Goal: Task Accomplishment & Management: Manage account settings

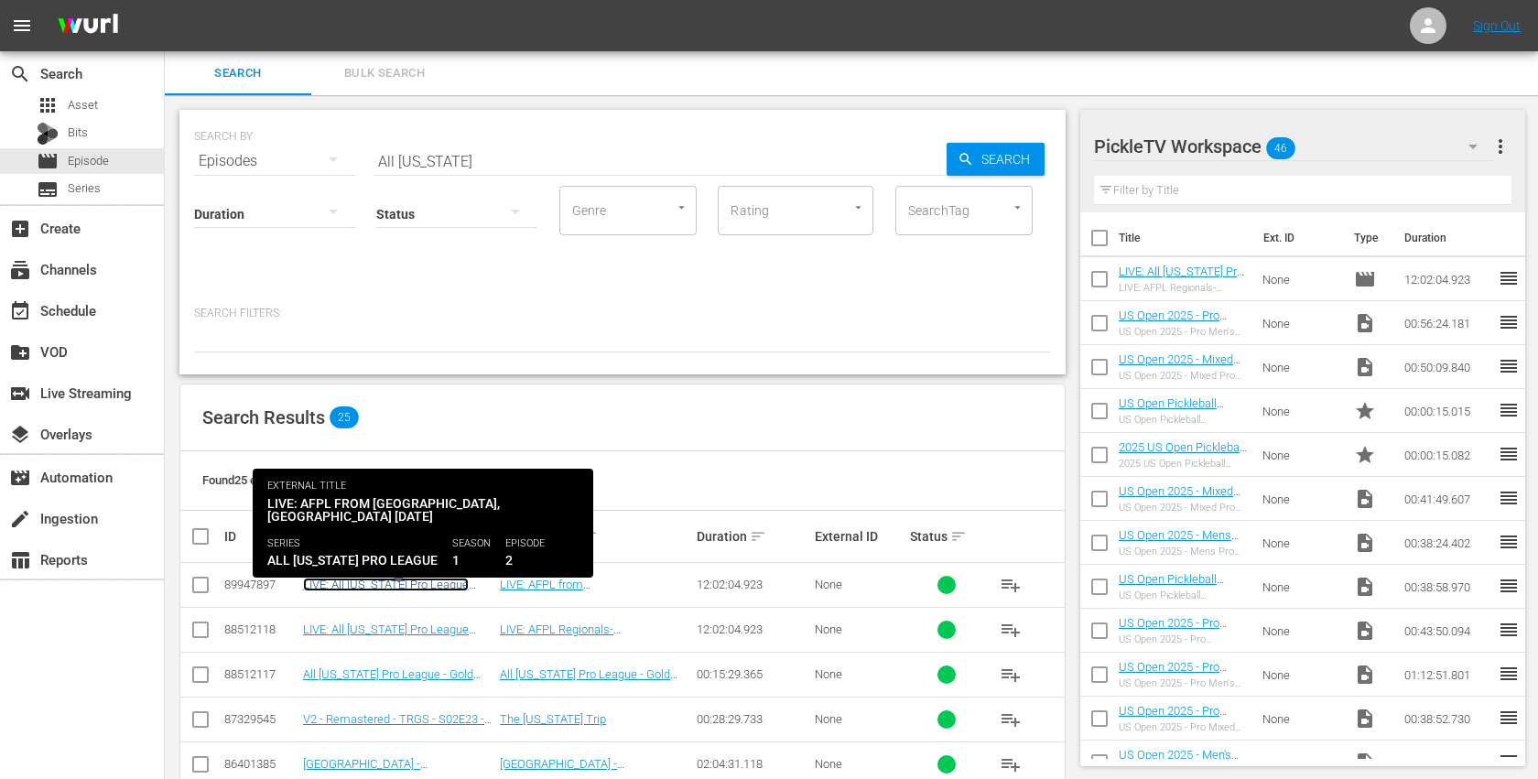
click at [425, 590] on link "LIVE: All [US_STATE] Pro League (AFPL) [GEOGRAPHIC_DATA], [US_STATE] [DATE]" at bounding box center [386, 597] width 166 height 41
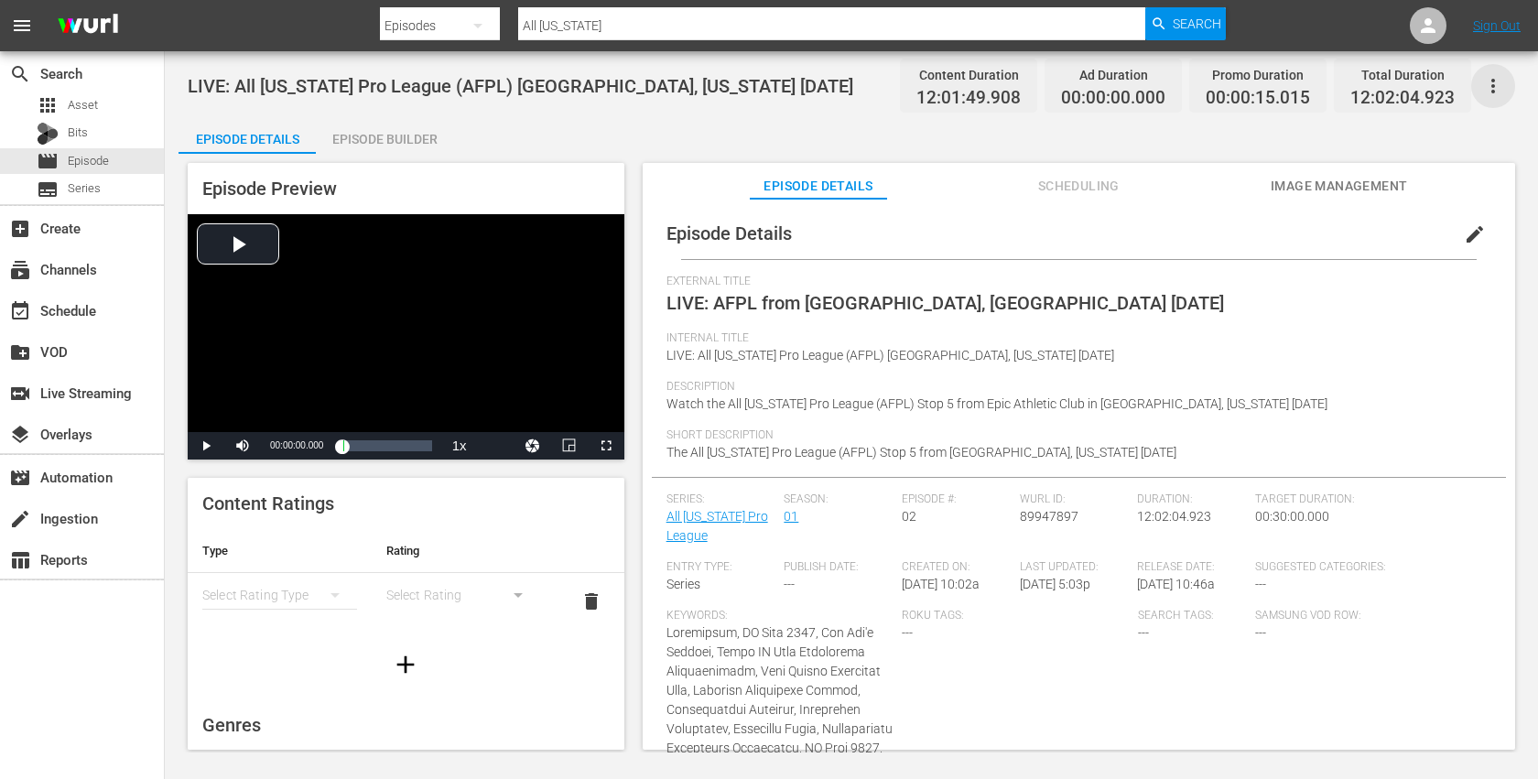
click at [1495, 88] on icon "button" at bounding box center [1493, 86] width 22 height 22
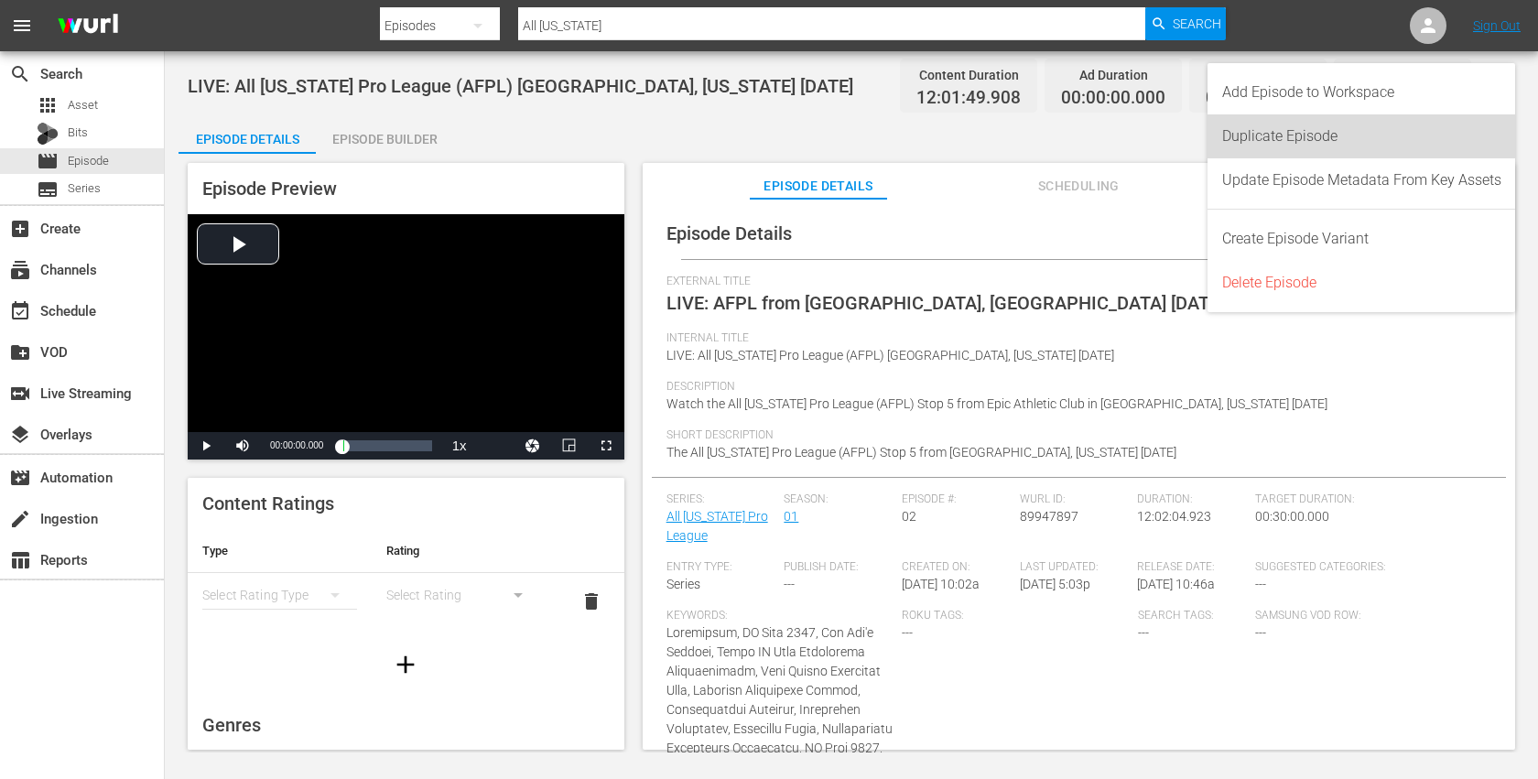
click at [1353, 134] on div "Duplicate Episode" at bounding box center [1361, 136] width 279 height 44
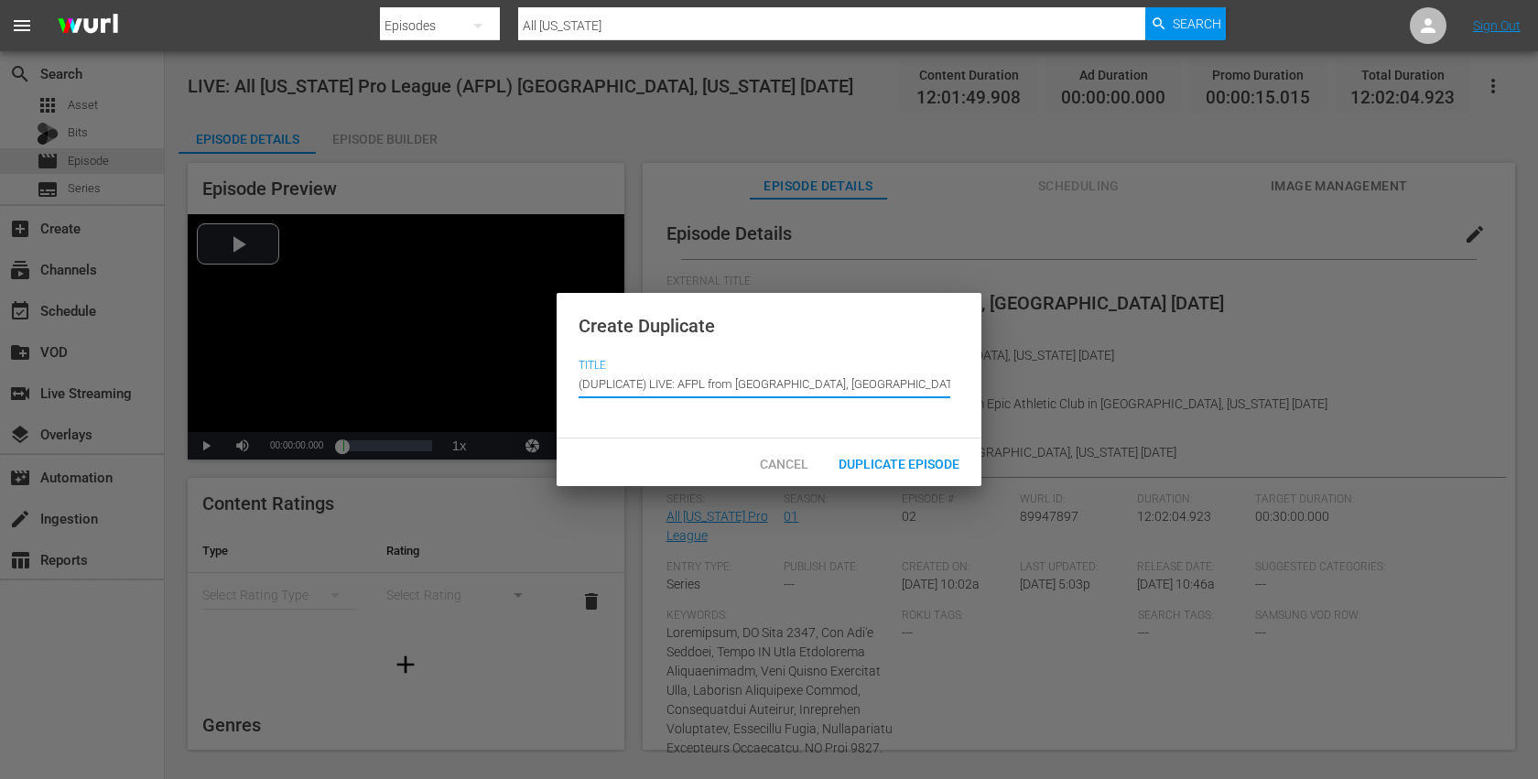
drag, startPoint x: 650, startPoint y: 383, endPoint x: 557, endPoint y: 382, distance: 92.4
click at [554, 381] on div "Create Duplicate Title Episode Title (DUPLICATE) LIVE: AFPL from Sunrise, FL 9/…" at bounding box center [769, 389] width 1538 height 779
click at [651, 383] on input "(DUPLICATE) LIVE: AFPL from Sunrise, FL 9/13/2025" at bounding box center [764, 384] width 372 height 44
drag, startPoint x: 651, startPoint y: 383, endPoint x: 566, endPoint y: 383, distance: 85.1
click at [566, 383] on div "Create Duplicate Title Episode Title (DUPLICATE) LIVE: AFPL from Sunrise, FL 9/…" at bounding box center [768, 366] width 425 height 146
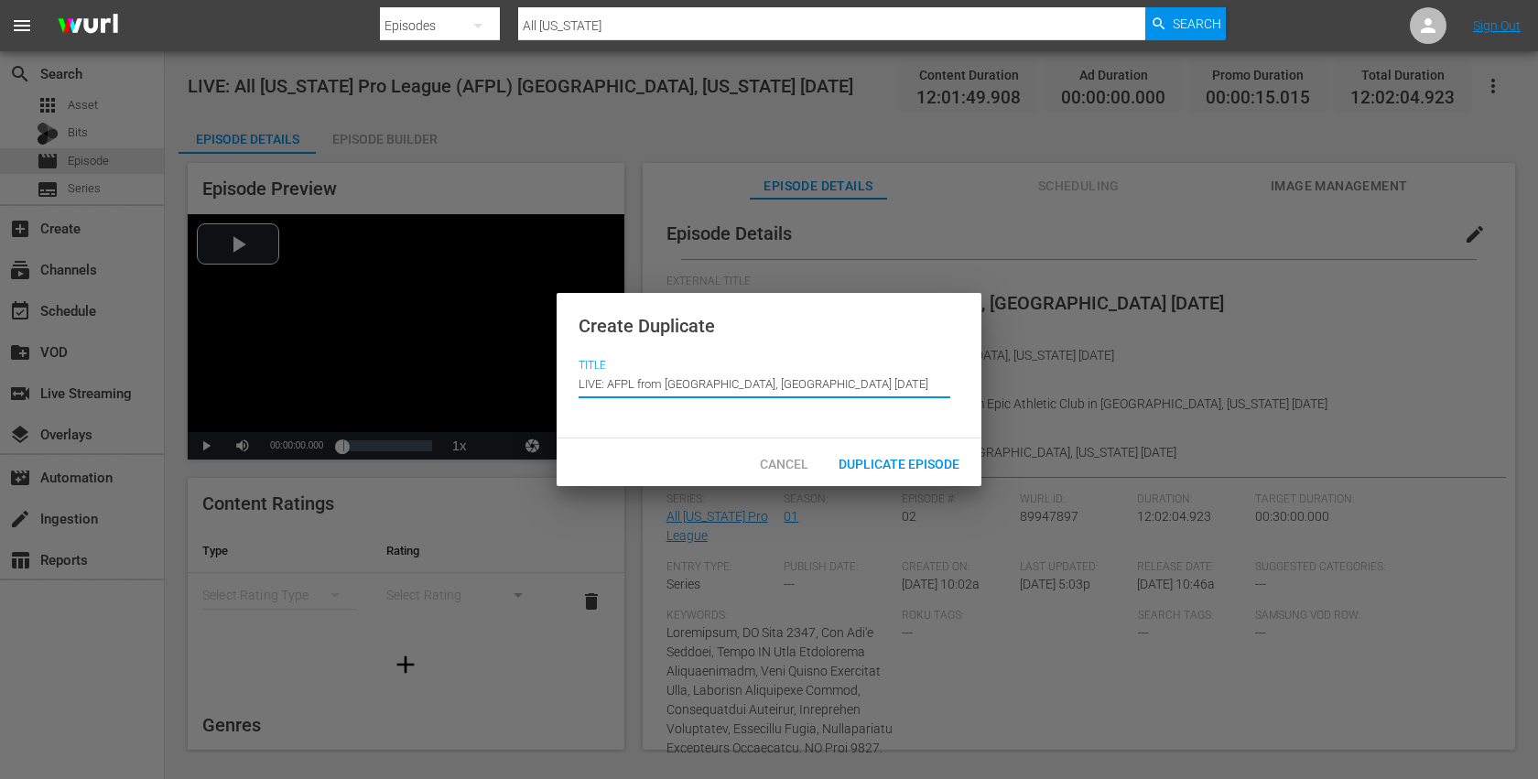
drag, startPoint x: 610, startPoint y: 384, endPoint x: 810, endPoint y: 382, distance: 200.4
click at [810, 382] on input "LIVE: AFPL from Sunrise, FL 9/13/2025" at bounding box center [764, 384] width 372 height 44
click at [730, 386] on input "LIVE: Las Vegas Tennis Open 9/26/25" at bounding box center [764, 384] width 372 height 44
click at [789, 382] on input "LIVE: Las Vegas Tennis Open - 9/26/25" at bounding box center [764, 384] width 372 height 44
type input "LIVE: Las Vegas Tennis Open - 9/26/25"
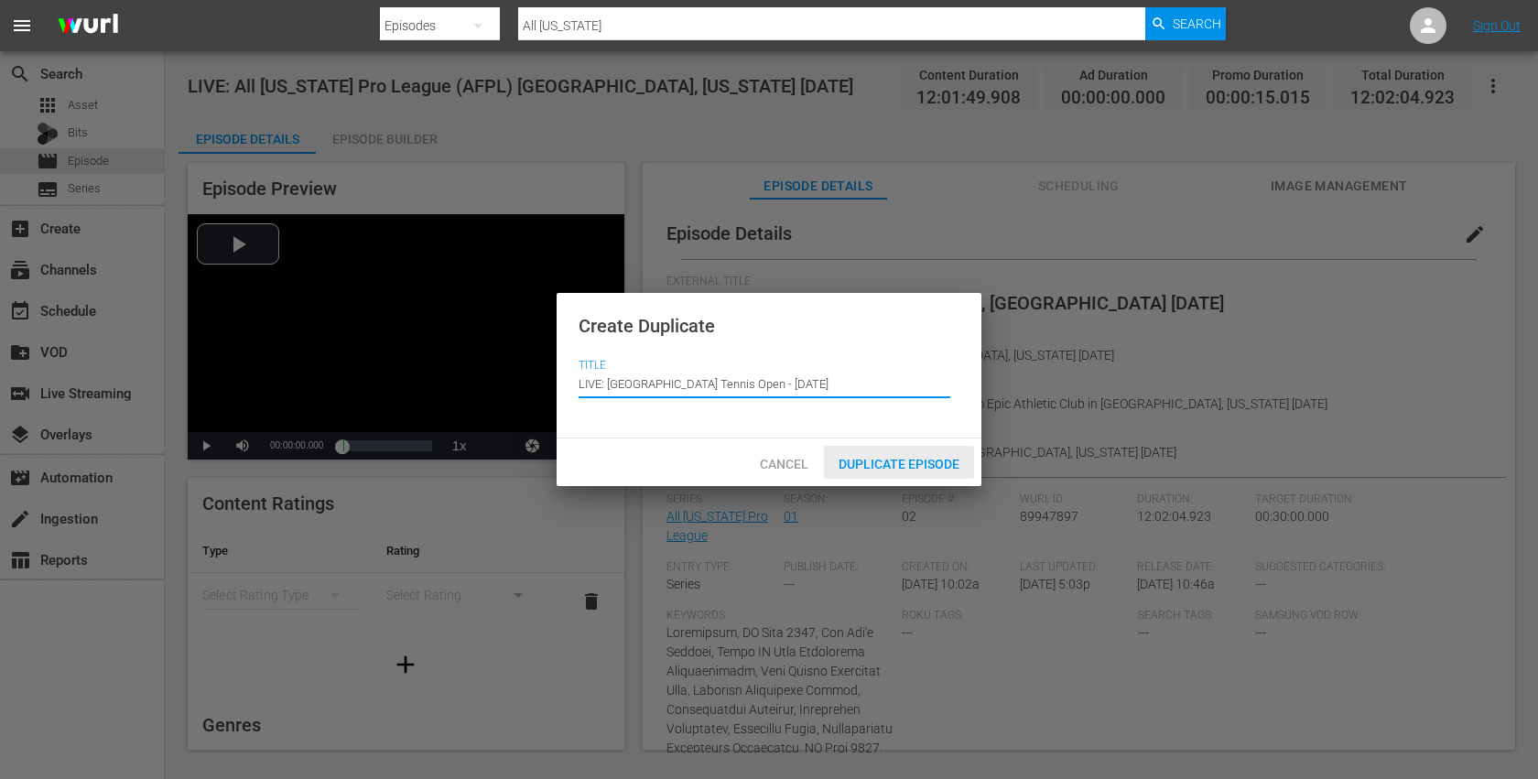
click at [911, 460] on span "Duplicate Episode" at bounding box center [899, 464] width 150 height 15
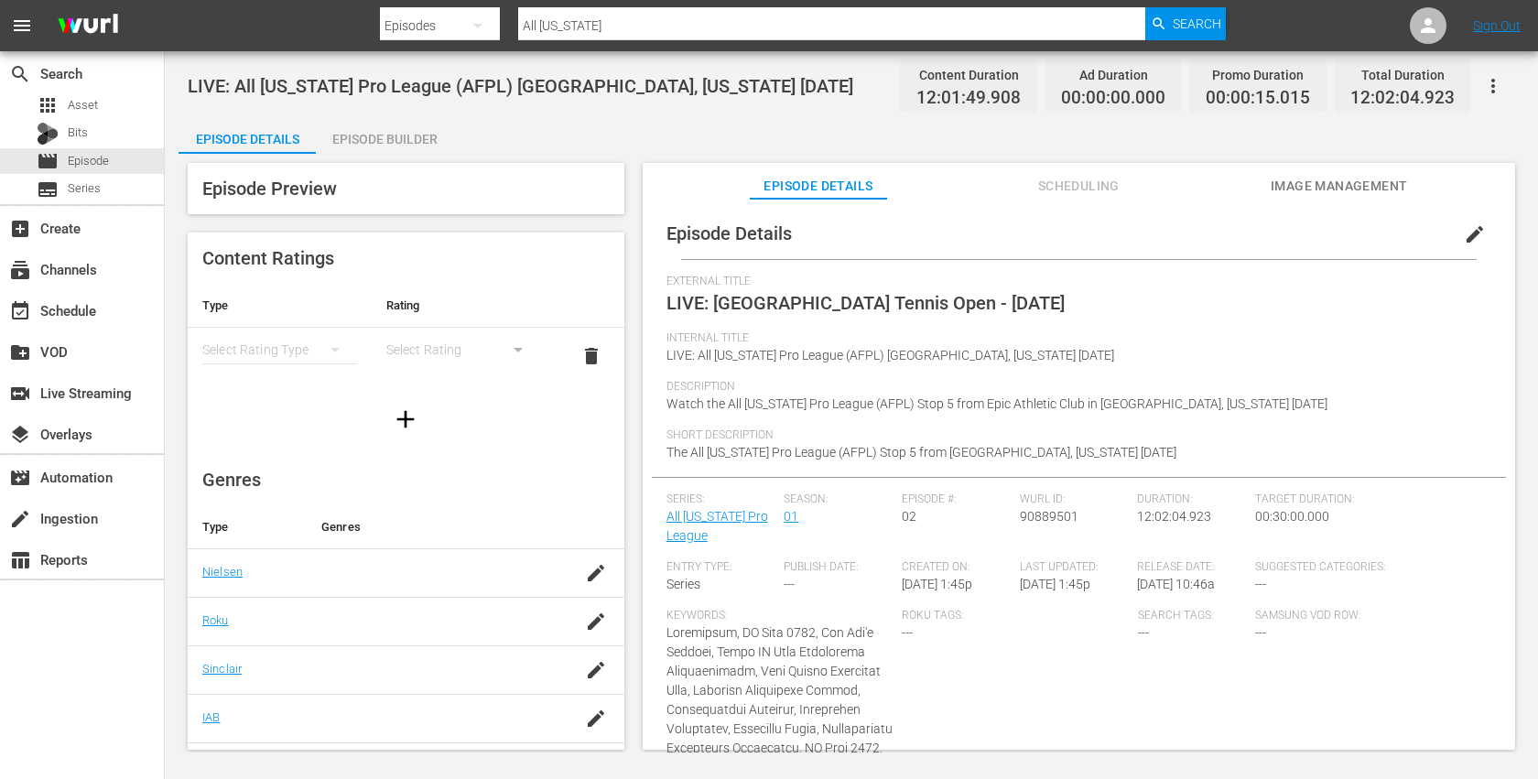
click at [1468, 233] on span "edit" at bounding box center [1474, 234] width 22 height 22
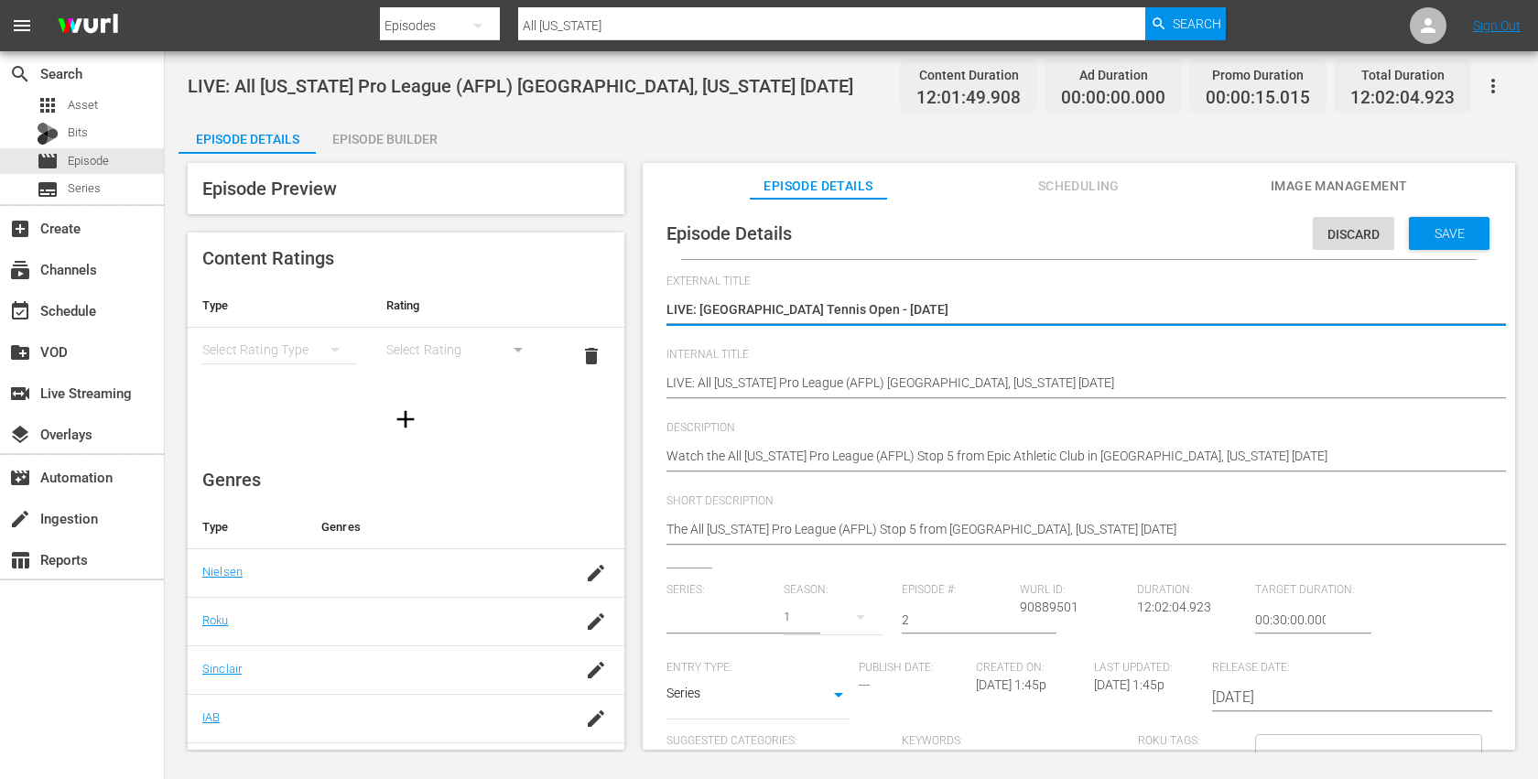
click at [751, 621] on input "text" at bounding box center [720, 620] width 109 height 44
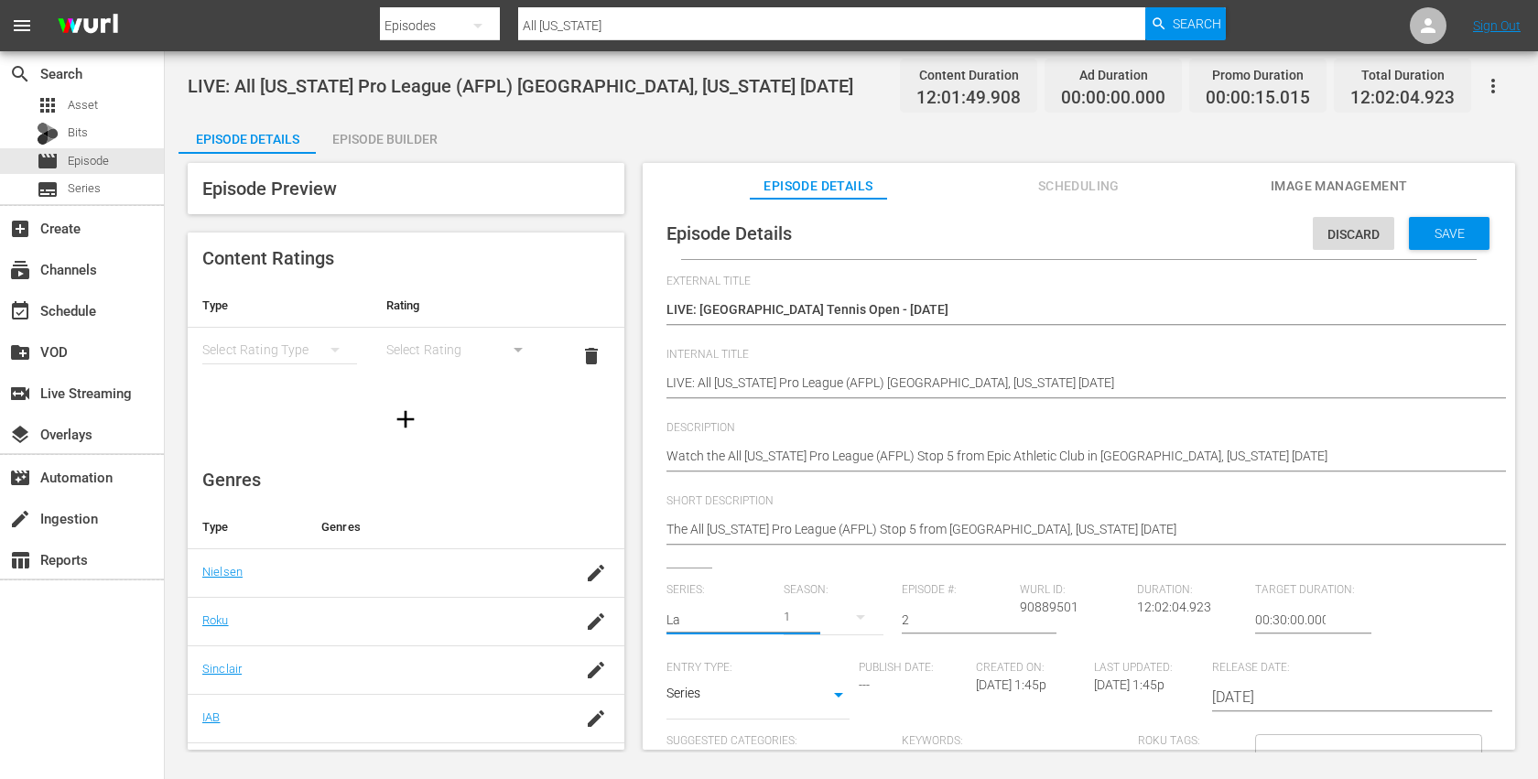
type input "L"
click at [773, 666] on div "The Las Vegas Tennis Open" at bounding box center [758, 671] width 154 height 44
type input "The Las Vegas Tennis Open"
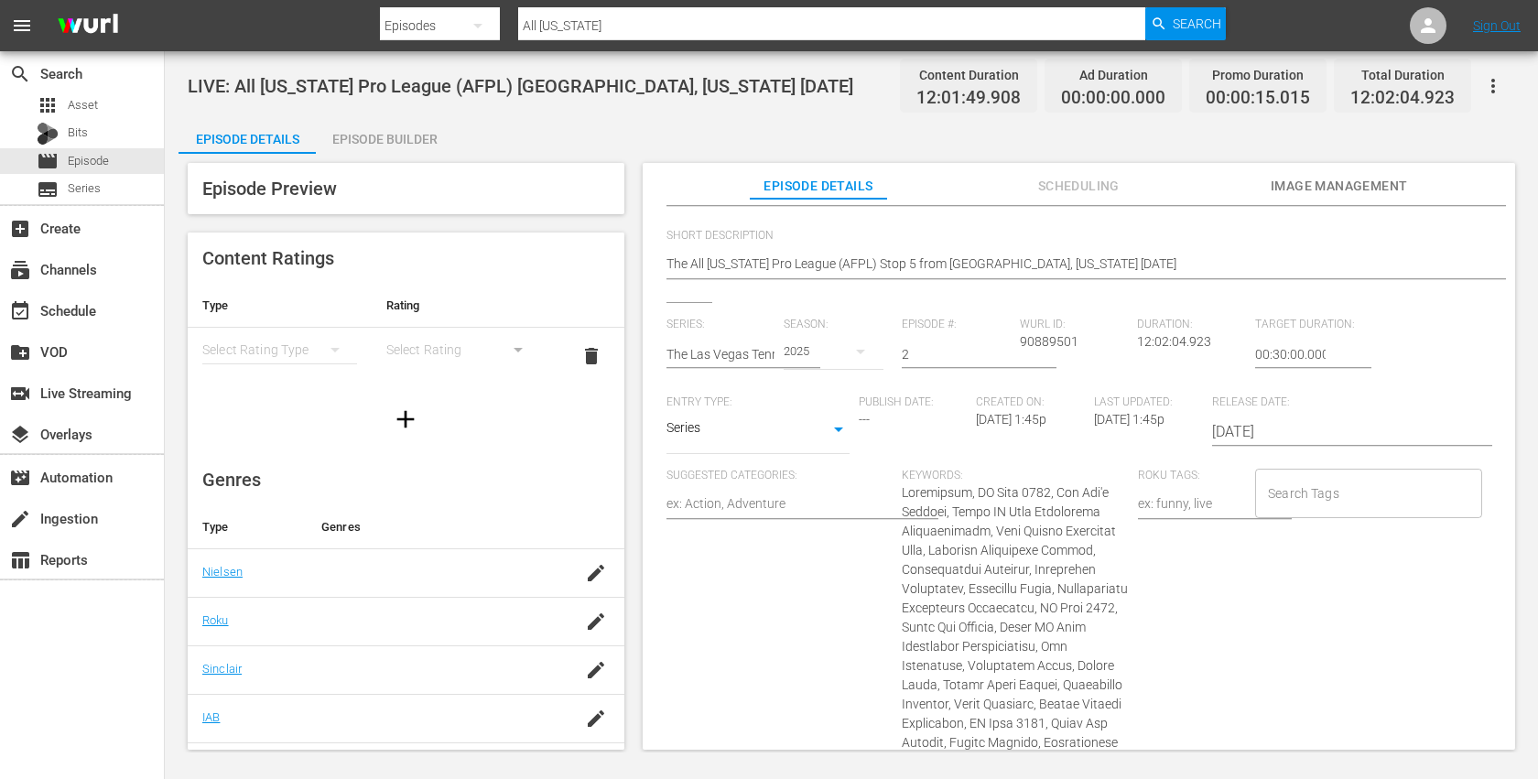
scroll to position [259, 0]
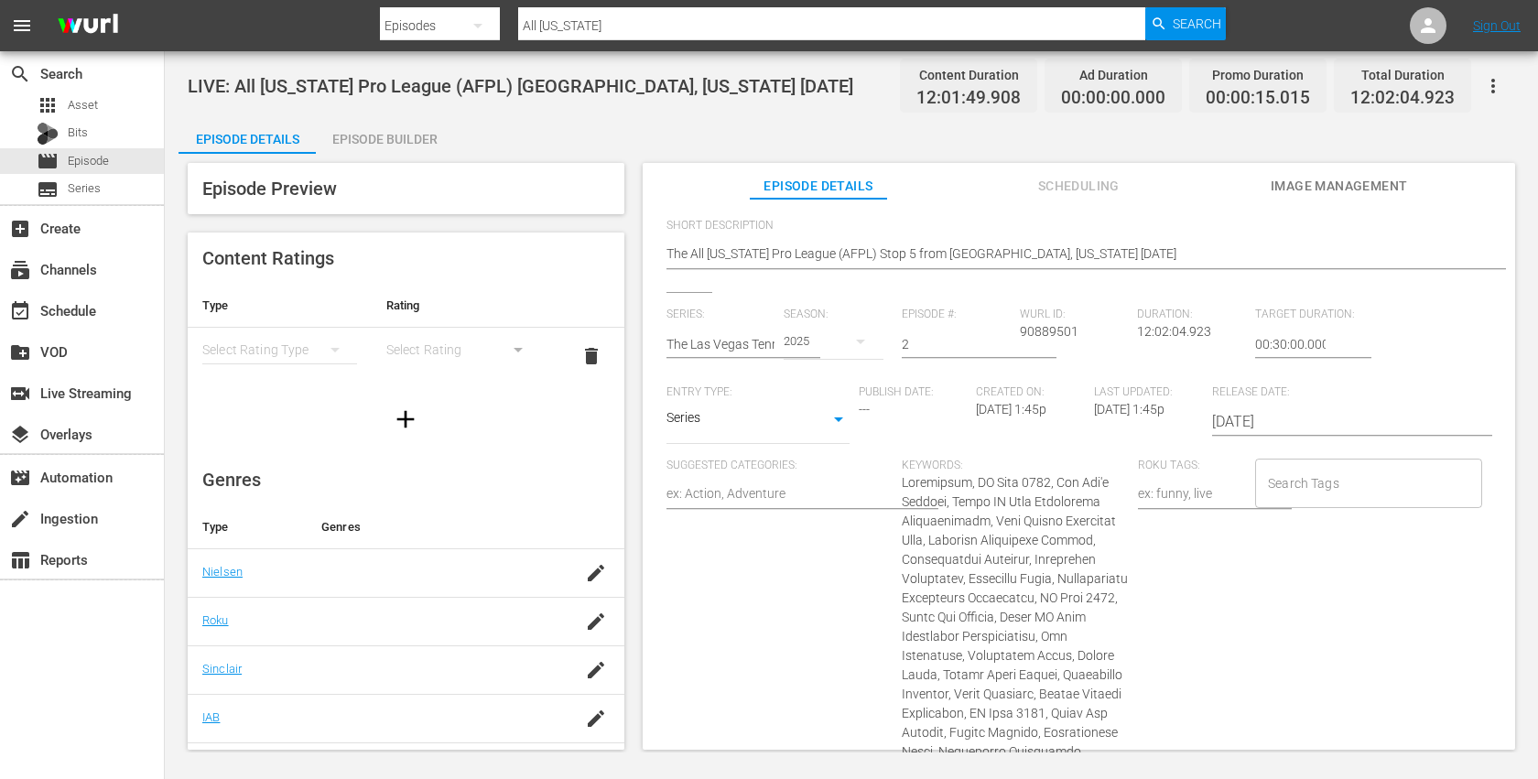
click at [1286, 481] on input "Search Tags" at bounding box center [1354, 483] width 182 height 33
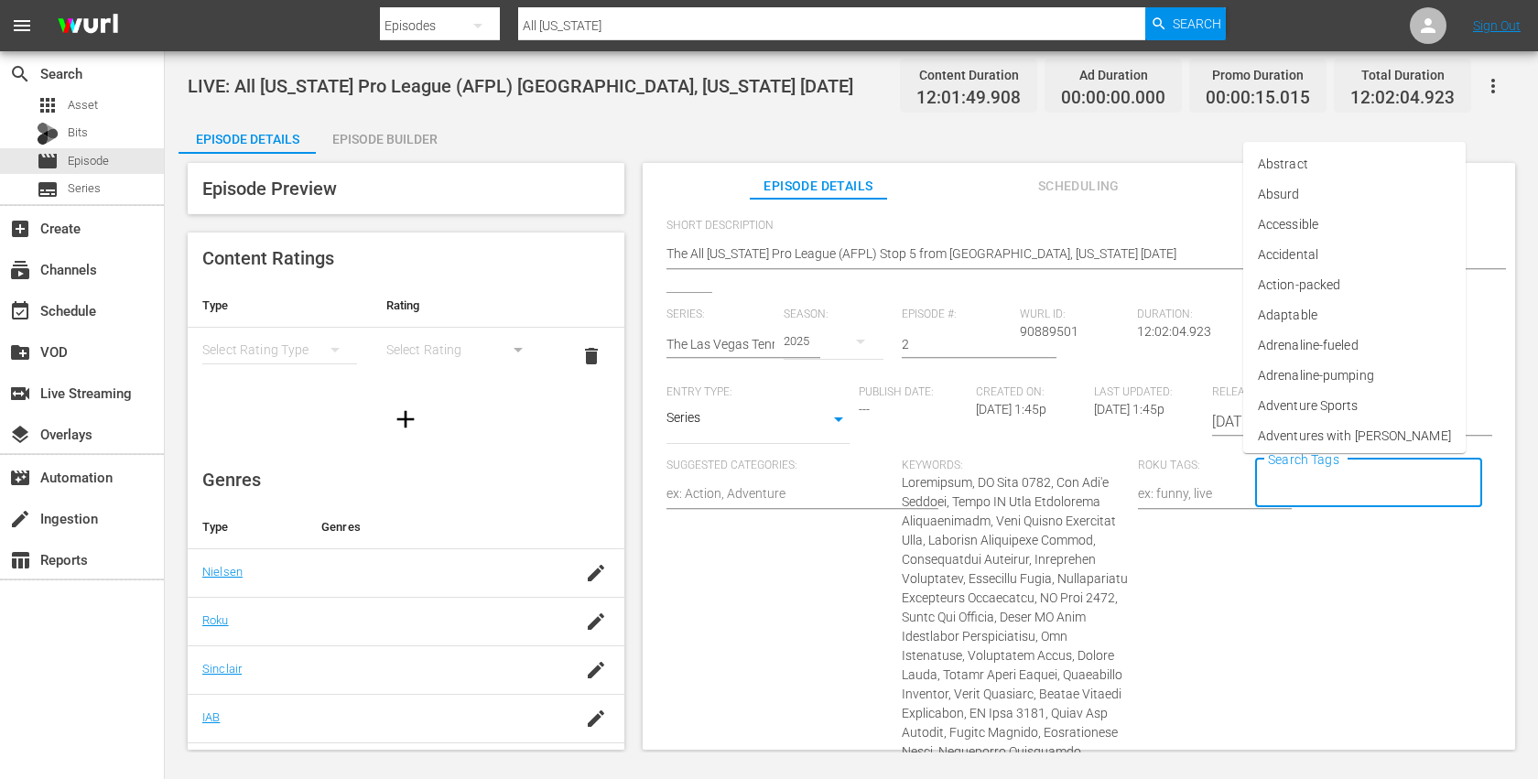
scroll to position [0, 0]
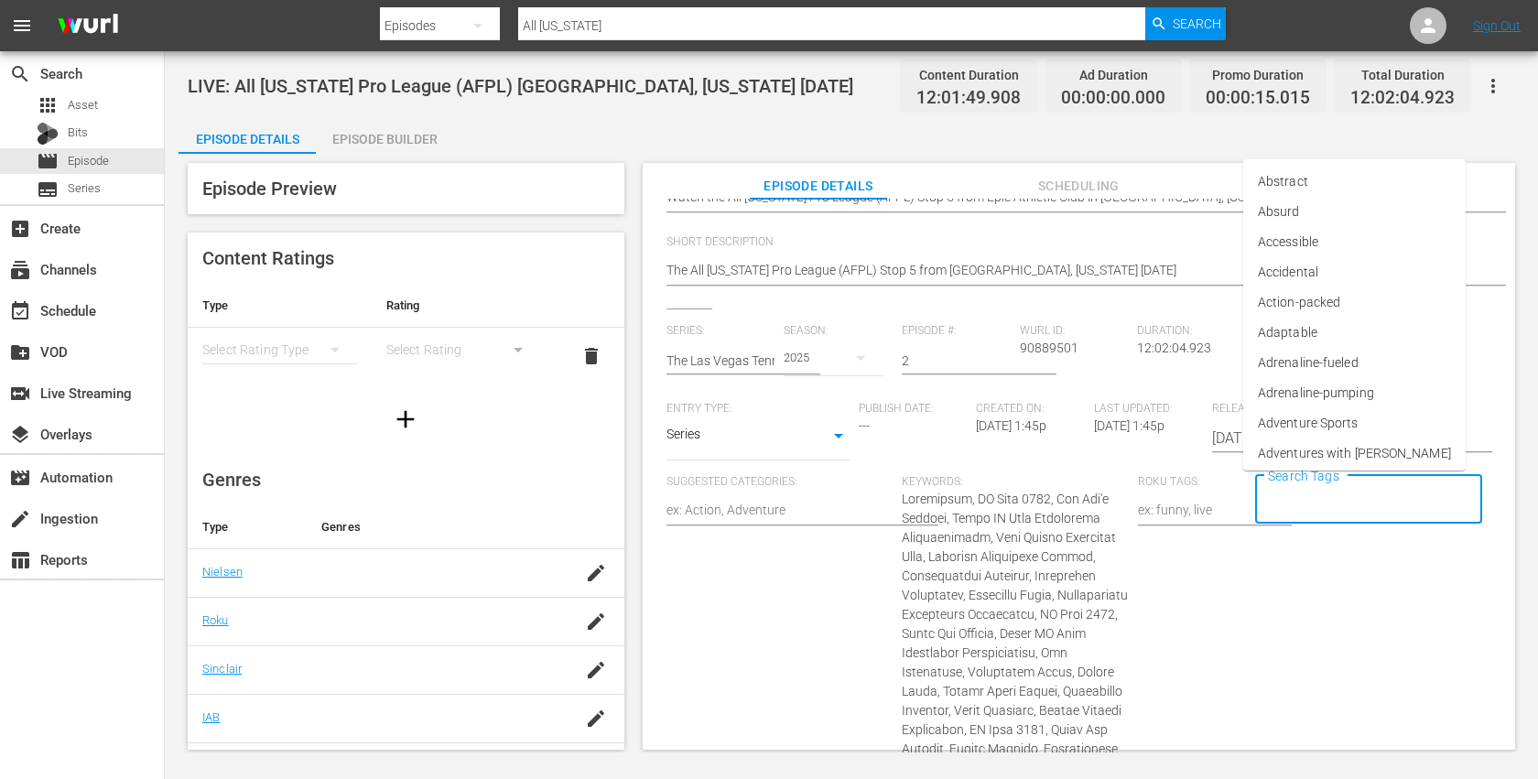
click at [920, 363] on input "2" at bounding box center [955, 361] width 109 height 44
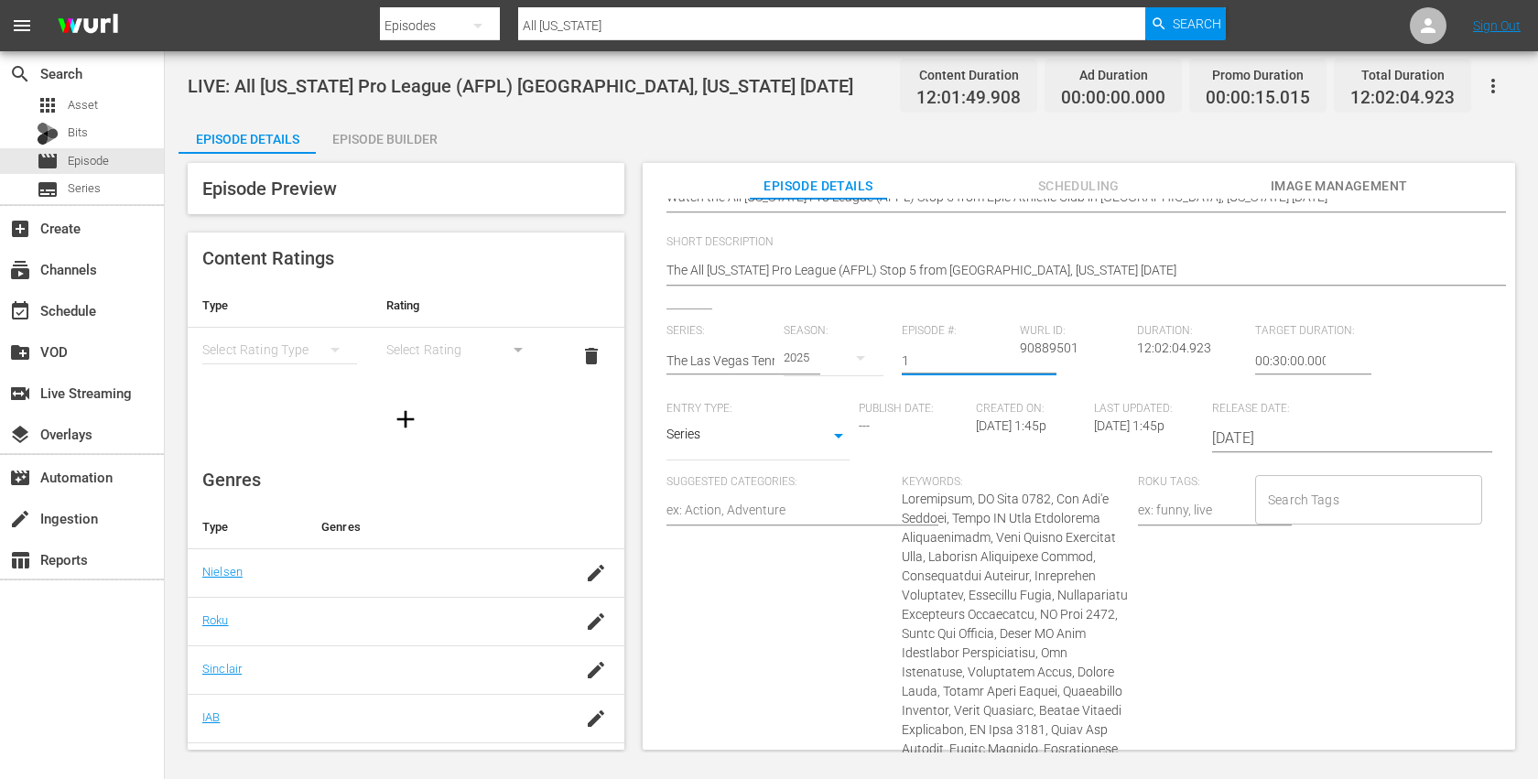
type input "1"
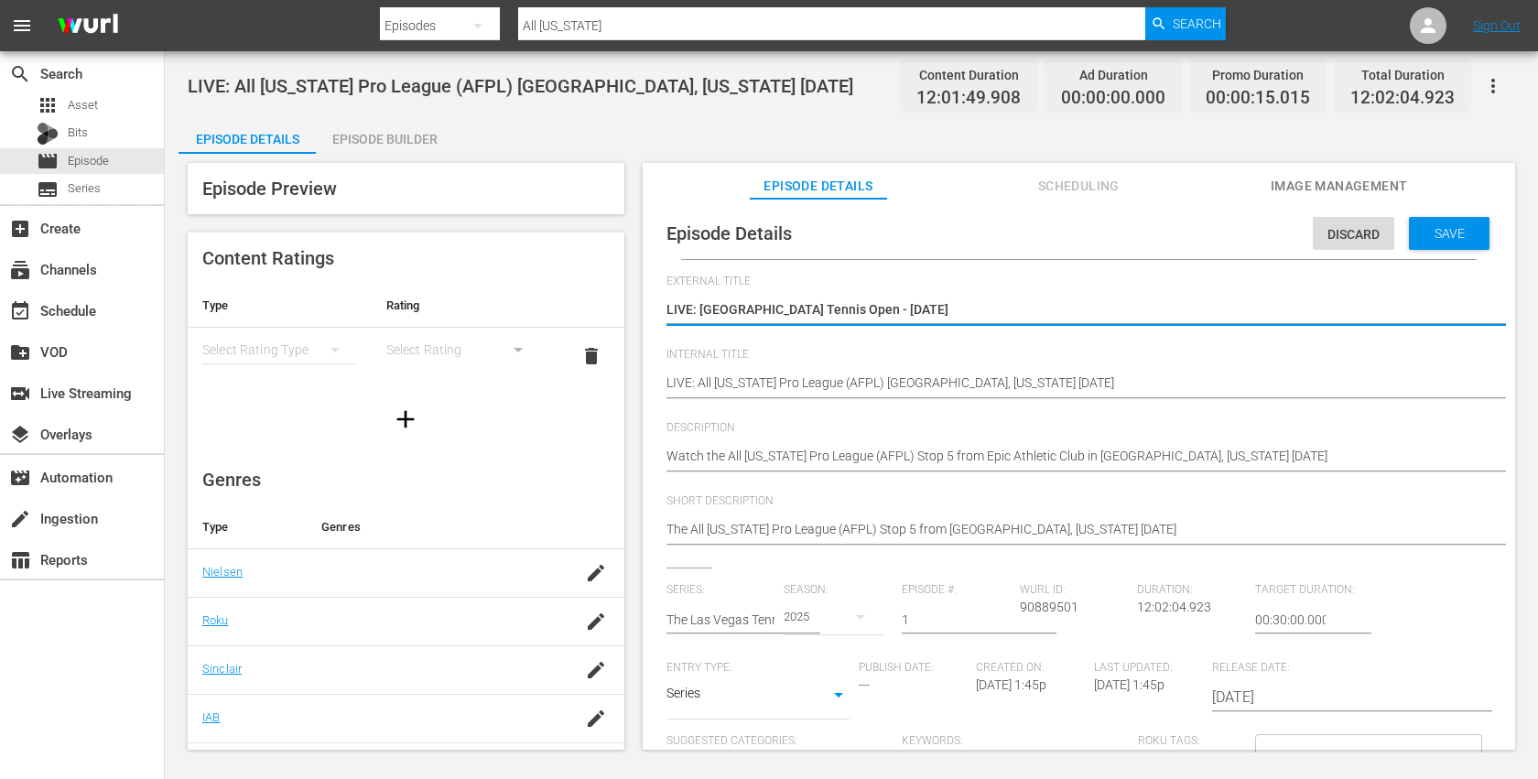
drag, startPoint x: 892, startPoint y: 310, endPoint x: 645, endPoint y: 313, distance: 247.1
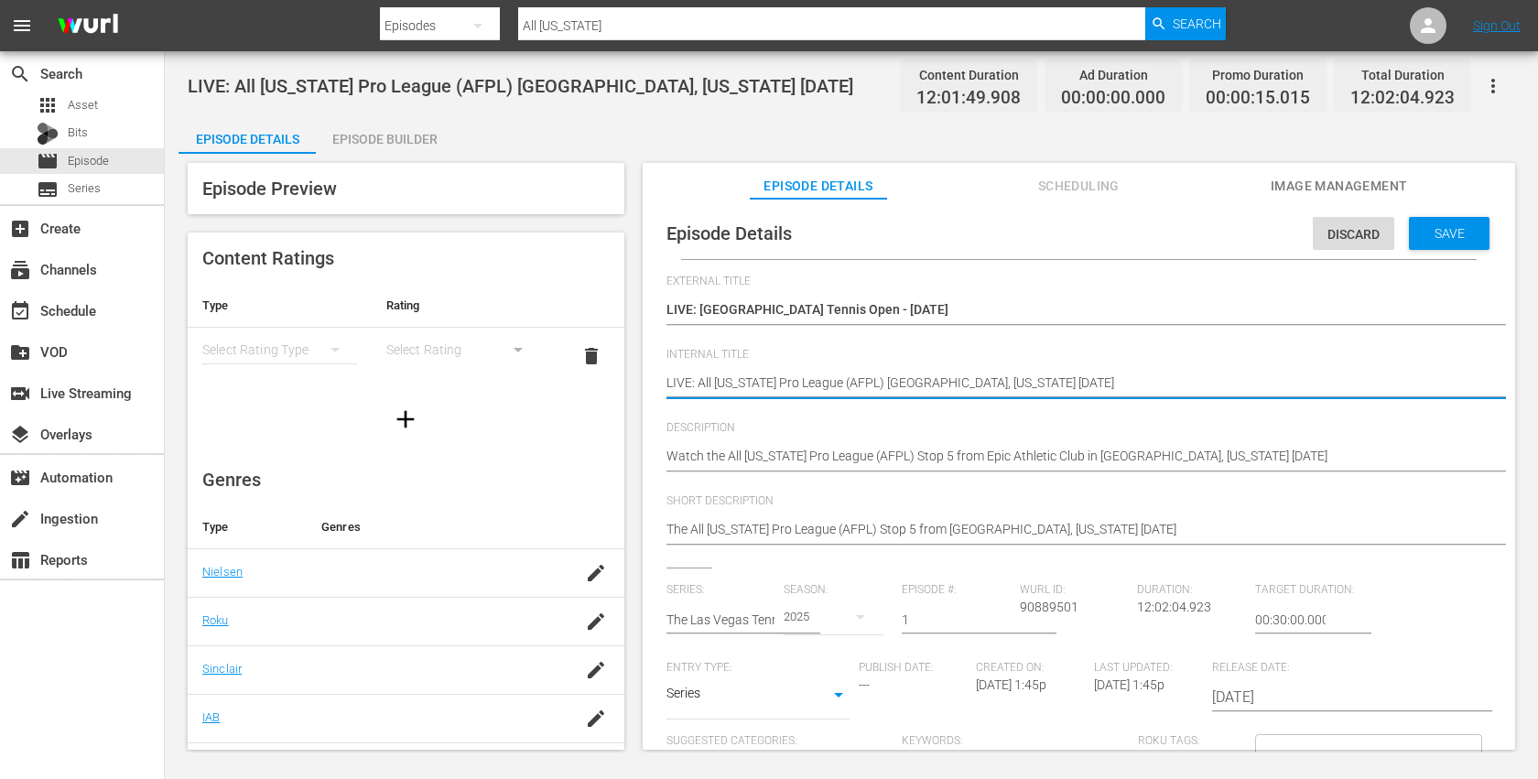
drag, startPoint x: 1031, startPoint y: 386, endPoint x: 669, endPoint y: 386, distance: 361.5
paste textarea "Las Vegas Tennis Open - 9/26/"
type textarea "LIVE: Las Vegas Tennis Open - 9/26/25"
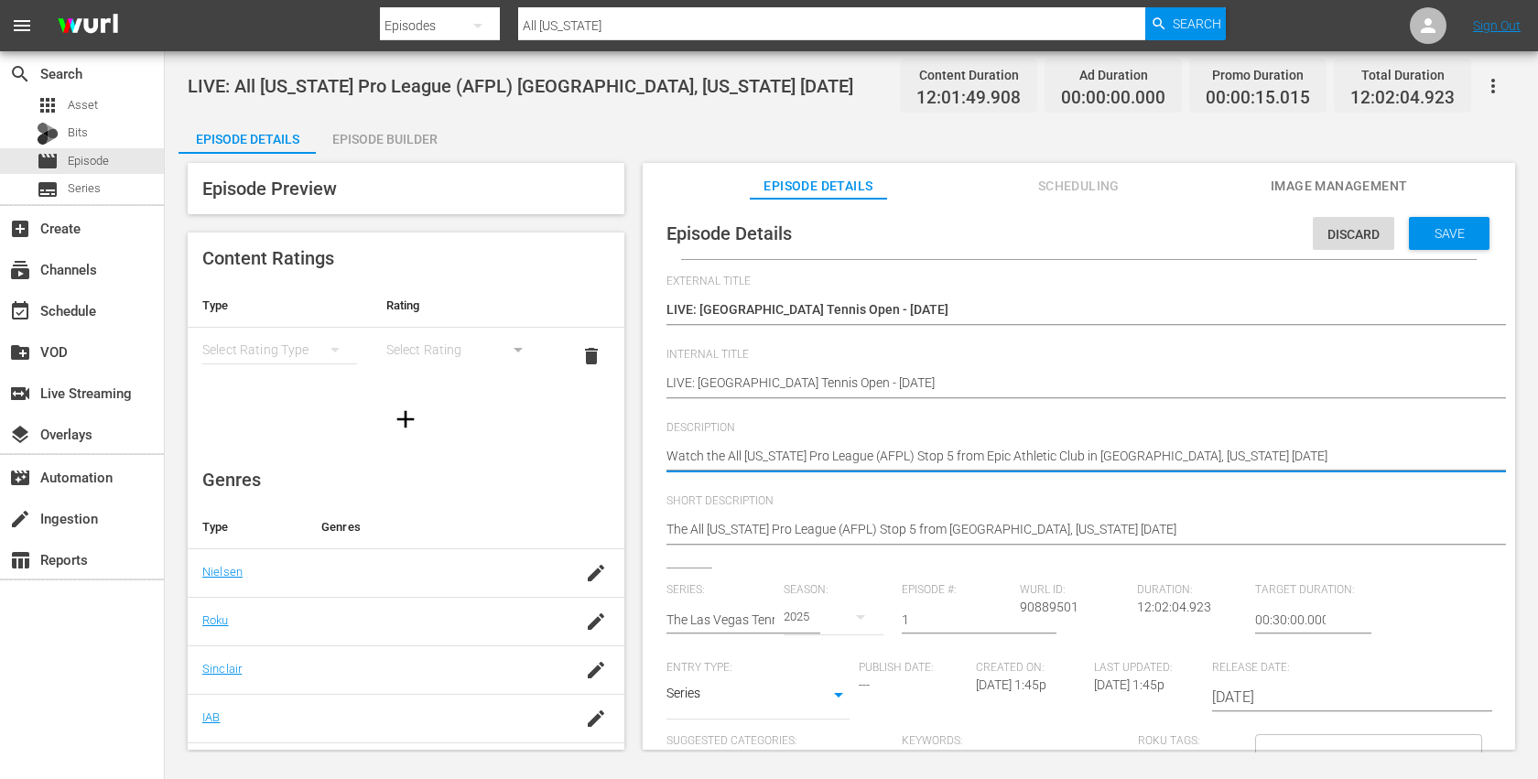
click at [837, 456] on textarea "Watch the All Florida Pro League (AFPL) Stop 5 from Epic Athletic Club in Sunri…" at bounding box center [1073, 458] width 815 height 22
drag, startPoint x: 727, startPoint y: 457, endPoint x: 875, endPoint y: 454, distance: 148.3
click at [875, 454] on textarea "Watch the All Florida Pro League (AFPL) Stop 5 from Epic Athletic Club in Sunri…" at bounding box center [1073, 458] width 815 height 22
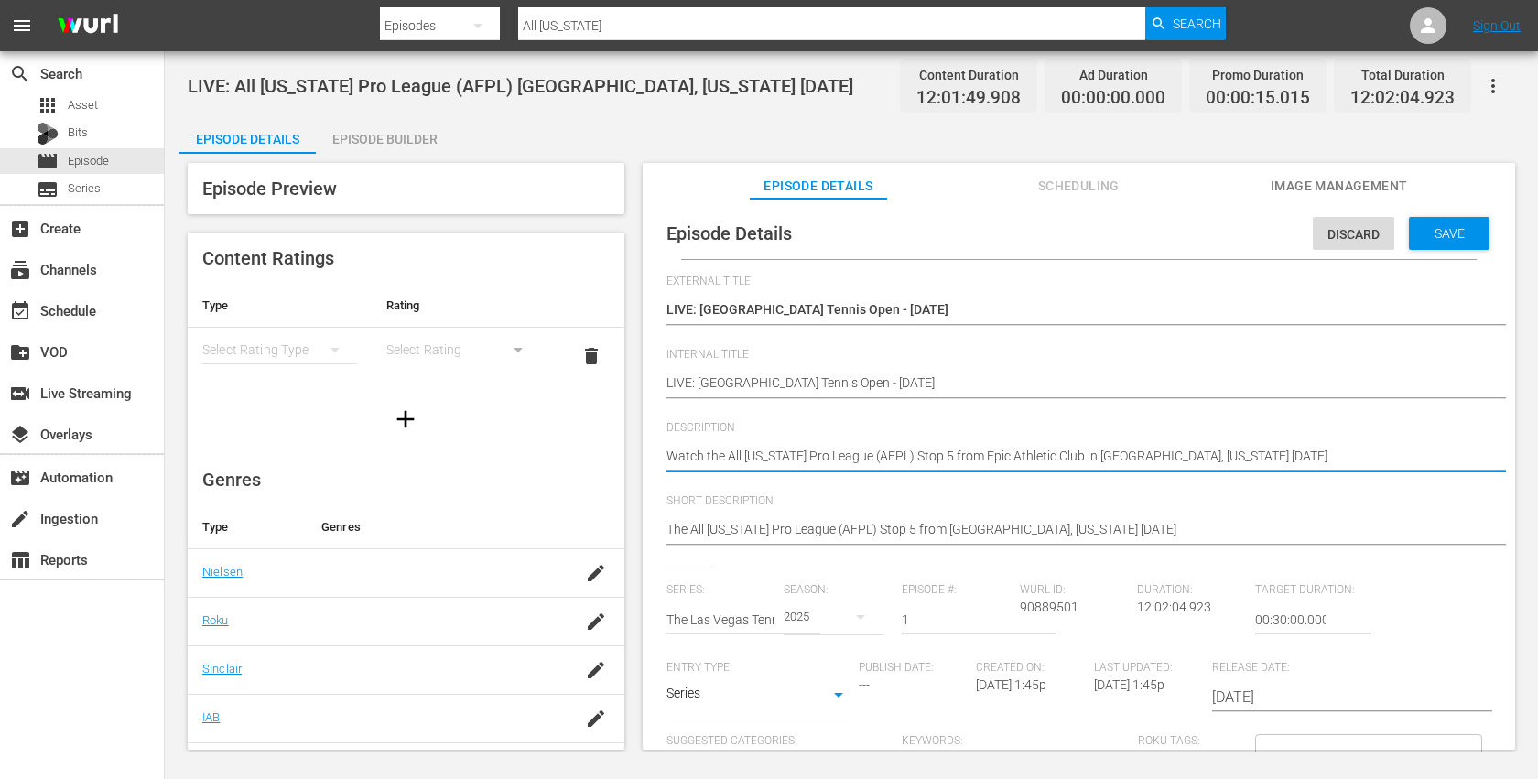
click at [723, 457] on textarea "Watch the All Florida Pro League (AFPL) Stop 5 from Epic Athletic Club in Sunri…" at bounding box center [1073, 458] width 815 height 22
type textarea "Watch the All Florida Pro League (AFPL) Stop 5 from Epic Athletic Club in Sunri…"
type textarea "Watch the L All Florida Pro League (AFPL) Stop 5 from Epic Athletic Club in Sun…"
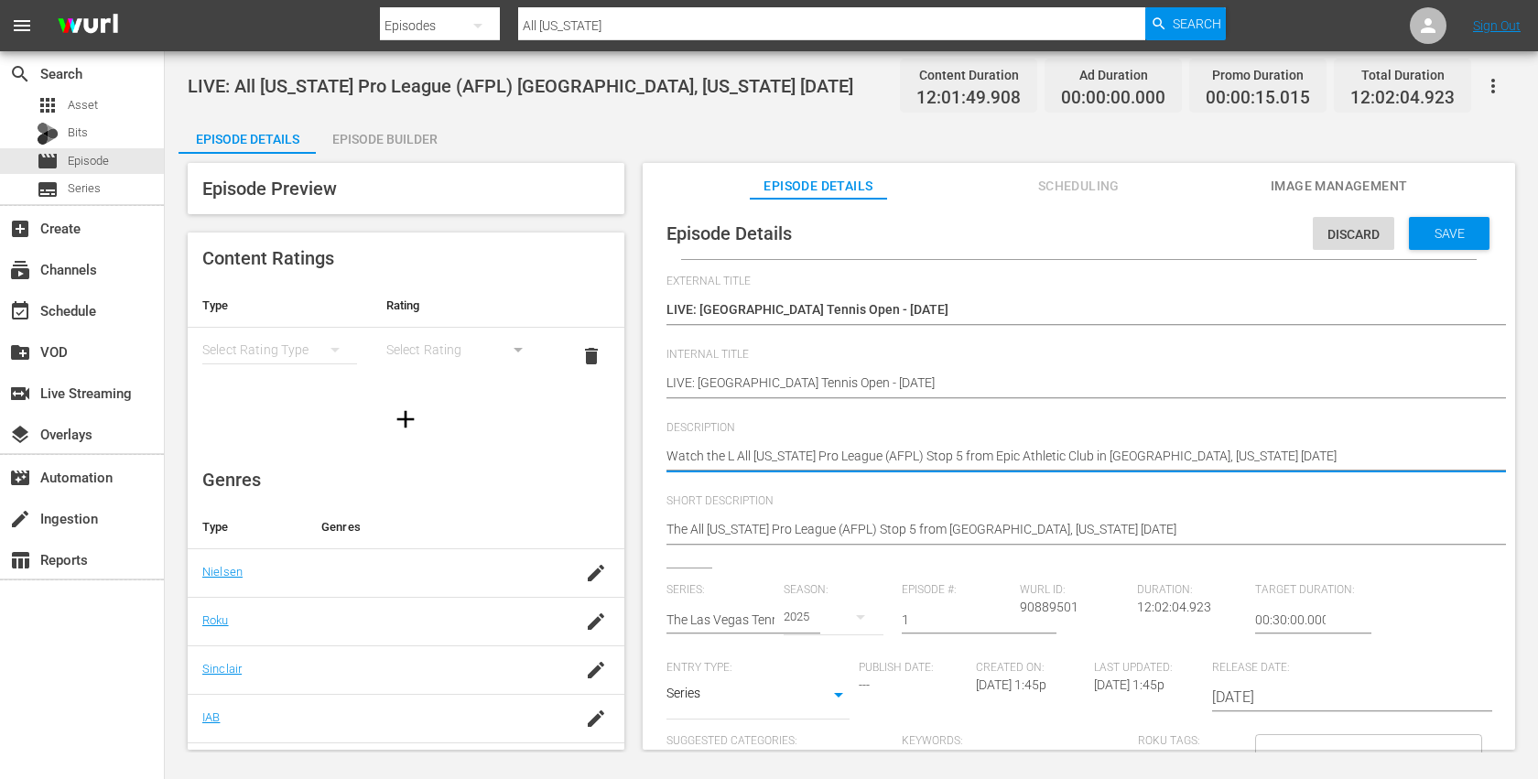
type textarea "Watch the La All Florida Pro League (AFPL) Stop 5 from Epic Athletic Club in Su…"
type textarea "Watch the Las All Florida Pro League (AFPL) Stop 5 from Epic Athletic Club in S…"
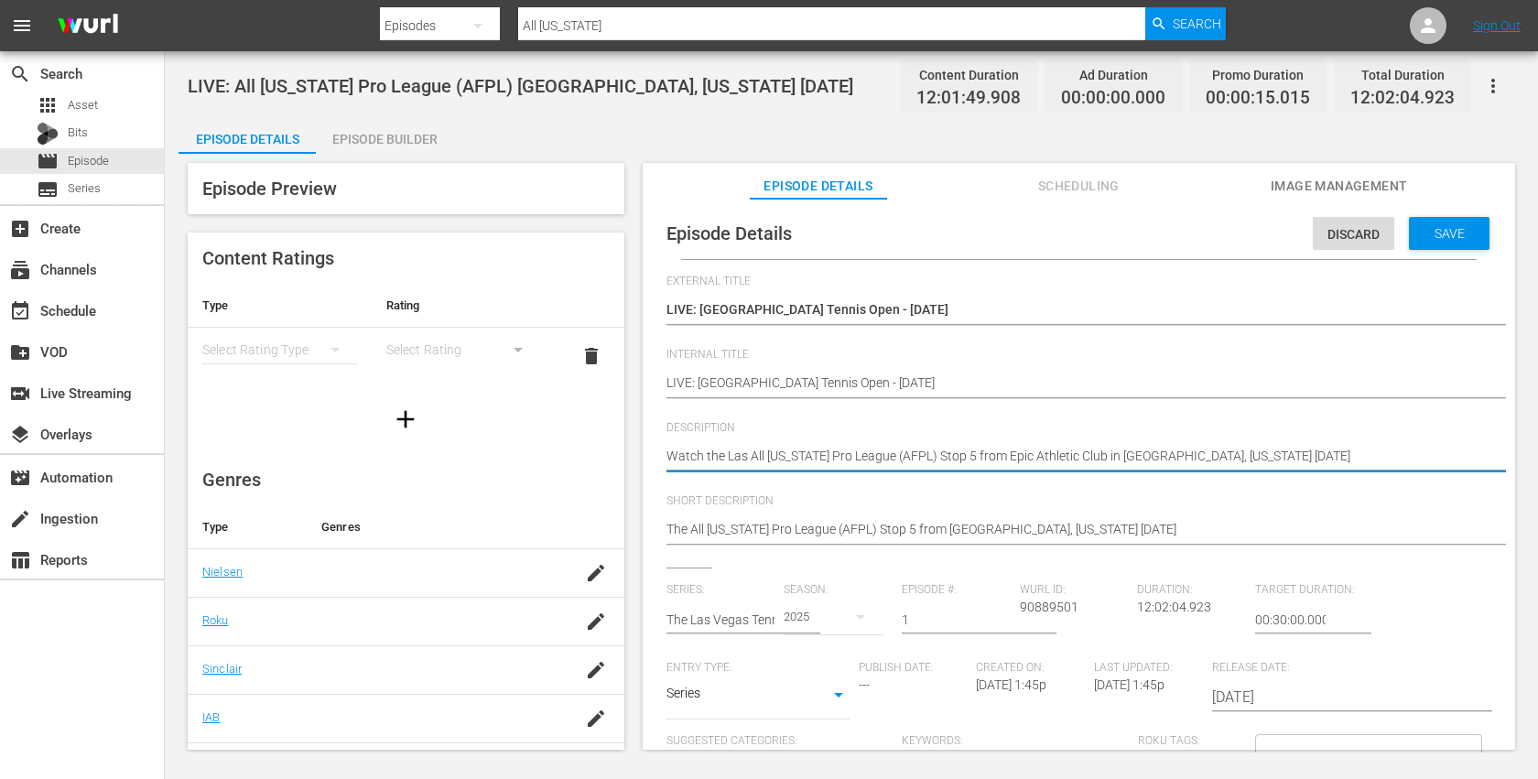
type textarea "Watch the Las All Florida Pro League (AFPL) Stop 5 from Epic Athletic Club in S…"
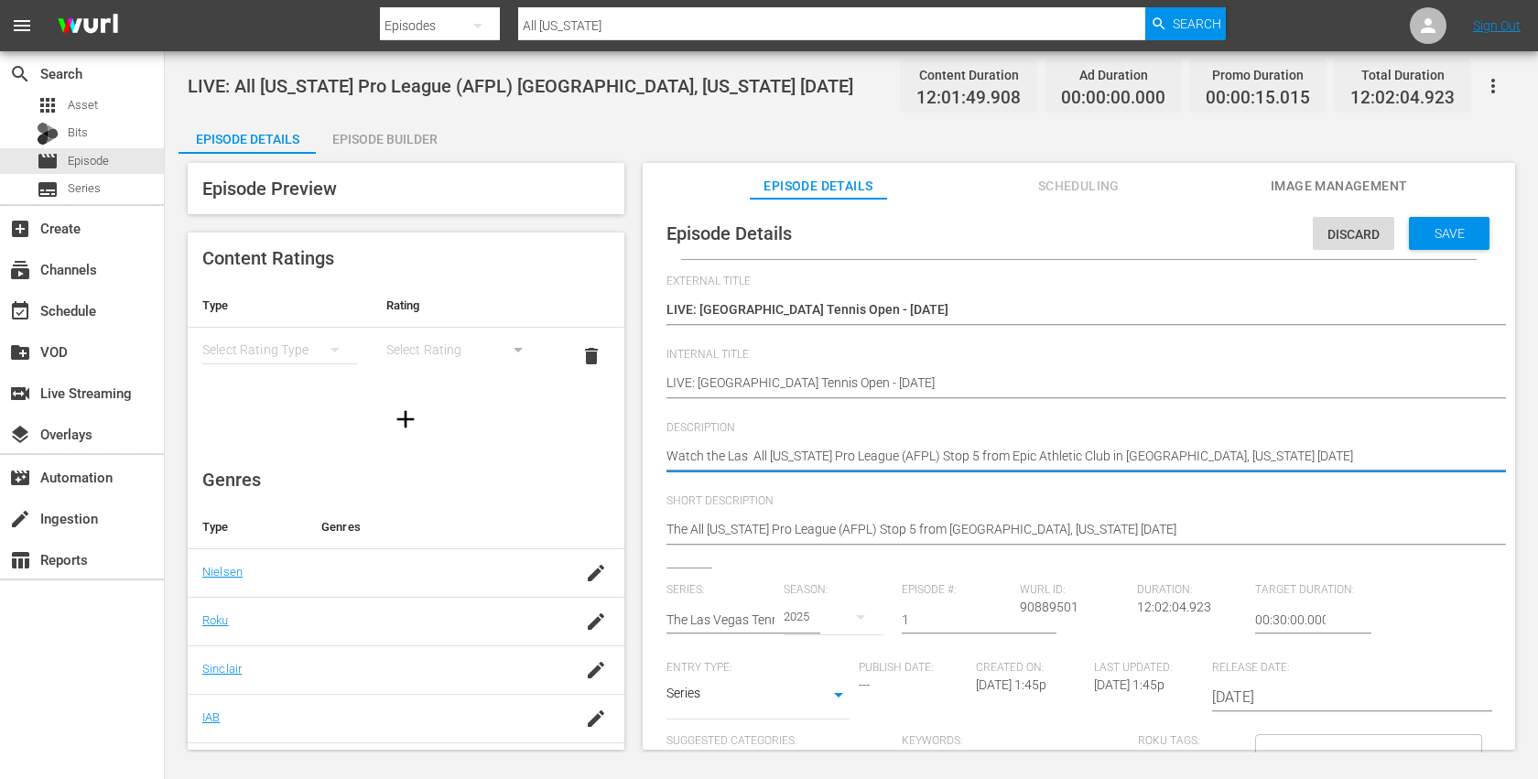
type textarea "Watch the Las V All Florida Pro League (AFPL) Stop 5 from Epic Athletic Club in…"
type textarea "Watch the Las Ve All Florida Pro League (AFPL) Stop 5 from Epic Athletic Club i…"
type textarea "Watch the Las Veg All Florida Pro League (AFPL) Stop 5 from Epic Athletic Club …"
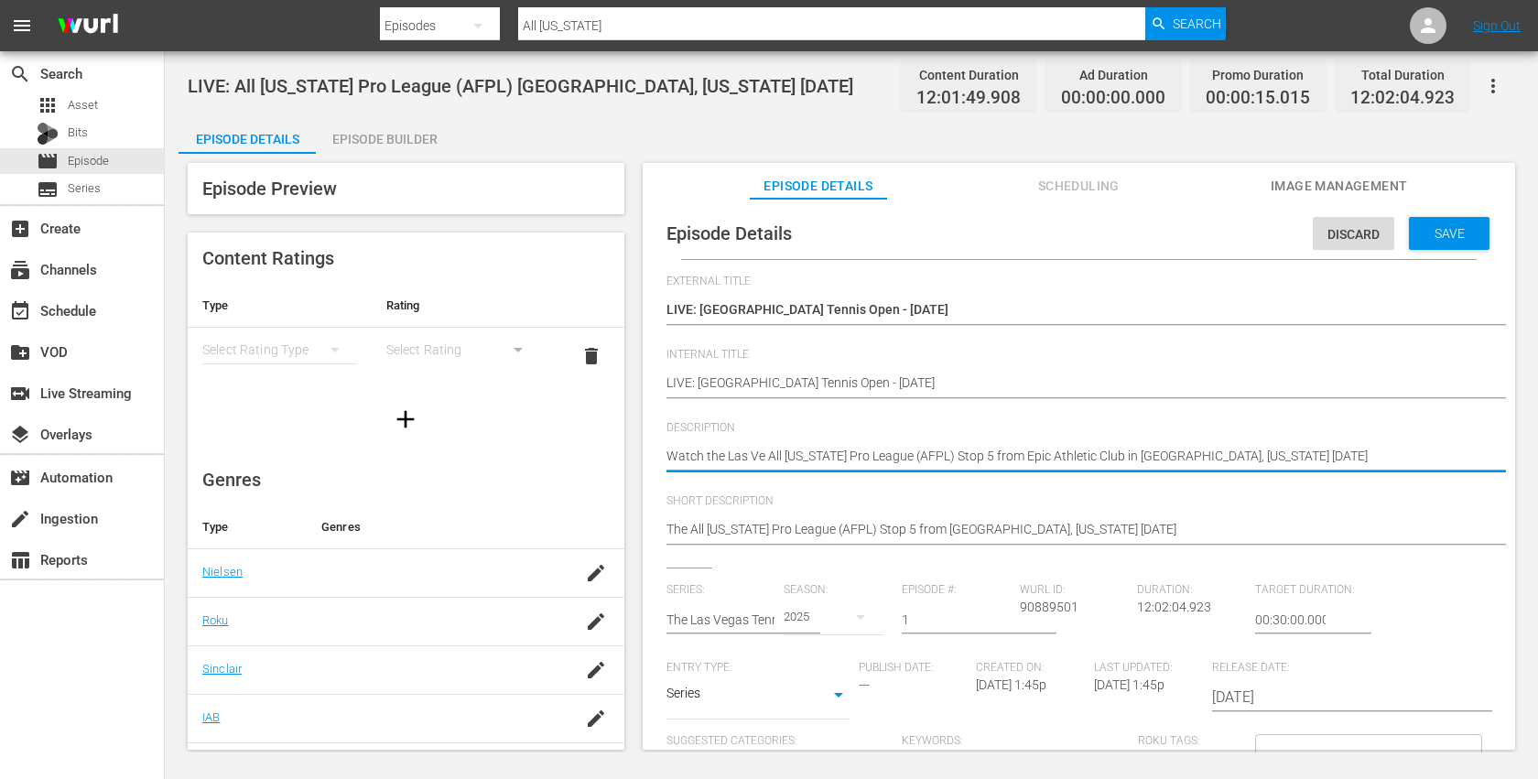
type textarea "Watch the Las Veg All Florida Pro League (AFPL) Stop 5 from Epic Athletic Club …"
type textarea "Watch the Las Vega All Florida Pro League (AFPL) Stop 5 from Epic Athletic Club…"
type textarea "Watch the Las Vegas All Florida Pro League (AFPL) Stop 5 from Epic Athletic Clu…"
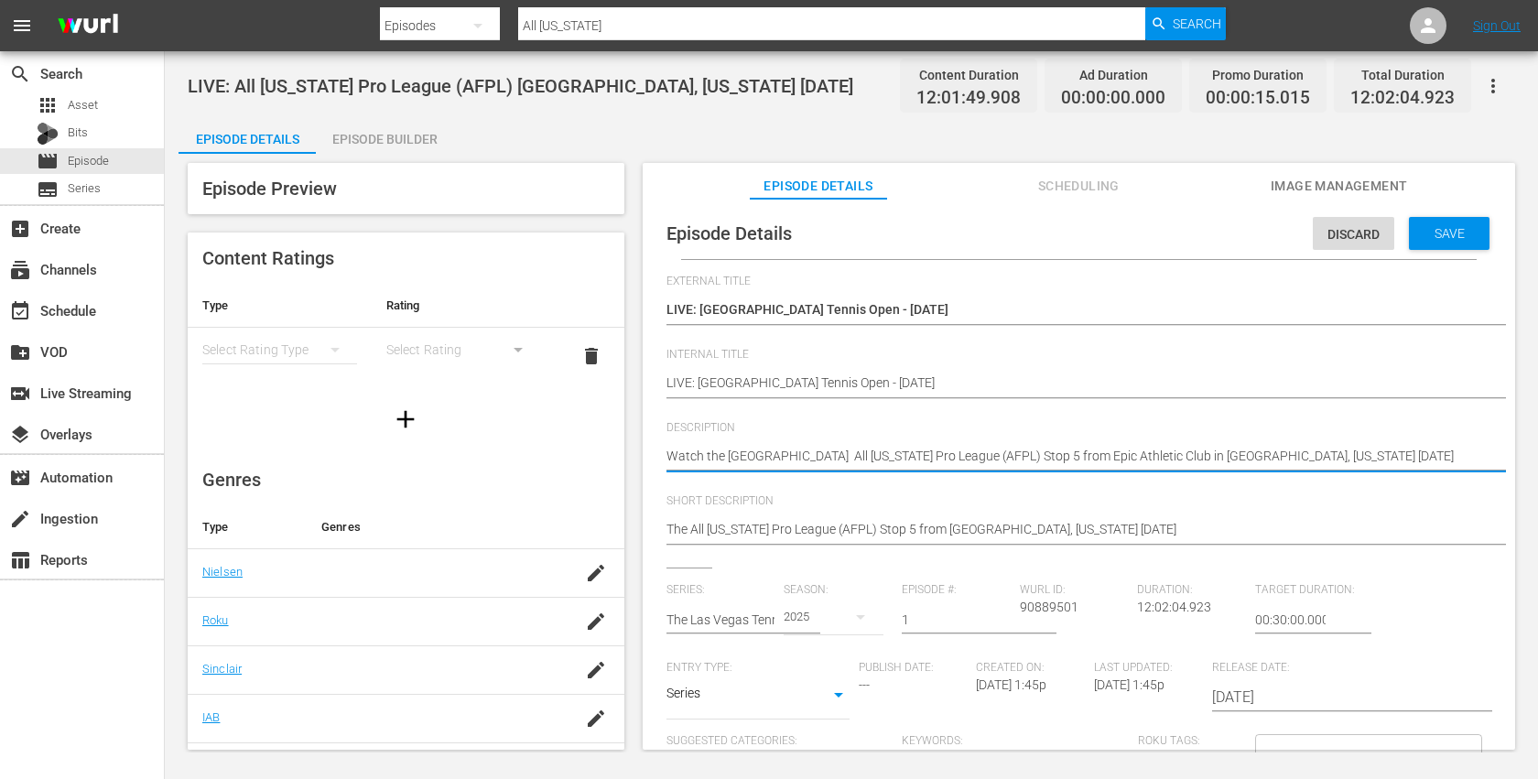
type textarea "Watch the Las Vegas T All Florida Pro League (AFPL) Stop 5 from Epic Athletic C…"
type textarea "Watch the Las Vegas Te All Florida Pro League (AFPL) Stop 5 from Epic Athletic …"
type textarea "Watch the Las Vegas Ten All Florida Pro League (AFPL) Stop 5 from Epic Athletic…"
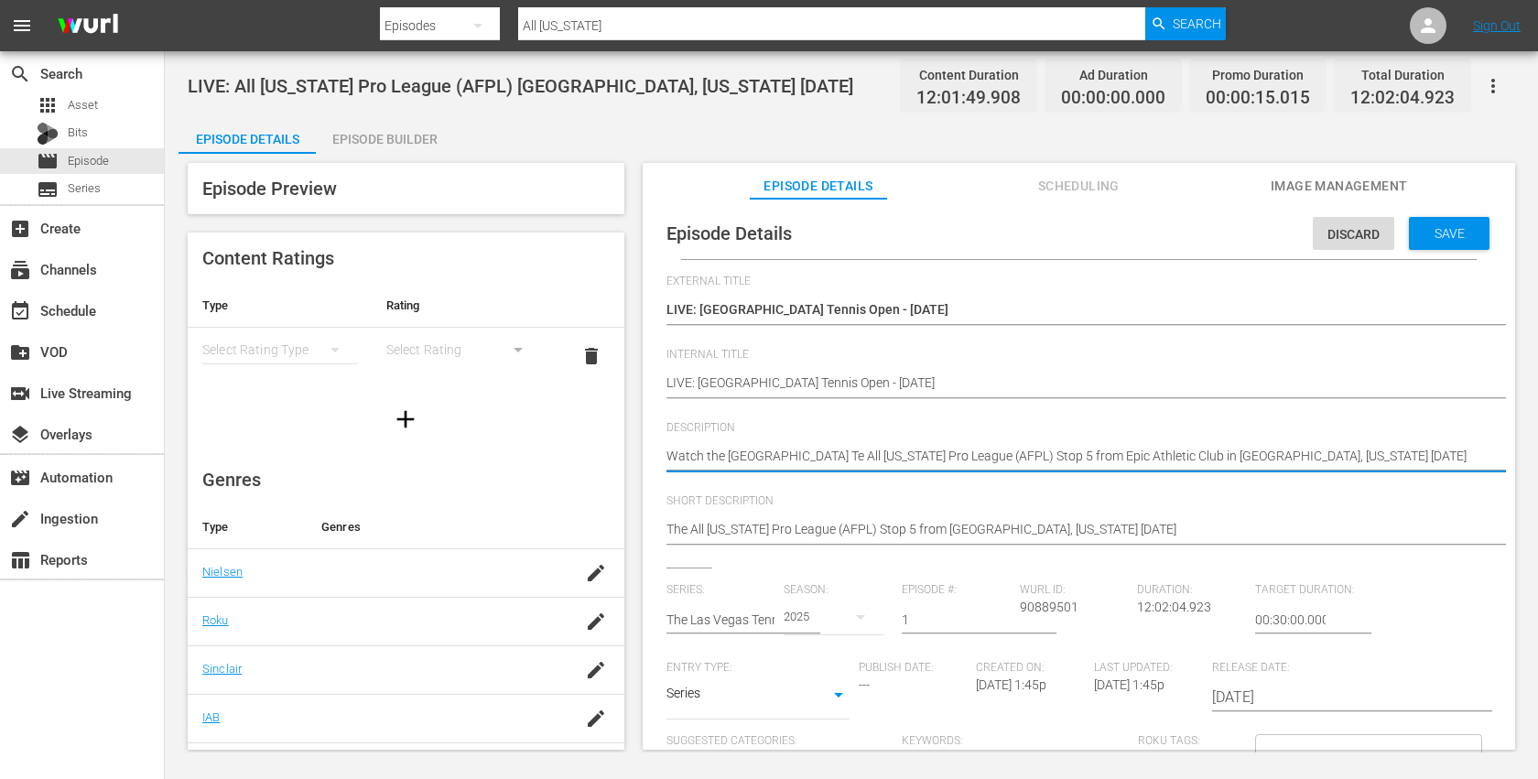
type textarea "Watch the Las Vegas Ten All Florida Pro League (AFPL) Stop 5 from Epic Athletic…"
type textarea "Watch the Las Vegas Tenn All Florida Pro League (AFPL) Stop 5 from Epic Athleti…"
type textarea "Watch the Las Vegas Tenni All Florida Pro League (AFPL) Stop 5 from Epic Athlet…"
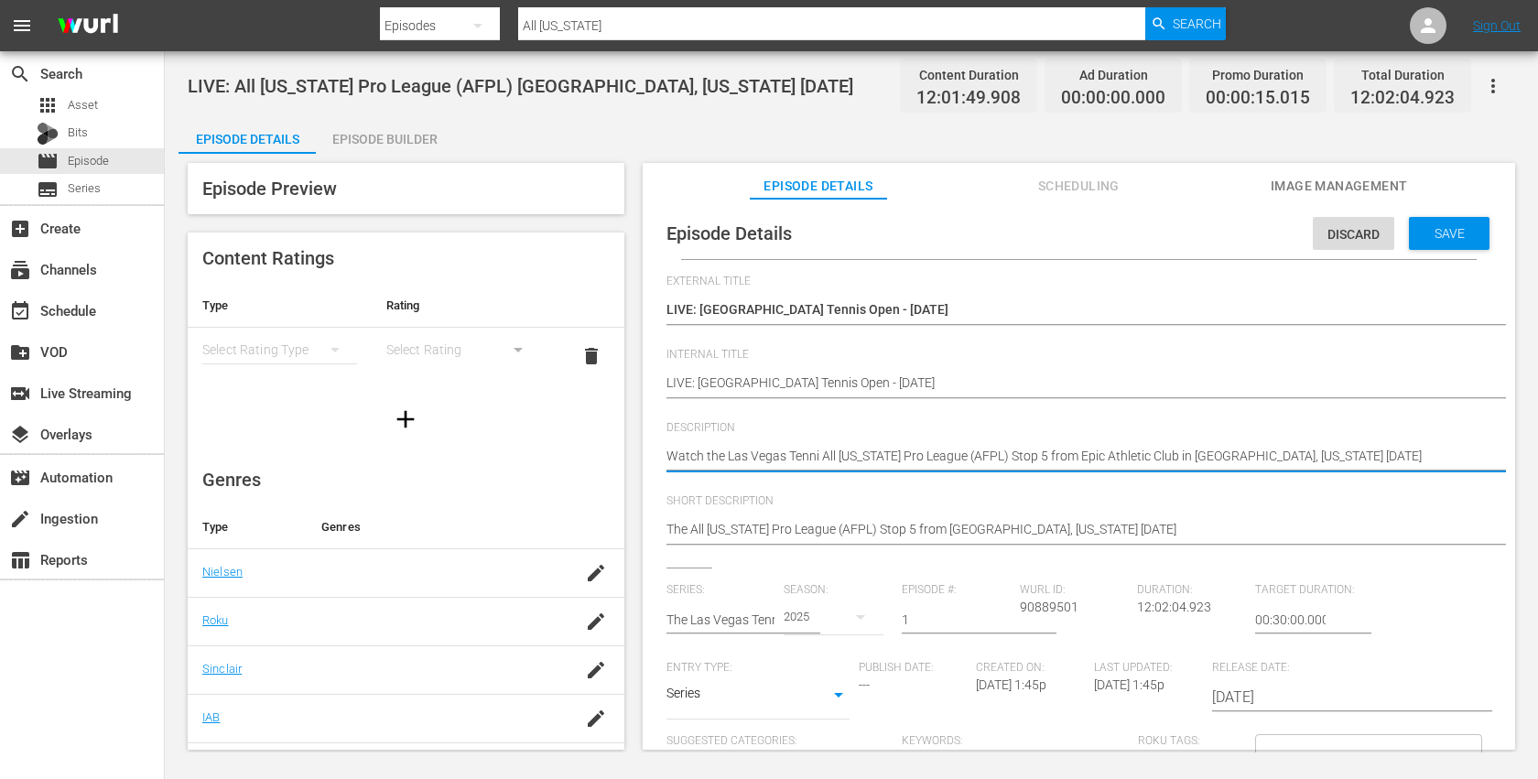
type textarea "Watch the Las Vegas Tennis All Florida Pro League (AFPL) Stop 5 from Epic Athle…"
type textarea "Watch the Las Vegas Tennis O All Florida Pro League (AFPL) Stop 5 from Epic Ath…"
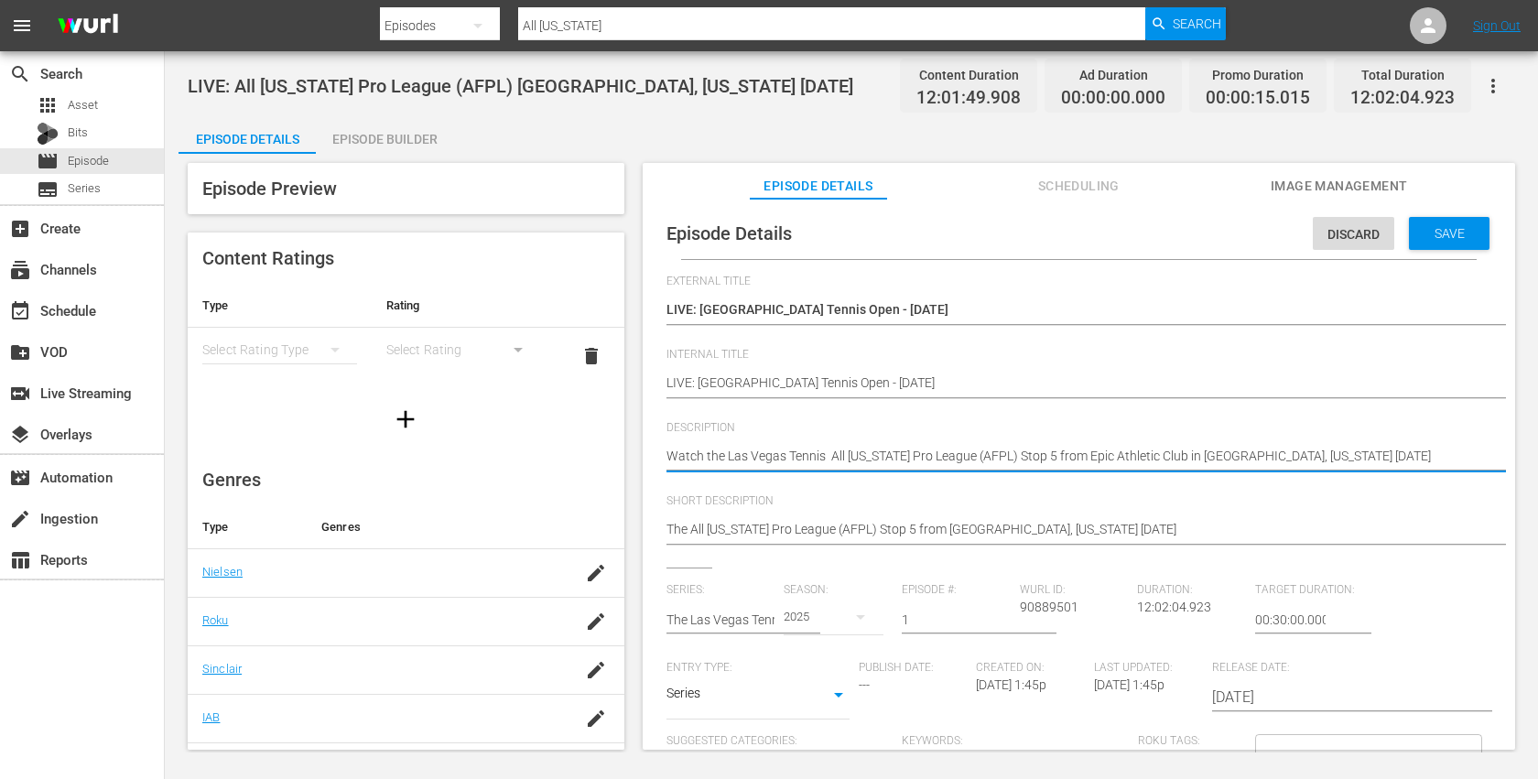
type textarea "Watch the Las Vegas Tennis O All Florida Pro League (AFPL) Stop 5 from Epic Ath…"
type textarea "Watch the Las Vegas Tennis Op All Florida Pro League (AFPL) Stop 5 from Epic At…"
type textarea "Watch the Las Vegas Tennis Ope All Florida Pro League (AFPL) Stop 5 from Epic A…"
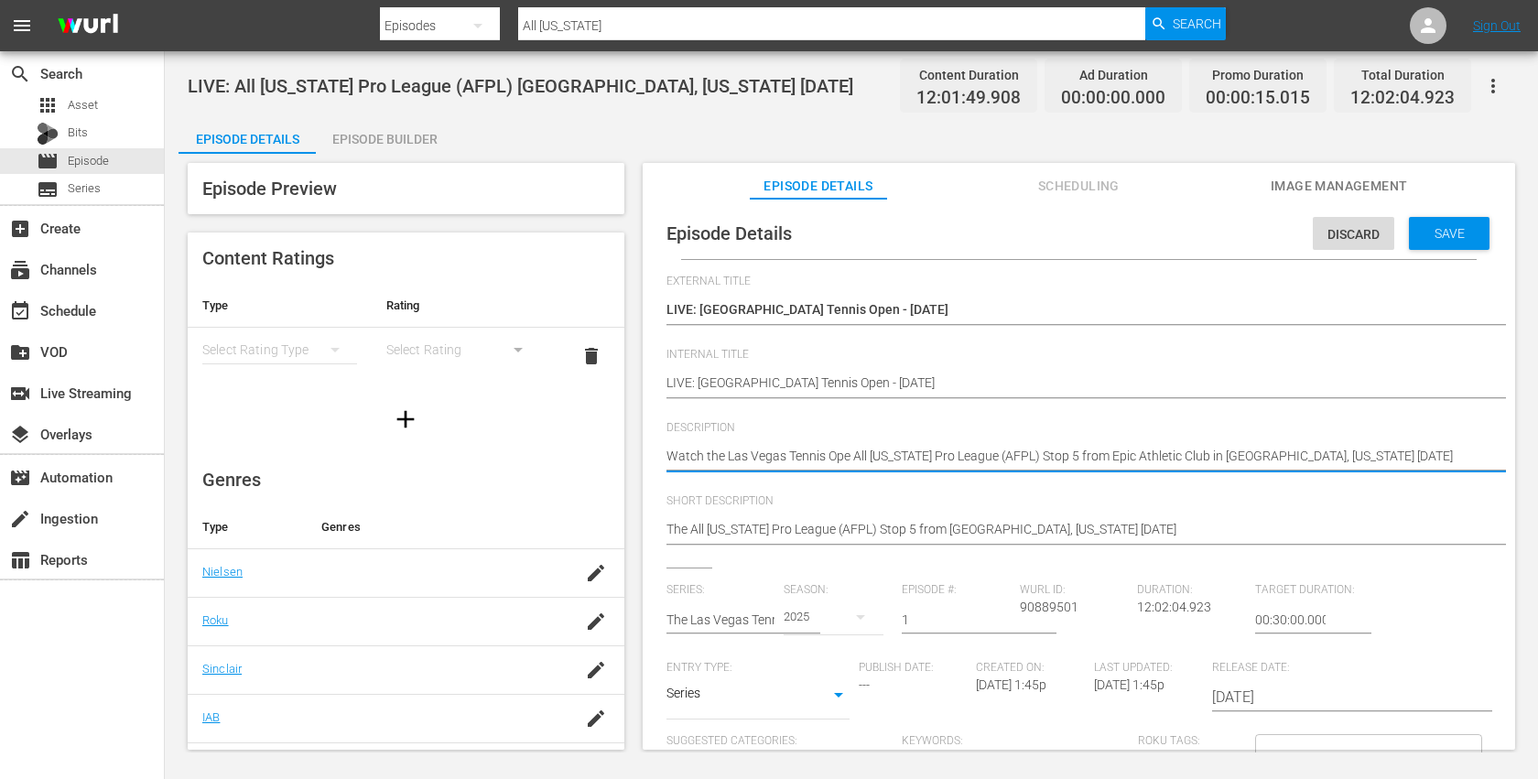
type textarea "Watch the Las Vegas Tennis Open All Florida Pro League (AFPL) Stop 5 from Epic …"
click at [724, 457] on textarea "Watch the All Florida Pro League (AFPL) Stop 5 from Epic Athletic Club in Sunri…" at bounding box center [1073, 458] width 815 height 22
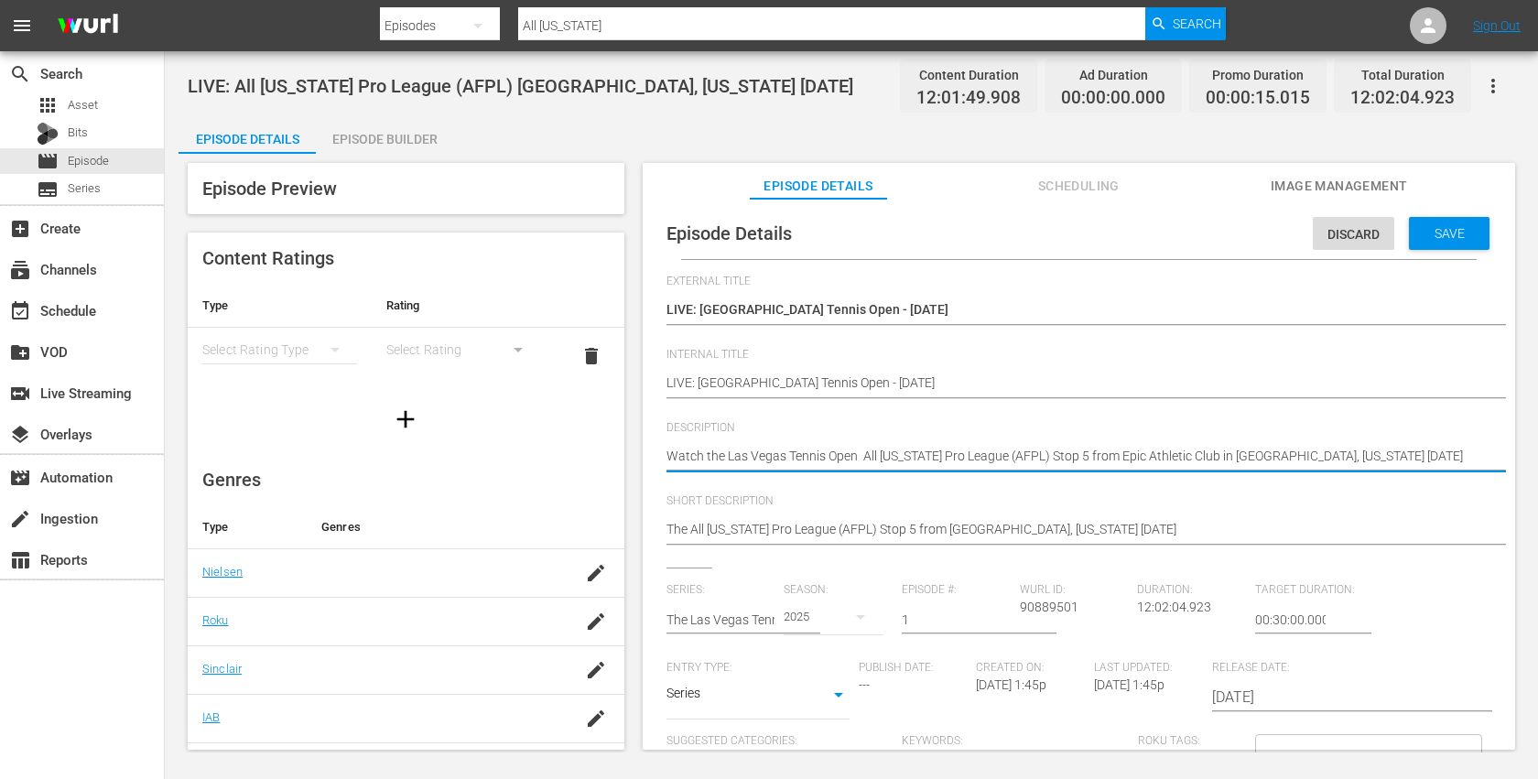
click at [716, 456] on textarea "Watch the All Florida Pro League (AFPL) Stop 5 from Epic Athletic Club in Sunri…" at bounding box center [1073, 458] width 815 height 22
type textarea "Watch a Las Vegas Tennis Open All Florida Pro League (AFPL) Stop 5 from Epic At…"
type textarea "Watch as Las Vegas Tennis Open All Florida Pro League (AFPL) Stop 5 from Epic A…"
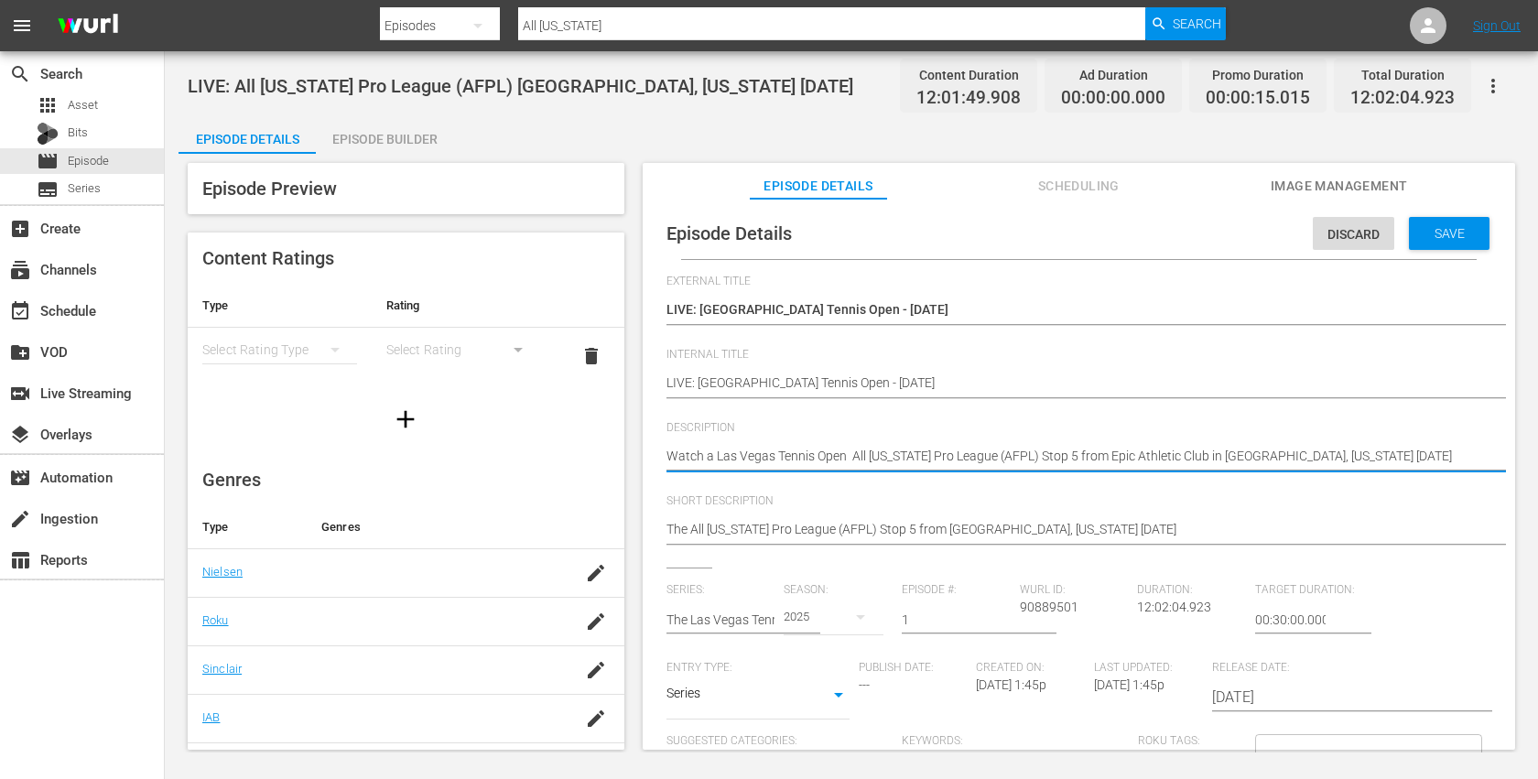
type textarea "Watch as Las Vegas Tennis Open All Florida Pro League (AFPL) Stop 5 from Epic A…"
type textarea "Watch as t Las Vegas Tennis Open All Florida Pro League (AFPL) Stop 5 from Epic…"
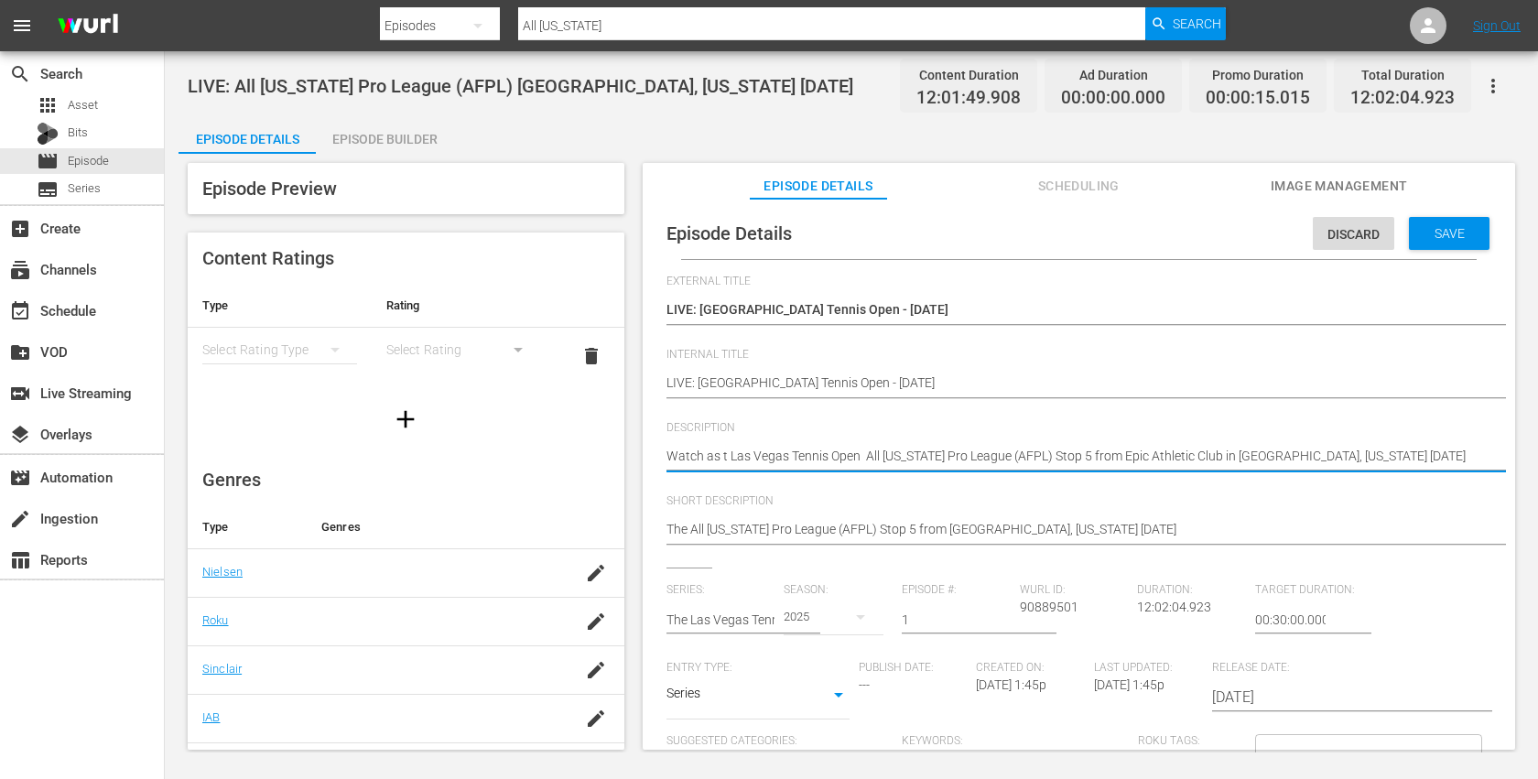
type textarea "Watch as th Las Vegas Tennis Open All Florida Pro League (AFPL) Stop 5 from Epi…"
type textarea "Watch as the Las Vegas Tennis Open All Florida Pro League (AFPL) Stop 5 from Ep…"
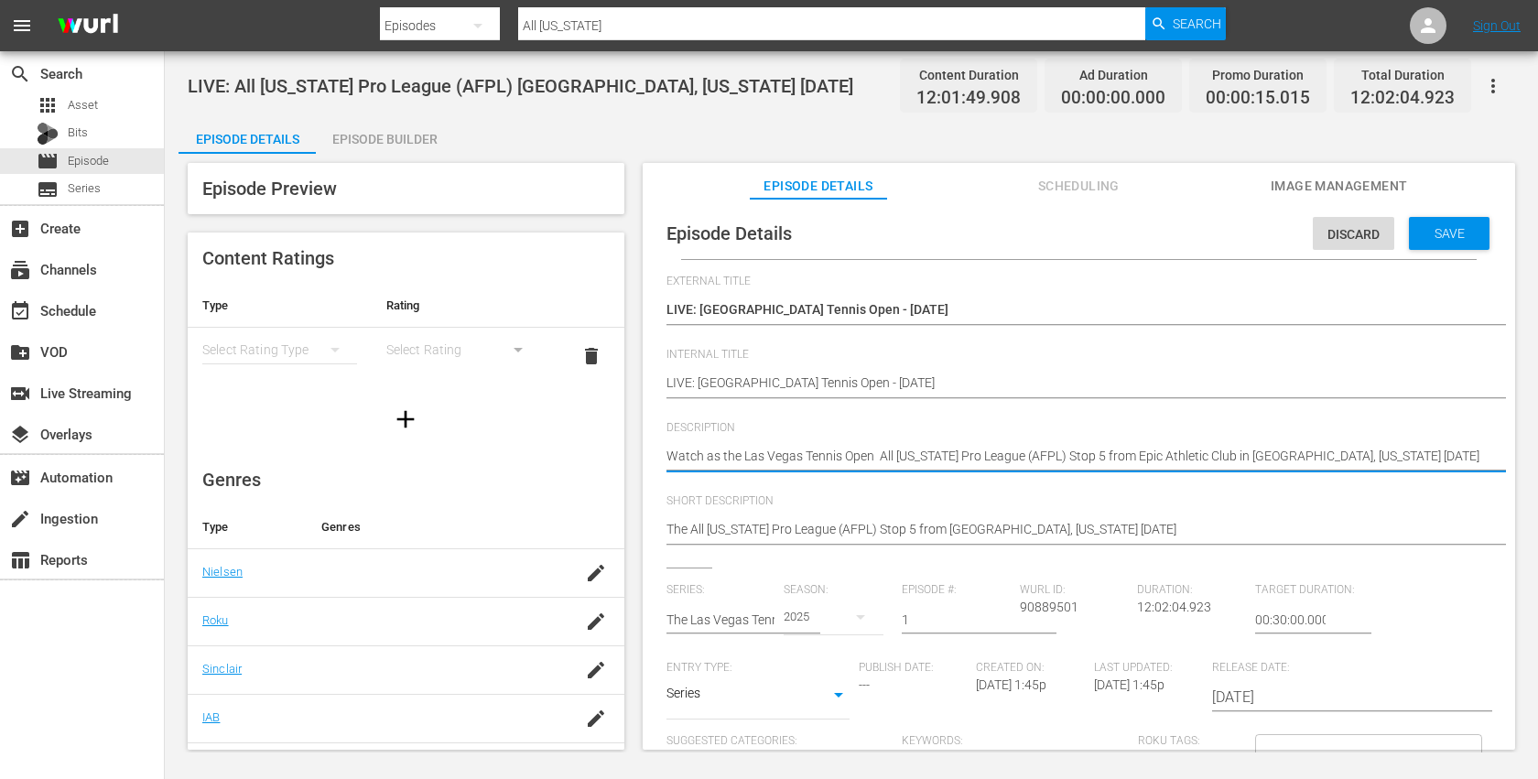
type textarea "Watch as the Las Vegas Tennis Open All Florida Pro League (AFPL) Stop 5 from Ep…"
type textarea "Watch as the A Las Vegas Tennis Open All Florida Pro League (AFPL) Stop 5 from …"
type textarea "Watch as the AP Las Vegas Tennis Open All Florida Pro League (AFPL) Stop 5 from…"
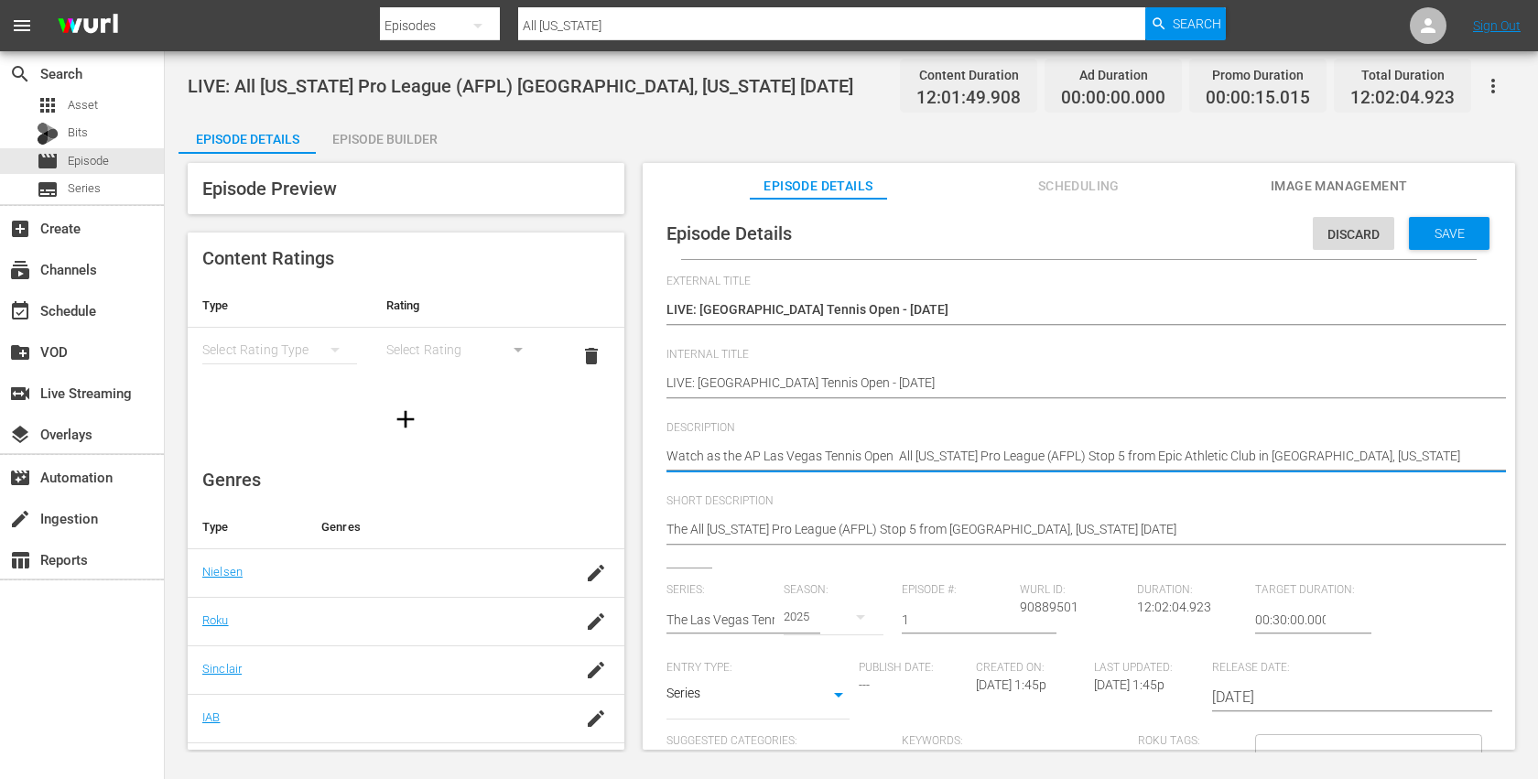
type textarea "Watch as the APT Las Vegas Tennis Open All Florida Pro League (AFPL) Stop 5 fro…"
type textarea "Watch as the AP Las Vegas Tennis Open All Florida Pro League (AFPL) Stop 5 from…"
type textarea "Watch as the A Las Vegas Tennis Open All Florida Pro League (AFPL) Stop 5 from …"
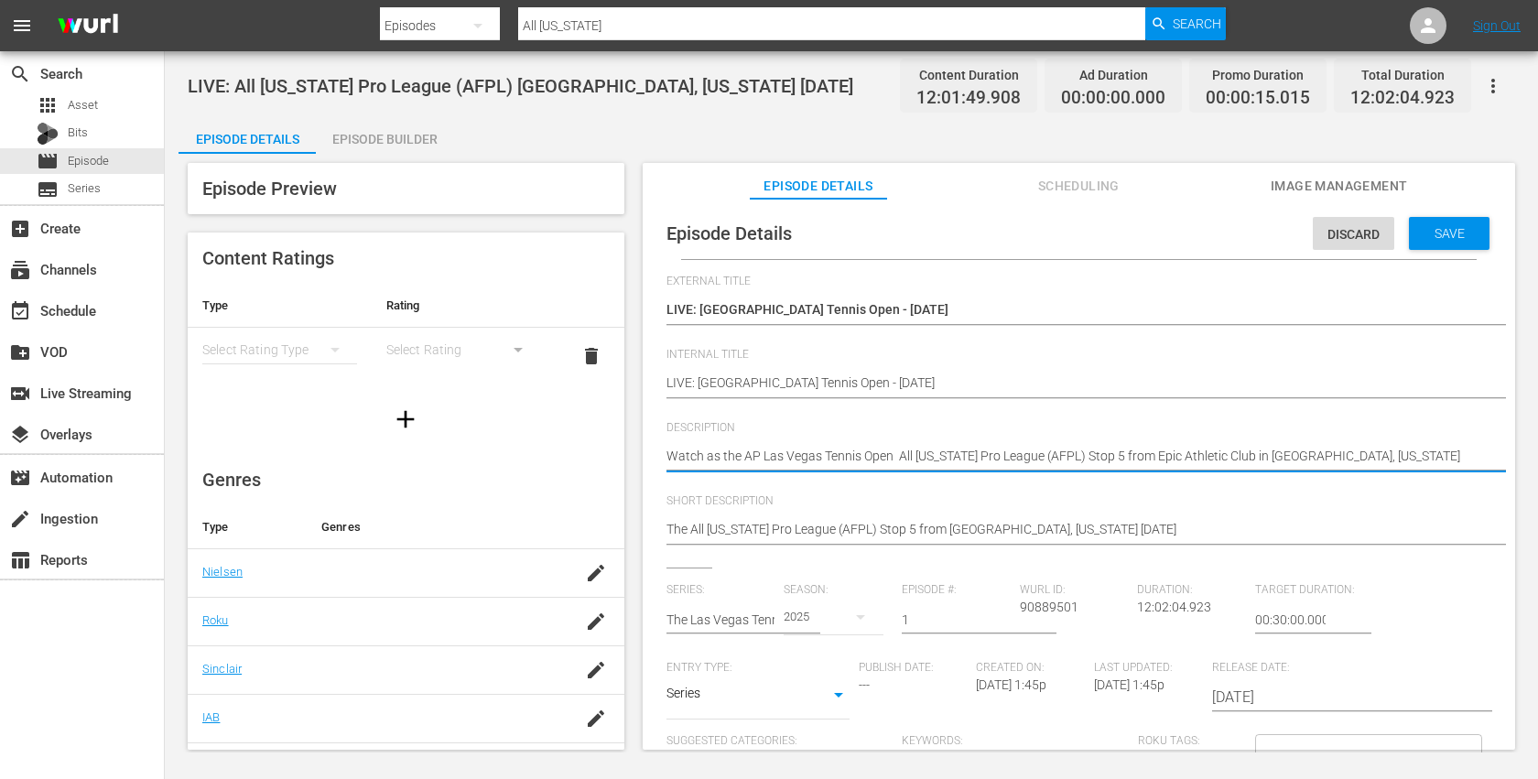
type textarea "Watch as the A Las Vegas Tennis Open All Florida Pro League (AFPL) Stop 5 from …"
type textarea "Watch as the AT Las Vegas Tennis Open All Florida Pro League (AFPL) Stop 5 from…"
type textarea "Watch as the ATP Las Vegas Tennis Open All Florida Pro League (AFPL) Stop 5 fro…"
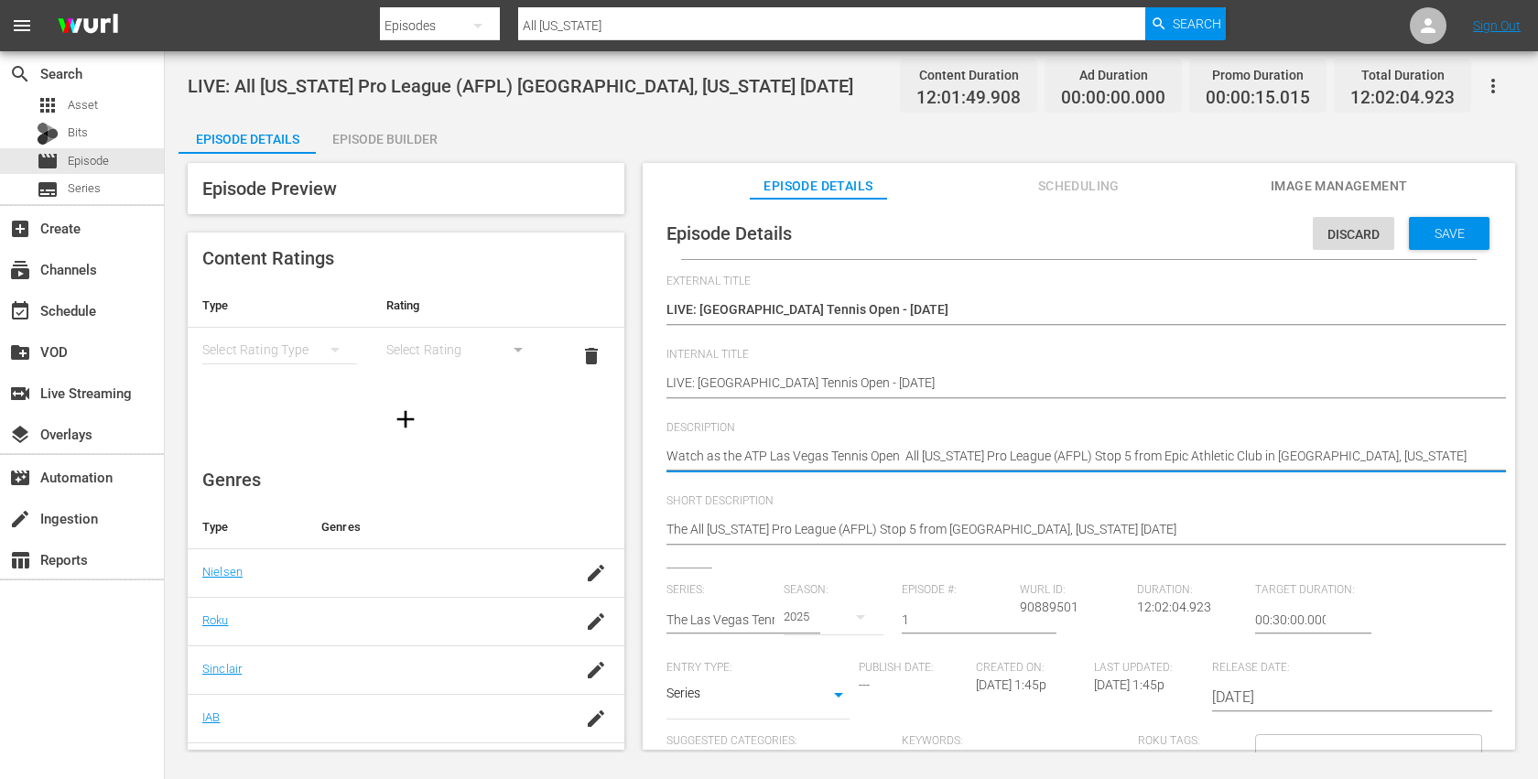
type textarea "Watch as the ATP Las Vegas Tennis Open All Florida Pro League (AFPL) Stop 5 fro…"
type textarea "Watch as the ATP C Las Vegas Tennis Open All Florida Pro League (AFPL) Stop 5 f…"
type textarea "Watch as the ATP CH Las Vegas Tennis Open All Florida Pro League (AFPL) Stop 5 …"
type textarea "Watch as the ATP CHa Las Vegas Tennis Open All Florida Pro League (AFPL) Stop 5…"
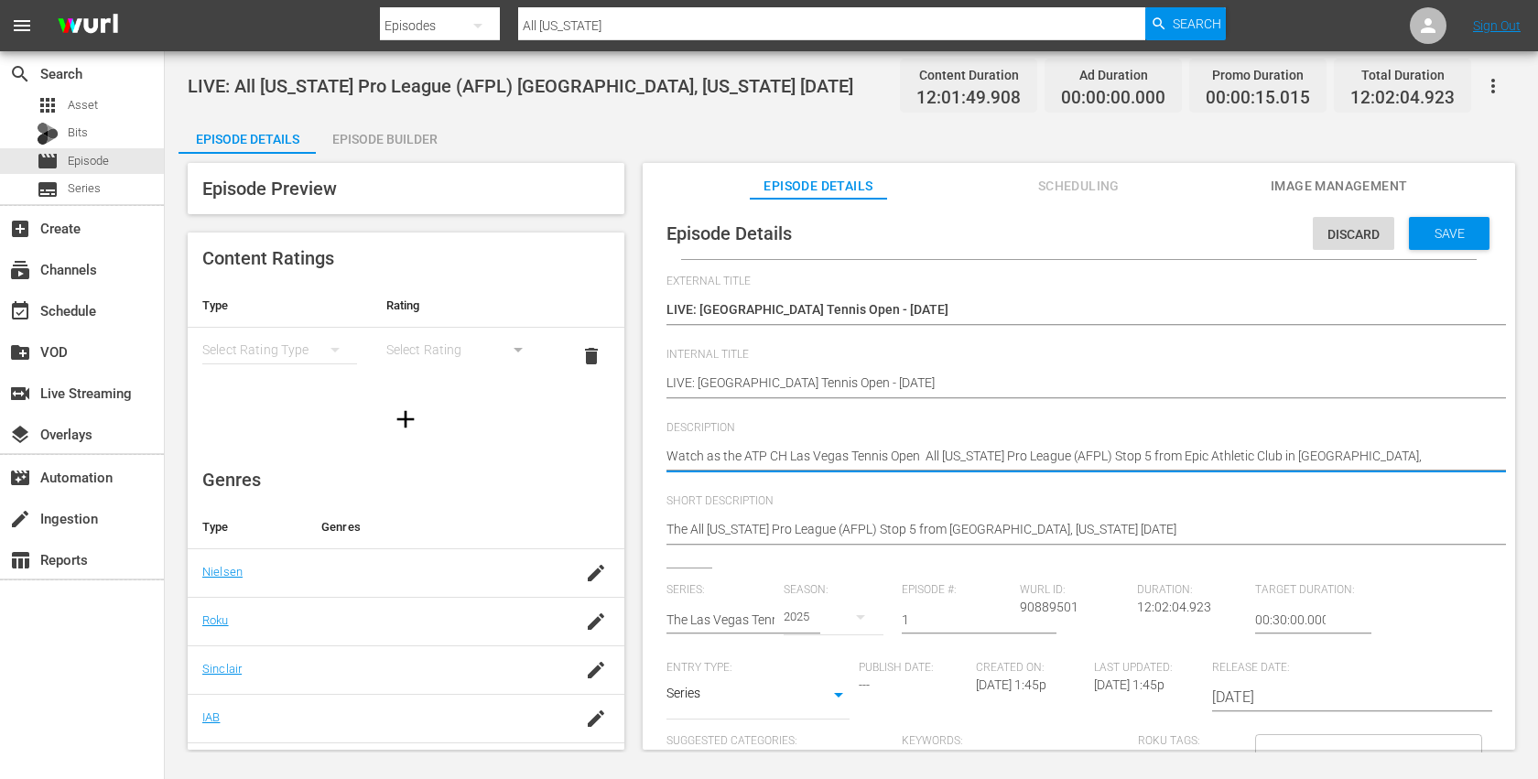
type textarea "Watch as the ATP CHa Las Vegas Tennis Open All Florida Pro League (AFPL) Stop 5…"
type textarea "Watch as the ATP CHal Las Vegas Tennis Open All Florida Pro League (AFPL) Stop …"
type textarea "Watch as the ATP CHall Las Vegas Tennis Open All Florida Pro League (AFPL) Stop…"
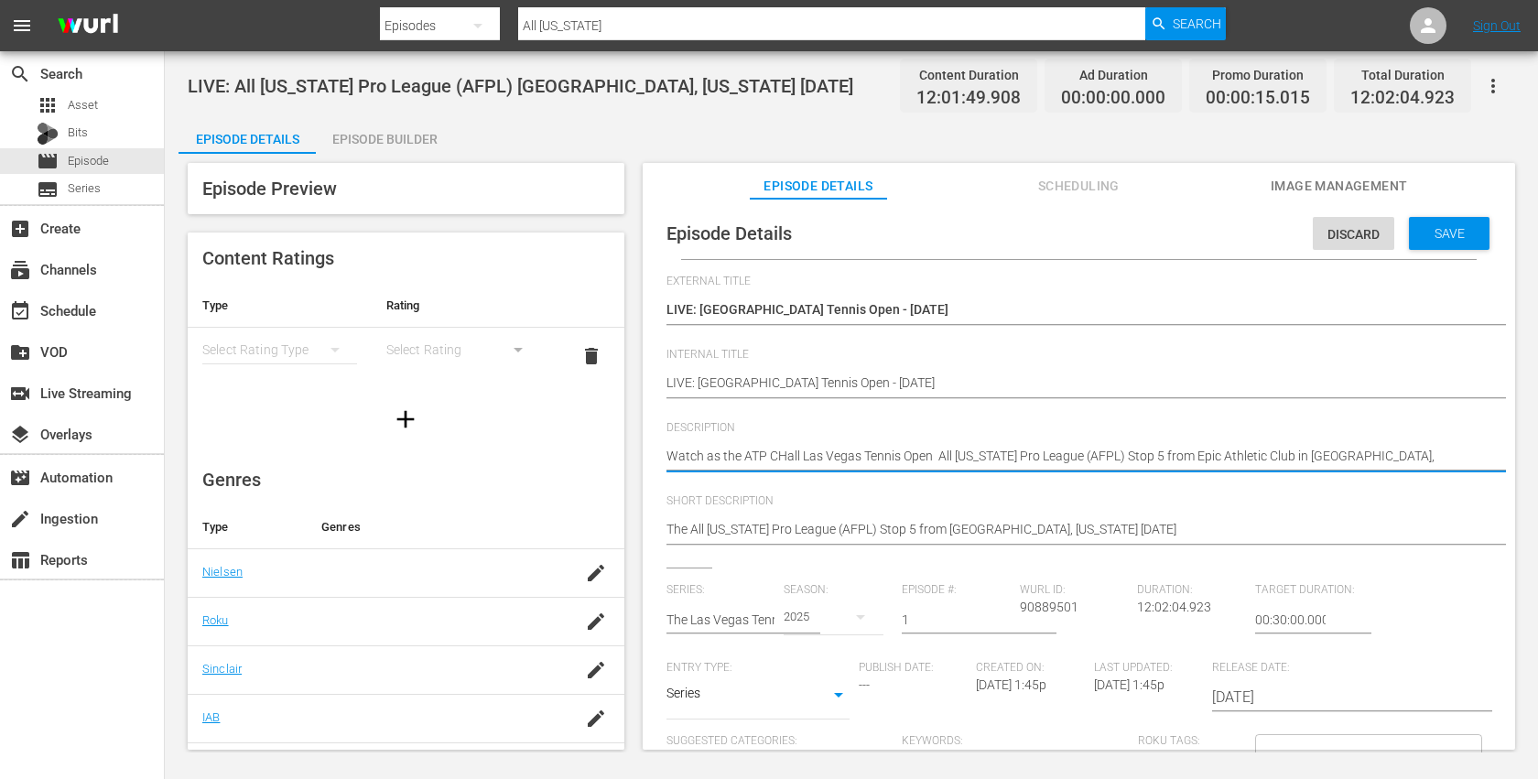
type textarea "Watch as the ATP CHal Las Vegas Tennis Open All Florida Pro League (AFPL) Stop …"
type textarea "Watch as the ATP CHa Las Vegas Tennis Open All Florida Pro League (AFPL) Stop 5…"
type textarea "Watch as the ATP CH Las Vegas Tennis Open All Florida Pro League (AFPL) Stop 5 …"
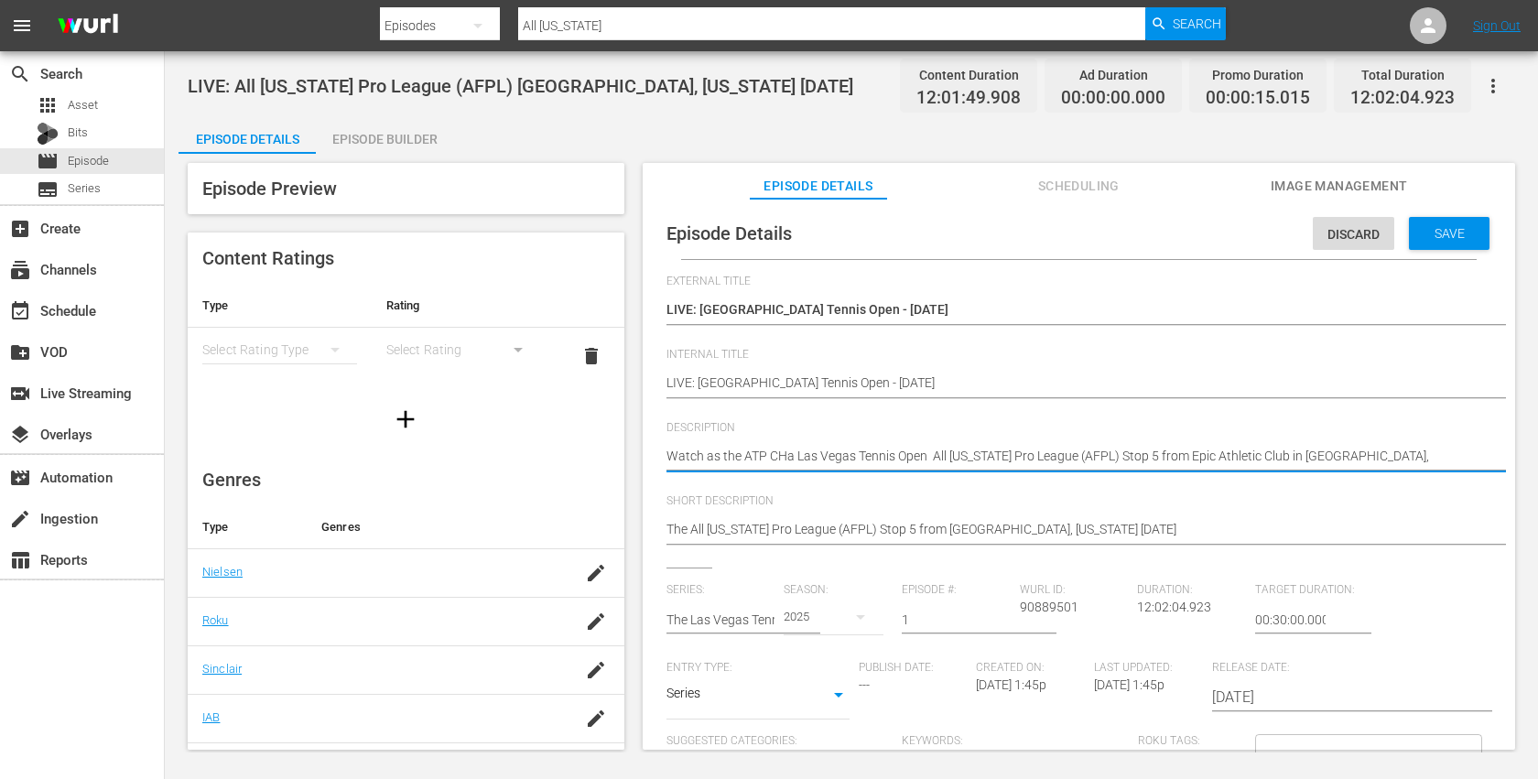
type textarea "Watch as the ATP CH Las Vegas Tennis Open All Florida Pro League (AFPL) Stop 5 …"
type textarea "Watch as the ATP C Las Vegas Tennis Open All Florida Pro League (AFPL) Stop 5 f…"
type textarea "Watch as the ATP Cg Las Vegas Tennis Open All Florida Pro League (AFPL) Stop 5 …"
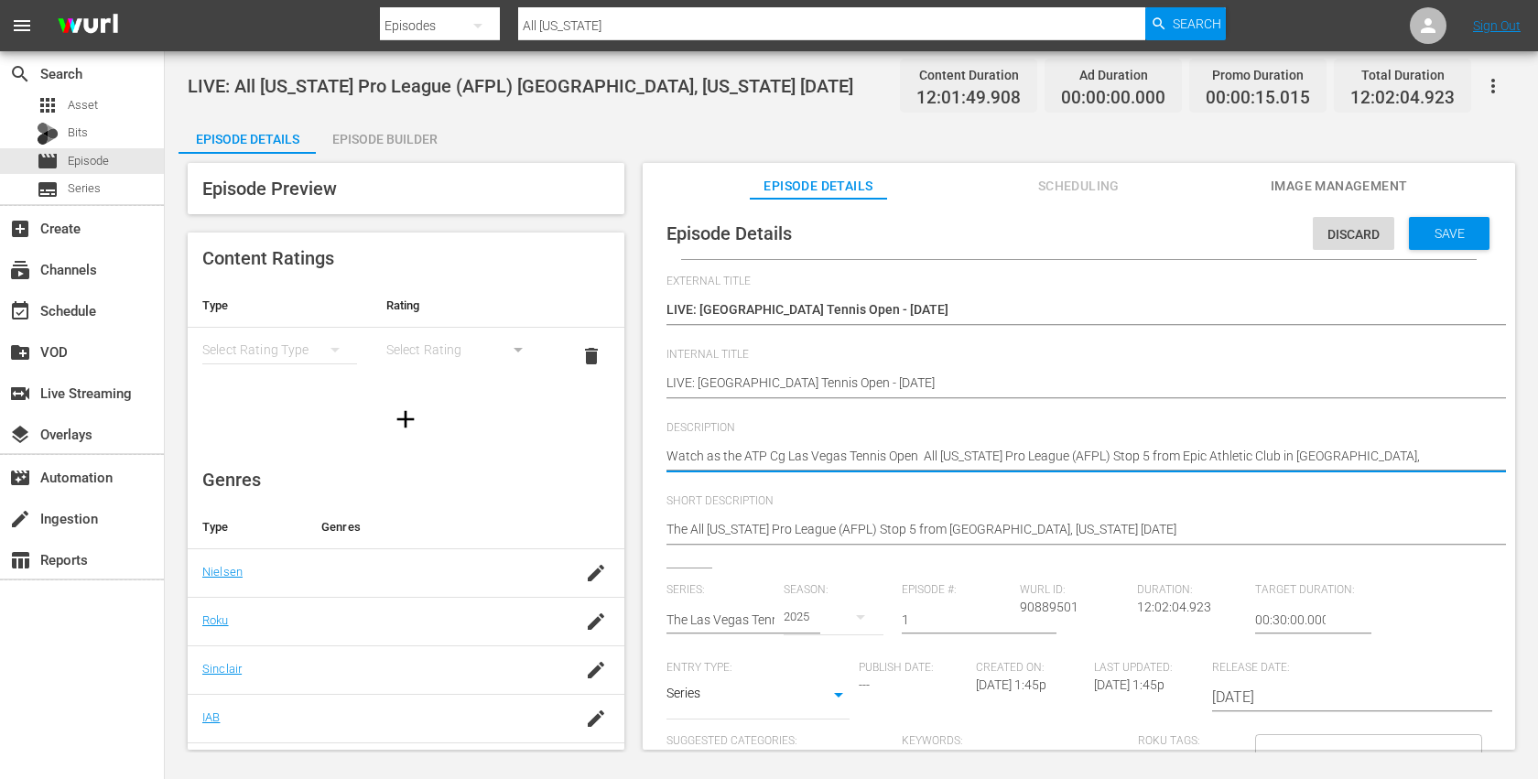
type textarea "Watch as the ATP C Las Vegas Tennis Open All Florida Pro League (AFPL) Stop 5 f…"
type textarea "Watch as the ATP Ch Las Vegas Tennis Open All Florida Pro League (AFPL) Stop 5 …"
type textarea "Watch as the ATP Cha Las Vegas Tennis Open All Florida Pro League (AFPL) Stop 5…"
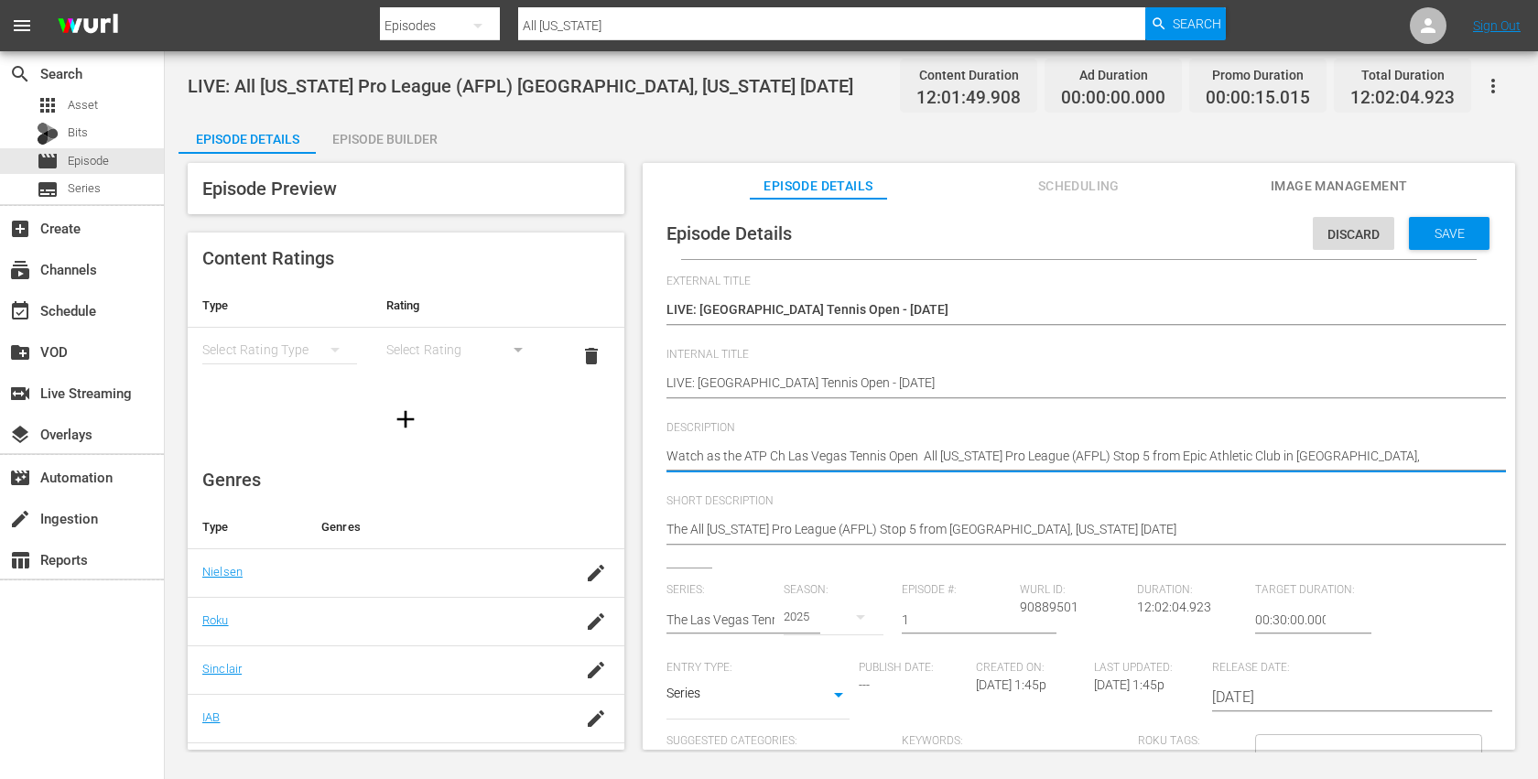
type textarea "Watch as the ATP Cha Las Vegas Tennis Open All Florida Pro League (AFPL) Stop 5…"
type textarea "Watch as the ATP Chal Las Vegas Tennis Open All Florida Pro League (AFPL) Stop …"
type textarea "Watch as the ATP Chall Las Vegas Tennis Open All Florida Pro League (AFPL) Stop…"
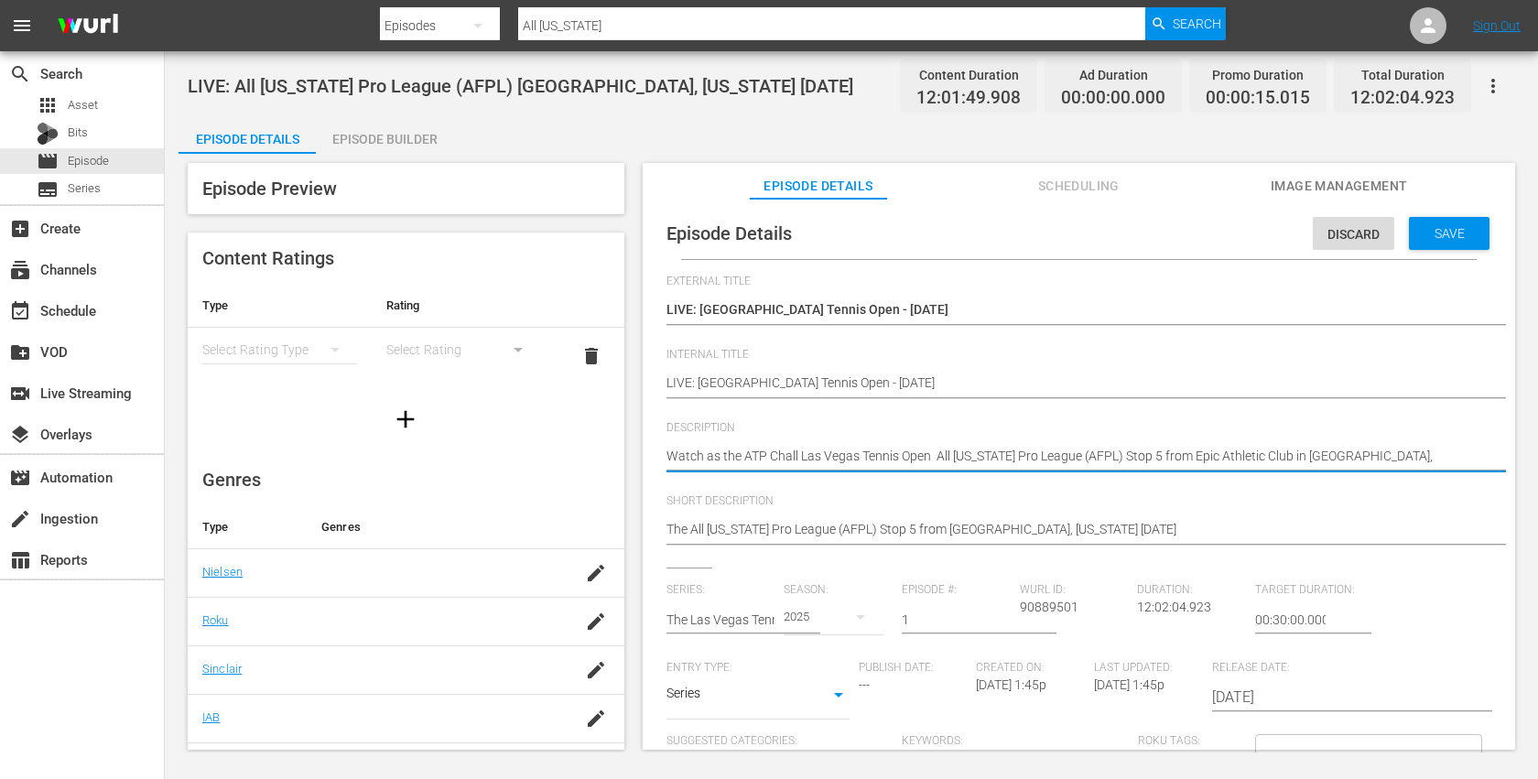
type textarea "Watch as the ATP Challe Las Vegas Tennis Open All Florida Pro League (AFPL) Sto…"
type textarea "Watch as the ATP Challen Las Vegas Tennis Open All Florida Pro League (AFPL) St…"
type textarea "Watch as the ATP Challeng Las Vegas Tennis Open All Florida Pro League (AFPL) S…"
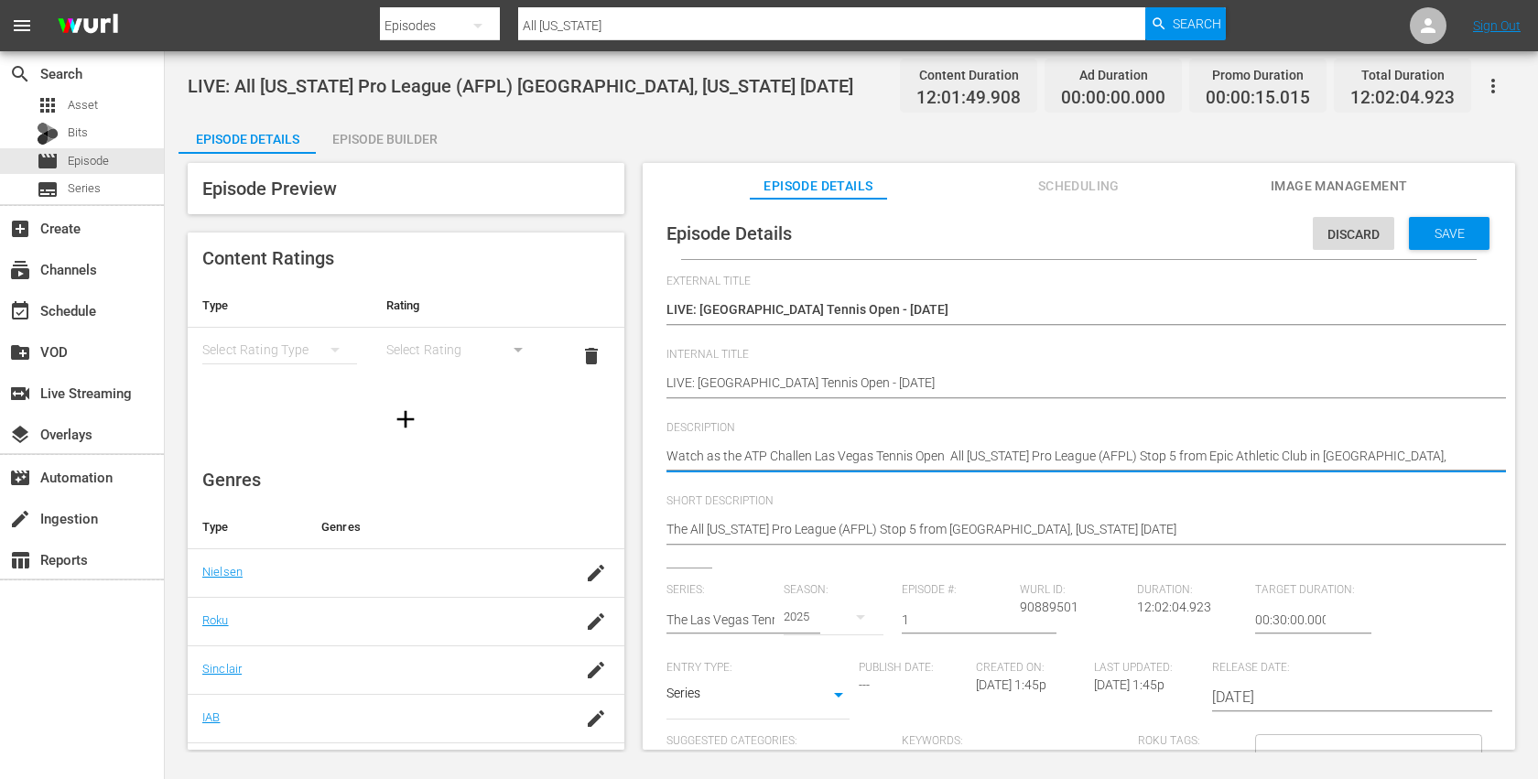
type textarea "Watch as the ATP Challeng Las Vegas Tennis Open All Florida Pro League (AFPL) S…"
type textarea "Watch as the ATP Challenge Las Vegas Tennis Open All Florida Pro League (AFPL) …"
type textarea "Watch as the ATP Challenger Las Vegas Tennis Open All Florida Pro League (AFPL)…"
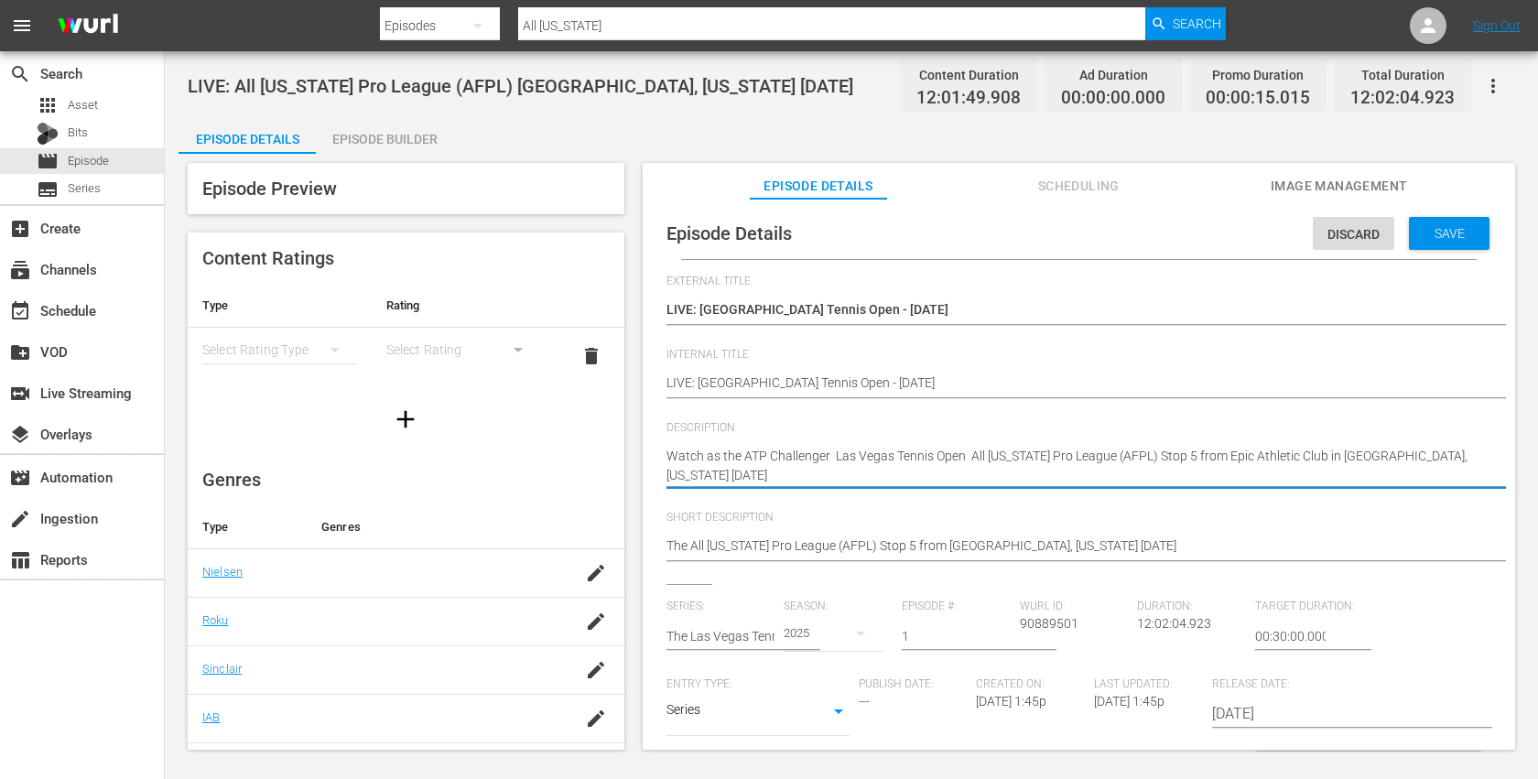
type textarea "Watch as the ATP Challenger T Las Vegas Tennis Open All Florida Pro League (AFP…"
type textarea "Watch as the ATP Challenger To Las Vegas Tennis Open All Florida Pro League (AF…"
type textarea "Watch as the ATP Challenger Tou Las Vegas Tennis Open All Florida Pro League (A…"
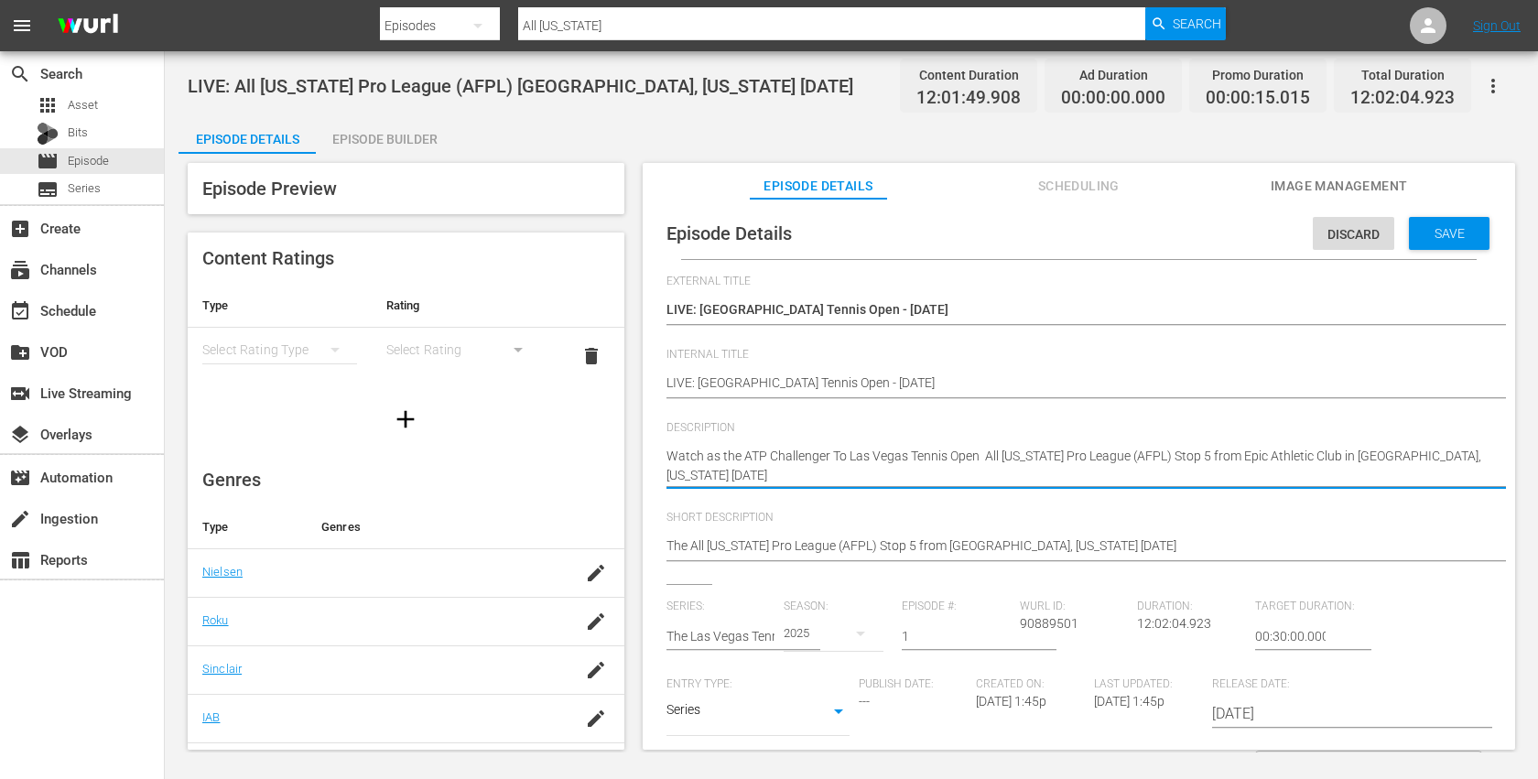
type textarea "Watch as the ATP Challenger Tou Las Vegas Tennis Open All Florida Pro League (A…"
type textarea "Watch as the ATP Challenger Tour Las Vegas Tennis Open All Florida Pro League (…"
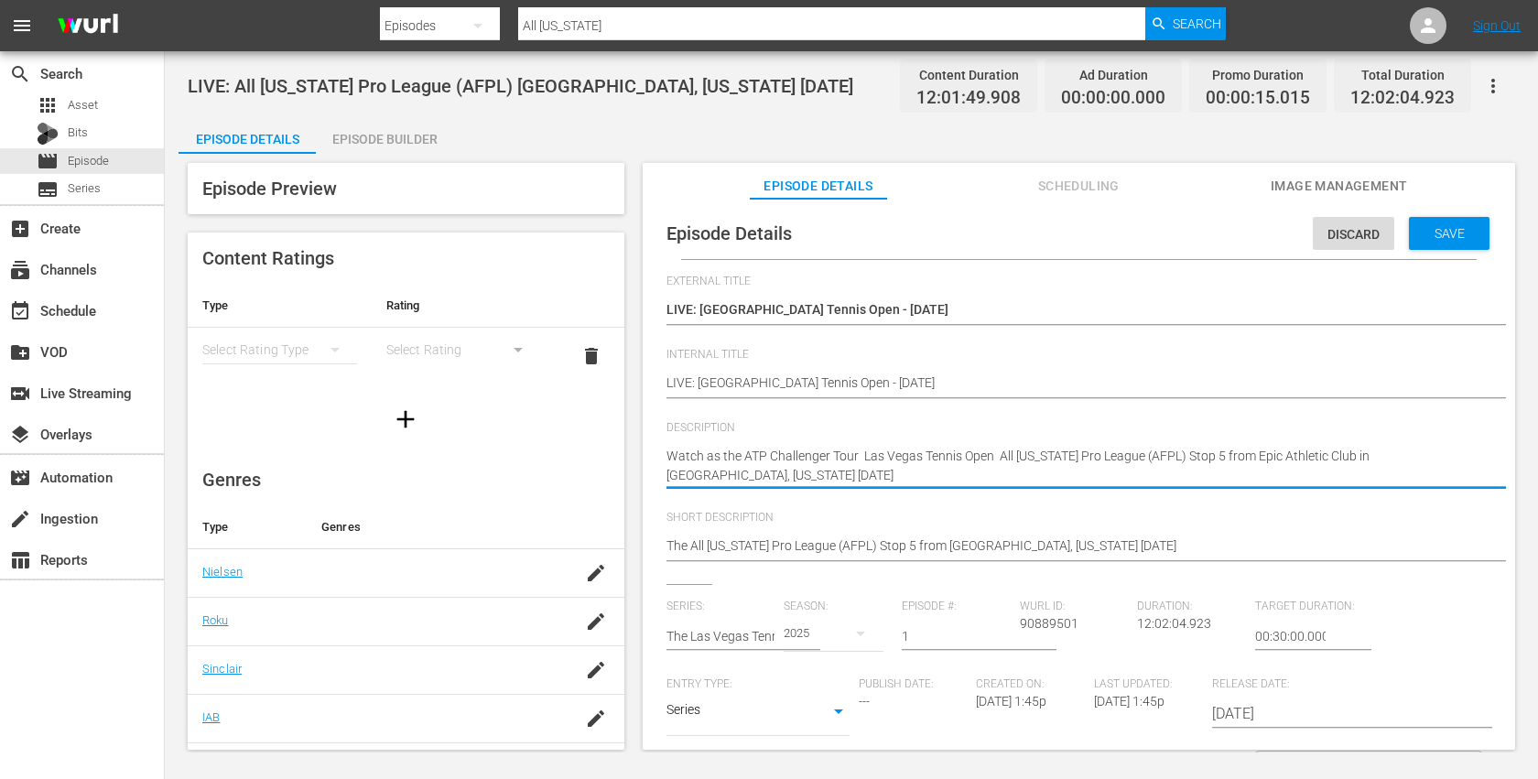
drag, startPoint x: 665, startPoint y: 451, endPoint x: 805, endPoint y: 495, distance: 146.8
click at [805, 495] on div "Description Watch the All Florida Pro League (AFPL) Stop 5 from Epic Athletic C…" at bounding box center [1078, 466] width 825 height 90
paste textarea "The ATP Challenger Tour Las Vegas Open"
type textarea "The ATP Challenger Tour Las Vegas Open"
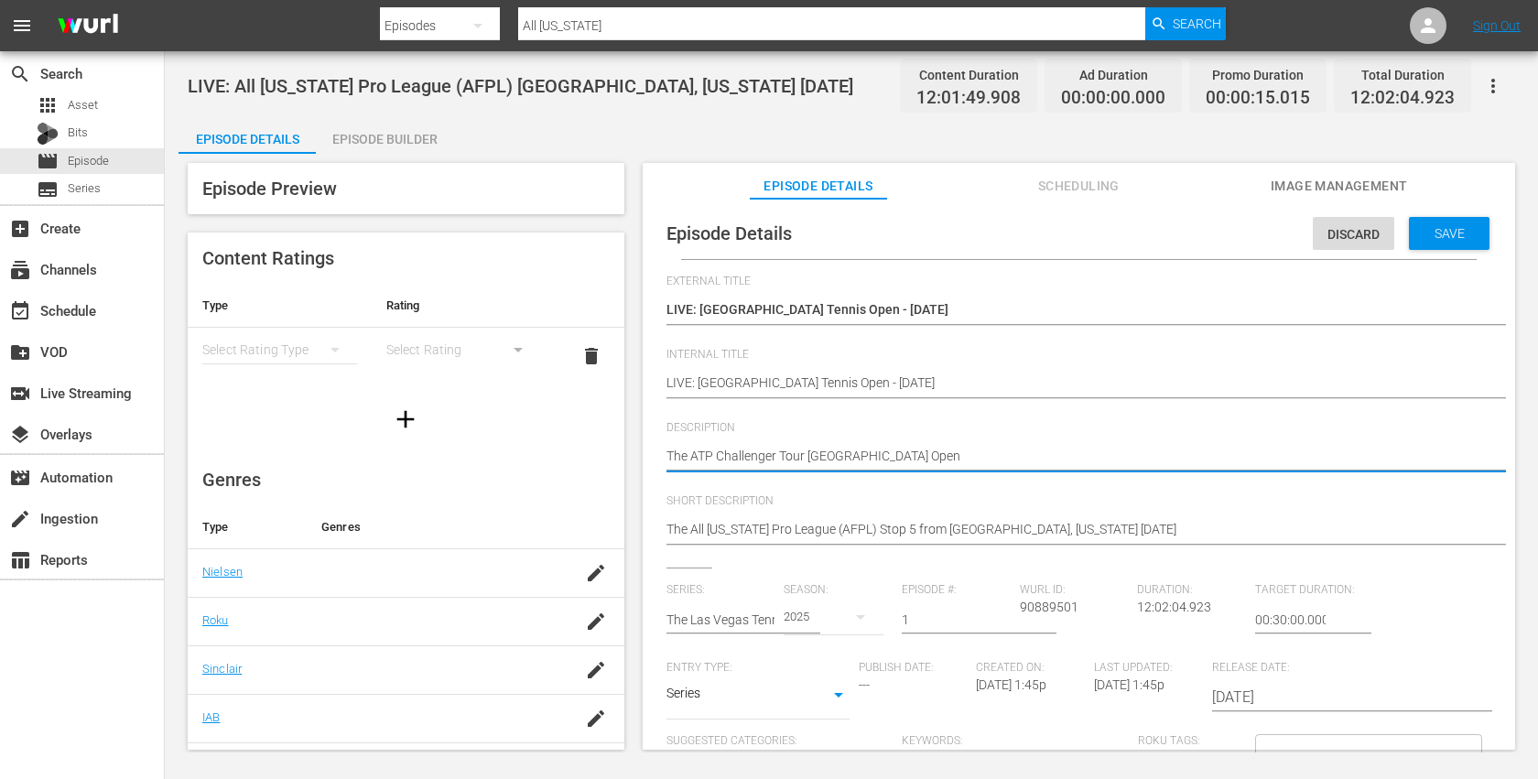
type textarea "The ATP Challenger Tour Las Vegas Open"
paste textarea "is happening this week, from September 22-28, 2025, at the Darling Tennis Cente…"
type textarea "The ATP Challenger Tour Las Vegas Openis happening this week, from September 22…"
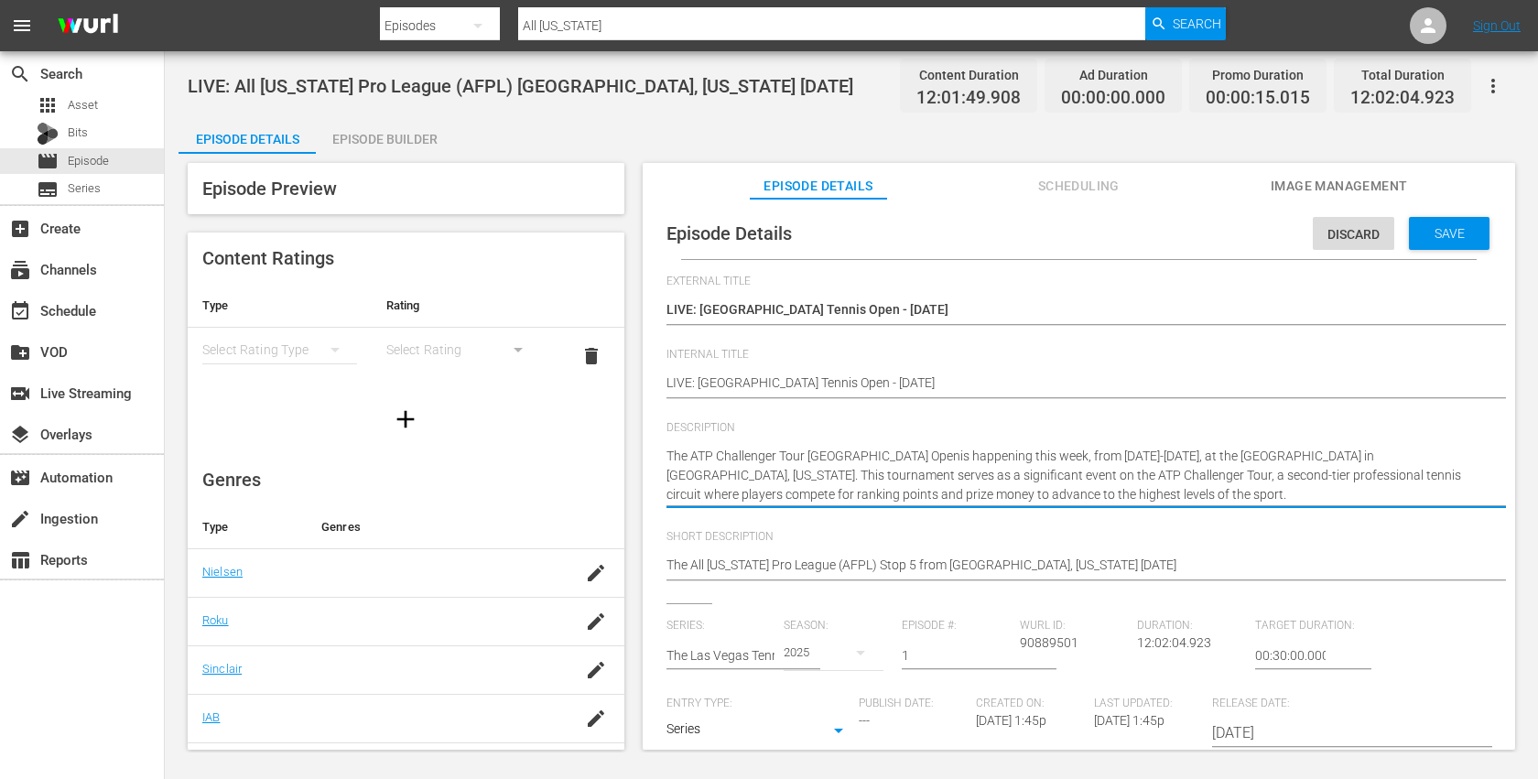
click at [896, 457] on textarea "Watch the All Florida Pro League (AFPL) Stop 5 from Epic Athletic Club in Sunri…" at bounding box center [1073, 476] width 815 height 58
type textarea "The ATP Challenger Tour Las Vegas Open is happening this week, from September 2…"
drag, startPoint x: 666, startPoint y: 458, endPoint x: 940, endPoint y: 452, distance: 273.7
click at [940, 452] on textarea "Watch the All Florida Pro League (AFPL) Stop 5 from Epic Athletic Club in Sunri…" at bounding box center [1073, 476] width 815 height 58
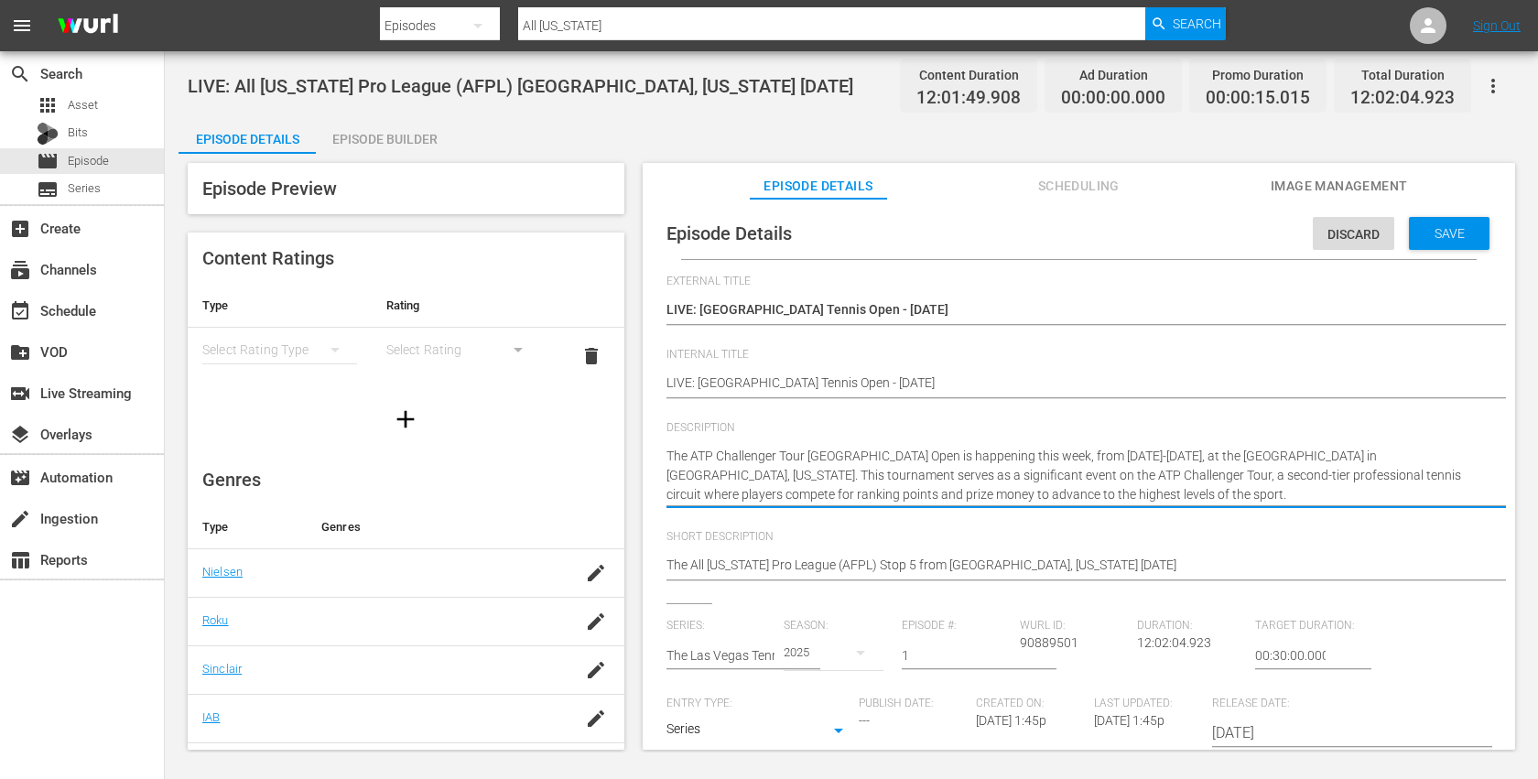
click at [942, 452] on textarea "Watch the All Florida Pro League (AFPL) Stop 5 from Epic Athletic Club in Sunri…" at bounding box center [1073, 476] width 815 height 58
drag, startPoint x: 1066, startPoint y: 452, endPoint x: 901, endPoint y: 456, distance: 165.7
click at [900, 456] on textarea "Watch the All Florida Pro League (AFPL) Stop 5 from Epic Athletic Club in Sunri…" at bounding box center [1073, 476] width 815 height 58
type textarea "The ATP Challenger Tour Las Vegas Open September 22-28, 2025, at the Darling Te…"
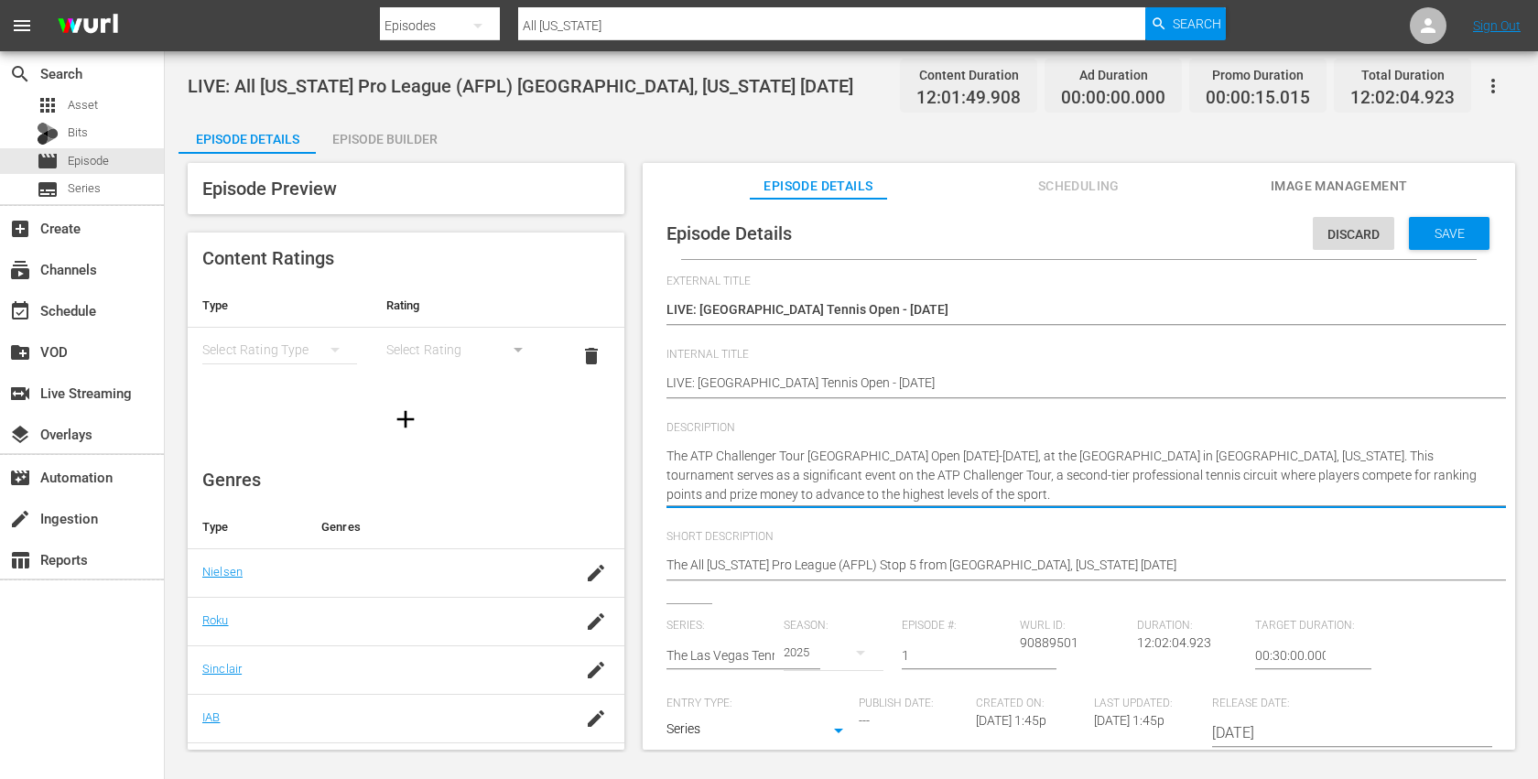
type textarea "The ATP Challenger Tour Las Vegas Open -September 22-28, 2025, at the Darling T…"
type textarea "The ATP Challenger Tour Las Vegas Open - September 22-28, 2025, at the Darling …"
drag, startPoint x: 1004, startPoint y: 492, endPoint x: 1067, endPoint y: 456, distance: 73.0
click at [1067, 456] on textarea "Watch the All Florida Pro League (AFPL) Stop 5 from Epic Athletic Club in Sunri…" at bounding box center [1073, 476] width 815 height 58
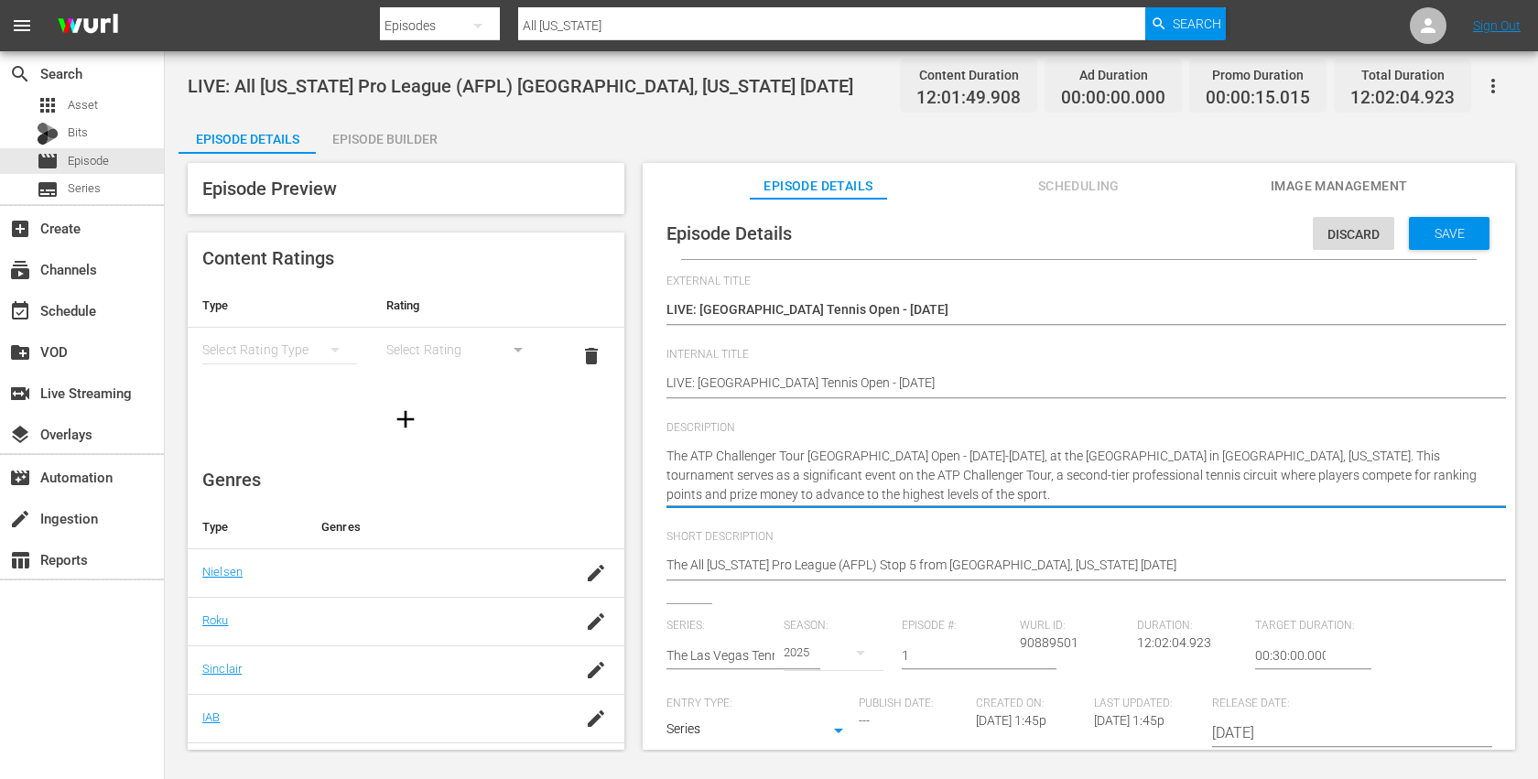
click at [1062, 457] on textarea "Watch the All Florida Pro League (AFPL) Stop 5 from Epic Athletic Club in Sunri…" at bounding box center [1073, 476] width 815 height 58
type textarea "The ATP Challenger Tour Las Vegas Open - September 22-28, 2025, at the Darling …"
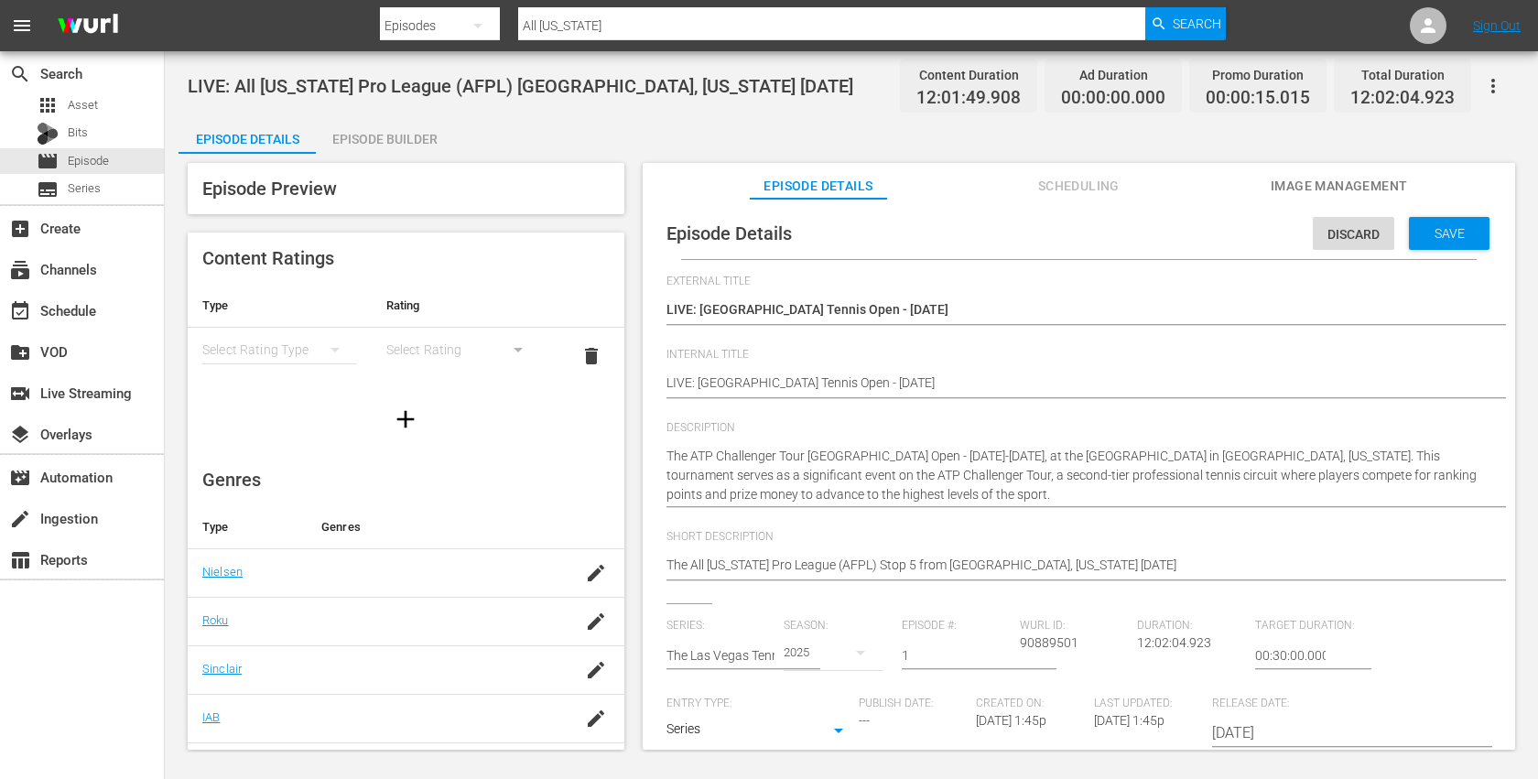
drag, startPoint x: 664, startPoint y: 452, endPoint x: 861, endPoint y: 451, distance: 196.8
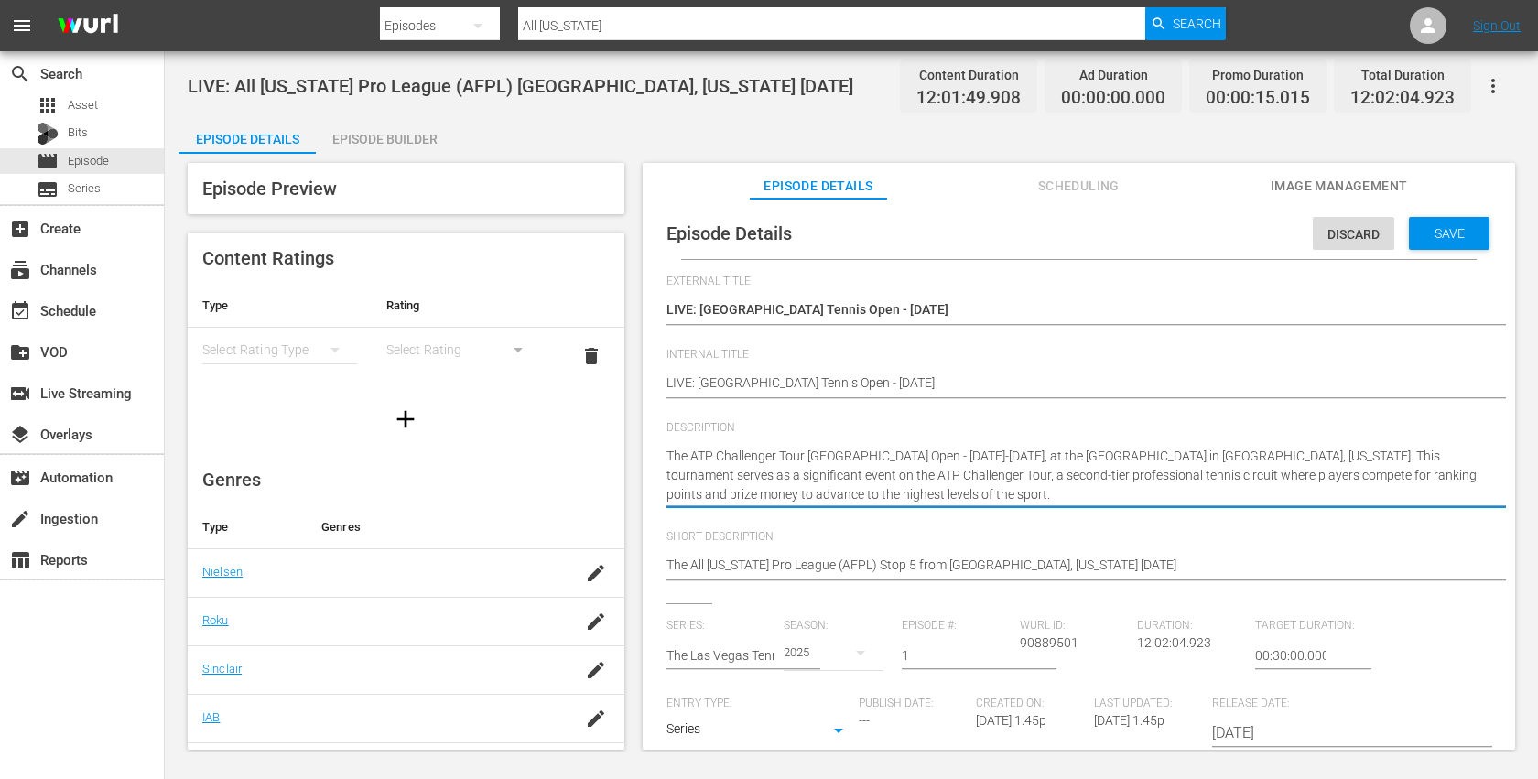
drag, startPoint x: 665, startPoint y: 455, endPoint x: 1046, endPoint y: 455, distance: 380.7
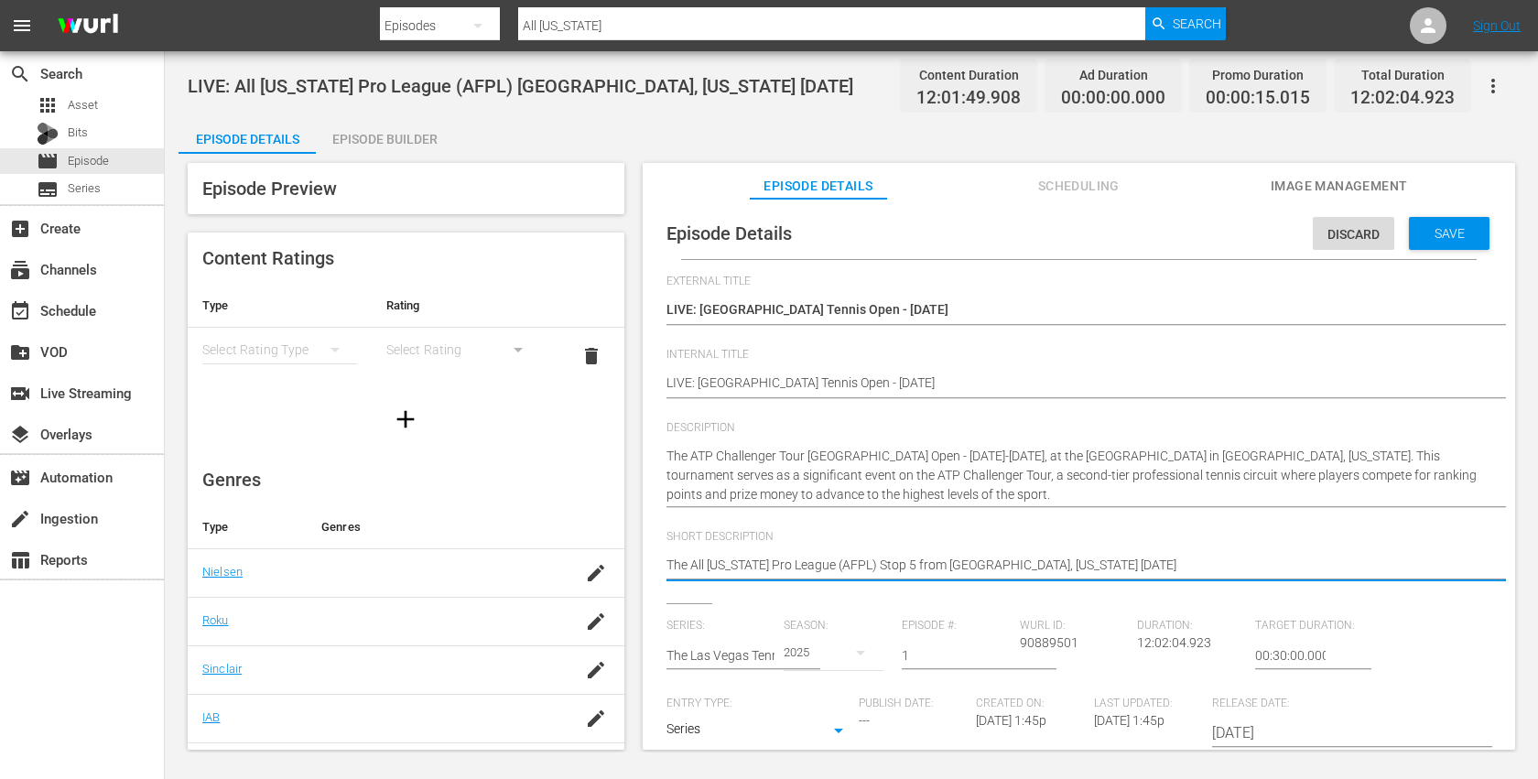
paste textarea "TP Challenger Tour Las Vegas Open - September 22-28, 2025,"
drag, startPoint x: 1083, startPoint y: 564, endPoint x: 661, endPoint y: 567, distance: 421.9
type textarea "The ATP Challenger Tour Las Vegas Open - September 22-28, 2025,"
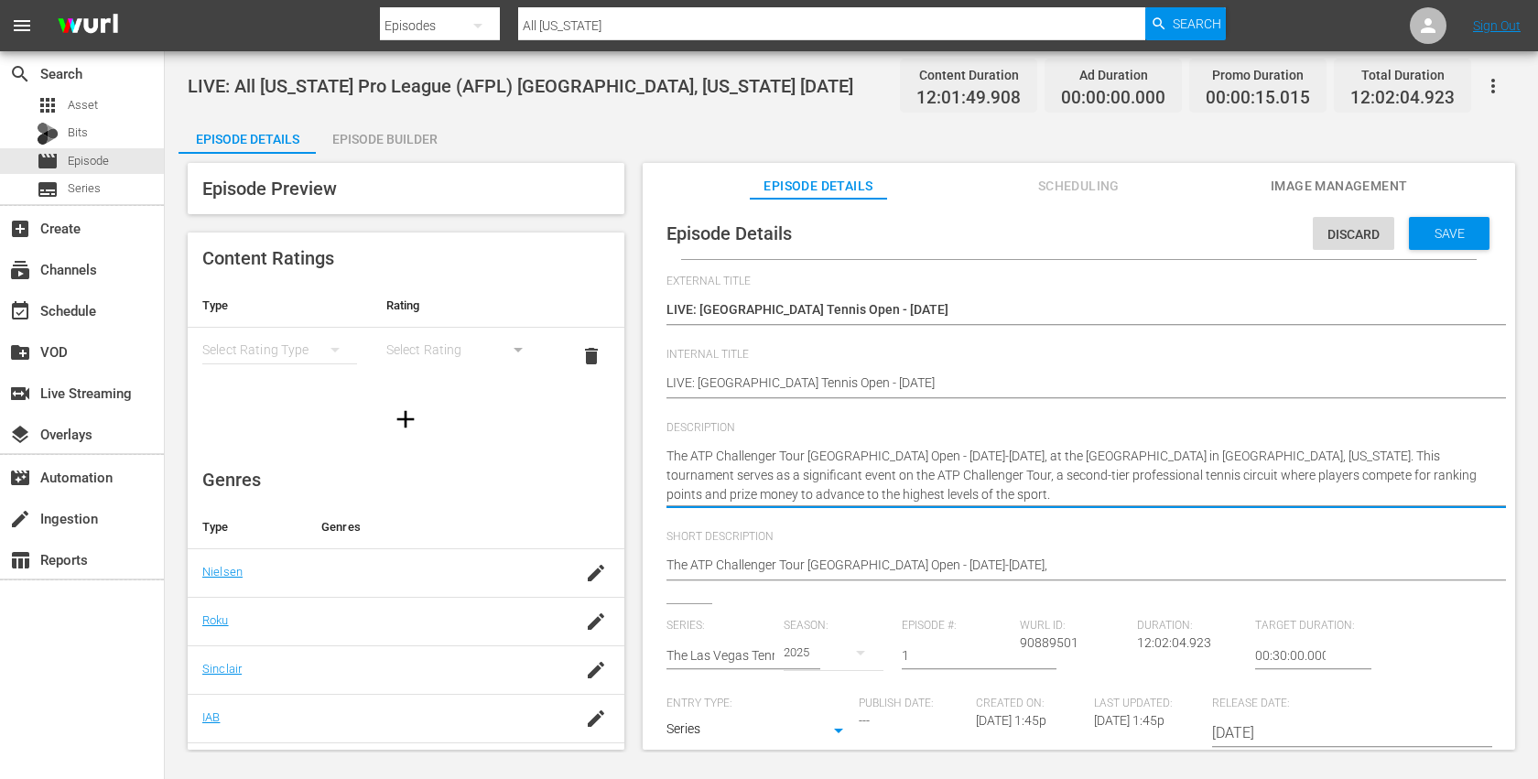
drag, startPoint x: 1325, startPoint y: 454, endPoint x: 663, endPoint y: 459, distance: 662.6
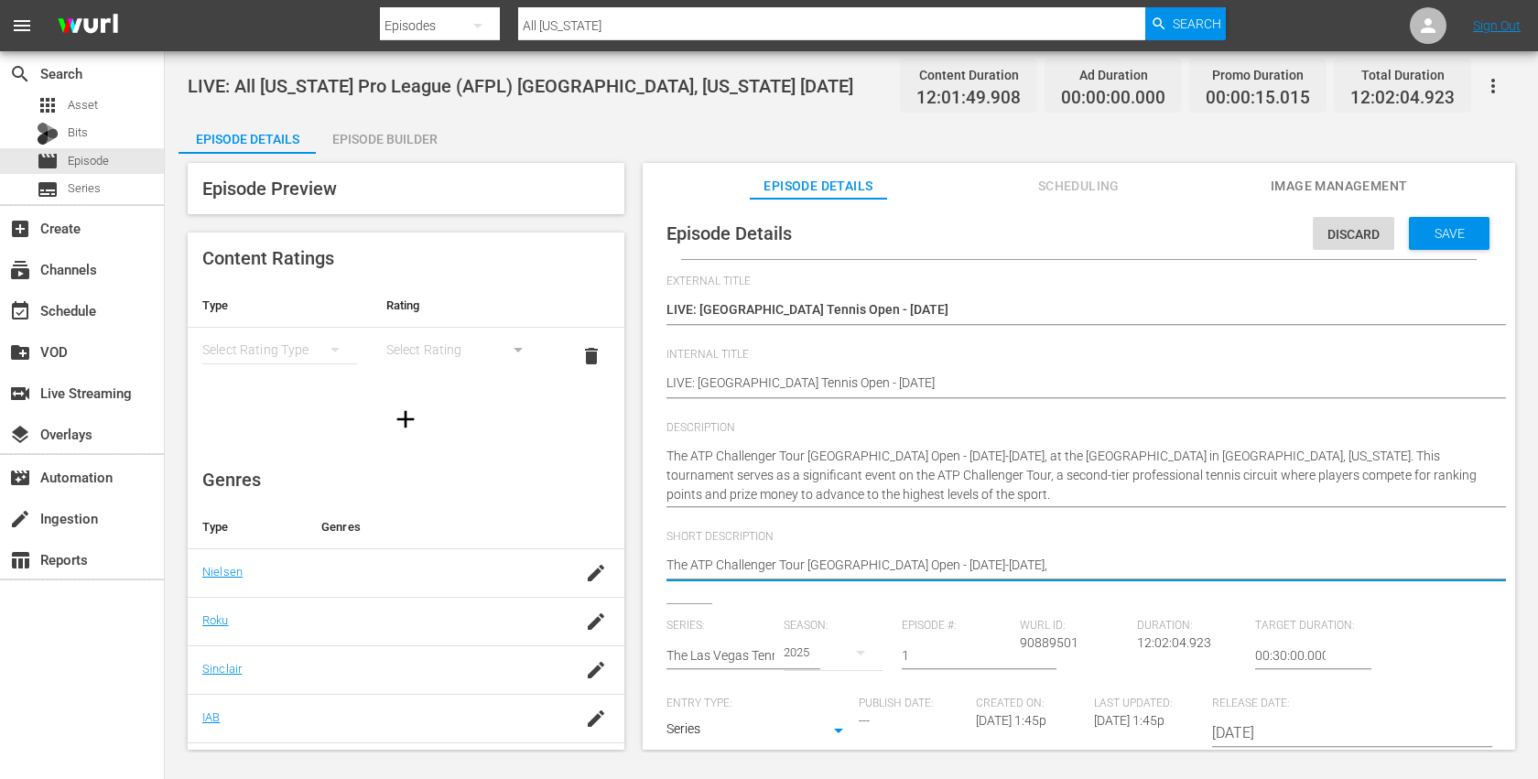
paste textarea "at the Darling Tennis Center in Las Vegas, Nevada."
type textarea "The ATP Challenger Tour Las Vegas Open - September 22-28, 2025, at the Darling …"
drag, startPoint x: 1118, startPoint y: 561, endPoint x: 662, endPoint y: 564, distance: 456.7
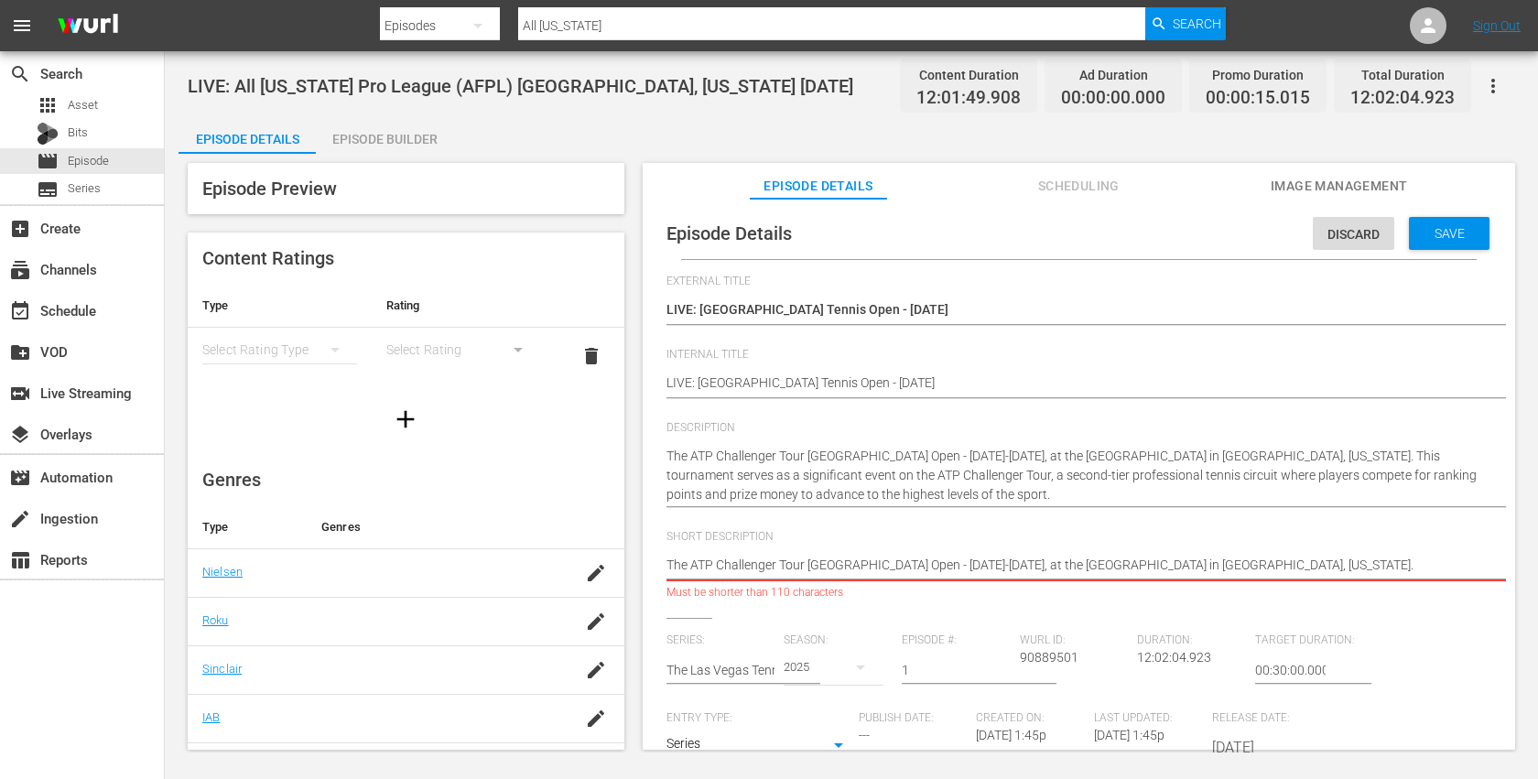
drag, startPoint x: 1290, startPoint y: 564, endPoint x: 1396, endPoint y: 570, distance: 106.4
click at [1396, 570] on textarea "The All Florida Pro League (AFPL) Stop 5 from Sunrise, Florida 9/13/2025" at bounding box center [1073, 567] width 815 height 22
type textarea "The ATP Challenger Tour Las Vegas Open - September 22-28, 2025, at the Darling …"
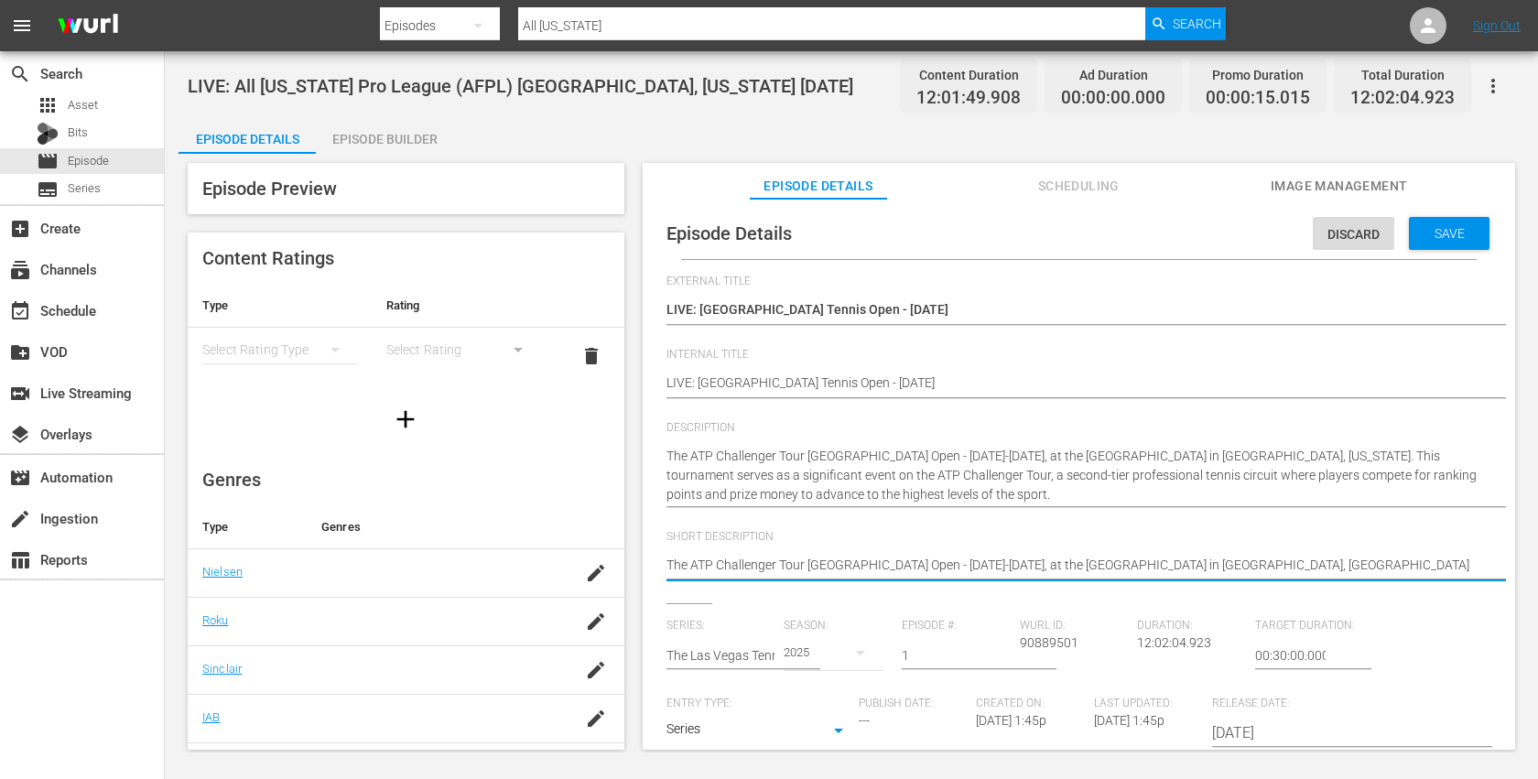
type textarea "The ATP Challenger Tour Las Vegas Open - September 22-28, 2025, at the Darling …"
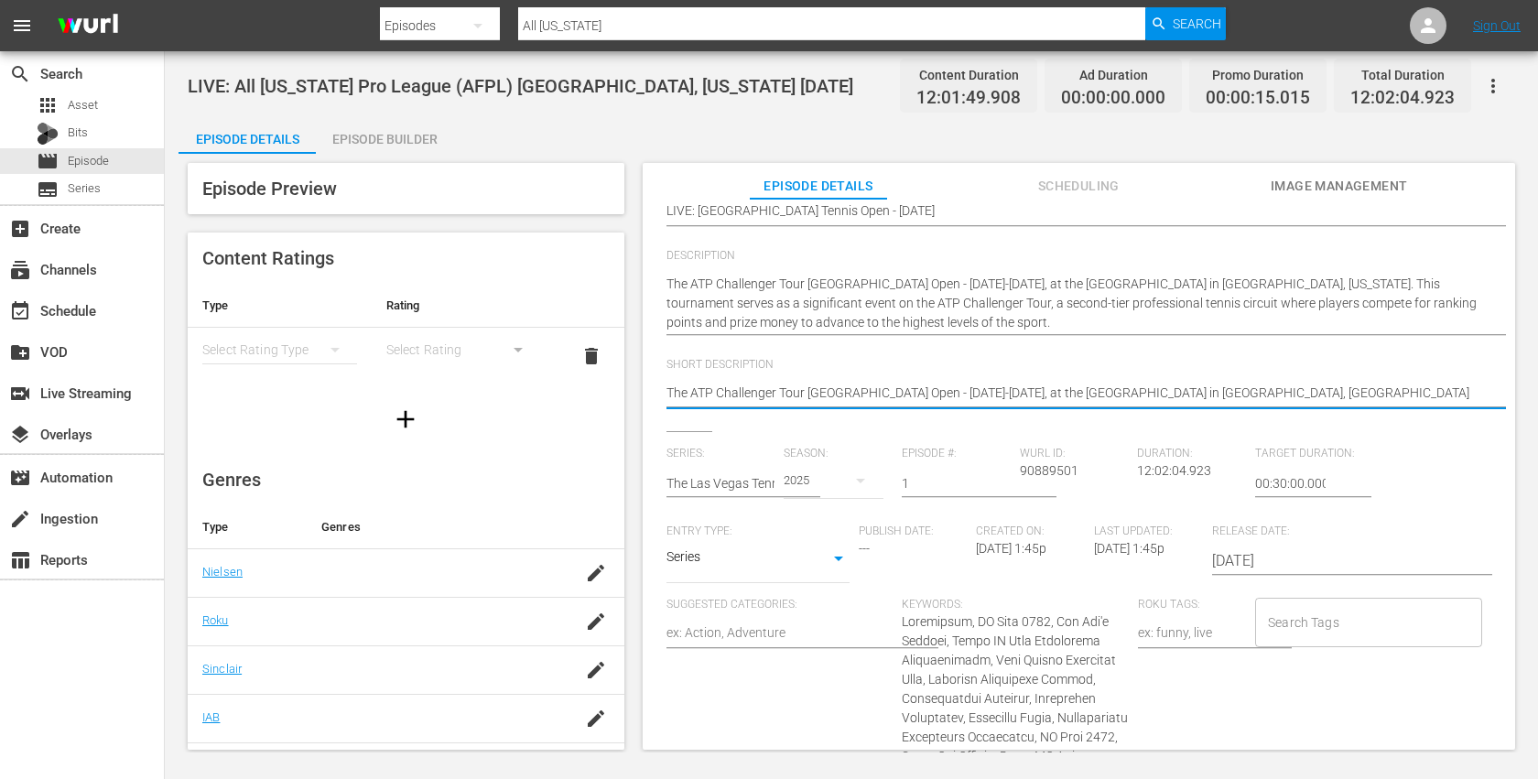
scroll to position [192, 0]
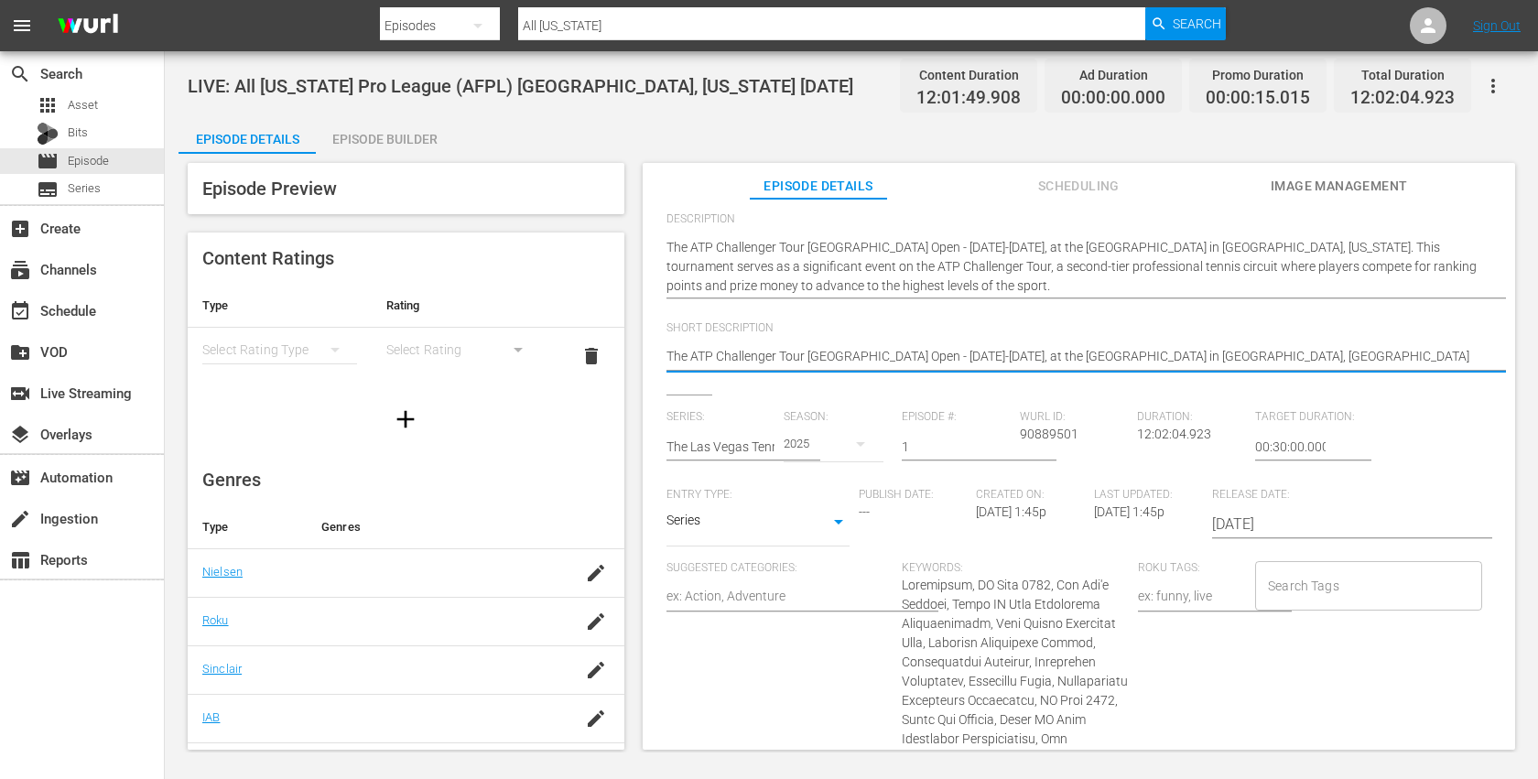
type textarea "The ATP Challenger Tour Las Vegas Open - September 22-28, 2025, at the Darling …"
click at [1257, 523] on input "2025-08-19" at bounding box center [1329, 524] width 234 height 44
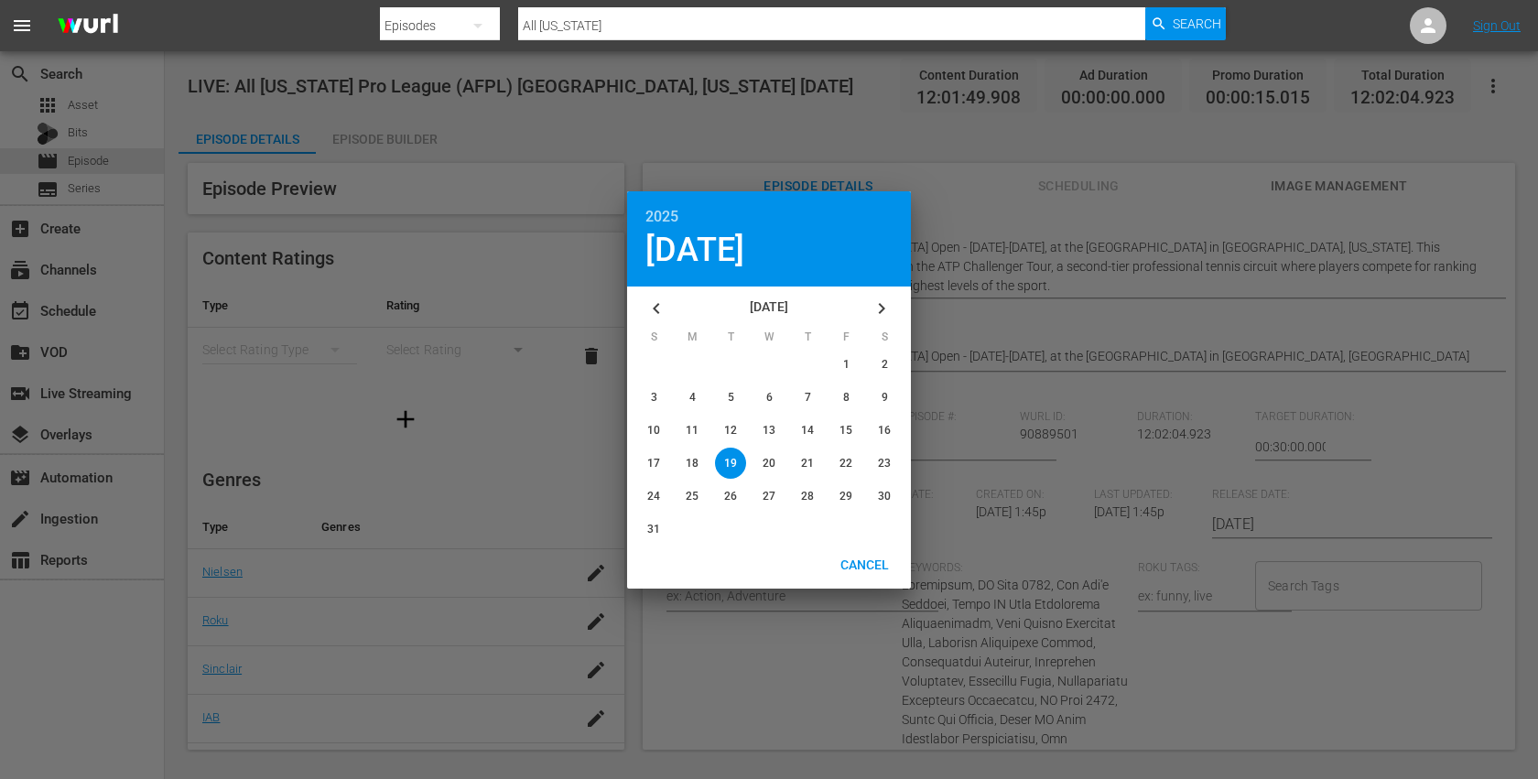
click at [887, 306] on icon "button" at bounding box center [881, 308] width 22 height 22
click at [807, 428] on span "18" at bounding box center [807, 430] width 13 height 13
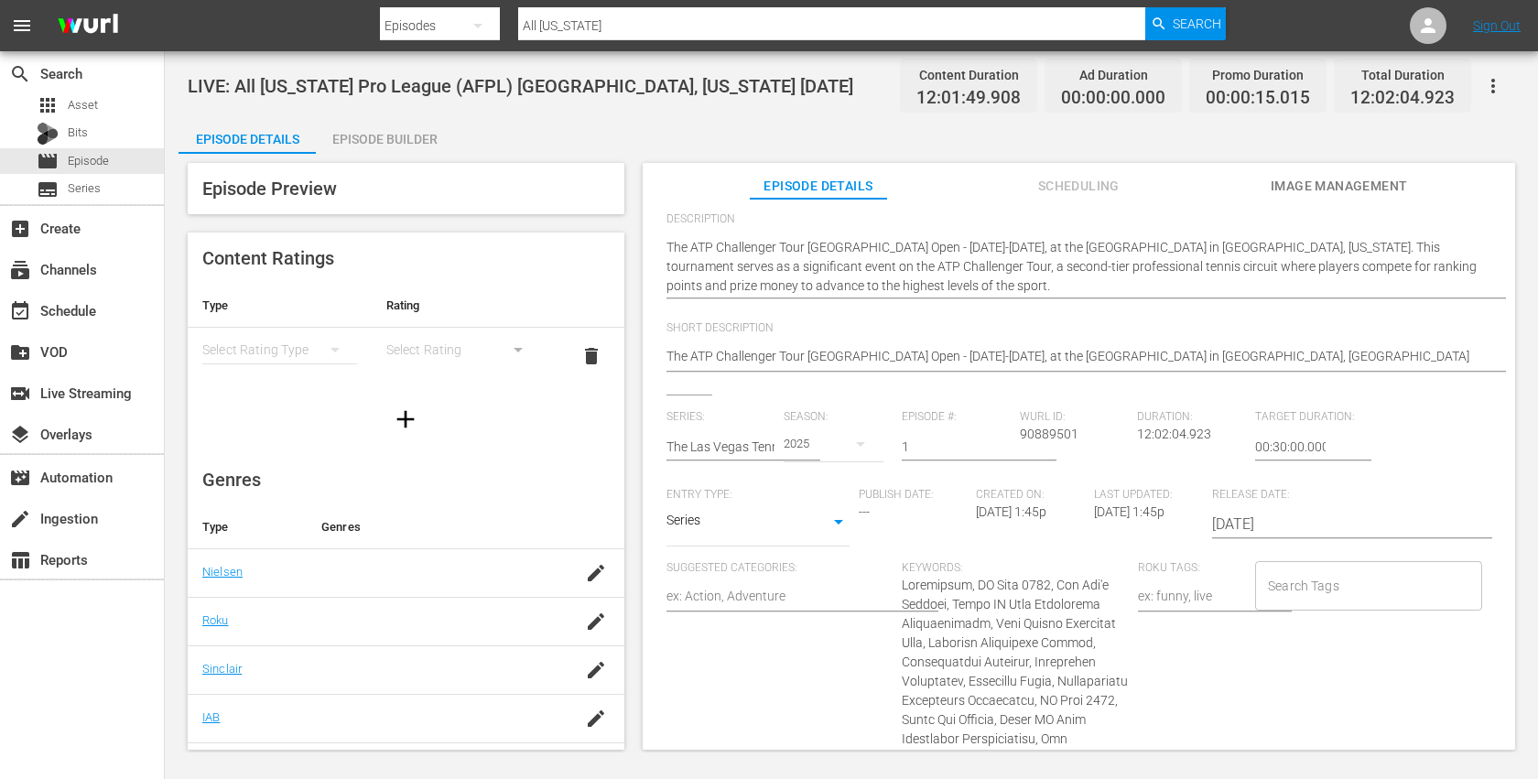
click at [1274, 527] on input "2025-09-18" at bounding box center [1329, 524] width 234 height 44
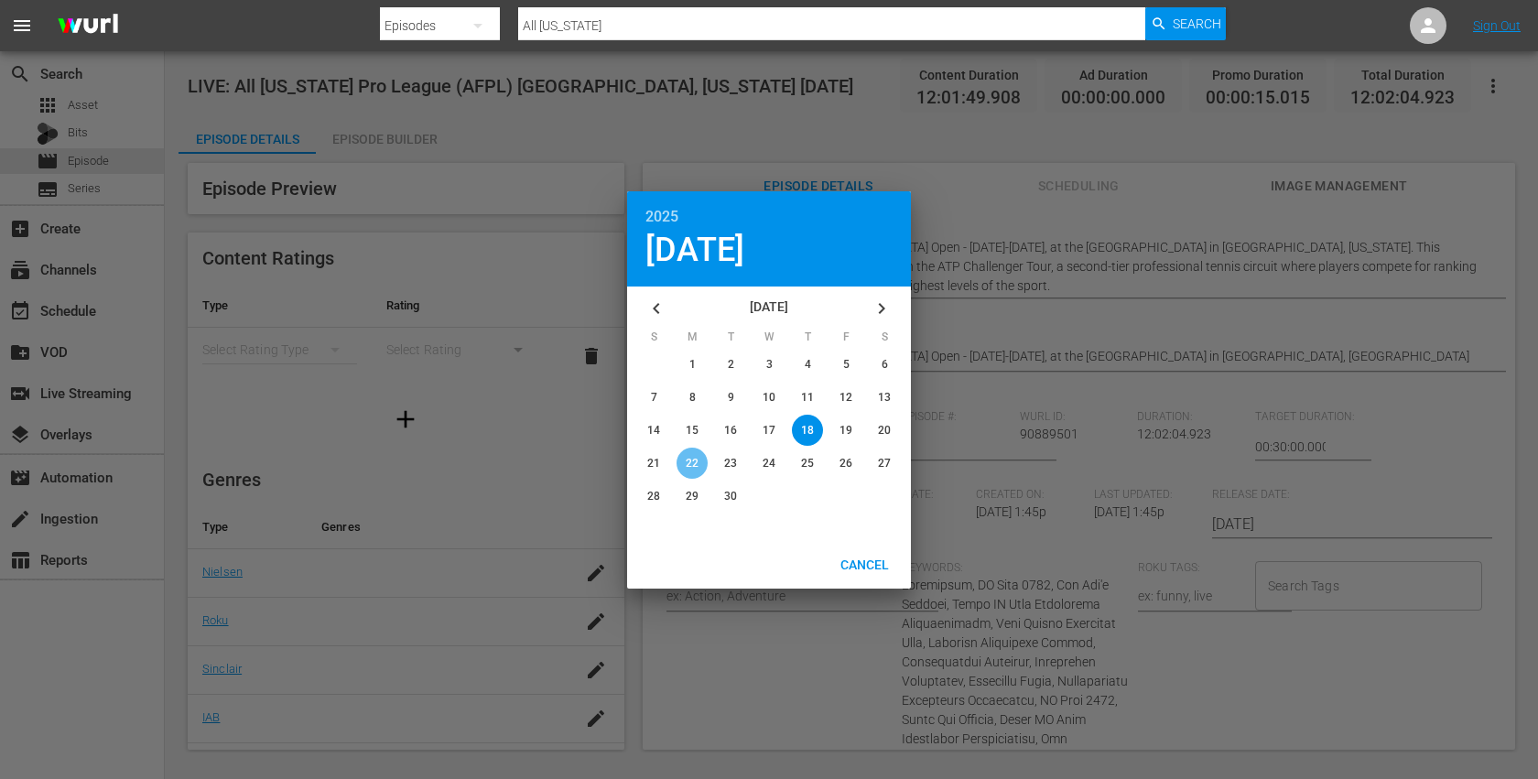
click at [691, 461] on span "22" at bounding box center [691, 463] width 13 height 13
type input "2025-09-22"
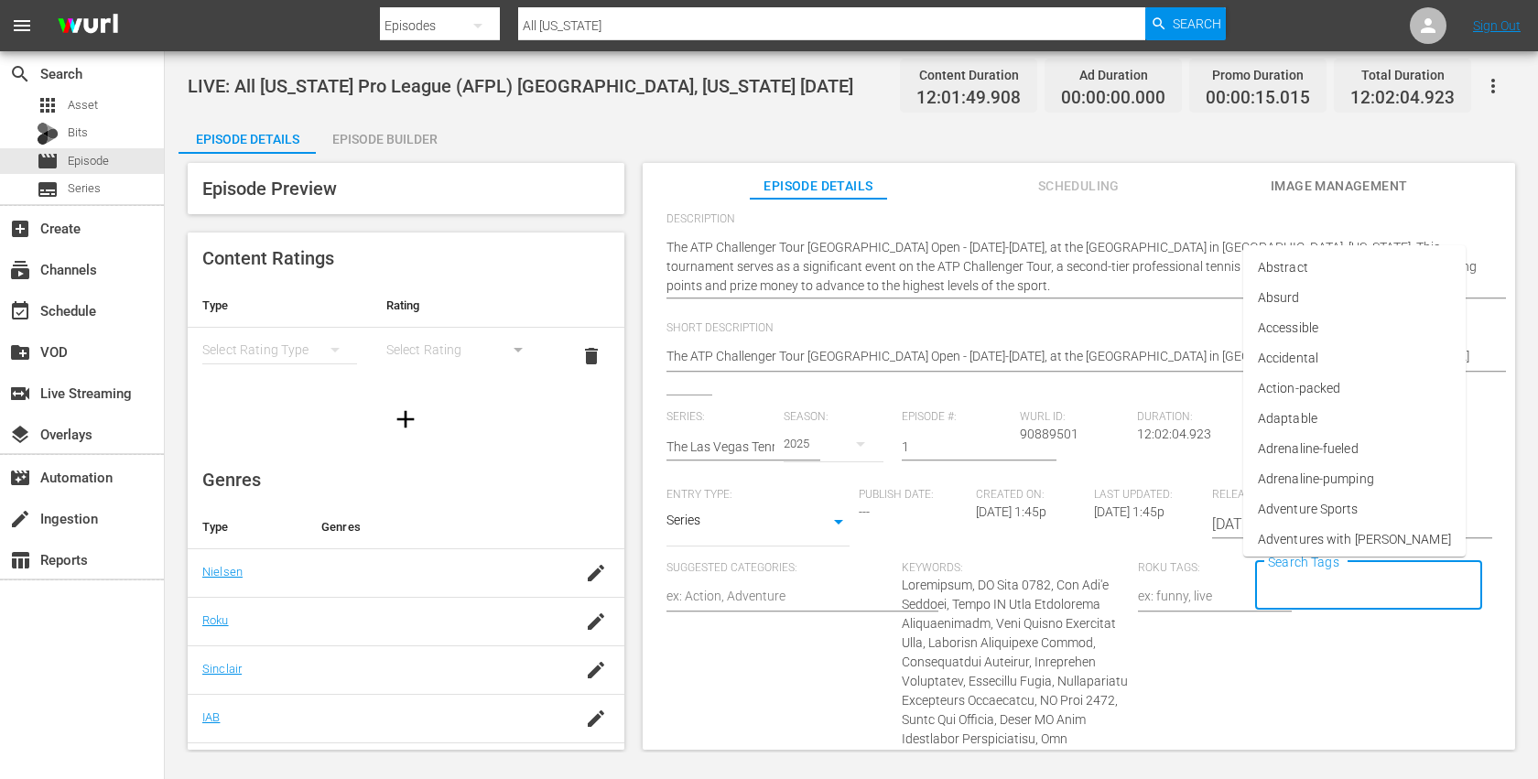
click at [1311, 576] on input "Search Tags" at bounding box center [1354, 585] width 182 height 33
type input "L"
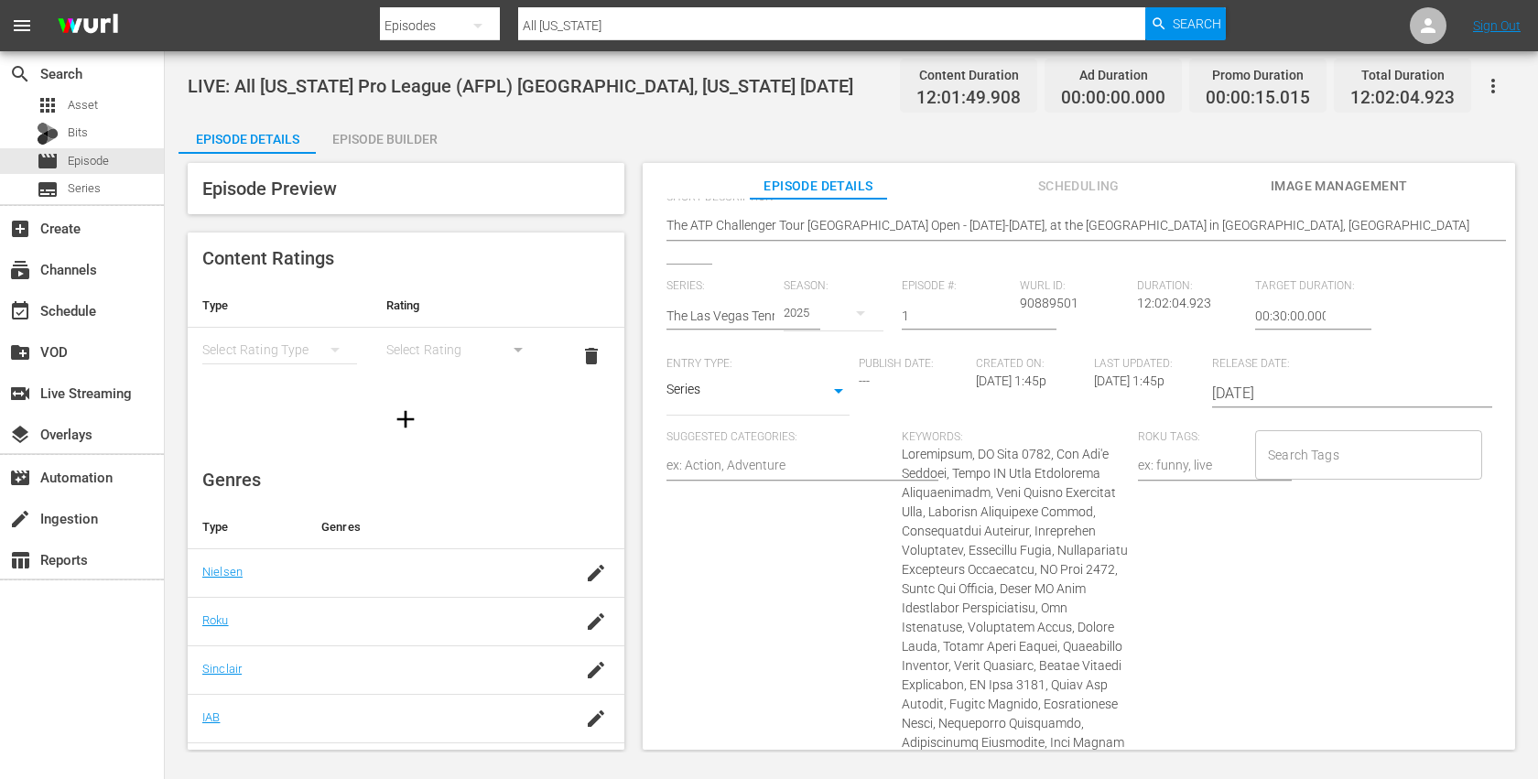
scroll to position [340, 0]
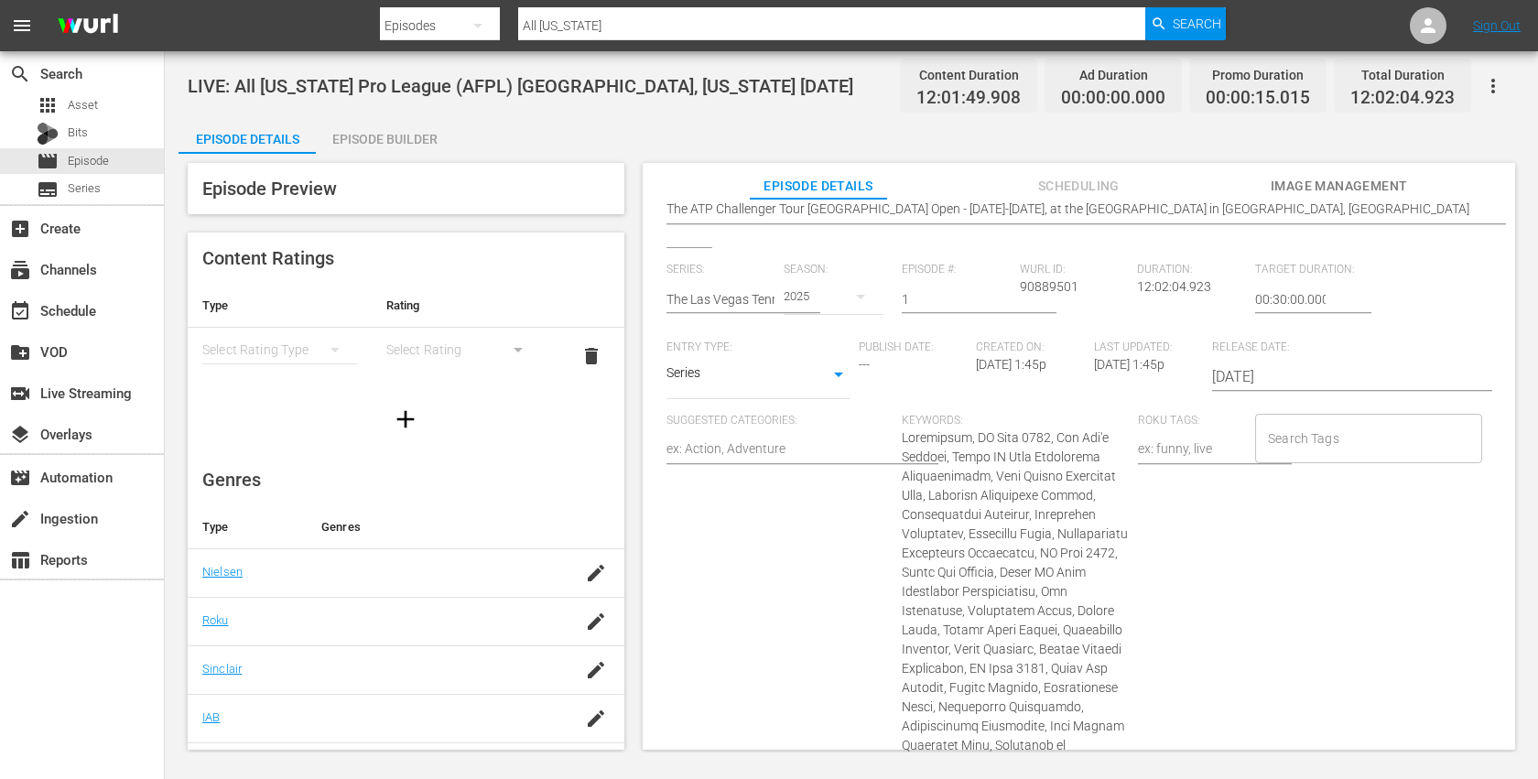
click at [1319, 431] on input "Search Tags" at bounding box center [1354, 438] width 182 height 33
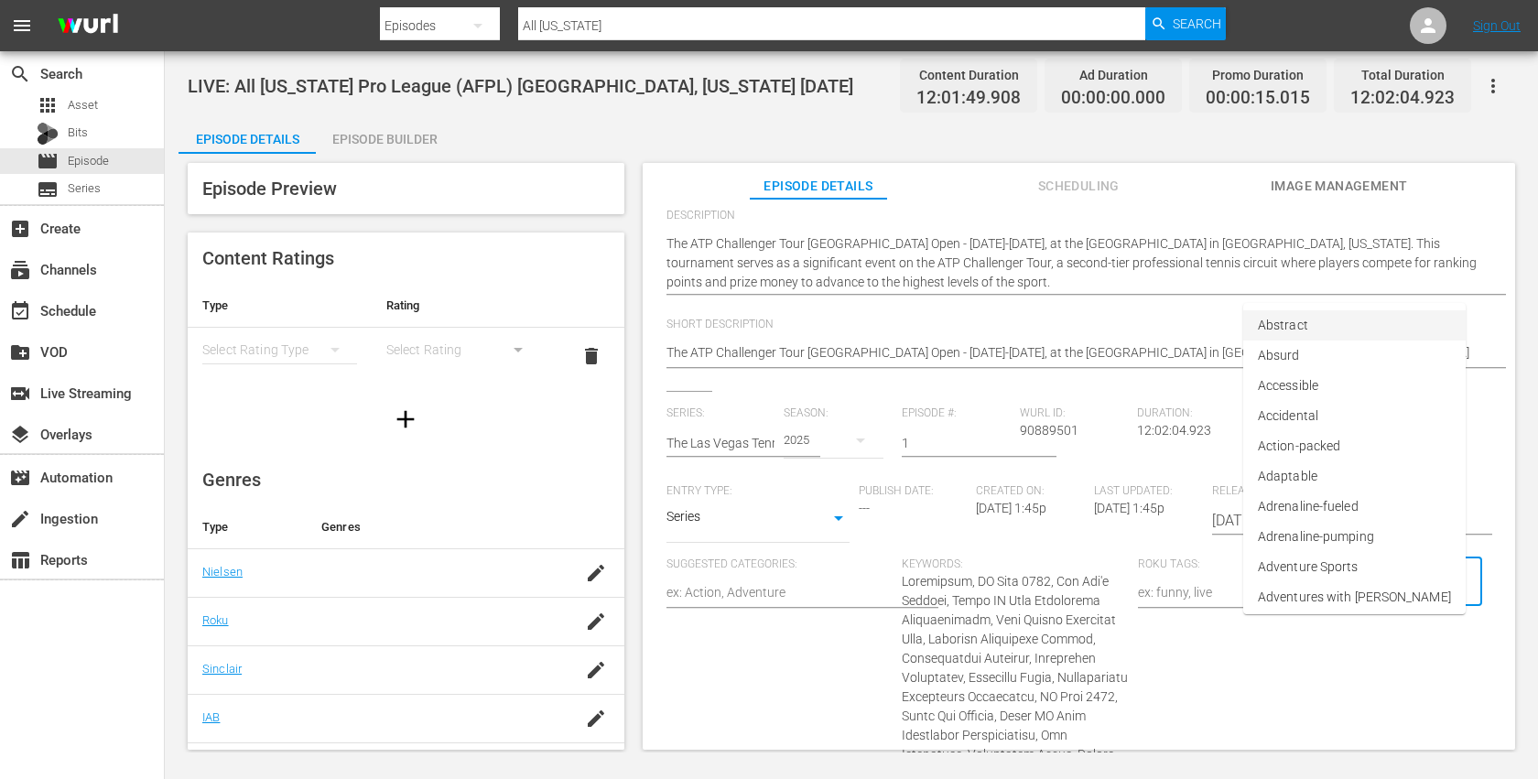
scroll to position [0, 0]
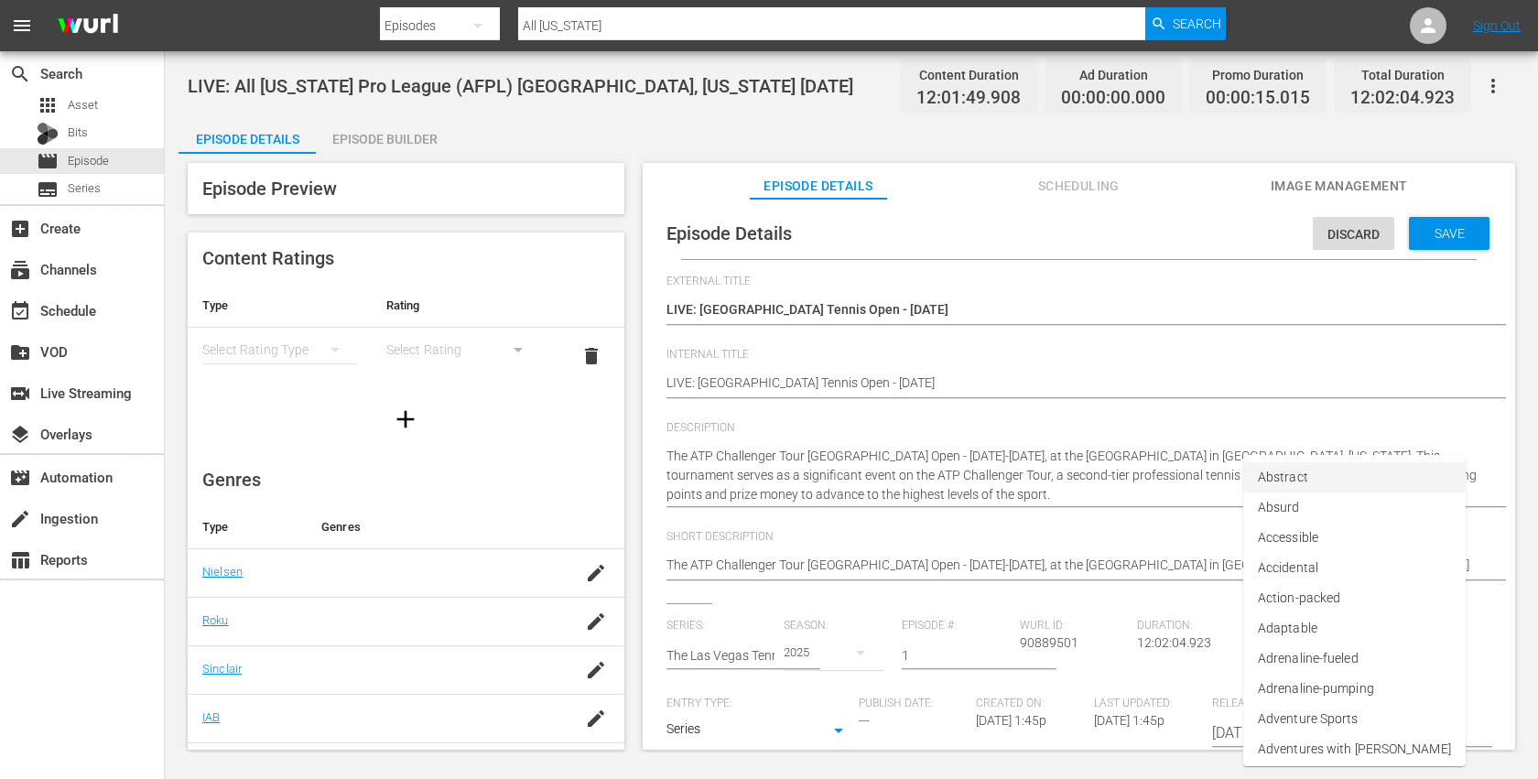
drag, startPoint x: 1215, startPoint y: 329, endPoint x: 1120, endPoint y: 358, distance: 99.6
click at [1215, 329] on div "LIVE: Las Vegas Tennis Open - 9/26/25 LIVE: Las Vegas Tennis Open - 9/26/25" at bounding box center [1073, 311] width 815 height 44
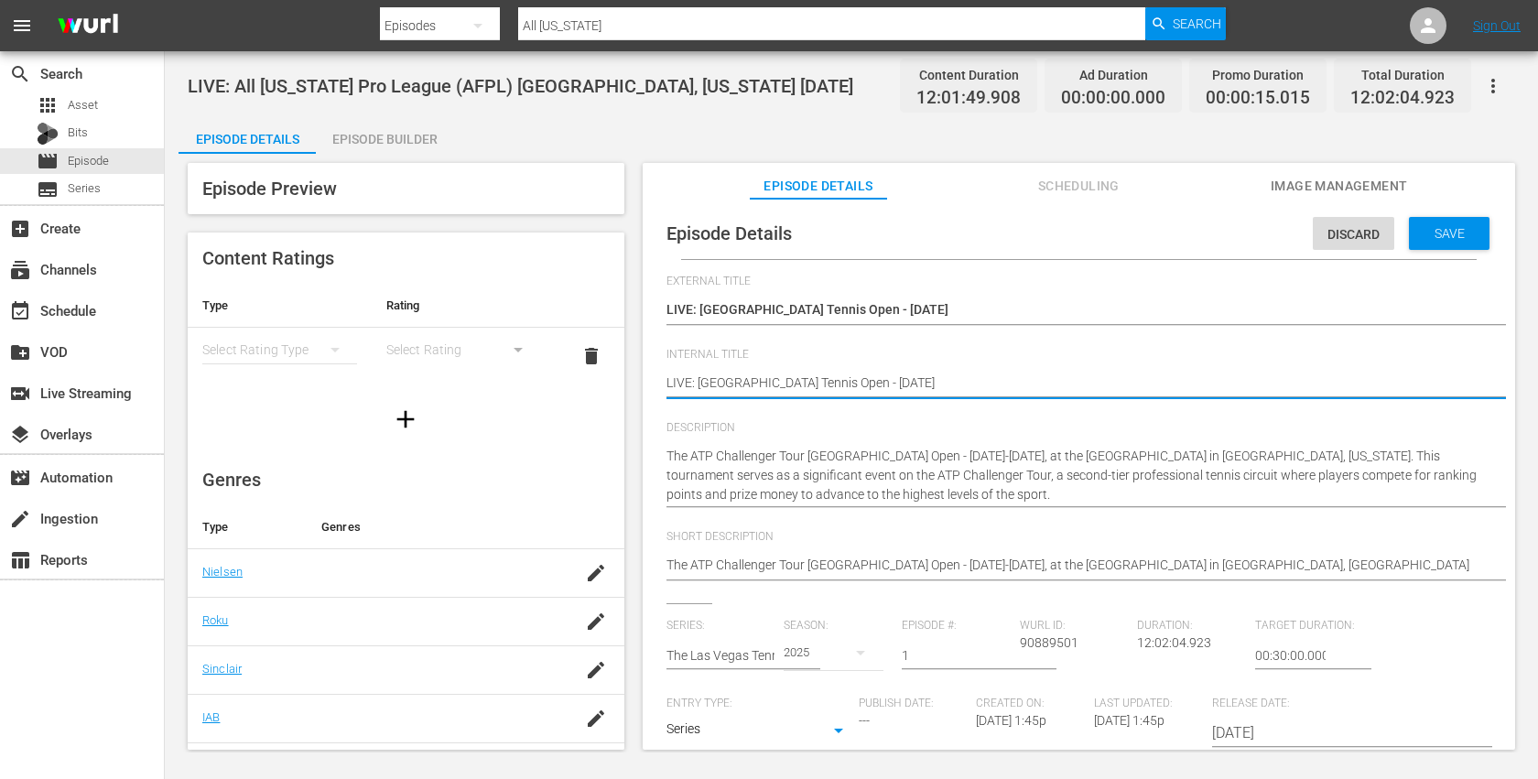
type textarea "LIVE: Las Vegas Tennis Open - 9/26/25"
type textarea "LIVE: Las Vegas Tennis Open - 9/26/25 -"
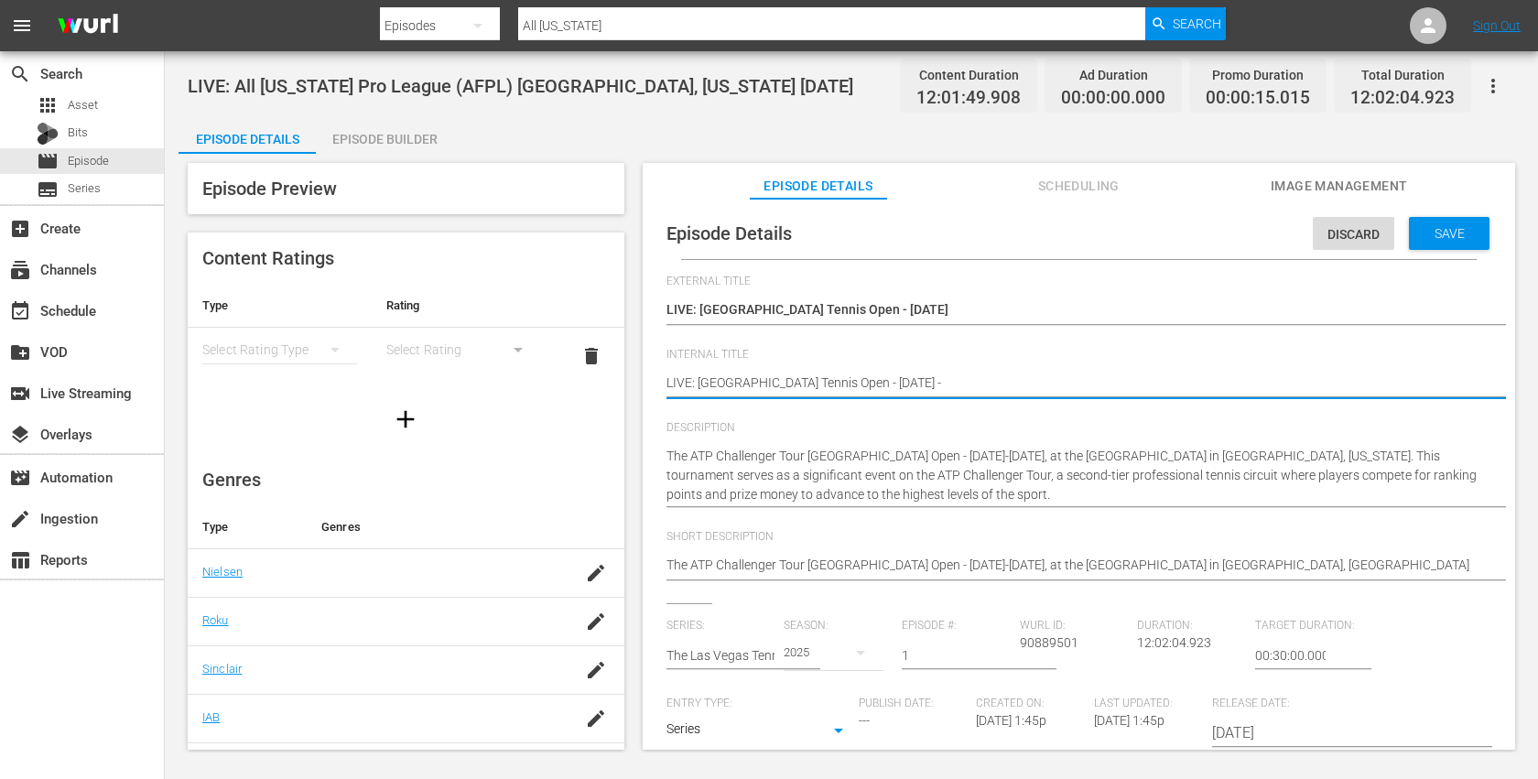
type textarea "LIVE: Las Vegas Tennis Open - 9/26/25 -"
type textarea "LIVE: Las Vegas Tennis Open - 9/26/25 - 9"
type textarea "LIVE: Las Vegas Tennis Open - 9/26/25 - 9h"
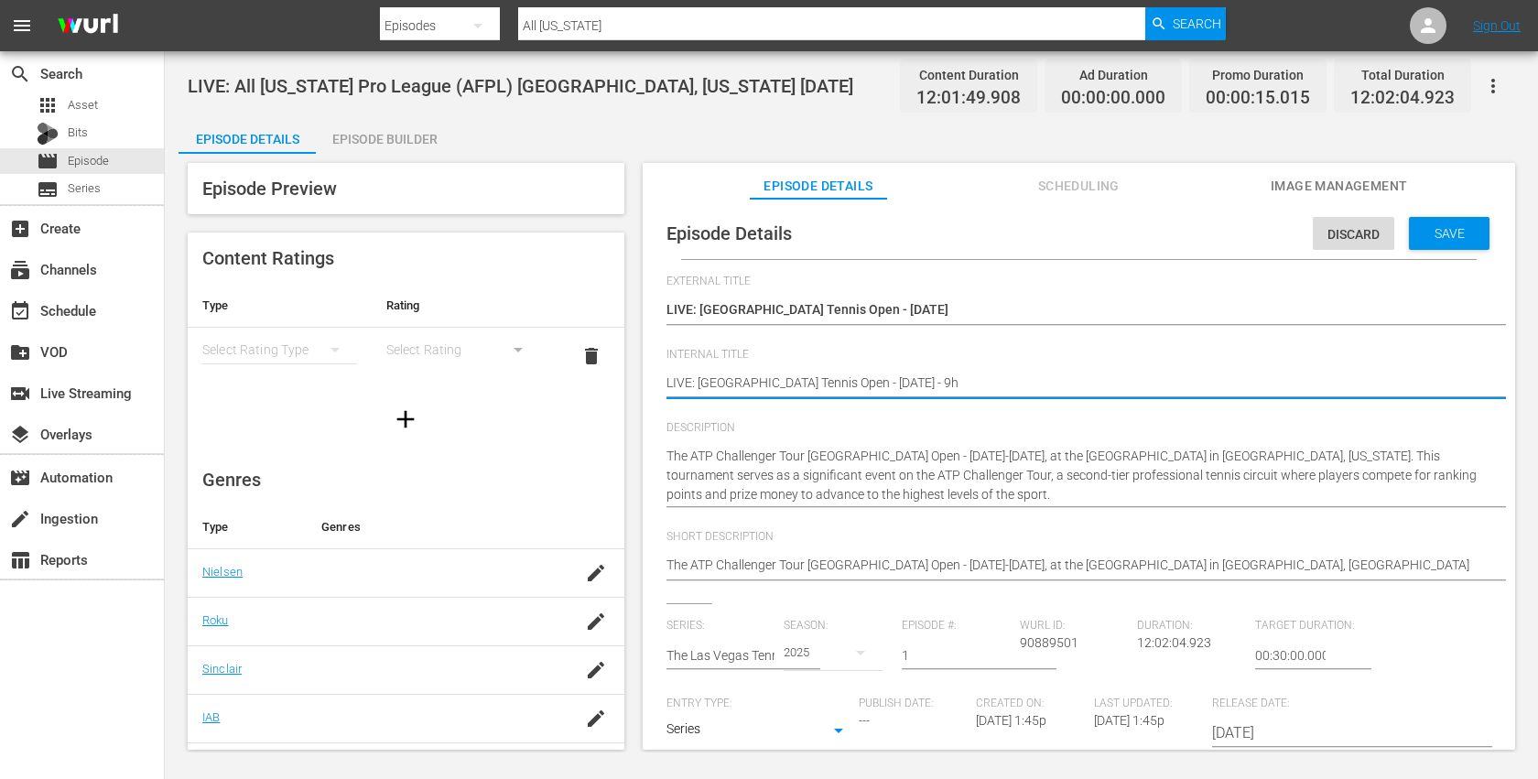
type textarea "LIVE: Las Vegas Tennis Open - 9/26/25 - 9hr"
type textarea "LIVE: [GEOGRAPHIC_DATA] Tennis Open - [DATE] - 9hrs"
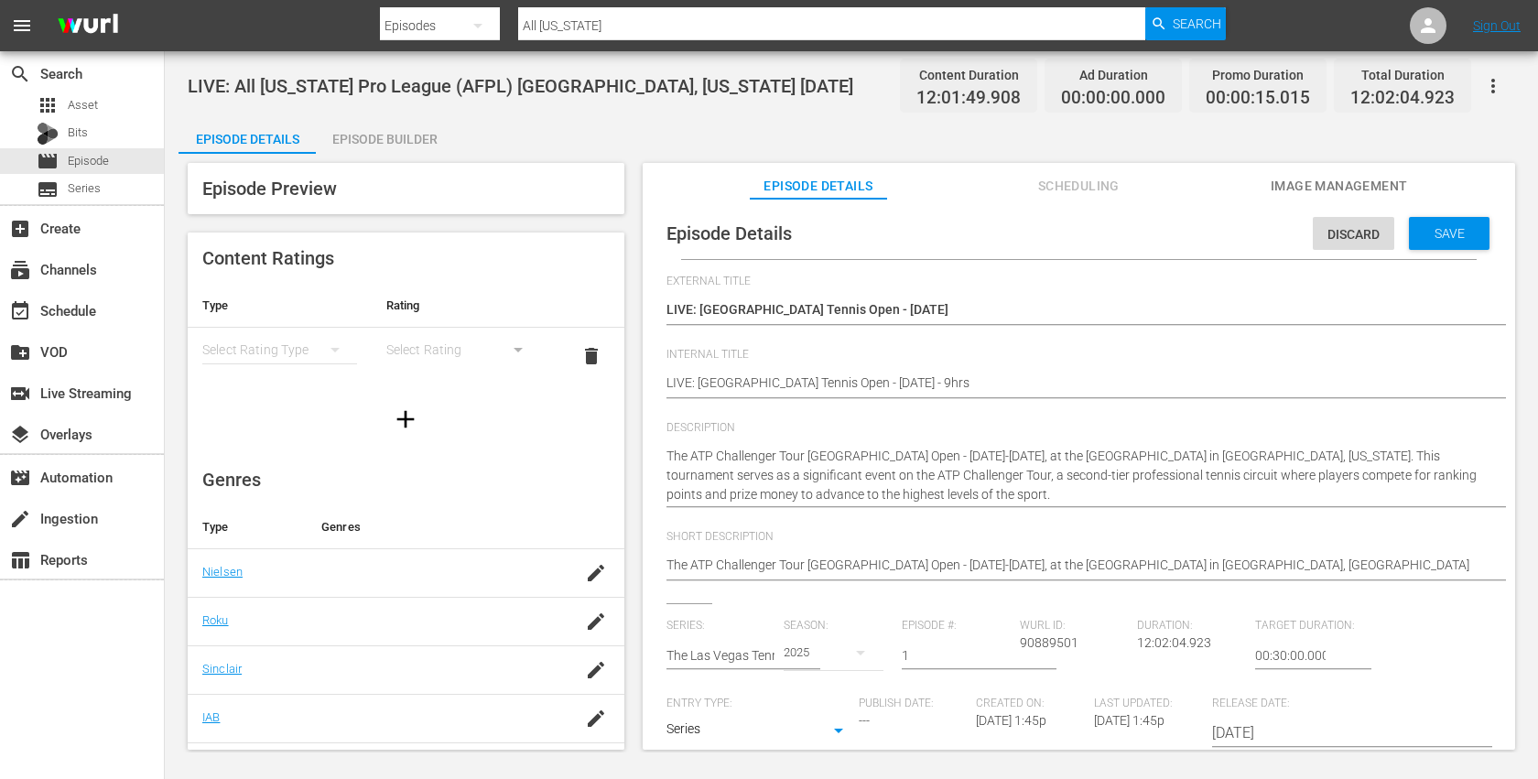
drag, startPoint x: 664, startPoint y: 454, endPoint x: 782, endPoint y: 453, distance: 118.1
drag, startPoint x: 664, startPoint y: 456, endPoint x: 741, endPoint y: 456, distance: 76.9
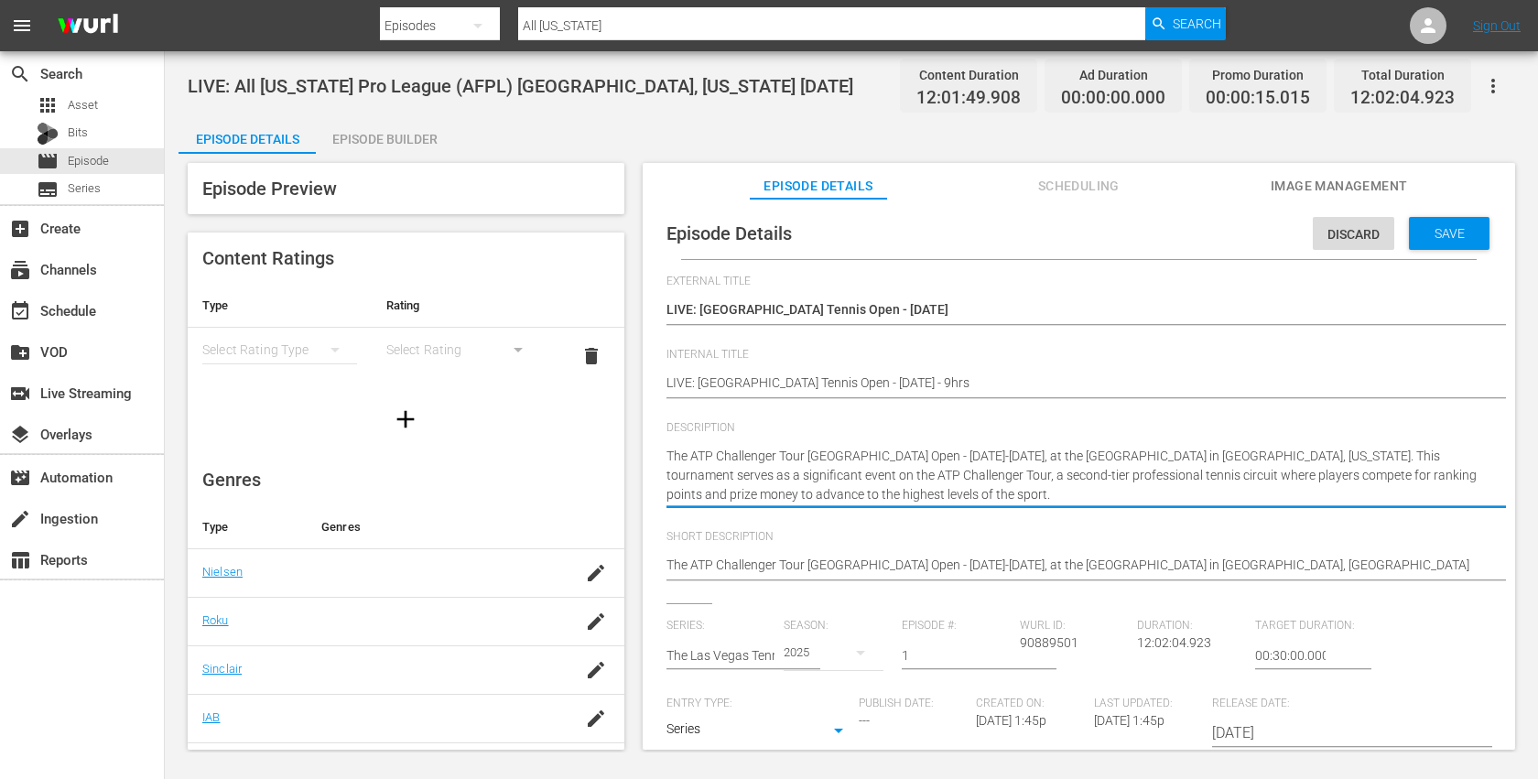
drag, startPoint x: 669, startPoint y: 455, endPoint x: 896, endPoint y: 458, distance: 227.0
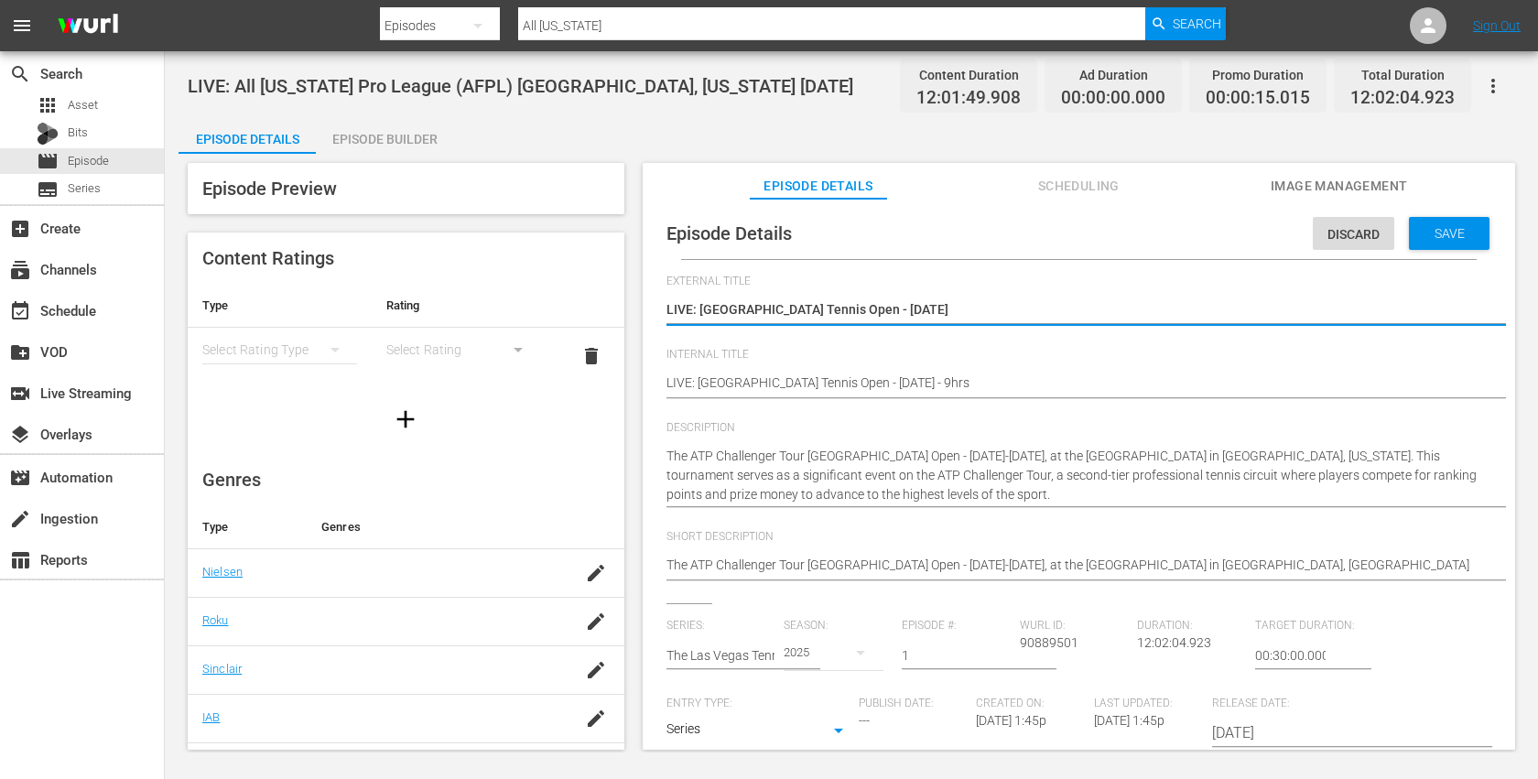
drag, startPoint x: 894, startPoint y: 309, endPoint x: 701, endPoint y: 312, distance: 193.1
click at [701, 313] on textarea "LIVE: Las Vegas Tennis Open - 9/26/25" at bounding box center [1073, 311] width 815 height 22
drag, startPoint x: 700, startPoint y: 308, endPoint x: 830, endPoint y: 306, distance: 130.0
click at [829, 306] on textarea "LIVE: Las Vegas Tennis Open - 9/26/25" at bounding box center [1073, 311] width 815 height 22
paste textarea "The ATP Challenger Tour Las Vega"
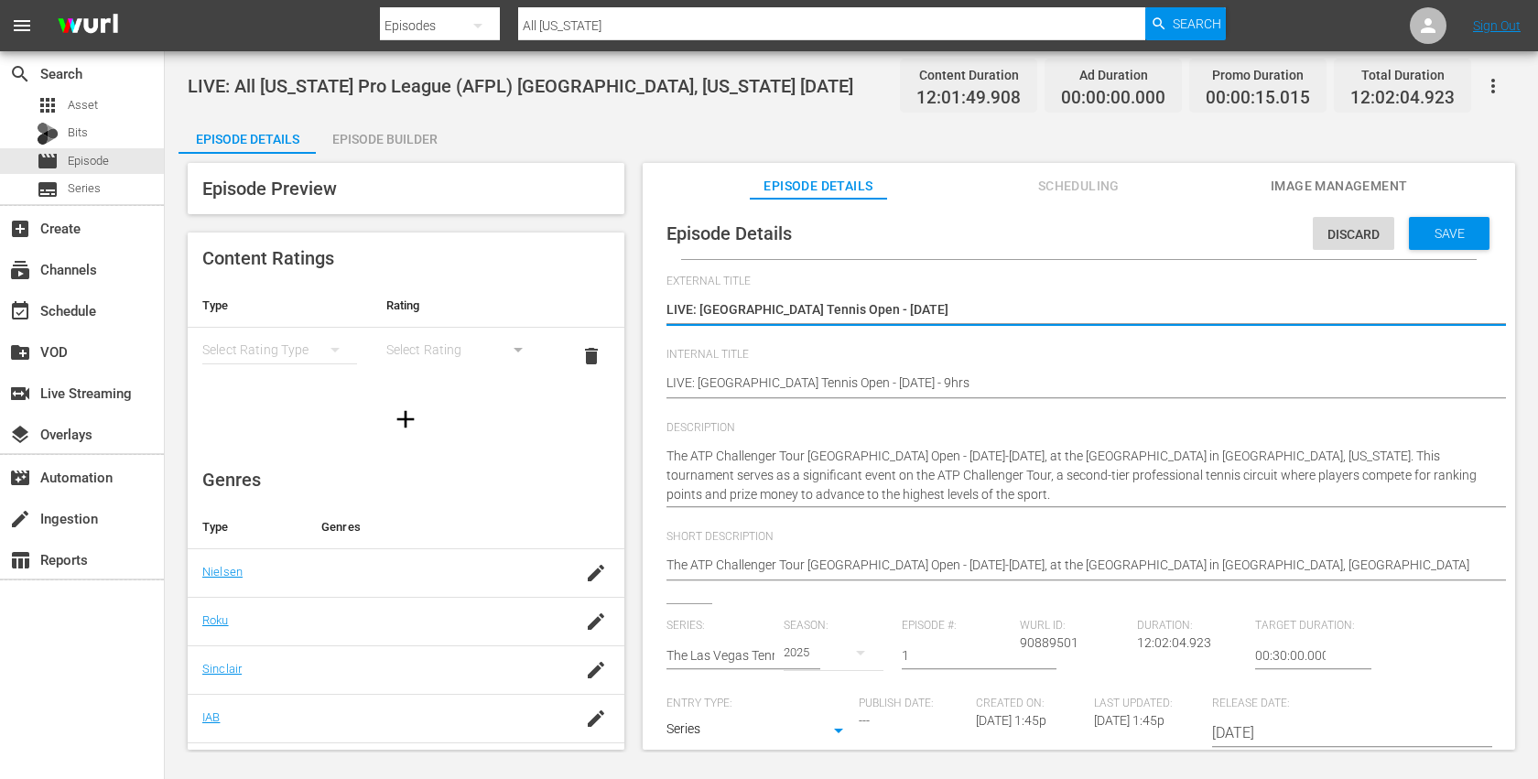
type textarea "LIVE: The ATP Challenger Tour [GEOGRAPHIC_DATA] Open - [DATE]"
drag, startPoint x: 1004, startPoint y: 308, endPoint x: 669, endPoint y: 307, distance: 335.0
click at [669, 307] on textarea "LIVE: Las Vegas Tennis Open - 9/26/25" at bounding box center [1073, 311] width 815 height 22
type textarea "LIVE: The ATP Challenger Tour [GEOGRAPHIC_DATA] Open - [DATE]"
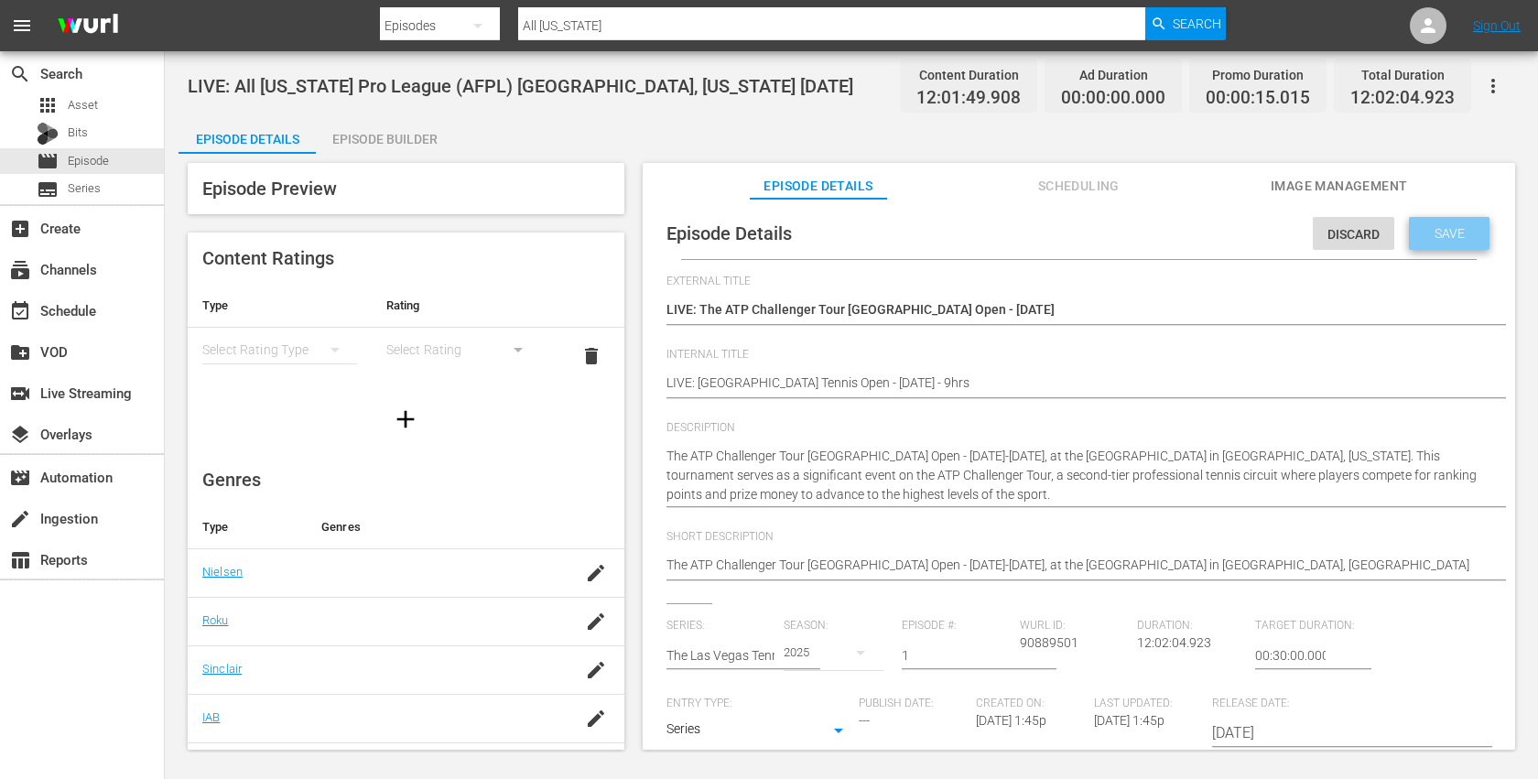
click at [1433, 228] on span "Save" at bounding box center [1448, 233] width 59 height 15
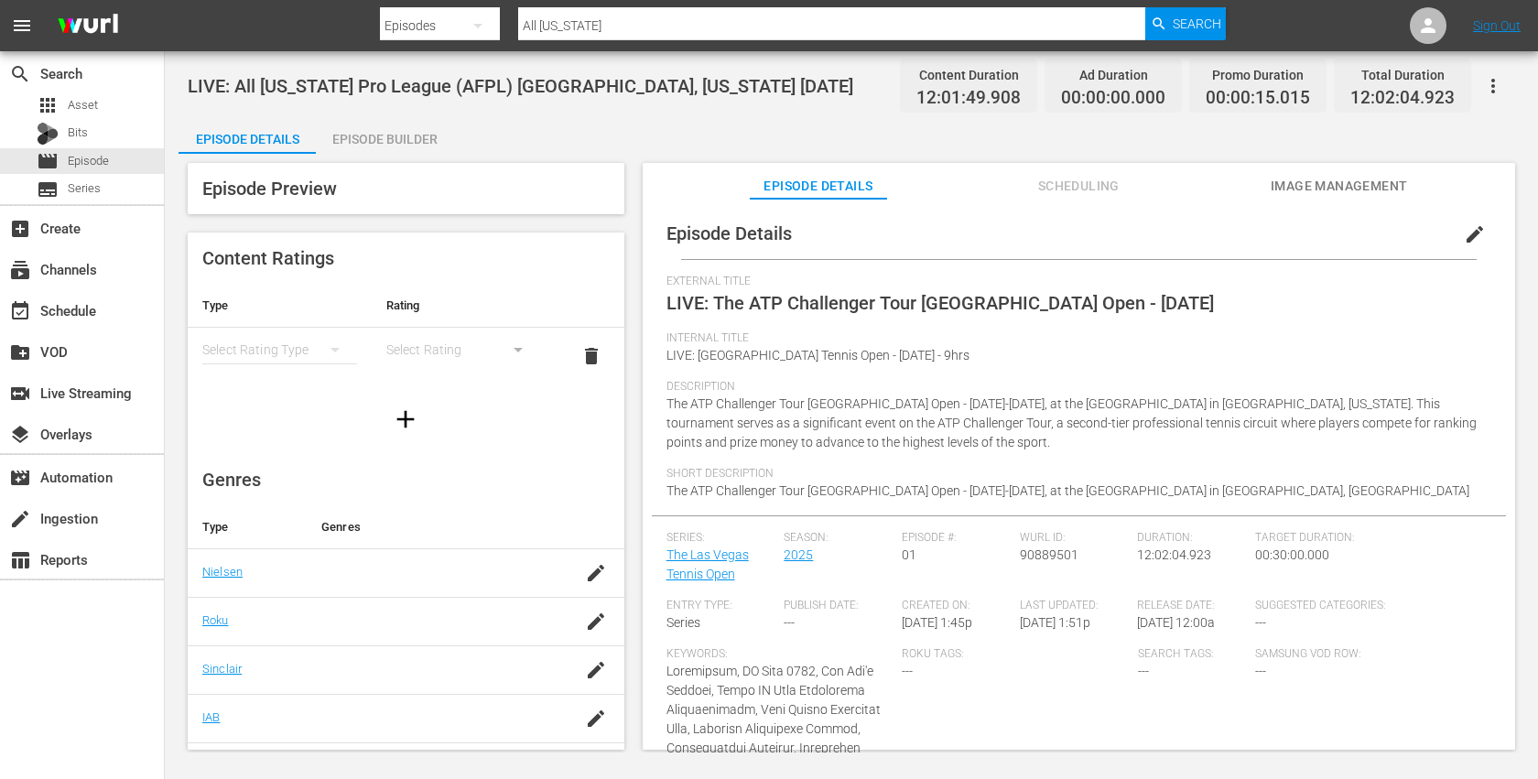
click at [1348, 184] on span "Image Management" at bounding box center [1338, 186] width 137 height 23
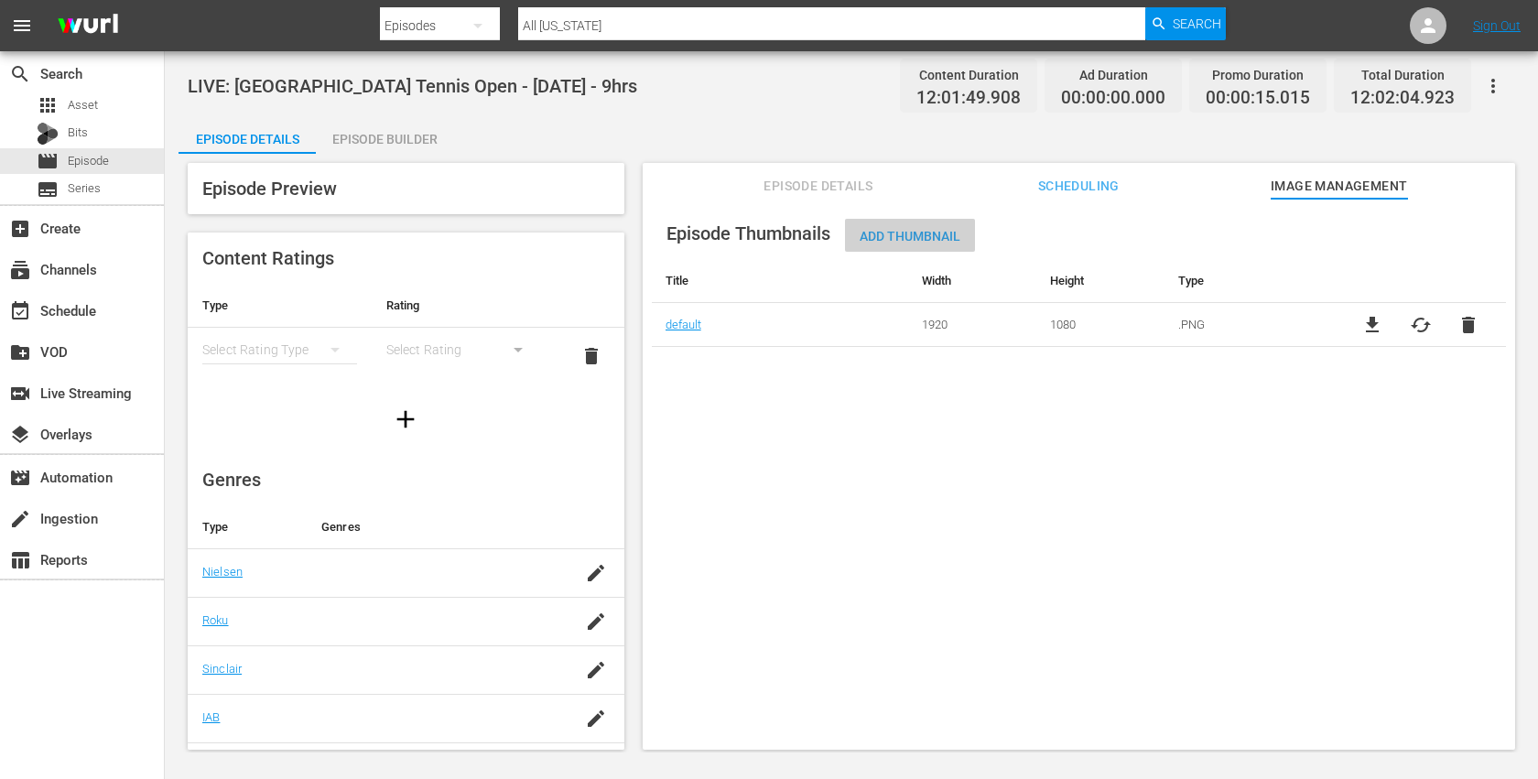
click at [940, 243] on div "Add Thumbnail" at bounding box center [910, 236] width 130 height 34
click at [932, 233] on span "Add Thumbnail" at bounding box center [910, 236] width 130 height 15
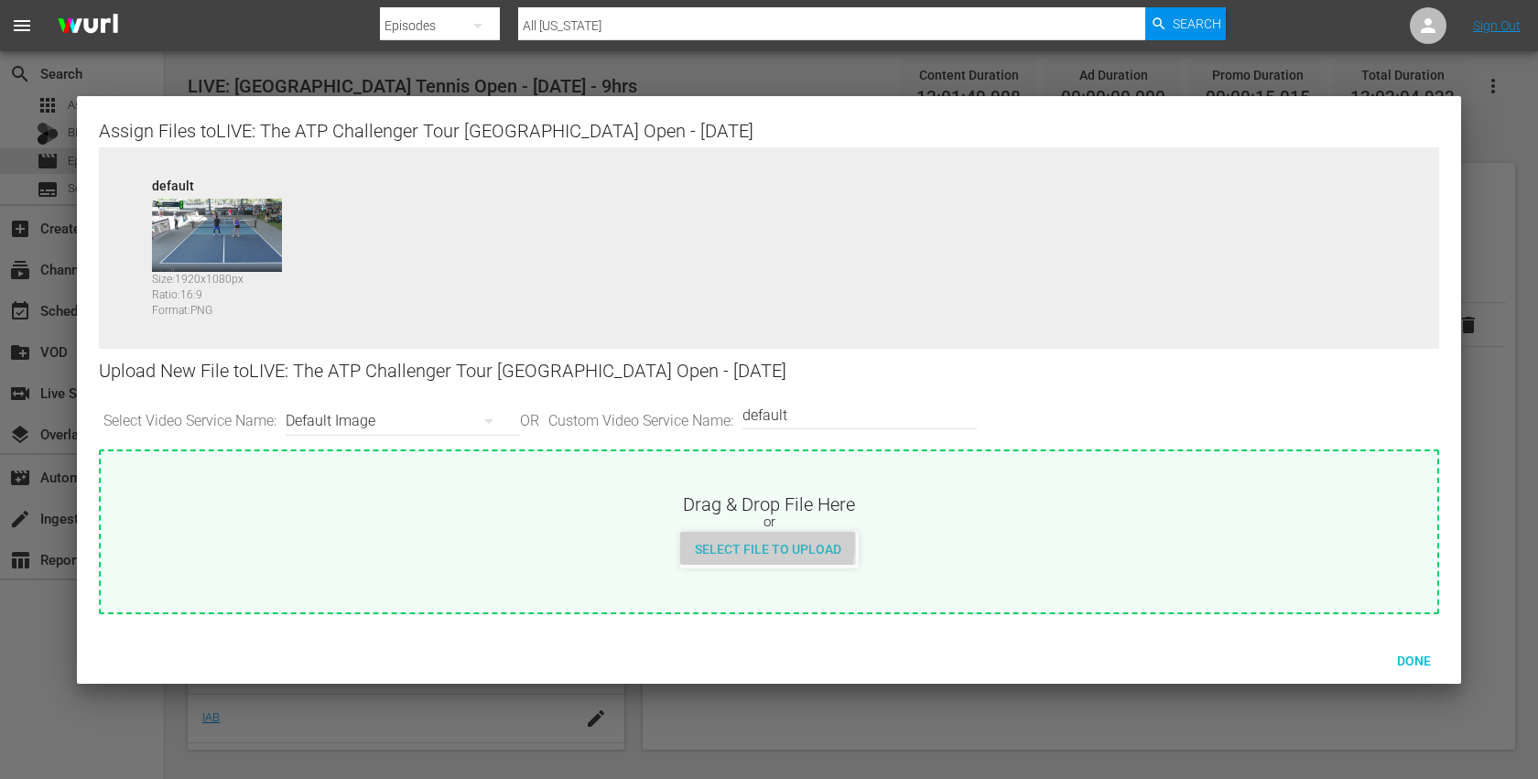
click at [720, 542] on span "Select File to Upload" at bounding box center [768, 549] width 176 height 15
type input "C:\fakepath\LVTO_1920x1080.jpg"
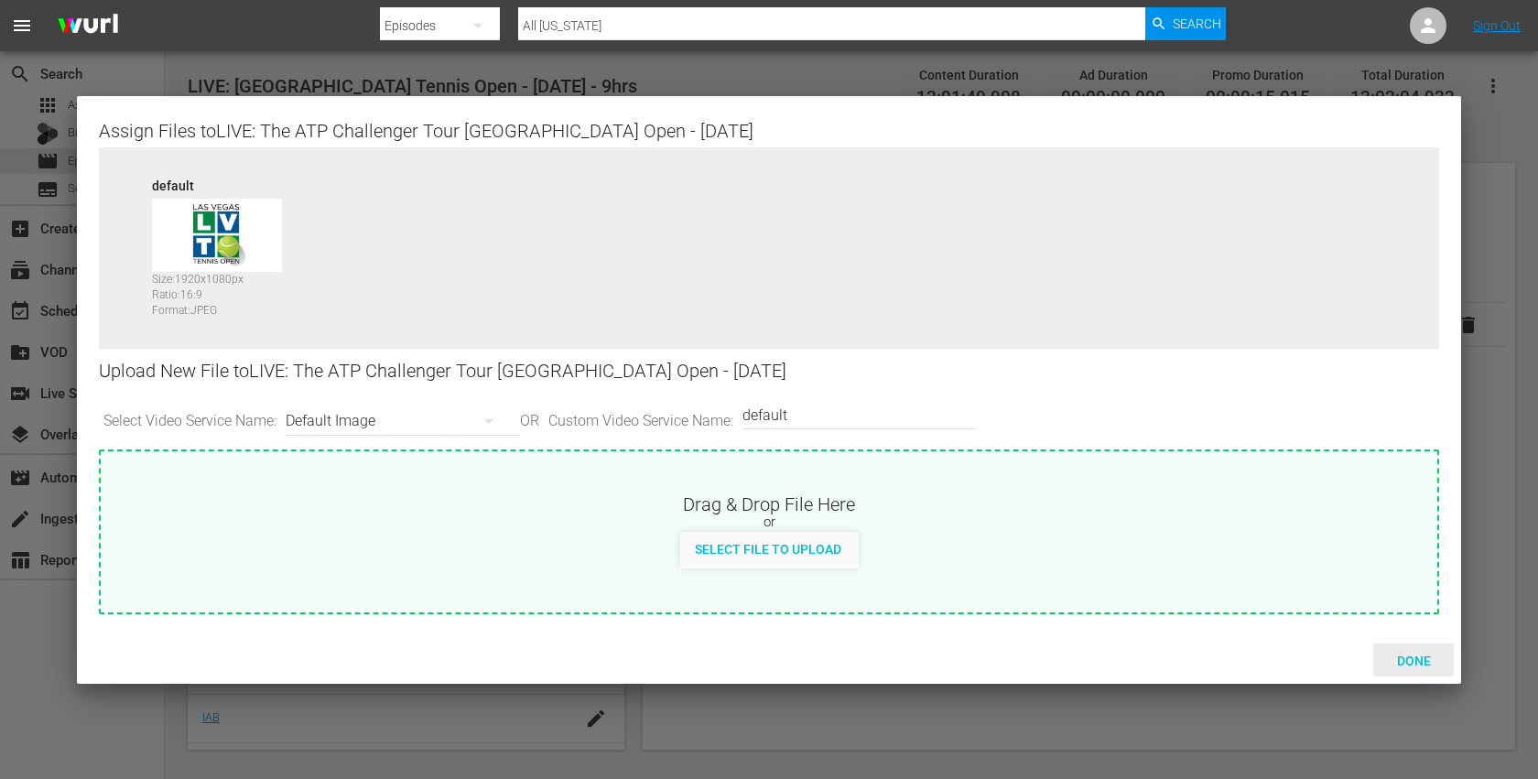
click at [1411, 663] on span "Done" at bounding box center [1413, 660] width 63 height 15
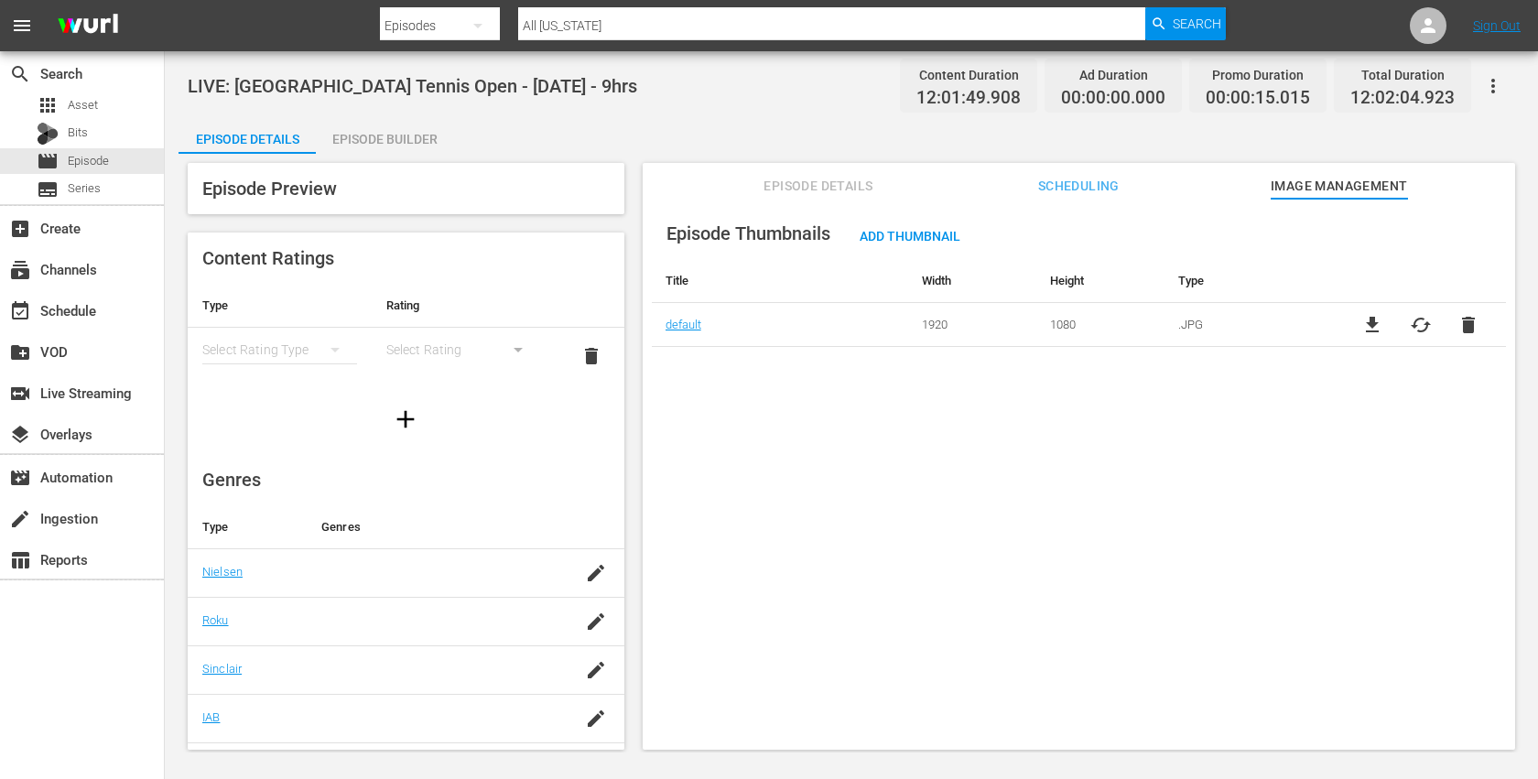
click at [653, 103] on div "LIVE: Las Vegas Tennis Open - 9/26/25 - 9hrs Content Duration 12:01:49.908 Ad D…" at bounding box center [851, 85] width 1327 height 41
click at [390, 147] on div "Episode Builder" at bounding box center [384, 139] width 137 height 44
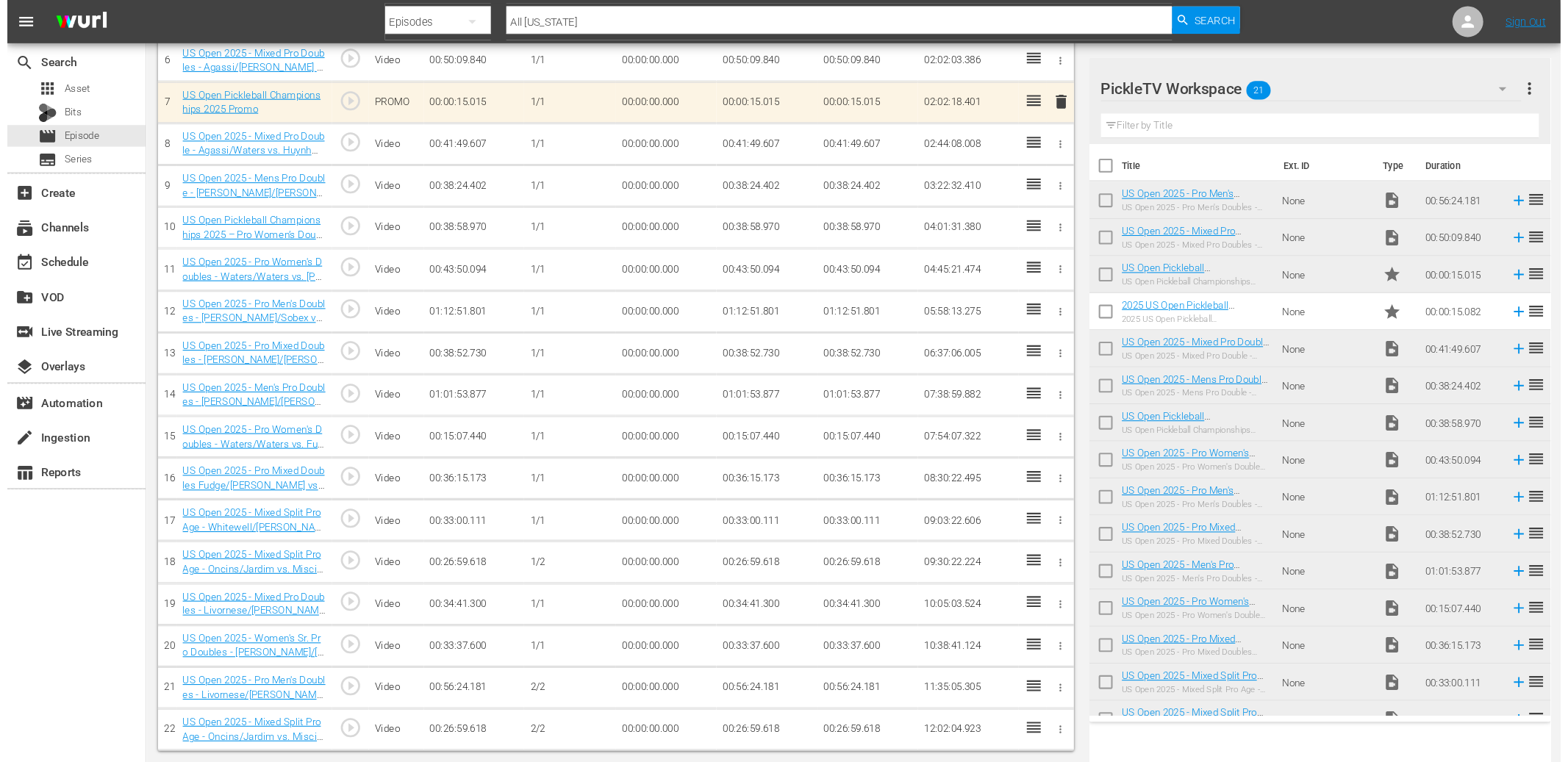
scroll to position [345, 0]
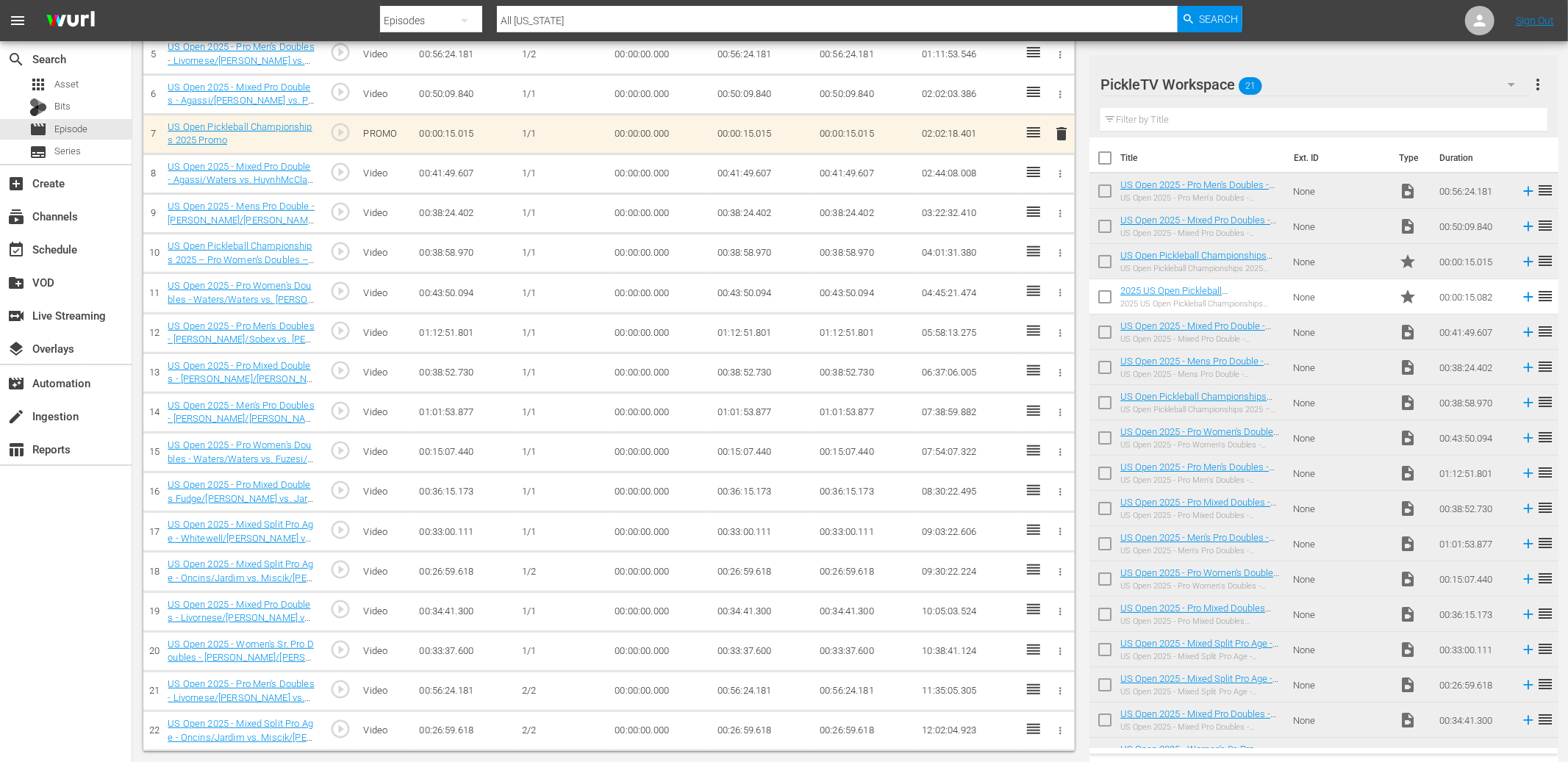
click at [1062, 625] on icon "button" at bounding box center [1061, 731] width 2 height 7
click at [1037, 625] on span "DELETE ASSET" at bounding box center [1012, 730] width 91 height 13
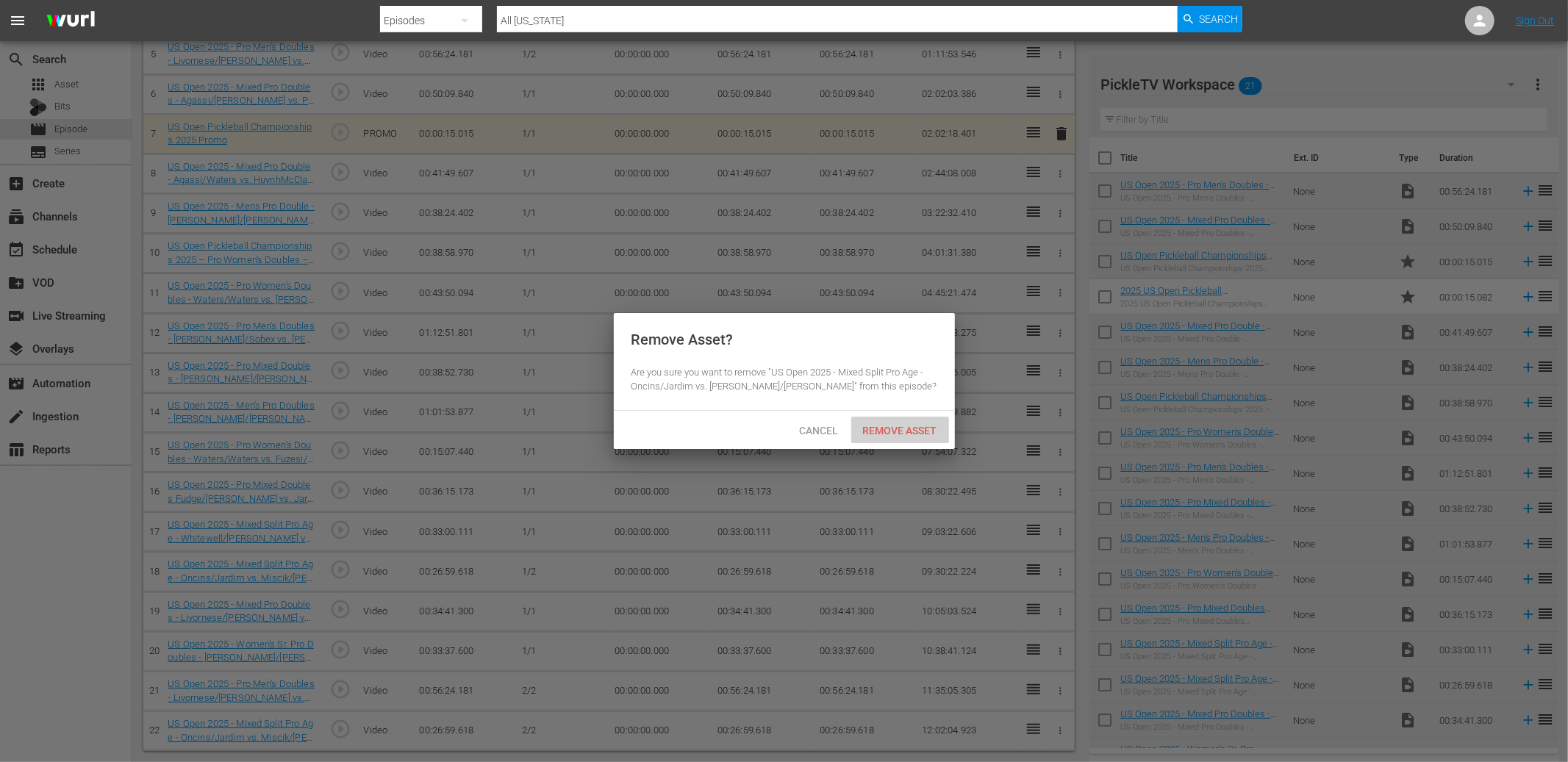
click at [916, 430] on span "Remove Asset" at bounding box center [900, 430] width 98 height 12
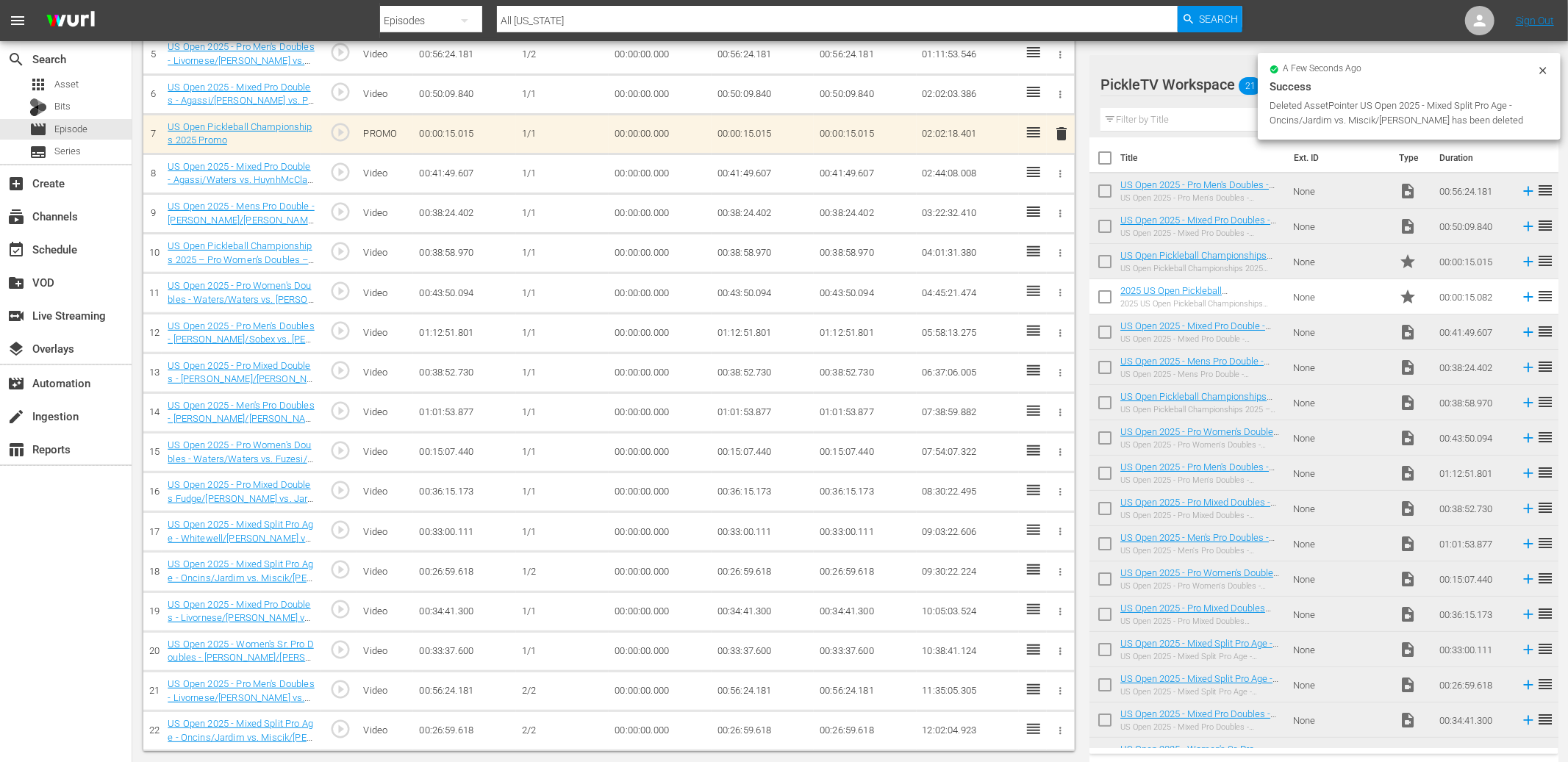
scroll to position [305, 0]
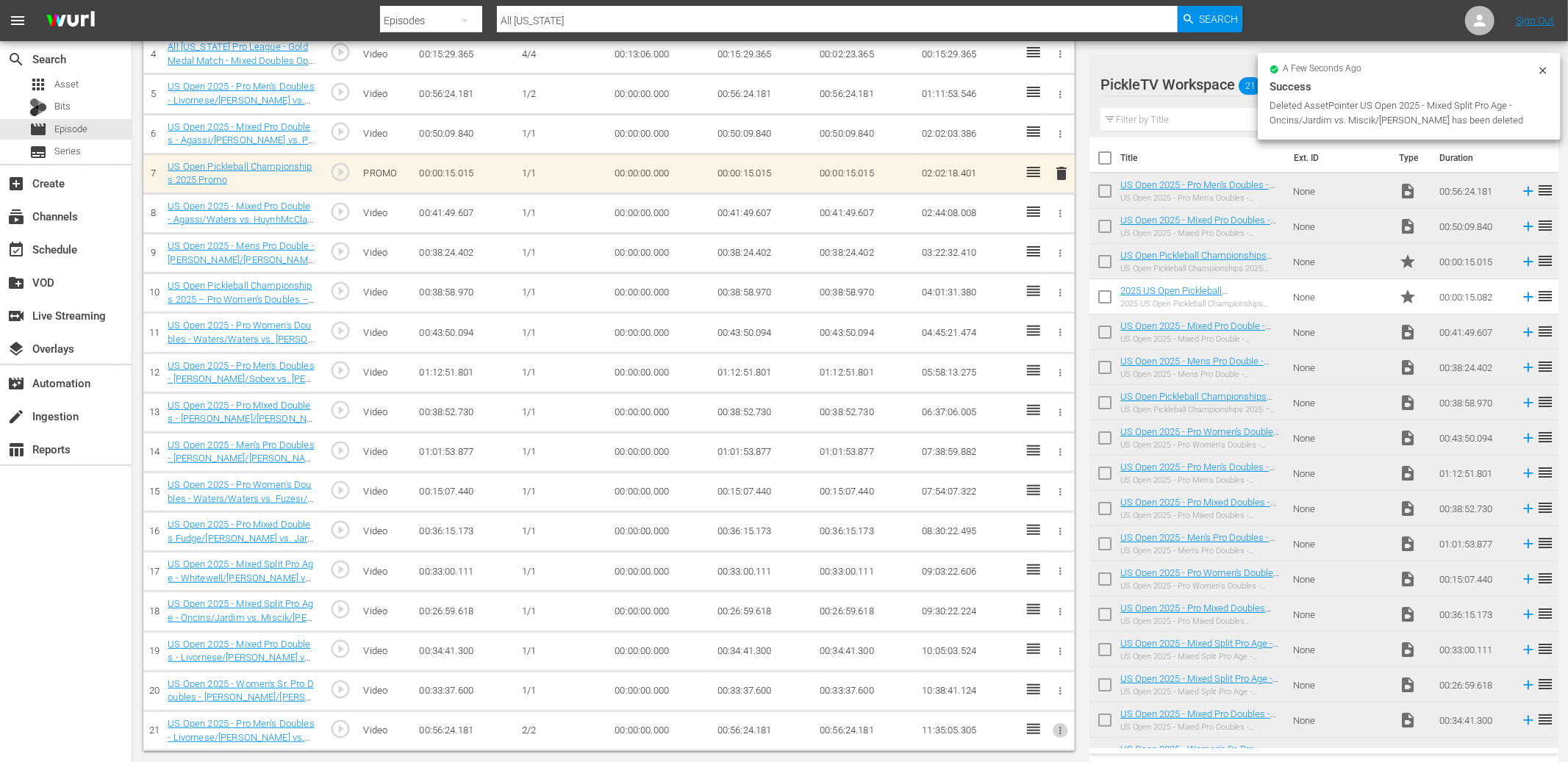
click at [1060, 625] on icon "button" at bounding box center [1061, 731] width 2 height 7
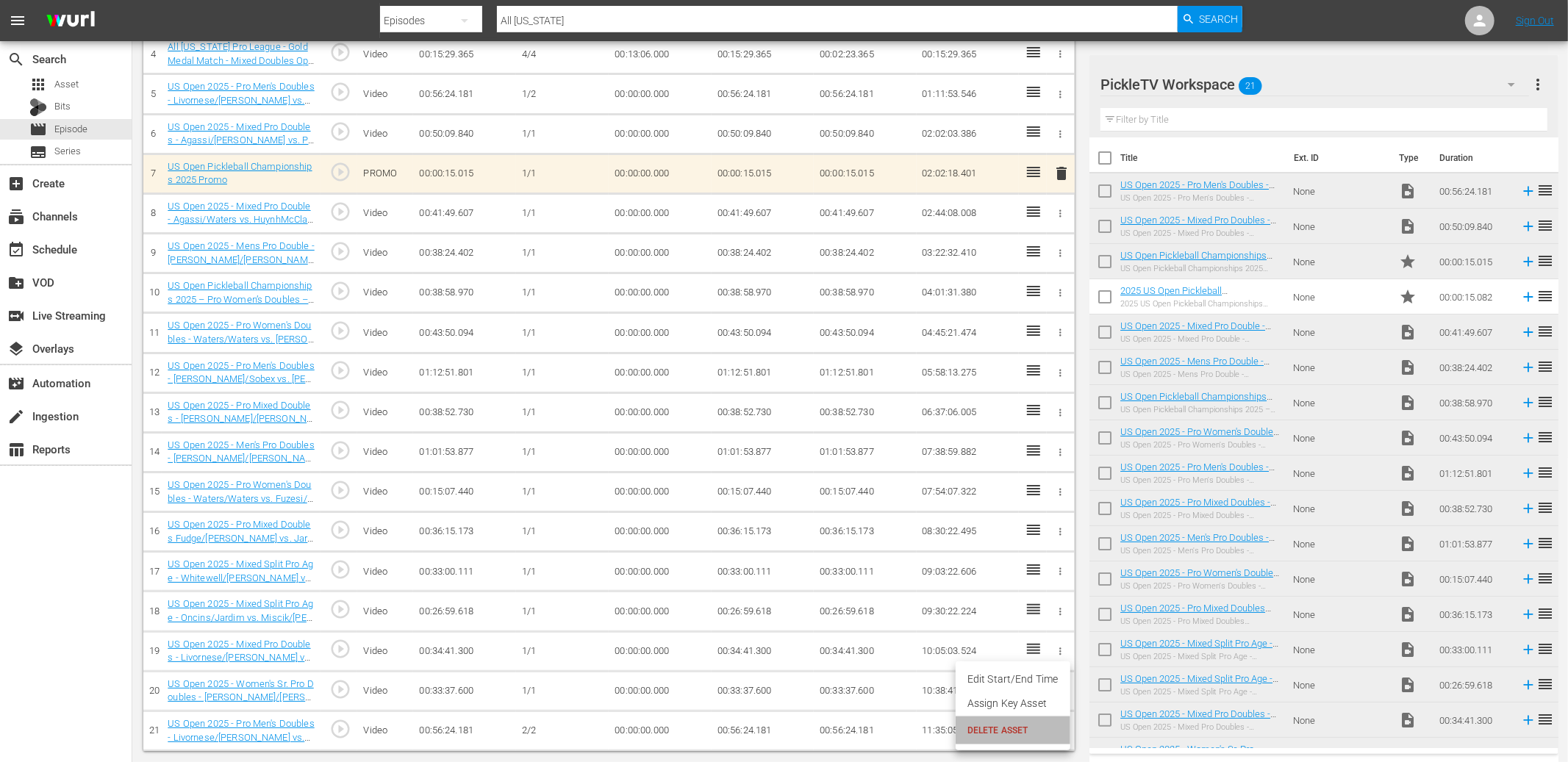
click at [1018, 625] on span "DELETE ASSET" at bounding box center [1012, 730] width 91 height 13
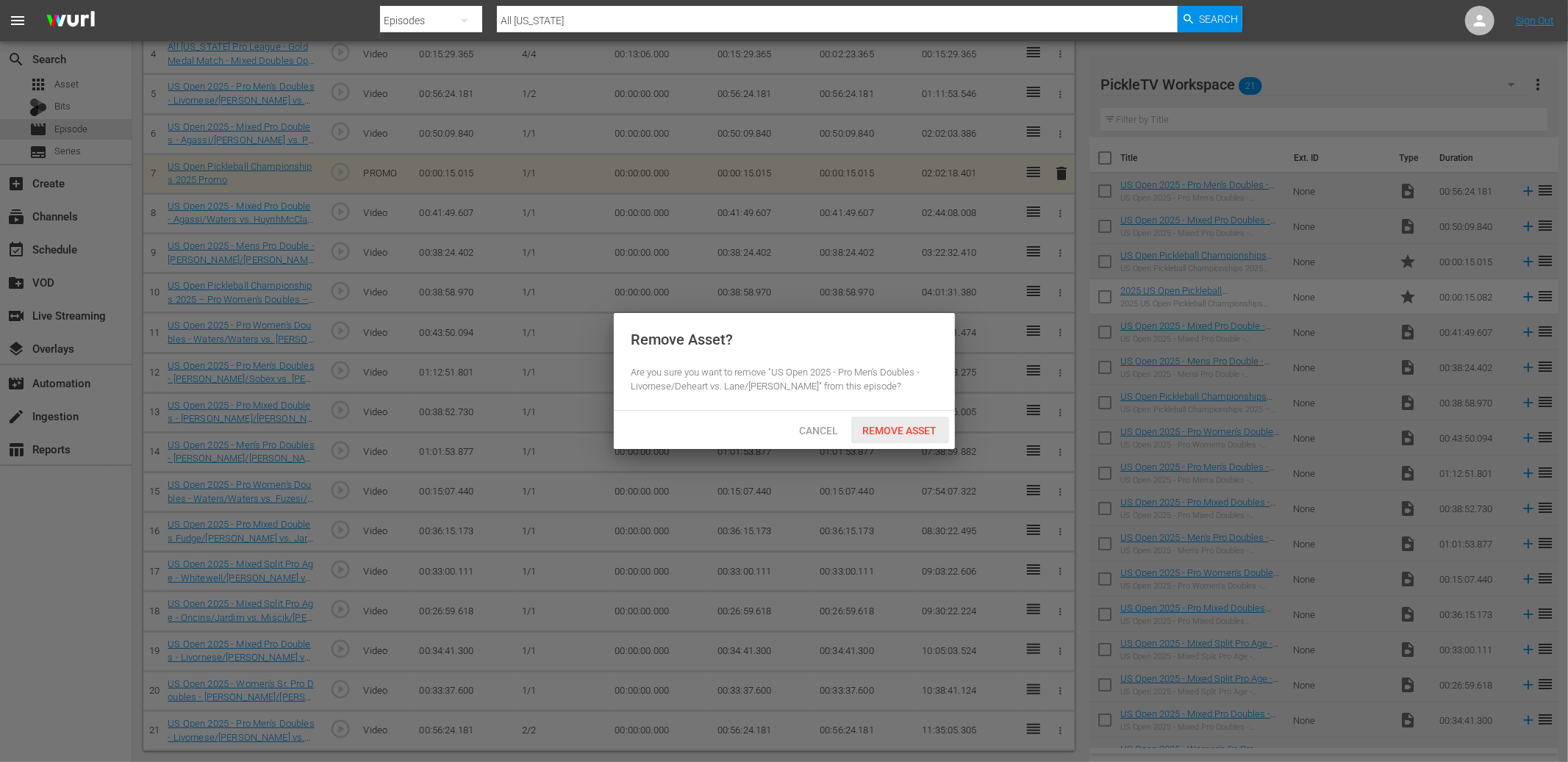
click at [896, 425] on span "Remove Asset" at bounding box center [900, 430] width 98 height 12
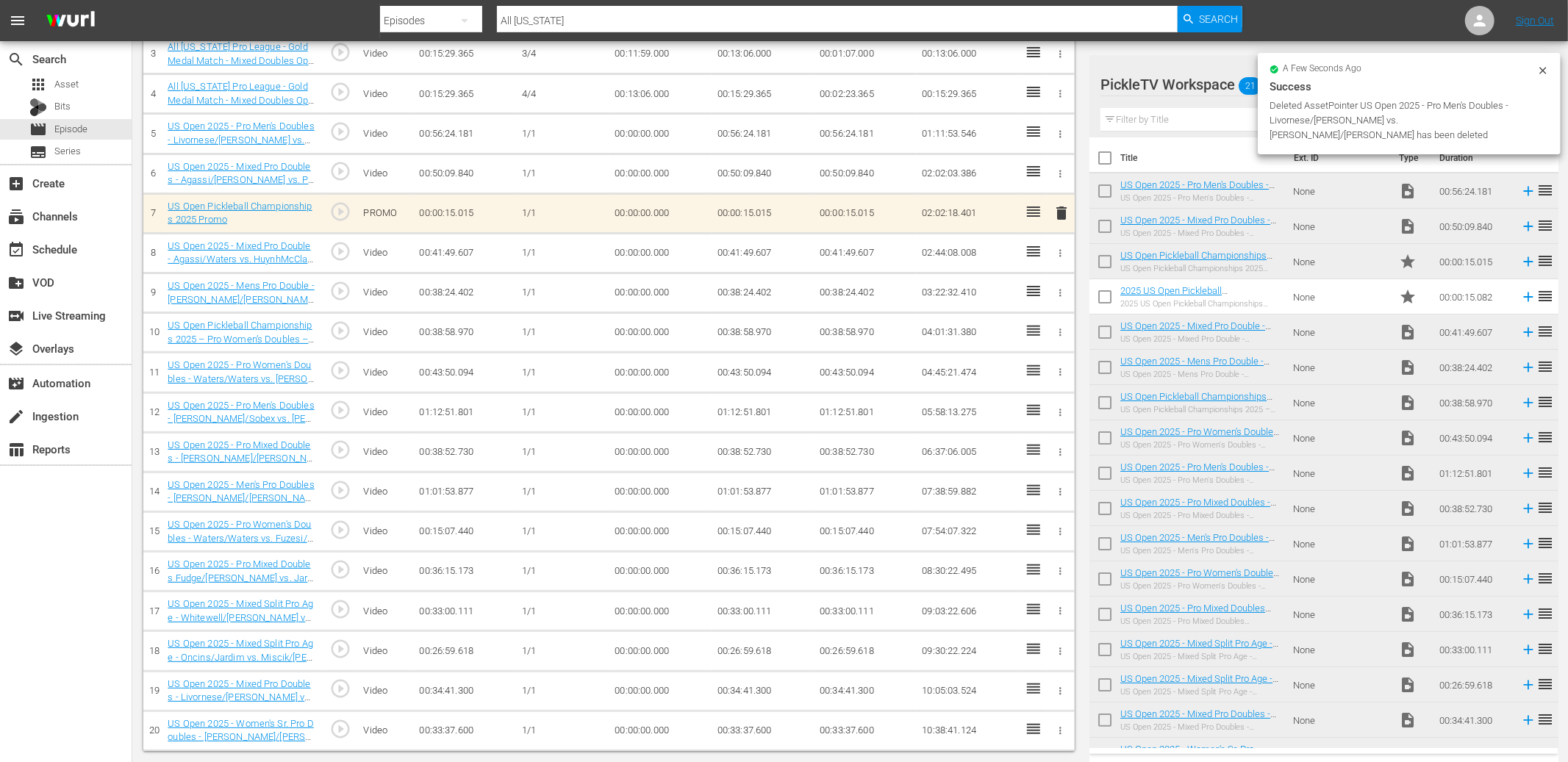
scroll to position [265, 0]
click at [1059, 625] on icon "button" at bounding box center [1060, 731] width 11 height 11
click at [1035, 625] on span "DELETE ASSET" at bounding box center [1012, 730] width 91 height 13
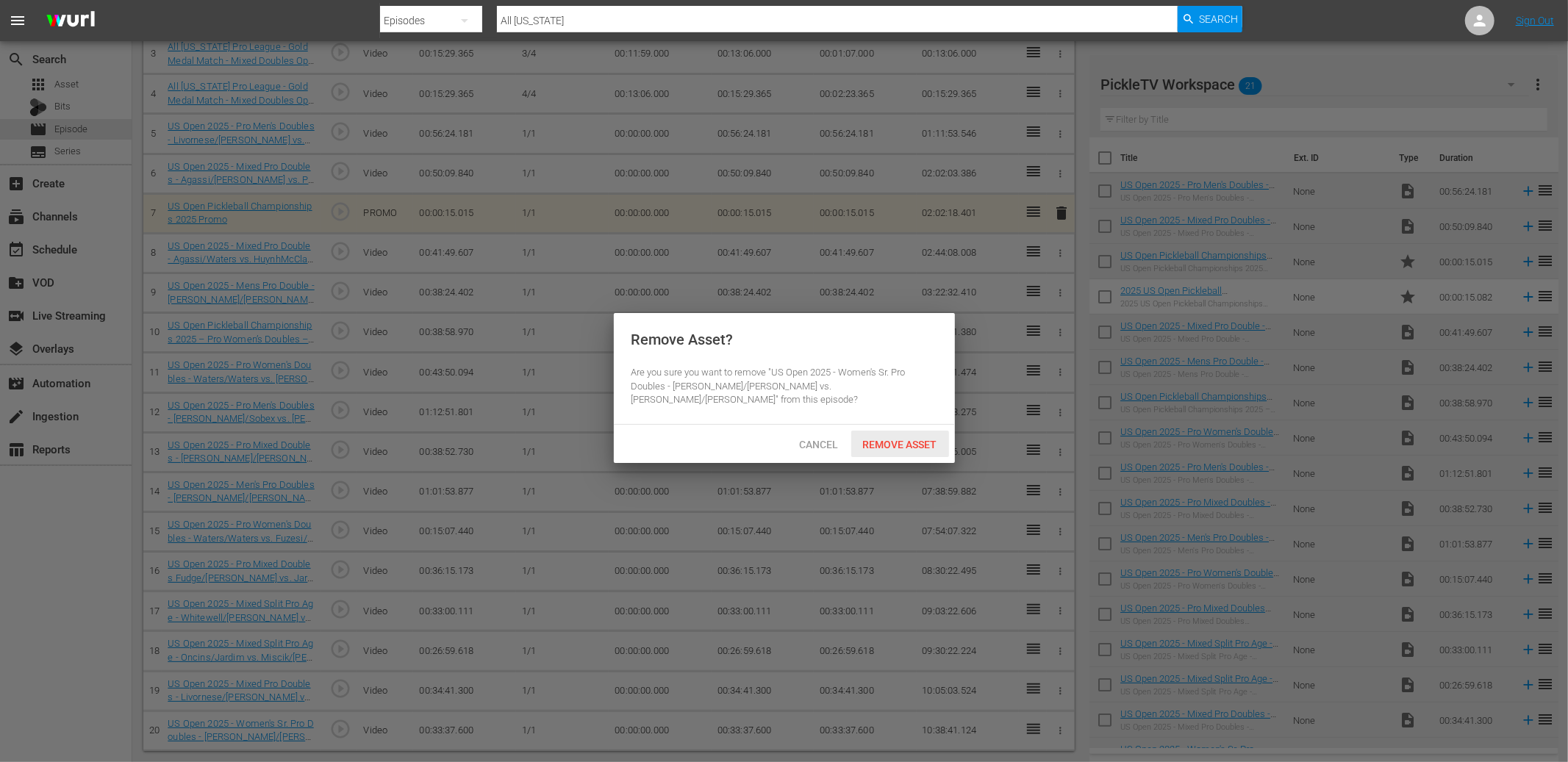
click at [916, 438] on span "Remove Asset" at bounding box center [900, 444] width 98 height 12
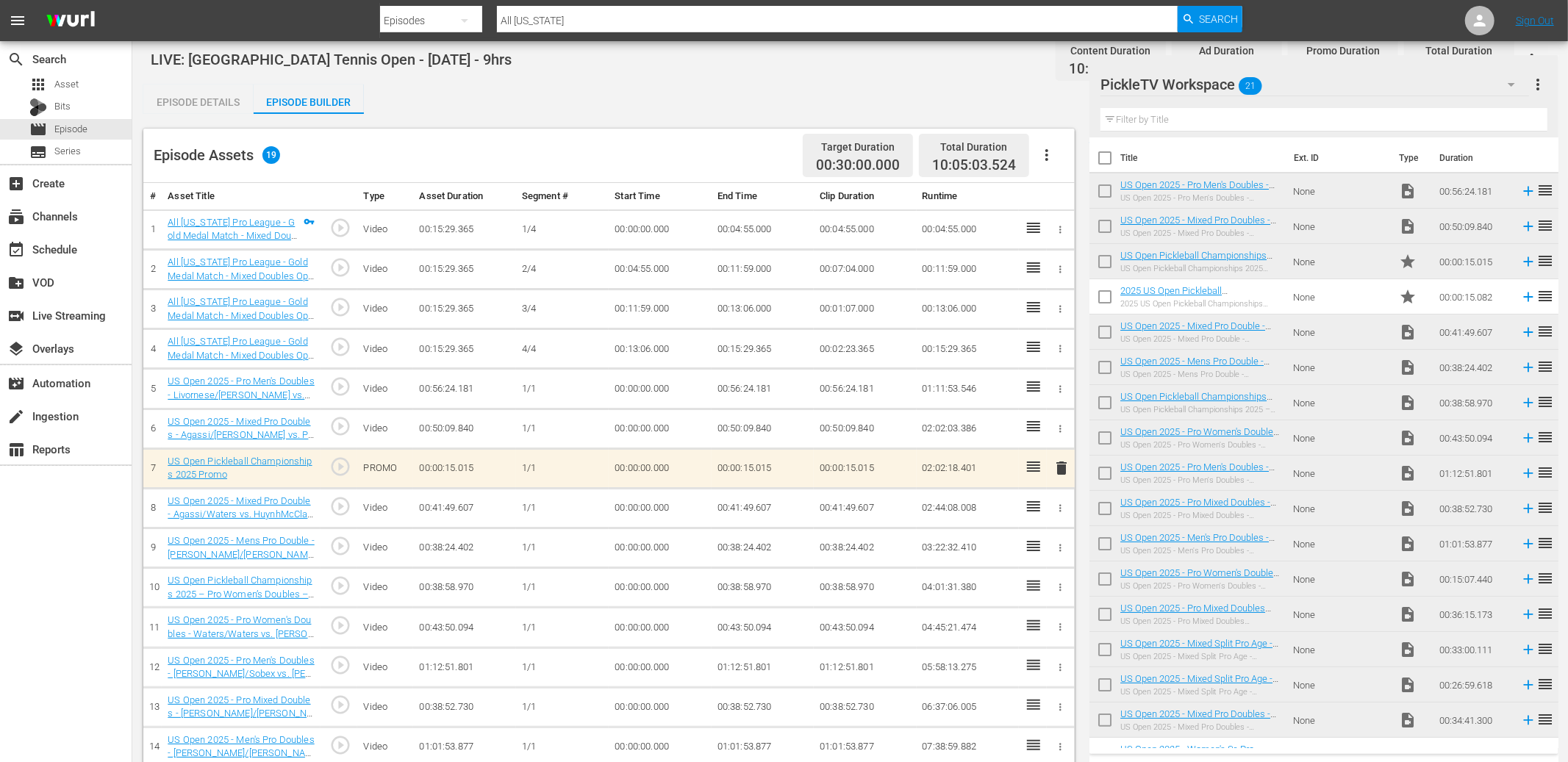
scroll to position [226, 0]
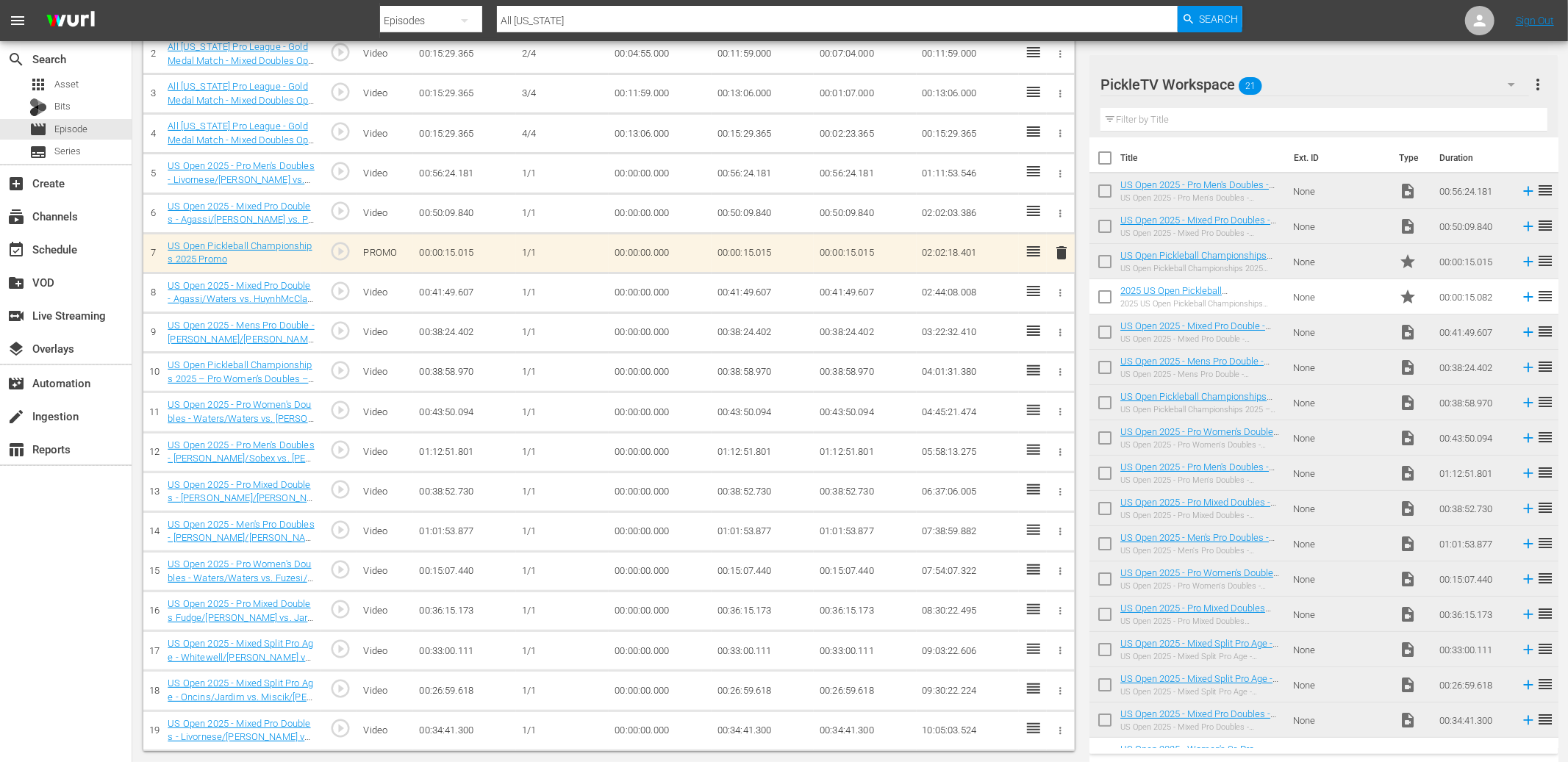
click at [1062, 625] on icon "button" at bounding box center [1060, 731] width 11 height 11
click at [1047, 625] on span "DELETE ASSET" at bounding box center [1012, 730] width 91 height 13
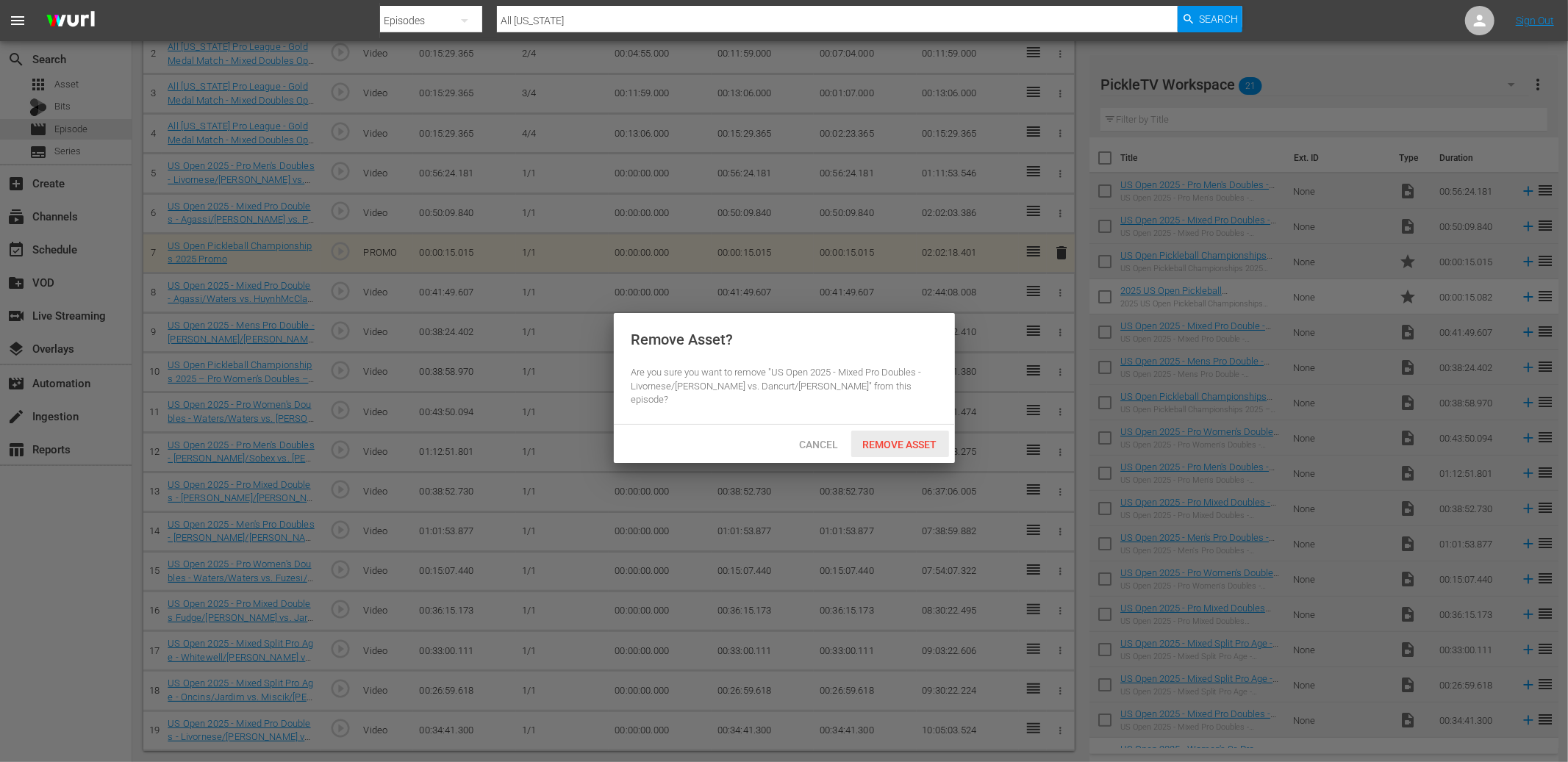
click at [888, 438] on span "Remove Asset" at bounding box center [900, 444] width 98 height 12
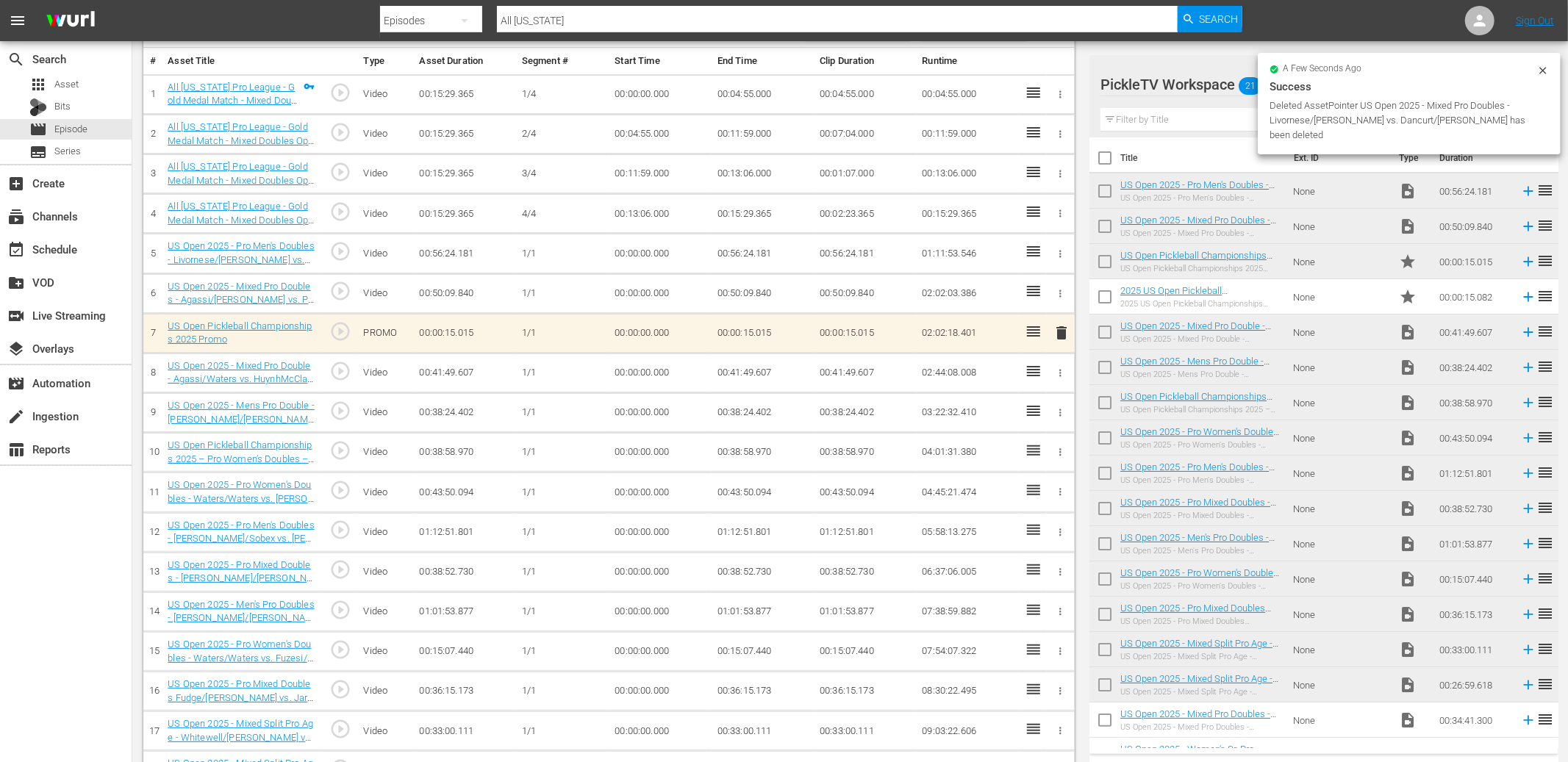
scroll to position [186, 0]
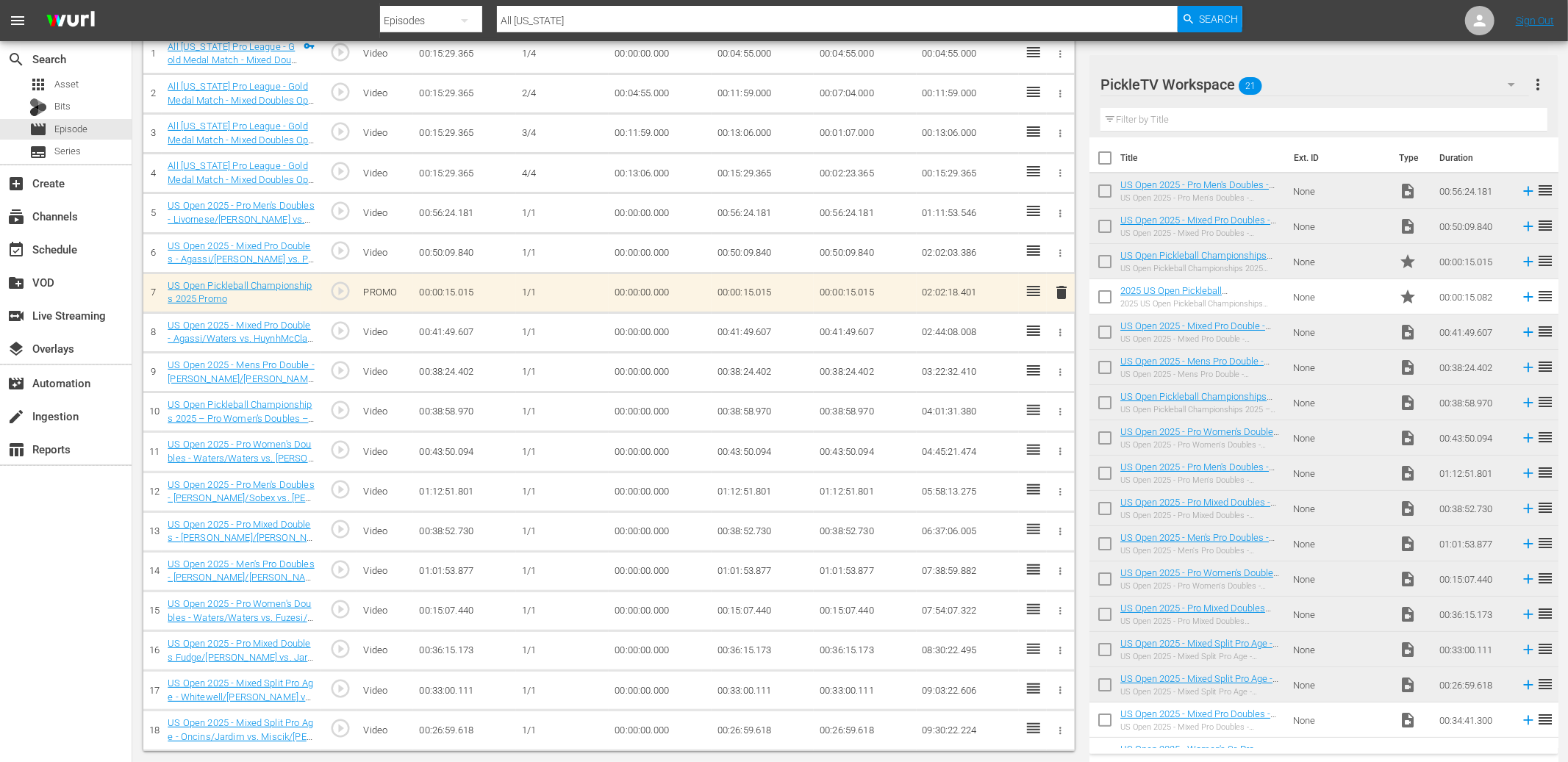
click at [1062, 625] on icon "button" at bounding box center [1060, 731] width 11 height 11
click at [1032, 625] on span "DELETE ASSET" at bounding box center [1012, 730] width 91 height 13
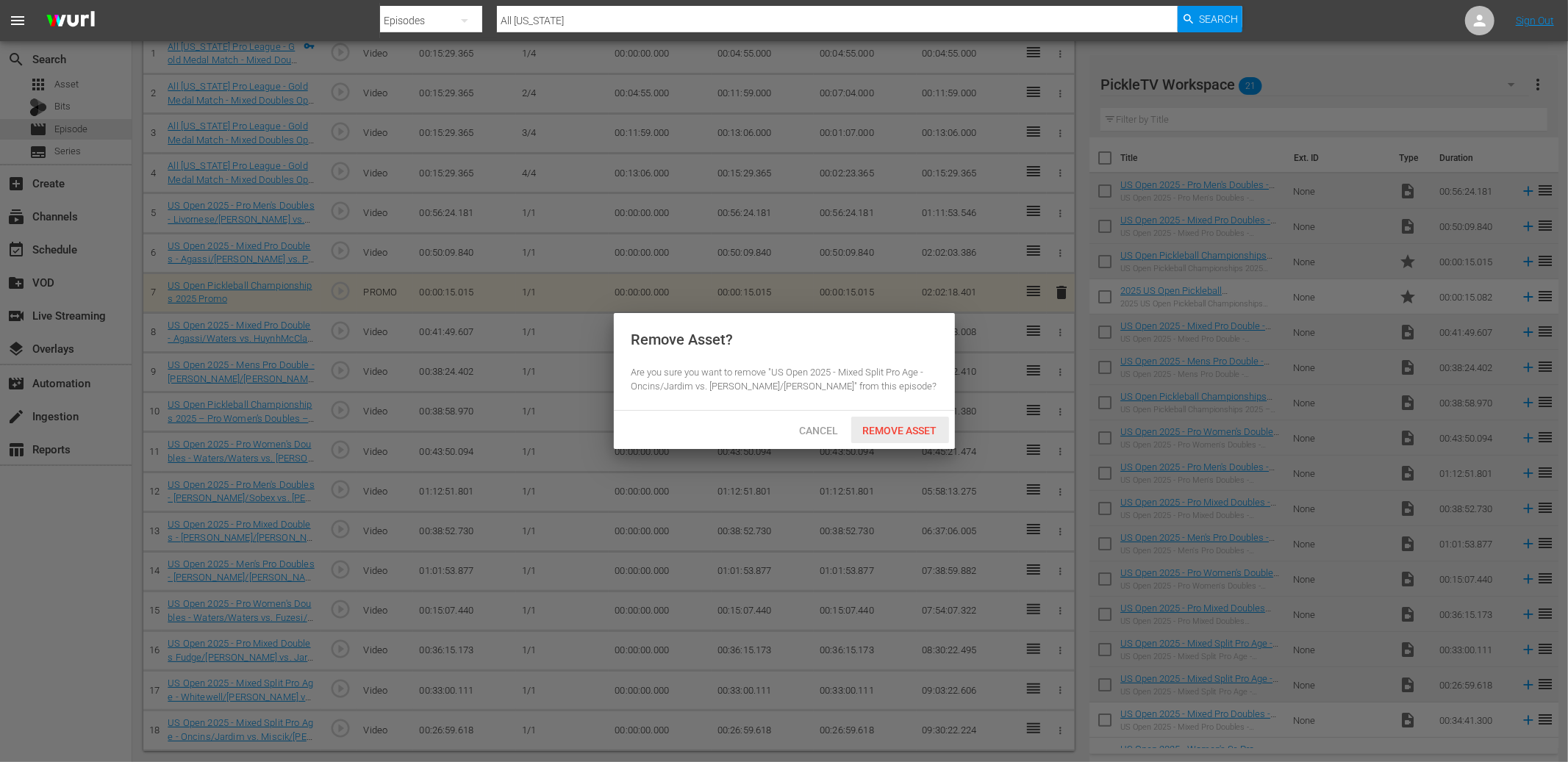
click at [899, 433] on span "Remove Asset" at bounding box center [900, 430] width 98 height 12
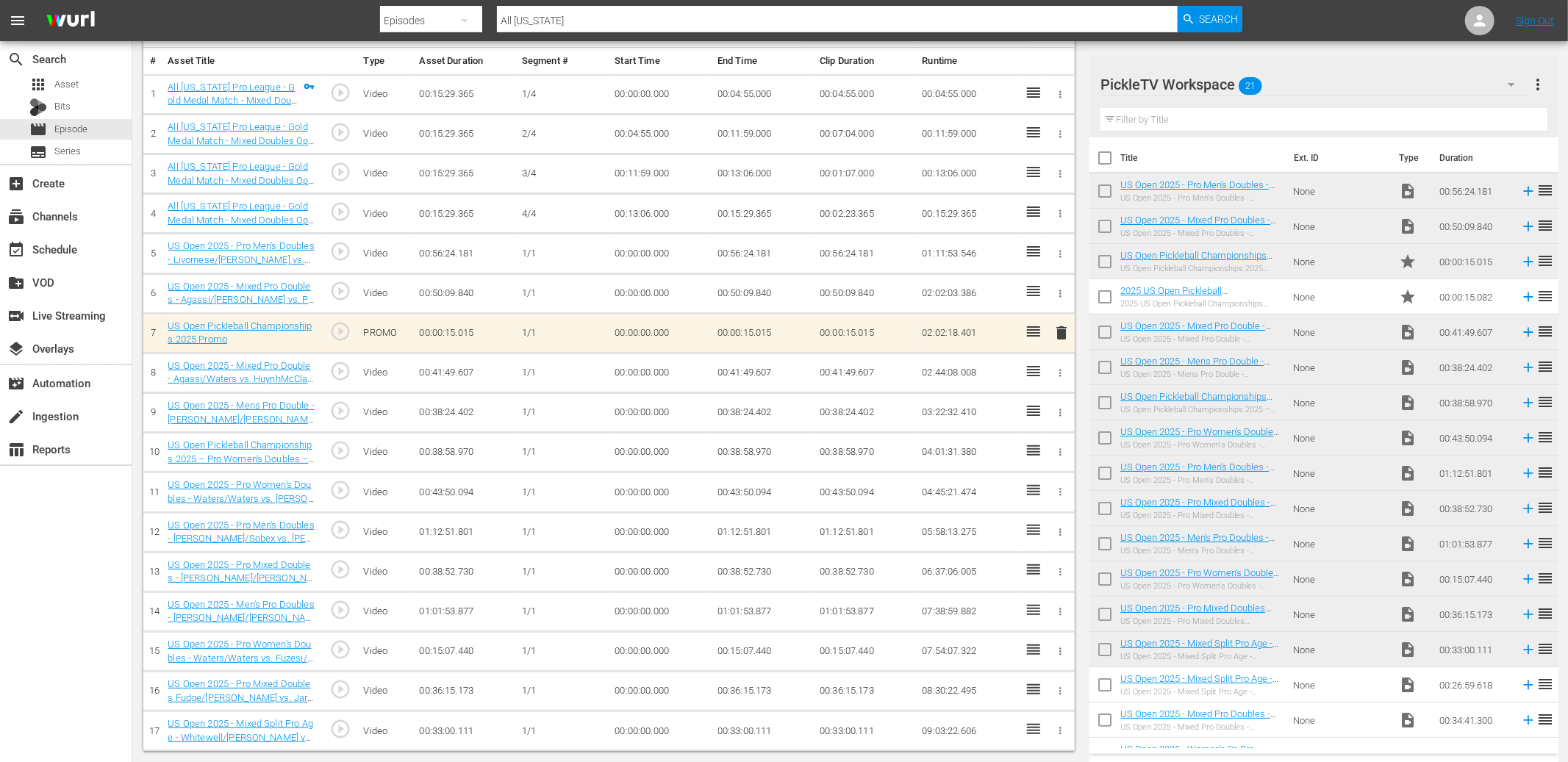
scroll to position [0, 0]
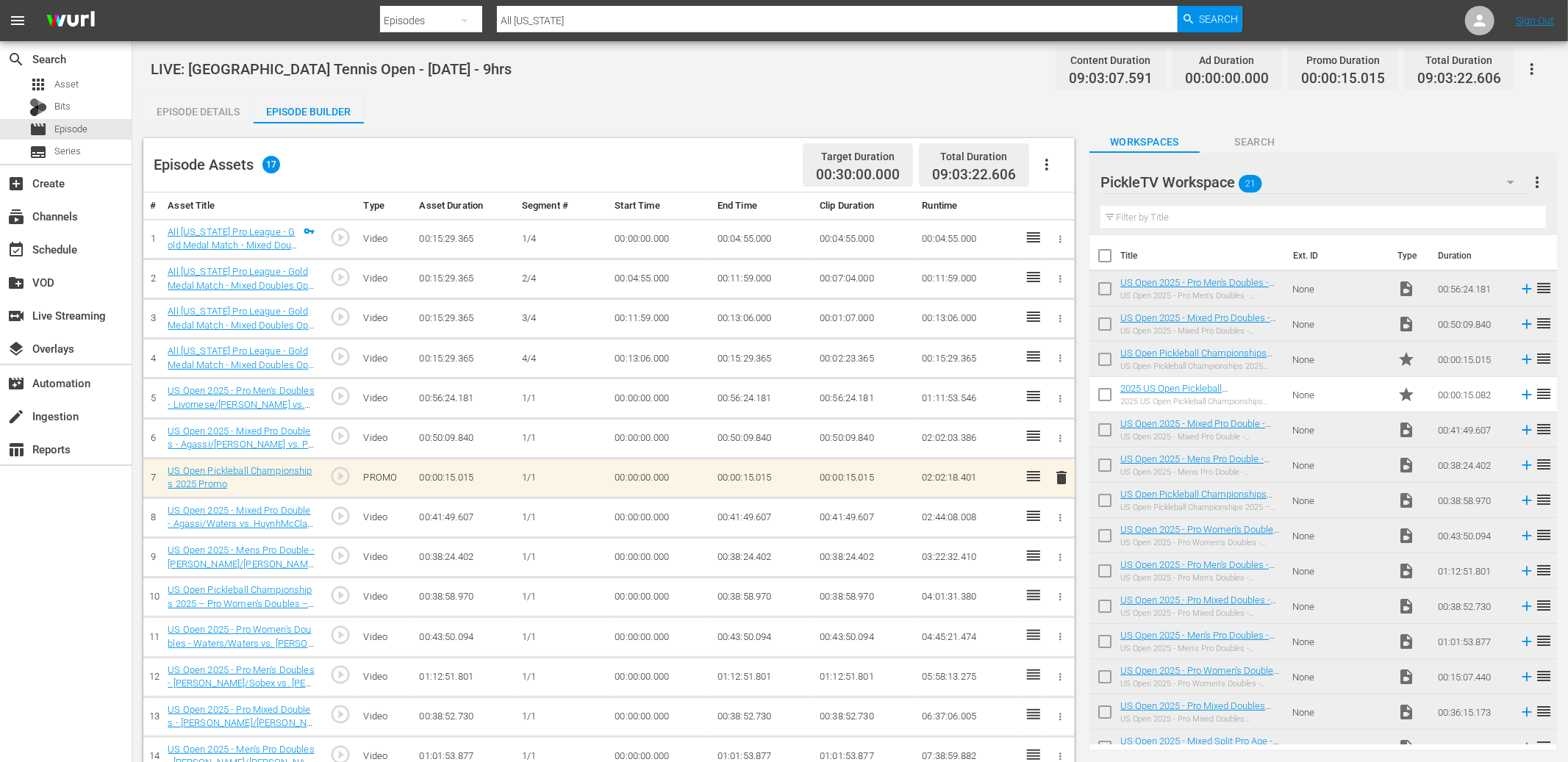
click at [646, 111] on div "Episode Details Episode Builder Episode Preview Content Ratings Type Rating Sel…" at bounding box center [850, 495] width 1414 height 801
click at [234, 117] on div "Episode Details" at bounding box center [198, 112] width 110 height 35
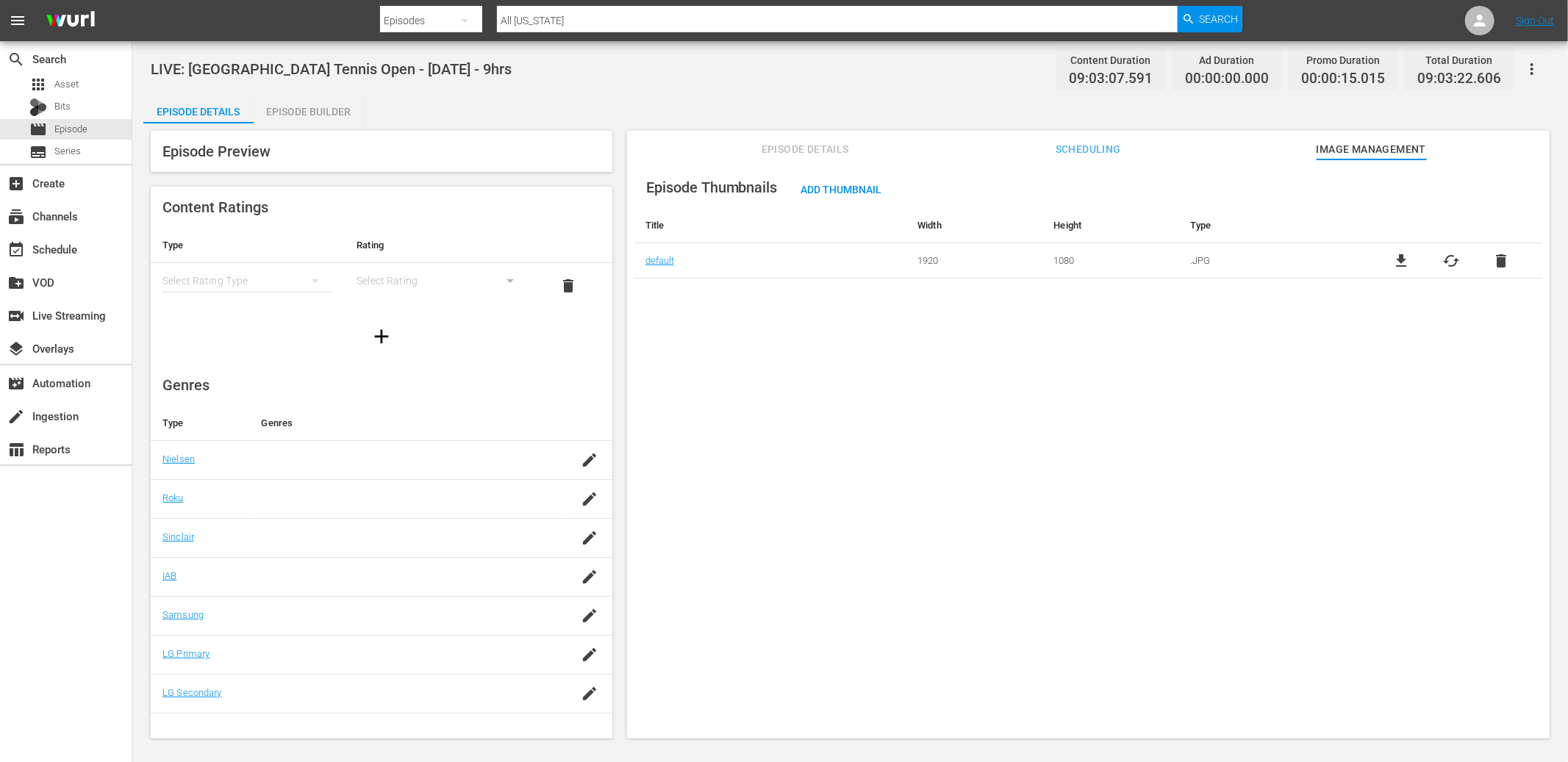
click at [633, 115] on div "Episode Details Episode Builder Episode Preview Content Ratings Type Rating Sel…" at bounding box center [850, 422] width 1414 height 656
click at [97, 132] on div "movie Episode" at bounding box center [66, 129] width 132 height 21
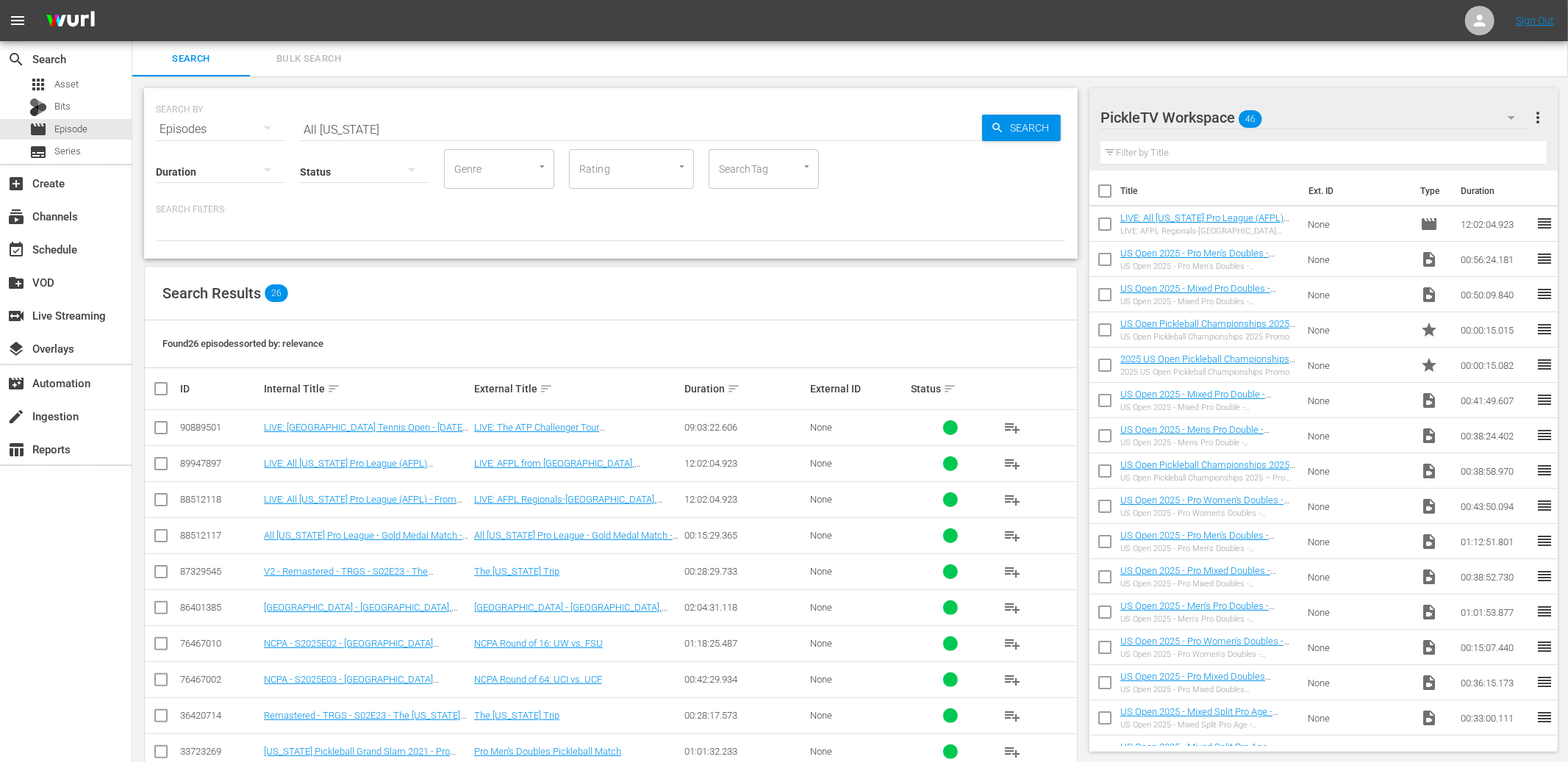
click at [682, 328] on div "Found 26 episodes sorted by: relevance" at bounding box center [610, 344] width 932 height 47
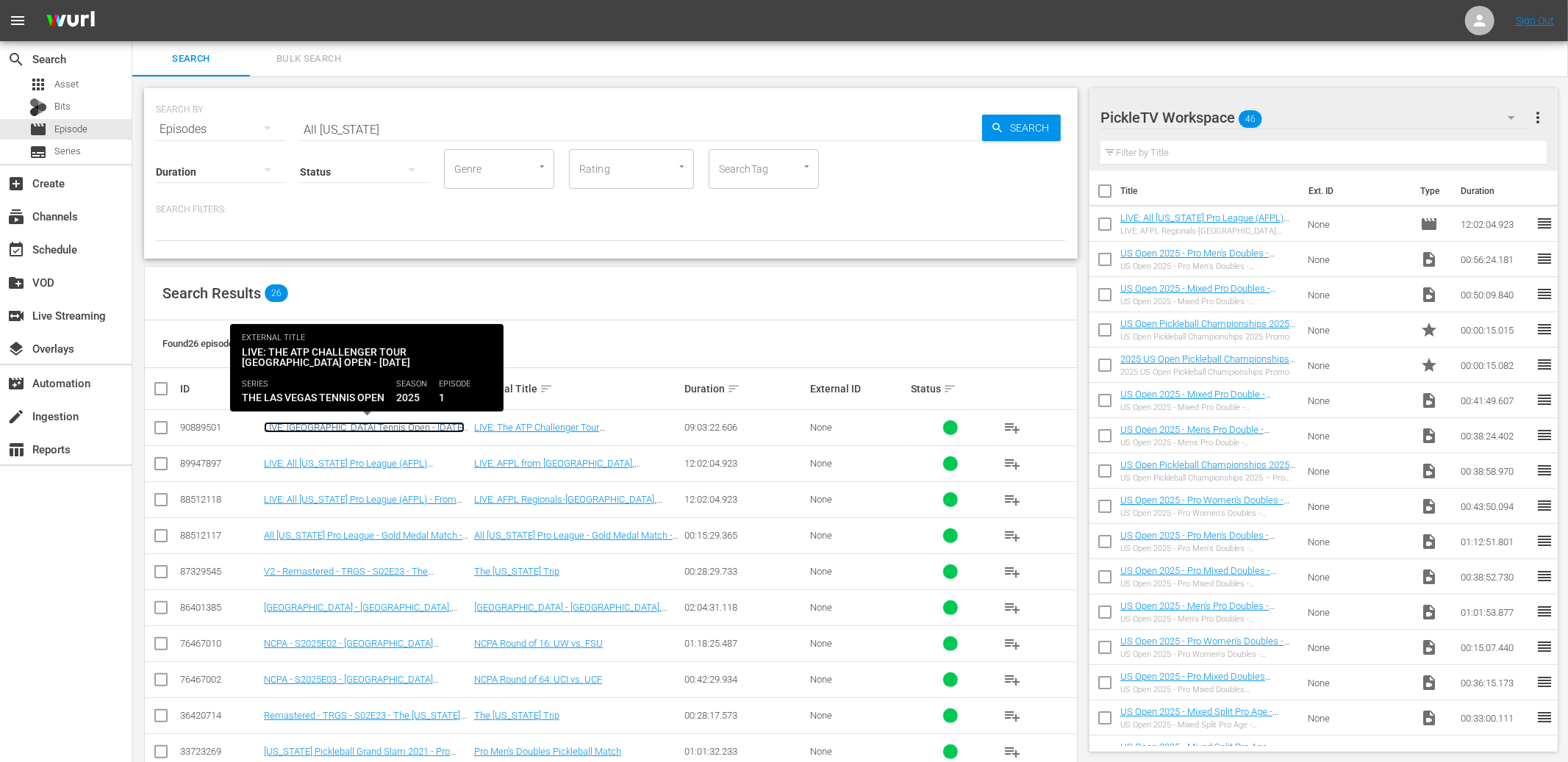
click at [405, 428] on link "LIVE: [GEOGRAPHIC_DATA] Tennis Open - [DATE] - 9hrs" at bounding box center [365, 432] width 201 height 22
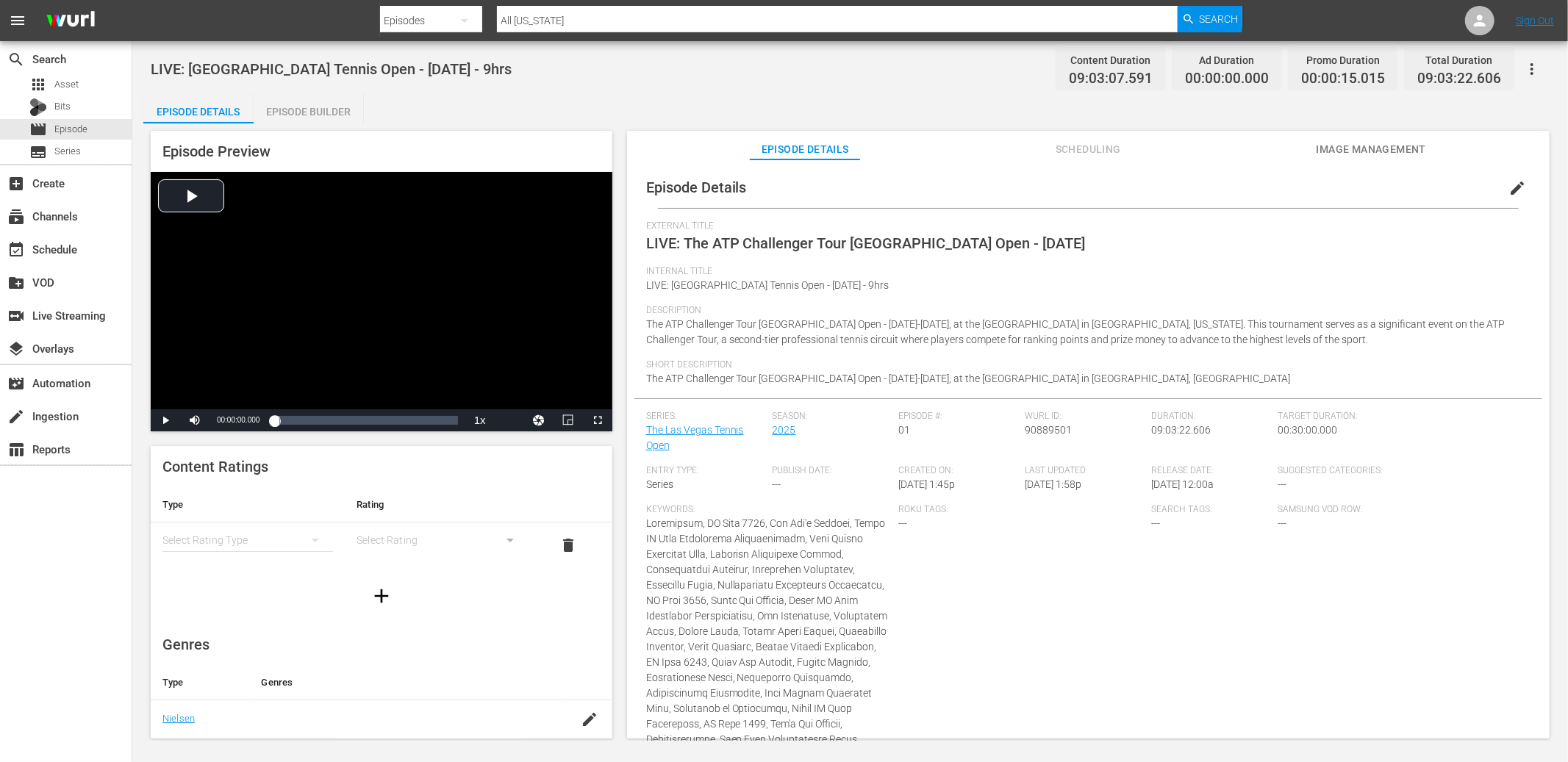
click at [1235, 69] on icon "button" at bounding box center [1532, 69] width 18 height 18
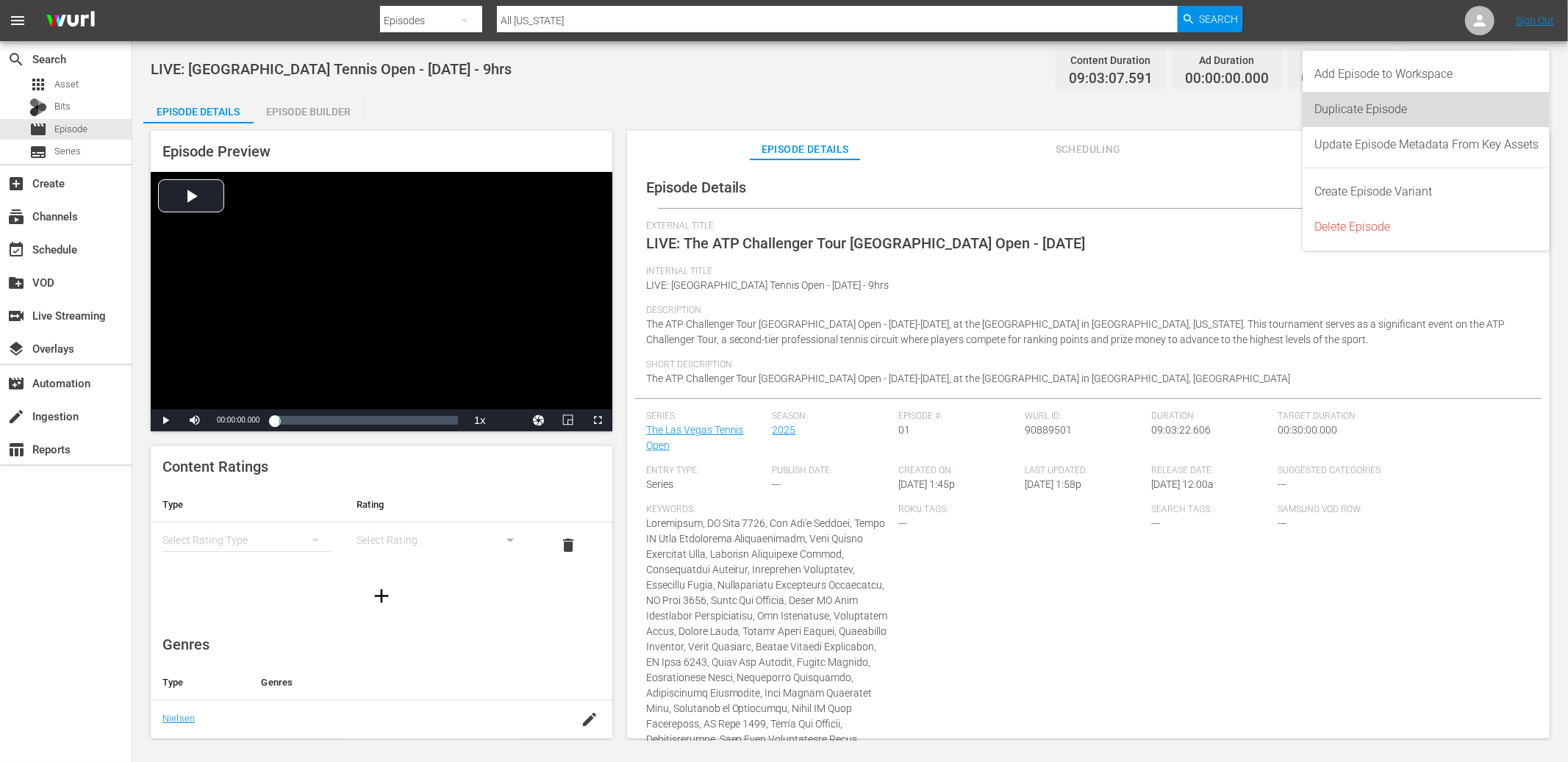
click at [1235, 107] on div "Duplicate Episode" at bounding box center [1426, 109] width 224 height 35
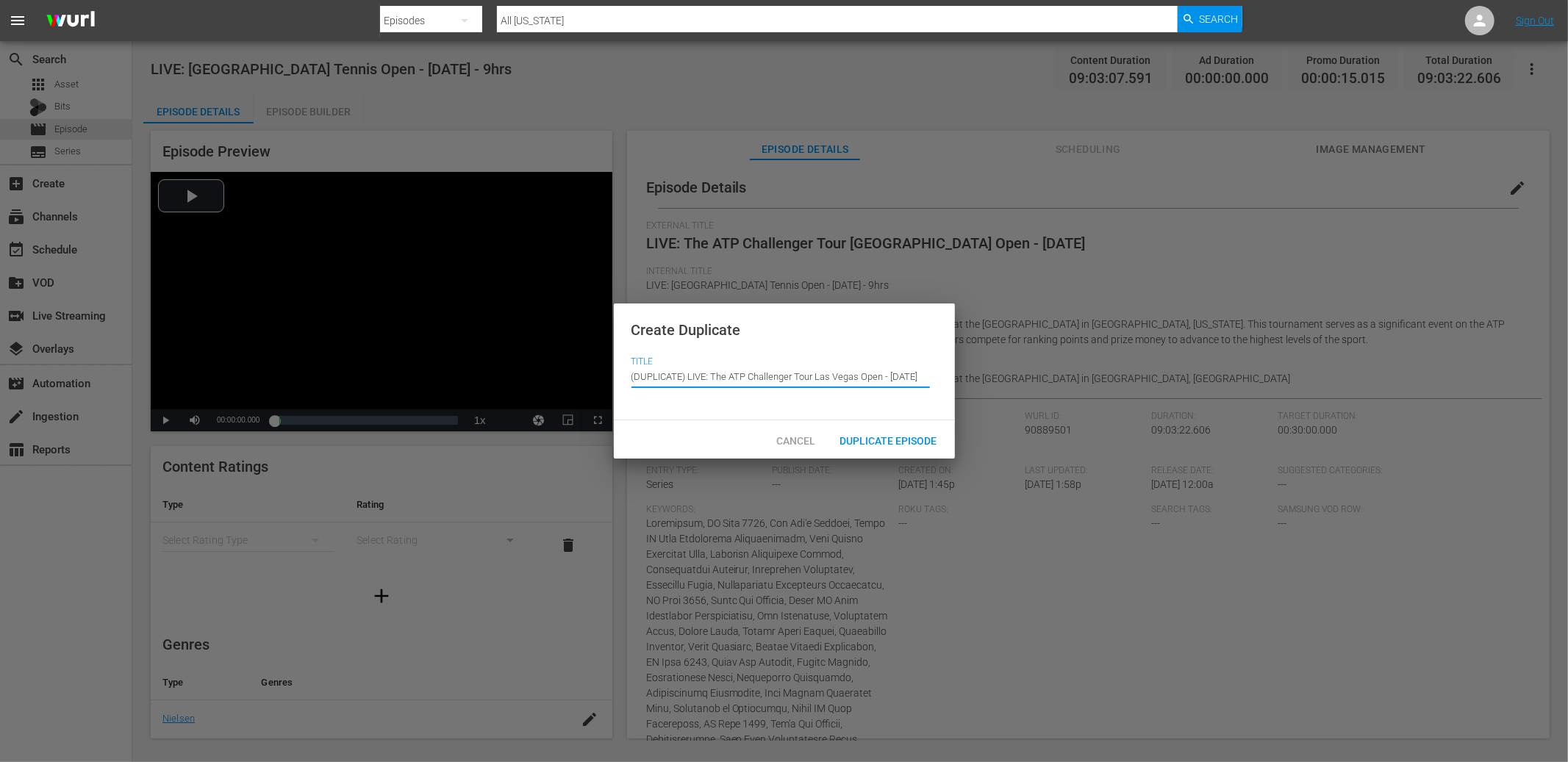
drag, startPoint x: 689, startPoint y: 377, endPoint x: 623, endPoint y: 378, distance: 66.0
click at [622, 377] on div "Create Duplicate Title Episode Title (DUPLICATE) LIVE: The ATP Challenger Tour …" at bounding box center [784, 362] width 341 height 117
click at [854, 377] on input "LIVE: The ATP Challenger Tour [GEOGRAPHIC_DATA] Open - [DATE]" at bounding box center [781, 377] width 299 height 35
type input "LIVE: The ATP Challenger Tour [GEOGRAPHIC_DATA] Open - [DATE]"
click at [894, 438] on span "Duplicate Episode" at bounding box center [888, 441] width 120 height 12
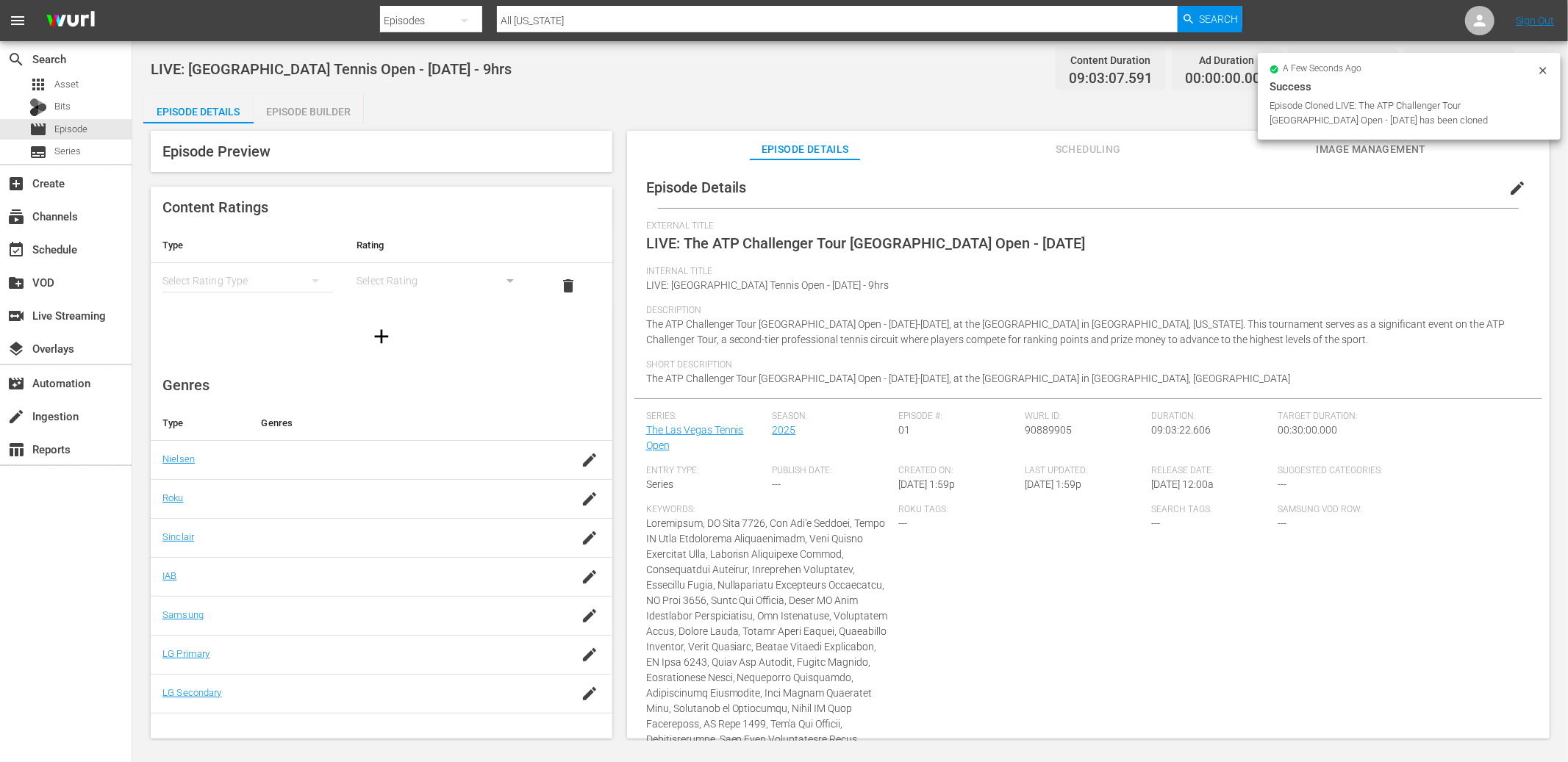
click at [1235, 193] on span "edit" at bounding box center [1517, 188] width 18 height 18
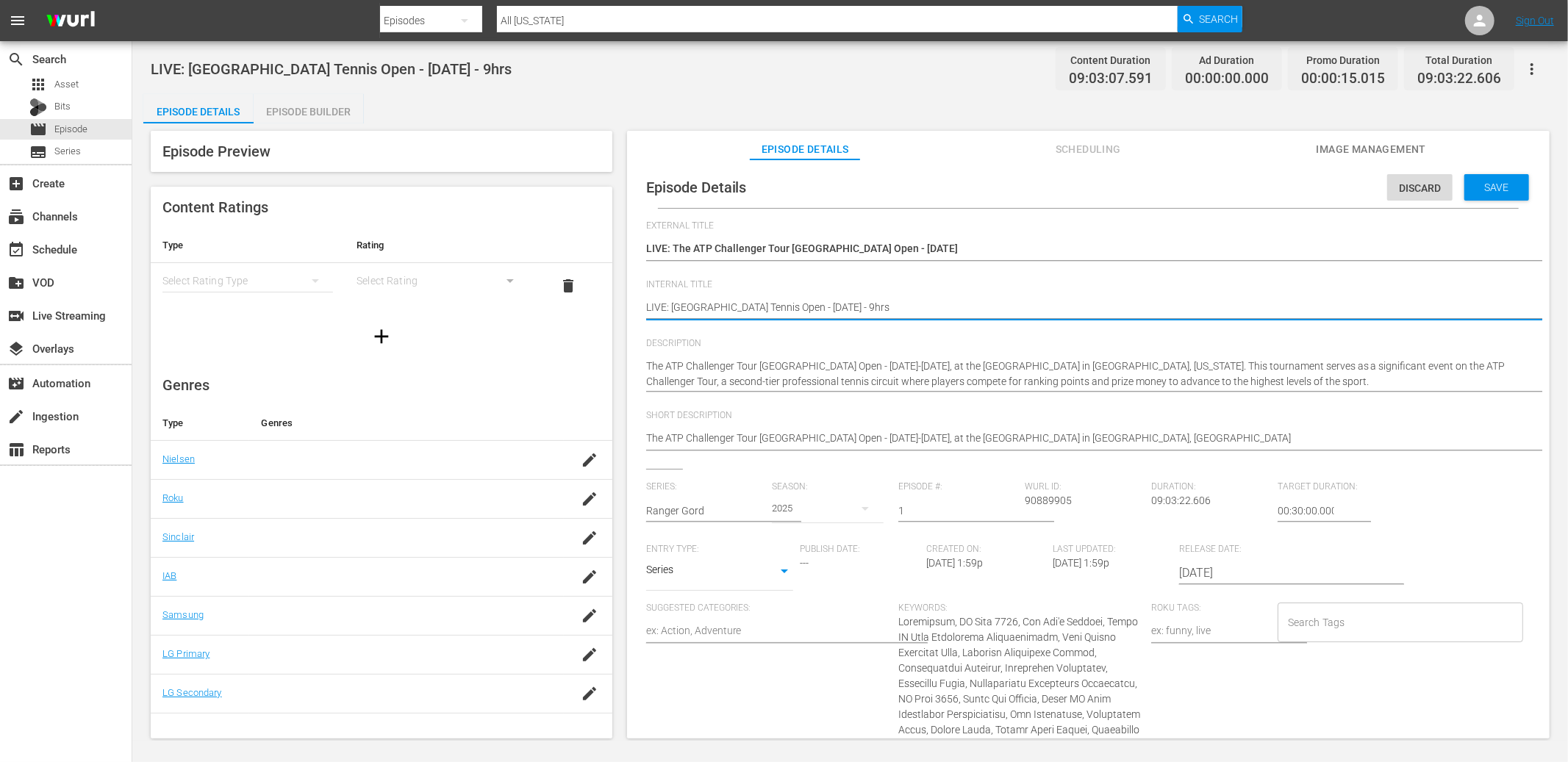
type textarea "LIVE: Las Vegas Tennis Open - 9/2/25 - 9hrs"
type textarea "LIVE: Las Vegas Tennis Open - 9/27/25 - 9hrs"
click at [832, 304] on textarea "LIVE: [GEOGRAPHIC_DATA] Tennis Open - [DATE] - 9hrs" at bounding box center [1084, 308] width 877 height 18
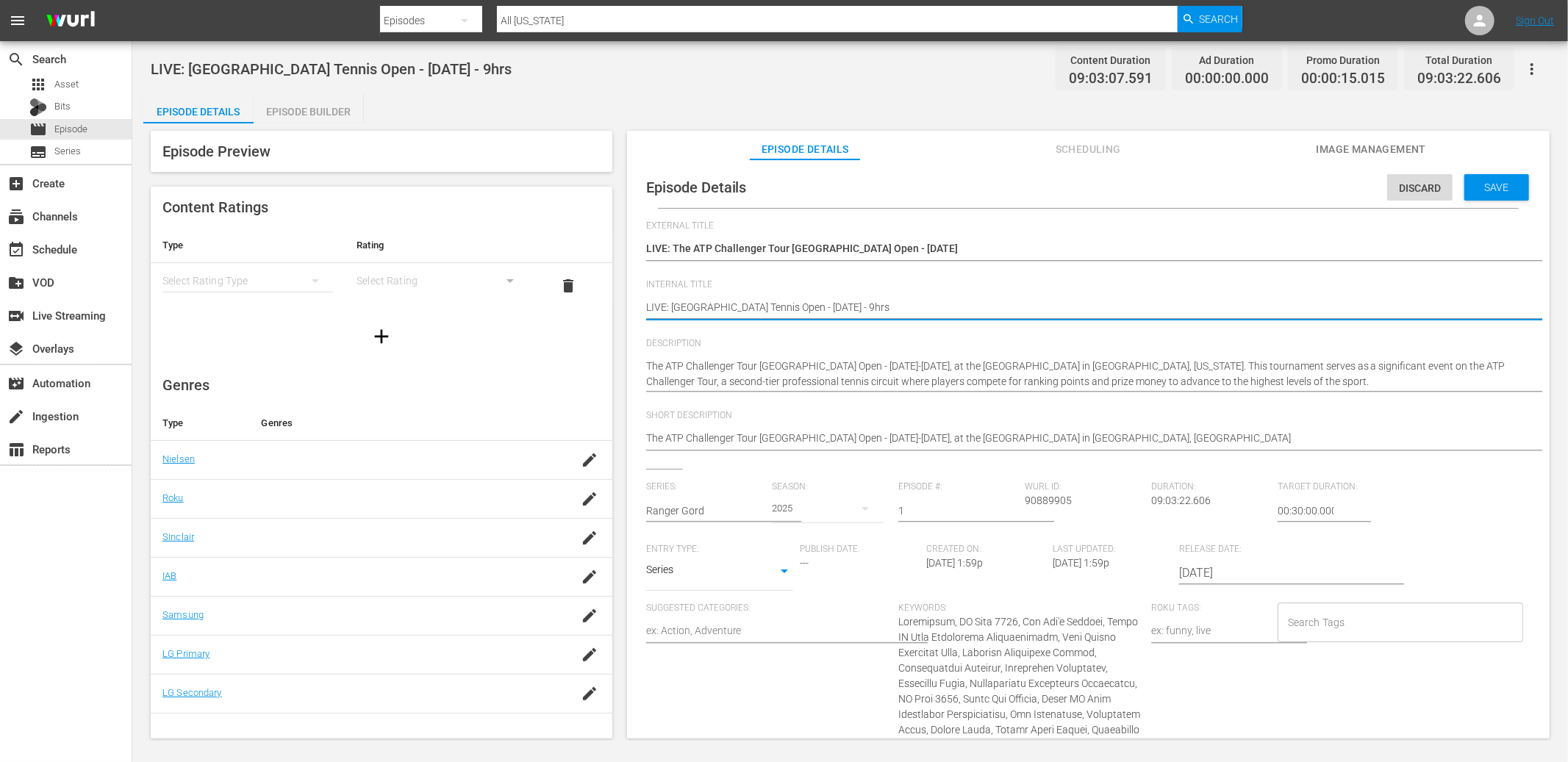
type textarea "LIVE: Las Vegas Tennis Open - 9/27/25 - hrs"
type textarea "LIVE: Las Vegas Tennis Open - 9/27/25 - 4hrs"
type textarea "LIVE: Las Vegas Tennis Open - 9/27/25 - 4.hrs"
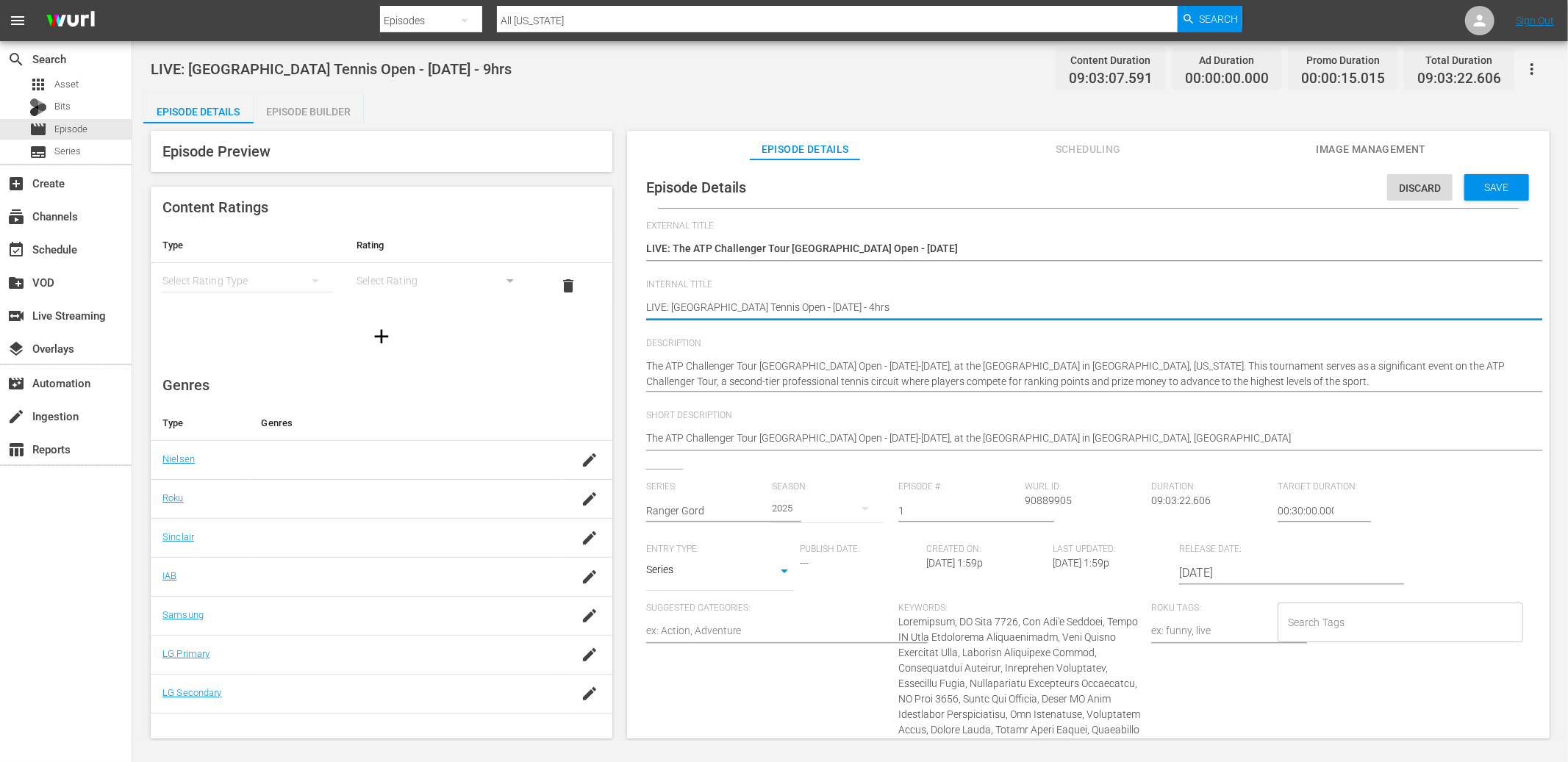
type textarea "LIVE: Las Vegas Tennis Open - 9/27/25 - 4.hrs"
type textarea "LIVE: [GEOGRAPHIC_DATA] Tennis Open - [DATE] - 4.5hrs"
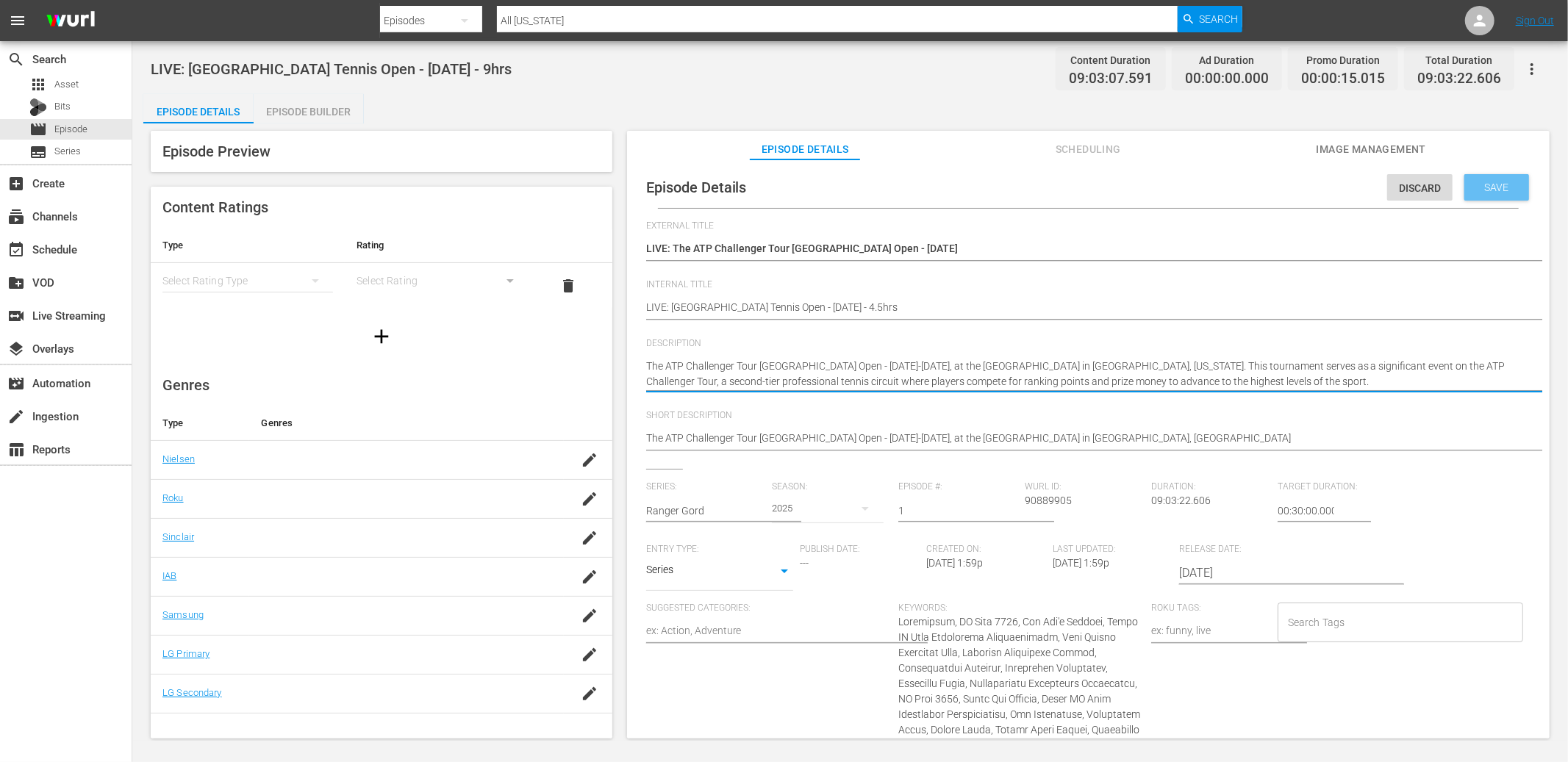
click at [1235, 183] on span "Save" at bounding box center [1497, 187] width 47 height 12
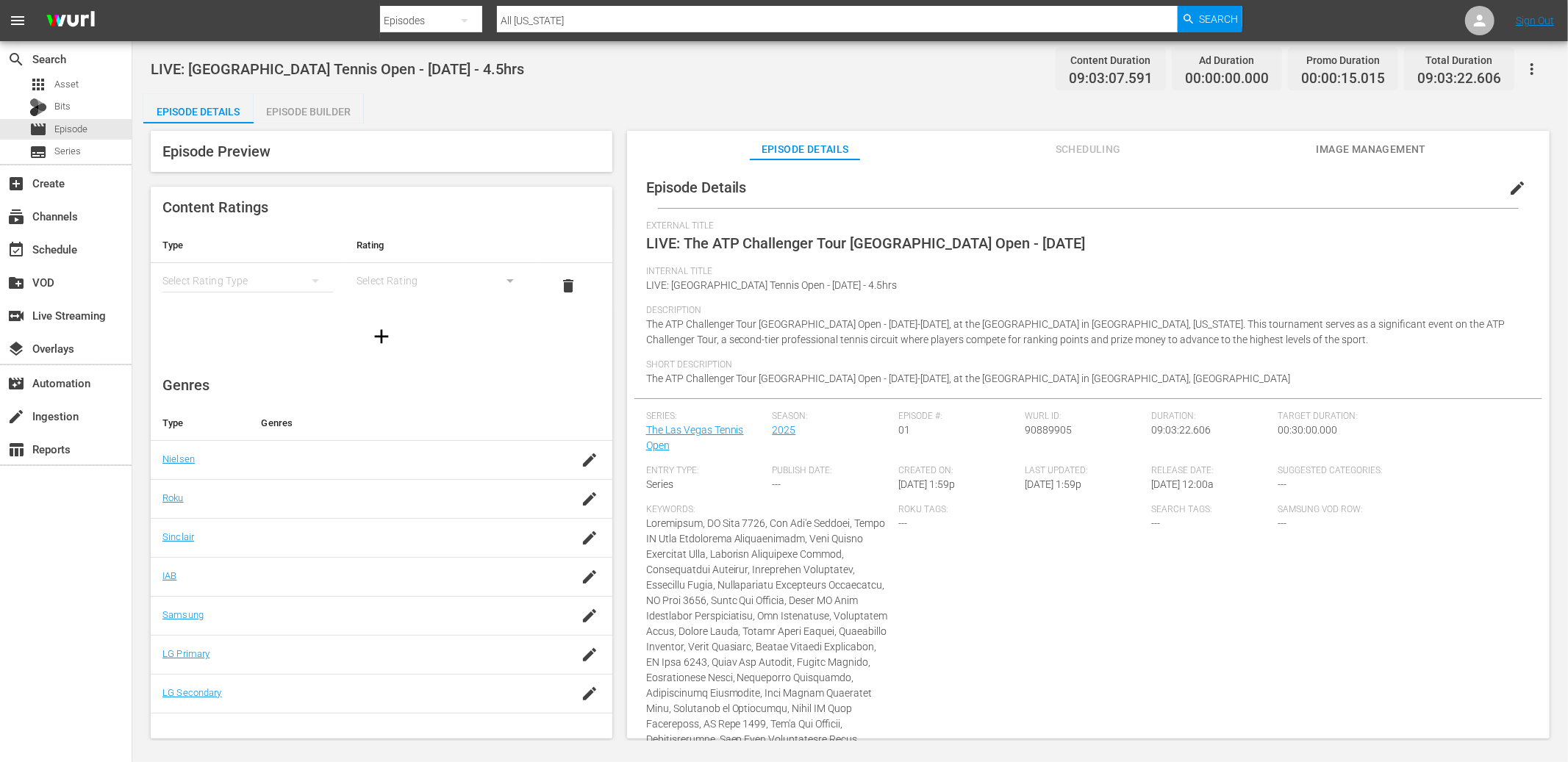
click at [849, 248] on span "LIVE: The ATP Challenger Tour [GEOGRAPHIC_DATA] Open - [DATE]" at bounding box center [865, 243] width 439 height 18
click at [1235, 189] on span "edit" at bounding box center [1517, 188] width 18 height 18
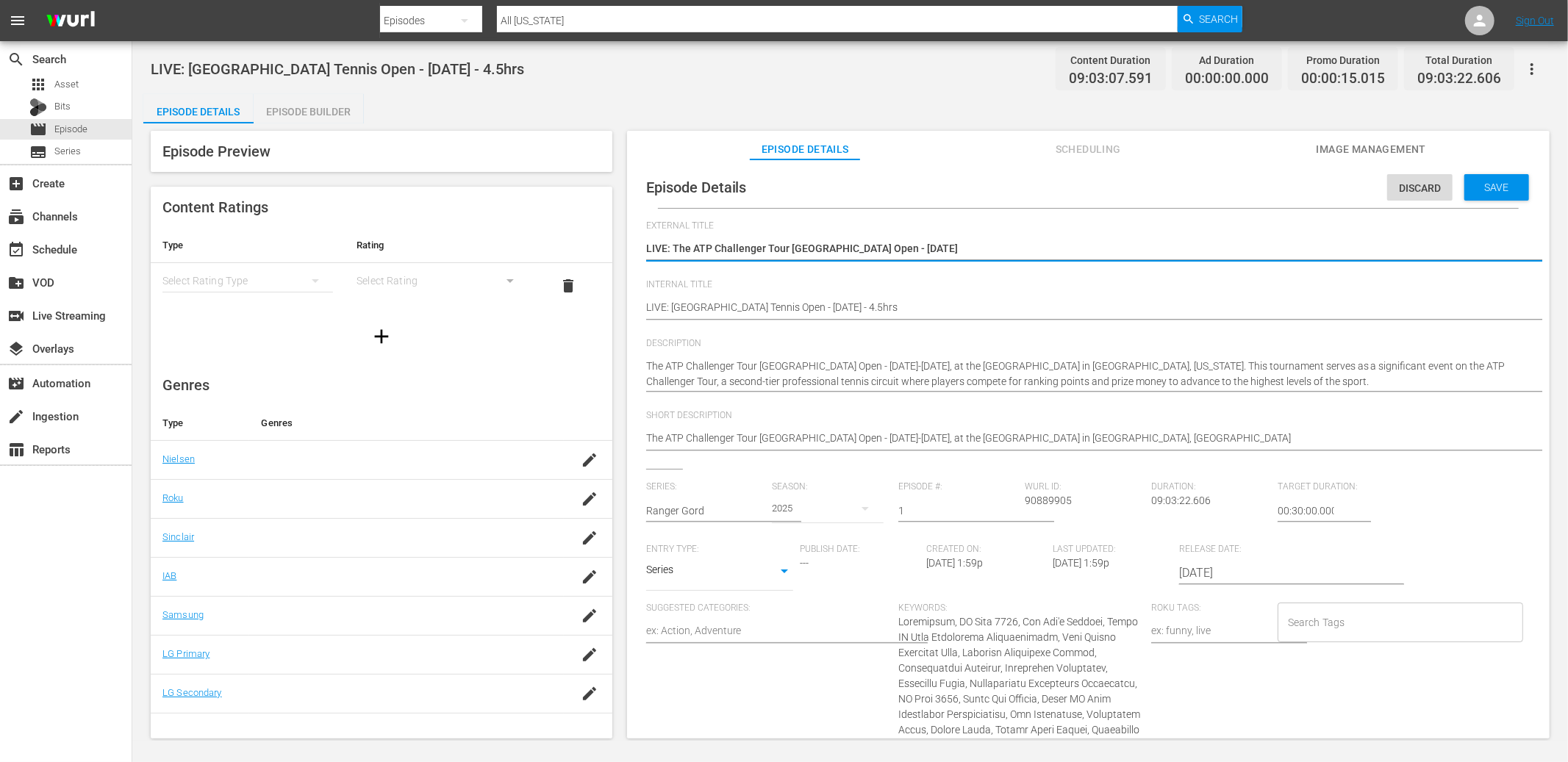
drag, startPoint x: 787, startPoint y: 247, endPoint x: 858, endPoint y: 247, distance: 71.0
click at [858, 247] on textarea "LIVE: The ATP Challenger Tour [GEOGRAPHIC_DATA] Open - [DATE]" at bounding box center [1084, 250] width 877 height 18
click at [790, 247] on textarea "LIVE: The ATP Challenger Tour [GEOGRAPHIC_DATA] Open - [DATE]" at bounding box center [1084, 250] width 877 height 18
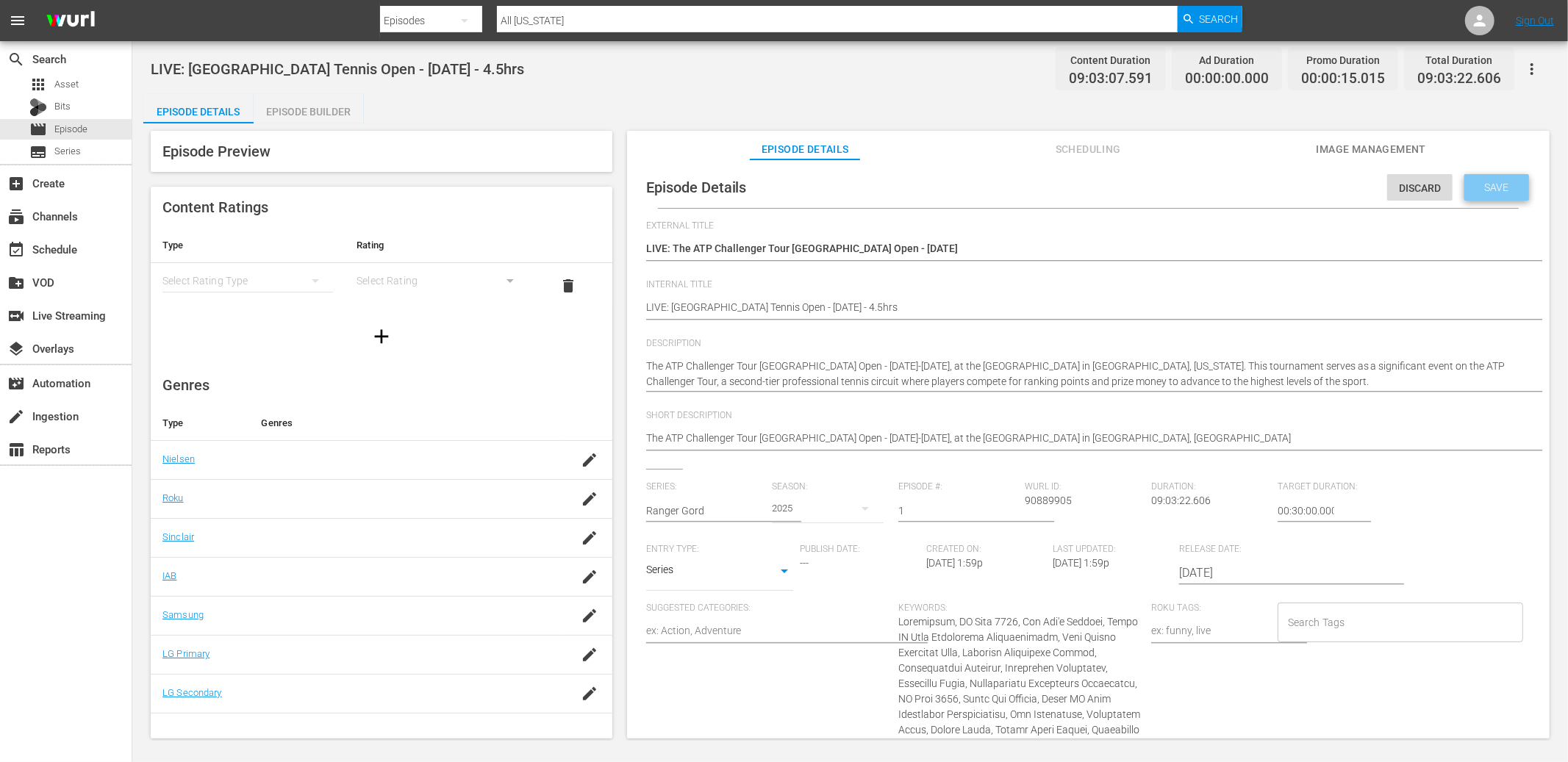
click at [1235, 190] on span "Save" at bounding box center [1497, 187] width 47 height 12
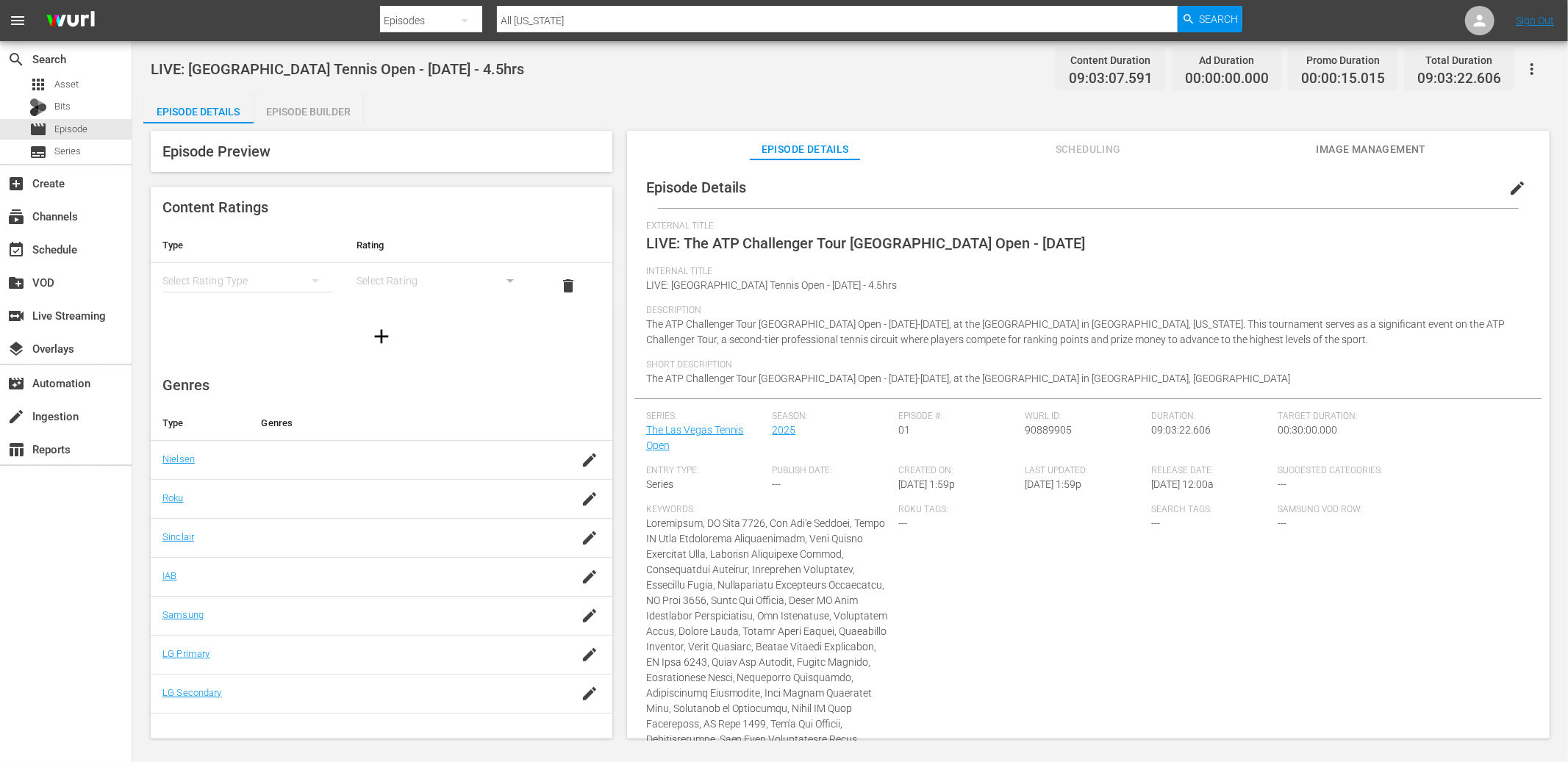
click at [721, 101] on div "Episode Details Episode Builder Episode Preview Content Ratings Type Rating Sel…" at bounding box center [850, 422] width 1414 height 656
click at [330, 110] on div "Episode Builder" at bounding box center [308, 112] width 110 height 35
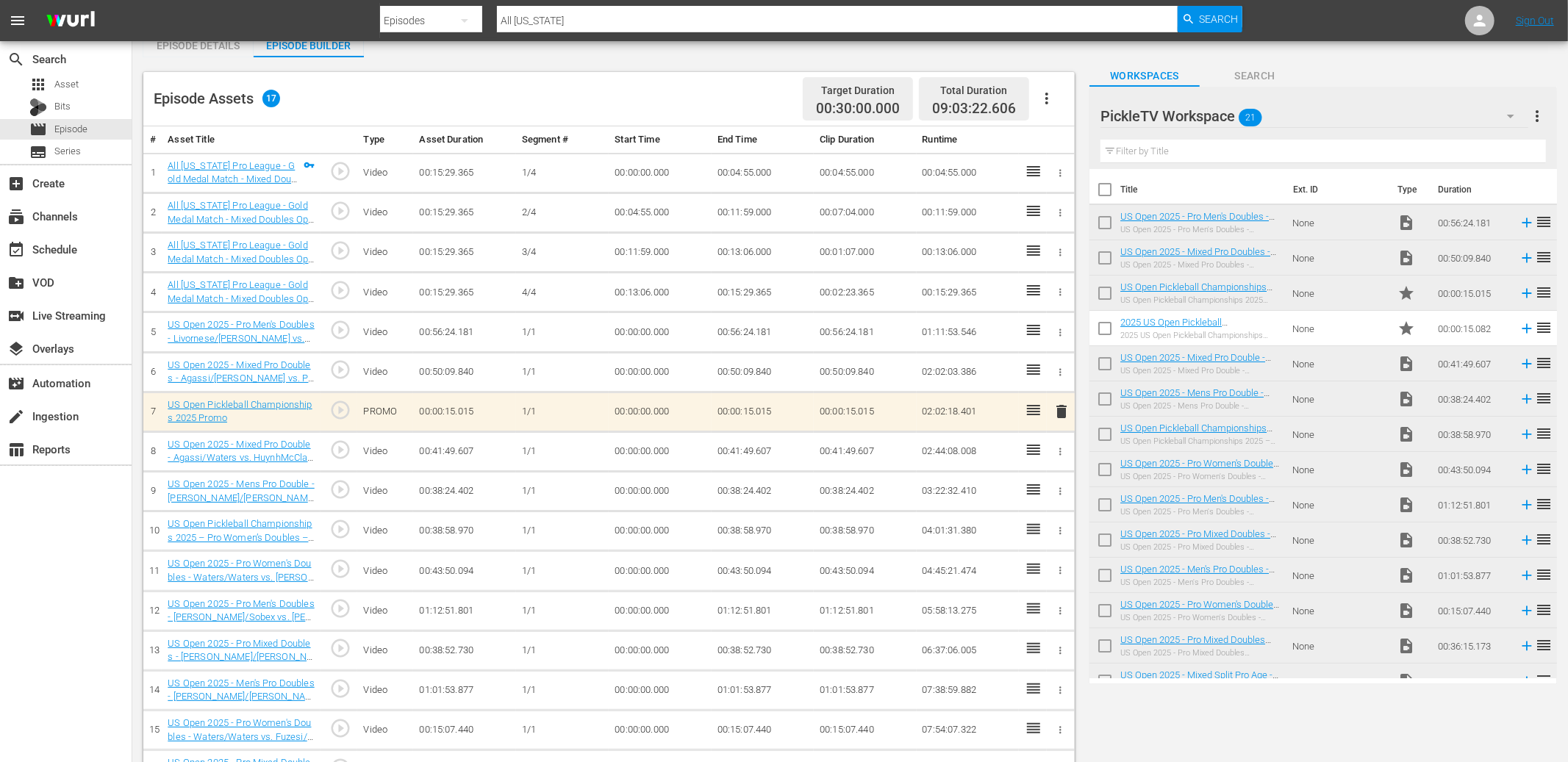
scroll to position [56, 0]
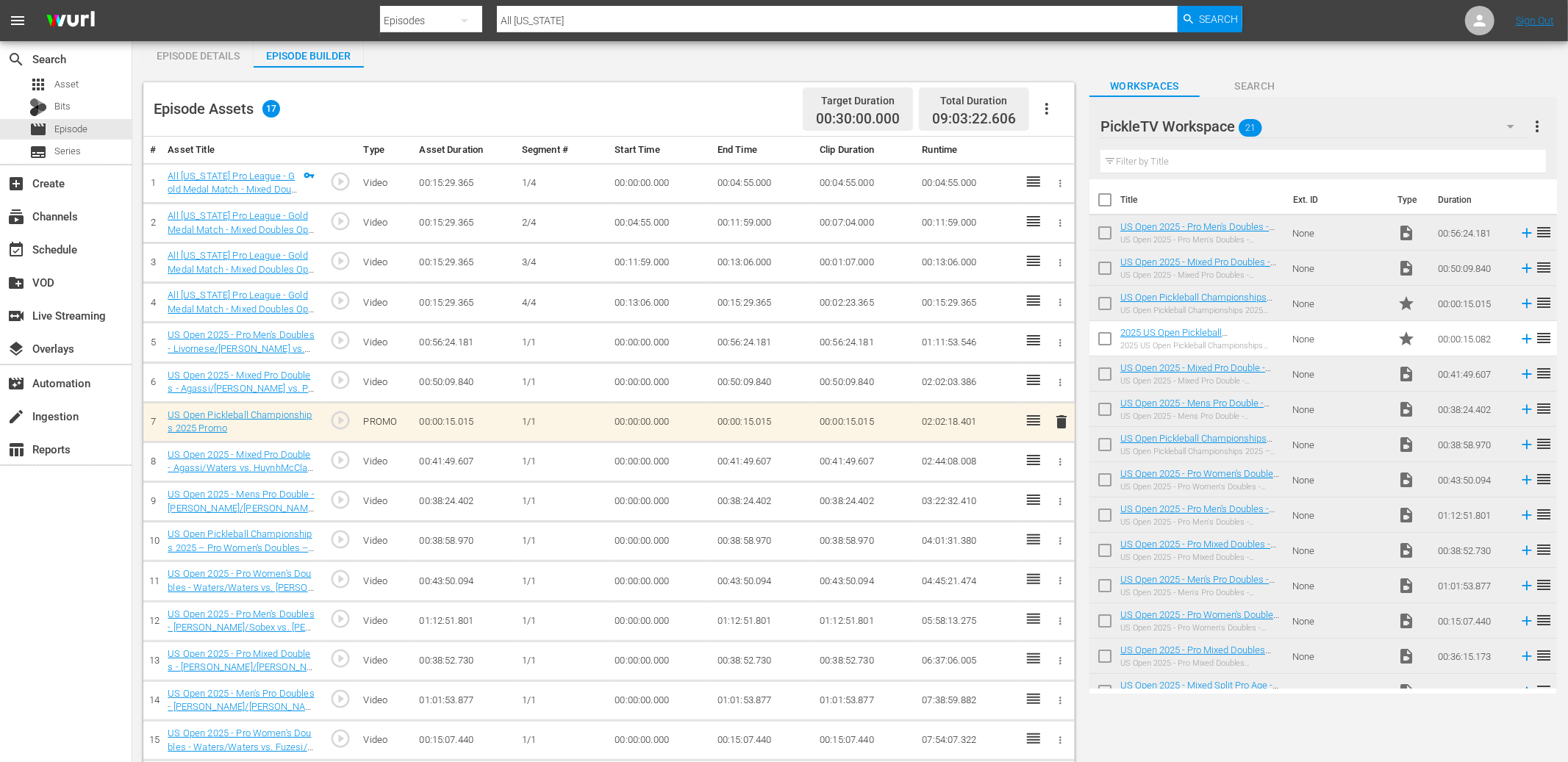
click at [1061, 178] on icon "button" at bounding box center [1060, 183] width 11 height 11
click at [1035, 227] on span "DELETE ASSET" at bounding box center [1012, 234] width 91 height 13
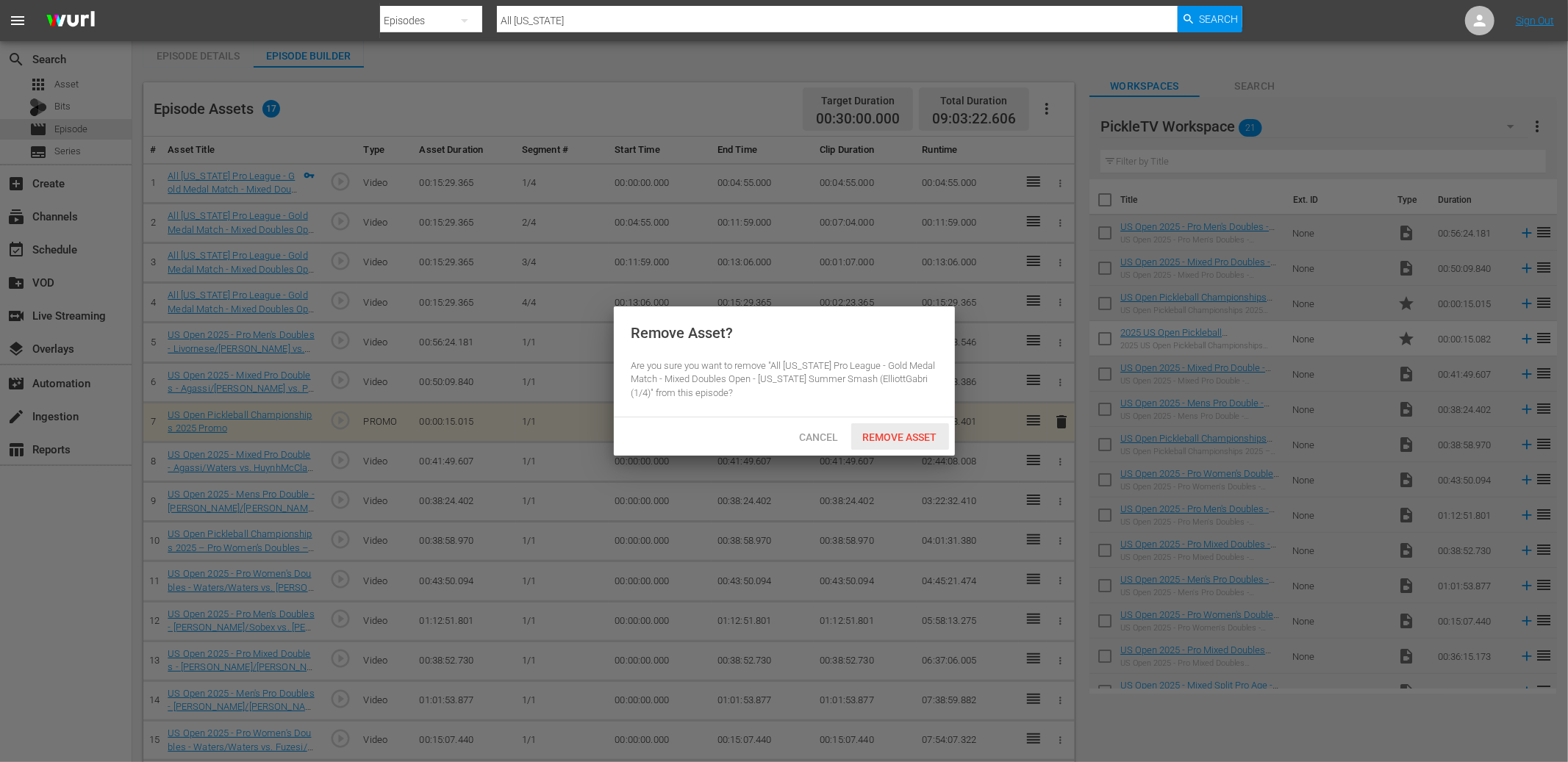
click at [919, 435] on span "Remove Asset" at bounding box center [900, 437] width 98 height 12
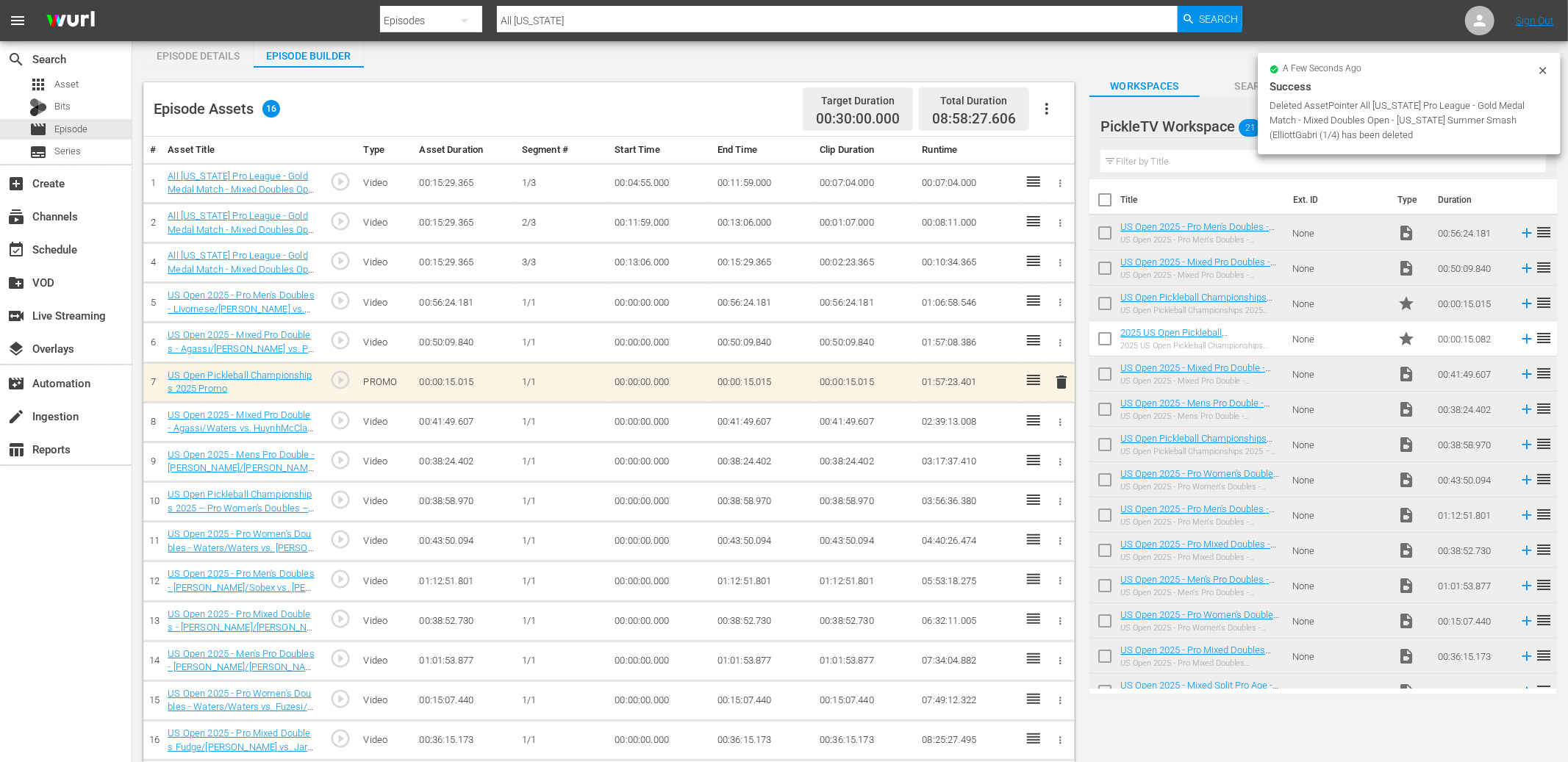
click at [1062, 181] on icon "button" at bounding box center [1060, 183] width 11 height 11
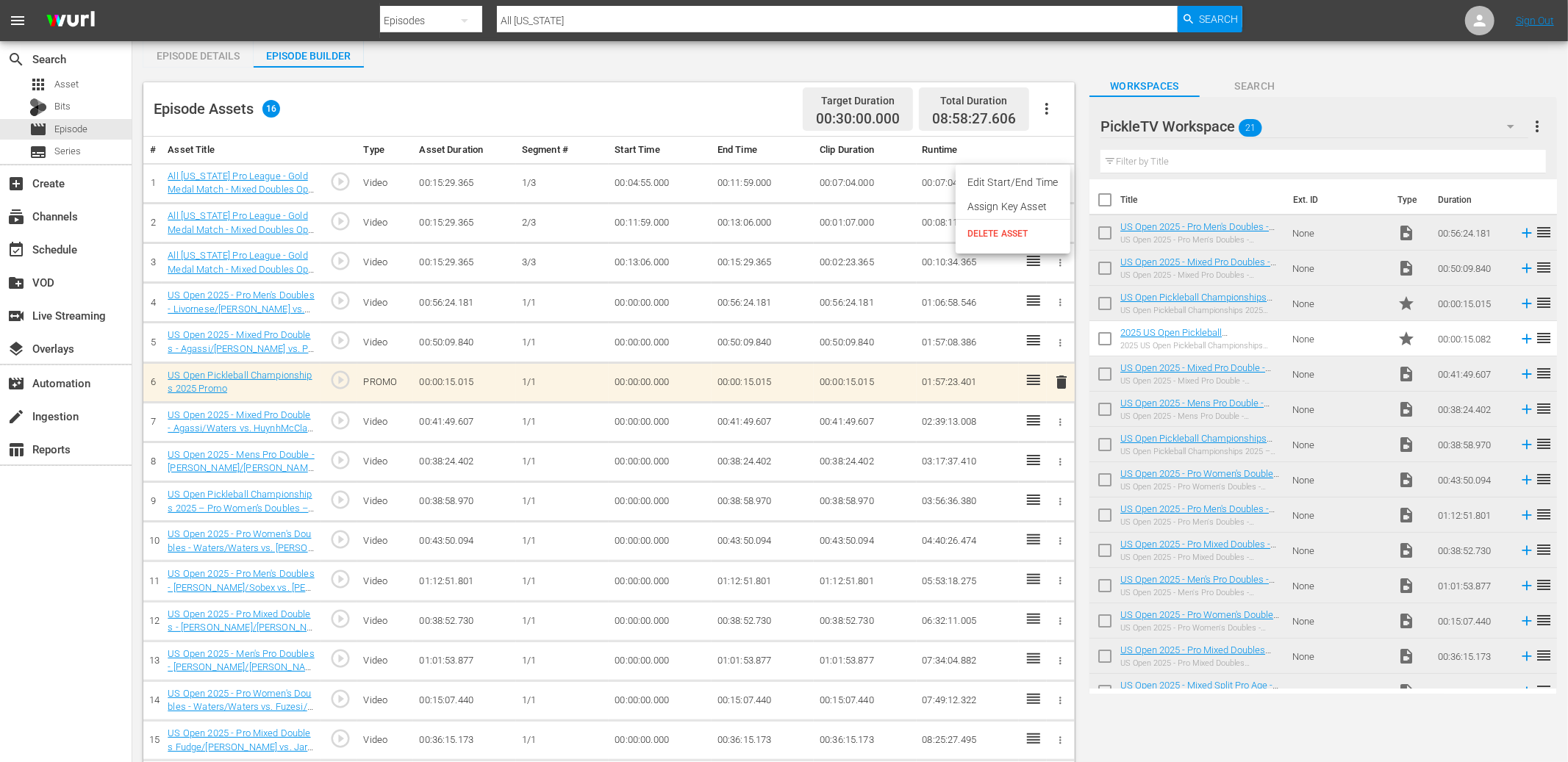
click at [1044, 227] on span "DELETE ASSET" at bounding box center [1012, 234] width 91 height 13
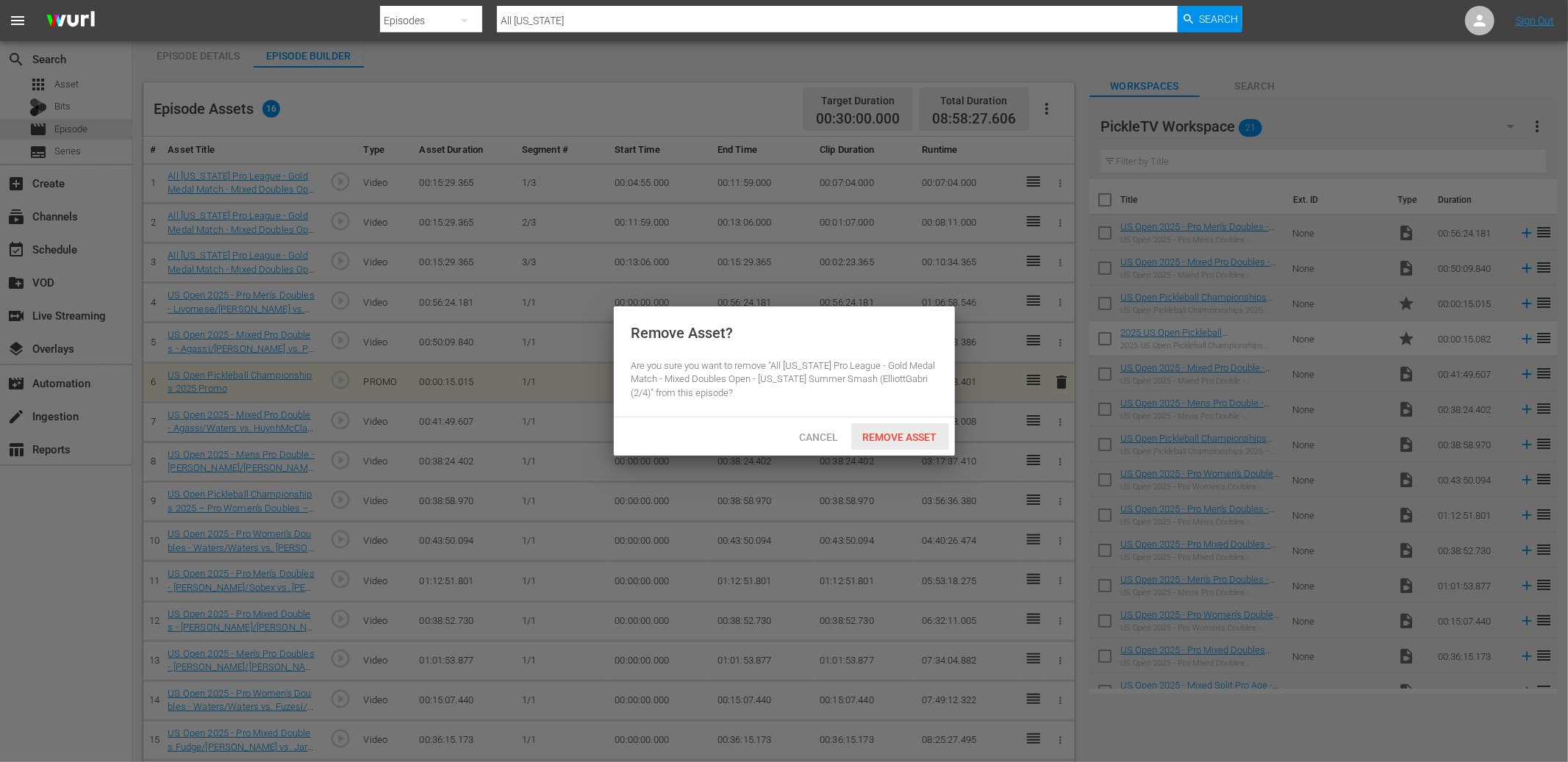
click at [884, 435] on span "Remove Asset" at bounding box center [900, 437] width 98 height 12
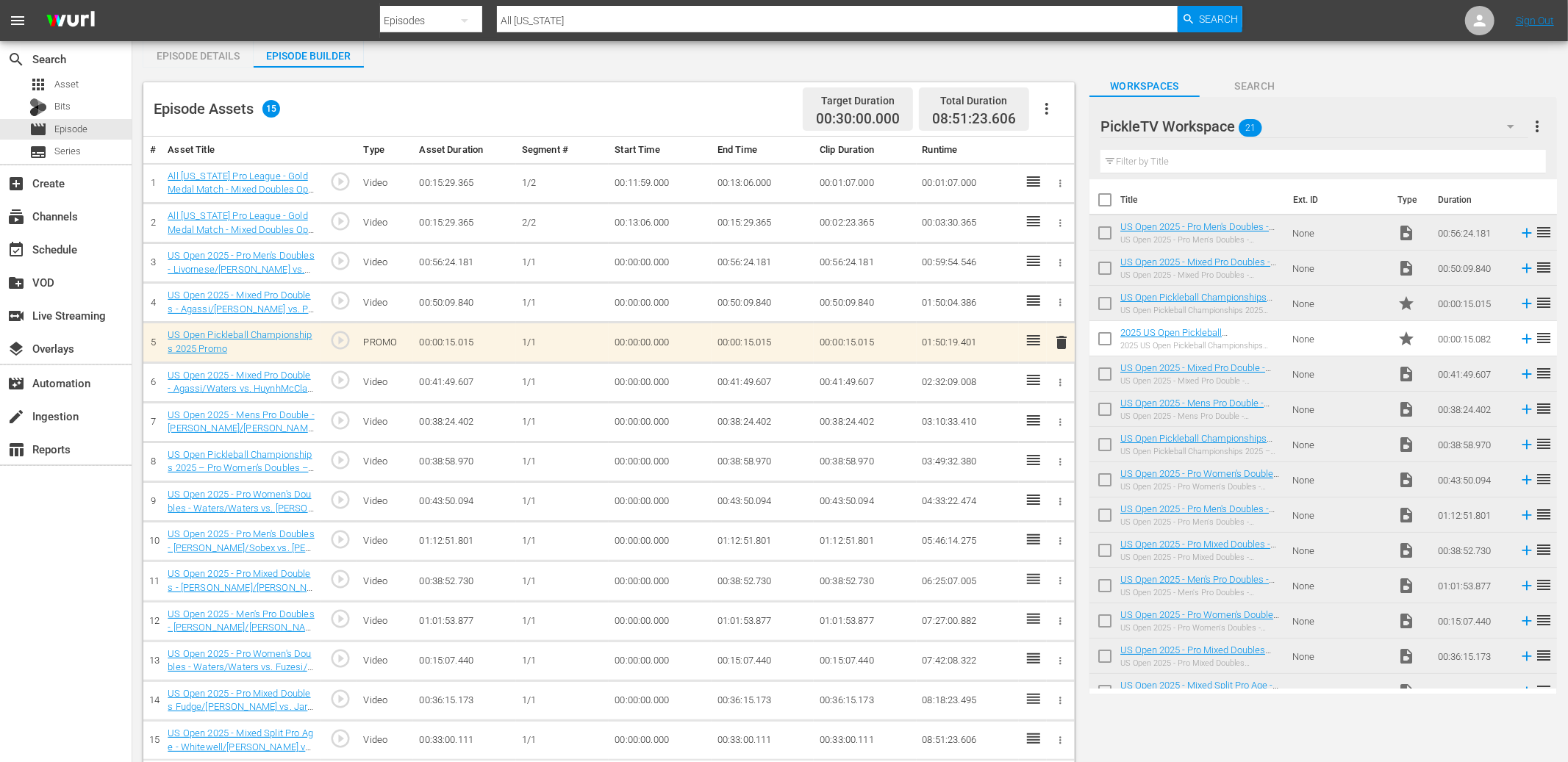
click at [1061, 181] on icon "button" at bounding box center [1061, 182] width 2 height 7
click at [1019, 236] on span "DELETE ASSET" at bounding box center [1012, 234] width 91 height 13
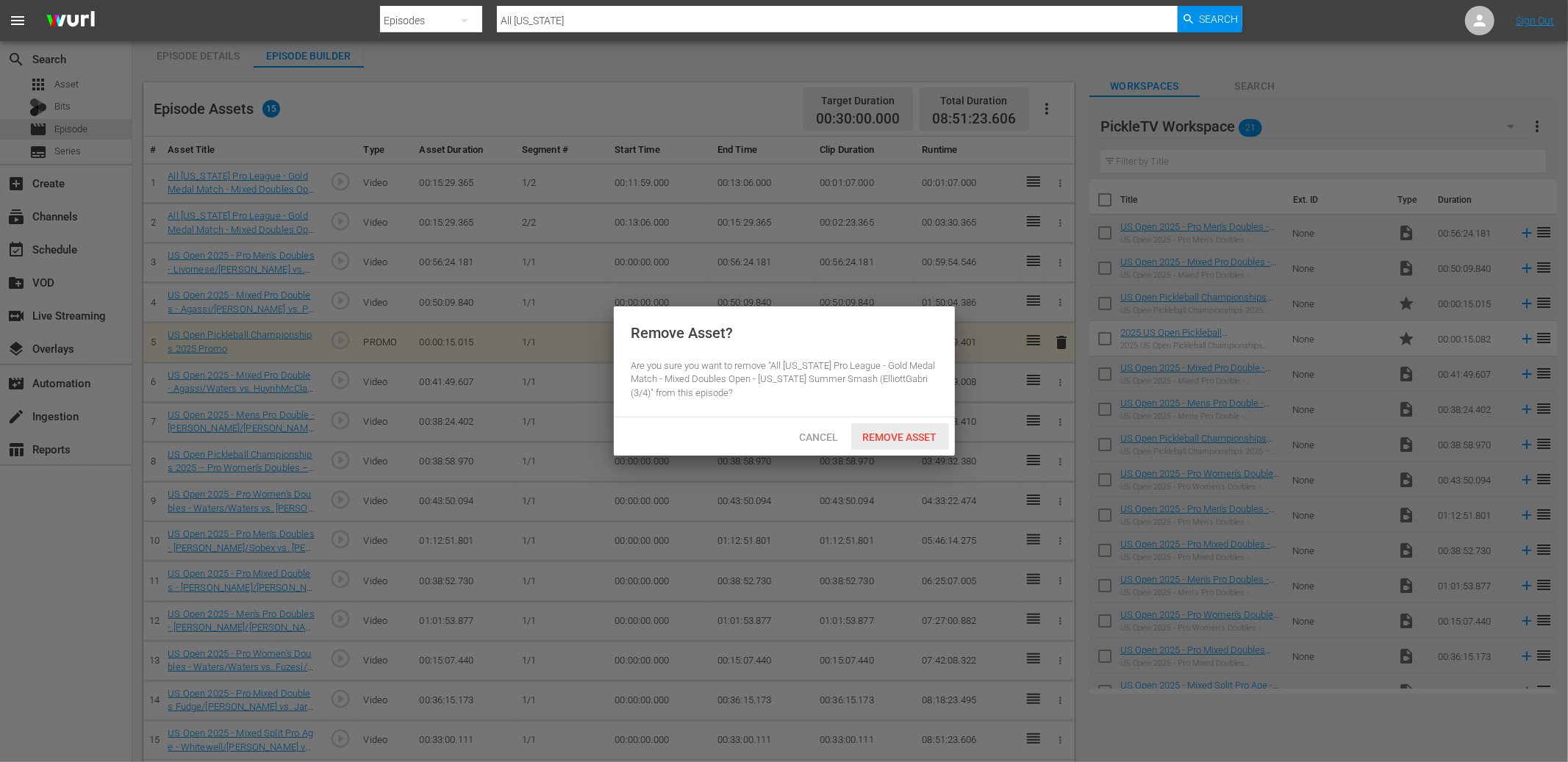
drag, startPoint x: 920, startPoint y: 434, endPoint x: 925, endPoint y: 427, distance: 8.6
click at [921, 434] on span "Remove Asset" at bounding box center [900, 437] width 98 height 12
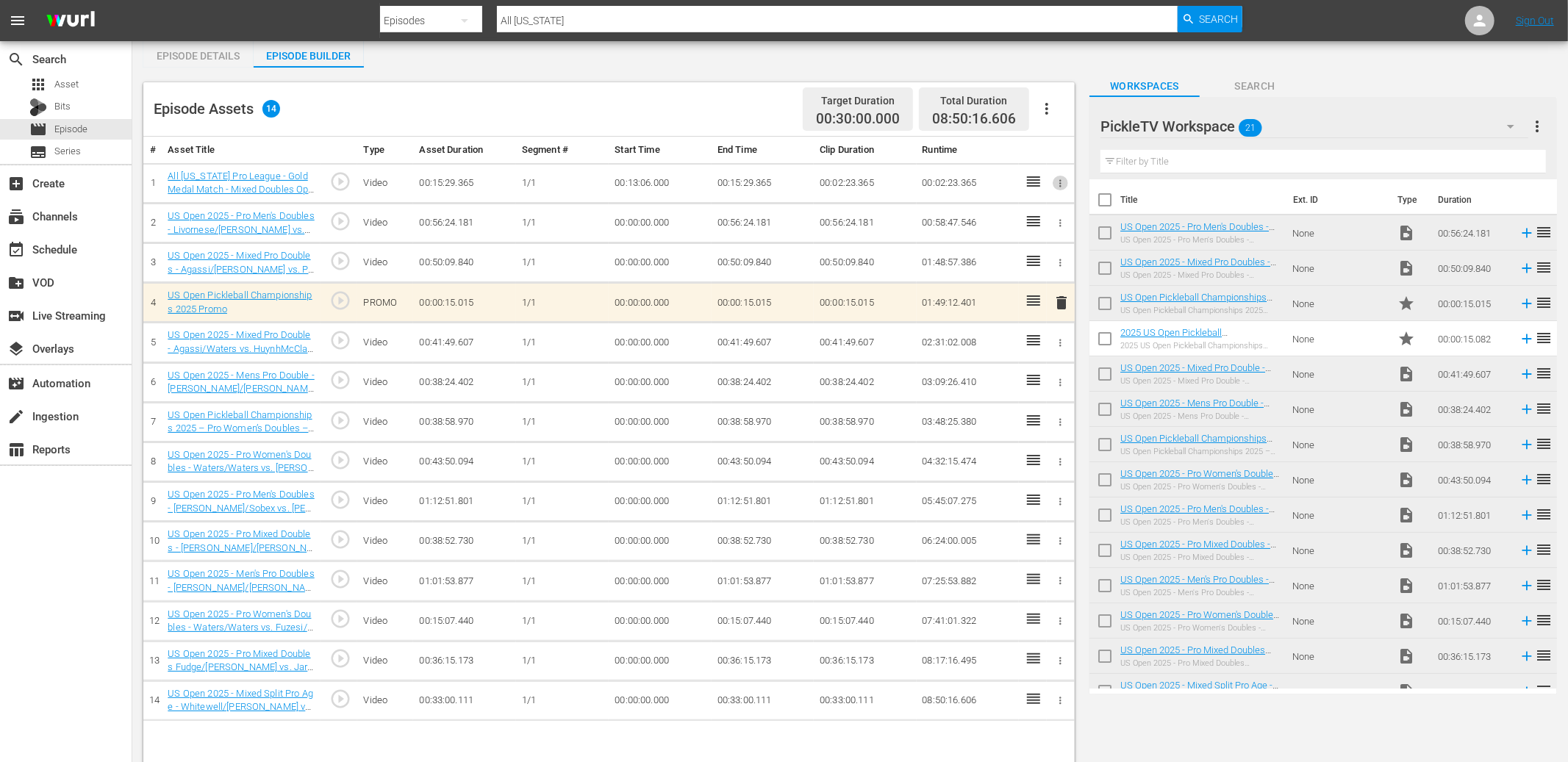
click at [1056, 177] on icon "button" at bounding box center [1060, 183] width 11 height 11
click at [1047, 231] on span "DELETE ASSET" at bounding box center [1012, 234] width 91 height 13
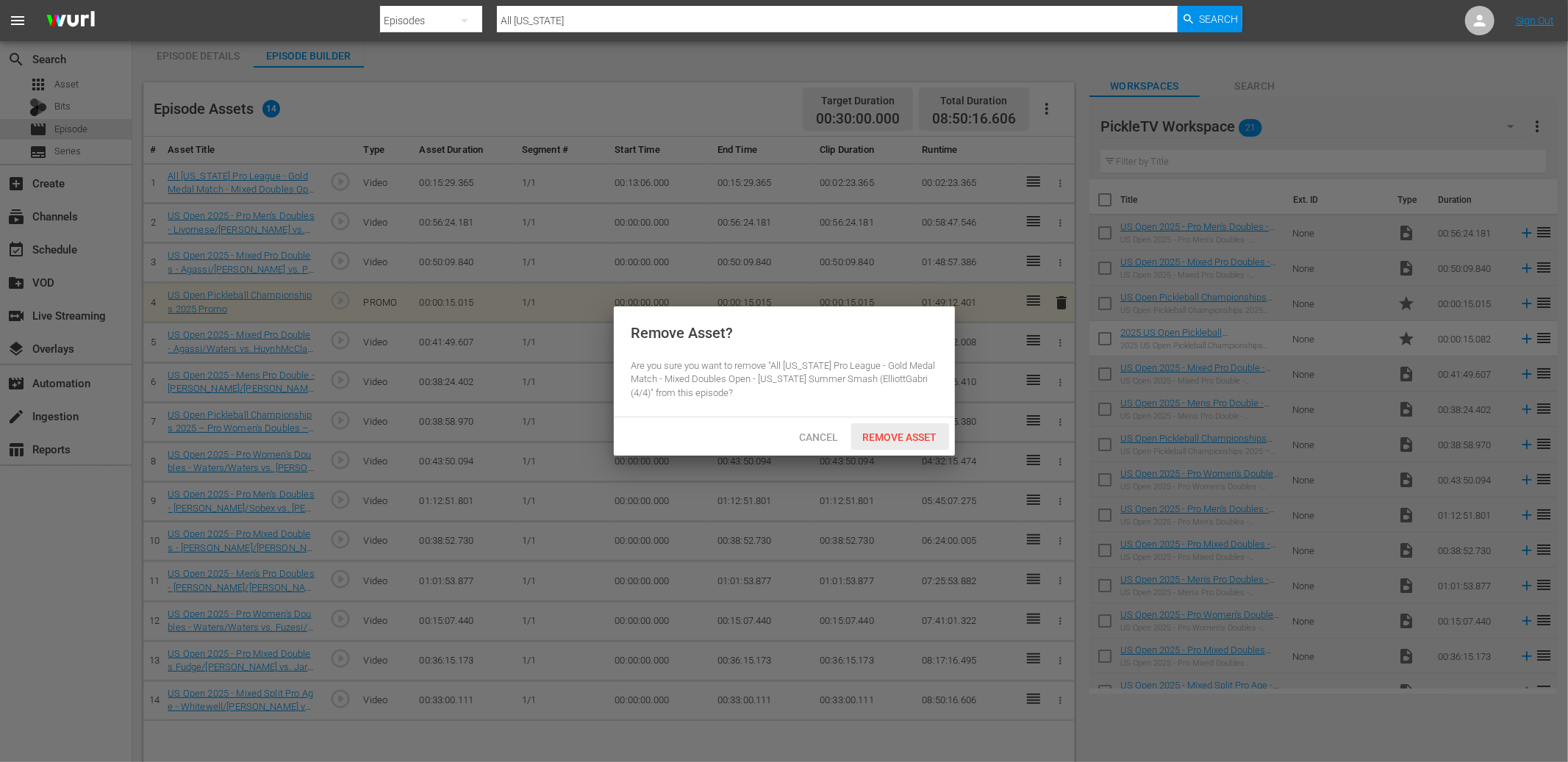
click at [904, 431] on span "Remove Asset" at bounding box center [900, 437] width 98 height 12
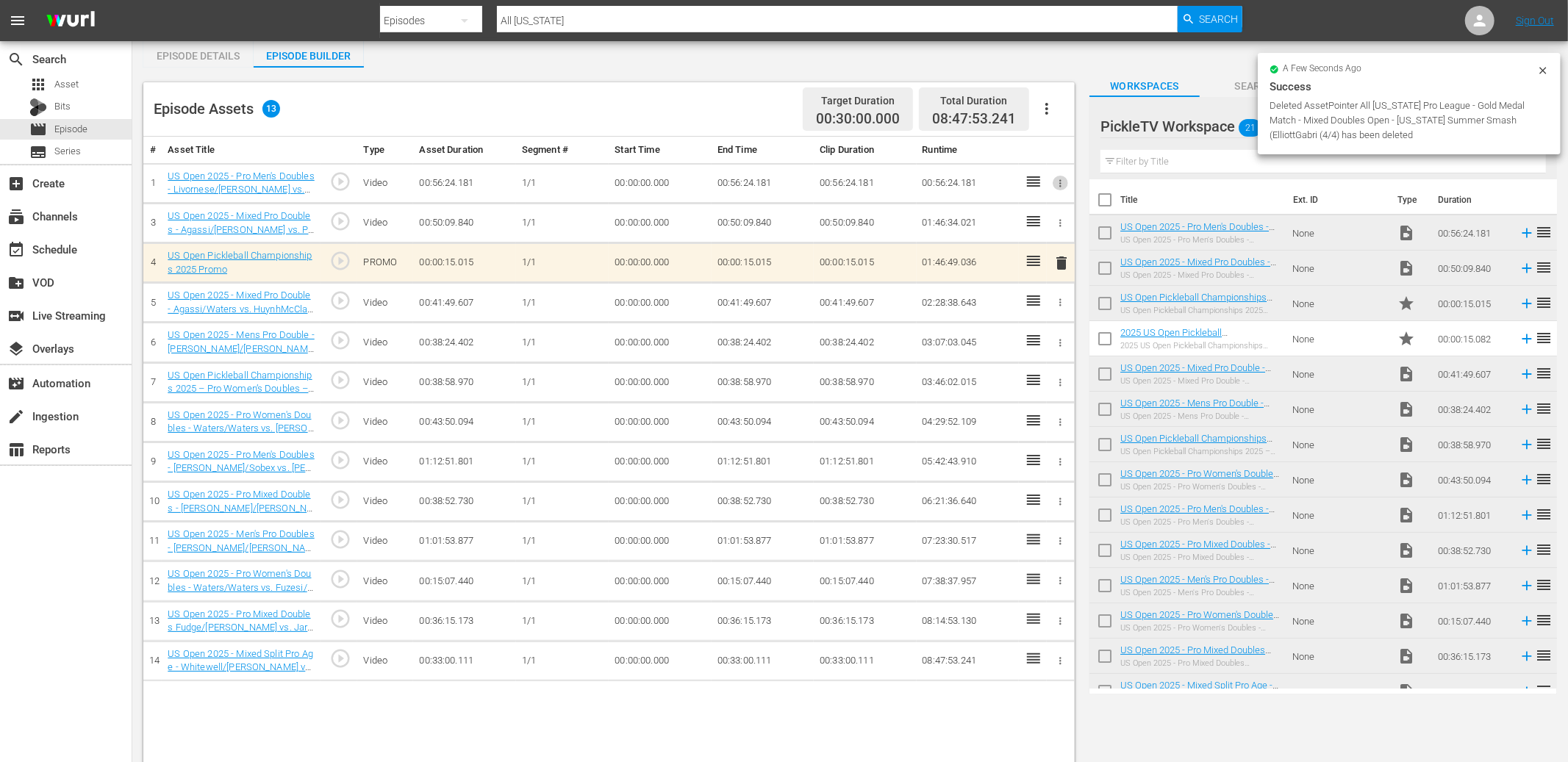
click at [1064, 184] on icon "button" at bounding box center [1060, 183] width 11 height 11
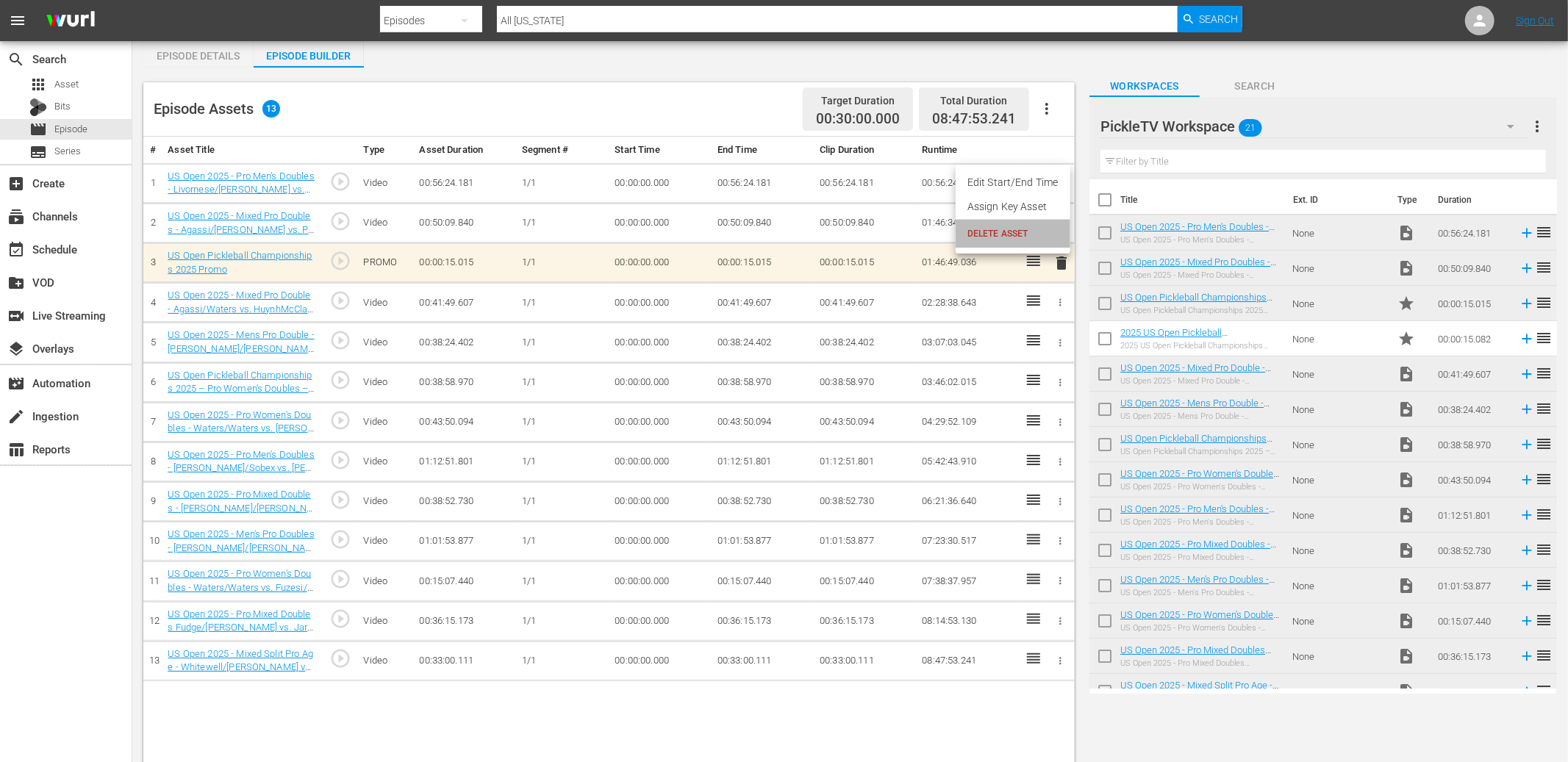
click at [1031, 228] on span "DELETE ASSET" at bounding box center [1012, 234] width 91 height 13
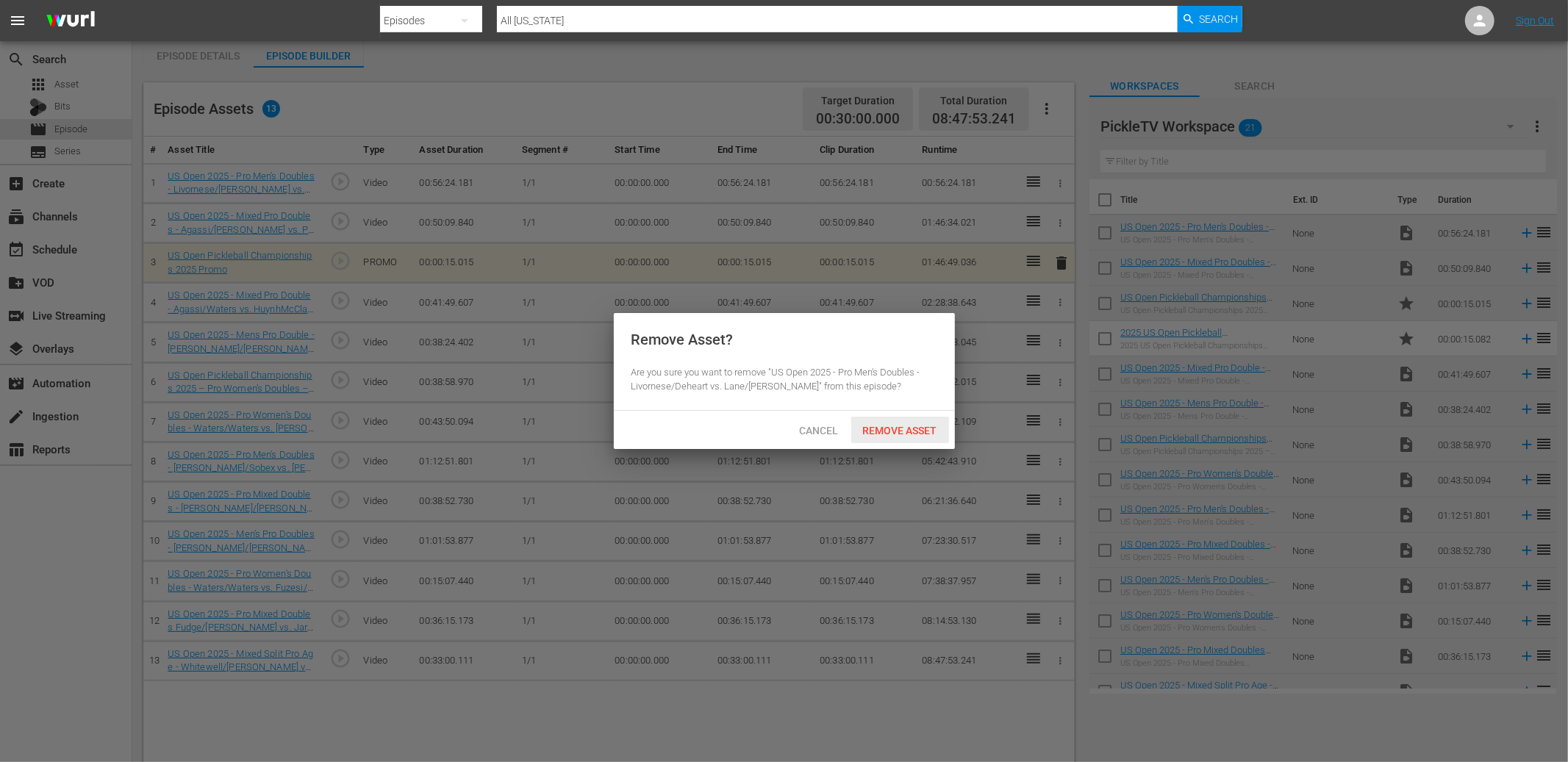
click at [913, 427] on span "Remove Asset" at bounding box center [900, 430] width 98 height 12
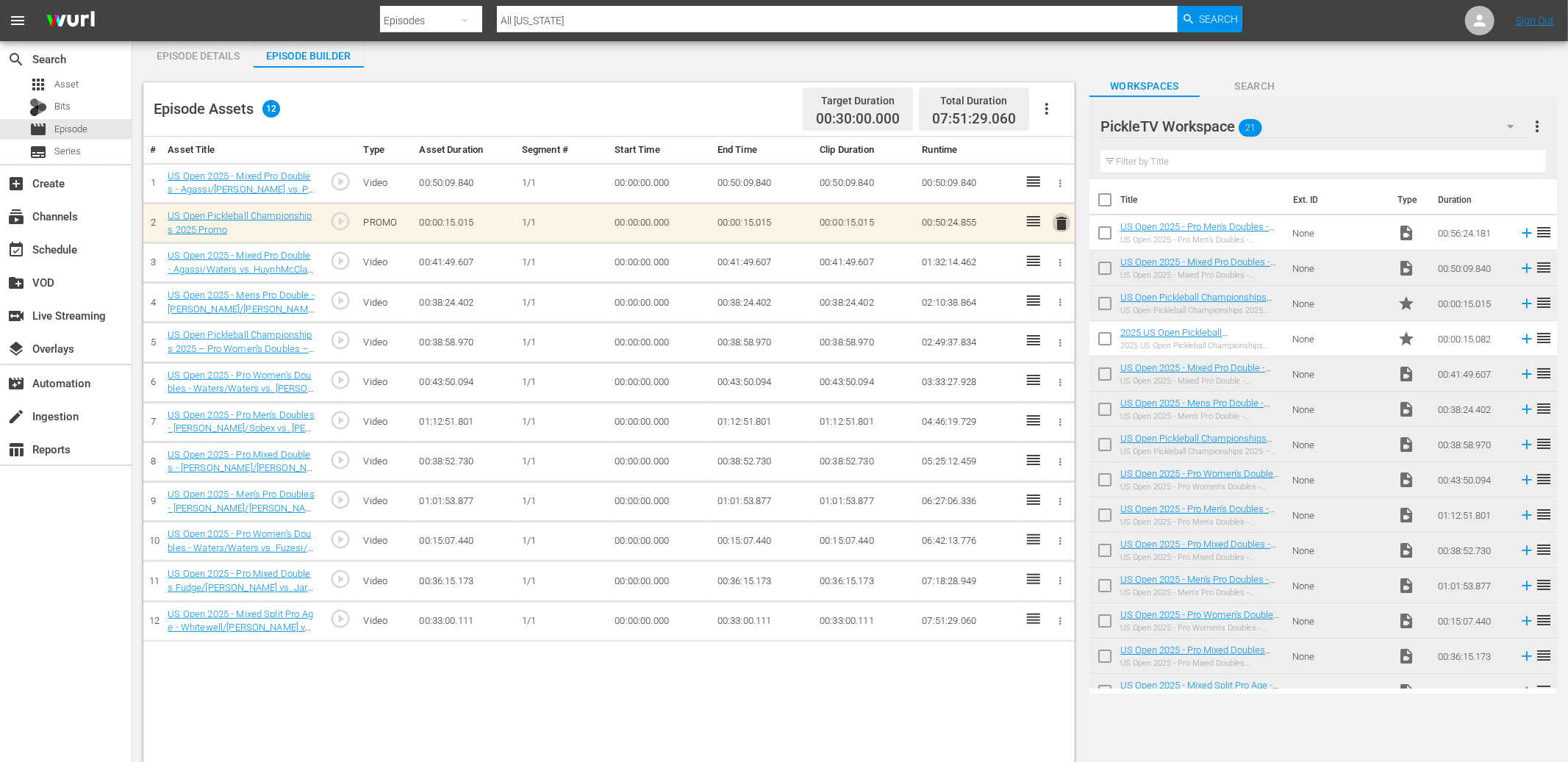
click at [1062, 222] on span "delete" at bounding box center [1062, 223] width 18 height 18
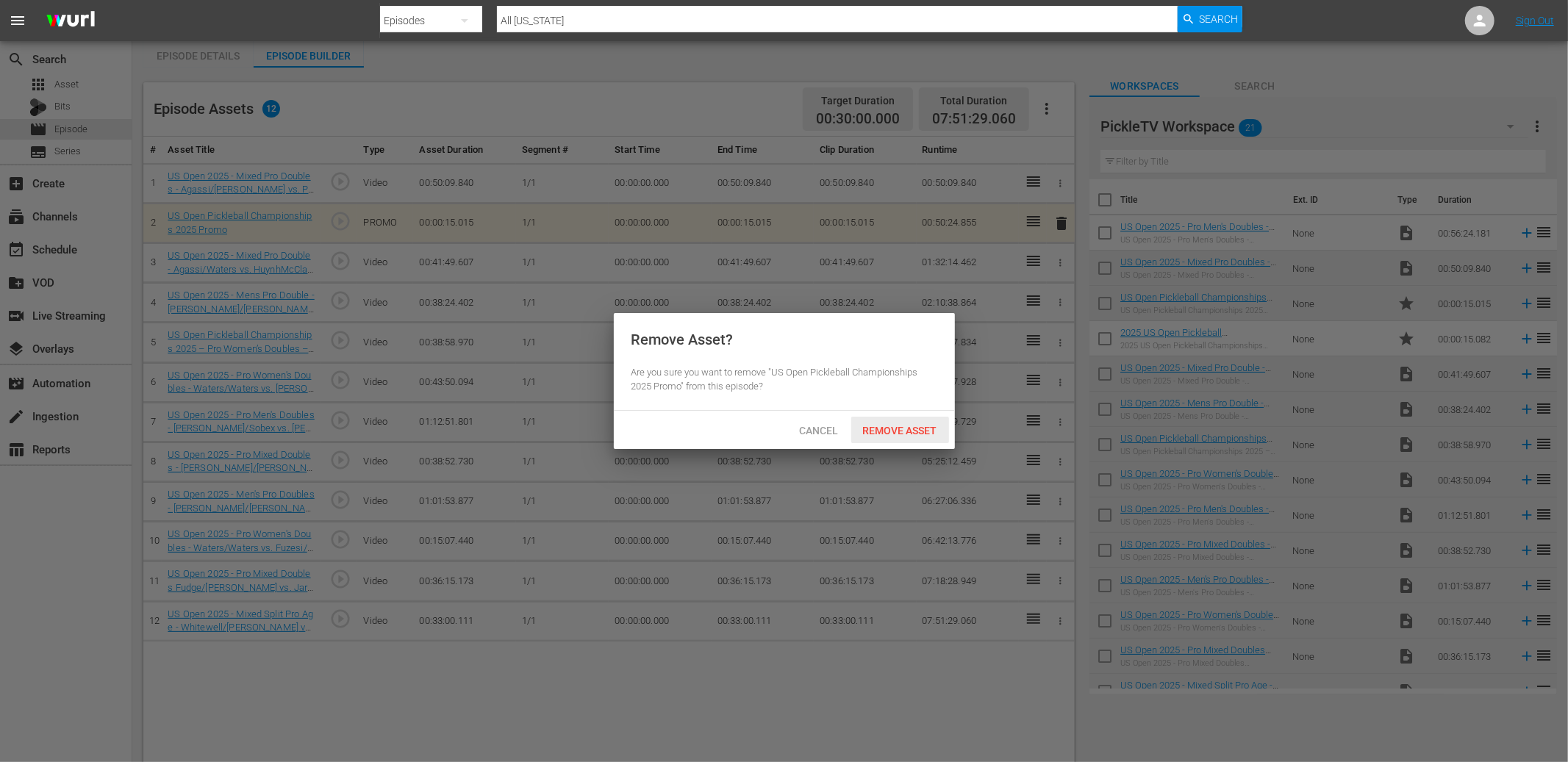
click at [901, 430] on span "Remove Asset" at bounding box center [900, 430] width 98 height 12
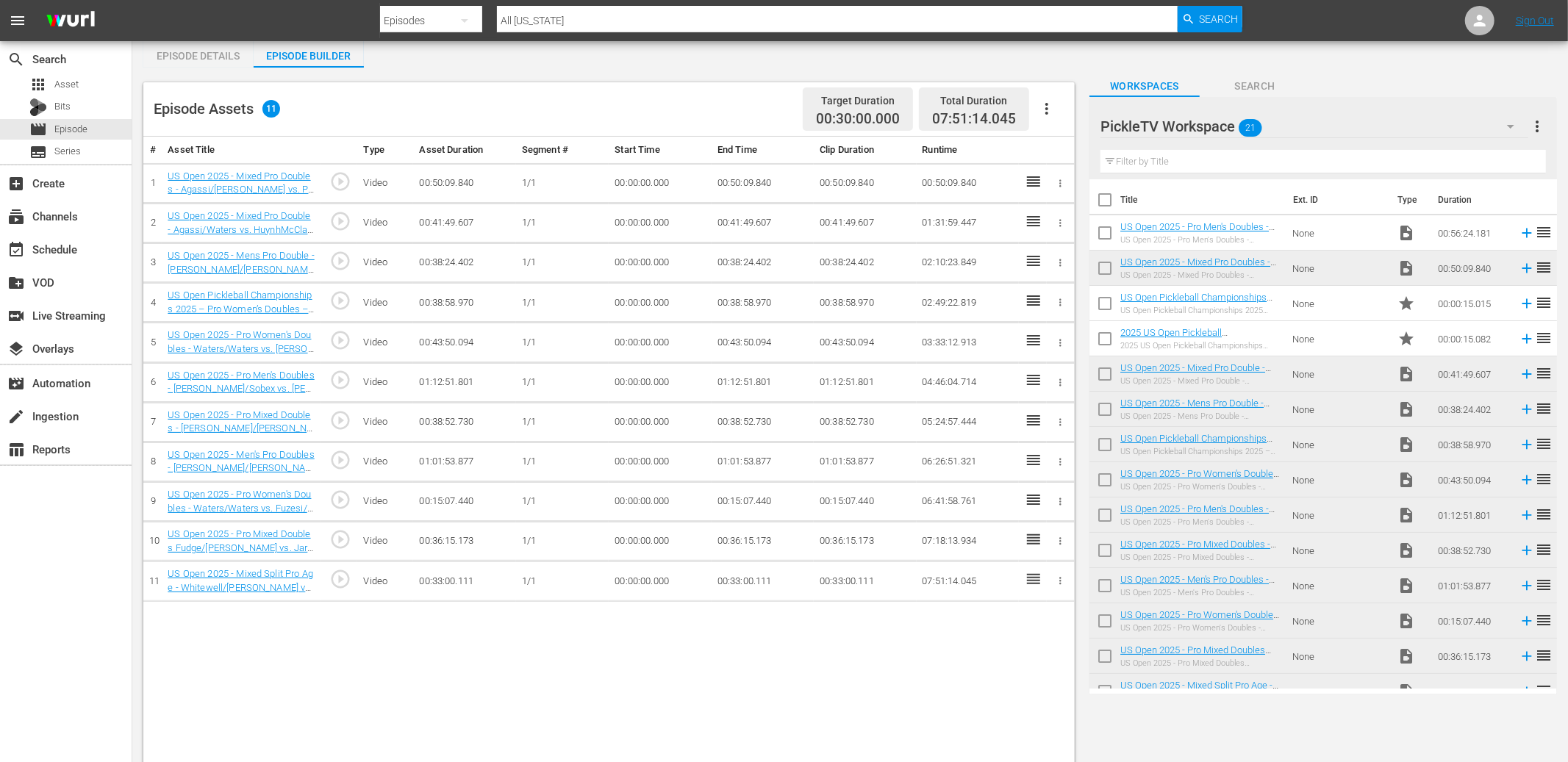
click at [1056, 181] on icon "button" at bounding box center [1060, 183] width 11 height 11
click at [1028, 233] on span "DELETE ASSET" at bounding box center [1012, 234] width 91 height 13
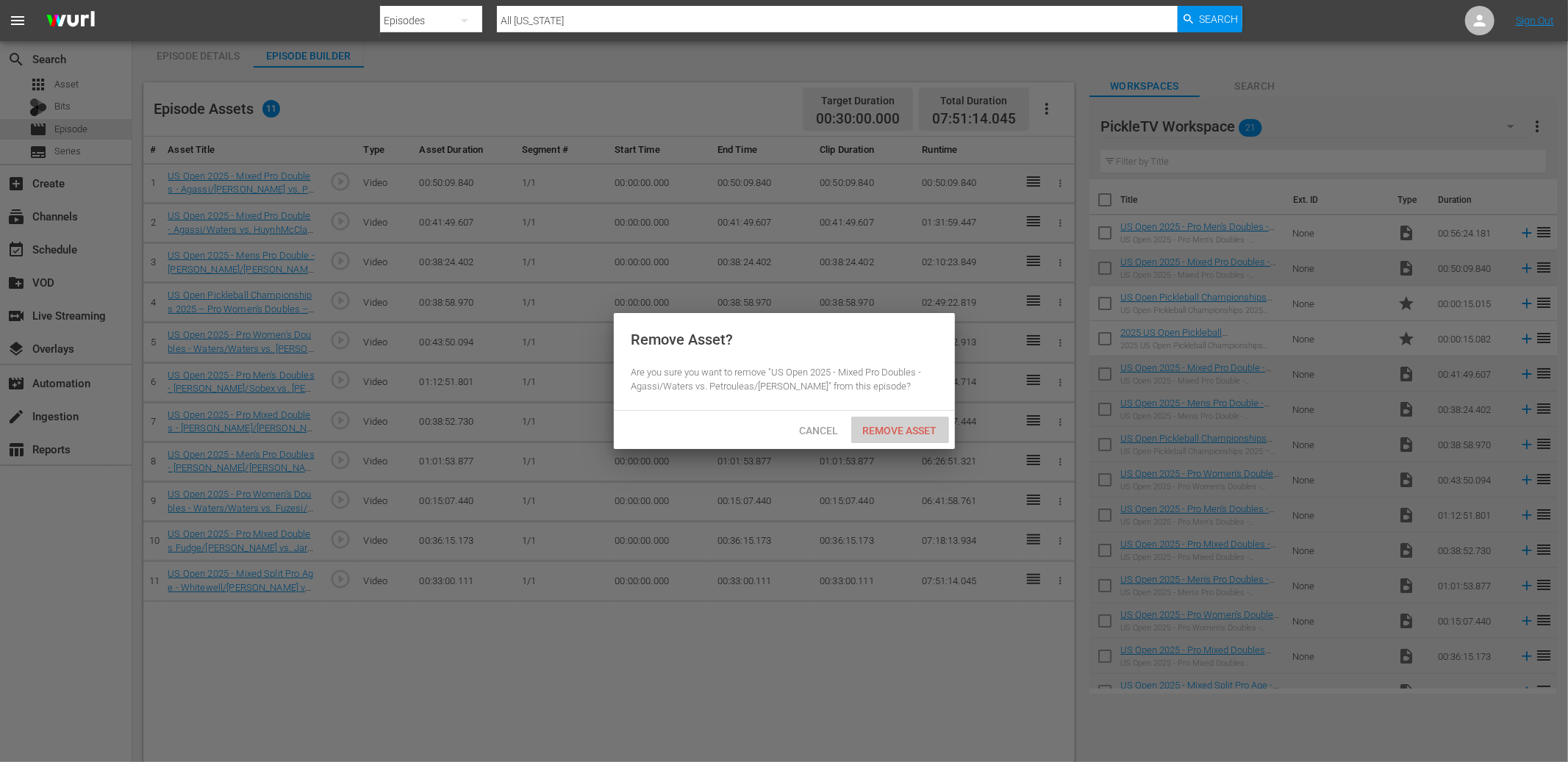
click at [908, 428] on span "Remove Asset" at bounding box center [900, 430] width 98 height 12
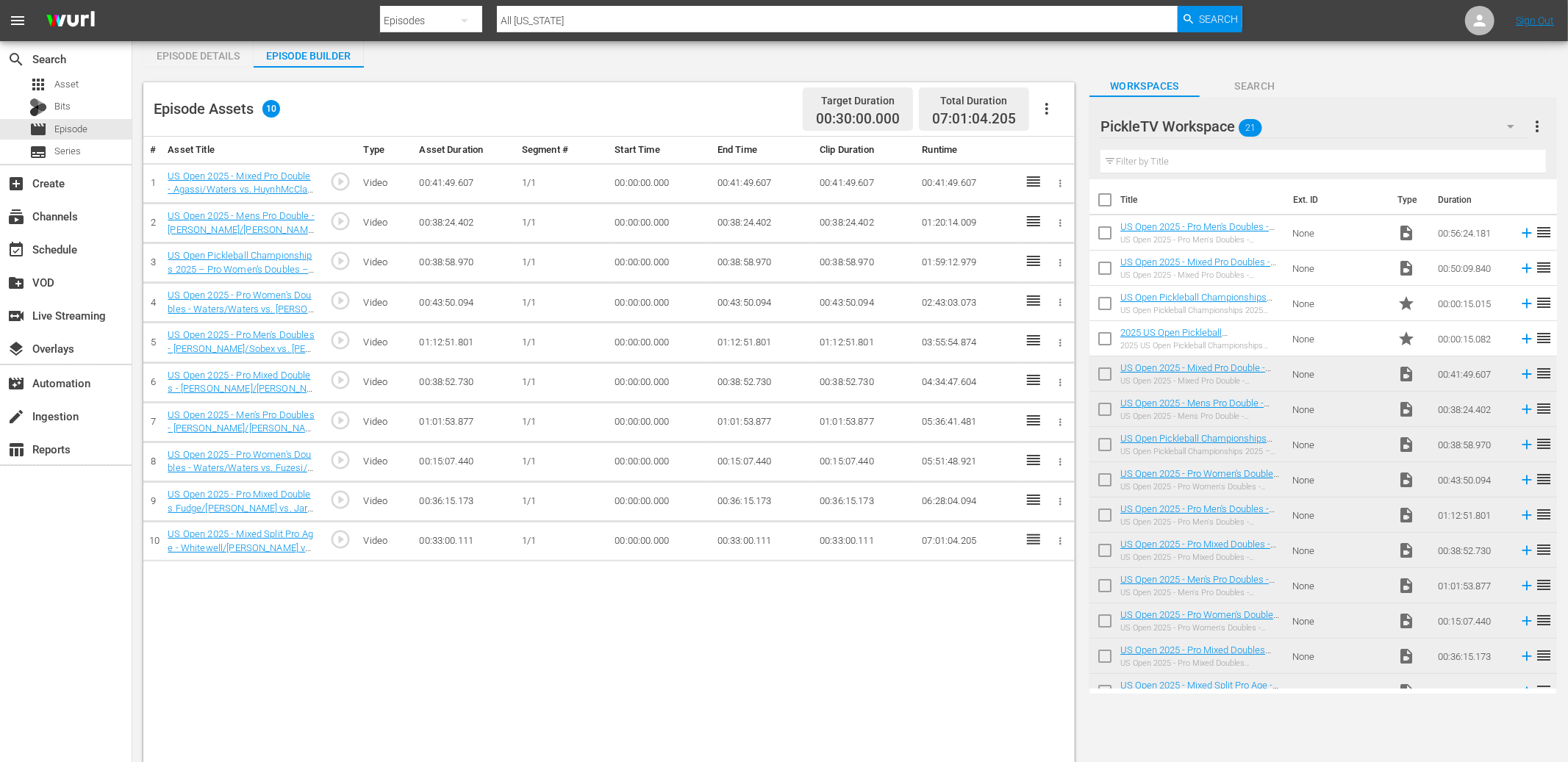
click at [1057, 180] on icon "button" at bounding box center [1060, 183] width 11 height 11
click at [1034, 225] on li "DELETE ASSET" at bounding box center [1013, 234] width 115 height 28
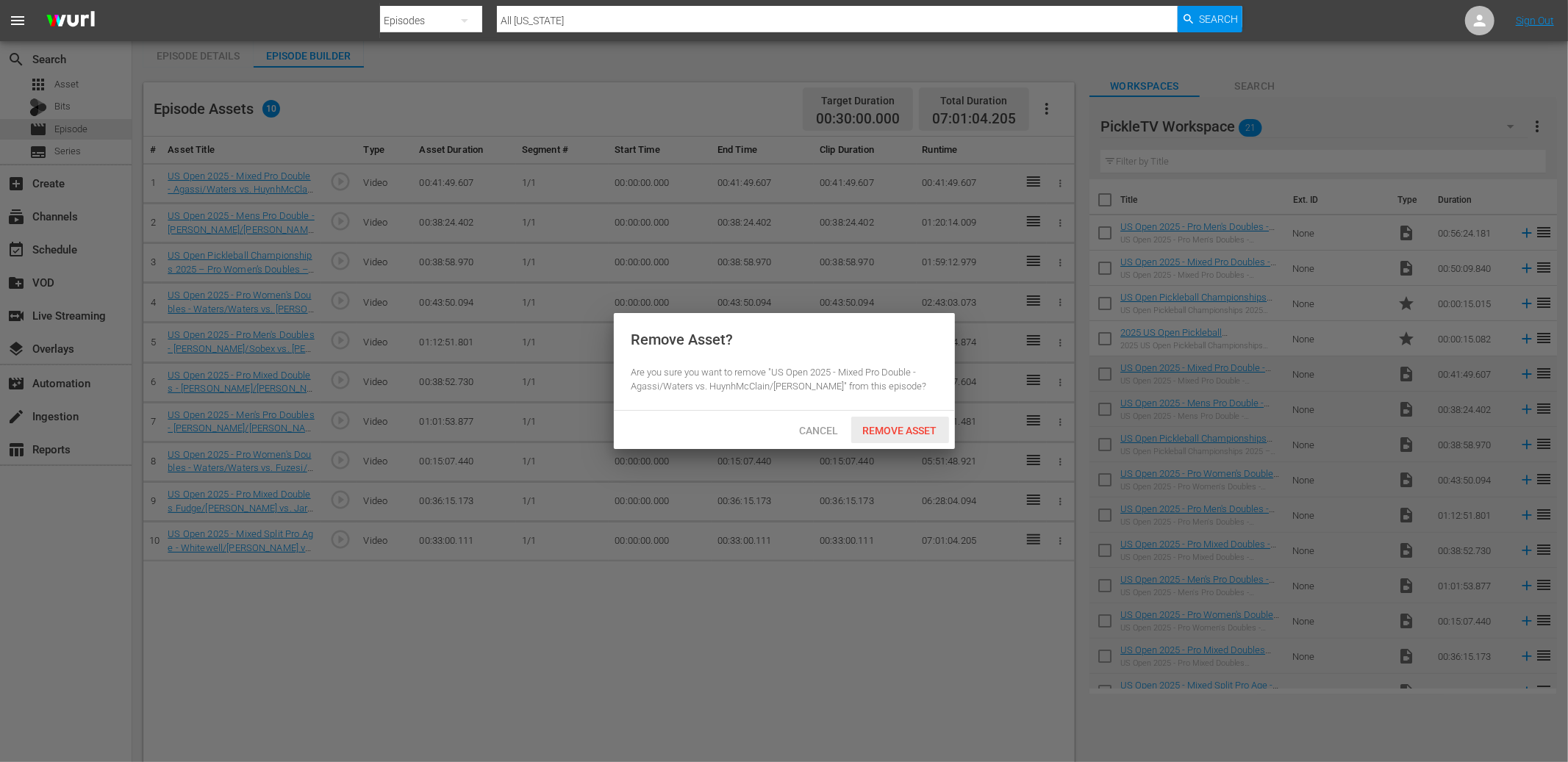
click at [896, 419] on div "Remove Asset" at bounding box center [900, 430] width 98 height 27
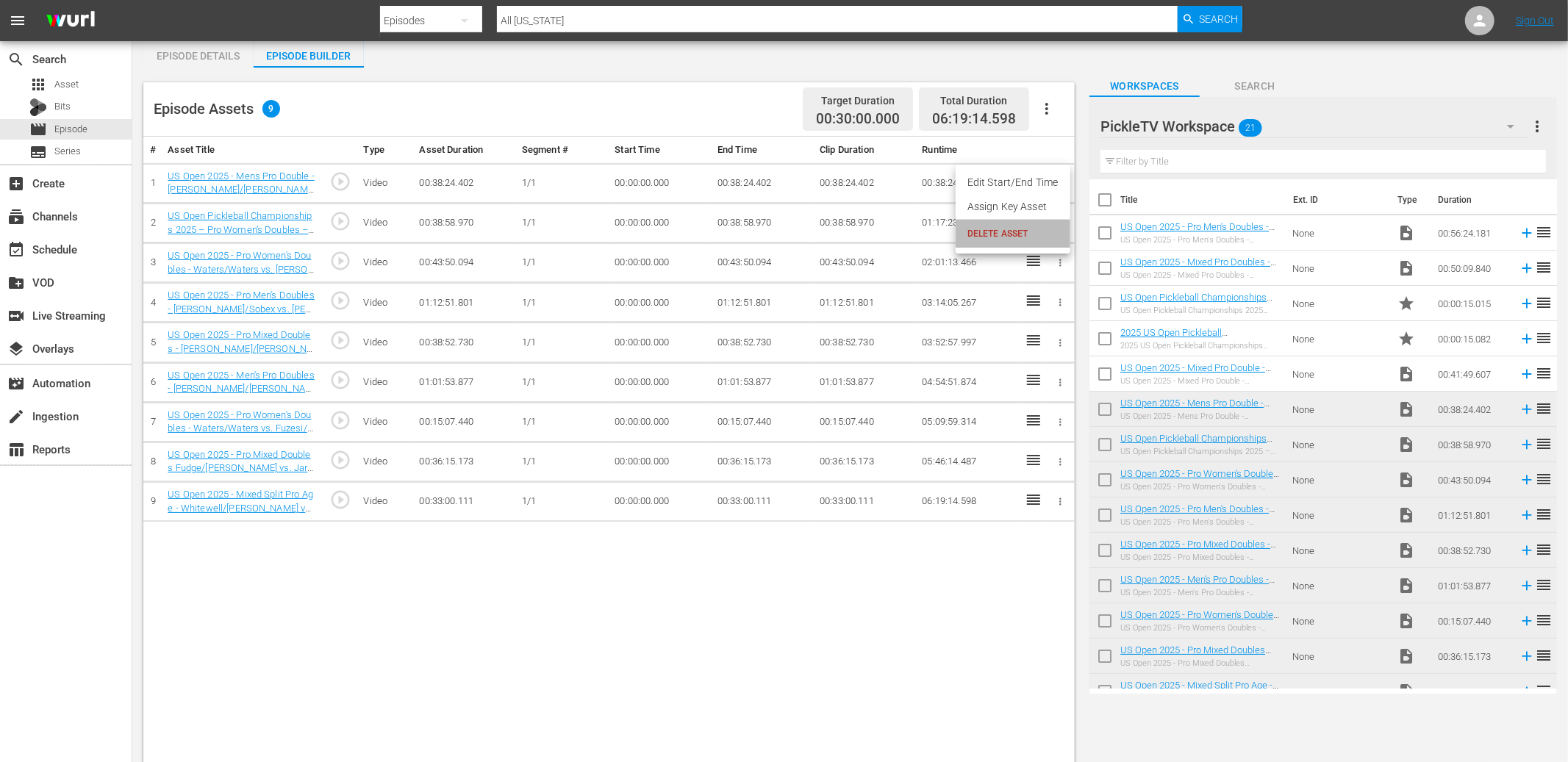
click at [1019, 227] on span "DELETE ASSET" at bounding box center [1012, 234] width 91 height 13
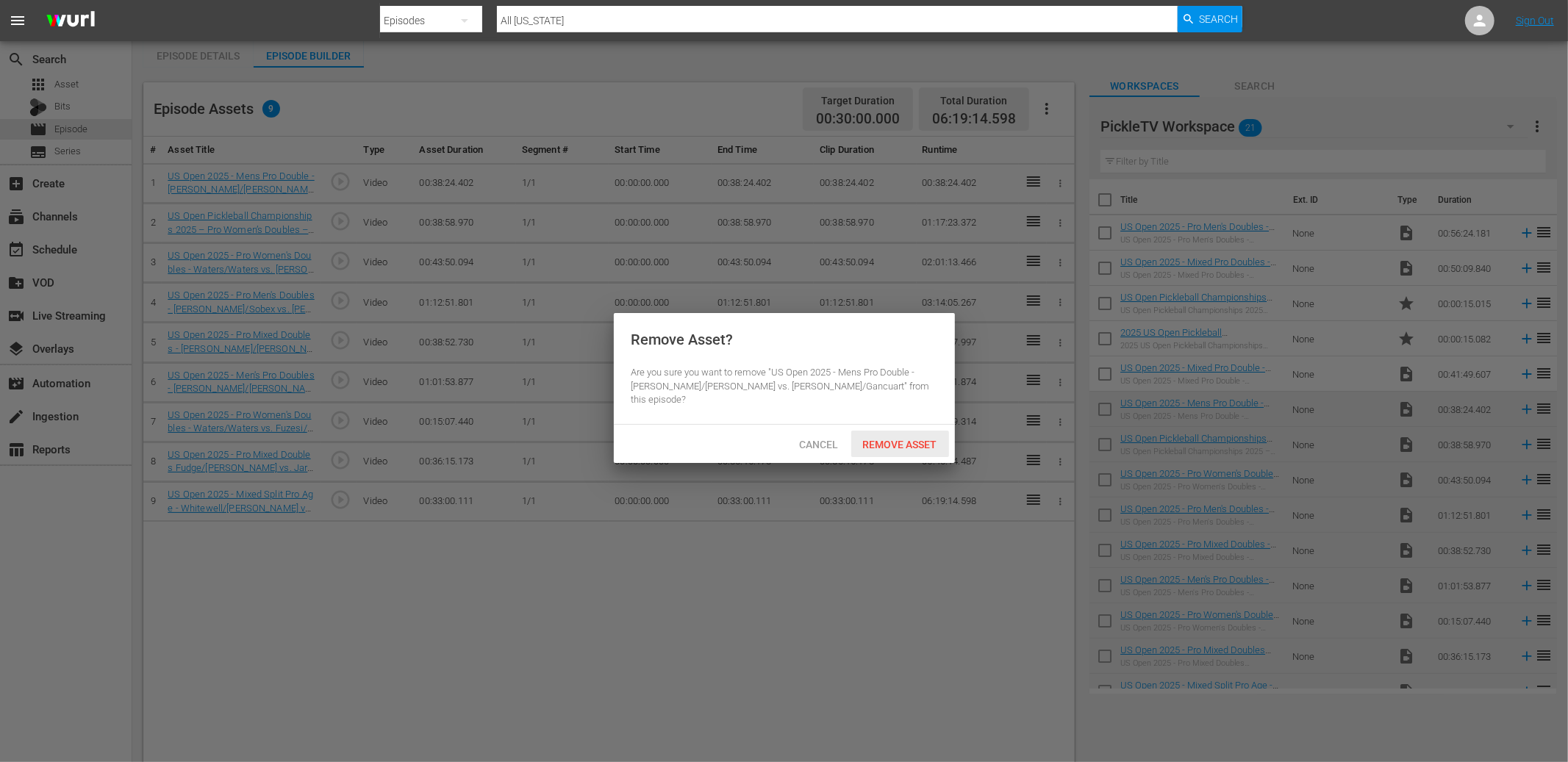
click at [893, 430] on div "Remove Asset" at bounding box center [900, 444] width 98 height 27
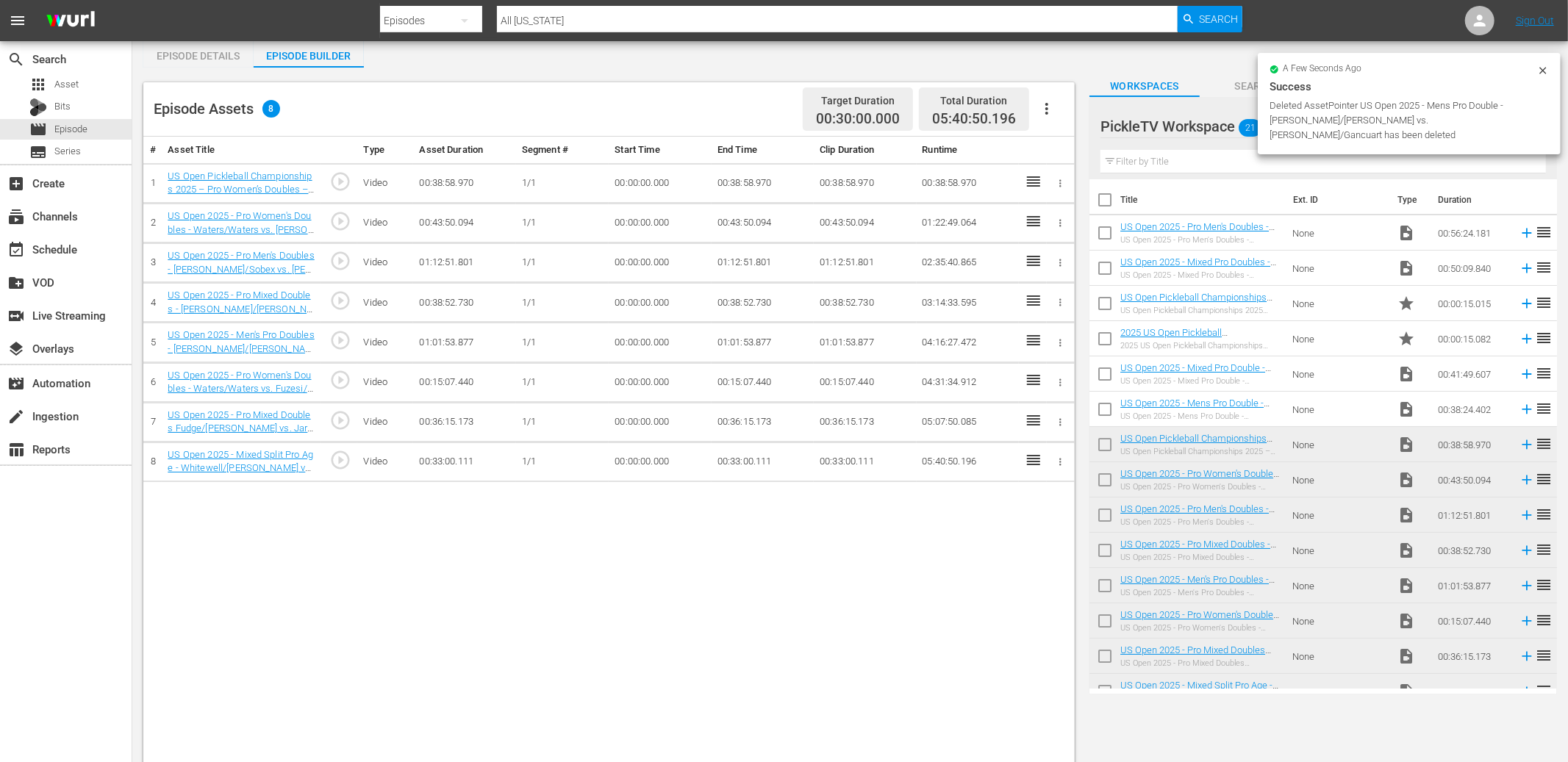
scroll to position [0, 0]
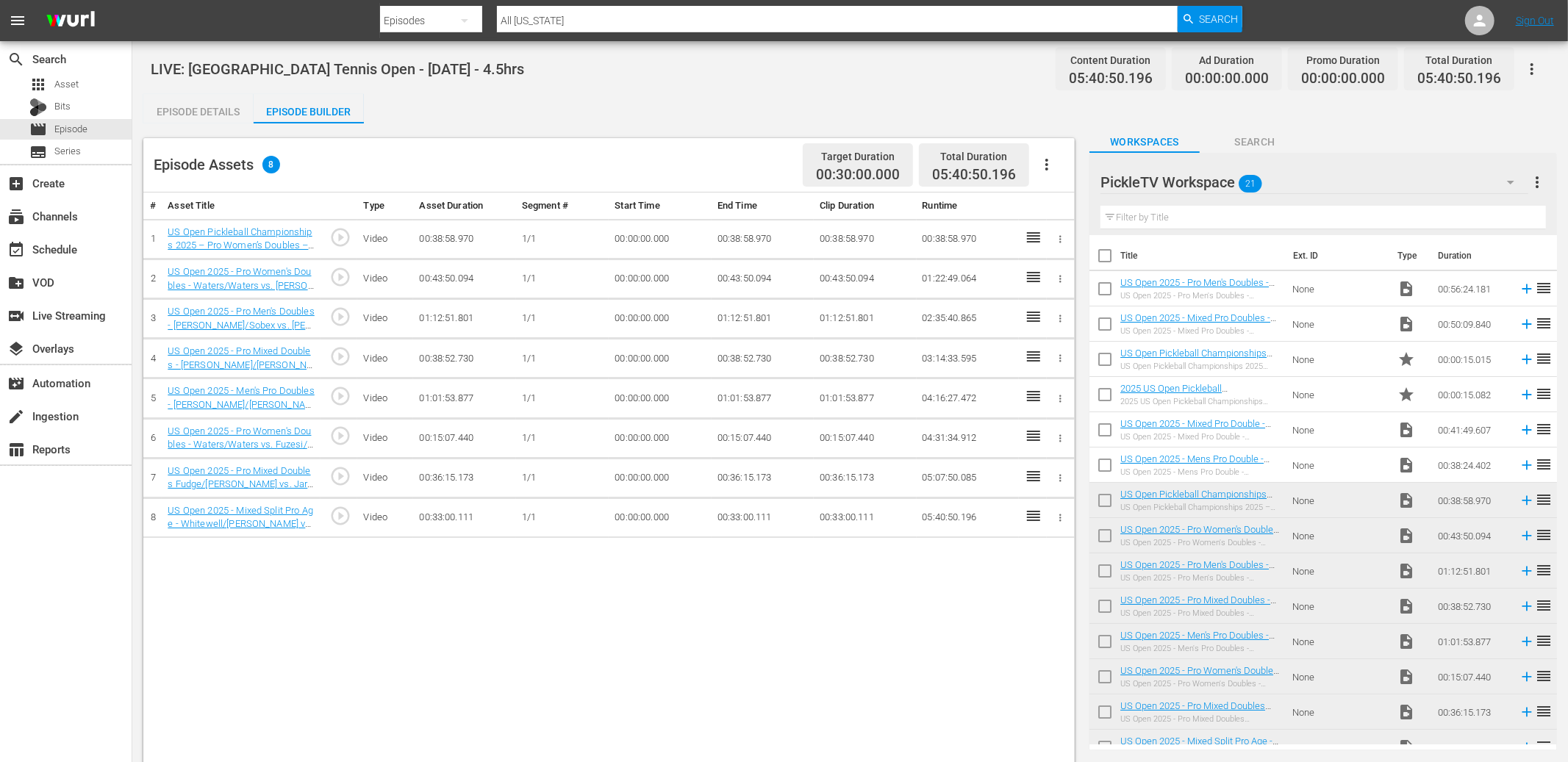
click at [1059, 282] on icon "button" at bounding box center [1060, 279] width 11 height 11
click at [731, 164] on div at bounding box center [784, 381] width 1568 height 762
click at [1060, 316] on icon "button" at bounding box center [1060, 319] width 11 height 11
click at [1034, 367] on span "DELETE ASSET" at bounding box center [1012, 370] width 91 height 13
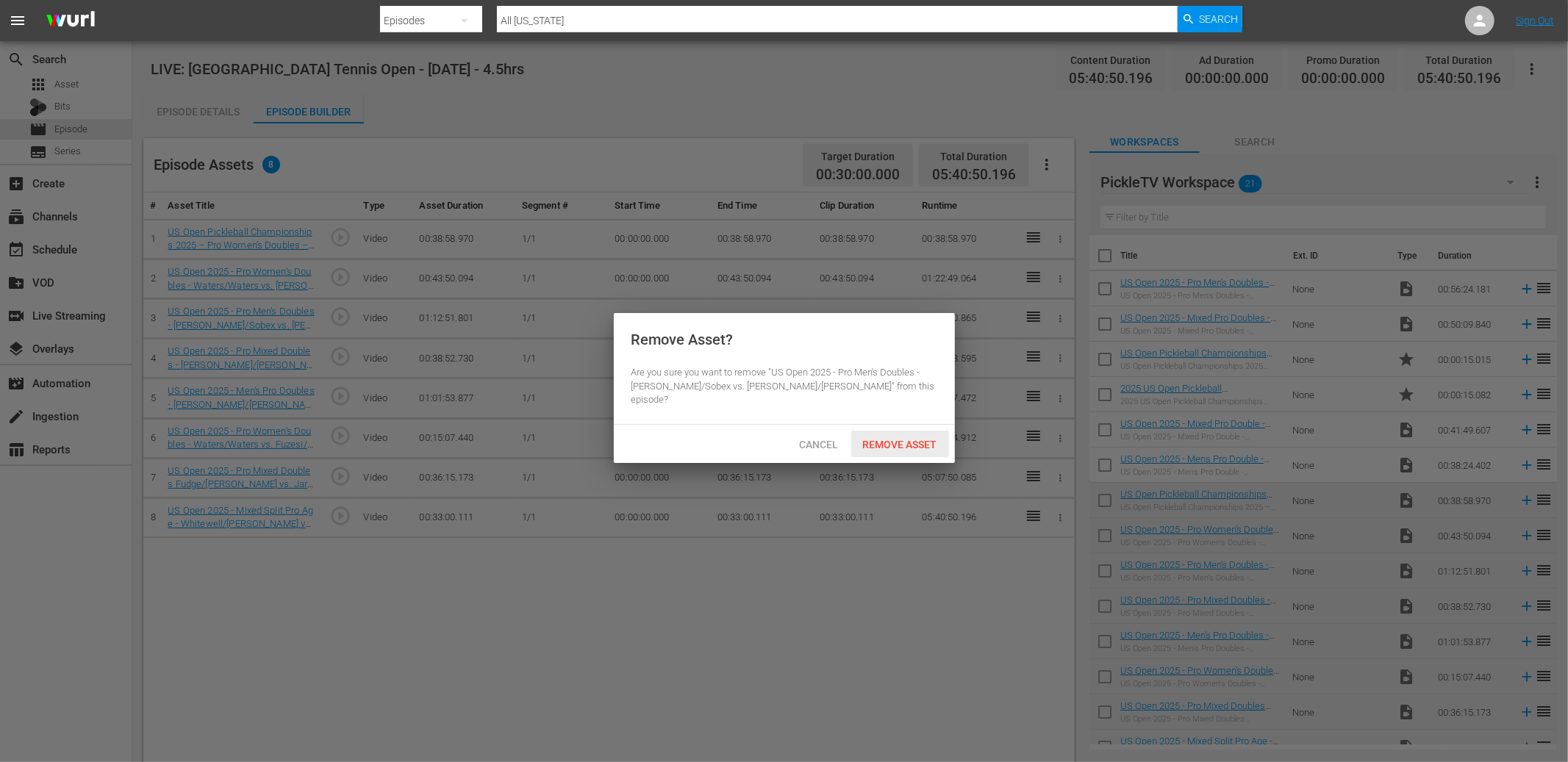
click at [884, 438] on span "Remove Asset" at bounding box center [900, 444] width 98 height 12
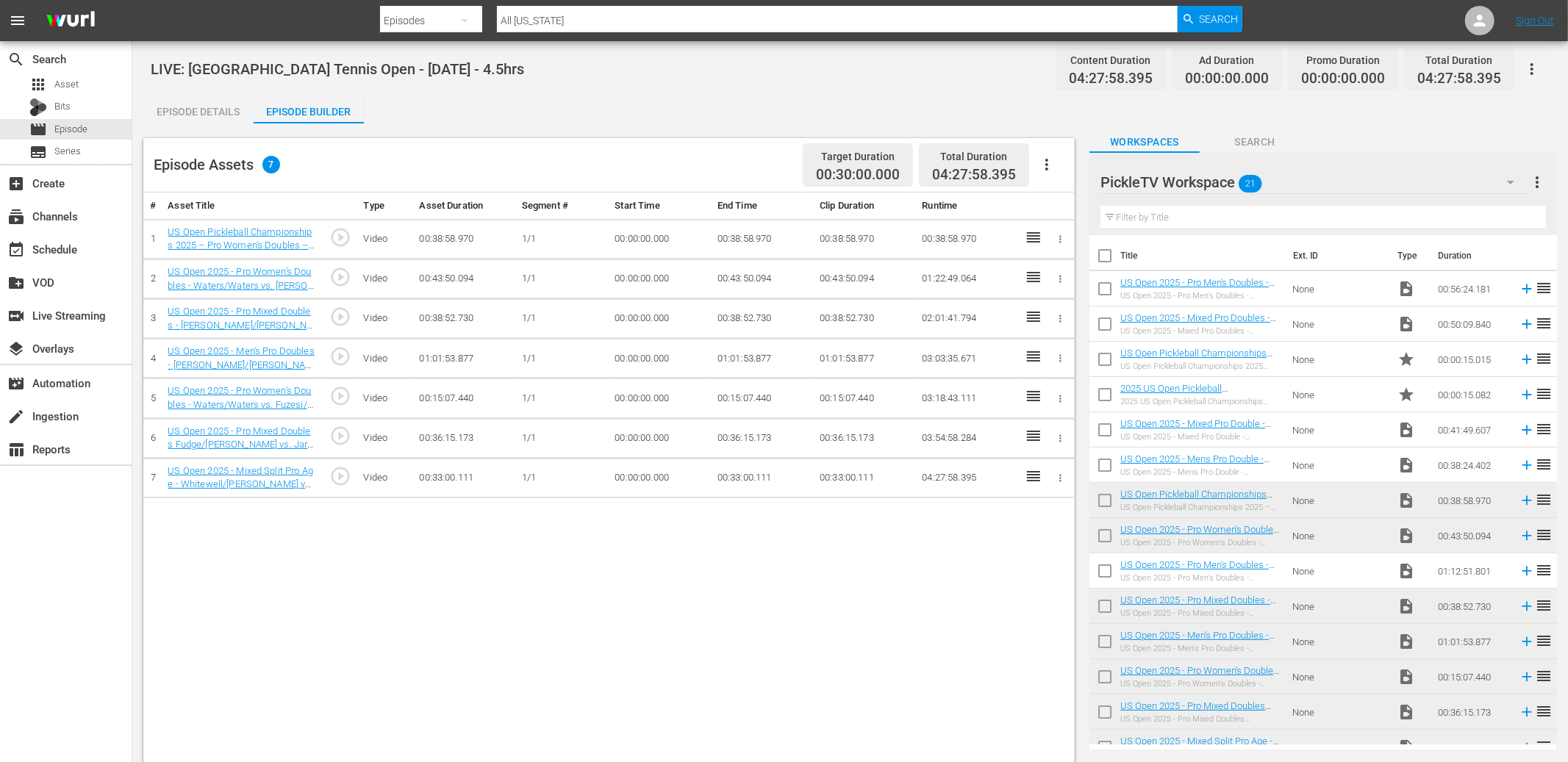
click at [566, 116] on div "Episode Details Episode Builder Episode Preview Content Ratings Type Rating Sel…" at bounding box center [850, 469] width 1414 height 750
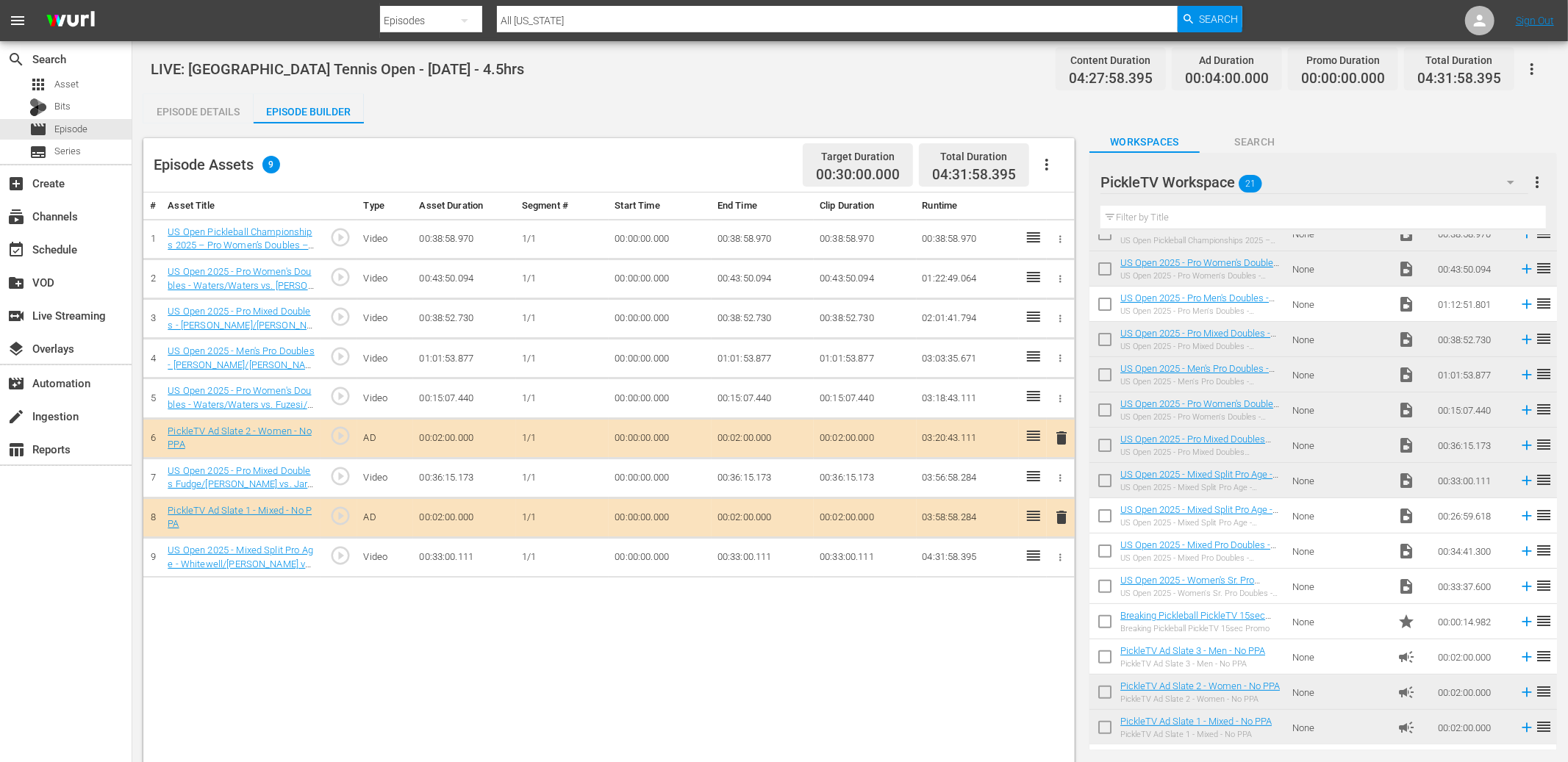
click at [493, 103] on div "Episode Details Episode Builder Episode Preview Content Ratings Type Rating Sel…" at bounding box center [850, 469] width 1414 height 750
click at [98, 131] on div "movie Episode" at bounding box center [66, 129] width 132 height 21
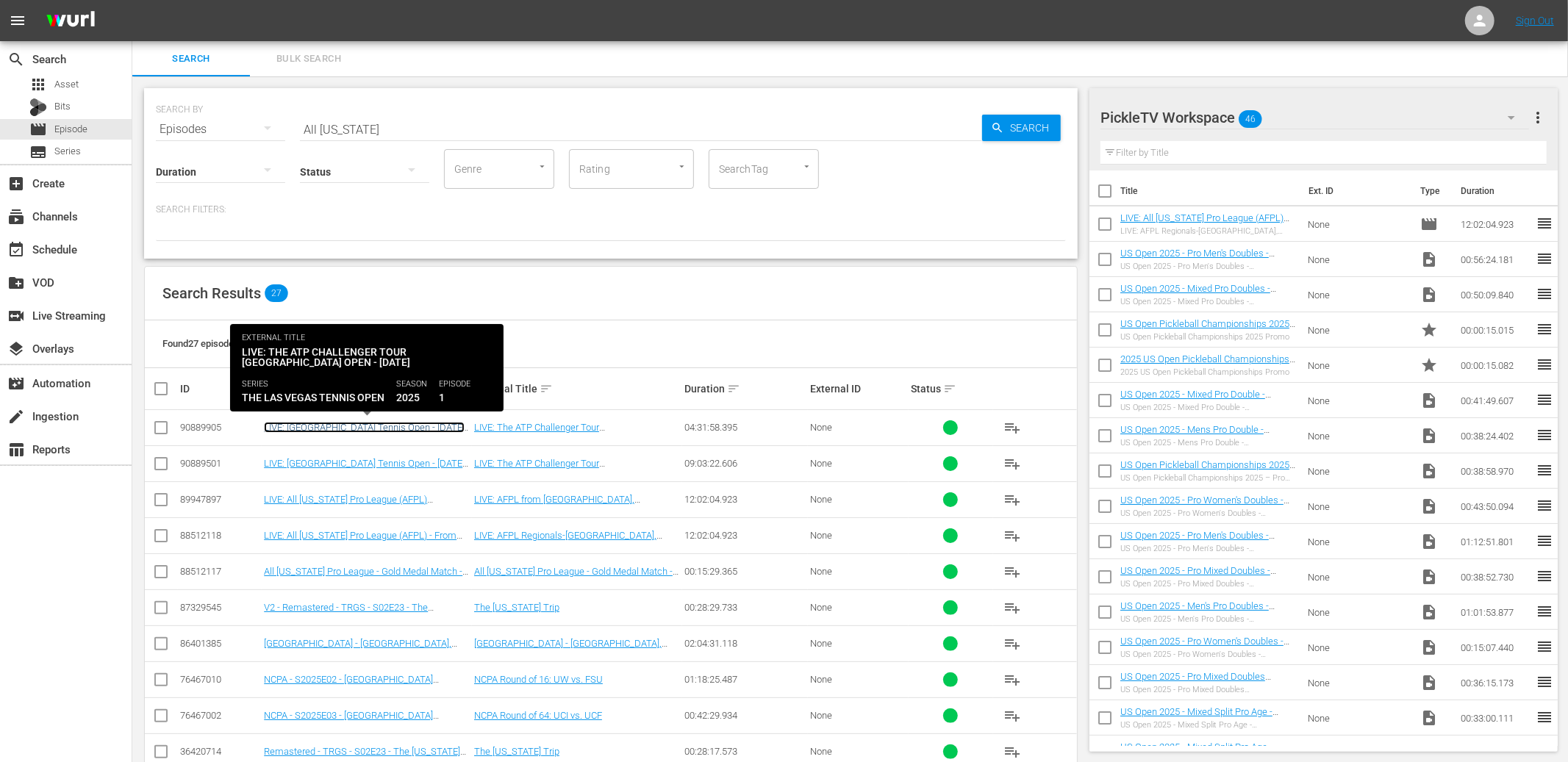
click at [408, 423] on link "LIVE: [GEOGRAPHIC_DATA] Tennis Open - [DATE] - 4.5hrs" at bounding box center [365, 432] width 201 height 22
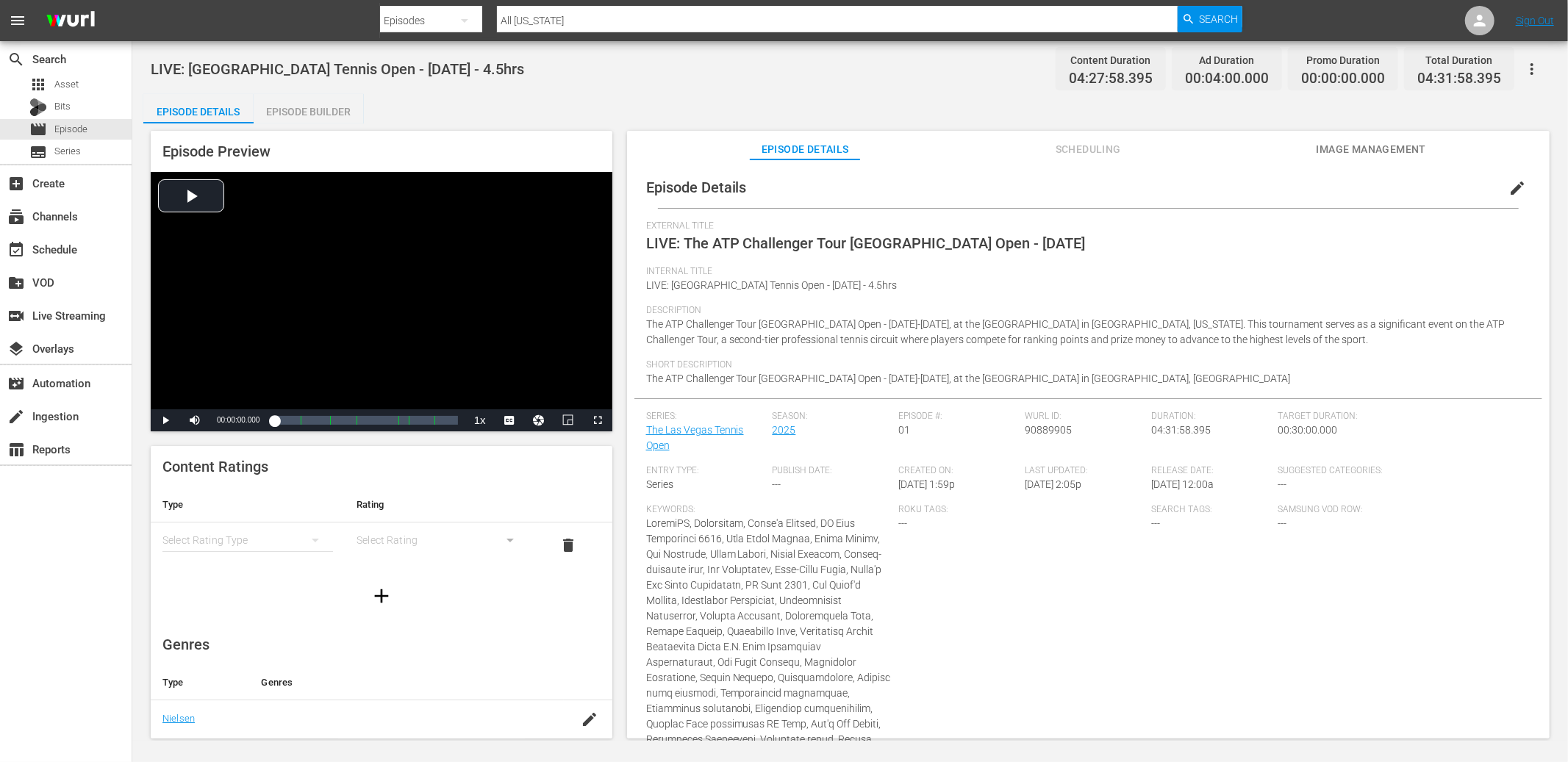
click at [1235, 63] on icon "button" at bounding box center [1532, 69] width 18 height 18
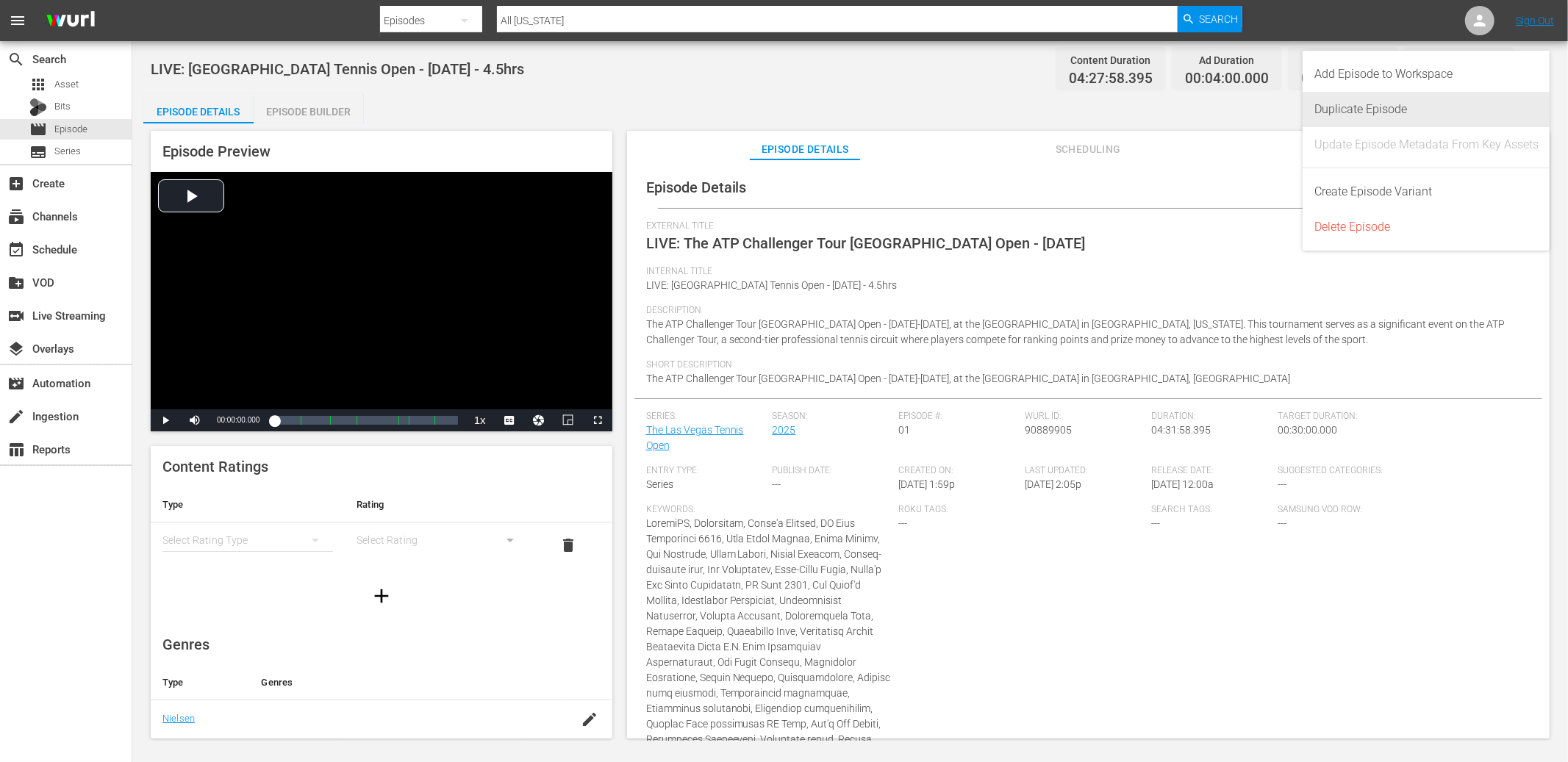
click at [1235, 109] on div "Duplicate Episode" at bounding box center [1426, 109] width 224 height 35
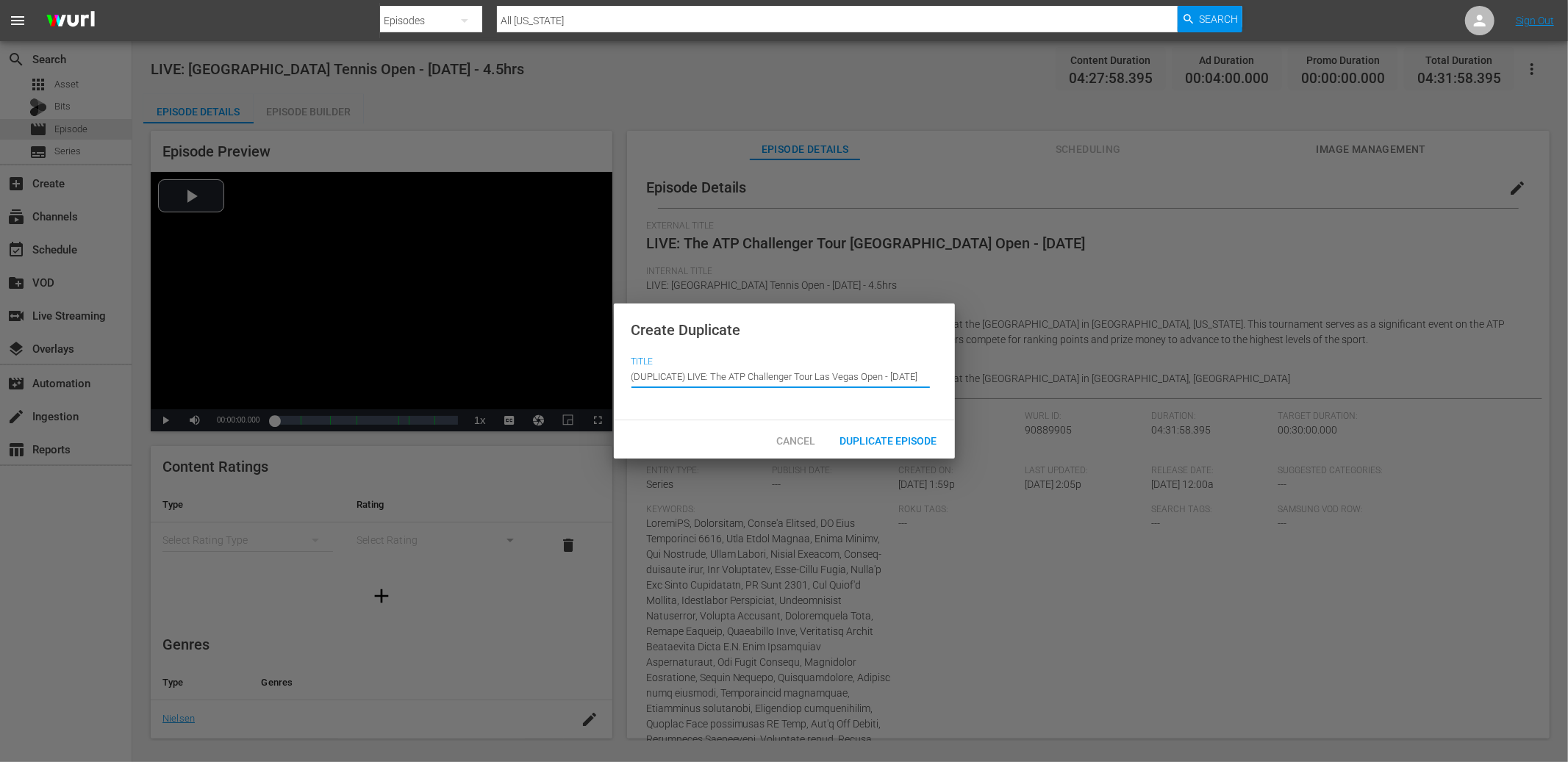
drag, startPoint x: 689, startPoint y: 379, endPoint x: 596, endPoint y: 373, distance: 93.2
click at [596, 373] on div "Create Duplicate Title Episode Title (DUPLICATE) LIVE: The ATP Challenger Tour …" at bounding box center [784, 381] width 1568 height 762
click at [643, 376] on input "(DUPLICATE) LIVE: The ATP Challenger Tour Las Vegas Open - 9/27/25" at bounding box center [781, 377] width 299 height 35
drag, startPoint x: 689, startPoint y: 377, endPoint x: 613, endPoint y: 375, distance: 76.0
click at [614, 375] on div "Create Duplicate Title Episode Title (DUPLICATE) LIVE: The ATP Challenger Tour …" at bounding box center [784, 362] width 341 height 117
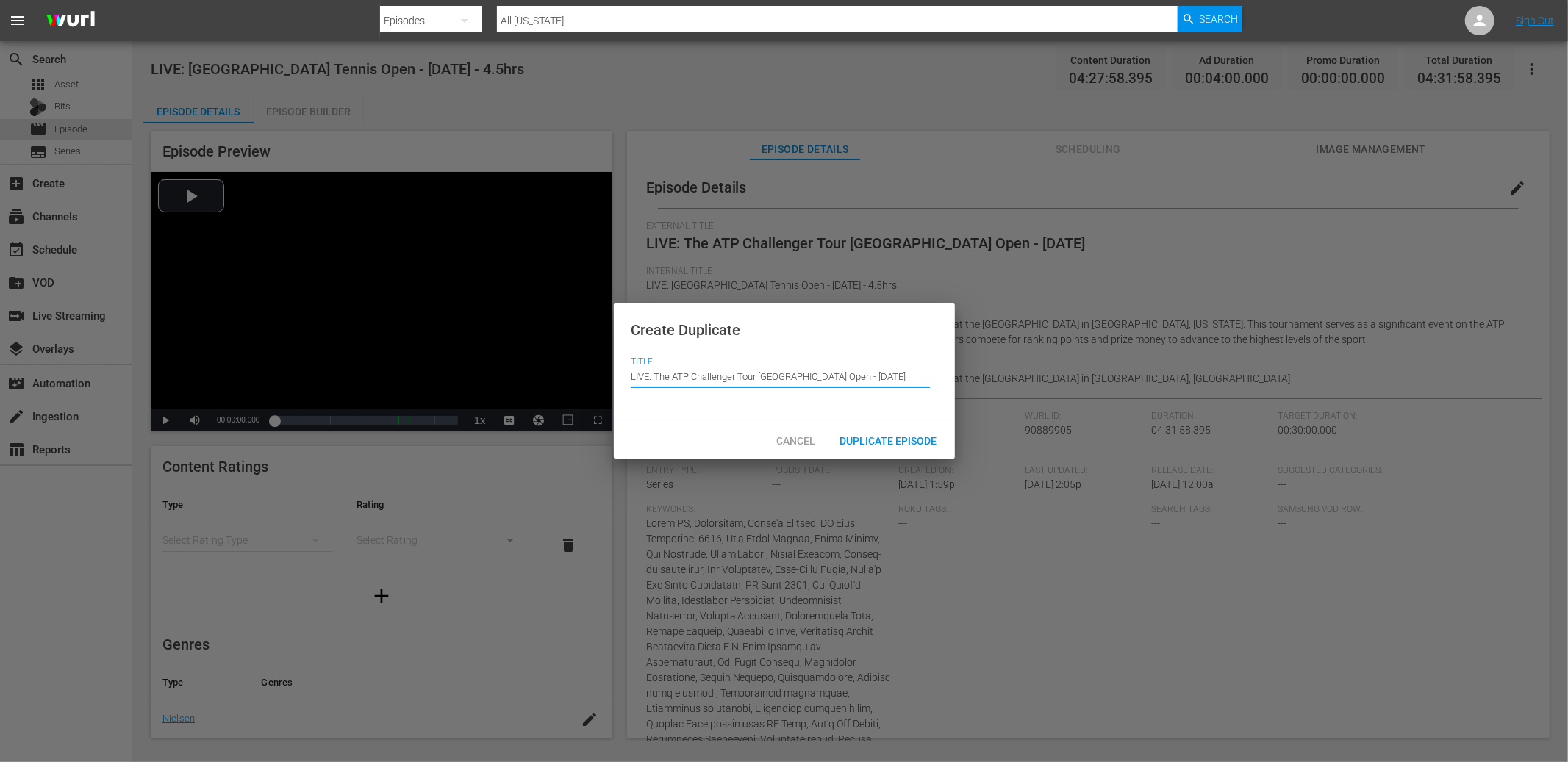
click at [794, 380] on input "LIVE: The ATP Challenger Tour [GEOGRAPHIC_DATA] Open - [DATE]" at bounding box center [781, 377] width 299 height 35
click at [854, 377] on input "LIVE: The ATP Challenger Tour [GEOGRAPHIC_DATA] Open - [DATE]" at bounding box center [781, 377] width 299 height 35
type input "LIVE: The ATP Challenger Tour [GEOGRAPHIC_DATA] Open - [DATE]"
click at [894, 430] on div "Duplicate Episode" at bounding box center [888, 440] width 120 height 27
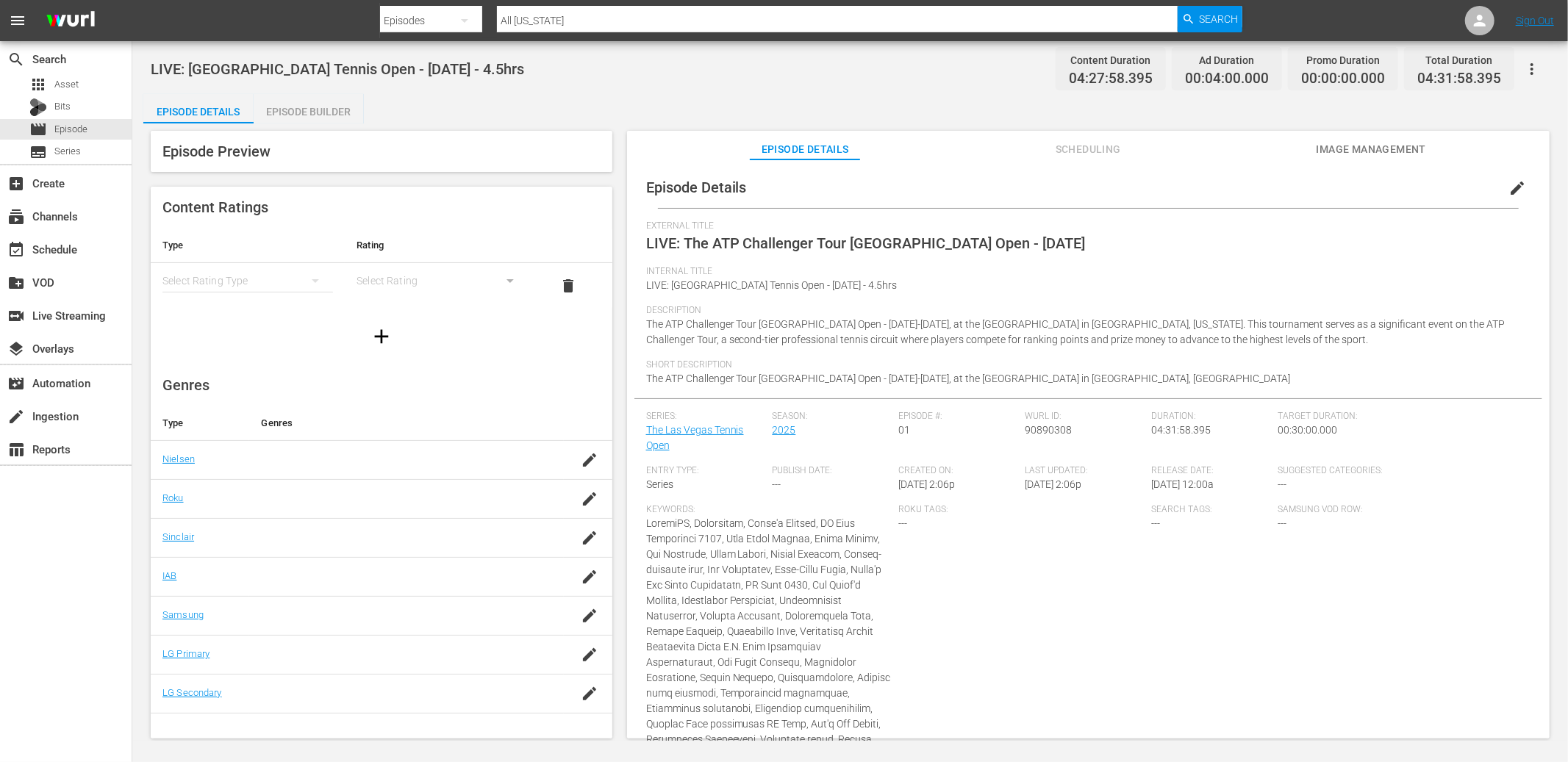
click at [1146, 290] on div "Internal Title LIVE: Las Vegas Tennis Open - 9/27/25 - 4.5hrs" at bounding box center [1088, 285] width 884 height 39
click at [937, 115] on div "Episode Details Episode Builder Episode Preview Content Ratings Type Rating Sel…" at bounding box center [850, 422] width 1414 height 656
click at [946, 104] on div "Episode Details Episode Builder Episode Preview Content Ratings Type Rating Sel…" at bounding box center [850, 422] width 1414 height 656
click at [1235, 186] on span "edit" at bounding box center [1517, 188] width 18 height 18
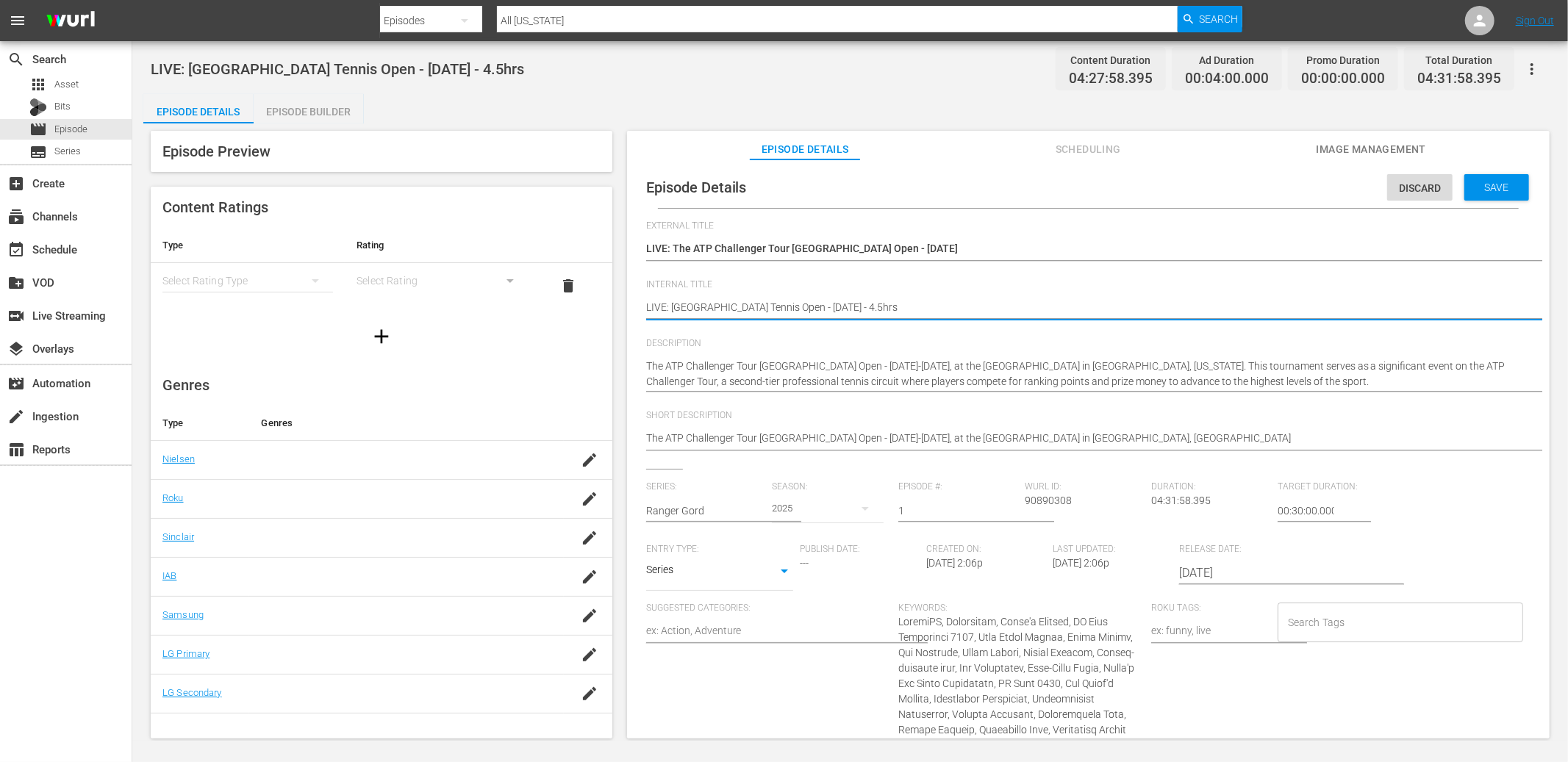
type textarea "LIVE: Las Vegas Tennis Open - 9/2/25 - 4.5hrs"
type textarea "LIVE: Las Vegas Tennis Open - 9/28/25 - 4.5hrs"
click at [831, 305] on textarea "LIVE: [GEOGRAPHIC_DATA] Tennis Open - [DATE] - 4.5hrs" at bounding box center [1084, 308] width 877 height 18
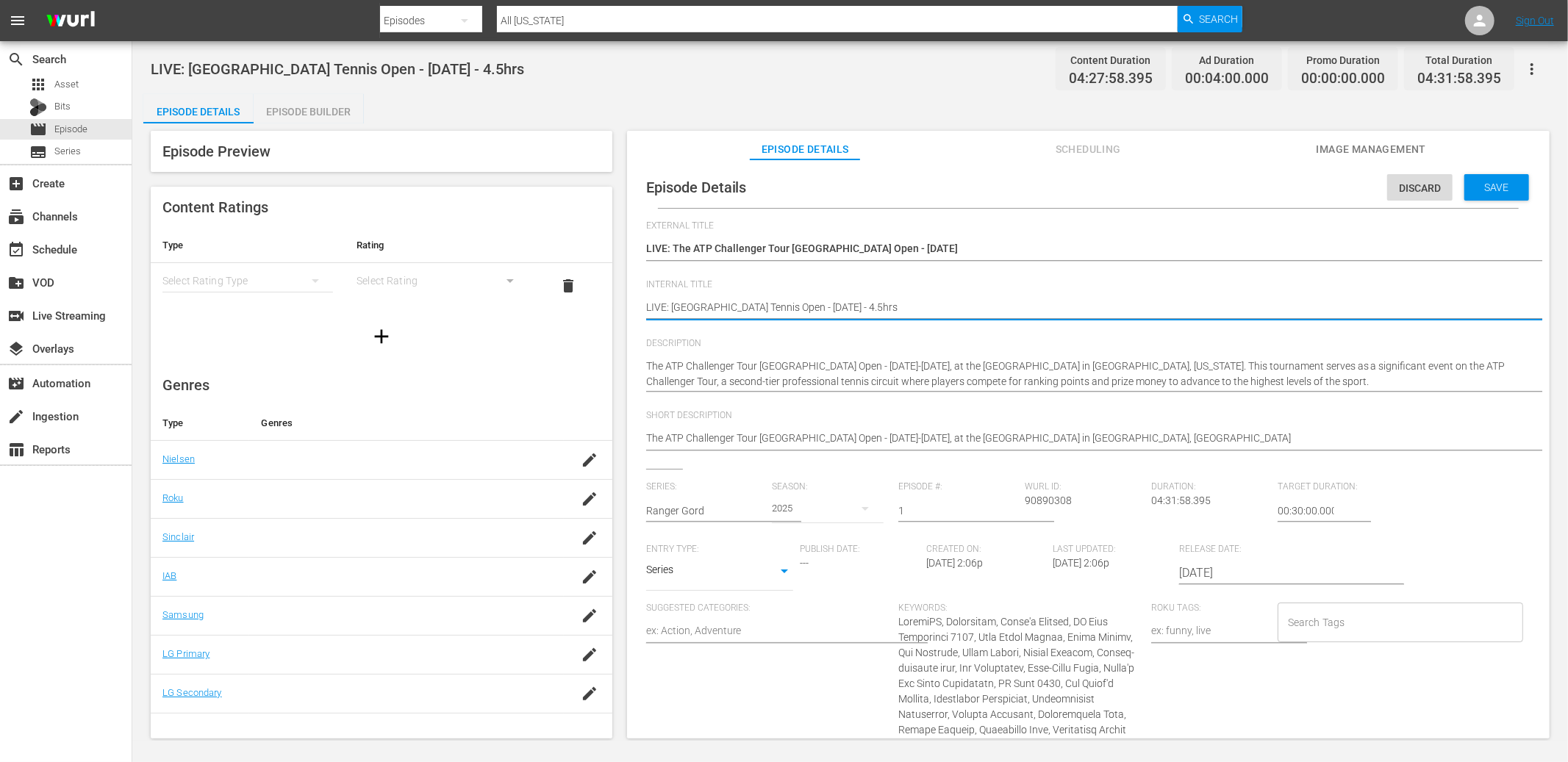
type textarea "LIVE: Las Vegas Tennis Open - 9/28/25 - .5hrs"
type textarea "LIVE: [GEOGRAPHIC_DATA] Tennis Open - [DATE] - 1.5hrs"
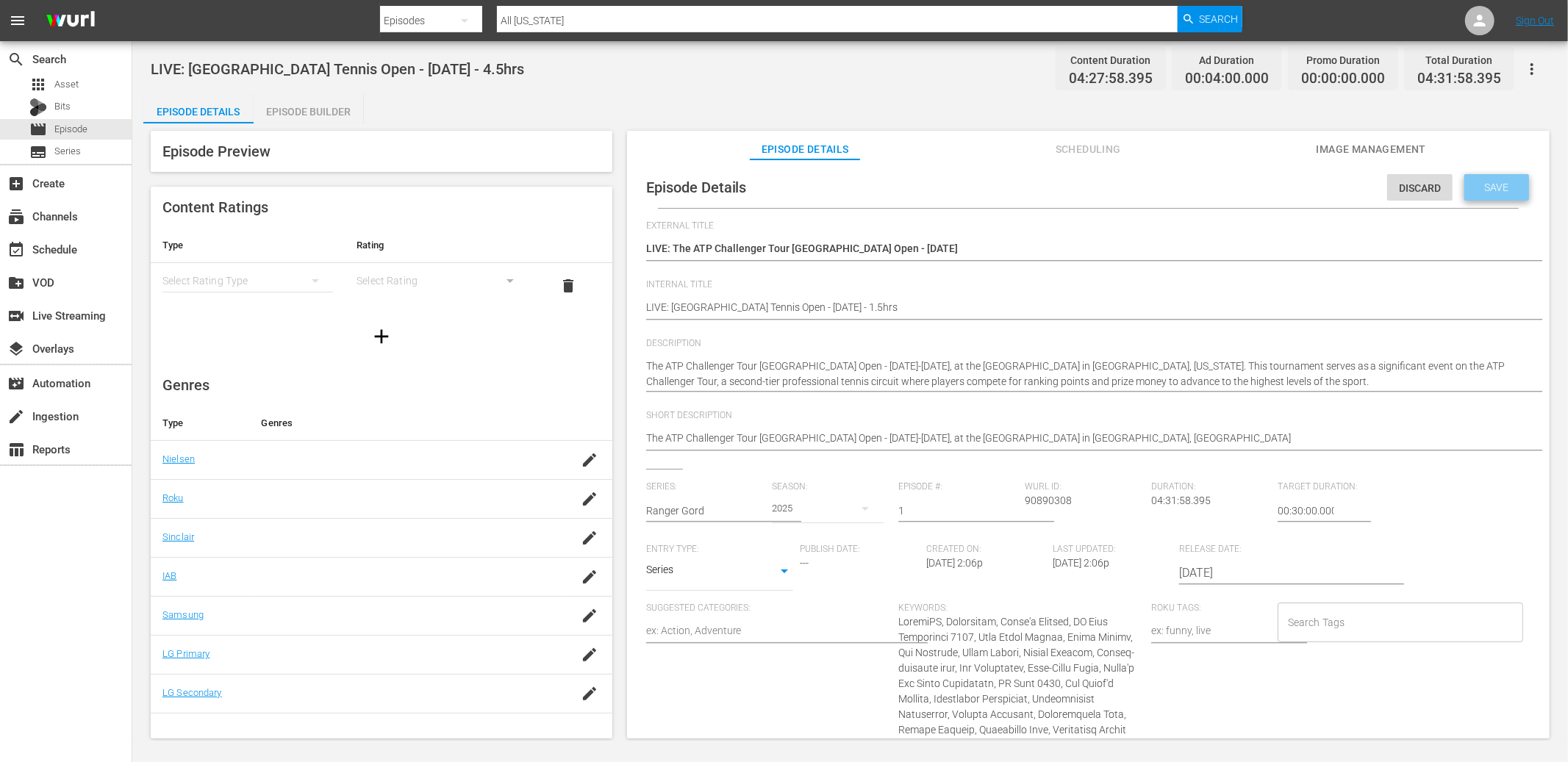
click at [1235, 190] on span "Save" at bounding box center [1497, 187] width 47 height 12
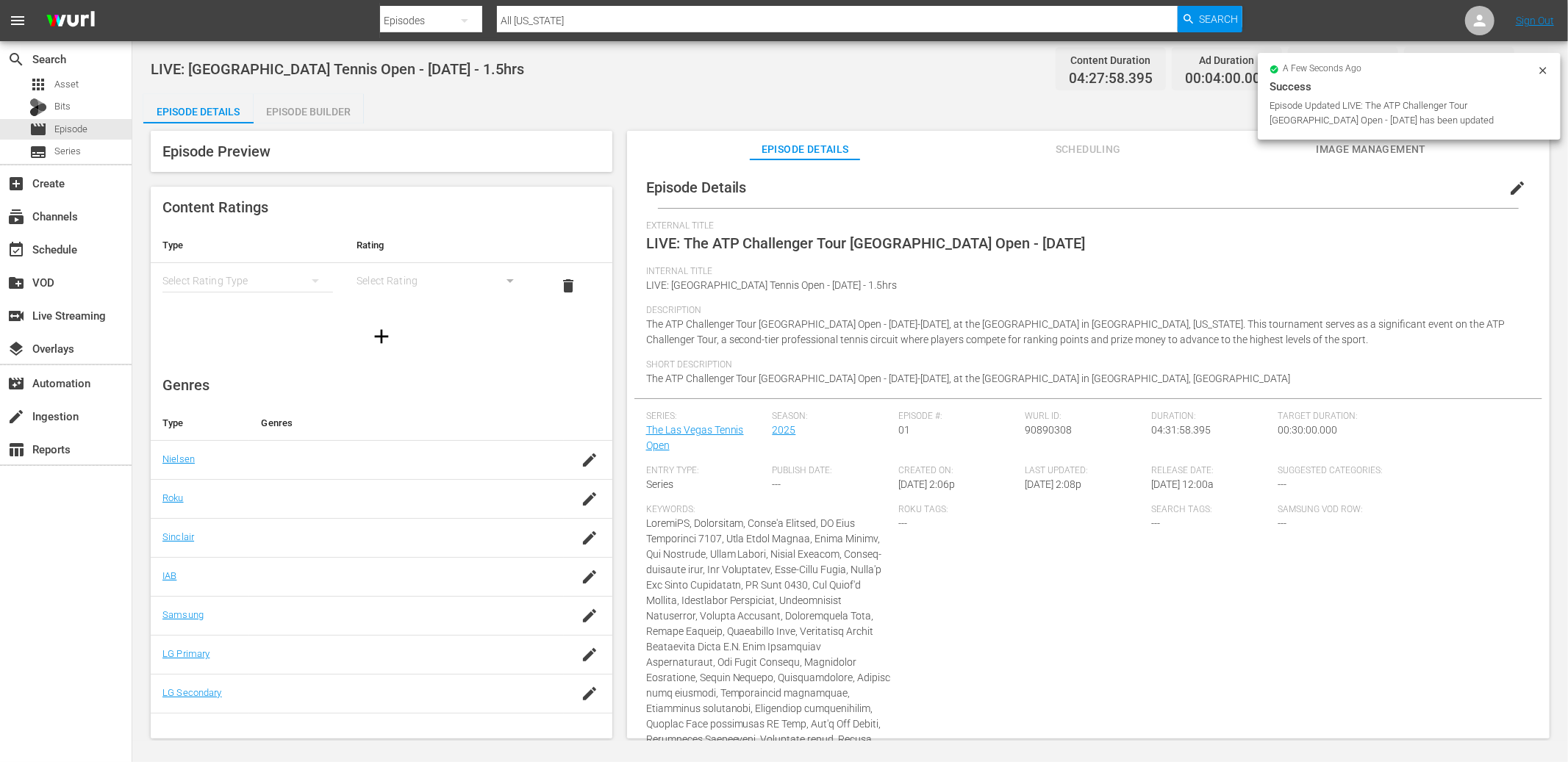
click at [342, 108] on div "Episode Builder" at bounding box center [308, 112] width 110 height 35
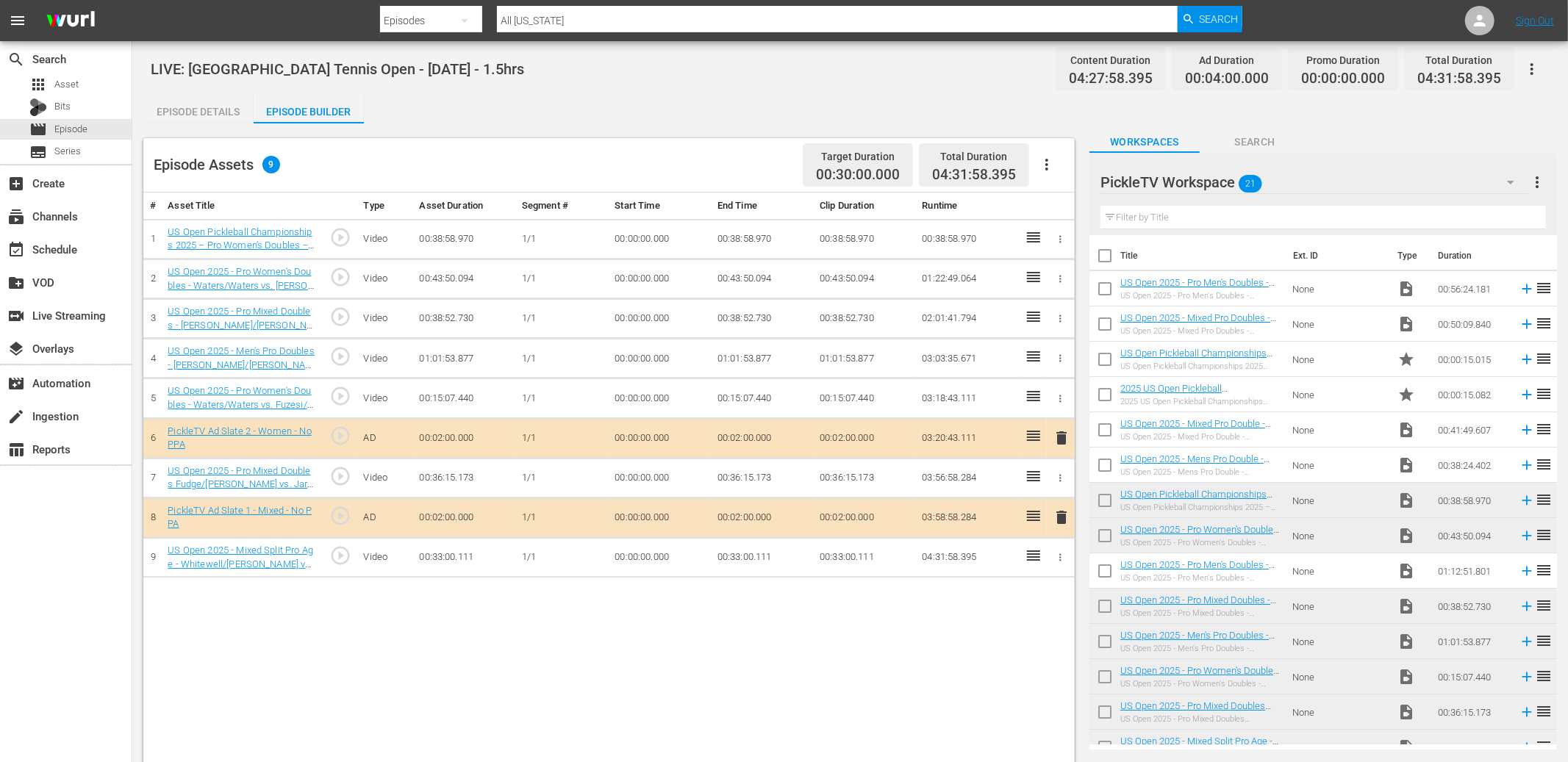
click at [697, 83] on div "LIVE: Las Vegas Tennis Open - 9/28/25 - 1.5hrs Content Duration 04:27:58.395 Ad…" at bounding box center [851, 68] width 1399 height 33
click at [1062, 361] on icon "button" at bounding box center [1060, 358] width 11 height 11
click at [1007, 413] on span "DELETE ASSET" at bounding box center [1012, 410] width 91 height 13
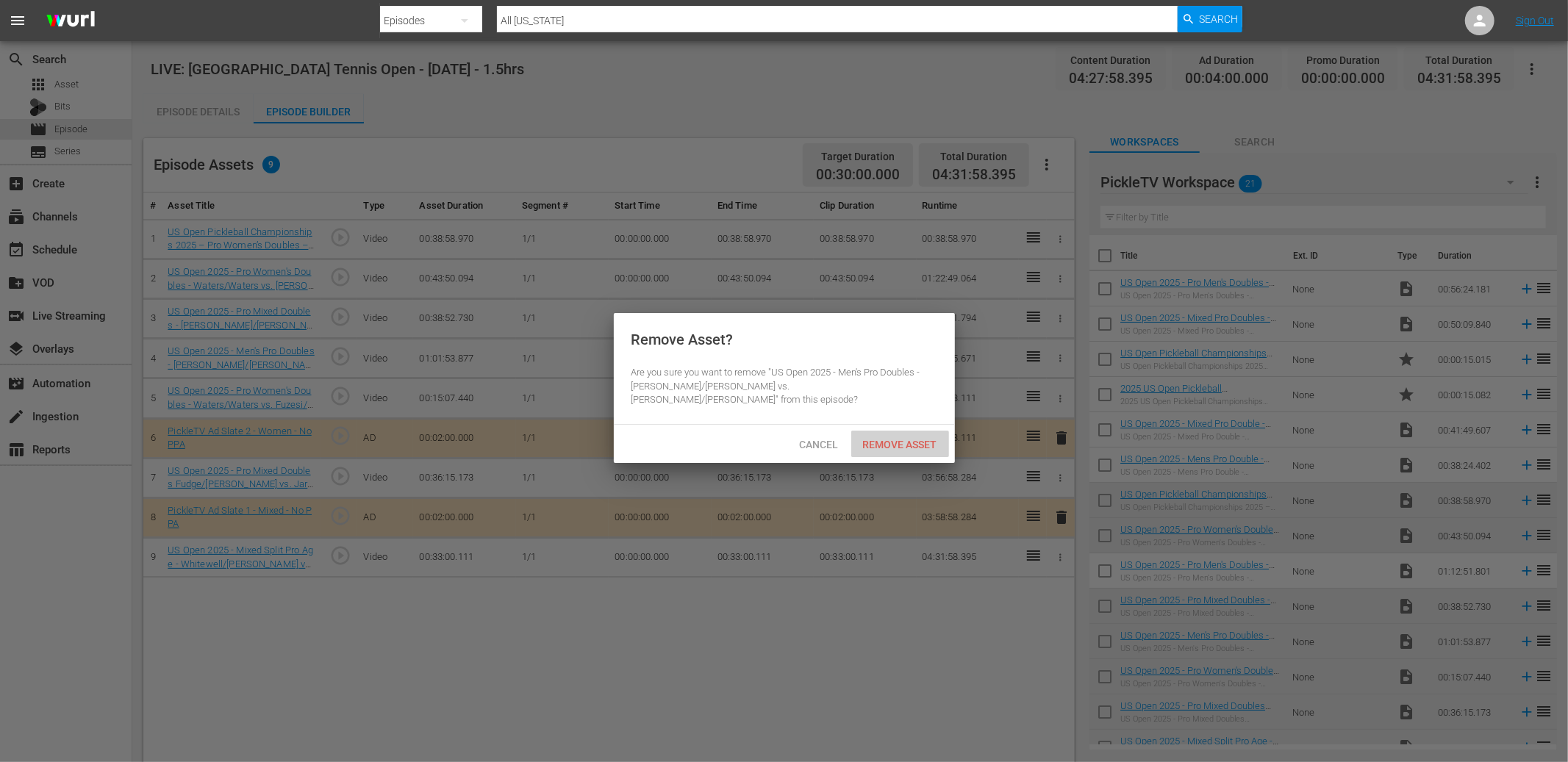
click at [897, 438] on span "Remove Asset" at bounding box center [900, 444] width 98 height 12
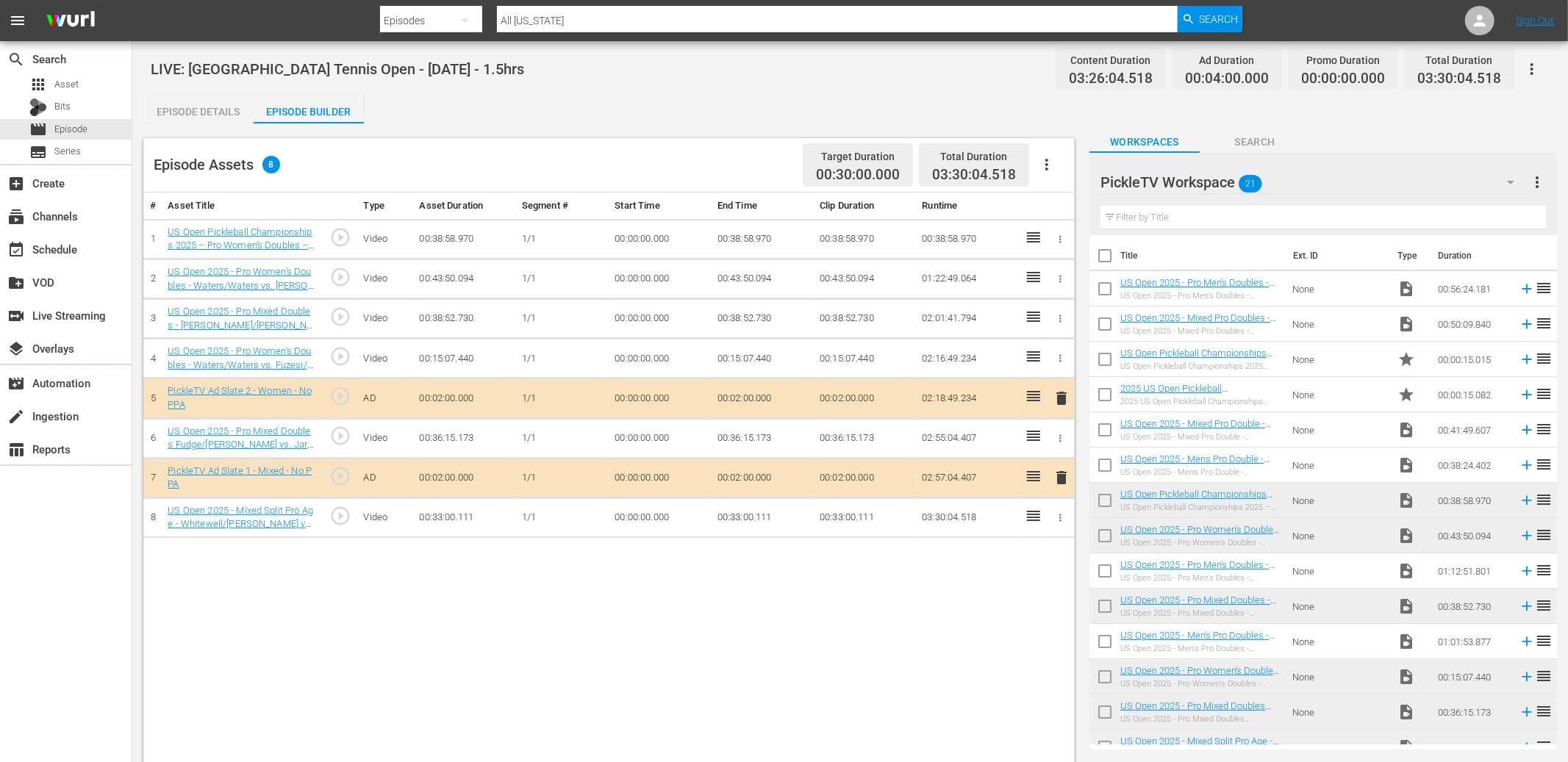
click at [1060, 440] on icon "button" at bounding box center [1060, 438] width 11 height 11
click at [1039, 490] on span "DELETE ASSET" at bounding box center [1012, 489] width 91 height 13
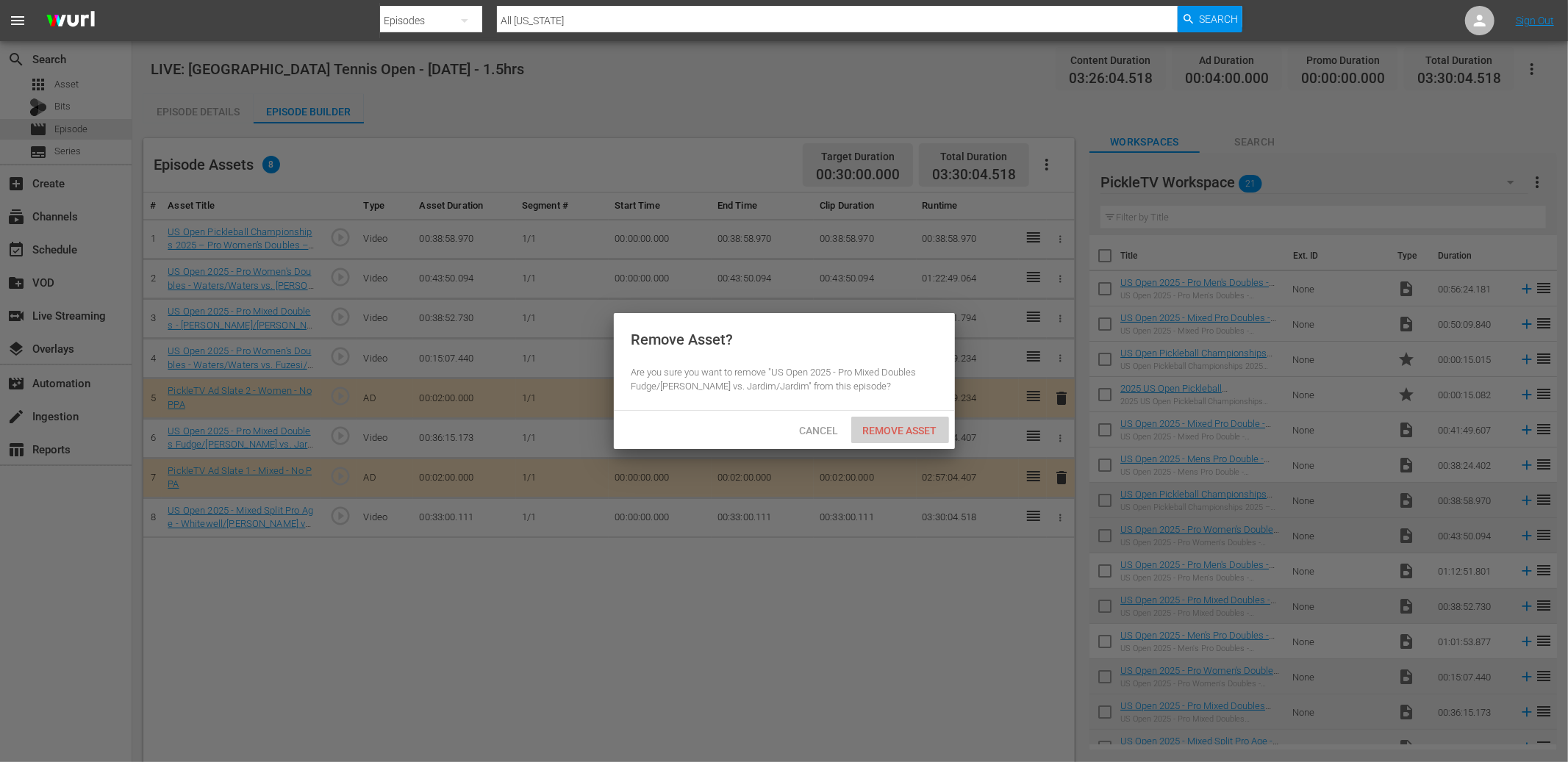
click at [872, 431] on span "Remove Asset" at bounding box center [900, 430] width 98 height 12
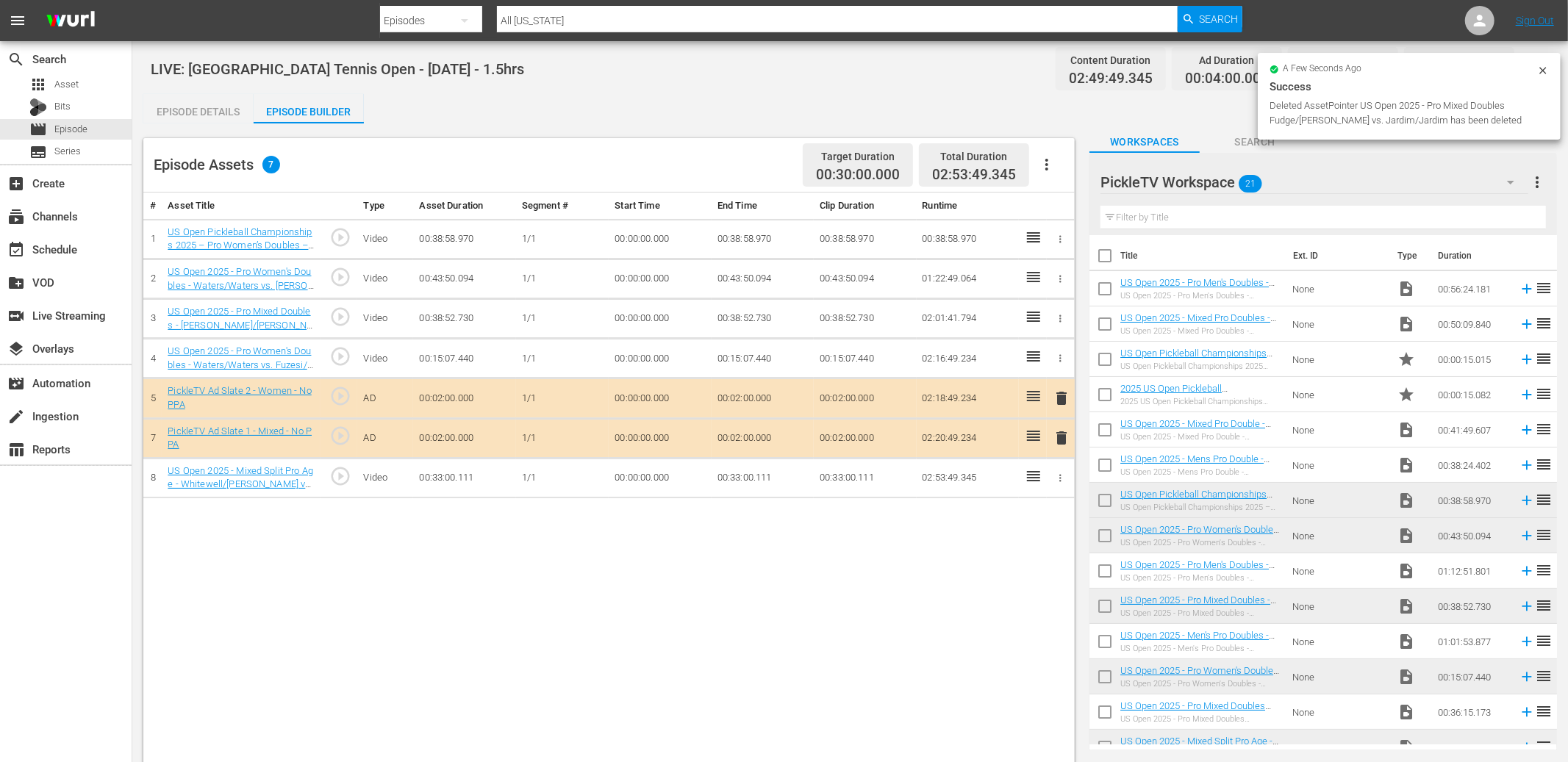
click at [1055, 478] on icon "button" at bounding box center [1060, 478] width 11 height 11
click at [1027, 524] on span "DELETE ASSET" at bounding box center [1012, 530] width 91 height 13
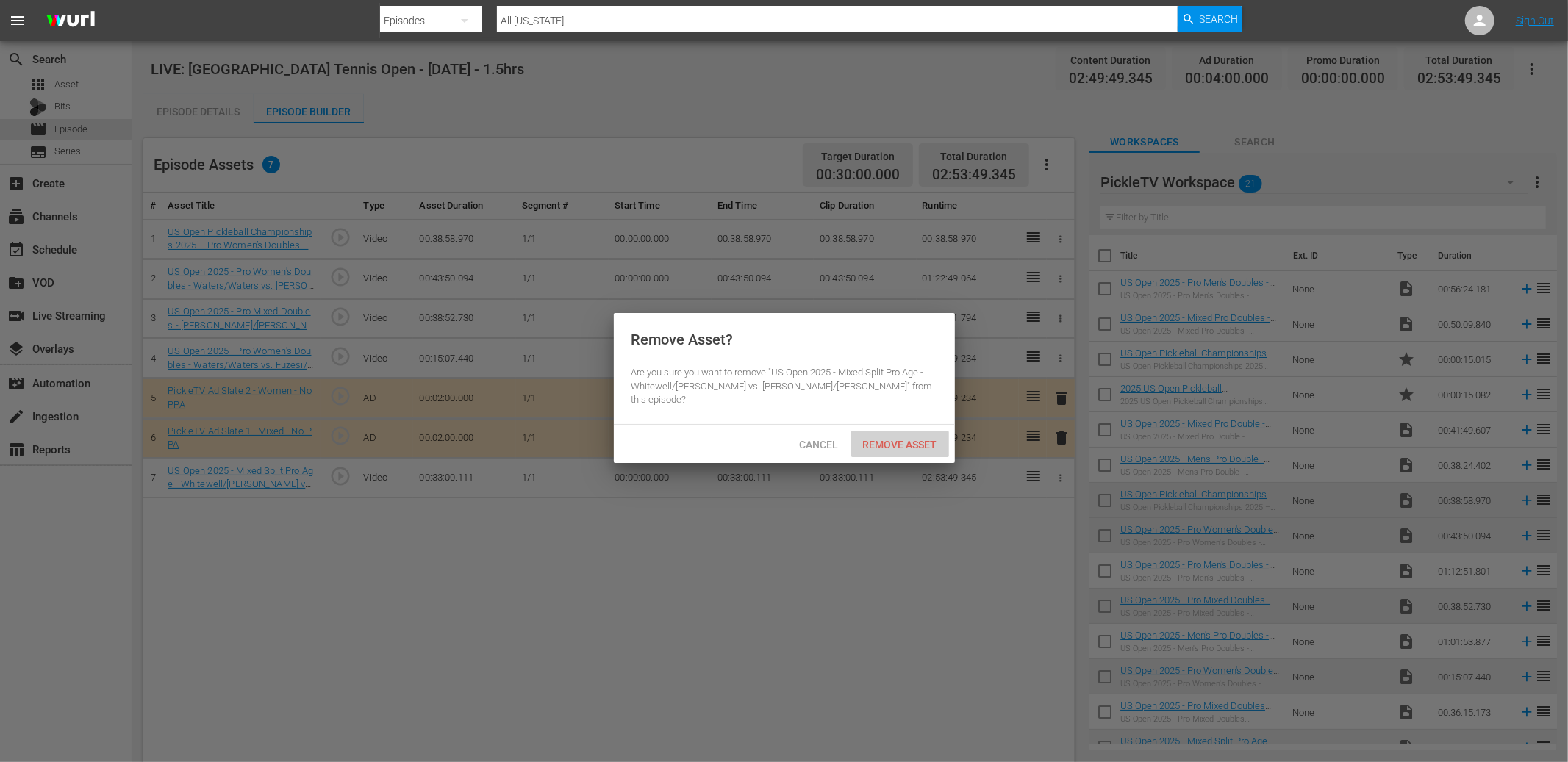
click at [896, 438] on span "Remove Asset" at bounding box center [900, 444] width 98 height 12
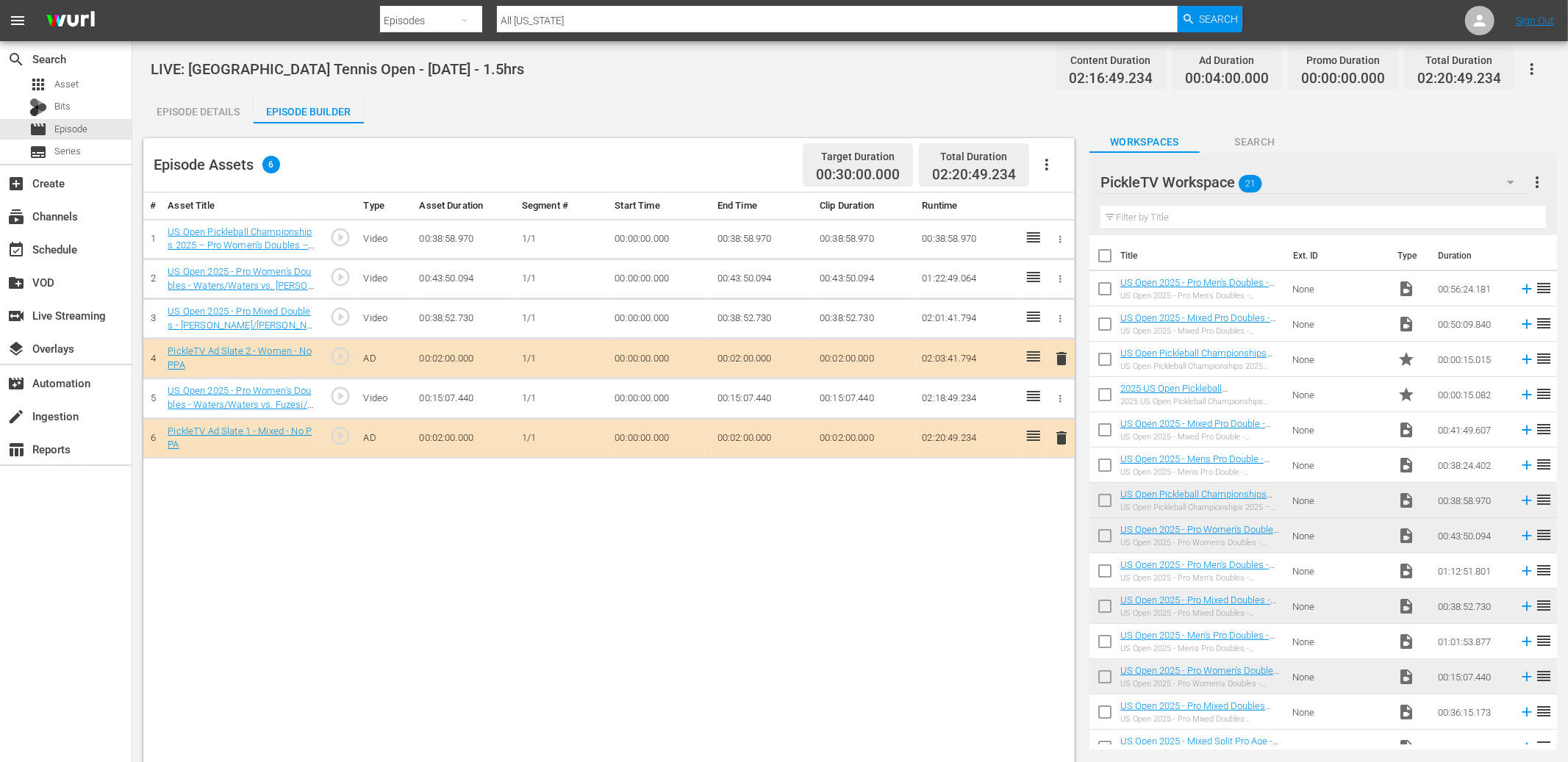
click at [1061, 275] on icon "button" at bounding box center [1061, 279] width 2 height 7
click at [1040, 321] on li "DELETE ASSET" at bounding box center [1013, 330] width 115 height 28
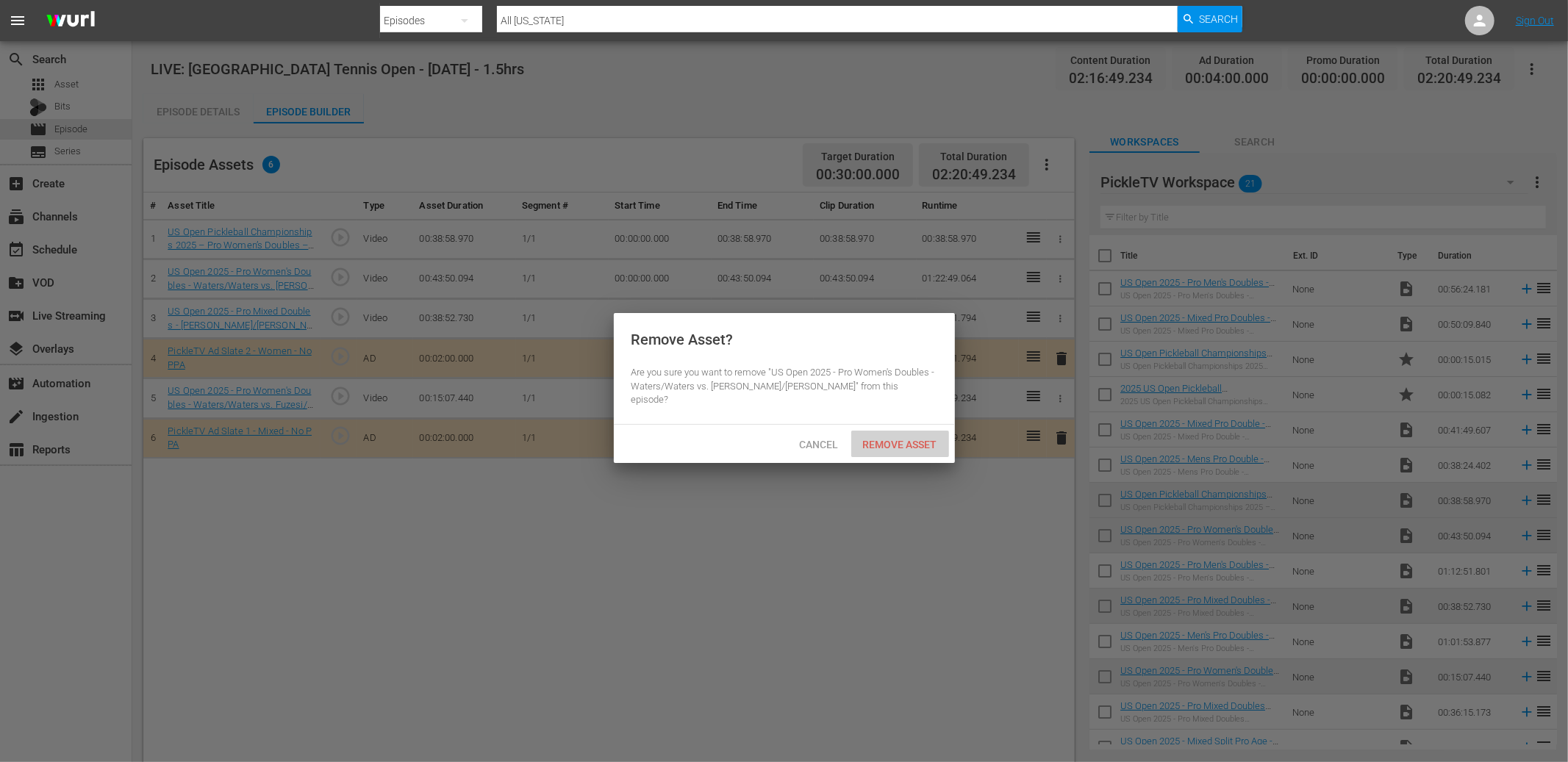
click at [897, 438] on span "Remove Asset" at bounding box center [900, 444] width 98 height 12
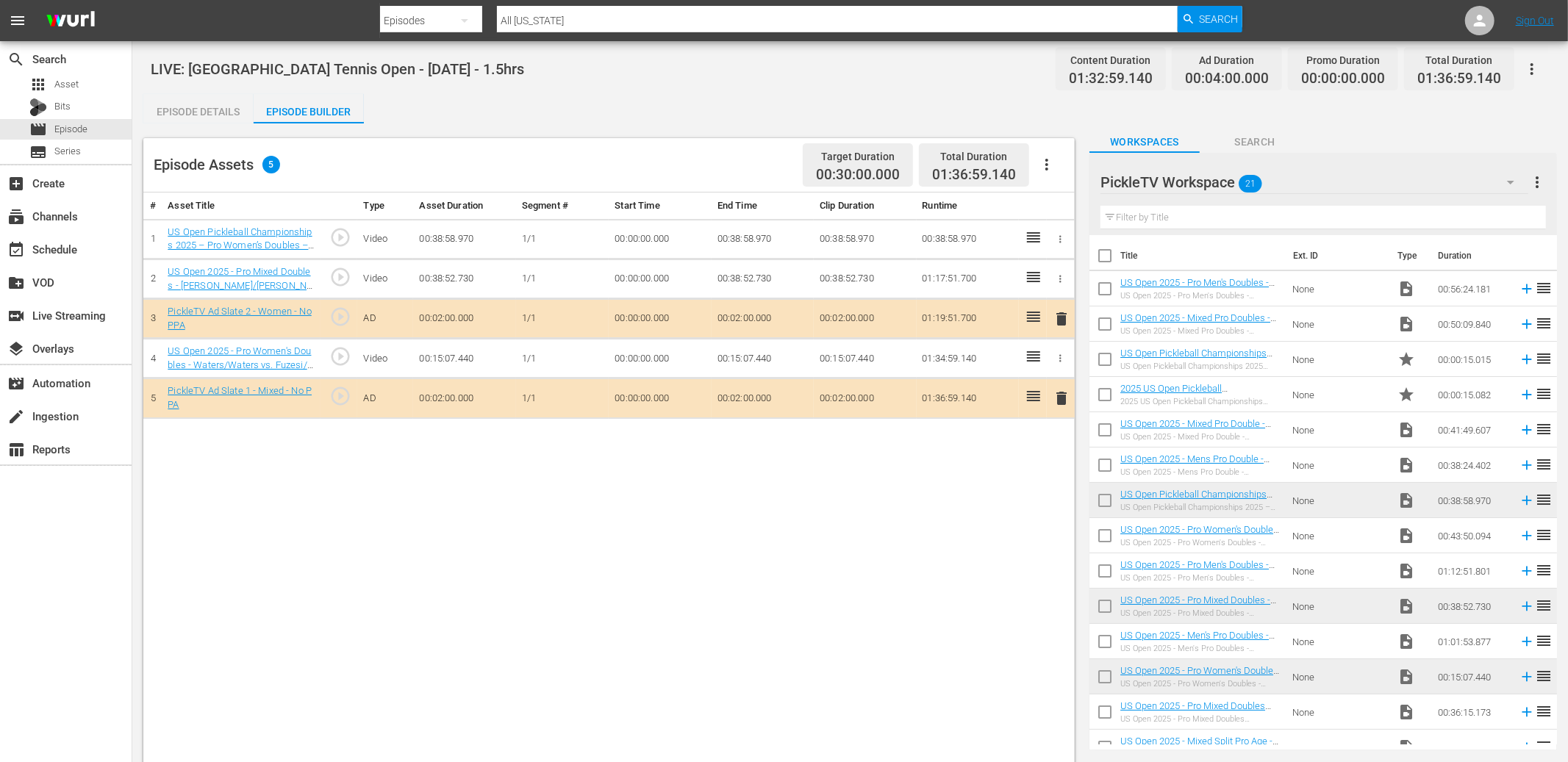
click at [857, 471] on div "# Asset Title Type Asset Duration Segment # Start Time End Time Clip Duration R…" at bounding box center [609, 519] width 932 height 652
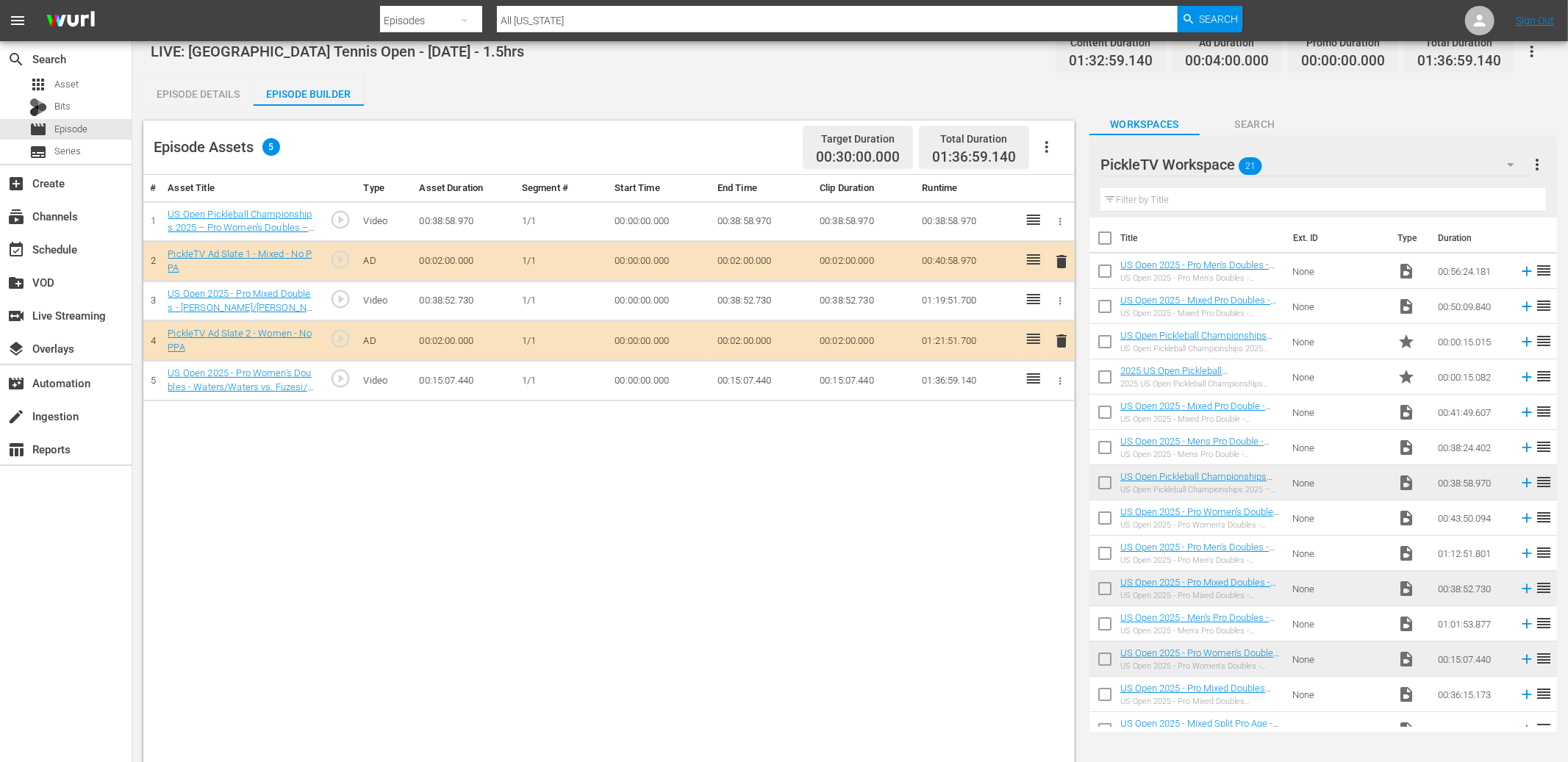
scroll to position [33, 0]
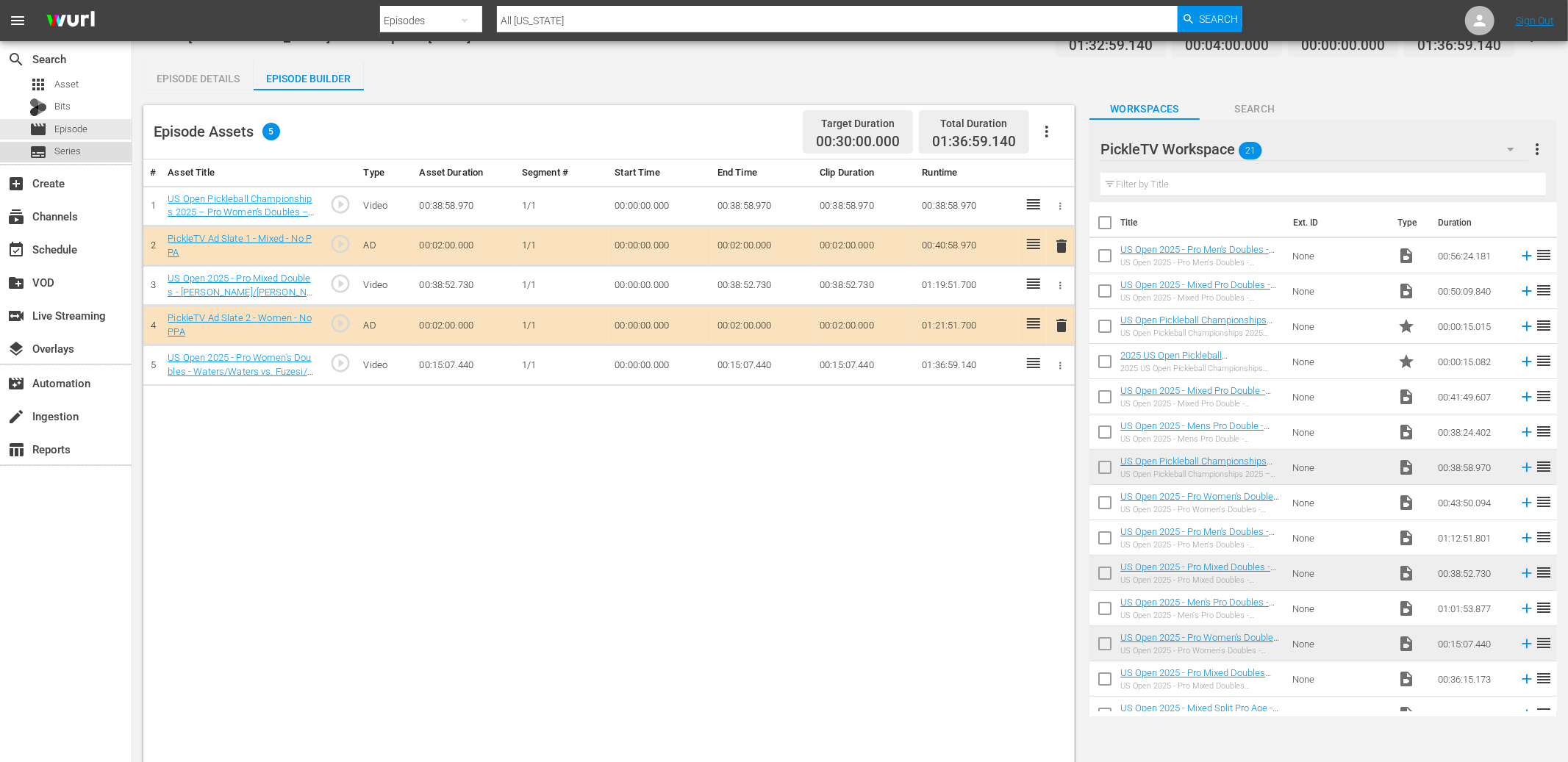
click at [74, 152] on span "Series" at bounding box center [67, 151] width 27 height 14
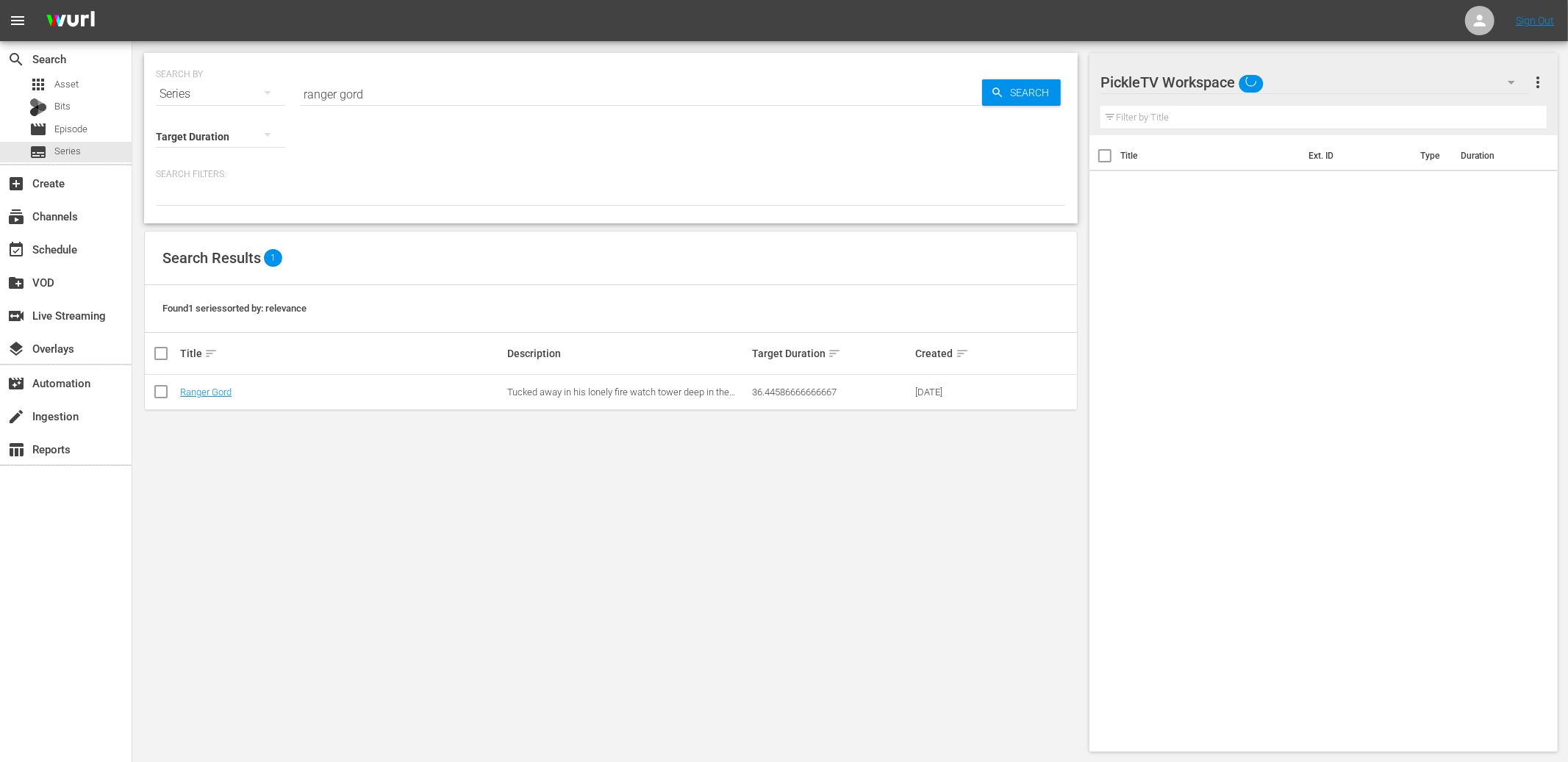
click at [394, 91] on input "ranger gord" at bounding box center [640, 94] width 682 height 35
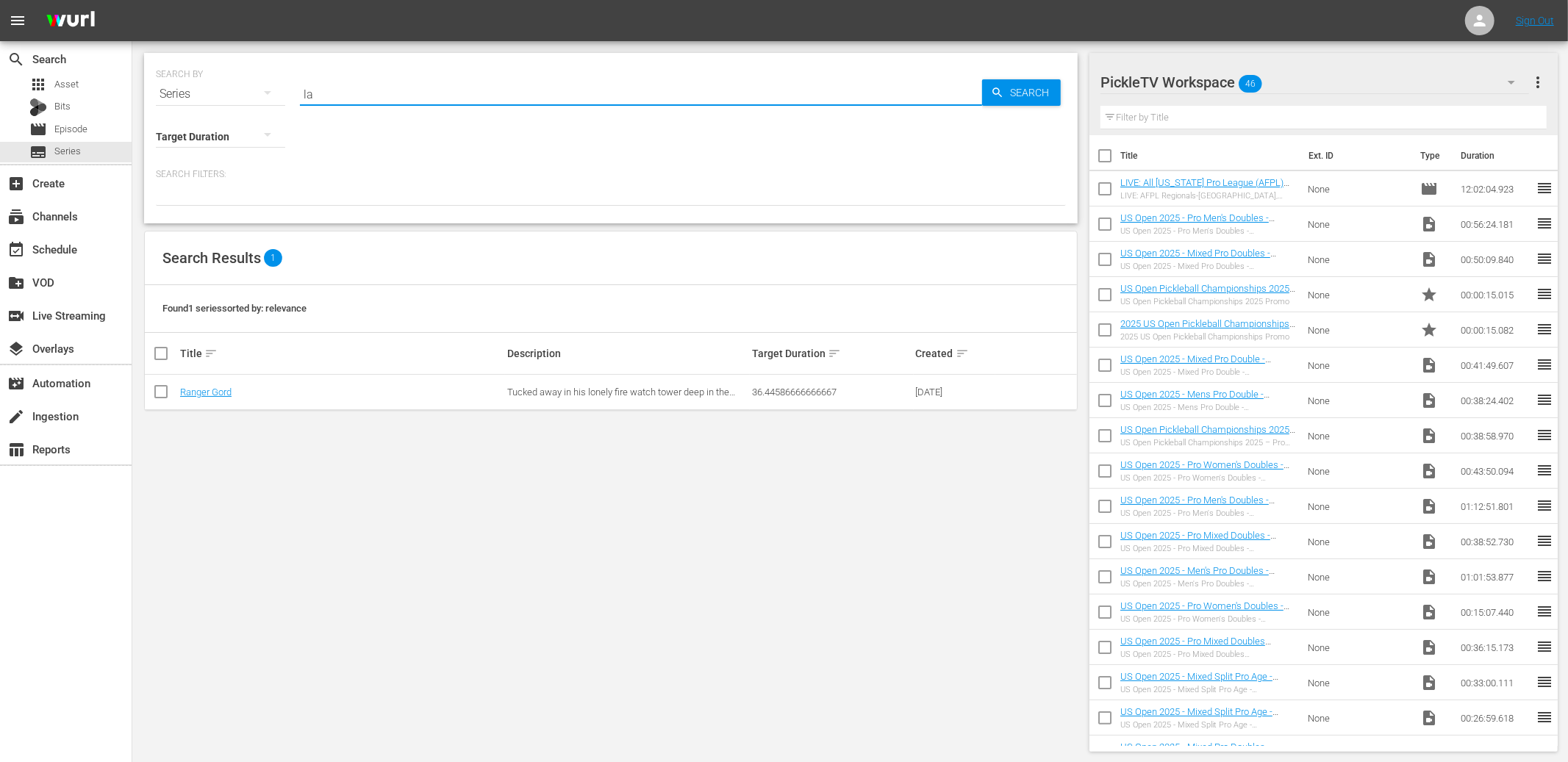
type input "l"
type input "The Las Vegas"
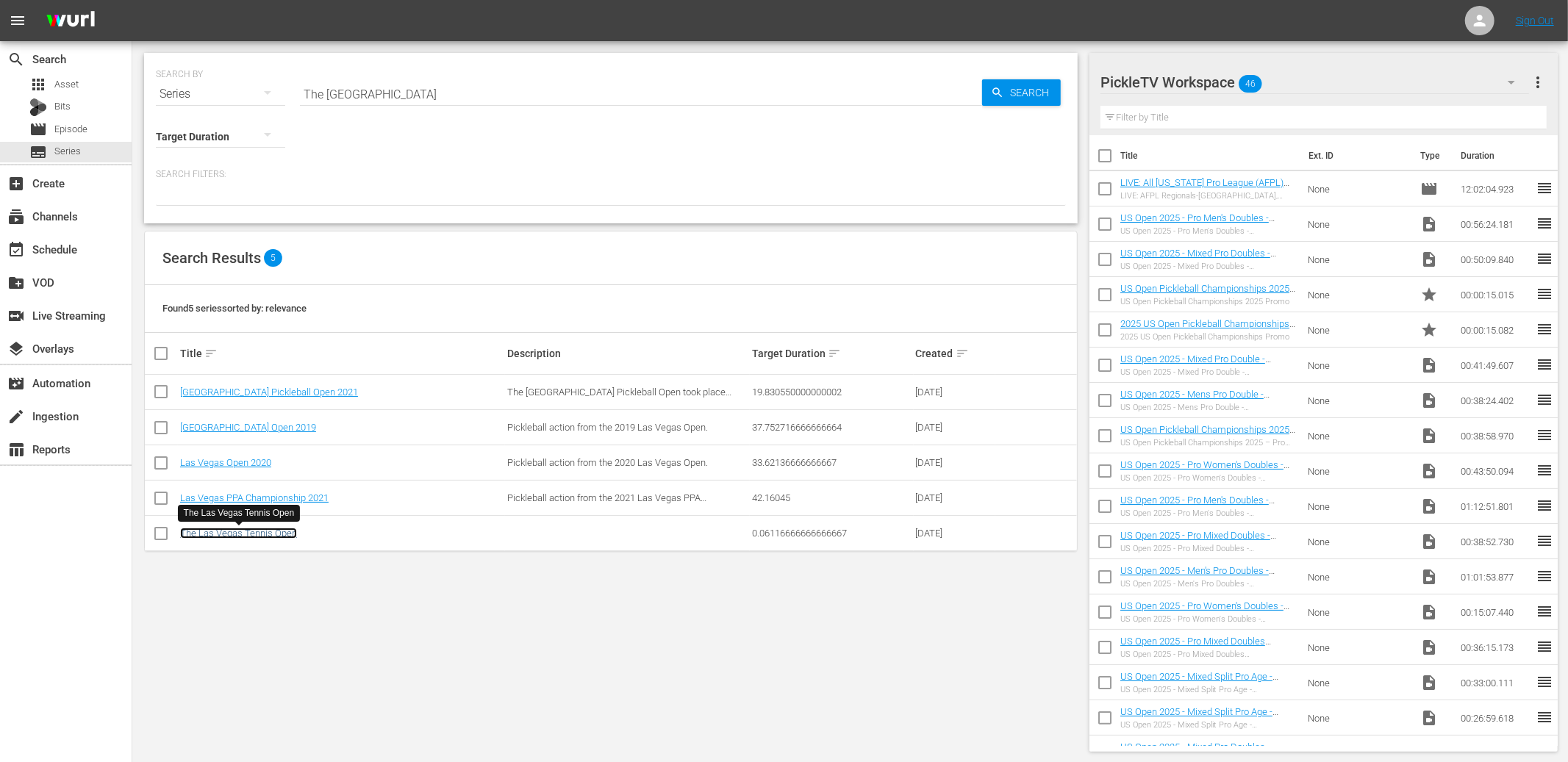
click at [267, 533] on link "The Las Vegas Tennis Open" at bounding box center [239, 533] width 117 height 11
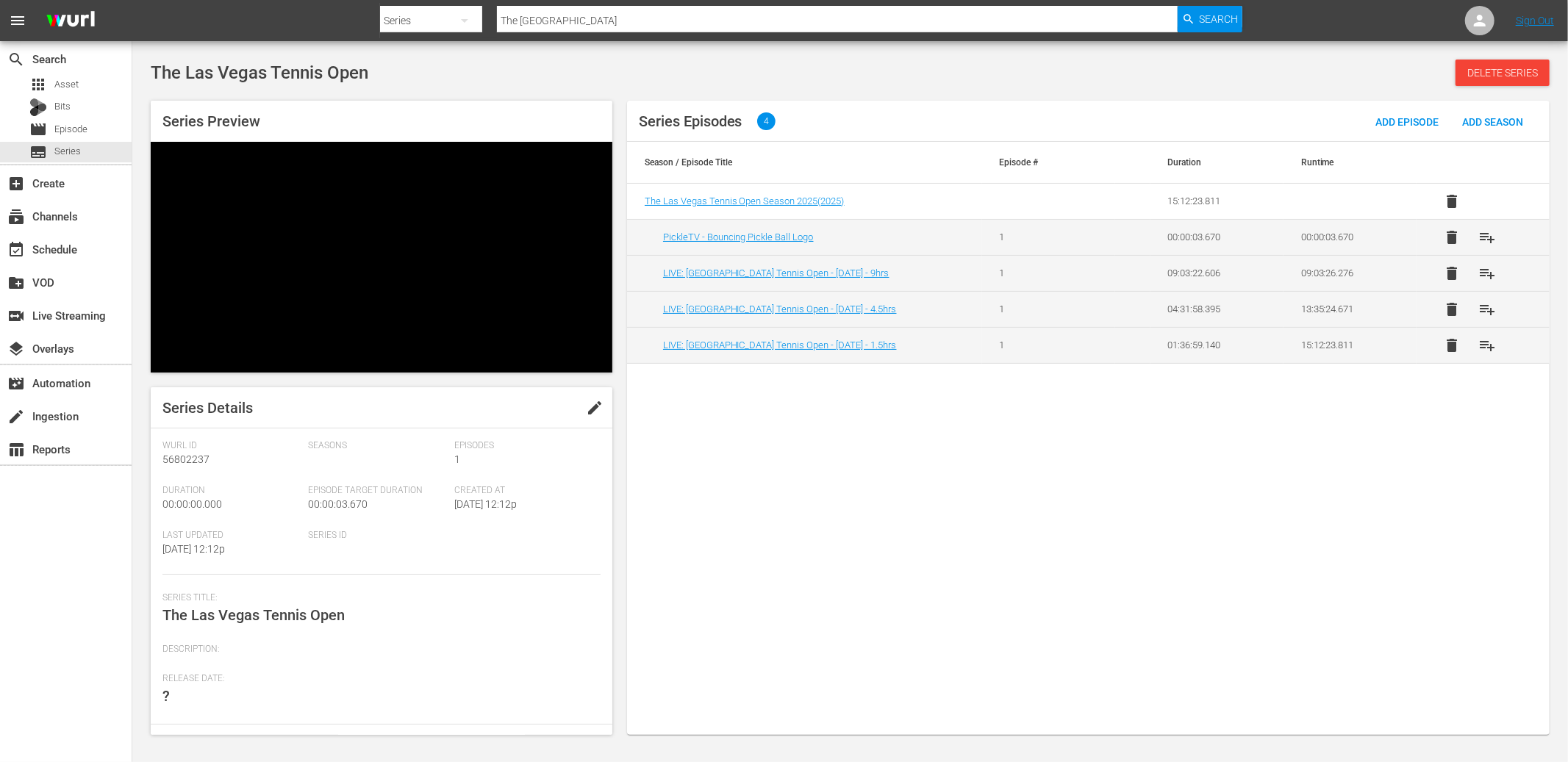
click at [0, 0] on div at bounding box center [0, 0] width 0 height 0
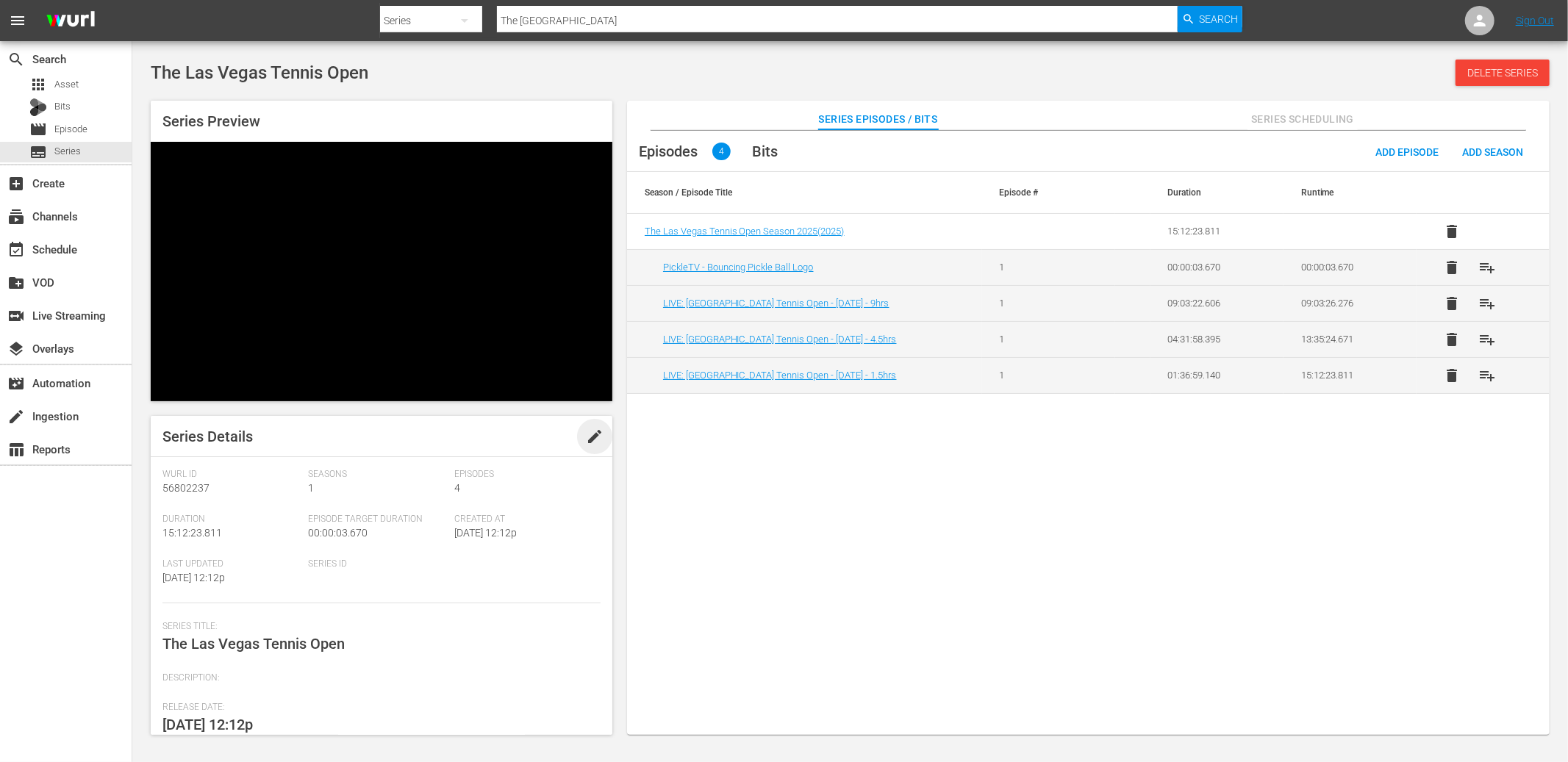
click at [586, 445] on span "edit" at bounding box center [594, 437] width 18 height 18
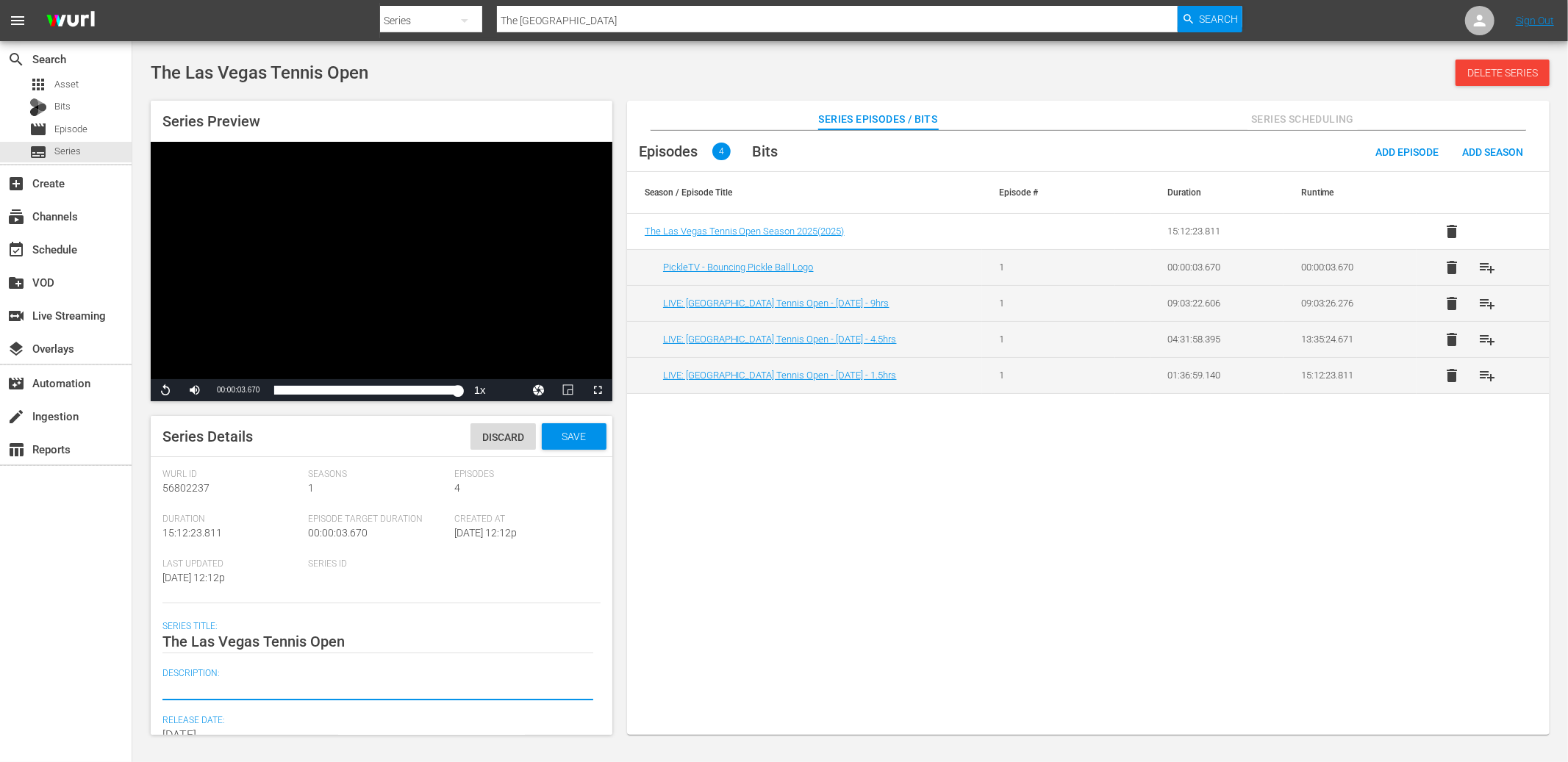
click at [317, 625] on textarea at bounding box center [378, 689] width 431 height 18
paste textarea "The Las Vegas Challenger is a professional tennis tournament played on outdoor …"
type textarea "The Las Vegas Challenger is a professional tennis tournament played on outdoor …"
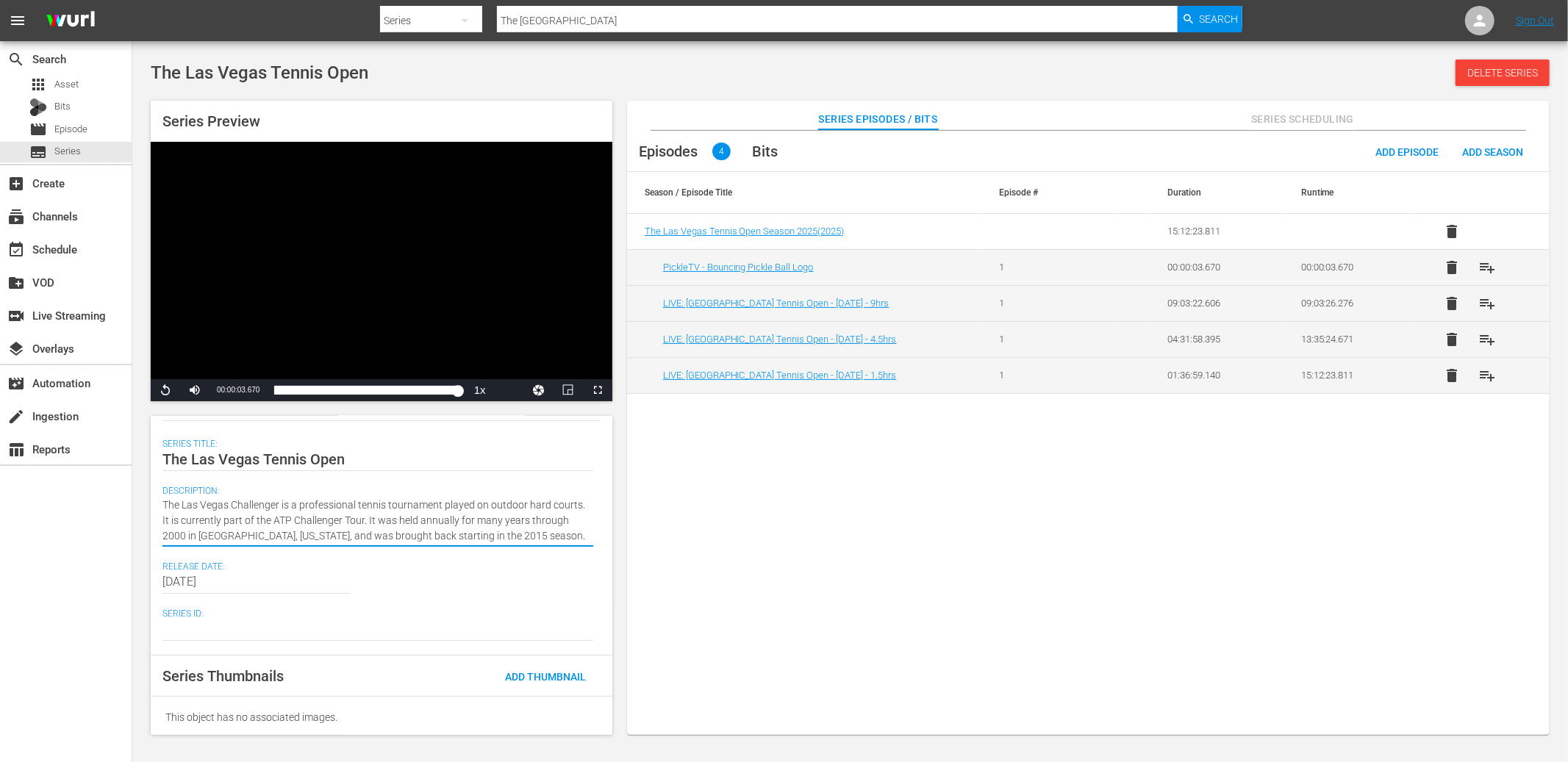
scroll to position [185, 0]
drag, startPoint x: 476, startPoint y: 527, endPoint x: 369, endPoint y: 518, distance: 107.4
click at [369, 518] on textarea "The Las Vegas Challenger is a professional tennis tournament played on outdoor …" at bounding box center [378, 519] width 431 height 47
type textarea "The Las Vegas Challenger is a professional tennis tournament played on outdoor …"
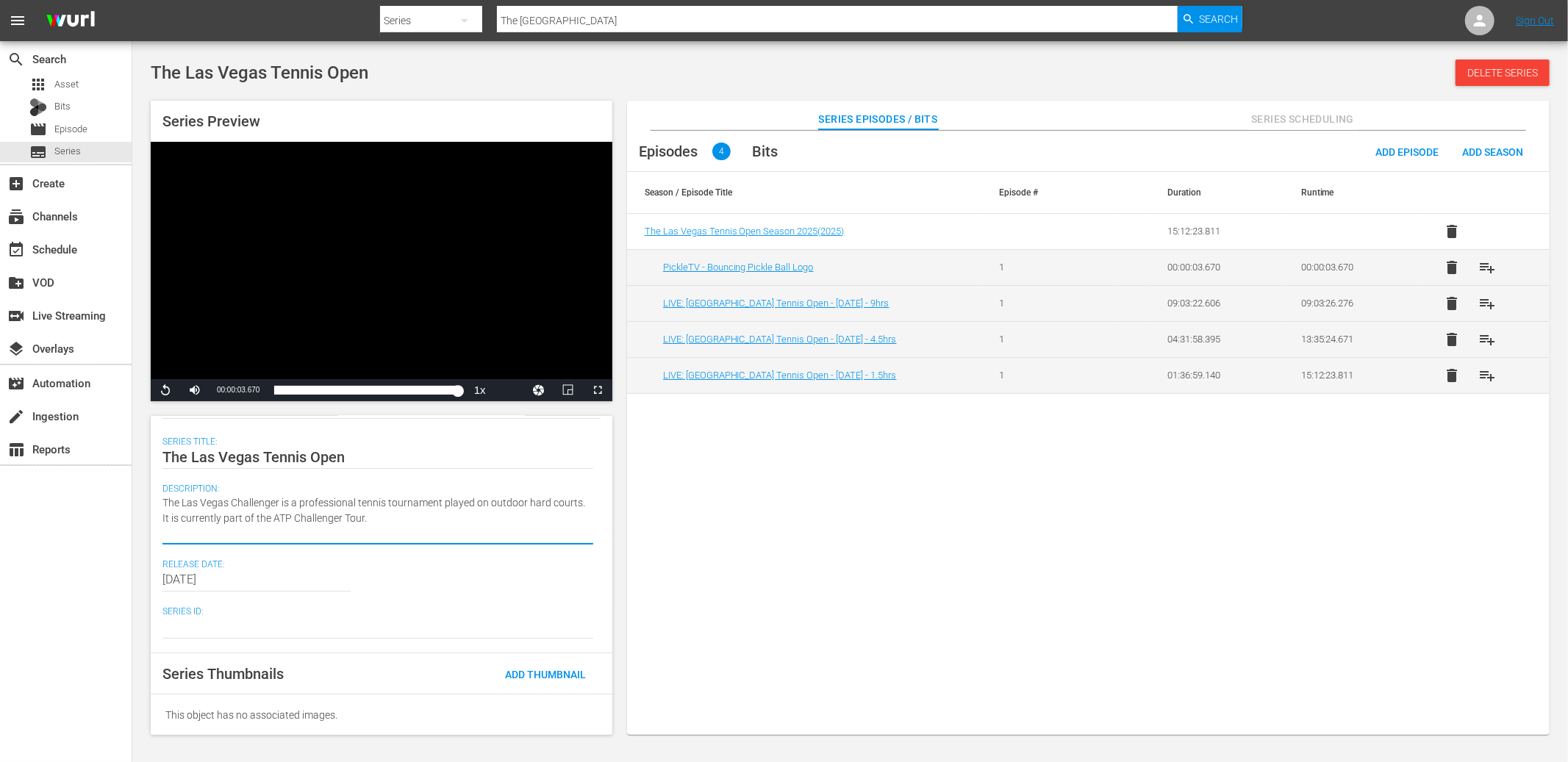
scroll to position [169, 0]
drag, startPoint x: 386, startPoint y: 528, endPoint x: 159, endPoint y: 512, distance: 227.6
click at [159, 511] on div "Series Details Discard Save Wurl Id 56802237 Seasons 1 Episodes 4 Duration 15:1…" at bounding box center [382, 575] width 462 height 319
paste textarea "ATP Challenger Tour Las Vegas Open, officially the Las Vegas Tennis Open, is a …"
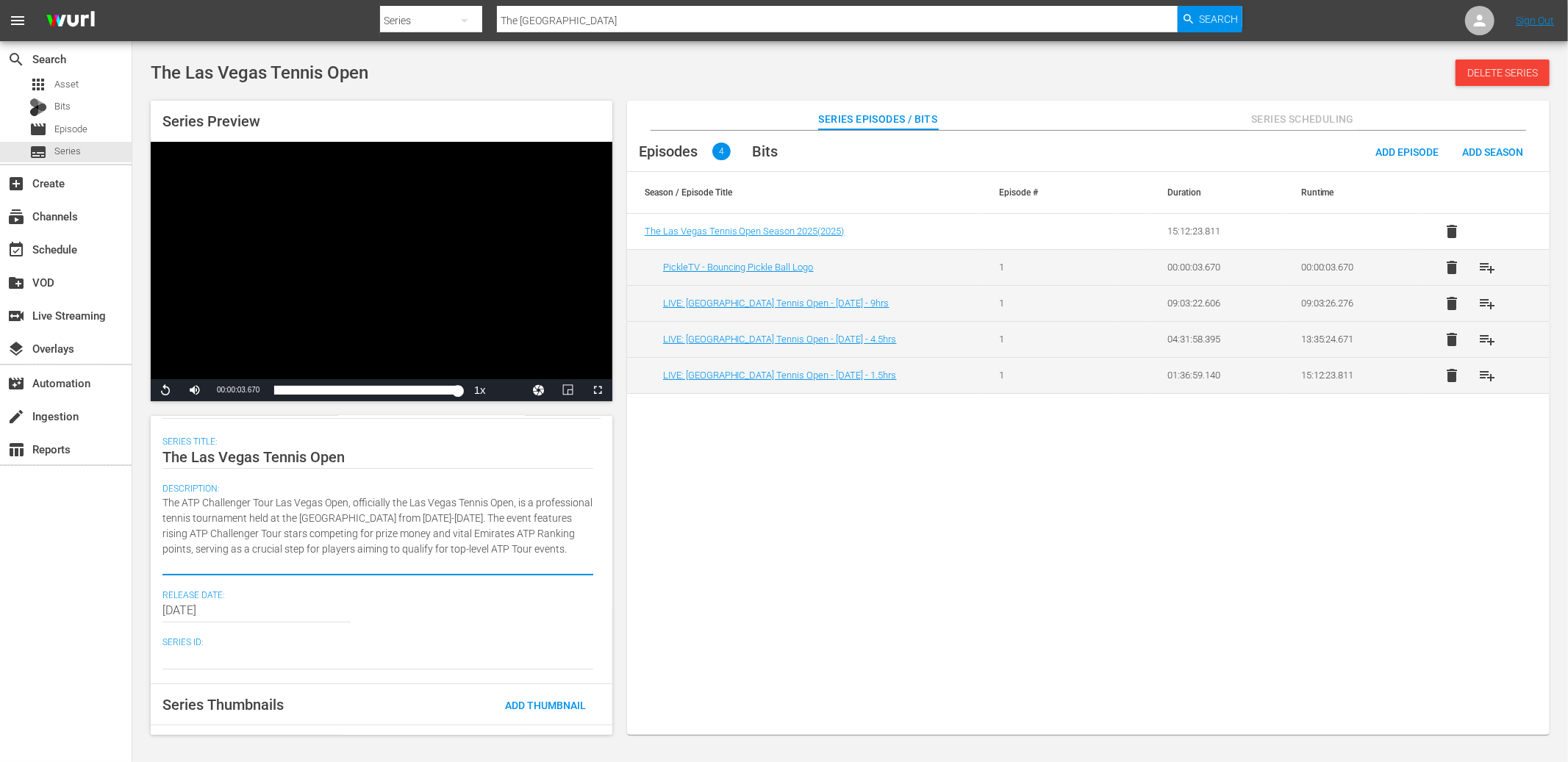
scroll to position [0, 0]
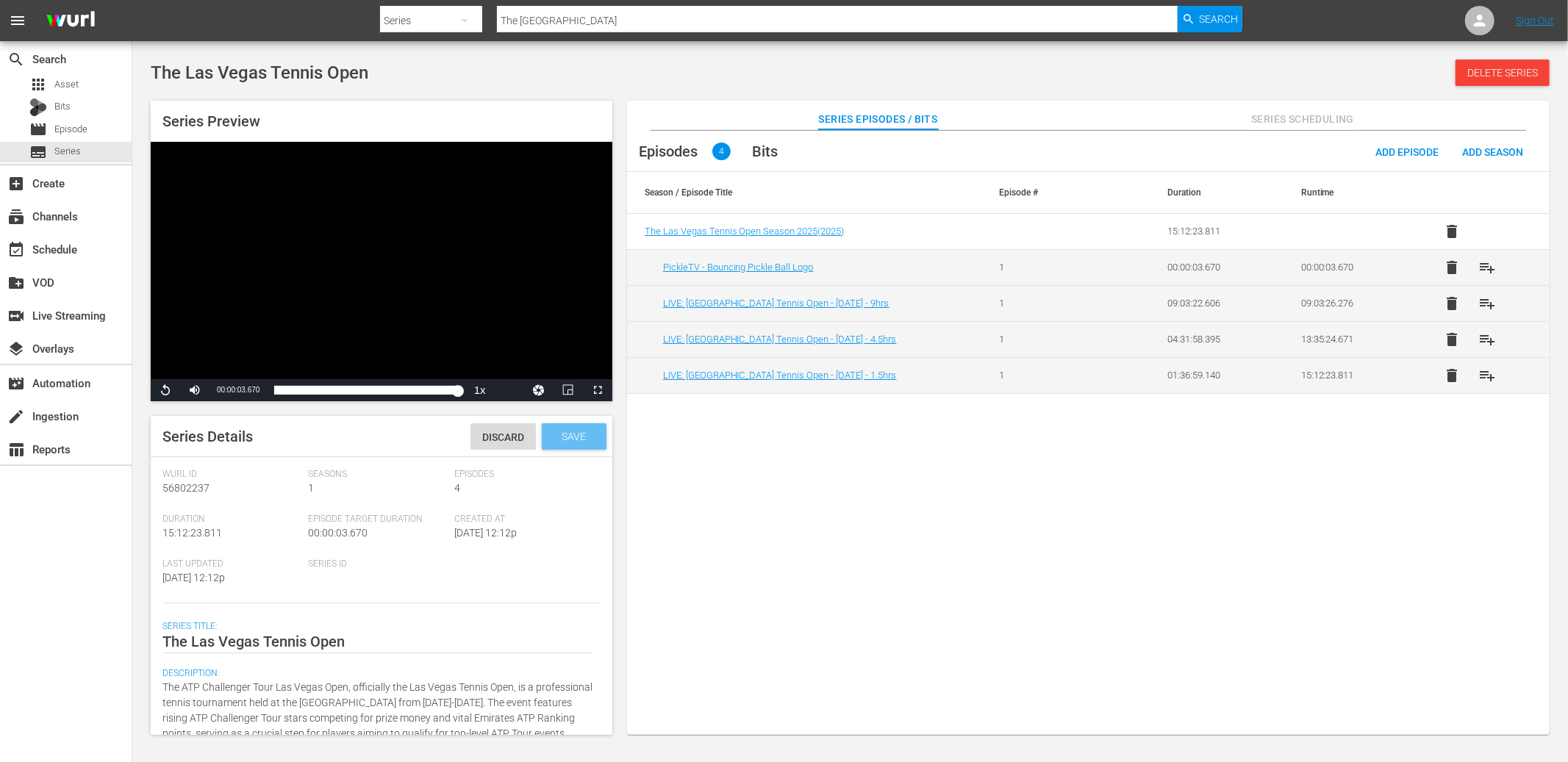
click at [566, 434] on span "Save" at bounding box center [574, 436] width 47 height 12
click at [1235, 470] on div "Episodes 4 Bits Add Episode Add Season Season / Episode Title Episode # Duratio…" at bounding box center [1088, 441] width 923 height 620
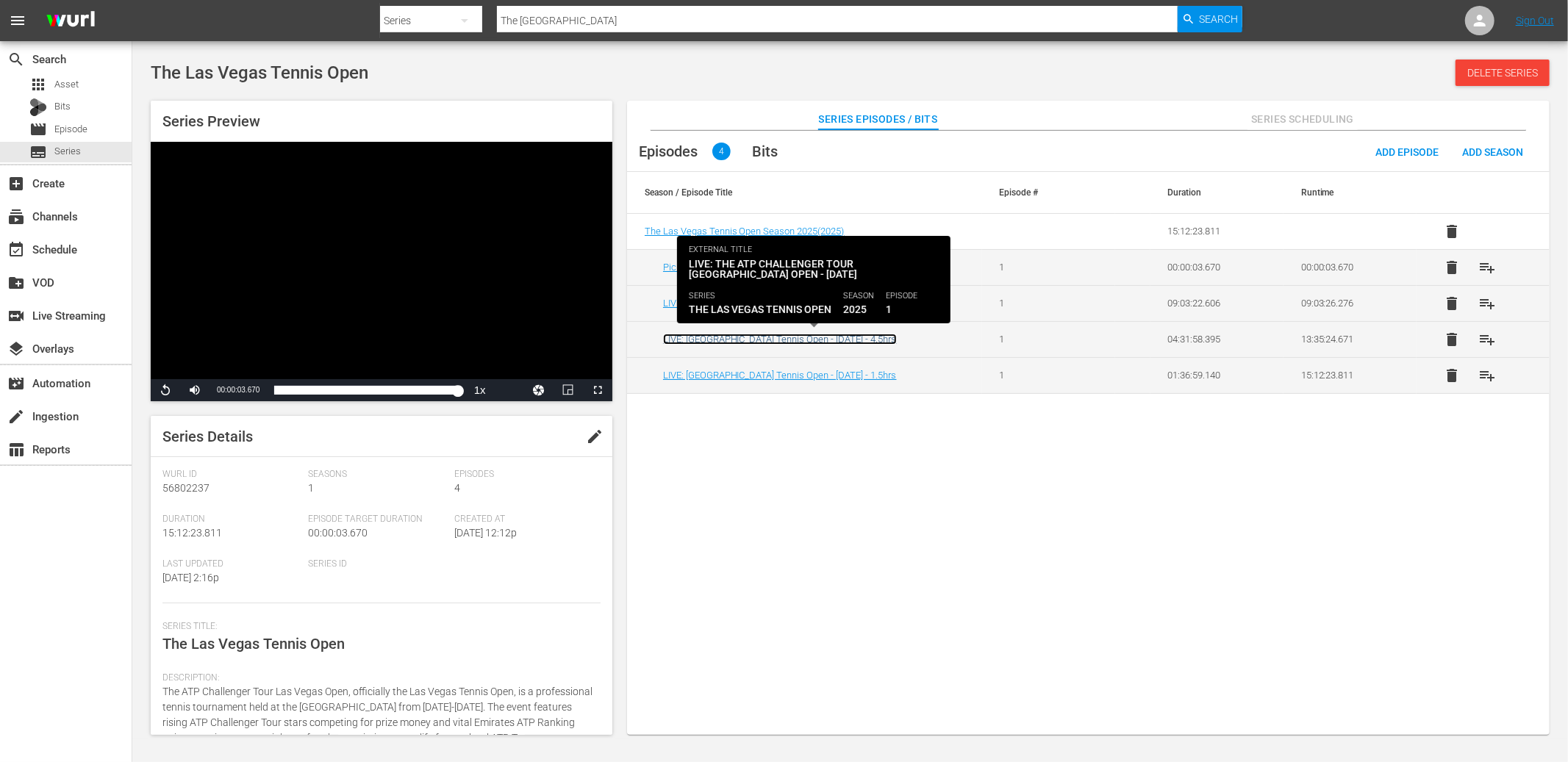
click at [847, 344] on link "LIVE: [GEOGRAPHIC_DATA] Tennis Open - [DATE] - 4.5hrs" at bounding box center [780, 339] width 234 height 11
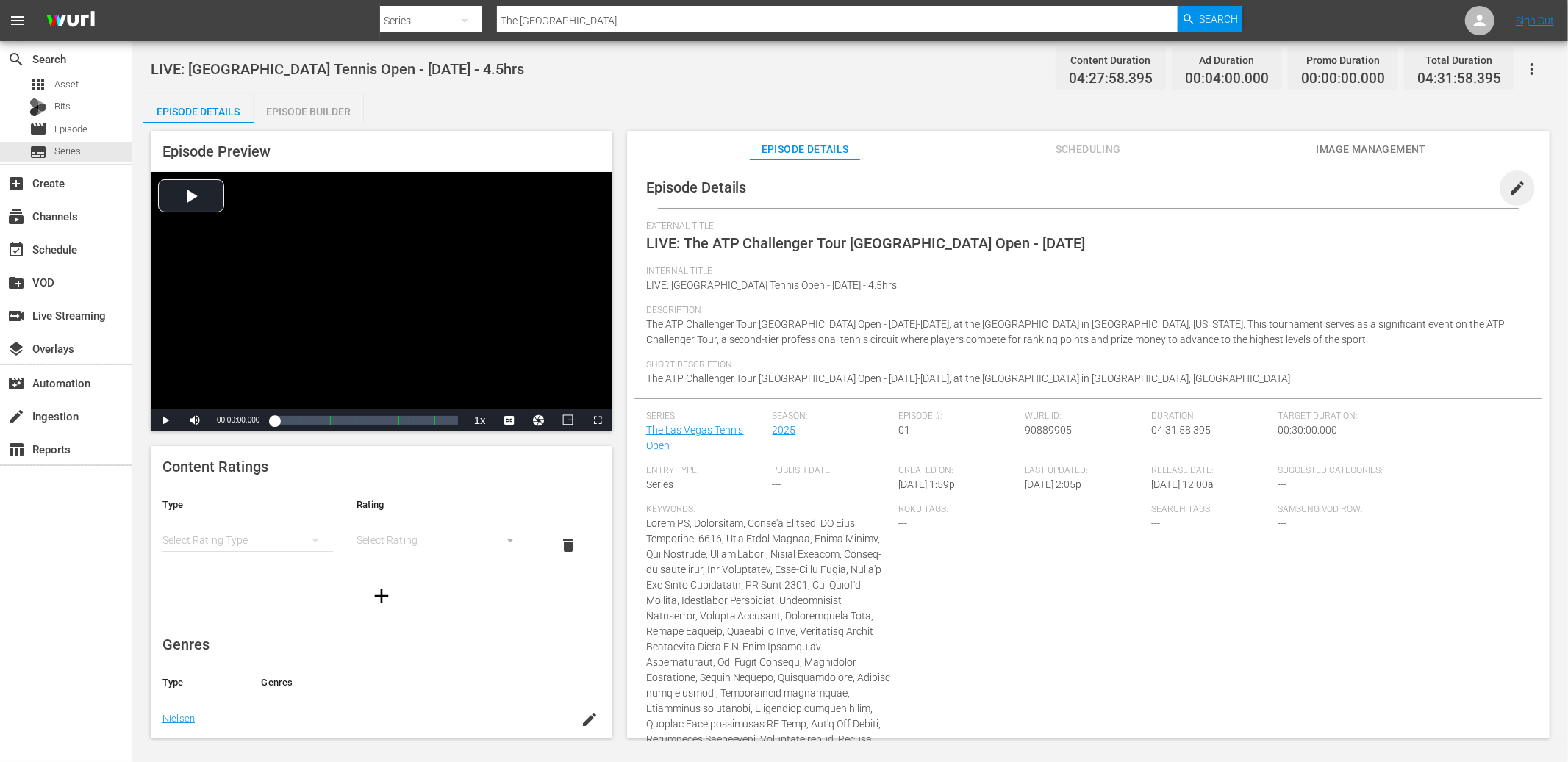
click at [1235, 194] on span "edit" at bounding box center [1517, 188] width 18 height 18
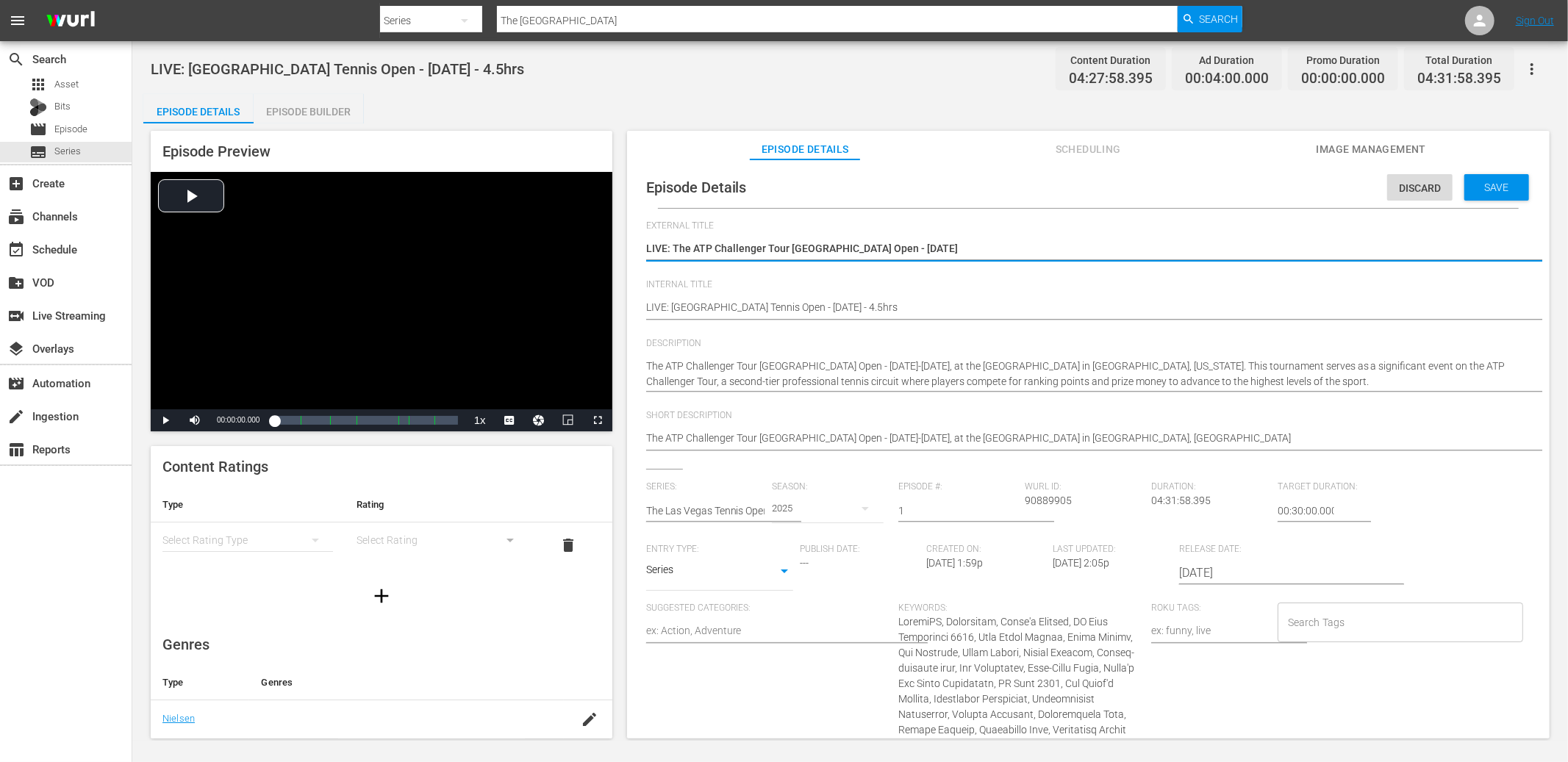
click at [929, 512] on input "1" at bounding box center [958, 511] width 119 height 35
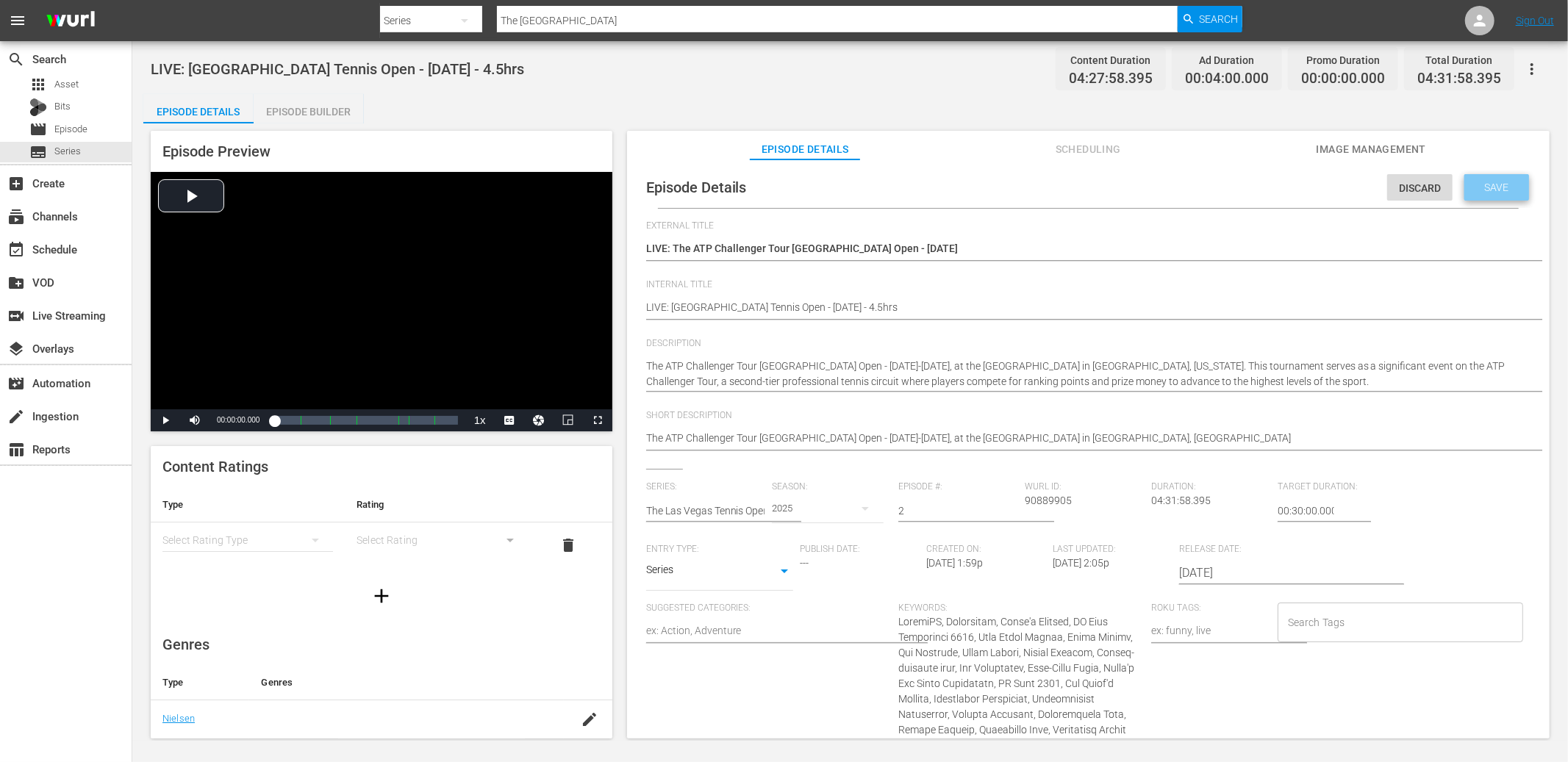
click at [1235, 195] on div "Save" at bounding box center [1497, 187] width 65 height 26
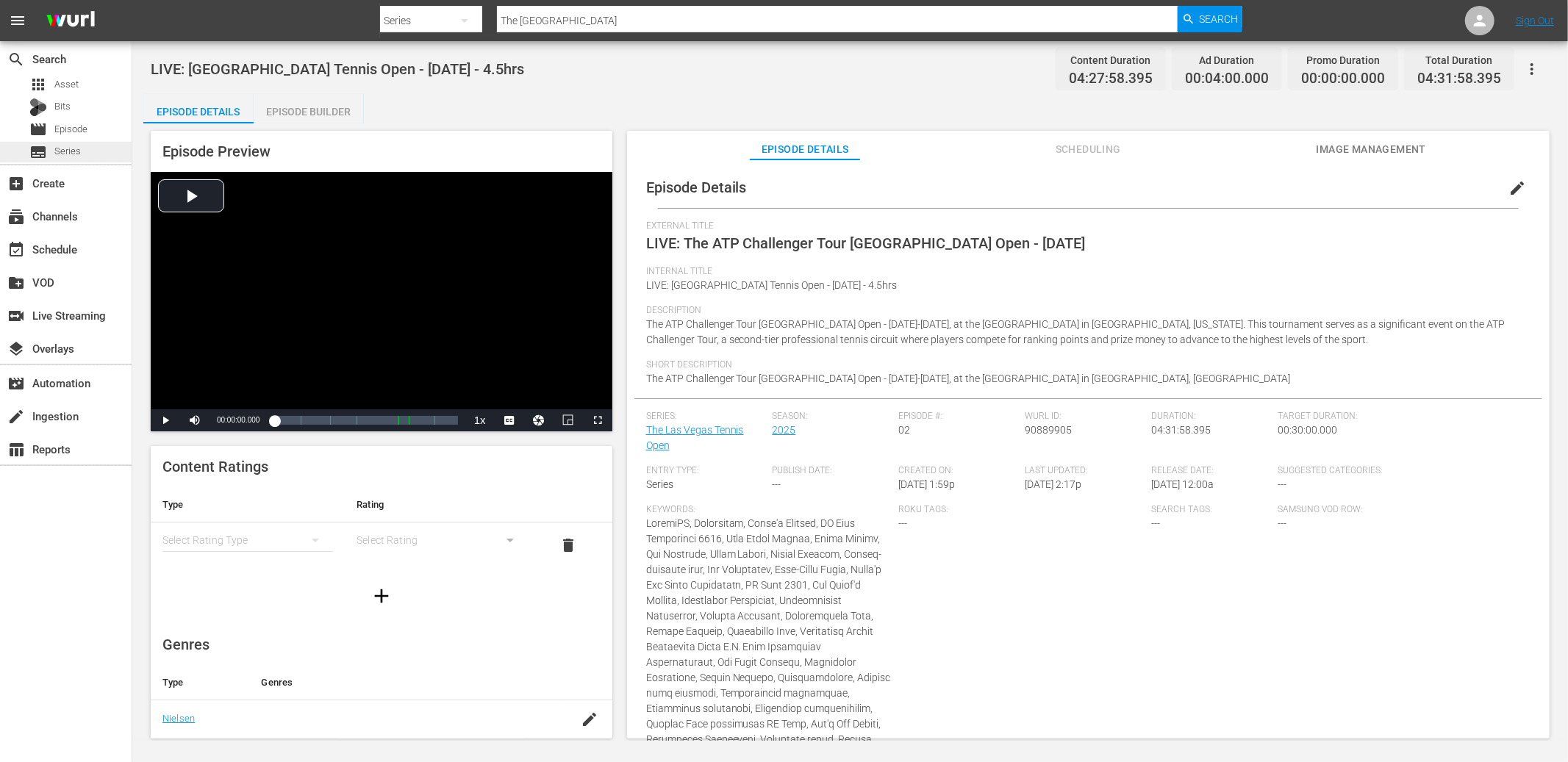
click at [102, 152] on div "subtitles Series" at bounding box center [66, 153] width 132 height 21
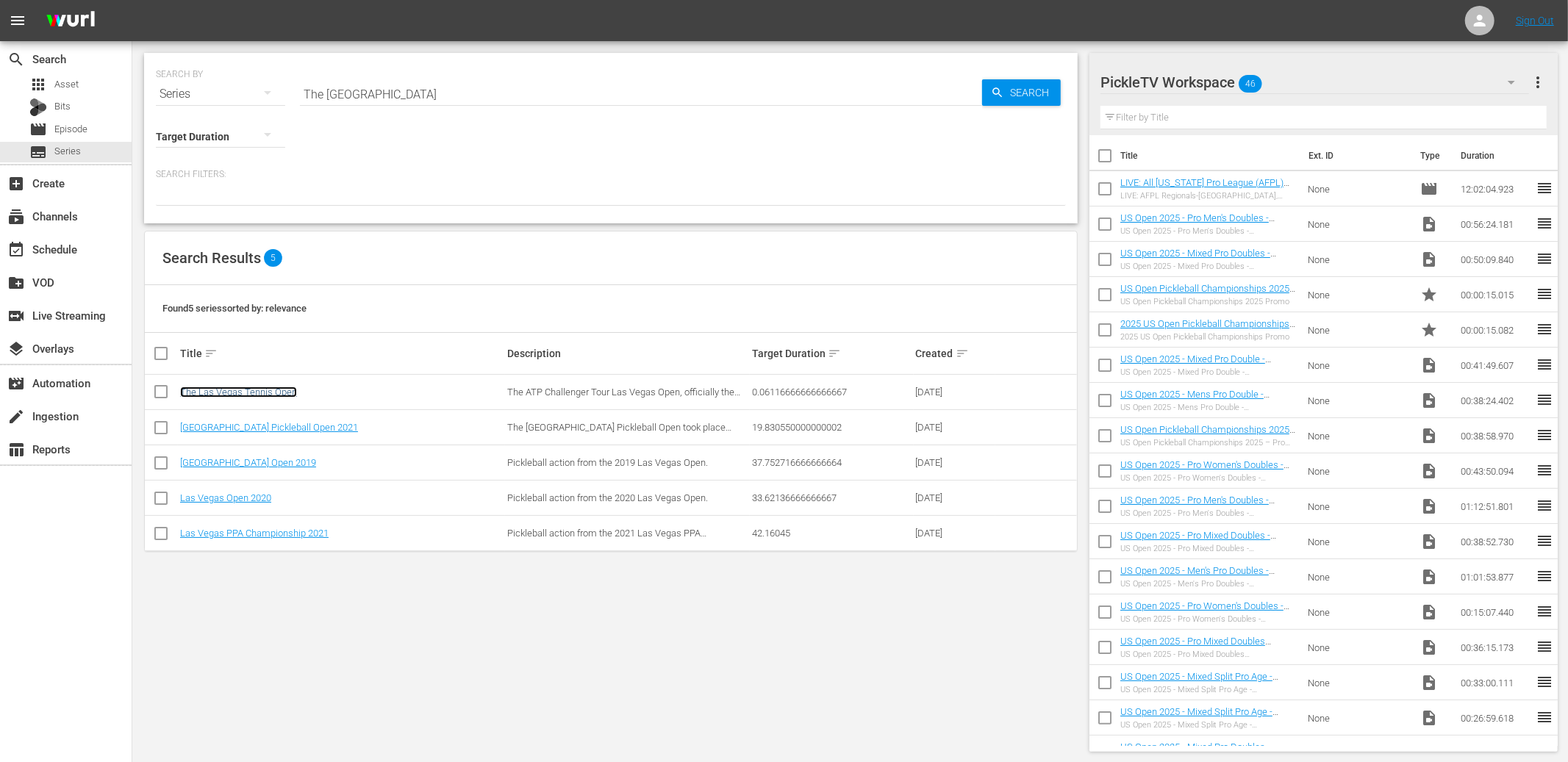
click at [253, 392] on link "The Las Vegas Tennis Open" at bounding box center [239, 392] width 117 height 11
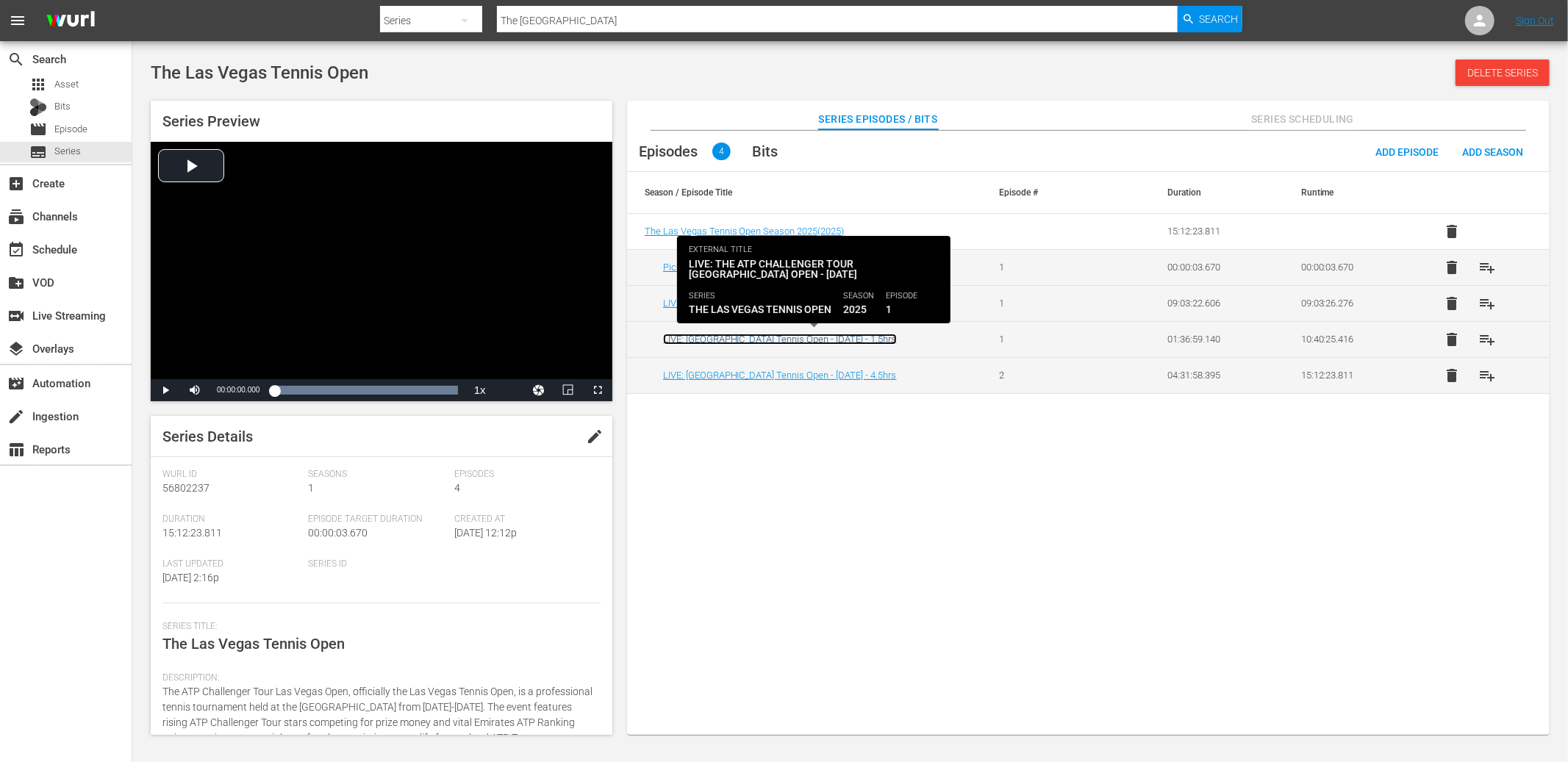
click at [821, 337] on link "LIVE: [GEOGRAPHIC_DATA] Tennis Open - [DATE] - 1.5hrs" at bounding box center [780, 339] width 234 height 11
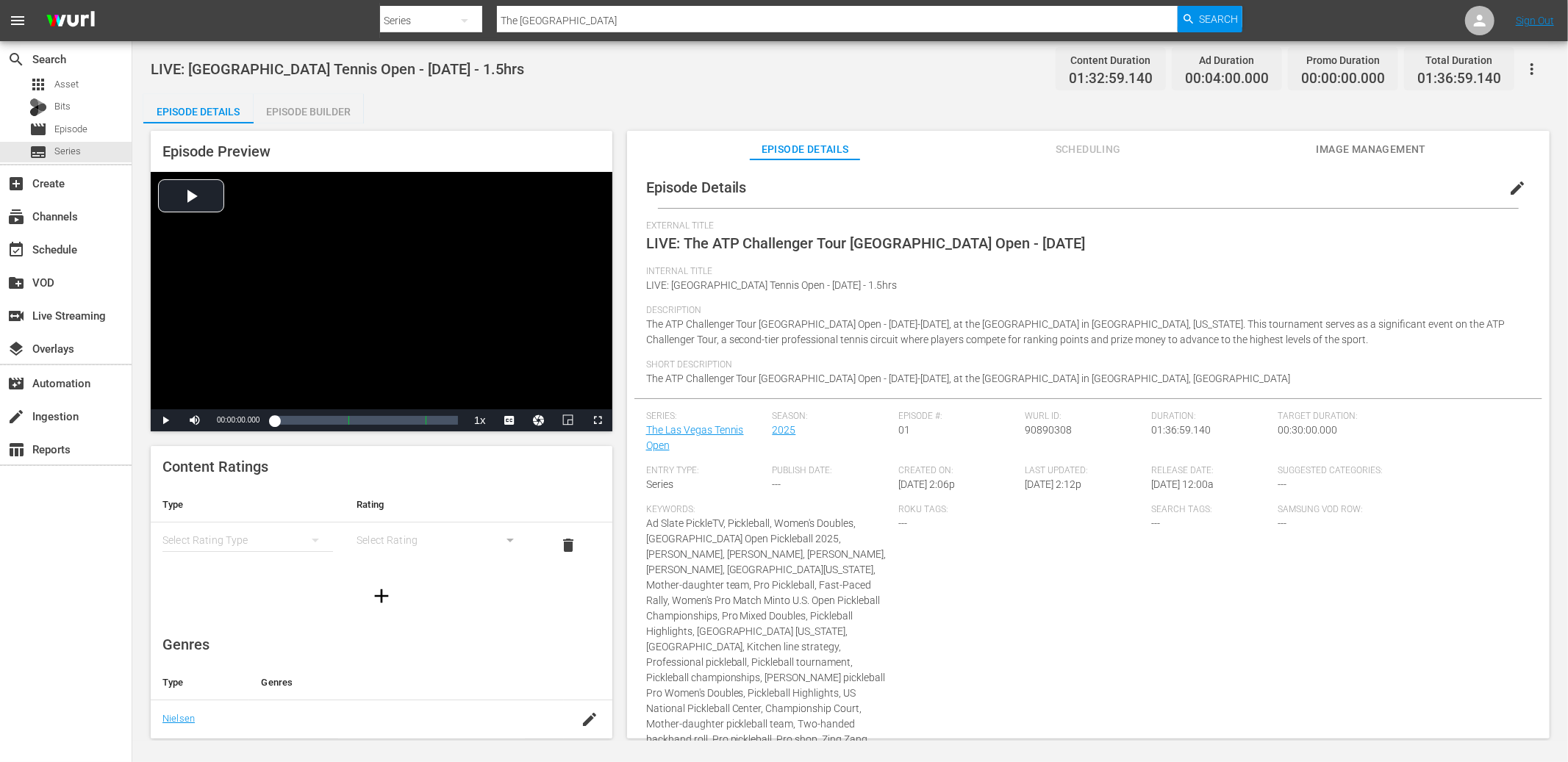
click at [1235, 184] on span "edit" at bounding box center [1517, 188] width 18 height 18
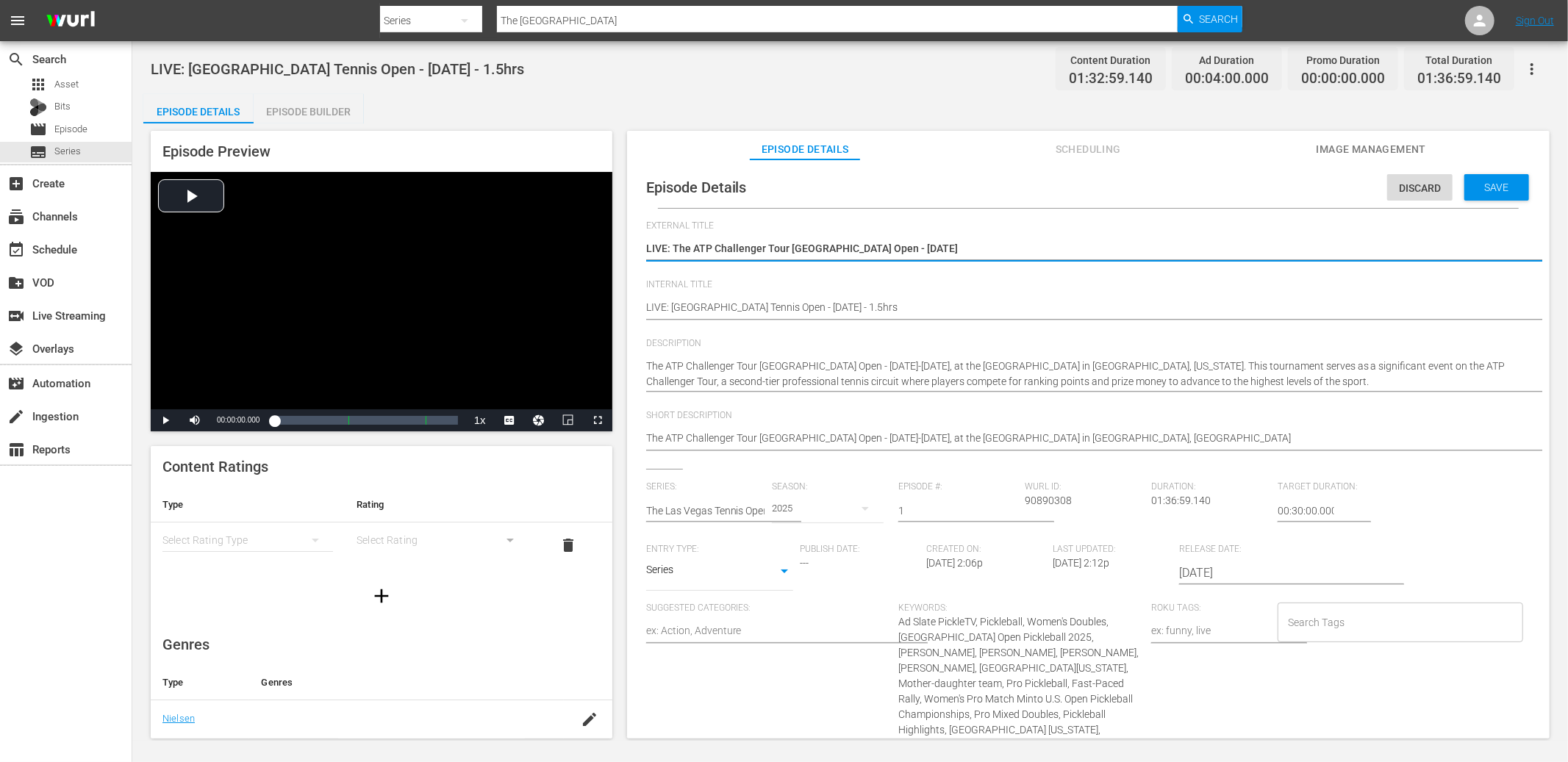
click at [952, 507] on input "1" at bounding box center [958, 511] width 119 height 35
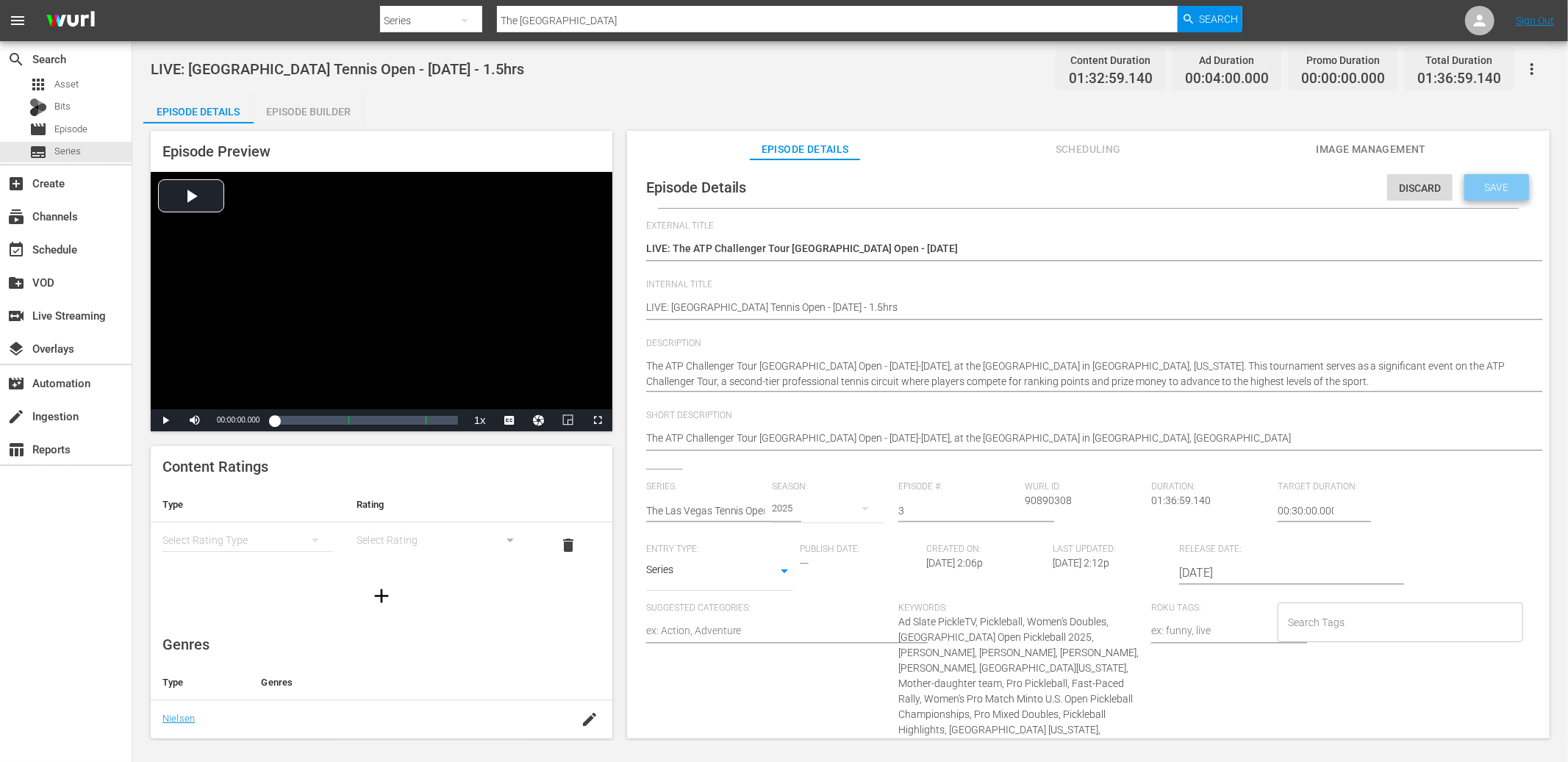
click at [1235, 188] on span "Save" at bounding box center [1497, 187] width 47 height 12
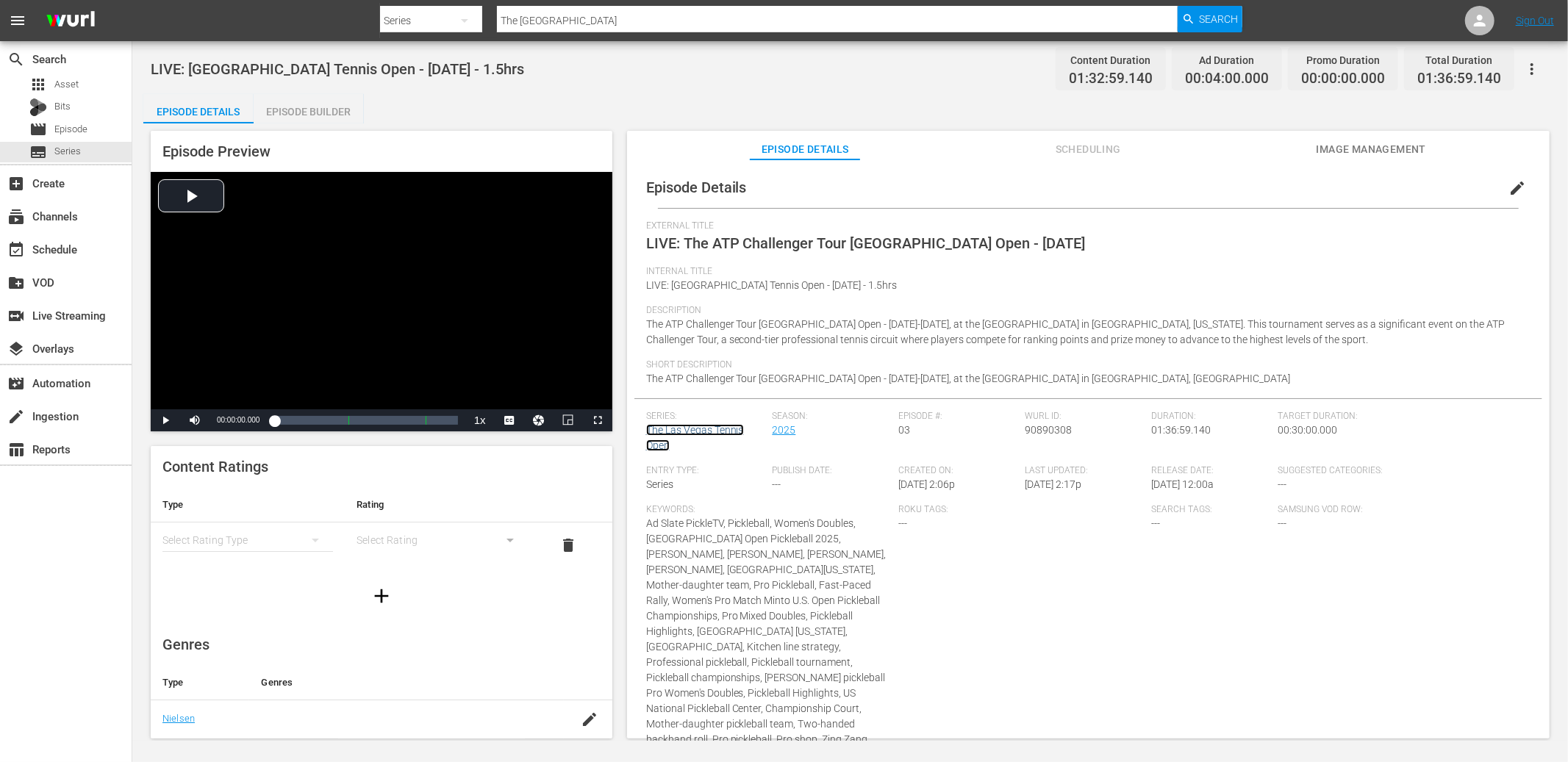
click at [715, 429] on link "The Las Vegas Tennis Open" at bounding box center [695, 438] width 98 height 27
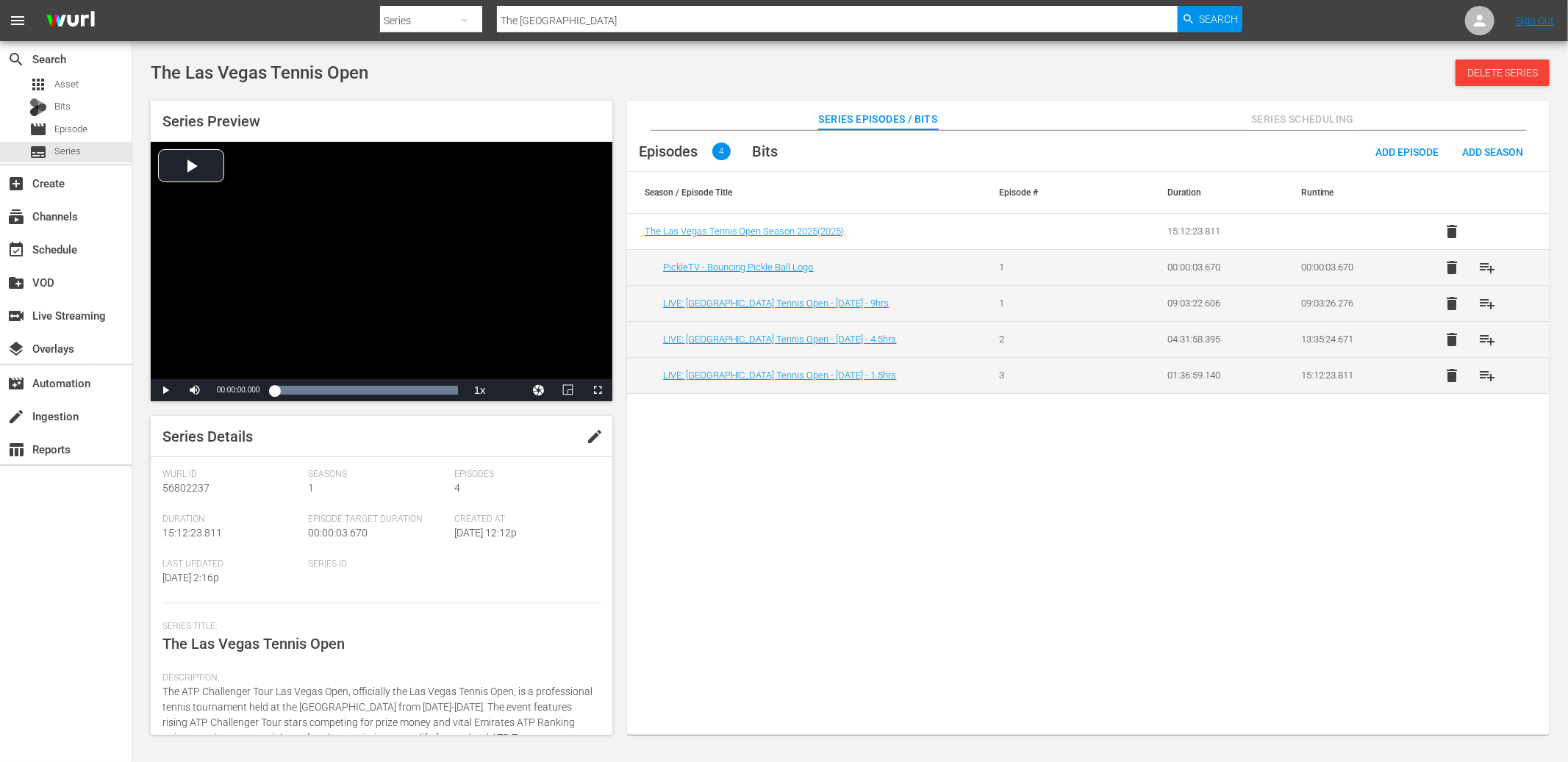
click at [524, 78] on div "The Las Vegas Tennis Open Delete Series" at bounding box center [851, 72] width 1399 height 26
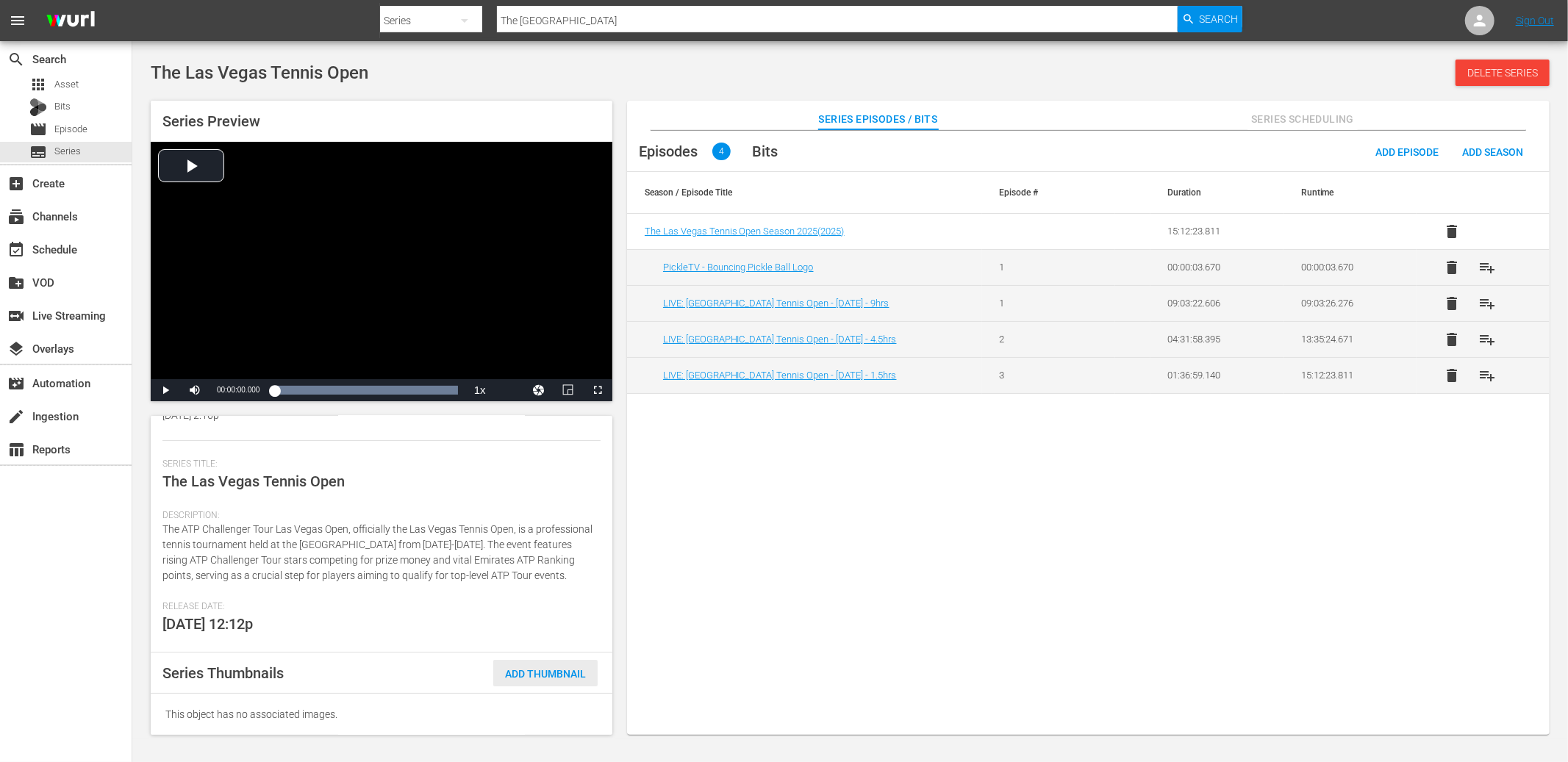
click at [537, 625] on span "Add Thumbnail" at bounding box center [545, 674] width 104 height 12
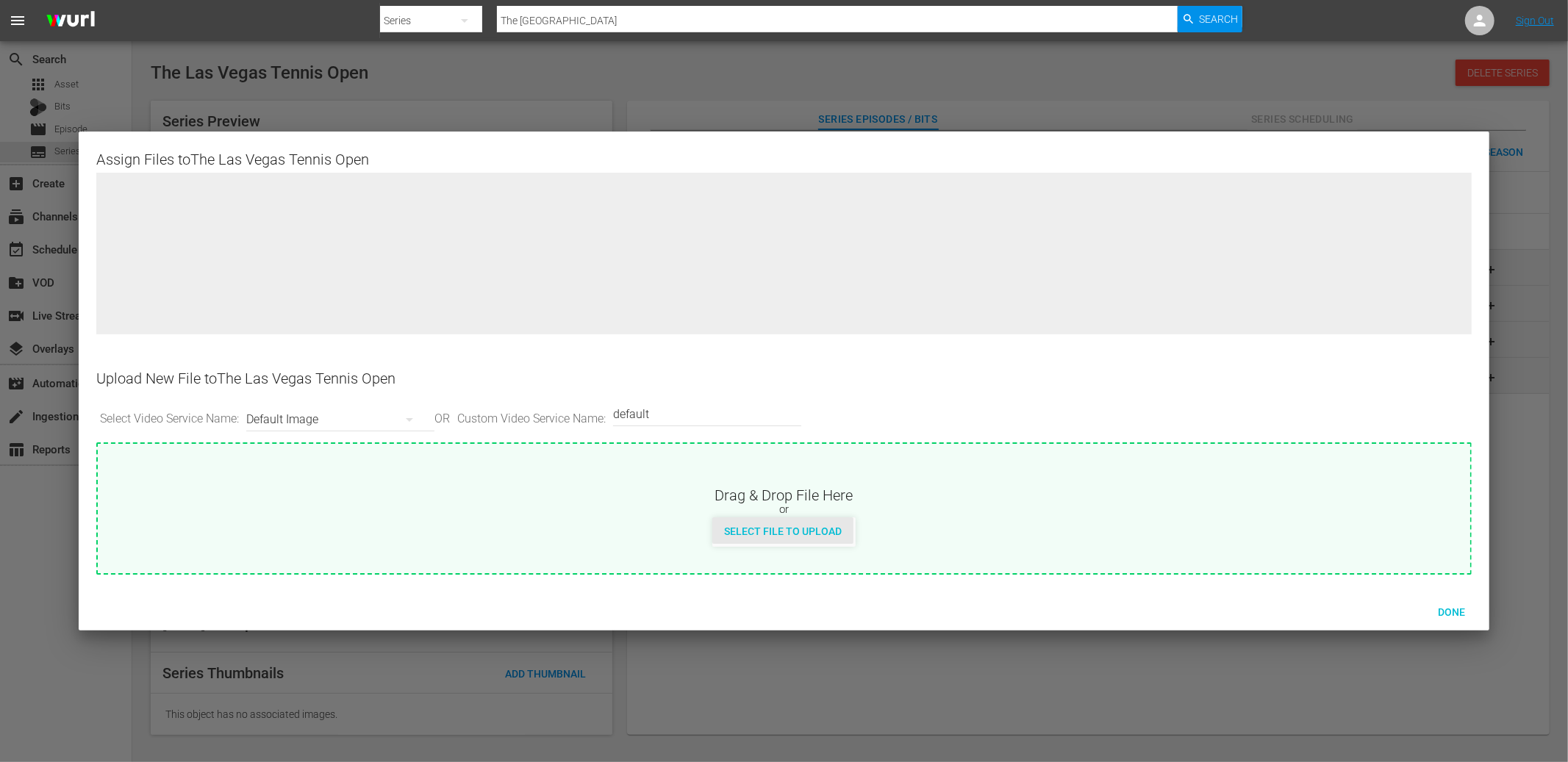
click at [831, 518] on div "Select File to Upload" at bounding box center [783, 531] width 141 height 27
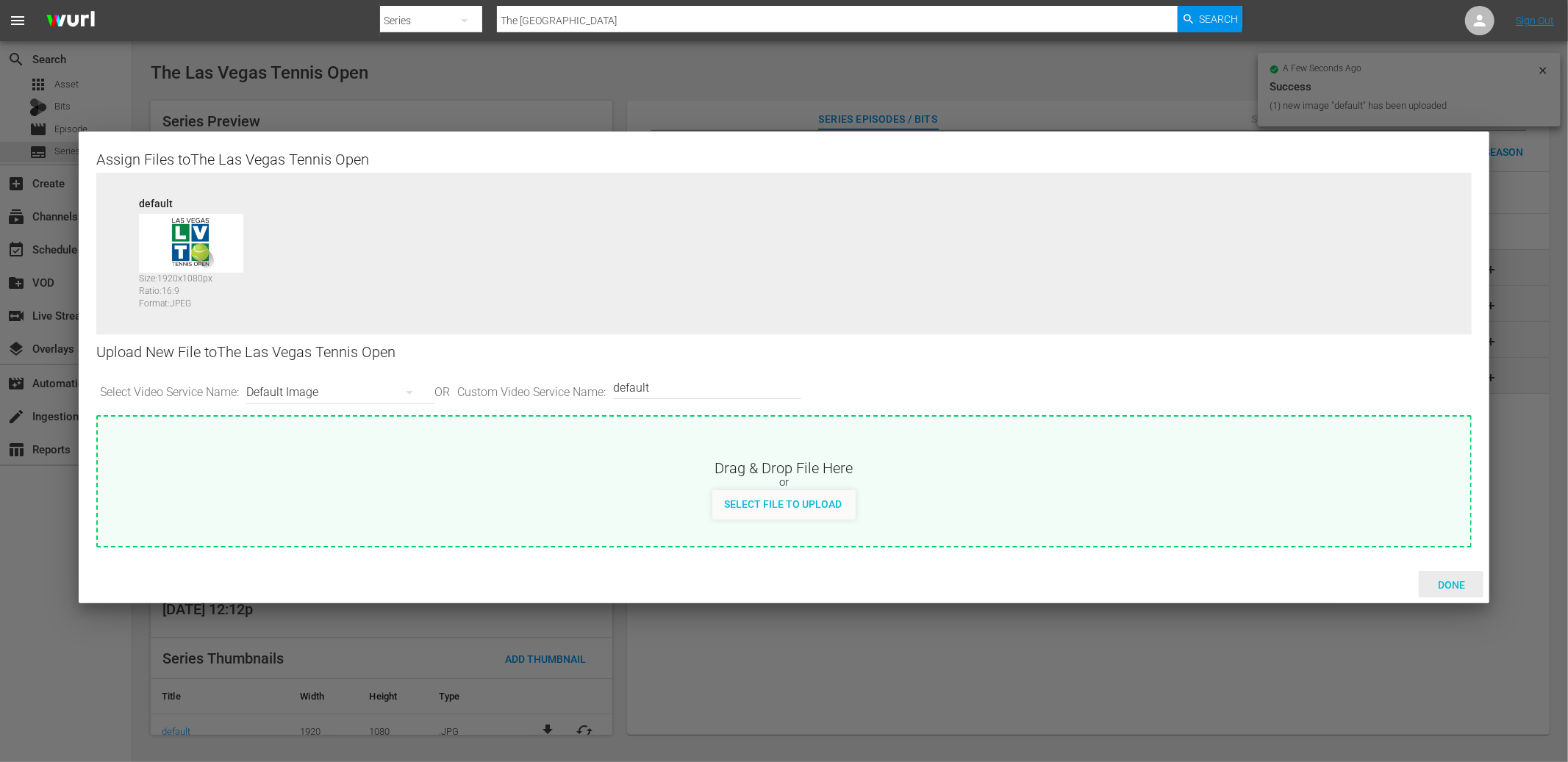
click at [1235, 579] on span "Done" at bounding box center [1451, 585] width 51 height 12
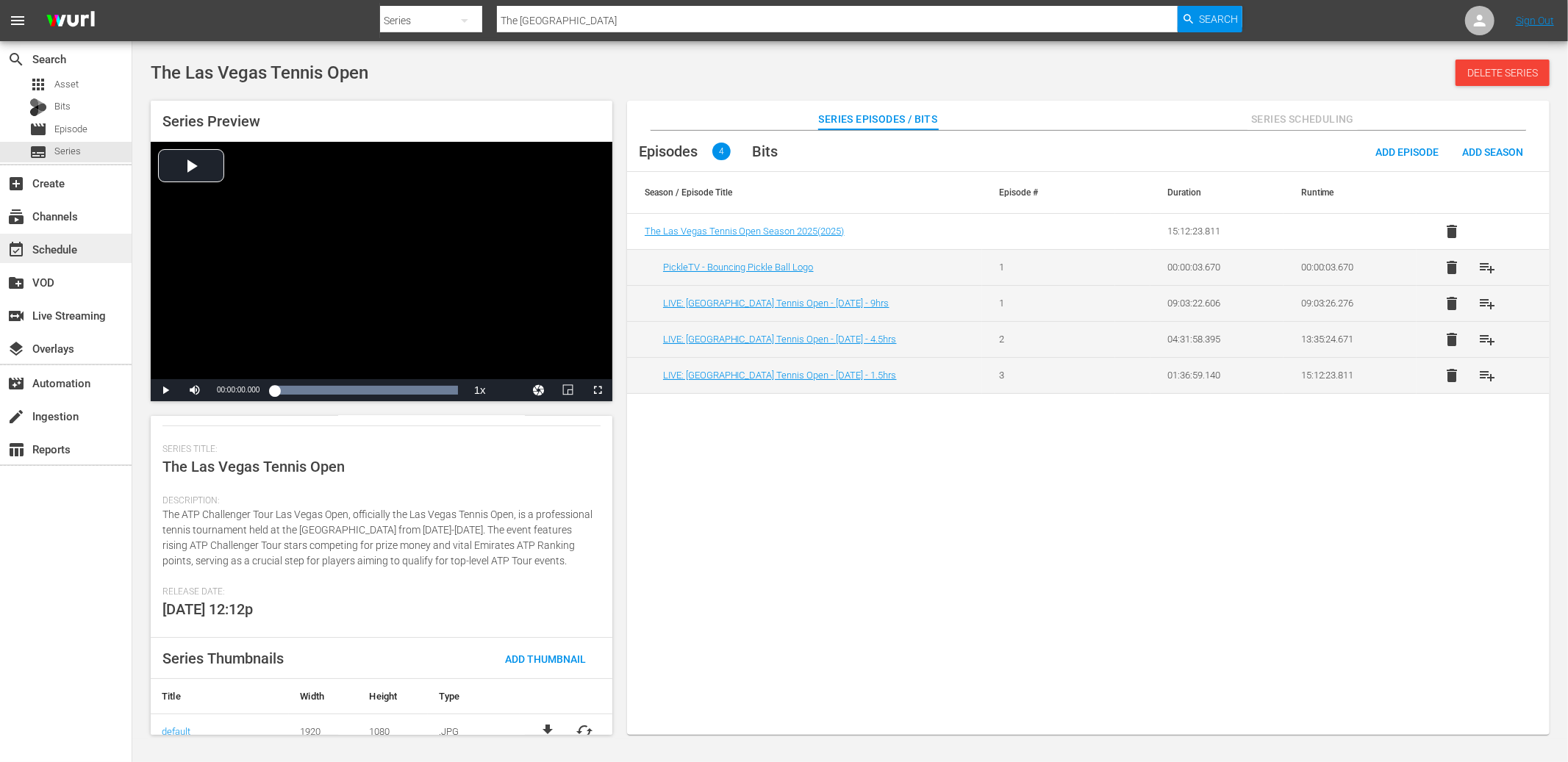
click at [122, 234] on div "event_available Schedule" at bounding box center [66, 248] width 132 height 30
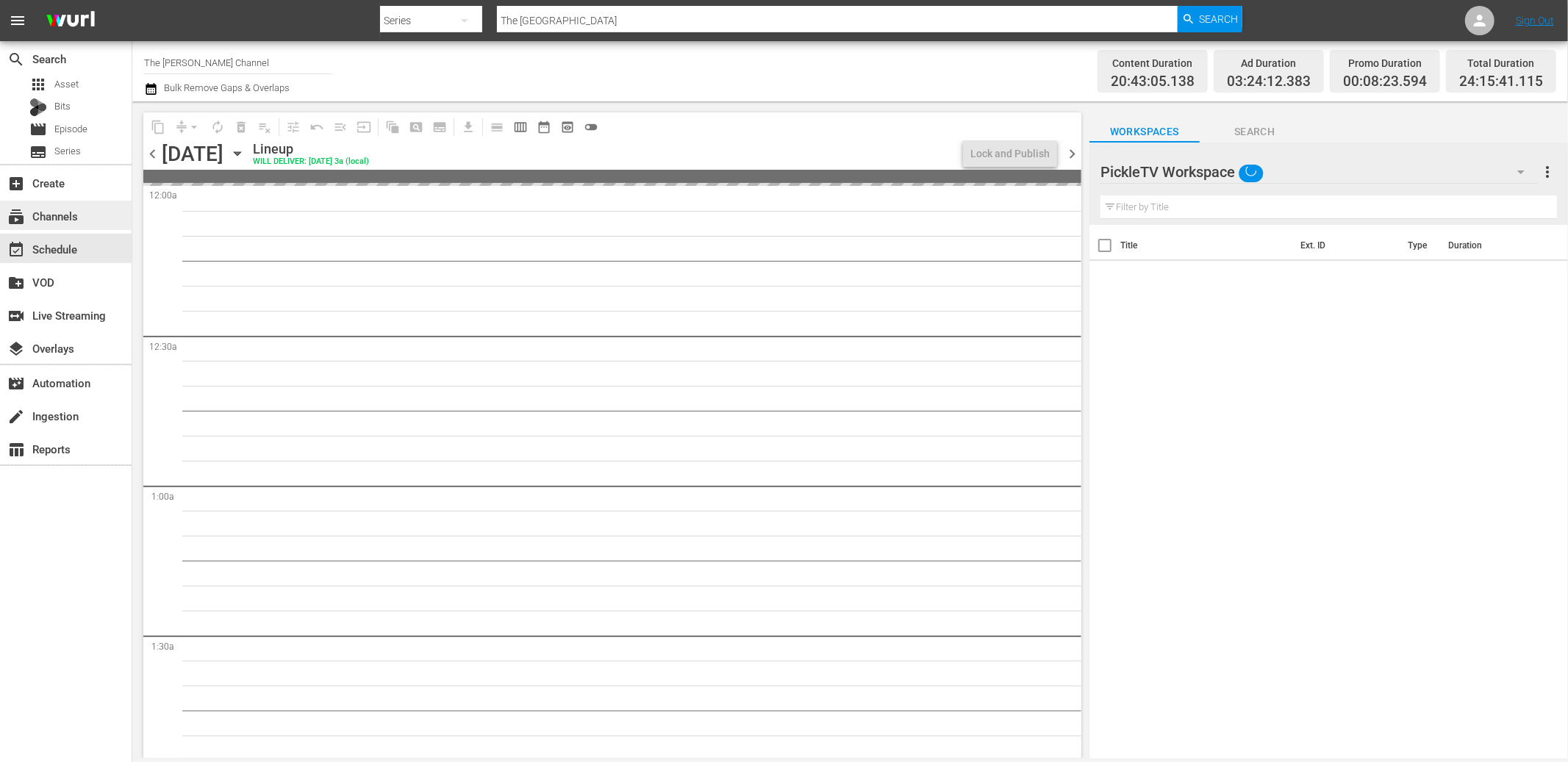
click at [96, 220] on div "subscriptions Channels" at bounding box center [66, 215] width 132 height 30
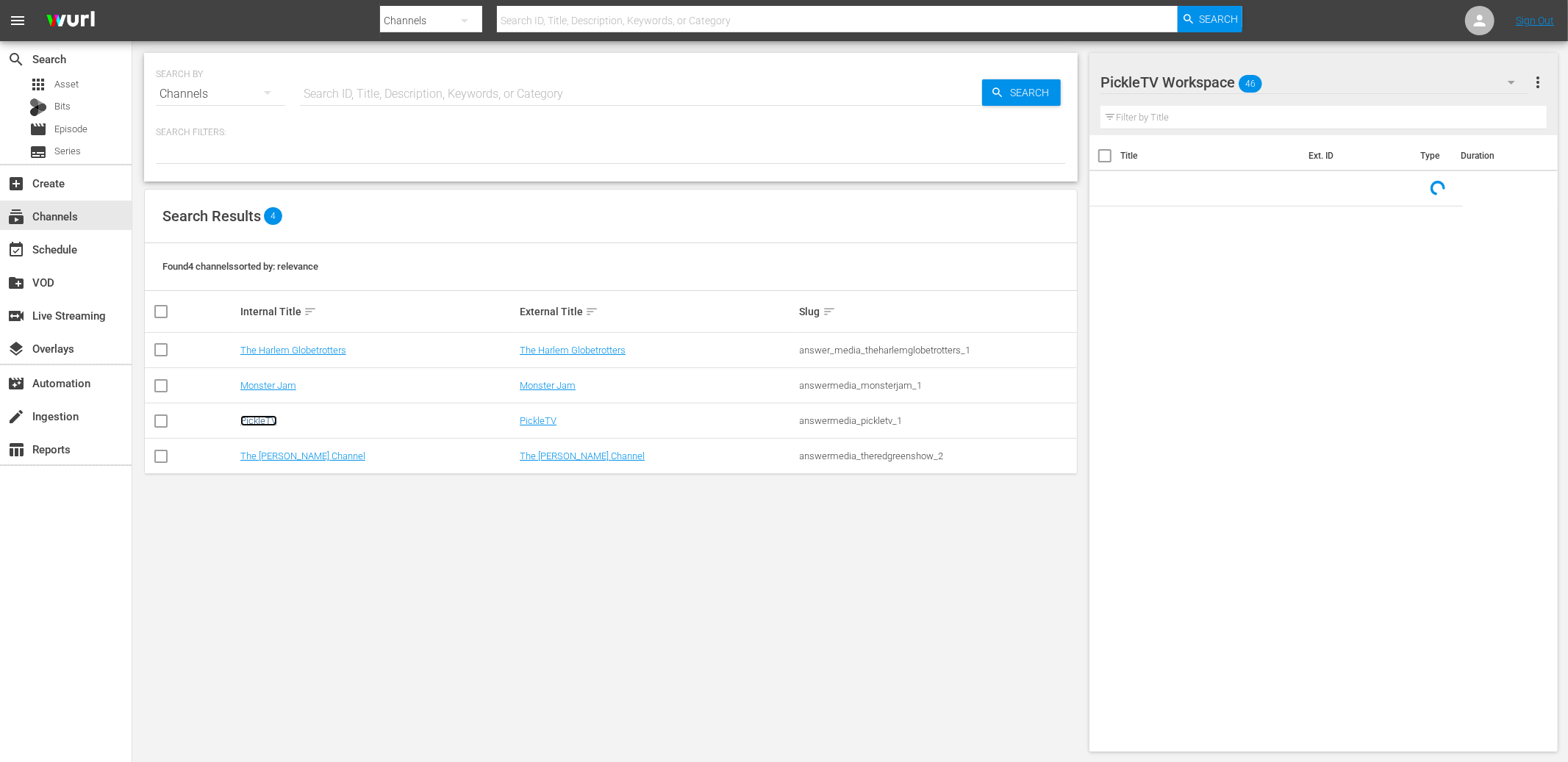
click at [270, 418] on link "PickleTV" at bounding box center [259, 421] width 37 height 11
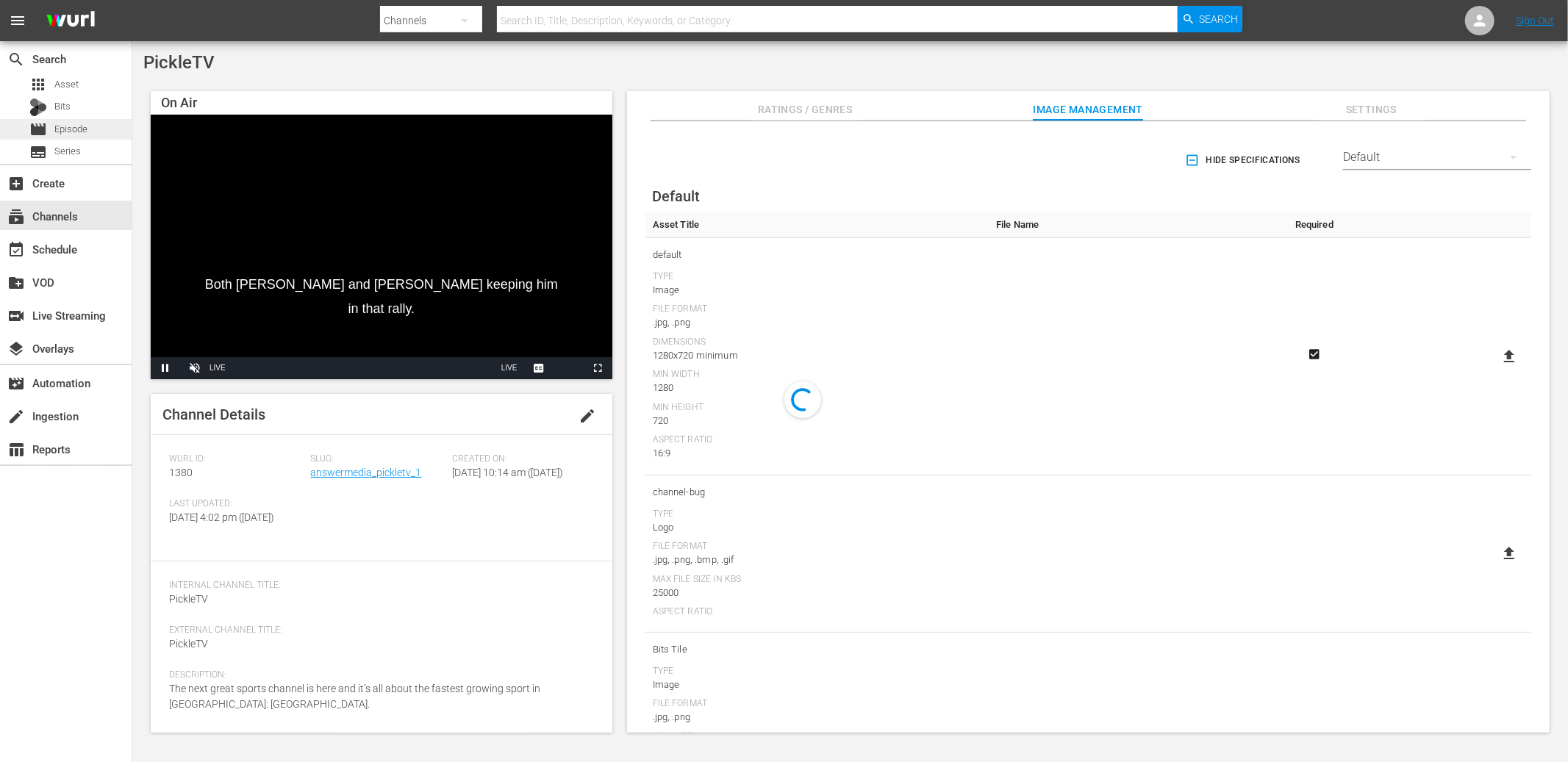
click at [84, 135] on span "Episode" at bounding box center [71, 129] width 33 height 14
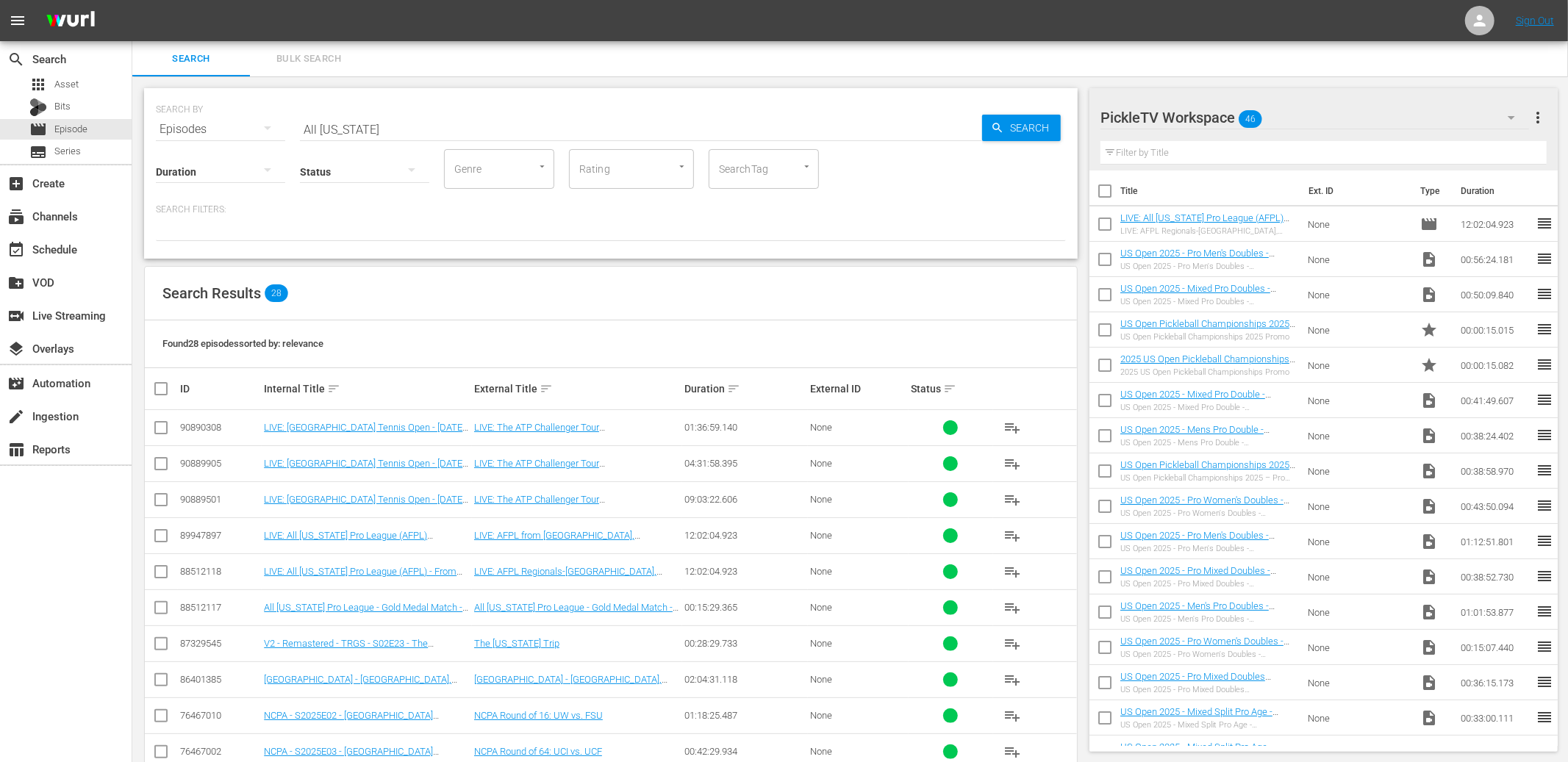
click at [160, 427] on input "checkbox" at bounding box center [161, 430] width 18 height 18
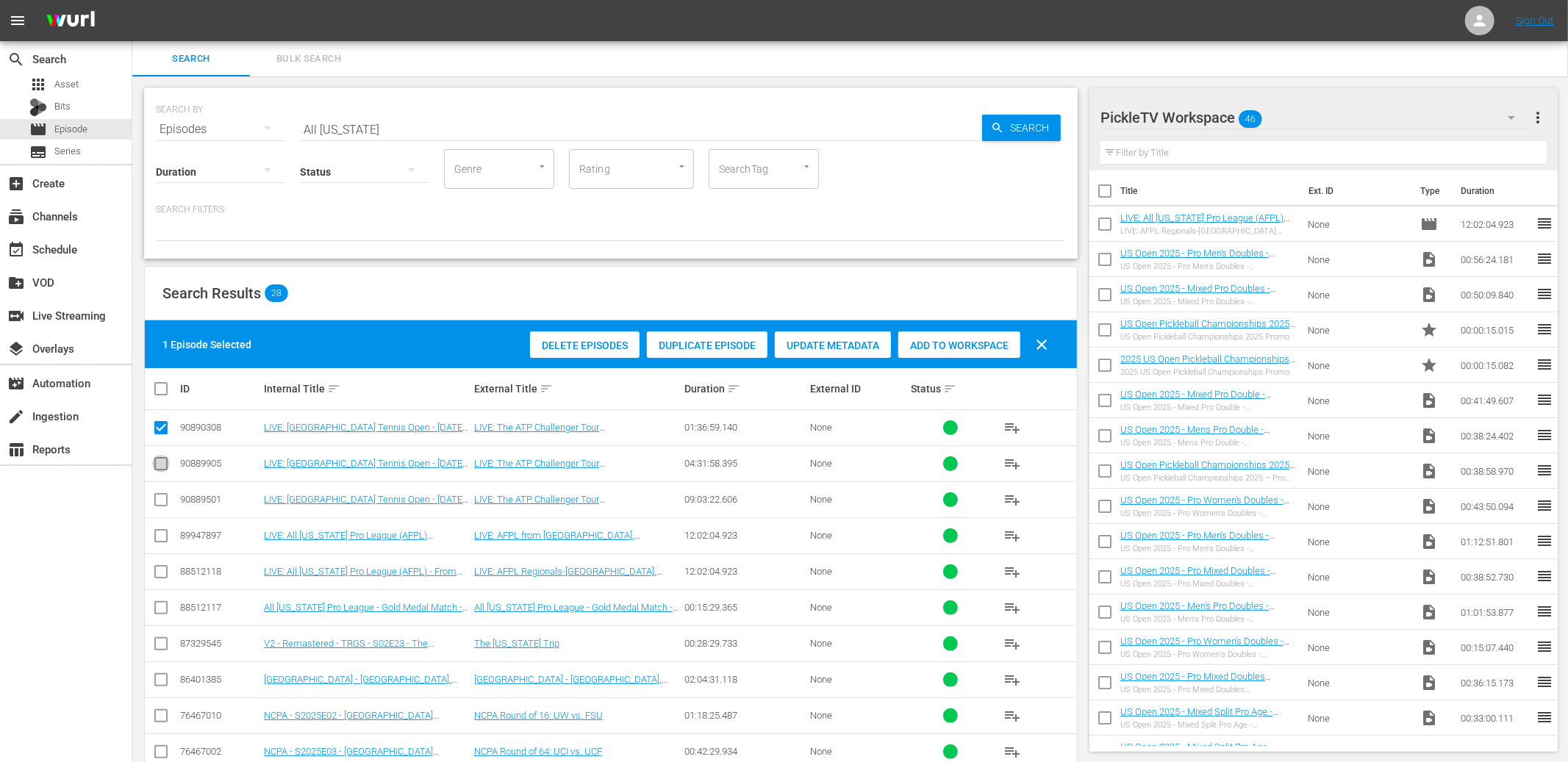
drag, startPoint x: 159, startPoint y: 462, endPoint x: 156, endPoint y: 474, distance: 12.4
click at [158, 463] on input "checkbox" at bounding box center [161, 467] width 18 height 18
click at [157, 499] on input "checkbox" at bounding box center [161, 503] width 18 height 18
click at [964, 350] on span "Add to Workspace" at bounding box center [959, 345] width 122 height 12
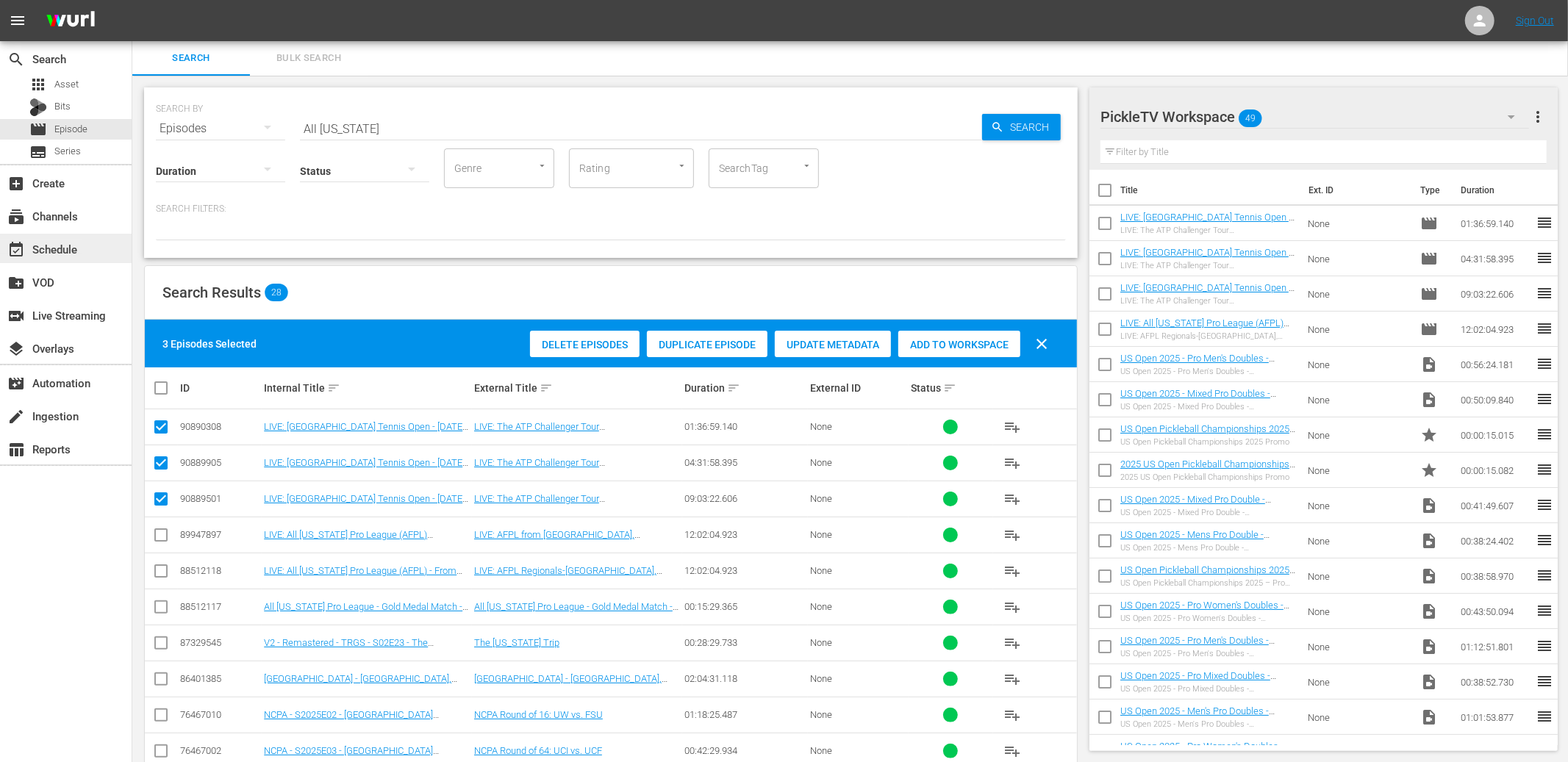
click at [74, 245] on div "event_available Schedule" at bounding box center [41, 247] width 83 height 13
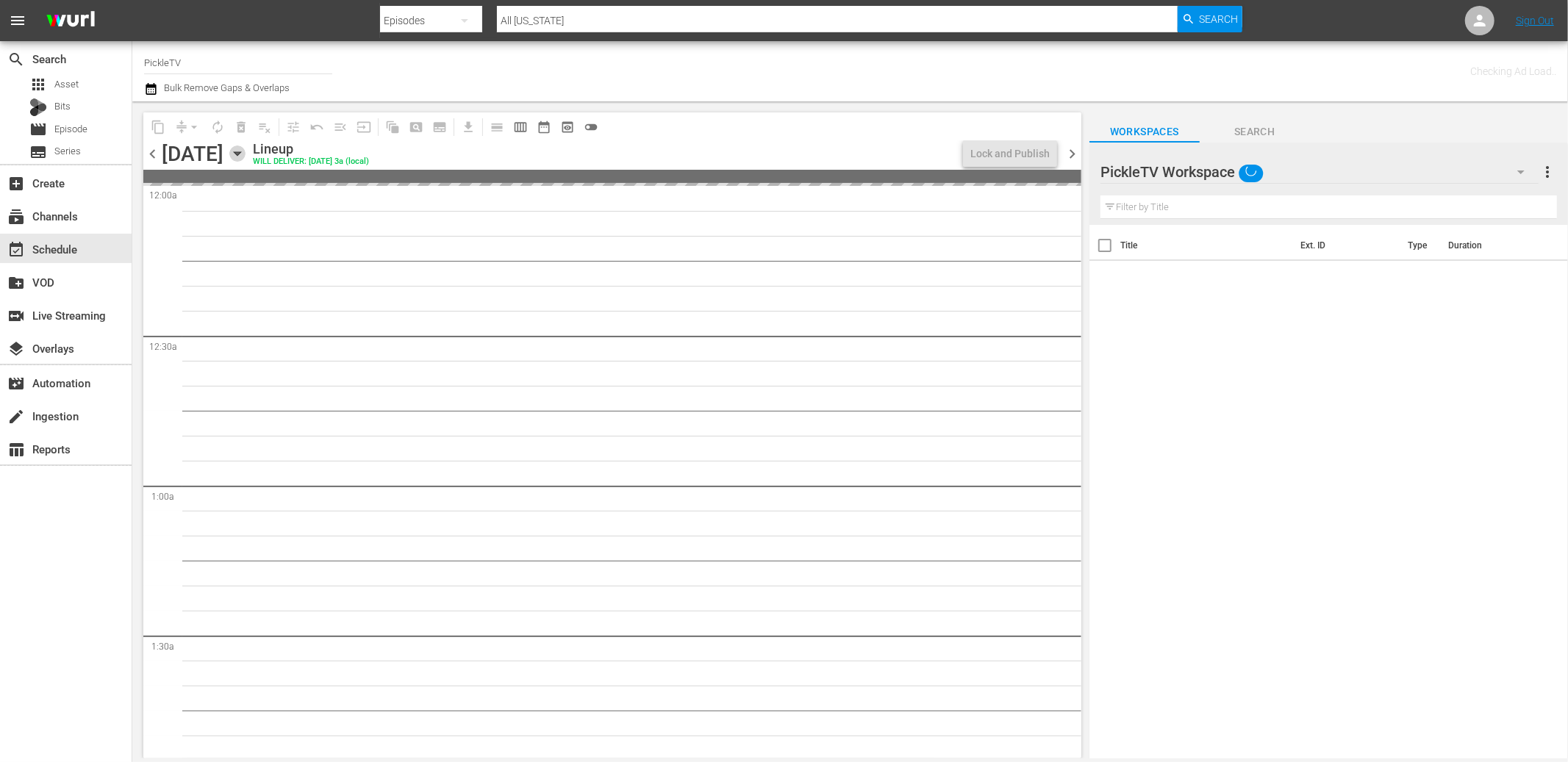
click at [246, 156] on icon "button" at bounding box center [238, 153] width 16 height 16
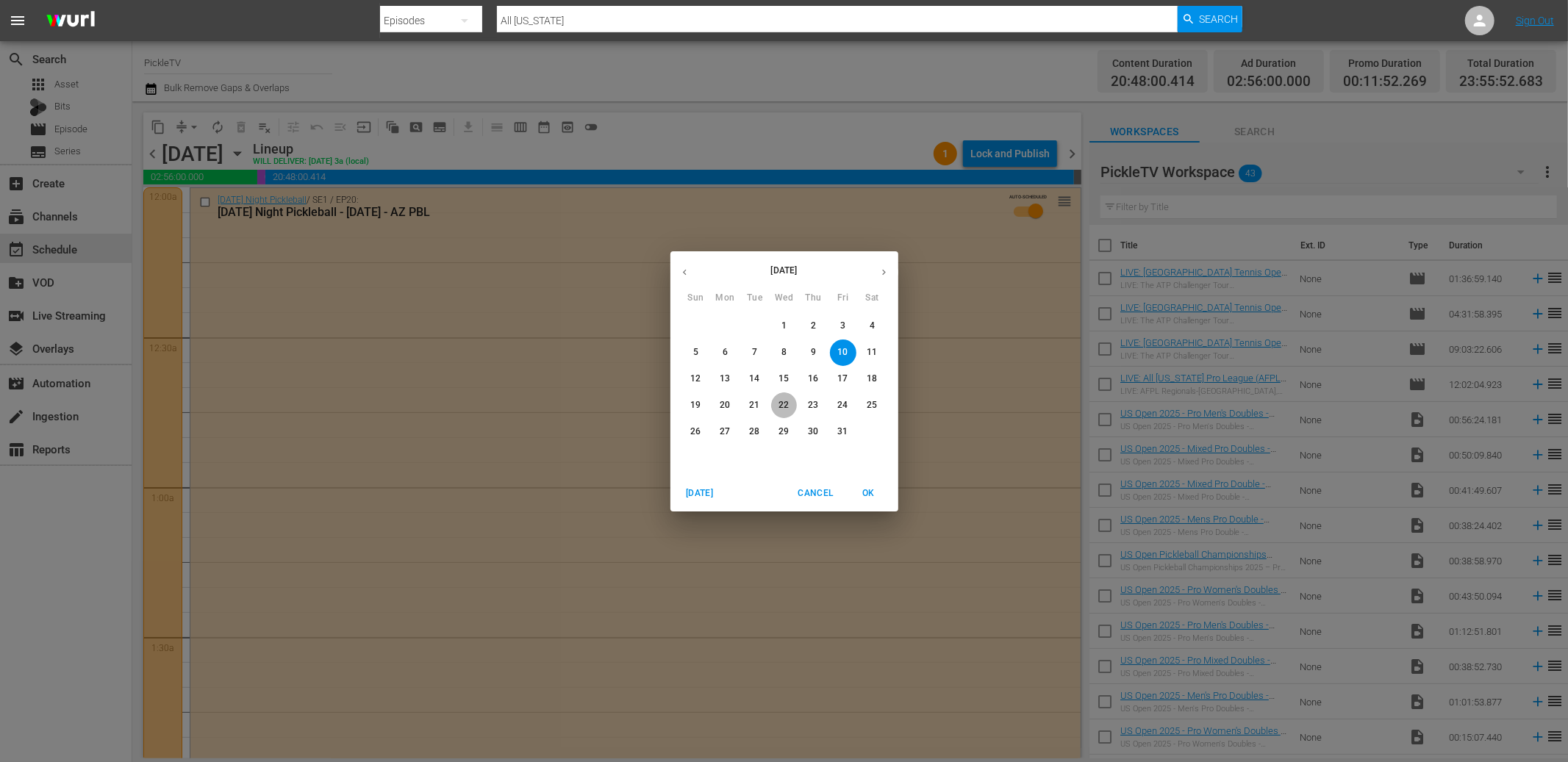
click at [781, 401] on p "22" at bounding box center [783, 405] width 10 height 13
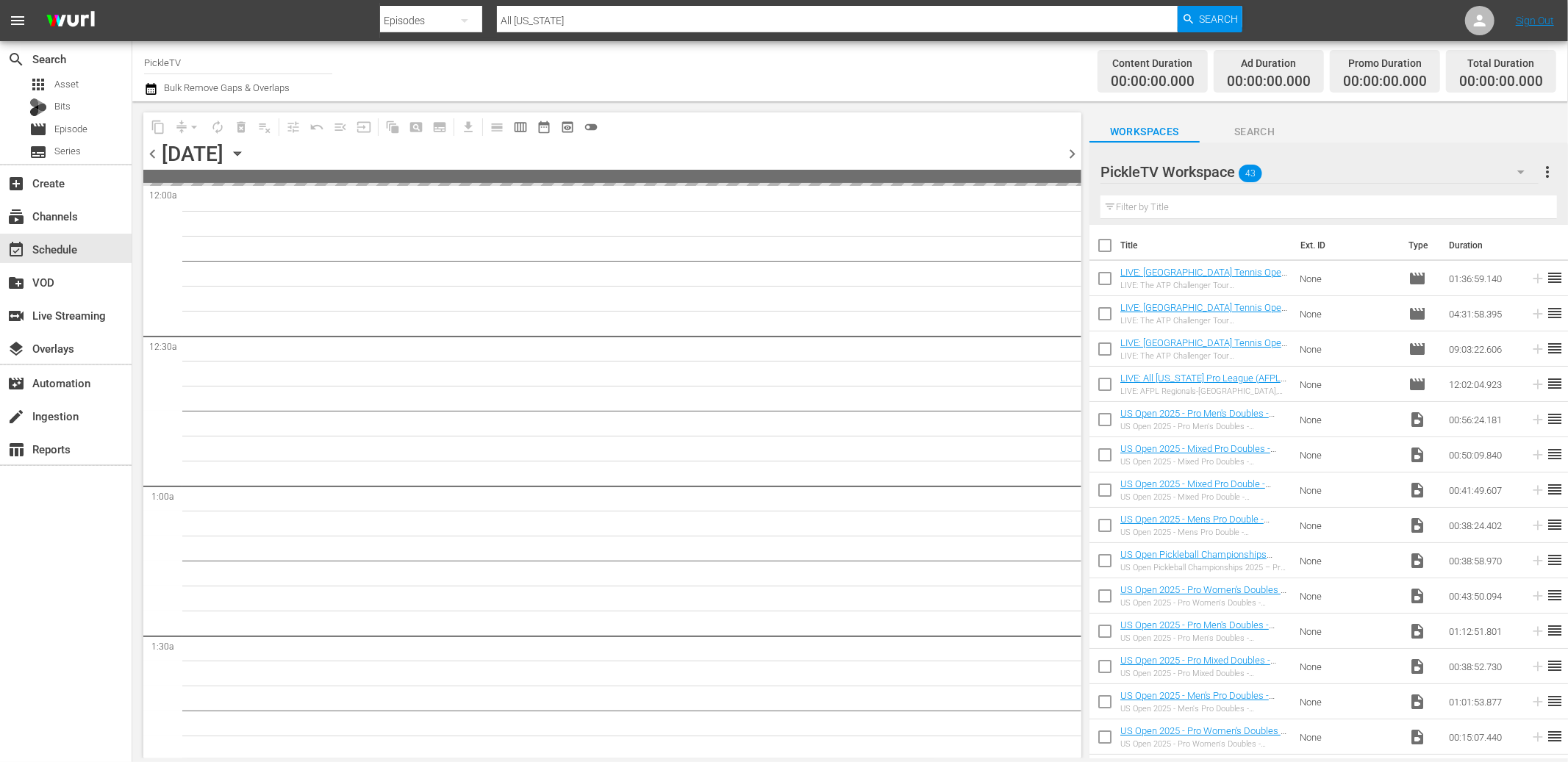
click at [223, 152] on div "Wednesday, October 22nd" at bounding box center [192, 154] width 62 height 24
click at [240, 152] on icon "button" at bounding box center [237, 153] width 6 height 4
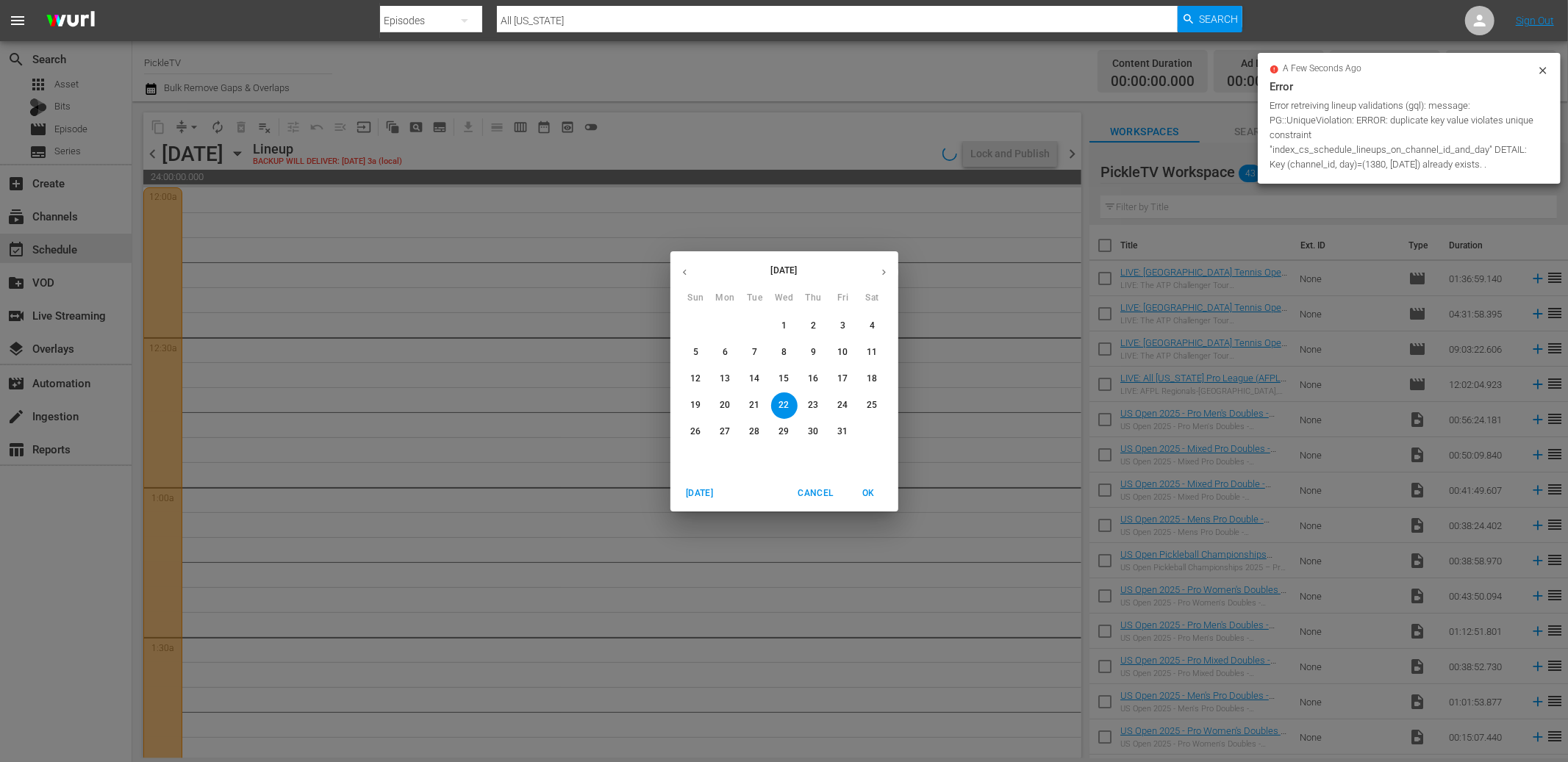
click at [690, 273] on button "button" at bounding box center [685, 272] width 29 height 29
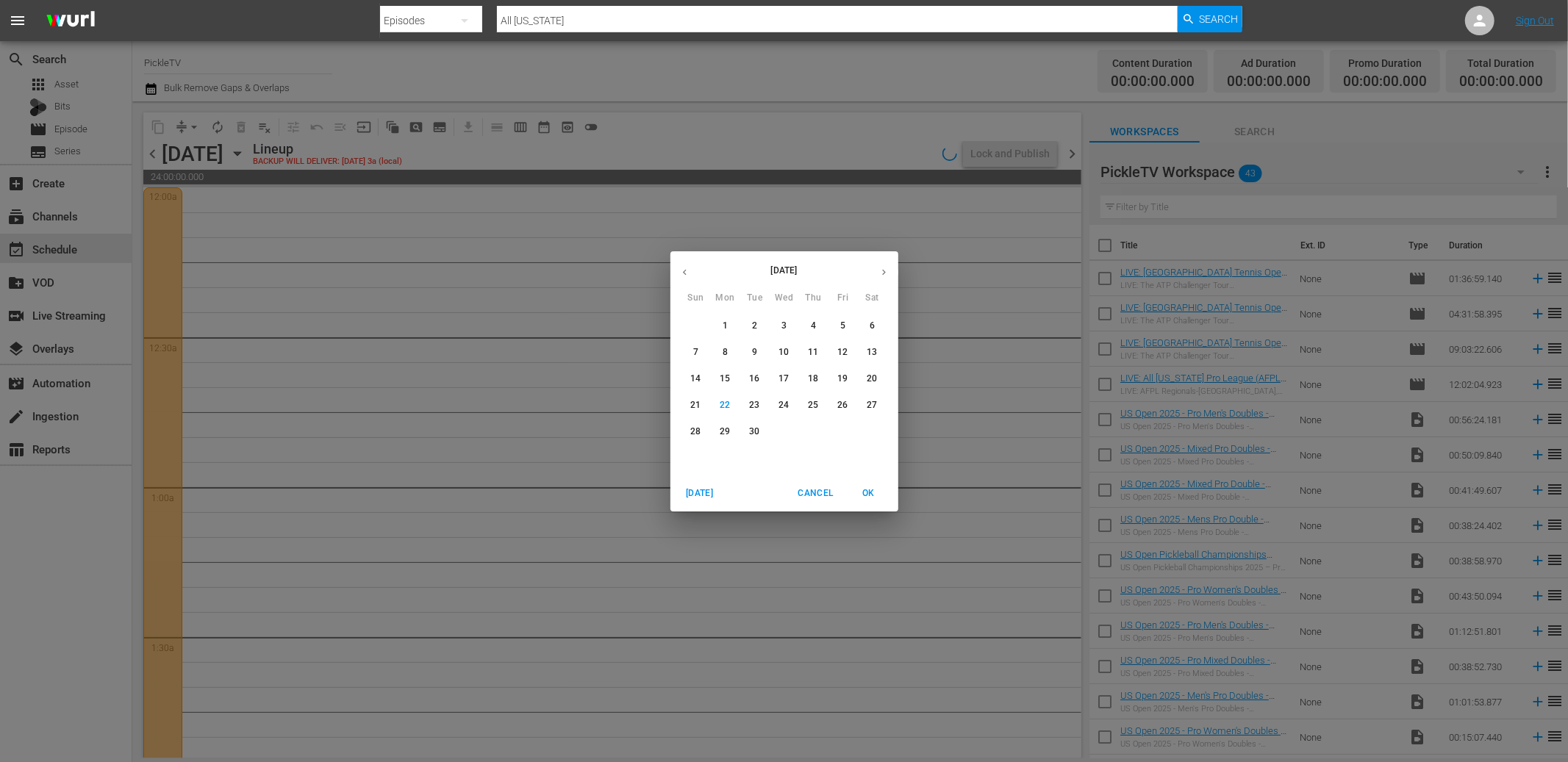
click at [842, 399] on p "26" at bounding box center [842, 405] width 10 height 13
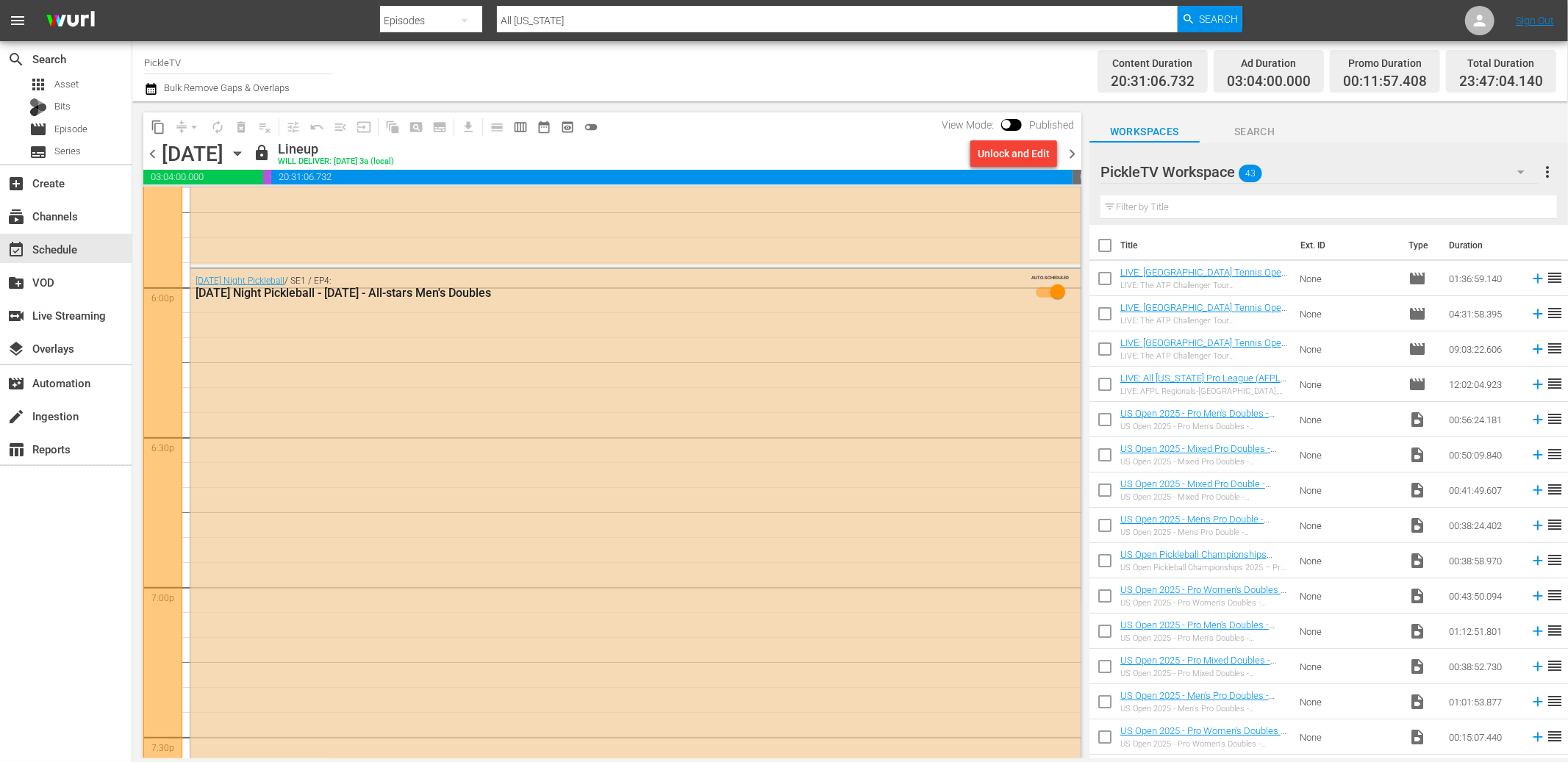
scroll to position [5204, 0]
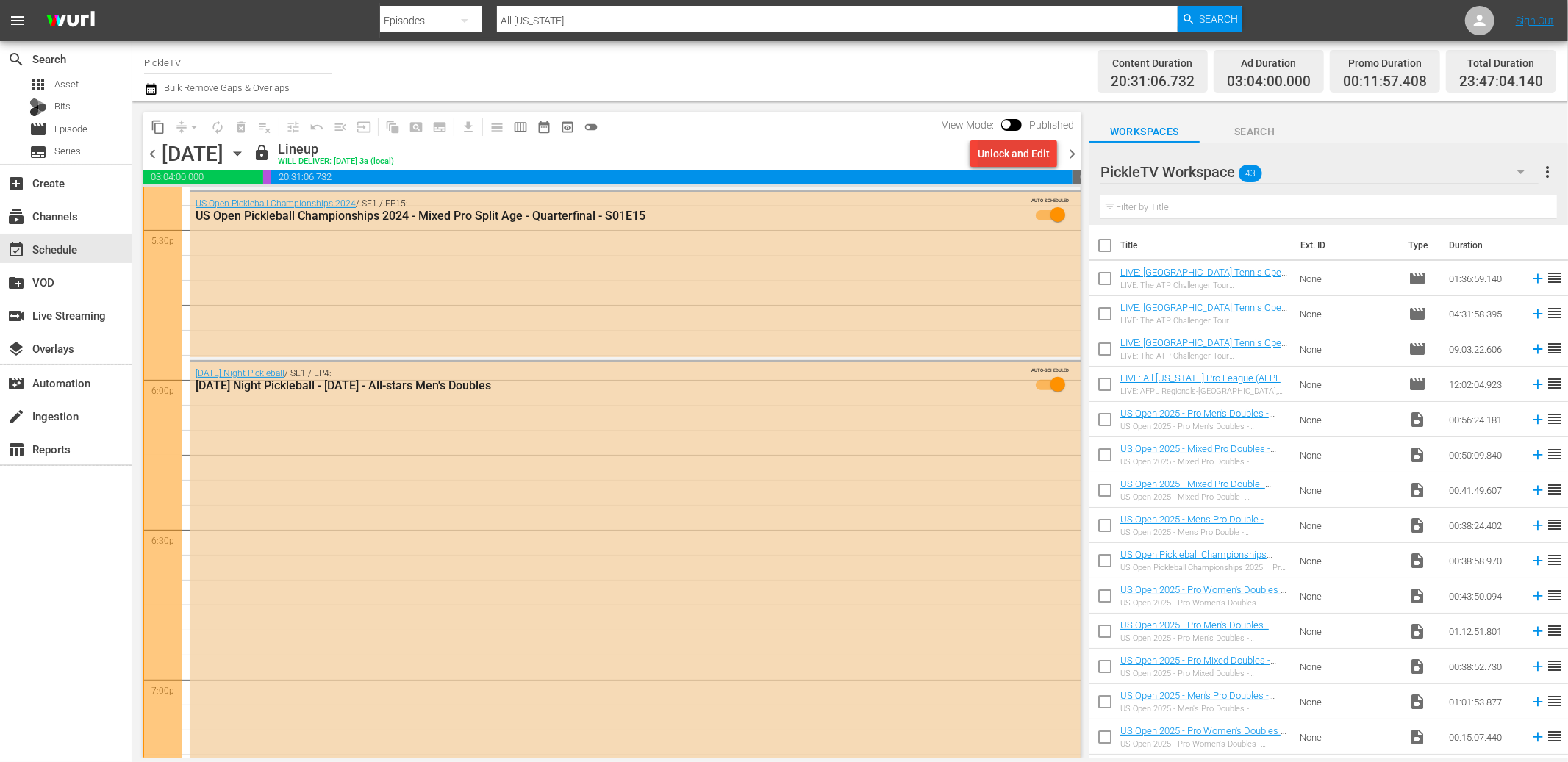
click at [996, 153] on div "Unlock and Edit" at bounding box center [1014, 153] width 72 height 26
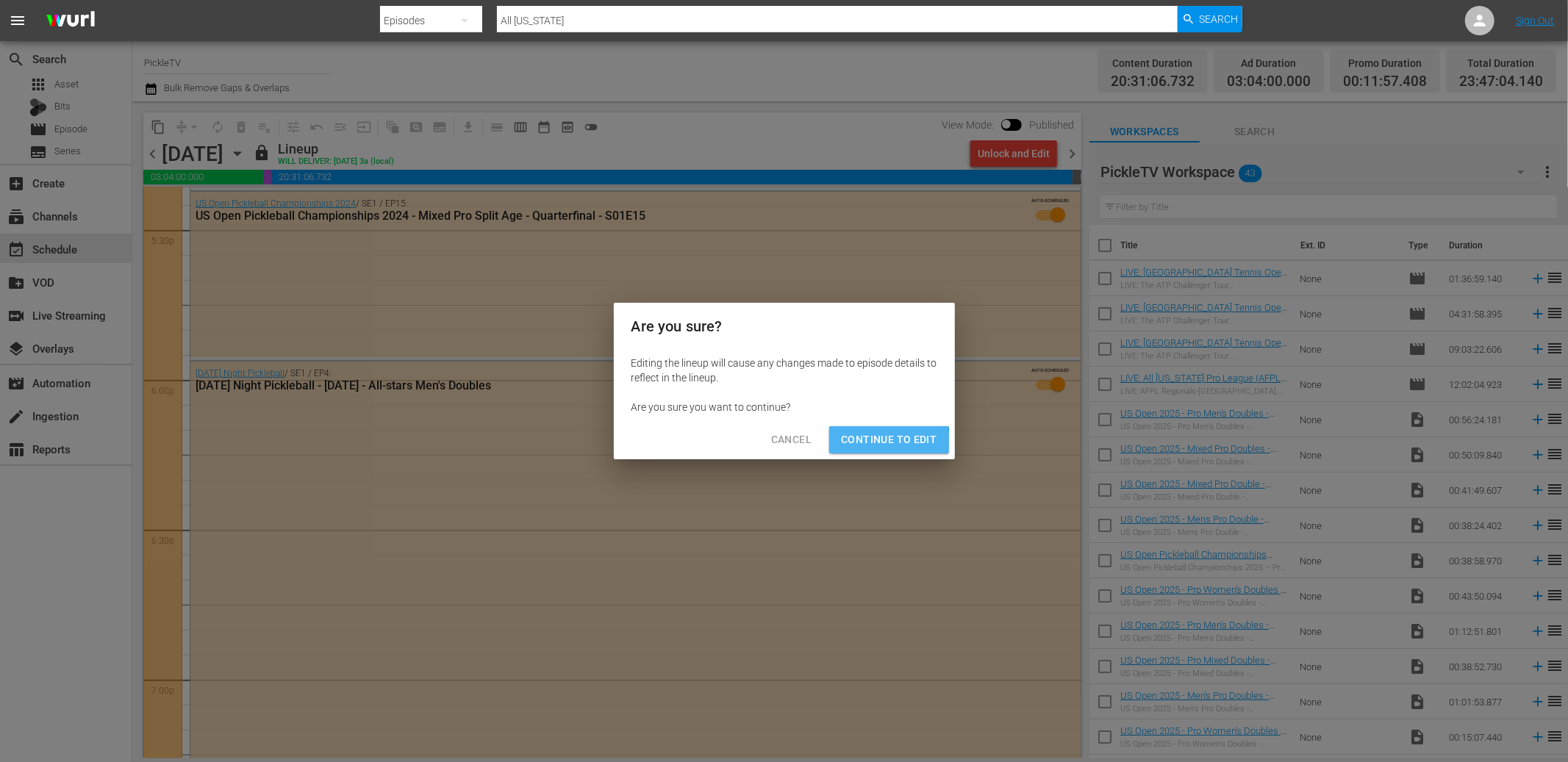
drag, startPoint x: 872, startPoint y: 444, endPoint x: 865, endPoint y: 445, distance: 7.1
click at [872, 444] on span "Continue to Edit" at bounding box center [888, 439] width 96 height 18
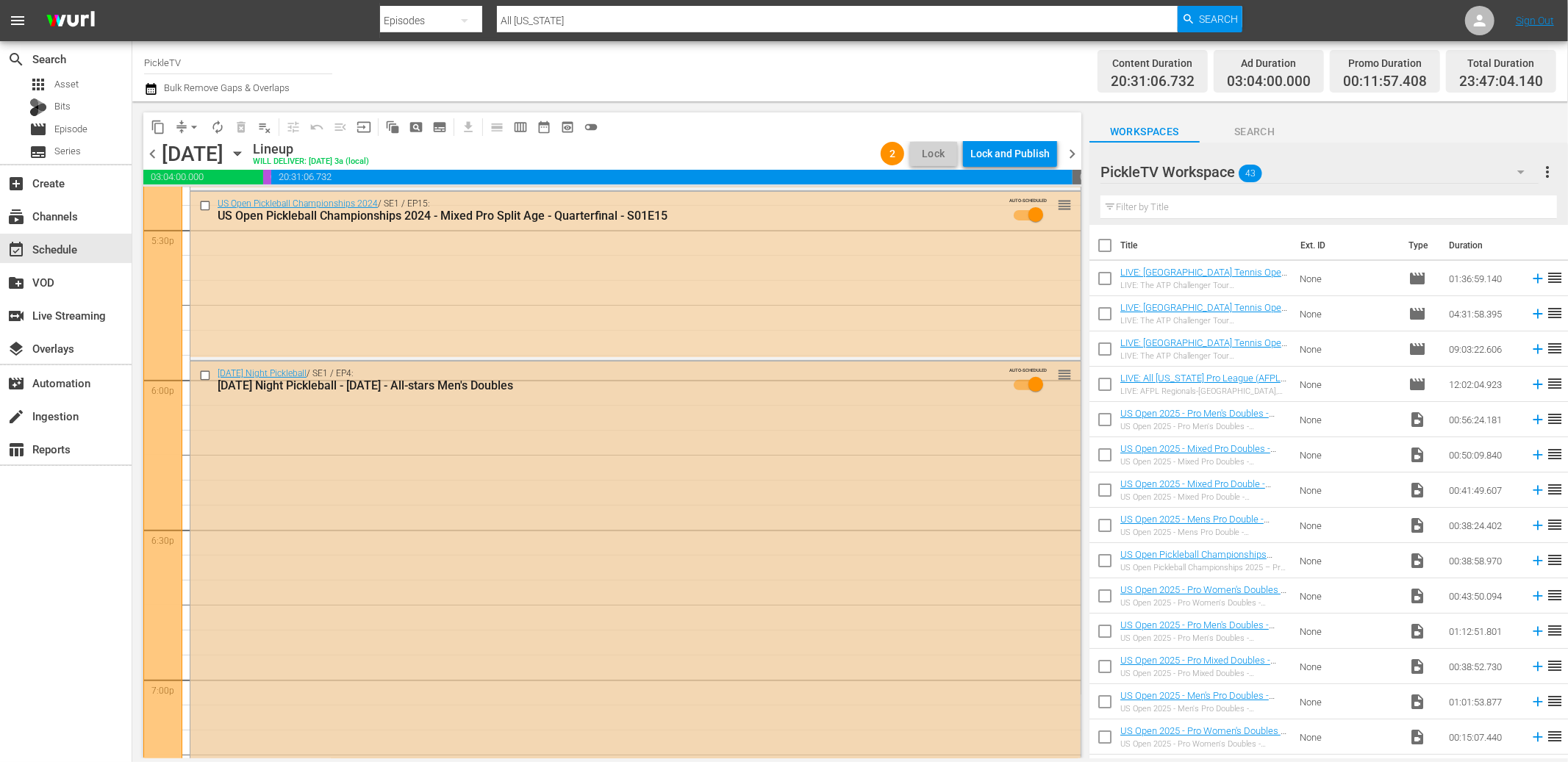
click at [206, 379] on input "checkbox" at bounding box center [206, 376] width 15 height 13
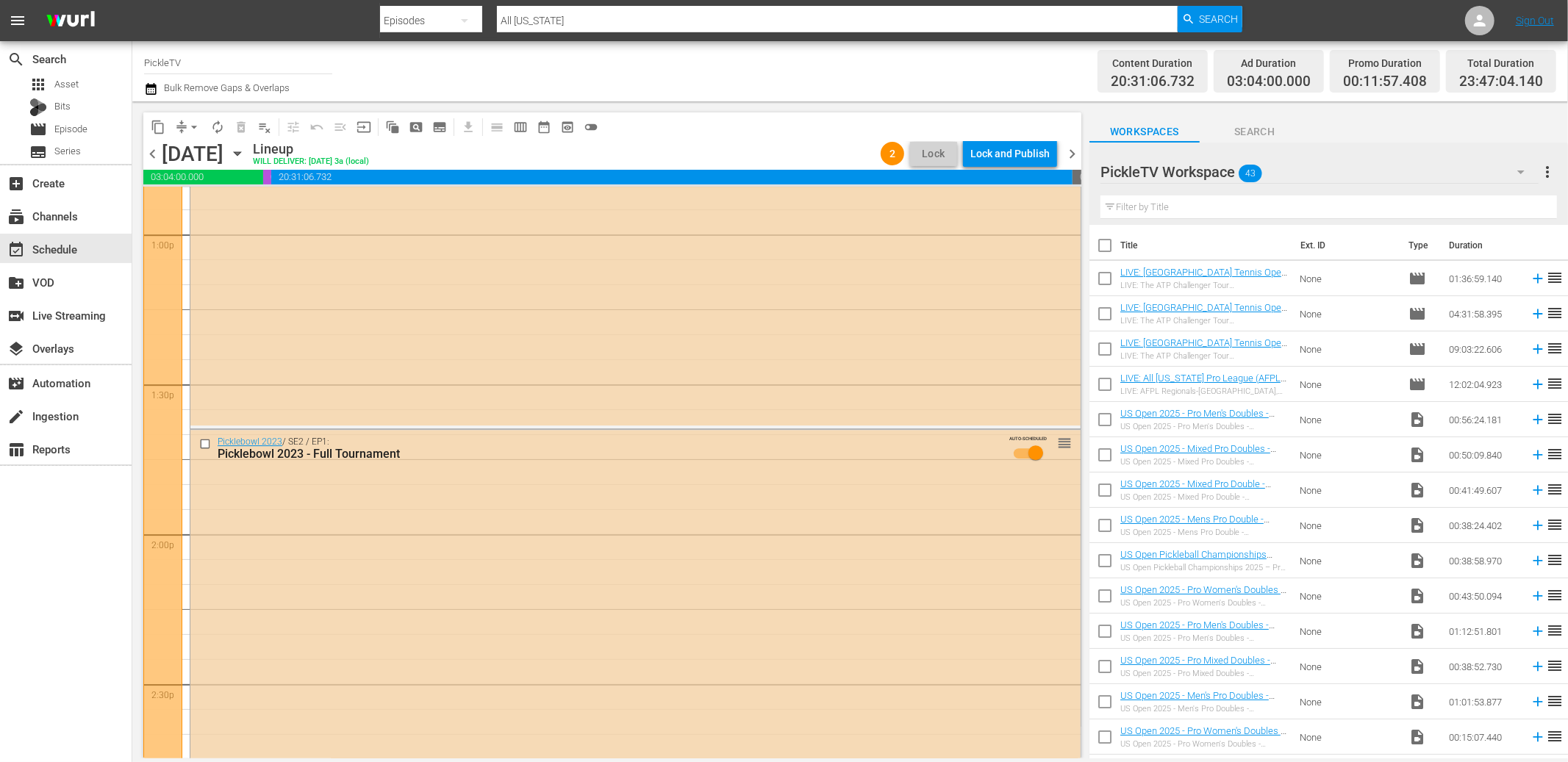
scroll to position [3832, 0]
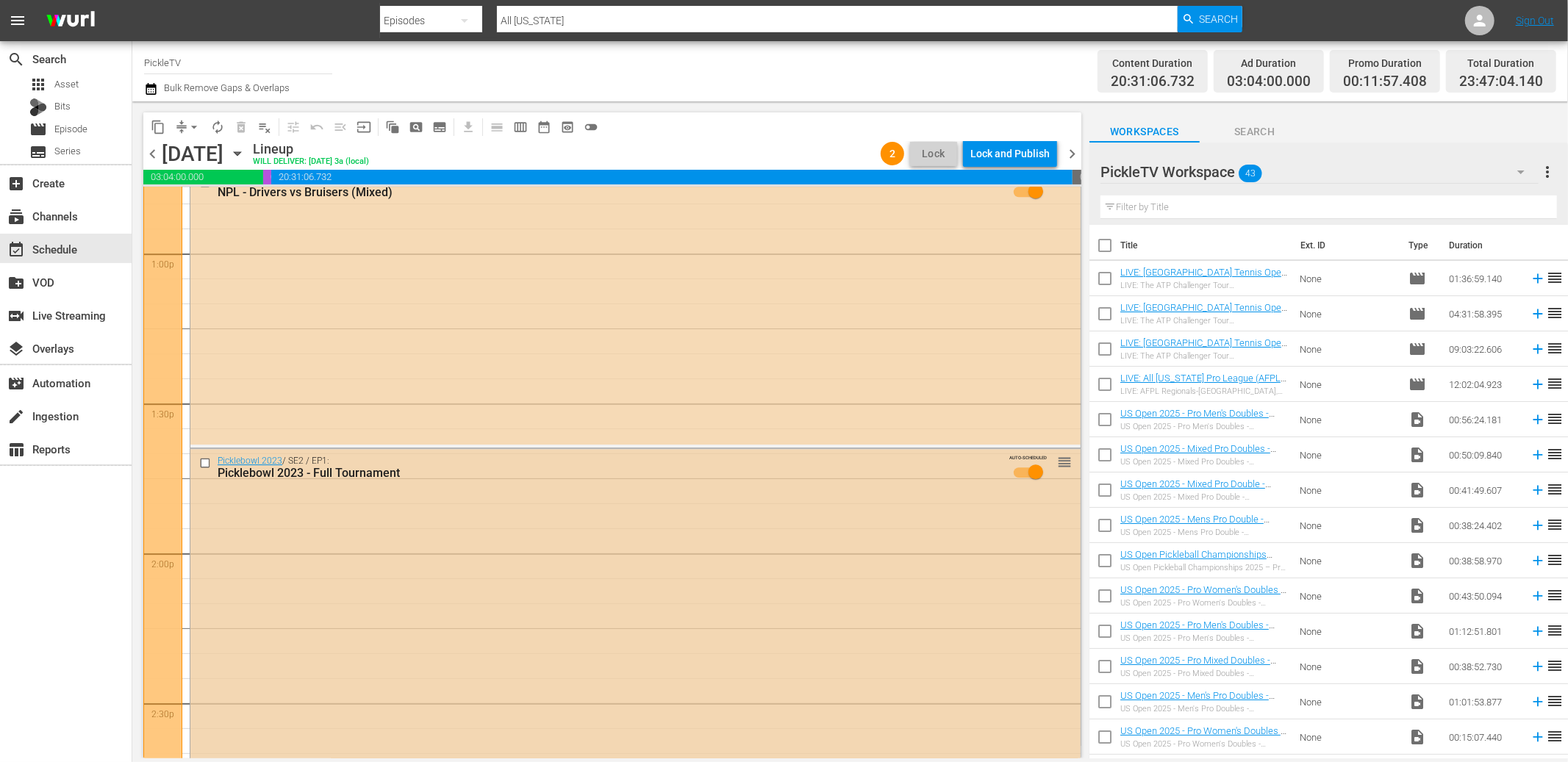
click at [206, 463] on input "checkbox" at bounding box center [206, 463] width 15 height 13
click at [239, 129] on span "delete_forever_outlined" at bounding box center [241, 127] width 14 height 14
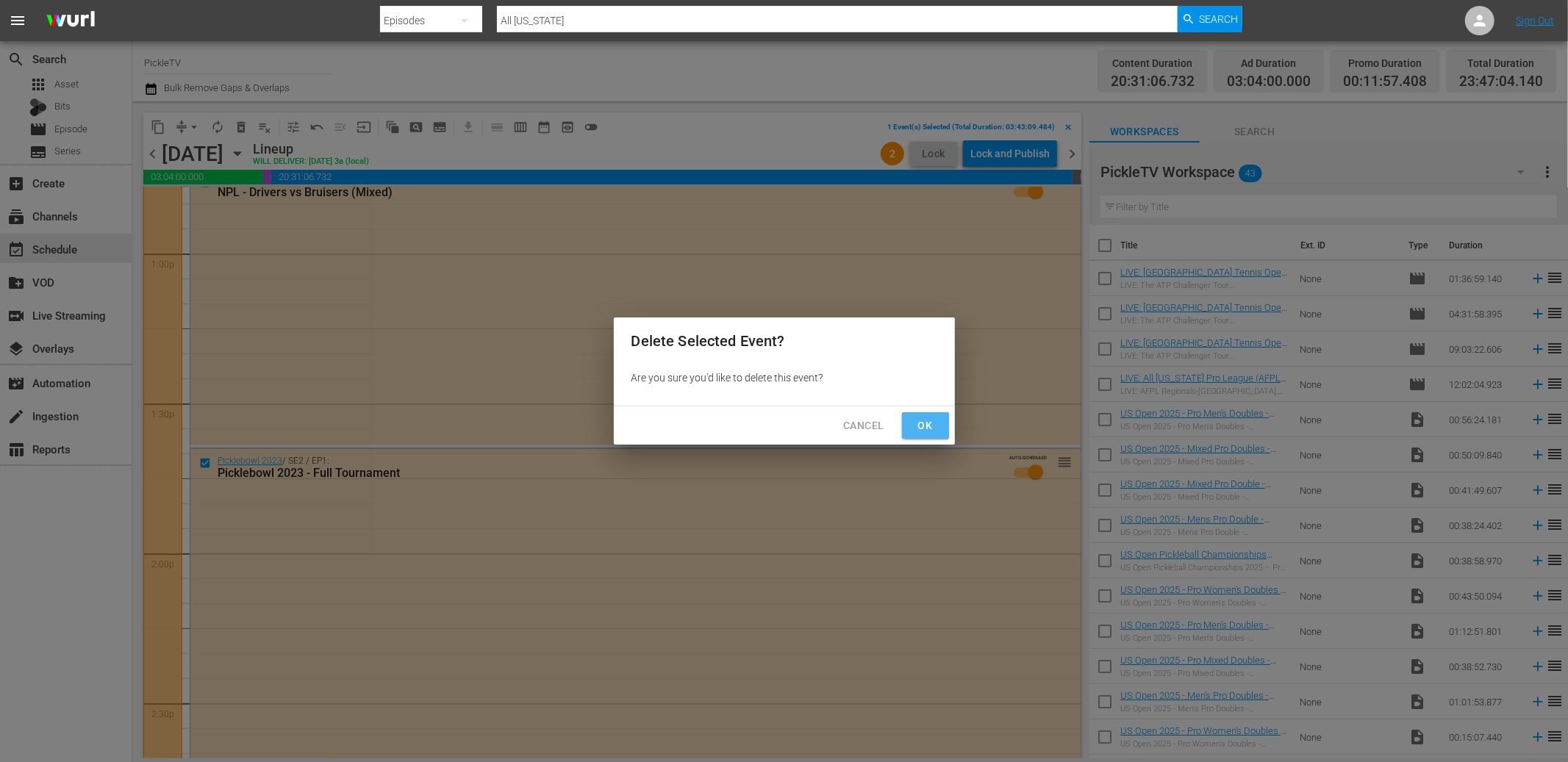
click at [928, 428] on span "Ok" at bounding box center [925, 426] width 23 height 18
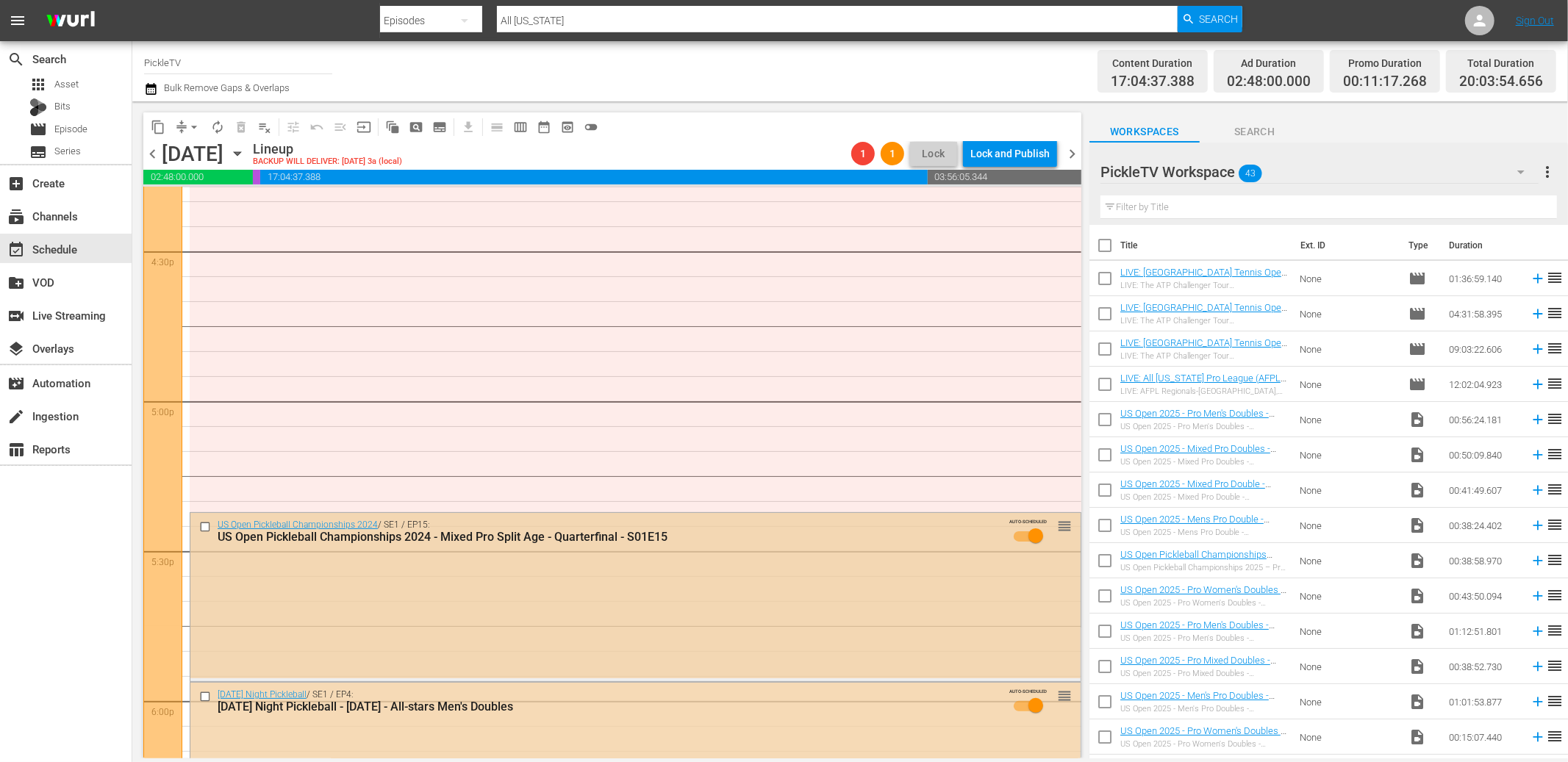
scroll to position [4874, 0]
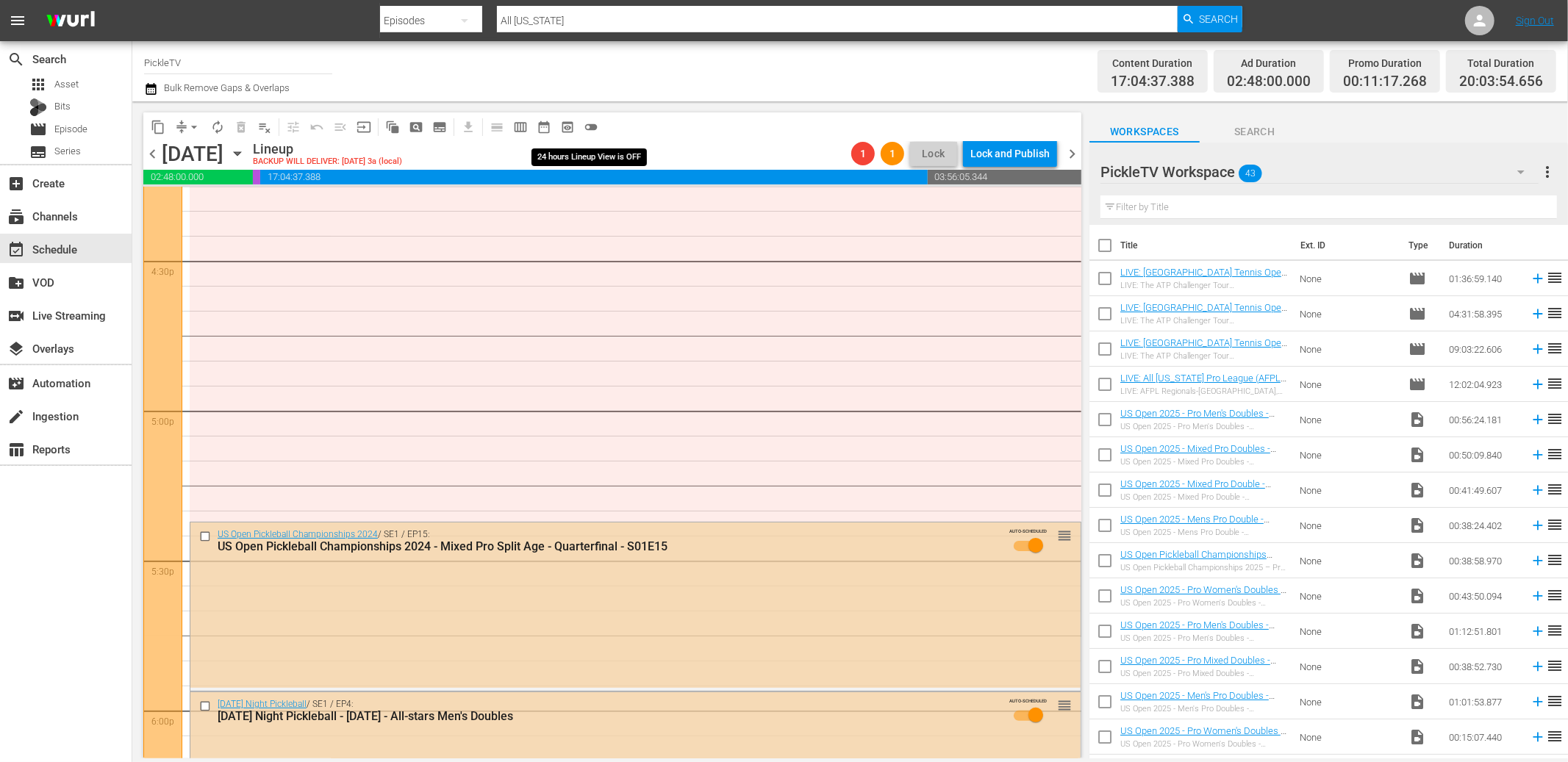
click at [586, 124] on span "toggle_off" at bounding box center [591, 127] width 14 height 14
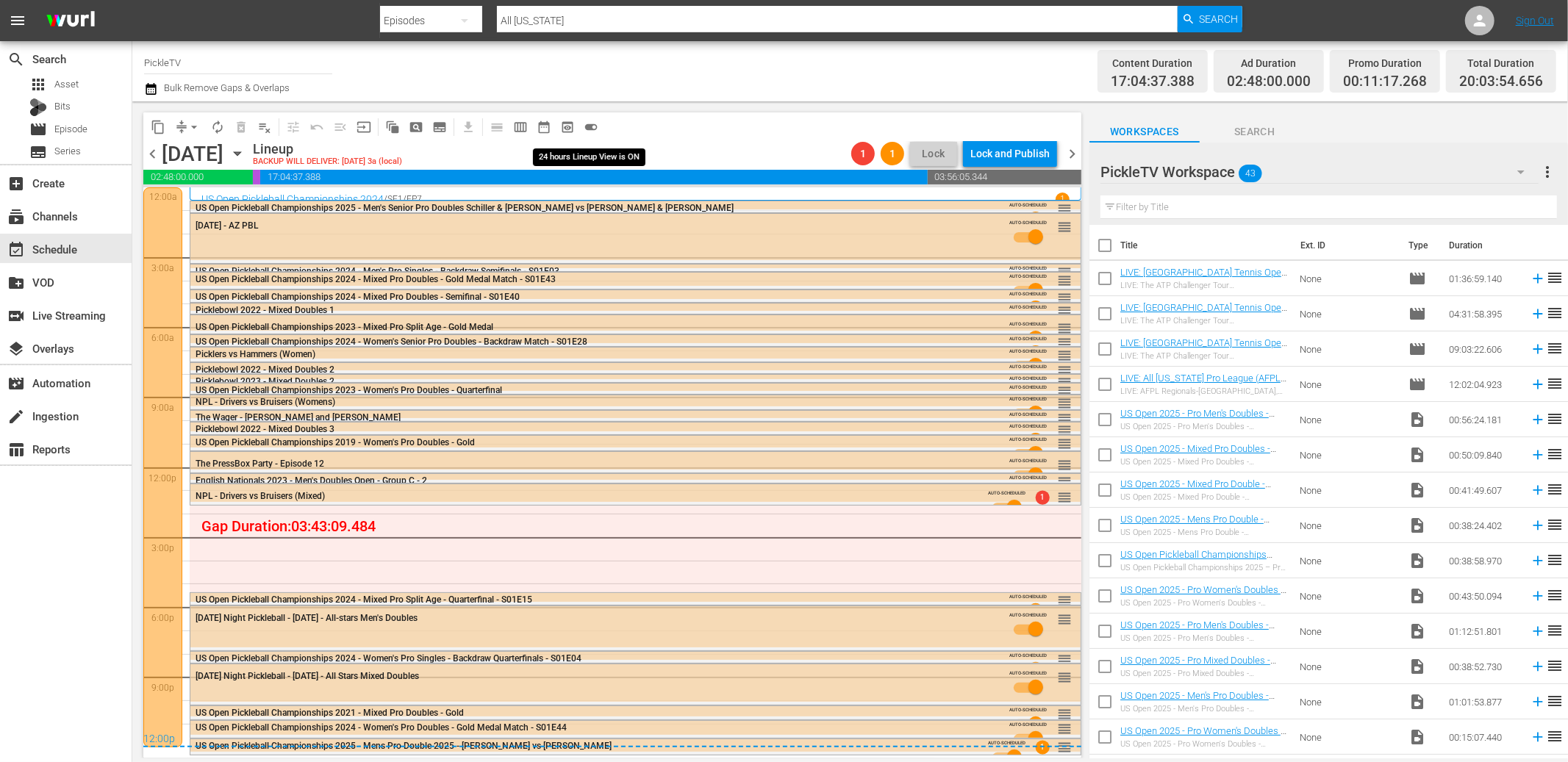
scroll to position [0, 0]
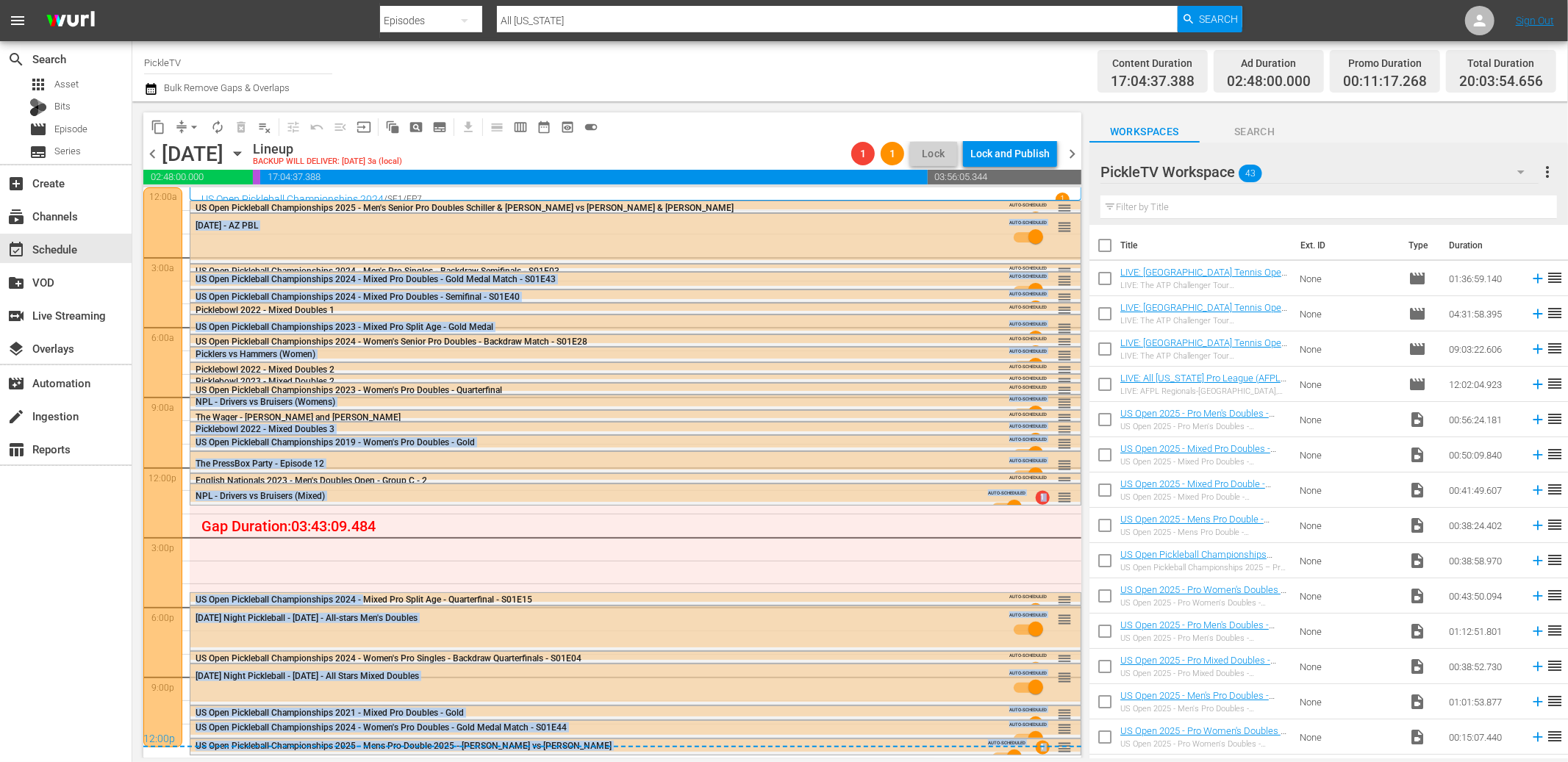
drag, startPoint x: 364, startPoint y: 596, endPoint x: 377, endPoint y: 564, distance: 34.5
click at [377, 564] on div "November 28, 2023 - AZ PBL AUTO-SCHEDULED reorder Tuesday Night Pickleball - Oc…" at bounding box center [635, 467] width 892 height 560
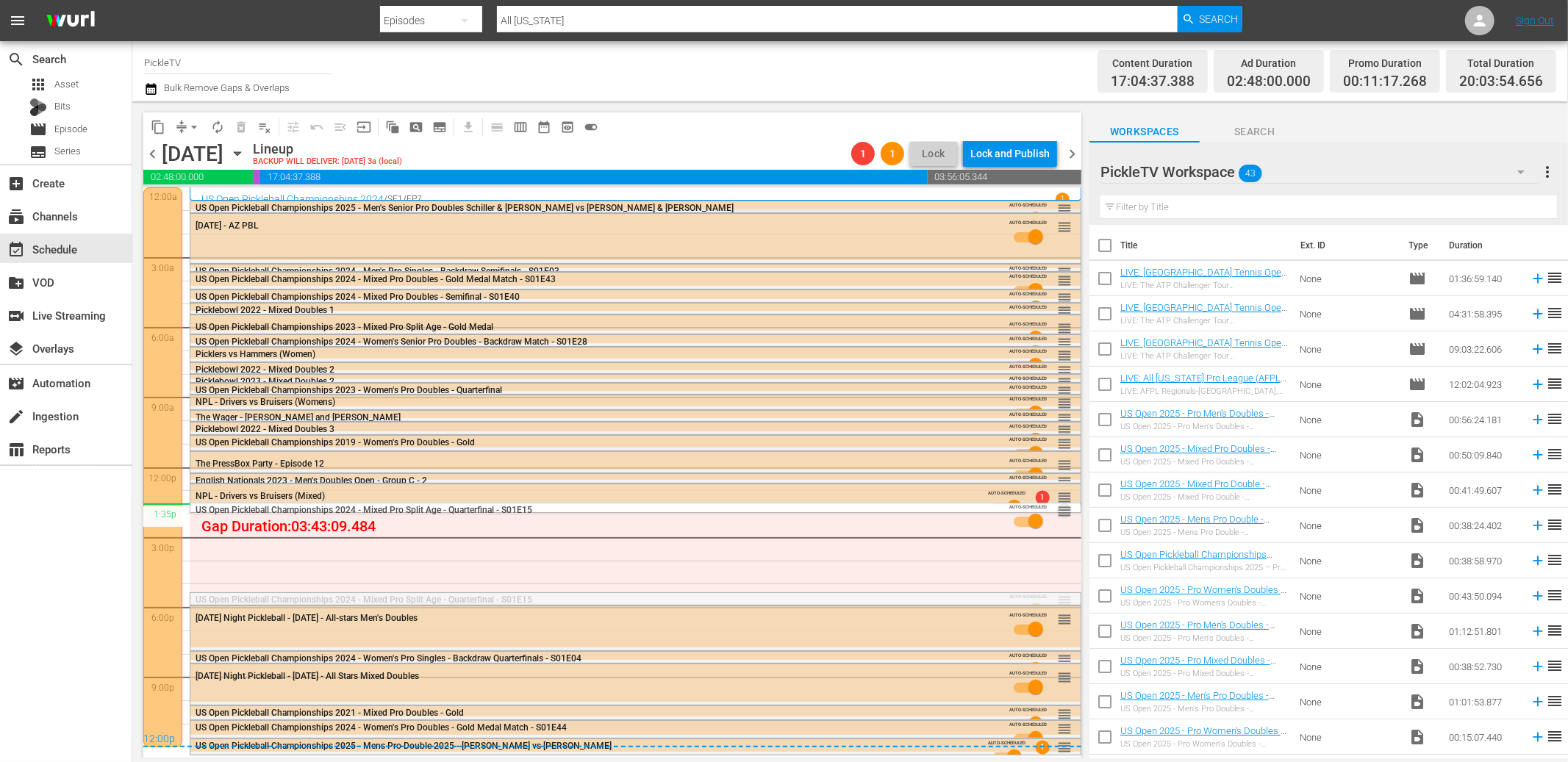
drag, startPoint x: 1063, startPoint y: 597, endPoint x: 1060, endPoint y: 502, distance: 95.0
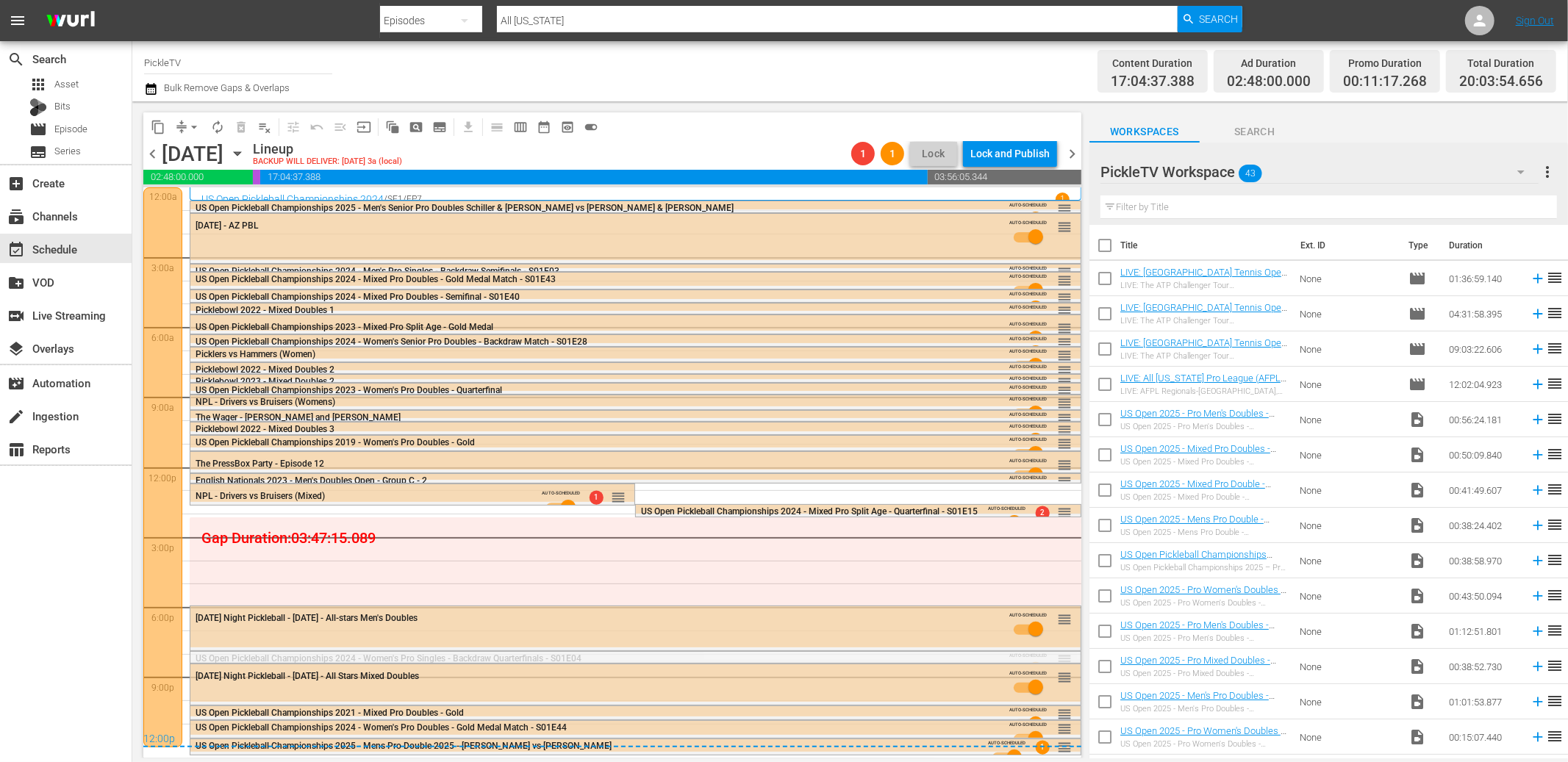
drag, startPoint x: 1065, startPoint y: 658, endPoint x: 1062, endPoint y: 515, distance: 143.0
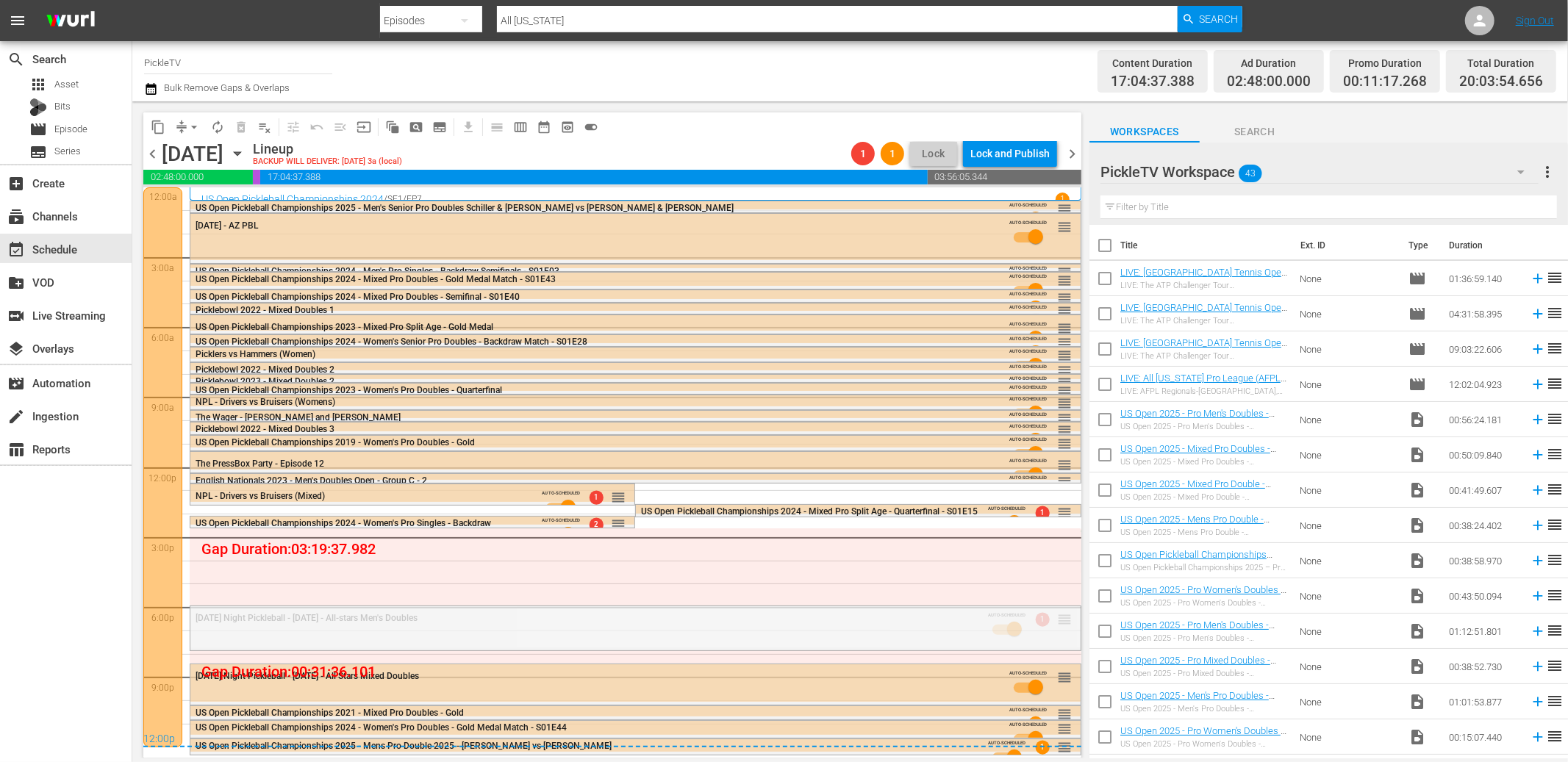
drag, startPoint x: 1061, startPoint y: 615, endPoint x: 1062, endPoint y: 530, distance: 85.0
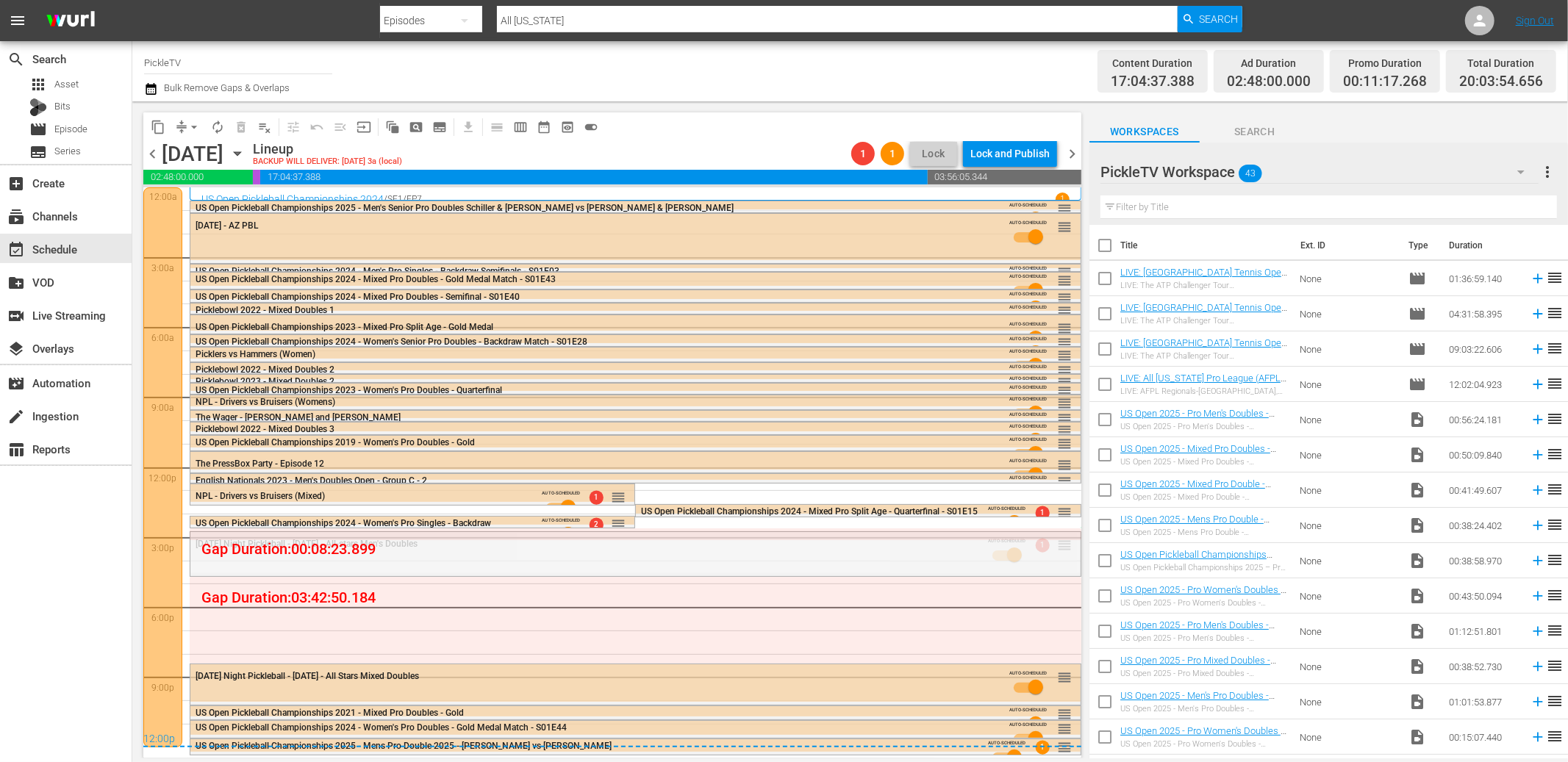
drag, startPoint x: 1068, startPoint y: 545, endPoint x: 1063, endPoint y: 526, distance: 19.6
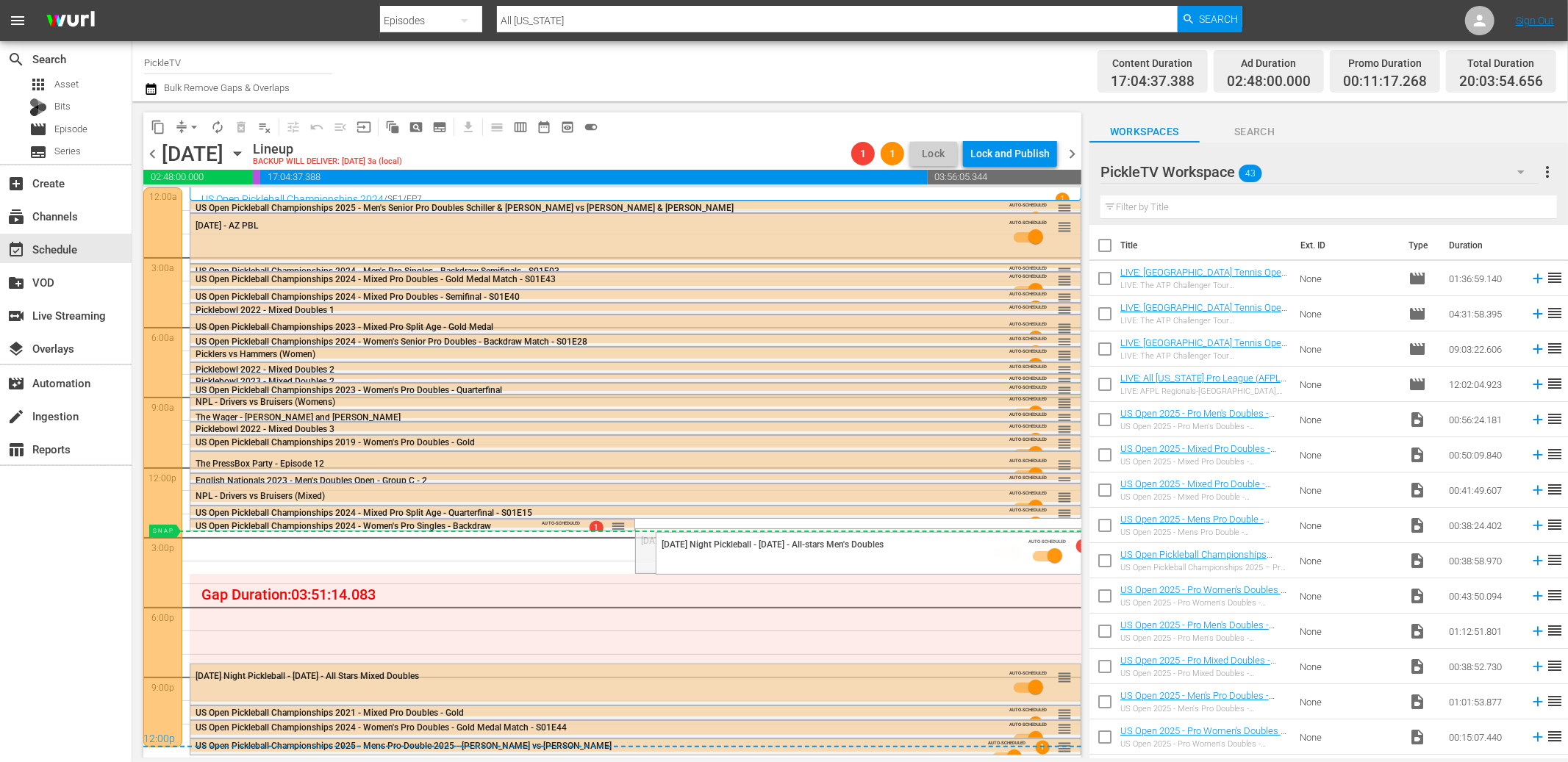
drag, startPoint x: 1064, startPoint y: 539, endPoint x: 1066, endPoint y: 530, distance: 9.2
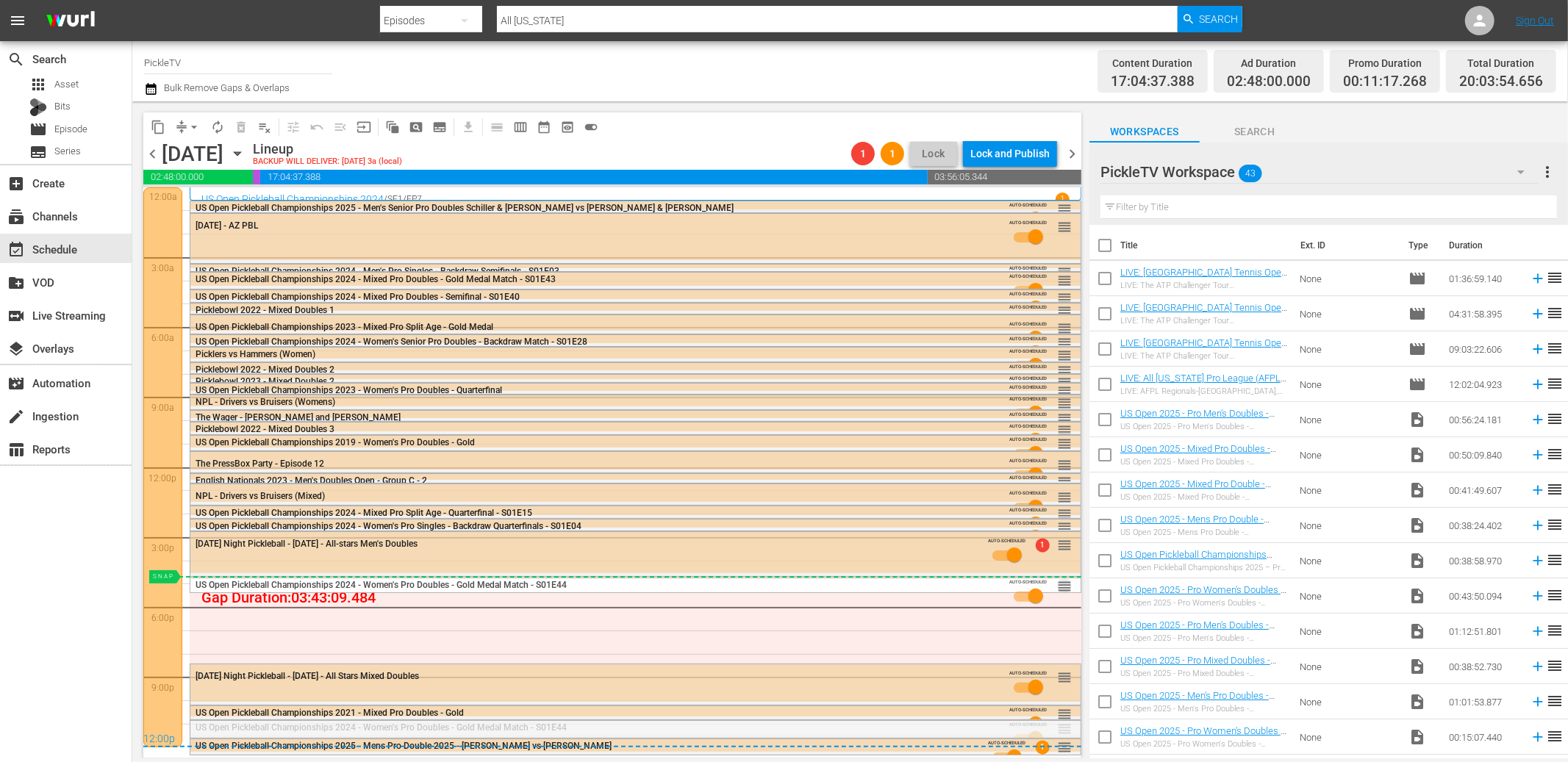
drag, startPoint x: 1067, startPoint y: 727, endPoint x: 1065, endPoint y: 576, distance: 151.0
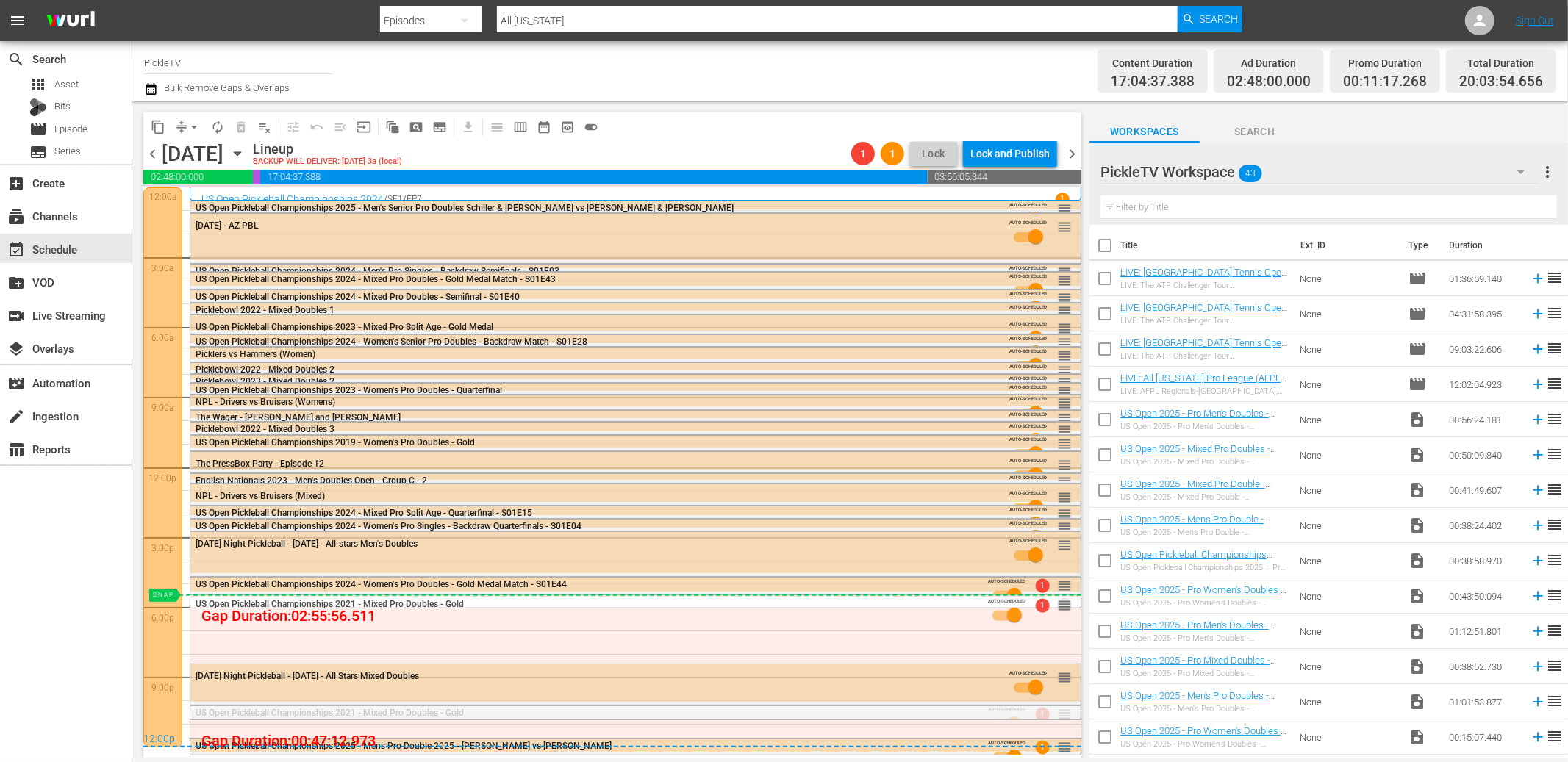
drag, startPoint x: 1064, startPoint y: 709, endPoint x: 1064, endPoint y: 595, distance: 114.0
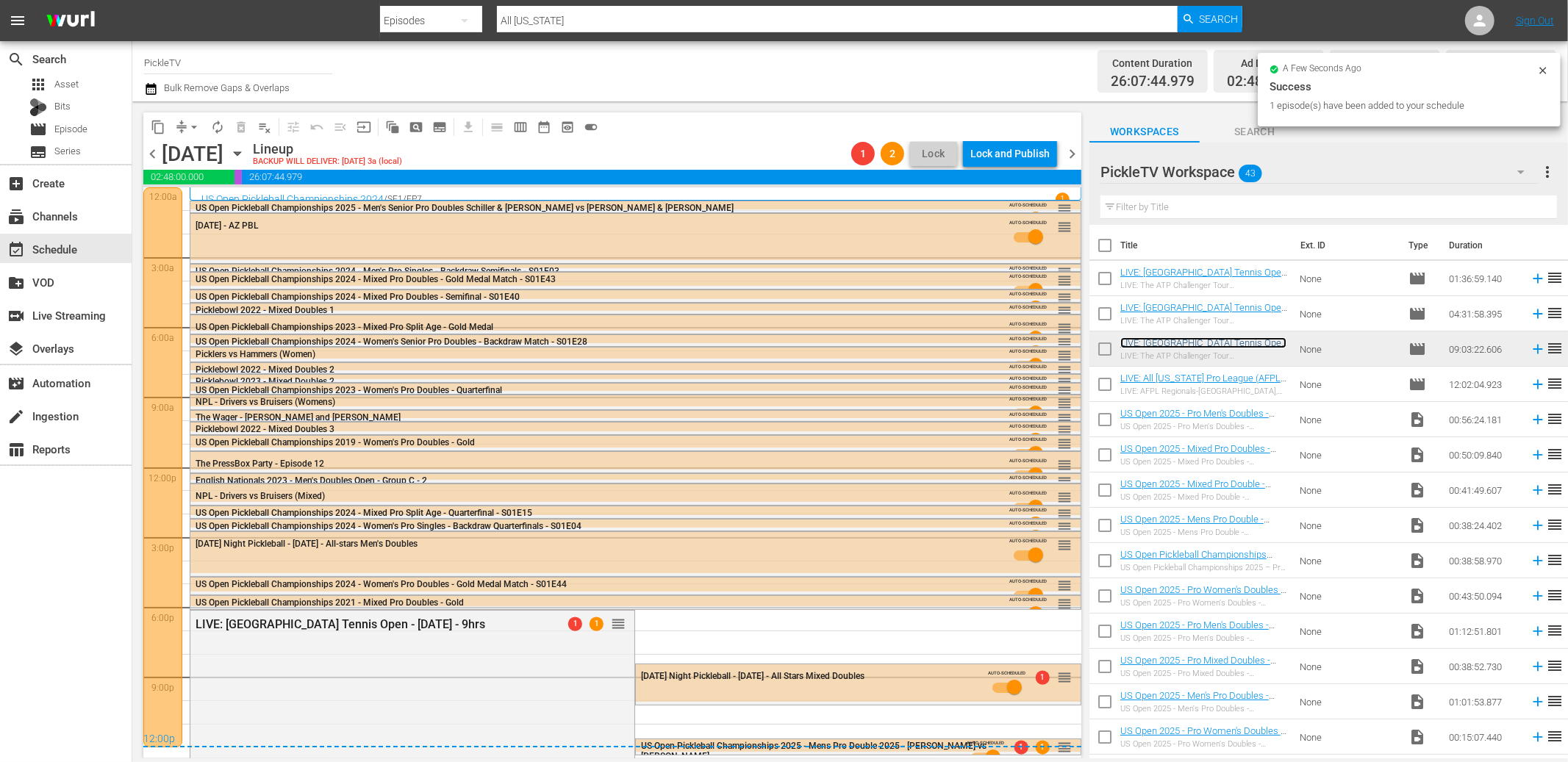
scroll to position [63, 0]
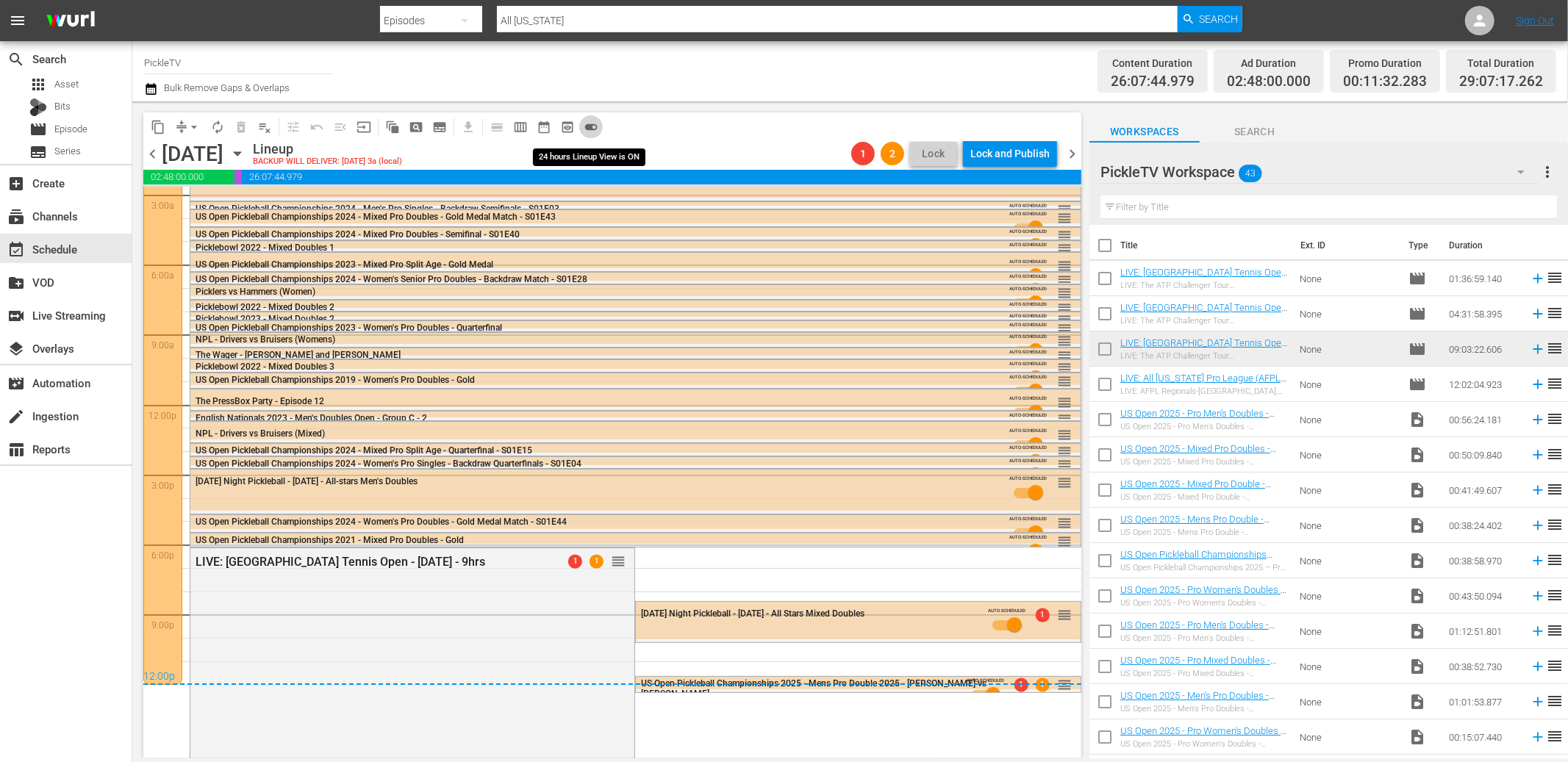
click at [593, 124] on span "toggle_on" at bounding box center [591, 127] width 14 height 14
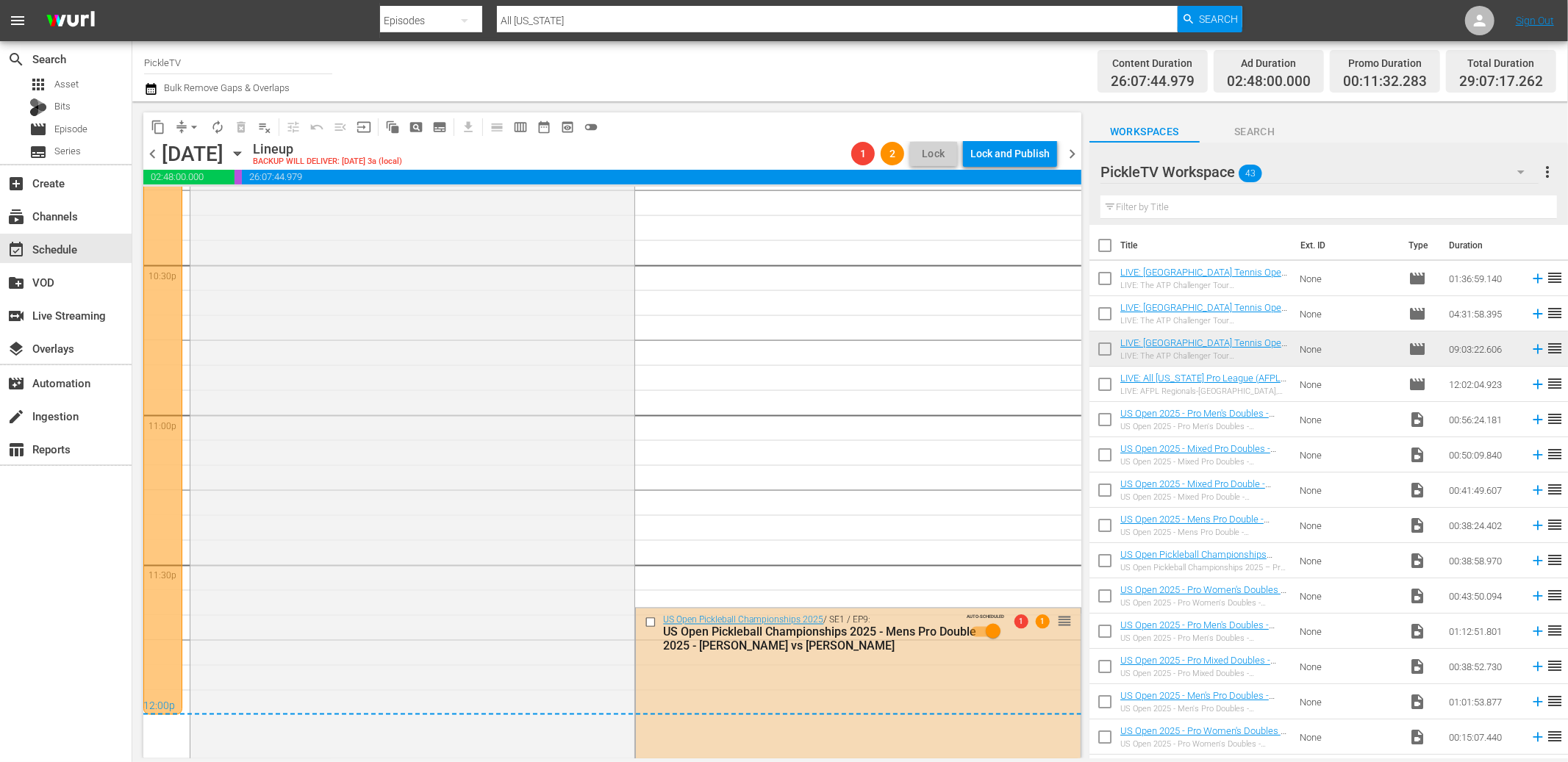
scroll to position [6832, 0]
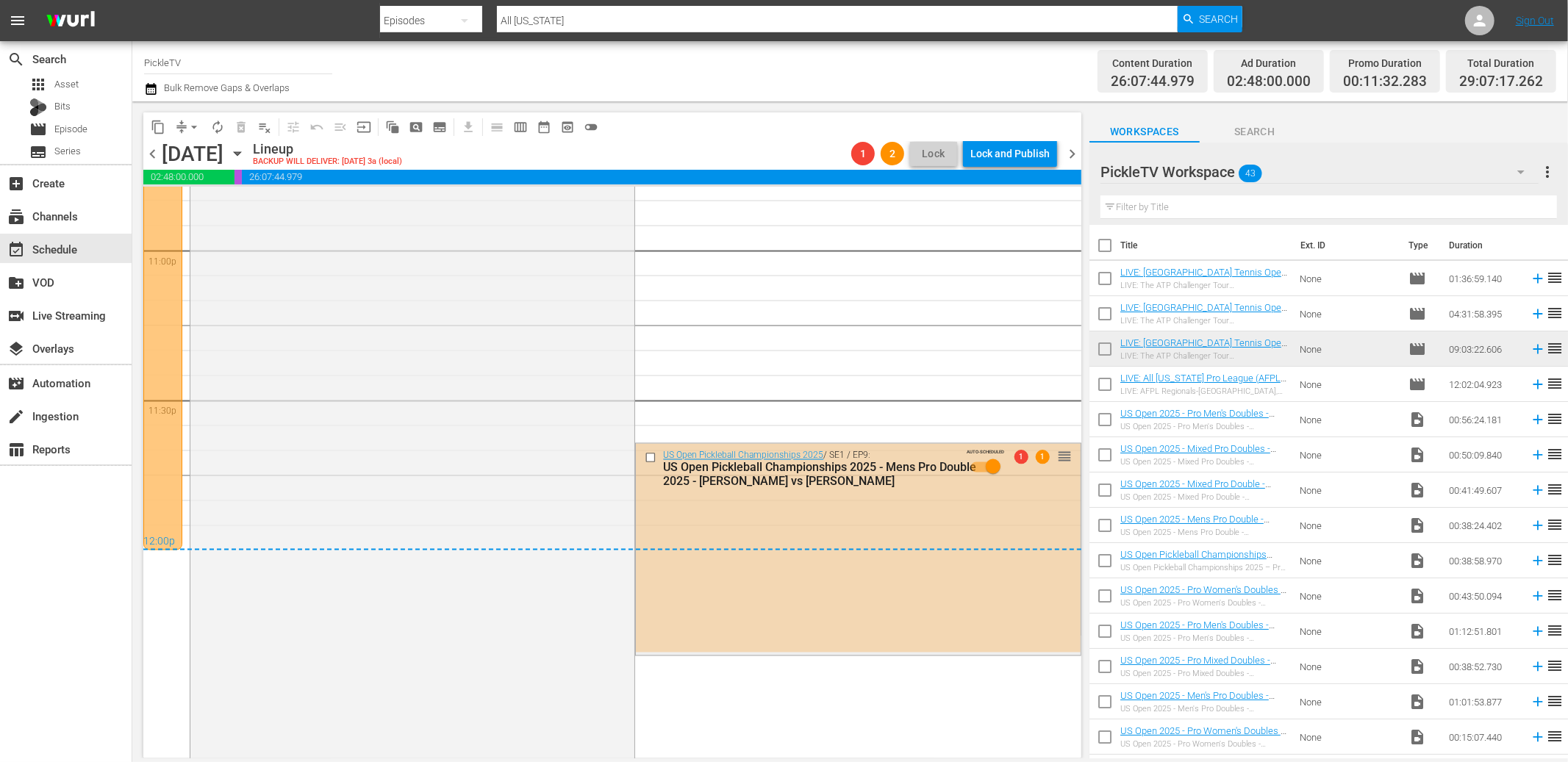
click at [651, 455] on input "checkbox" at bounding box center [652, 458] width 15 height 13
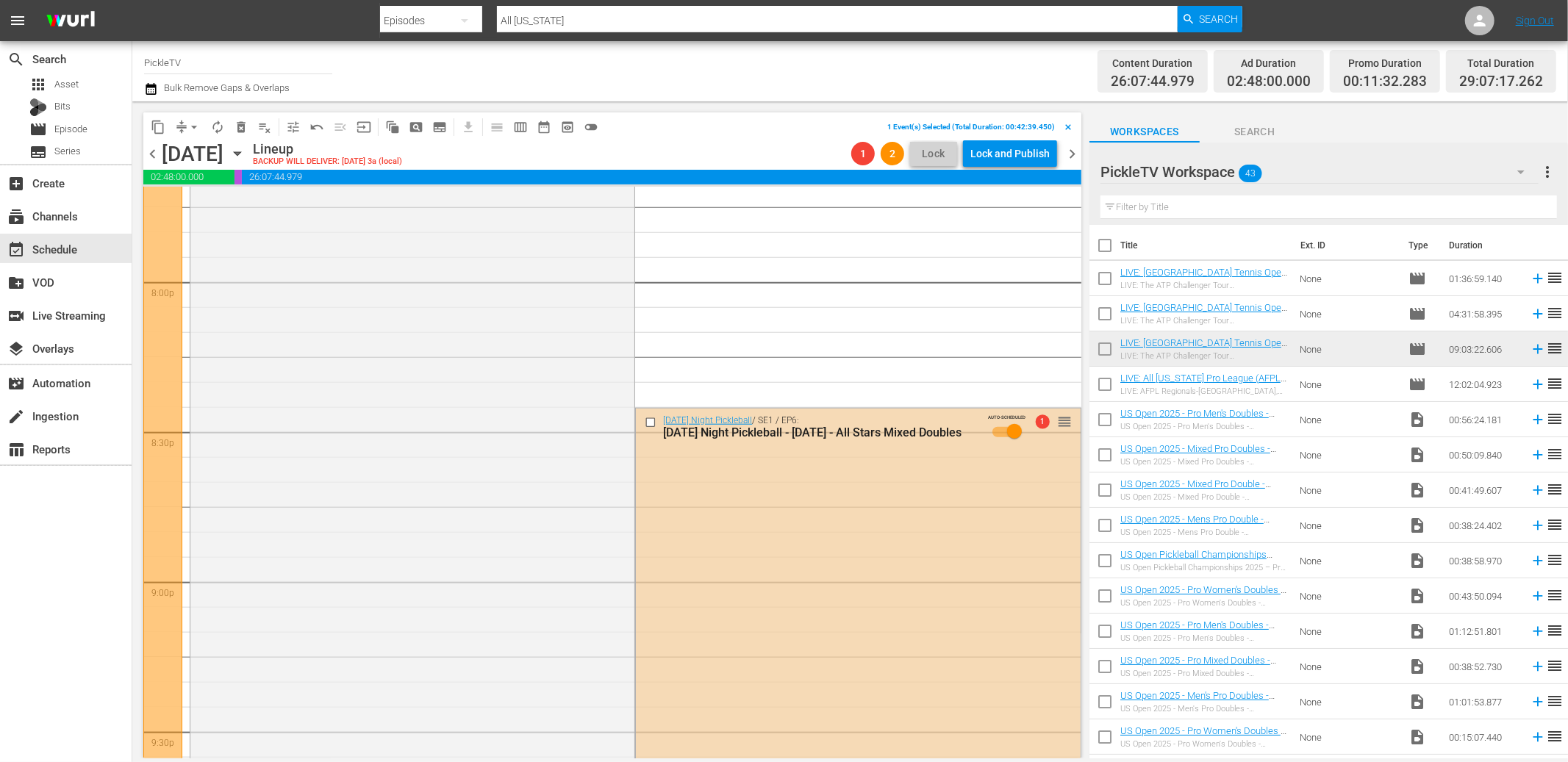
scroll to position [5874, 0]
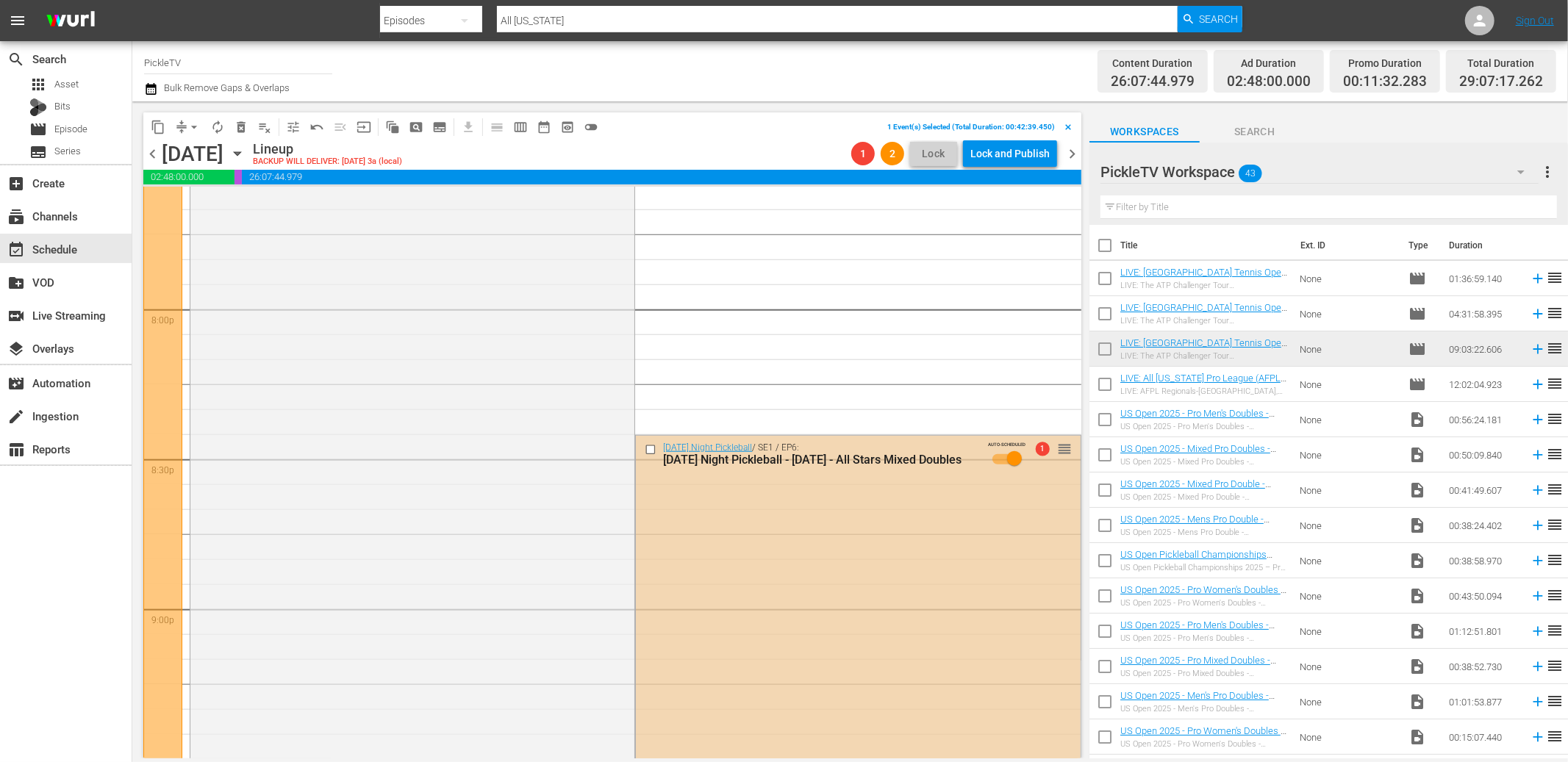
click at [651, 451] on input "checkbox" at bounding box center [652, 450] width 15 height 13
click at [238, 126] on span "delete_forever_outlined" at bounding box center [241, 127] width 14 height 14
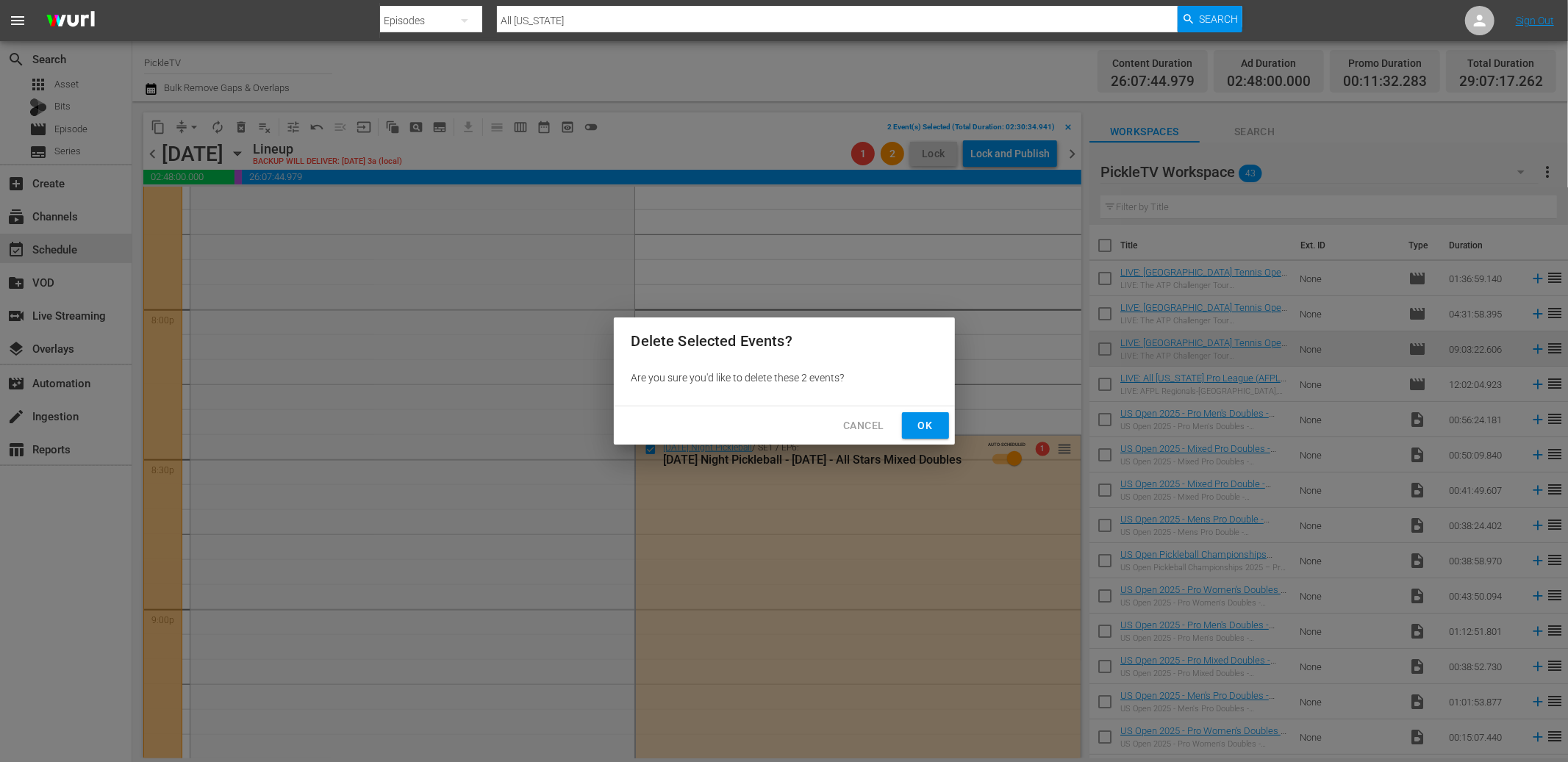
click at [928, 431] on span "Ok" at bounding box center [925, 426] width 23 height 18
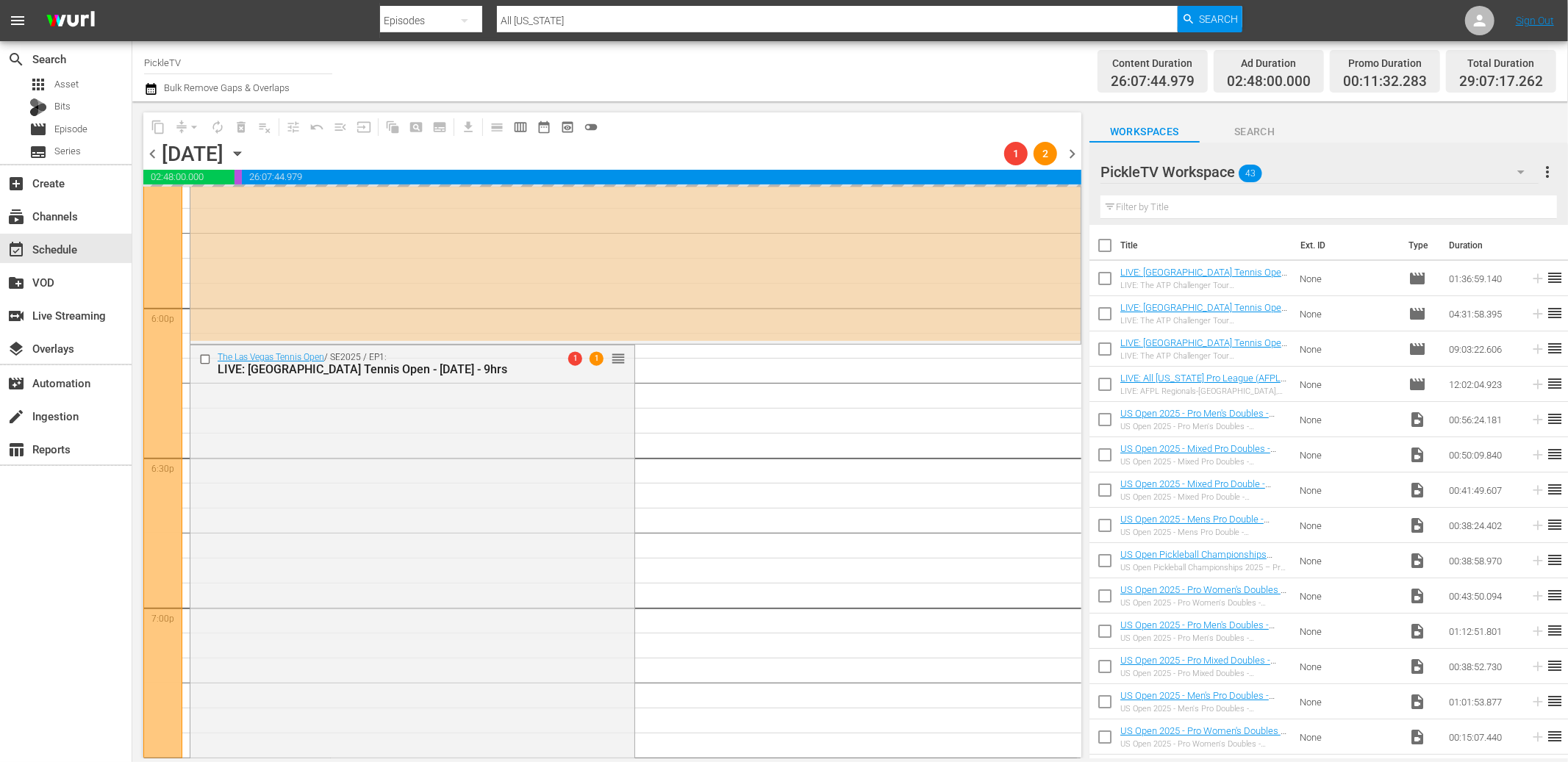
scroll to position [5055, 0]
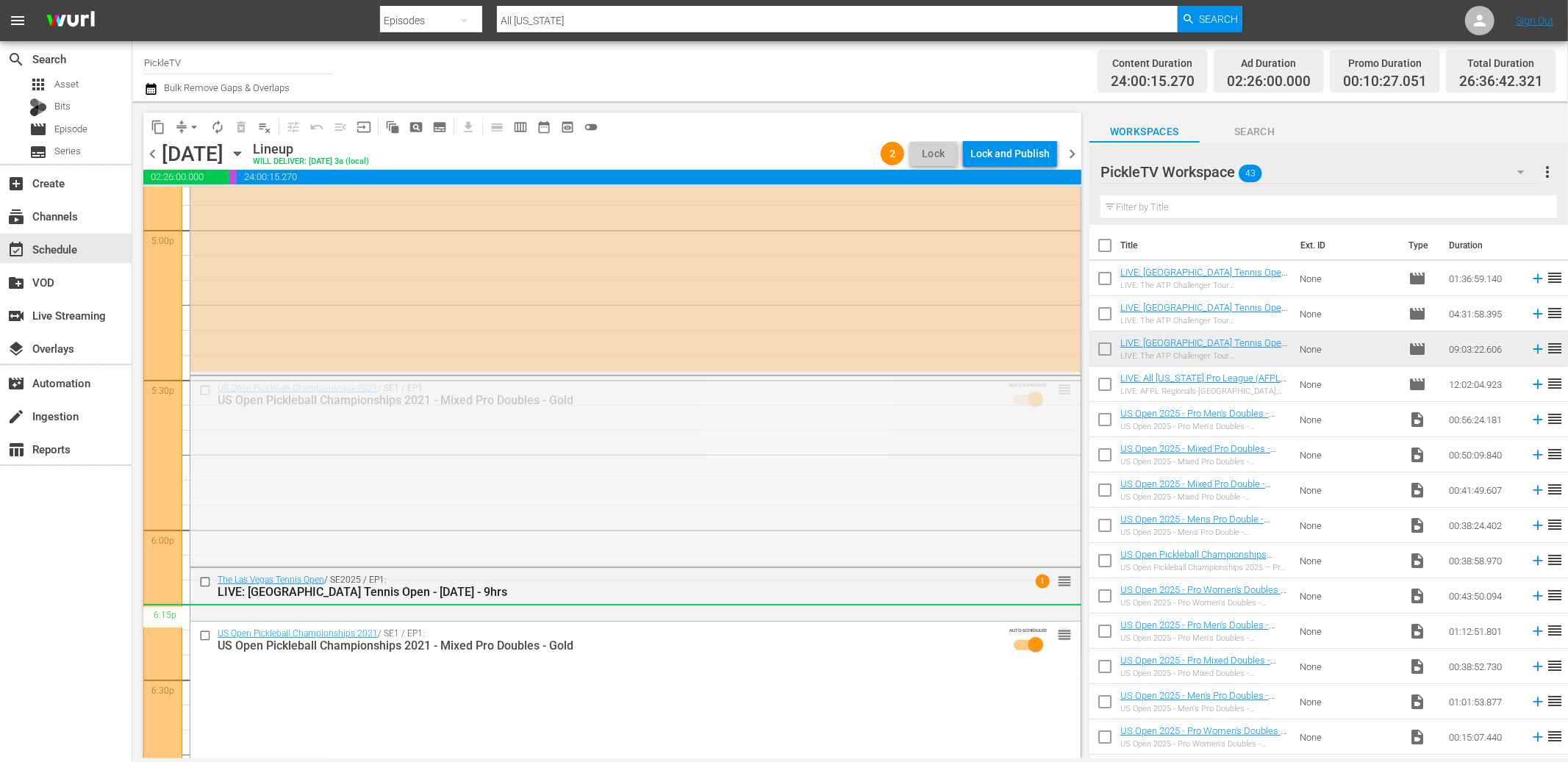
drag, startPoint x: 1068, startPoint y: 388, endPoint x: 1053, endPoint y: 604, distance: 216.5
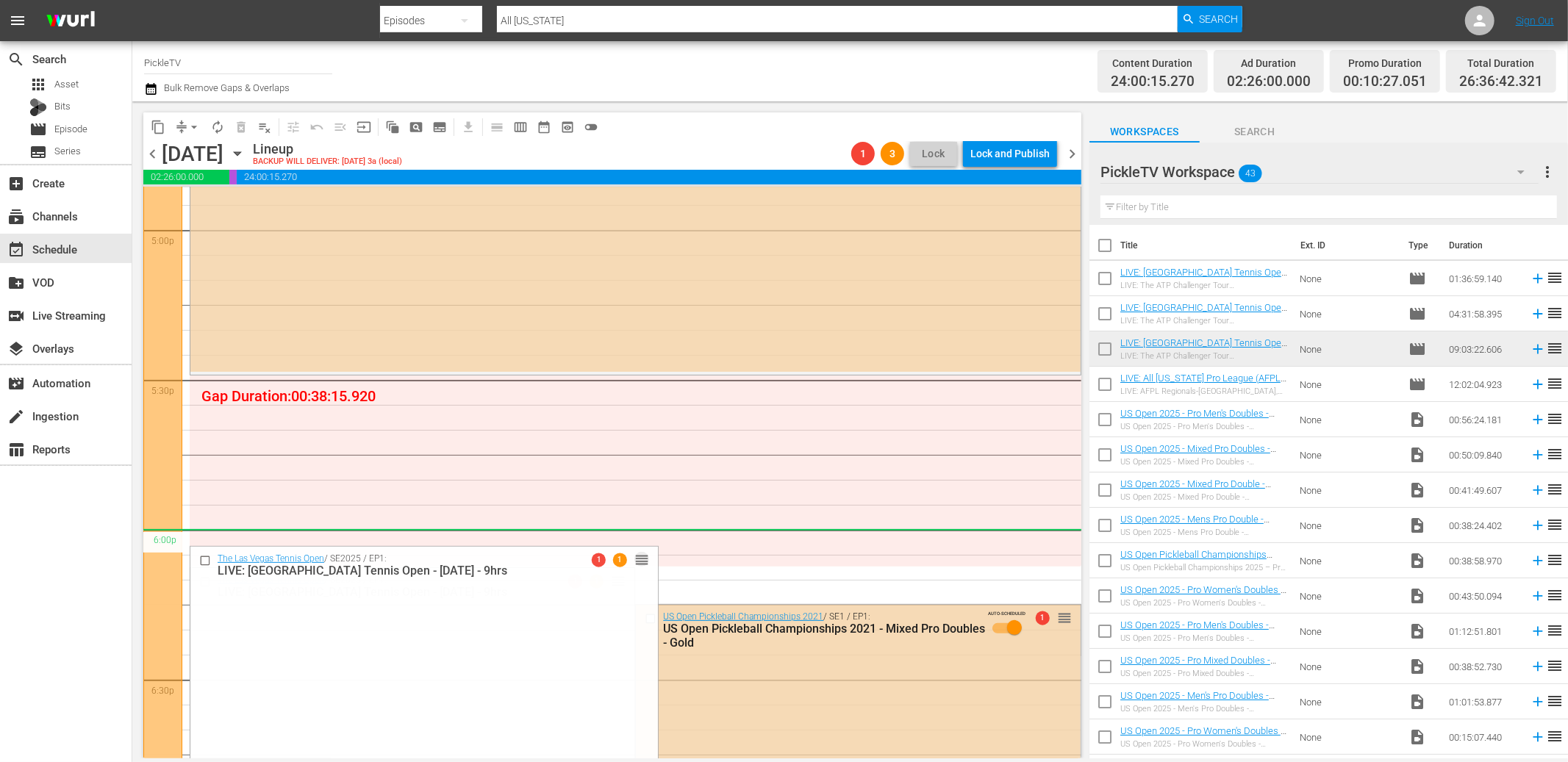
drag, startPoint x: 620, startPoint y: 579, endPoint x: 620, endPoint y: 541, distance: 38.0
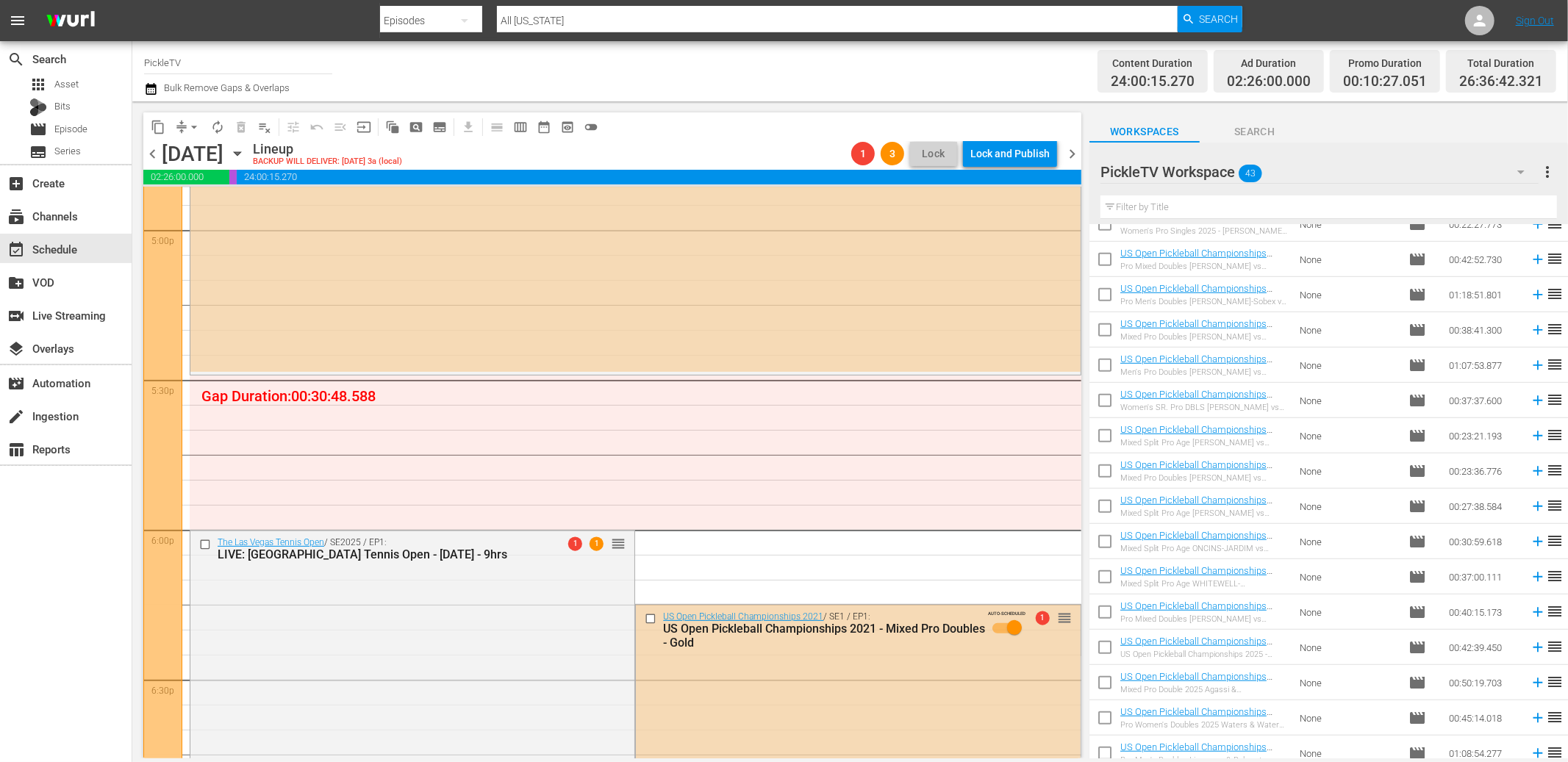
scroll to position [882, 0]
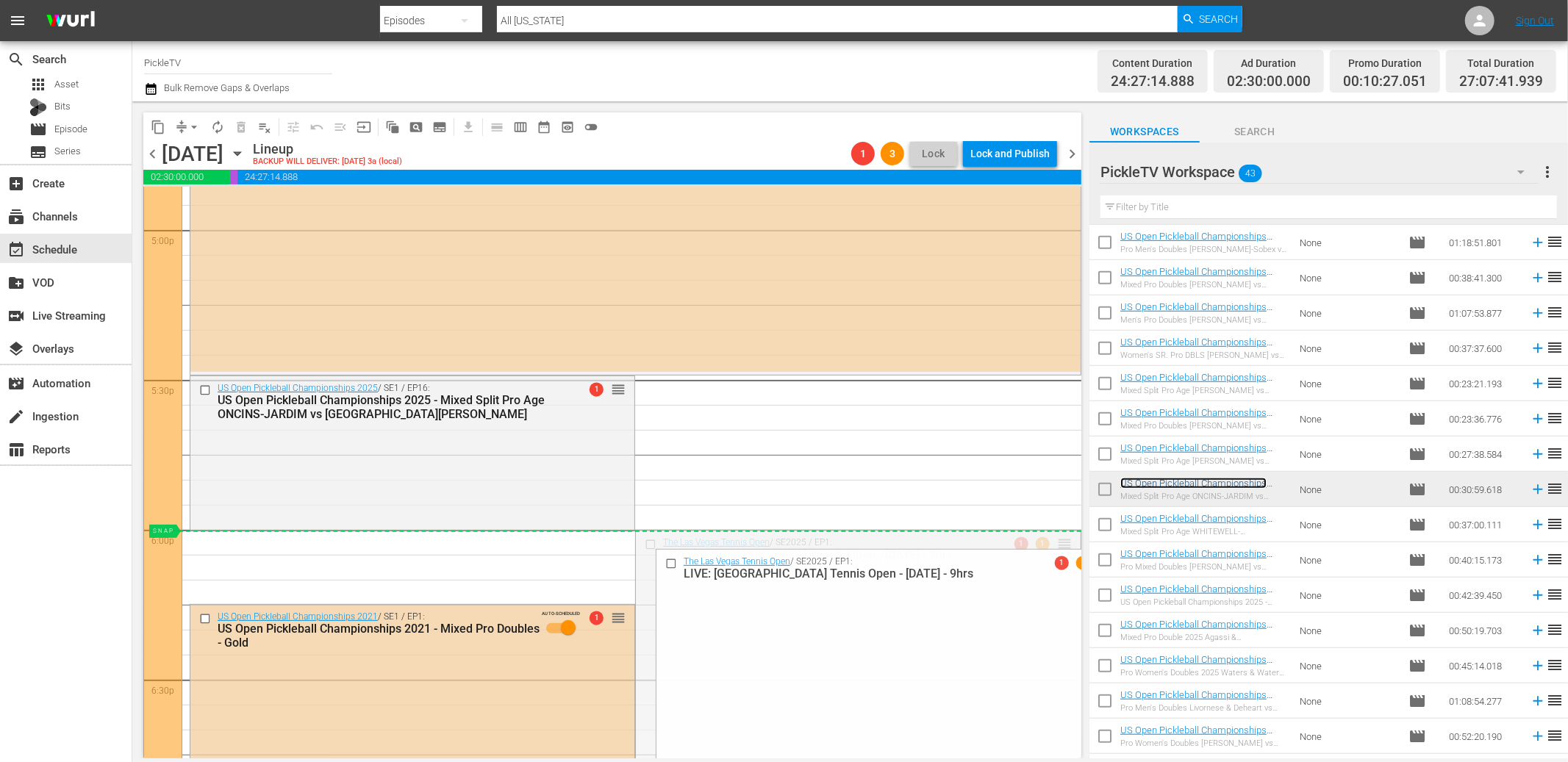
drag, startPoint x: 1060, startPoint y: 536, endPoint x: 1059, endPoint y: 529, distance: 7.1
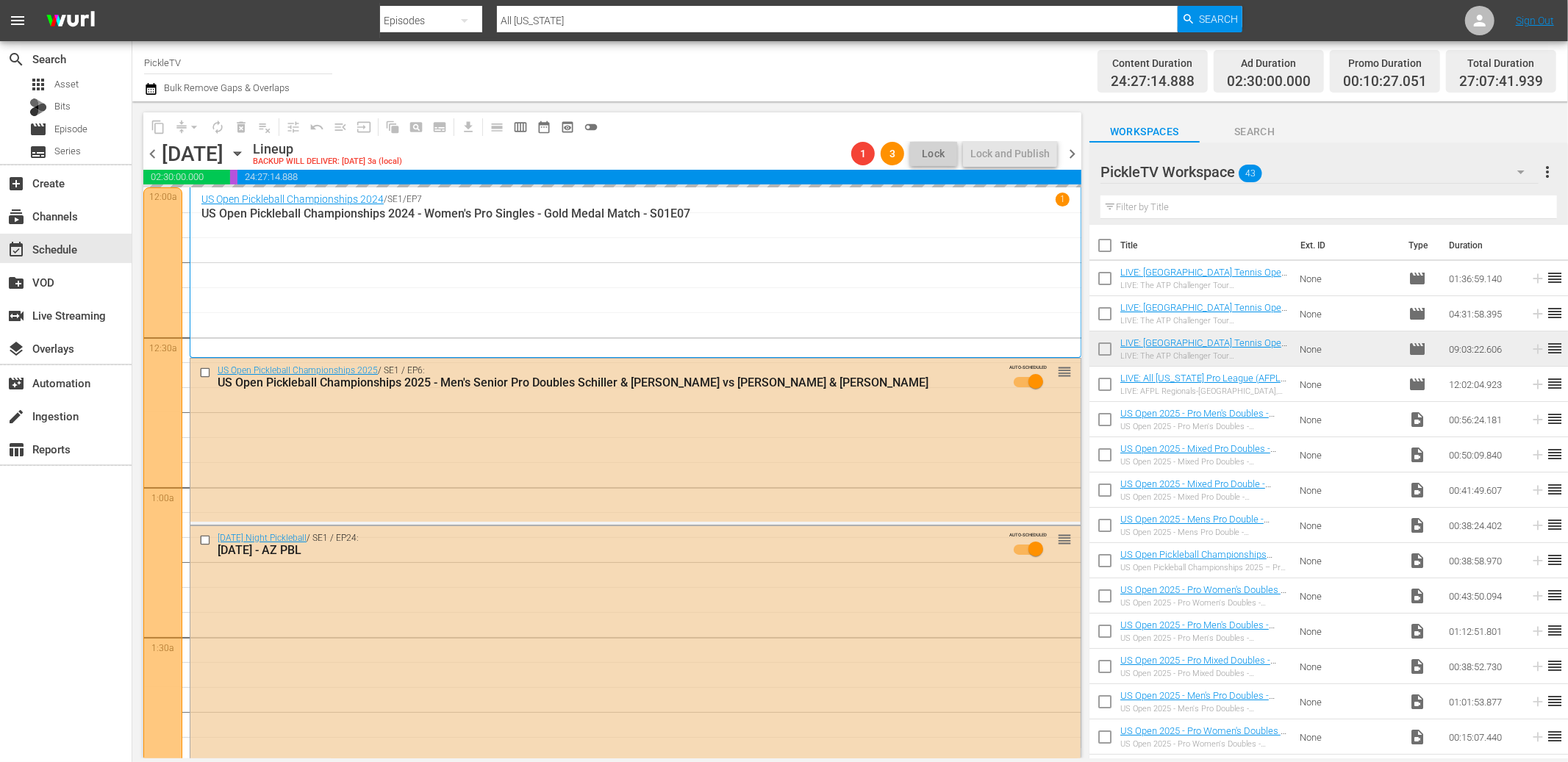
scroll to position [882, 0]
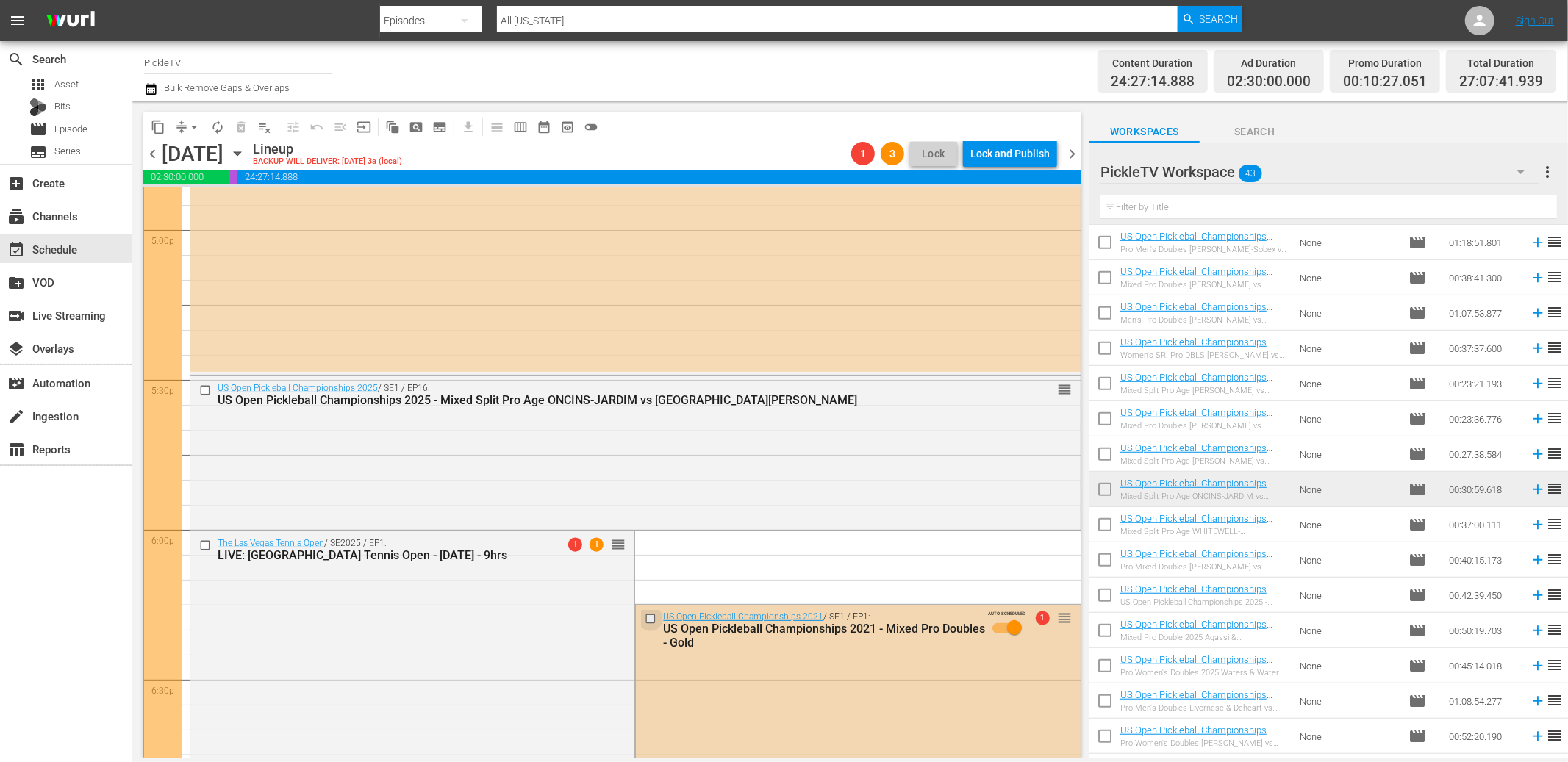
click at [652, 619] on input "checkbox" at bounding box center [652, 619] width 15 height 13
click at [239, 124] on span "delete_forever_outlined" at bounding box center [241, 127] width 14 height 14
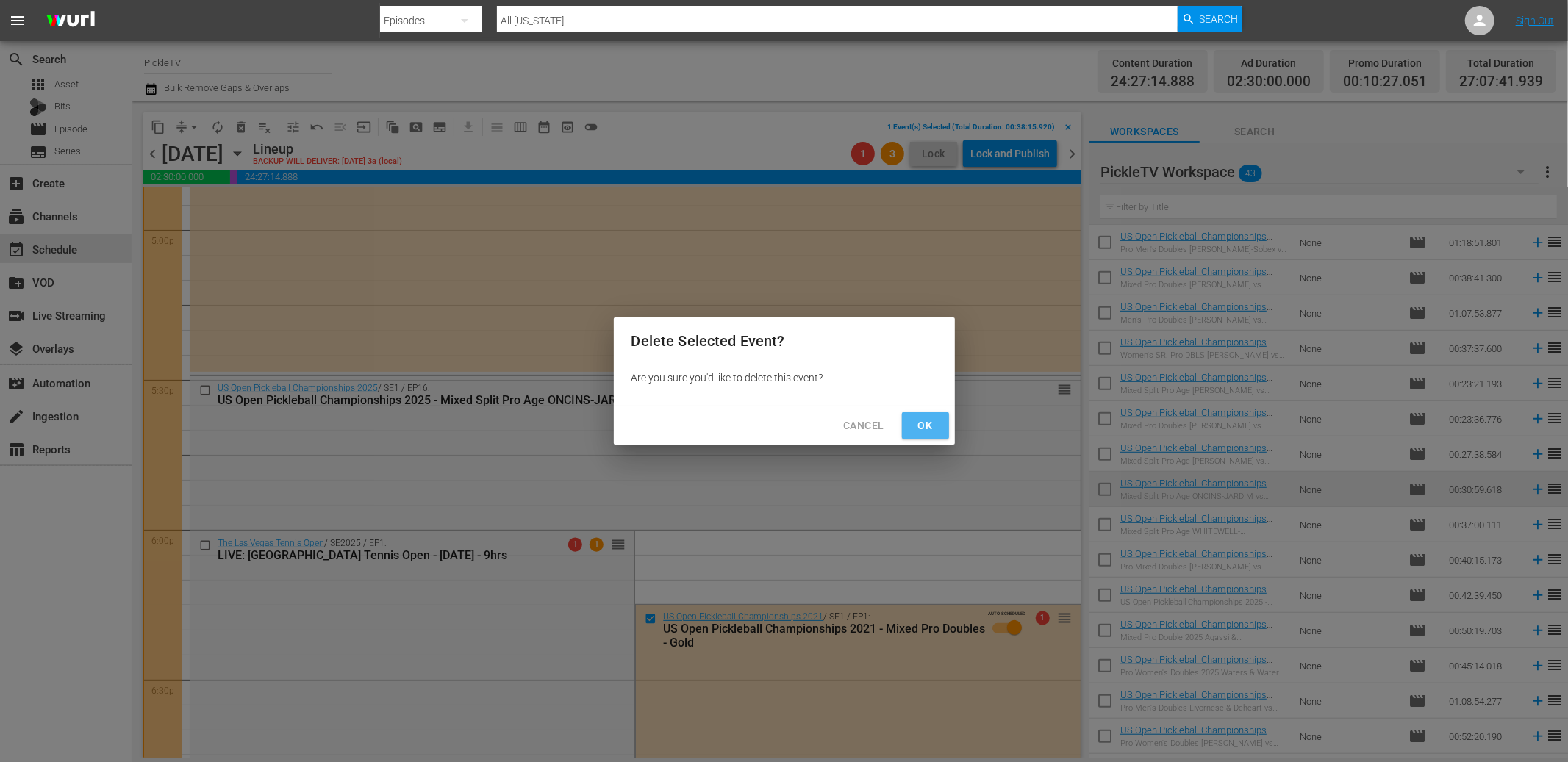
click at [929, 426] on span "Ok" at bounding box center [925, 426] width 23 height 18
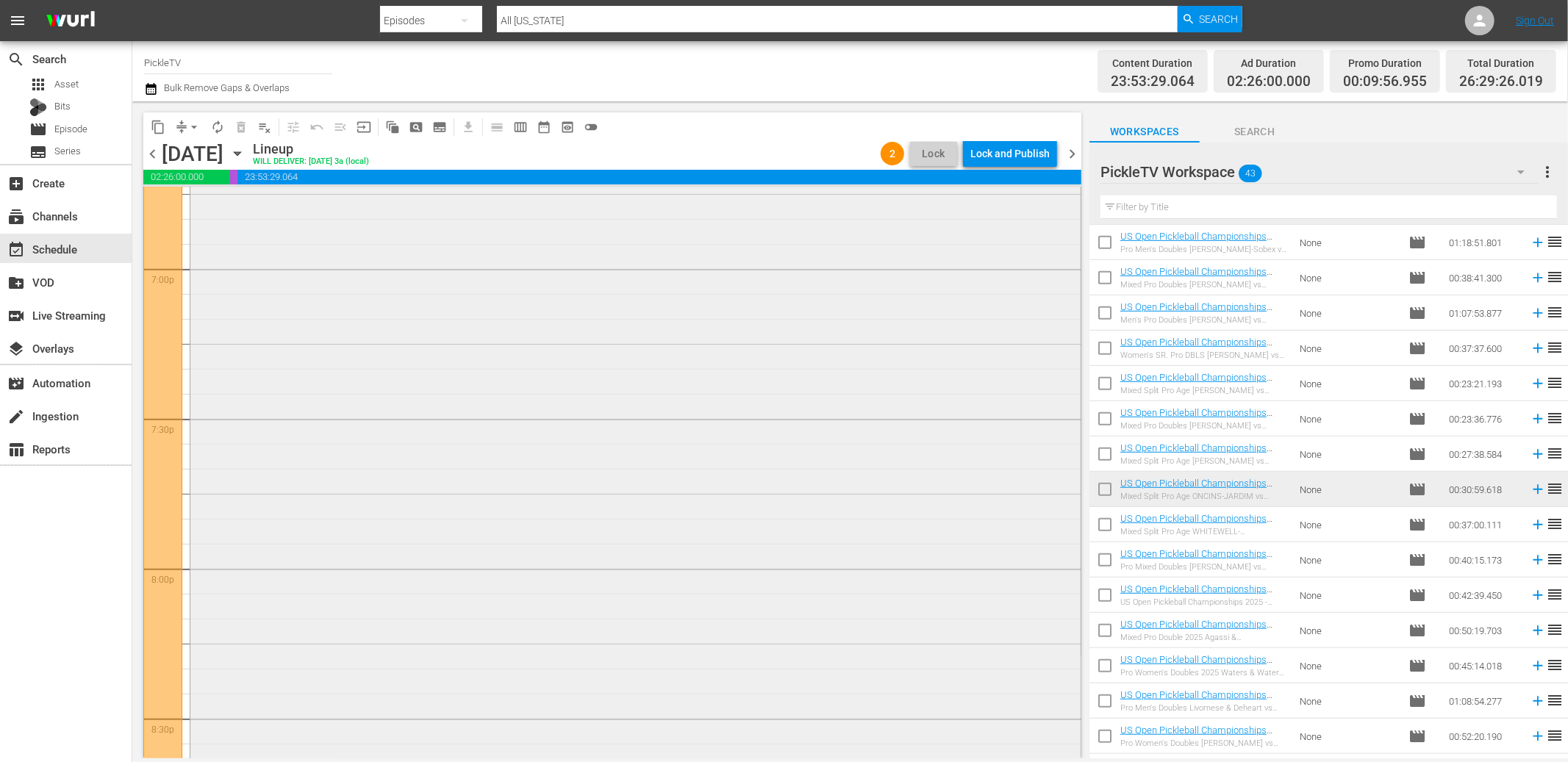
scroll to position [5420, 0]
click at [1072, 152] on span "chevron_right" at bounding box center [1072, 153] width 18 height 18
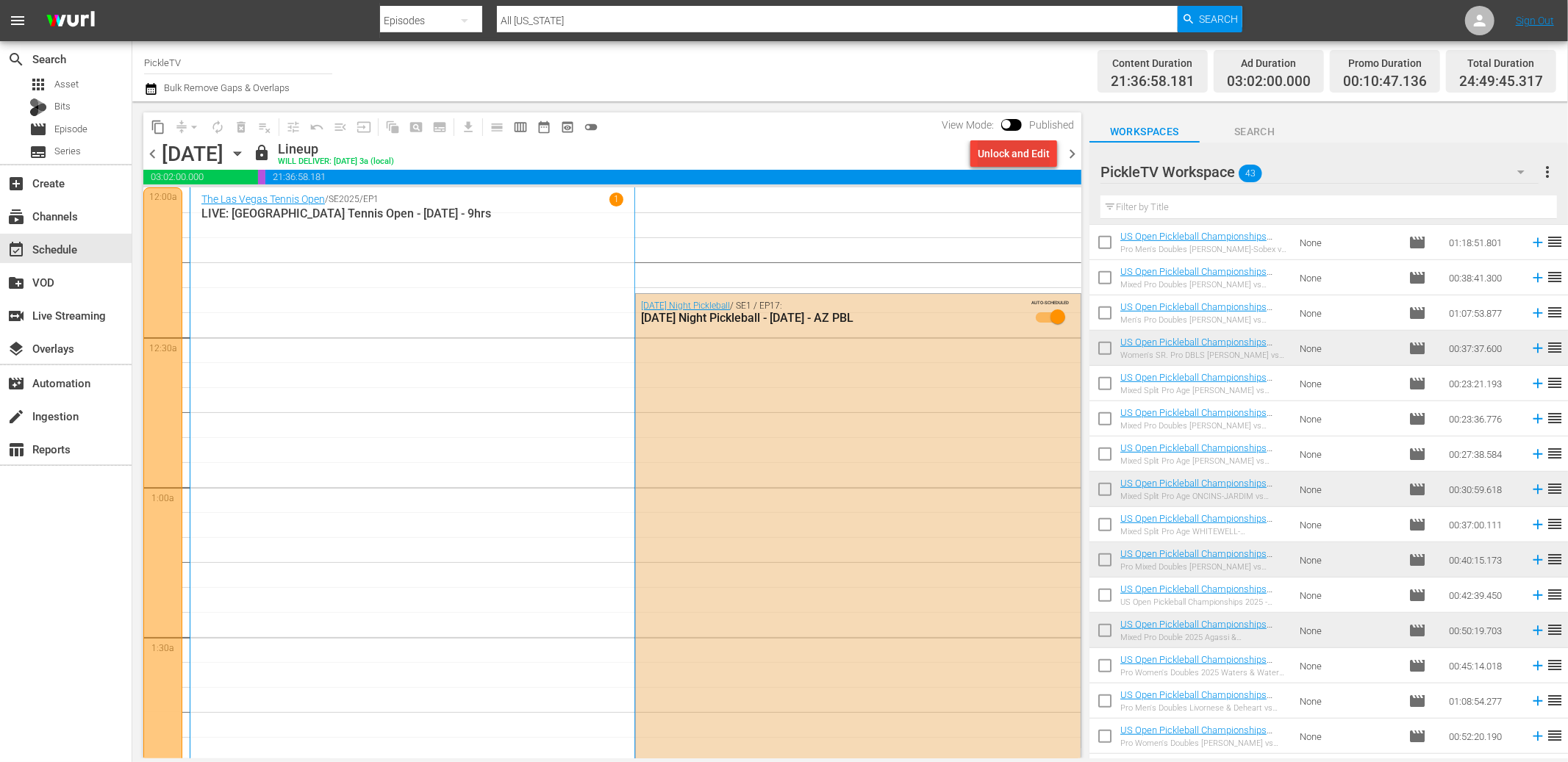
click at [989, 156] on div "Unlock and Edit" at bounding box center [1014, 153] width 72 height 26
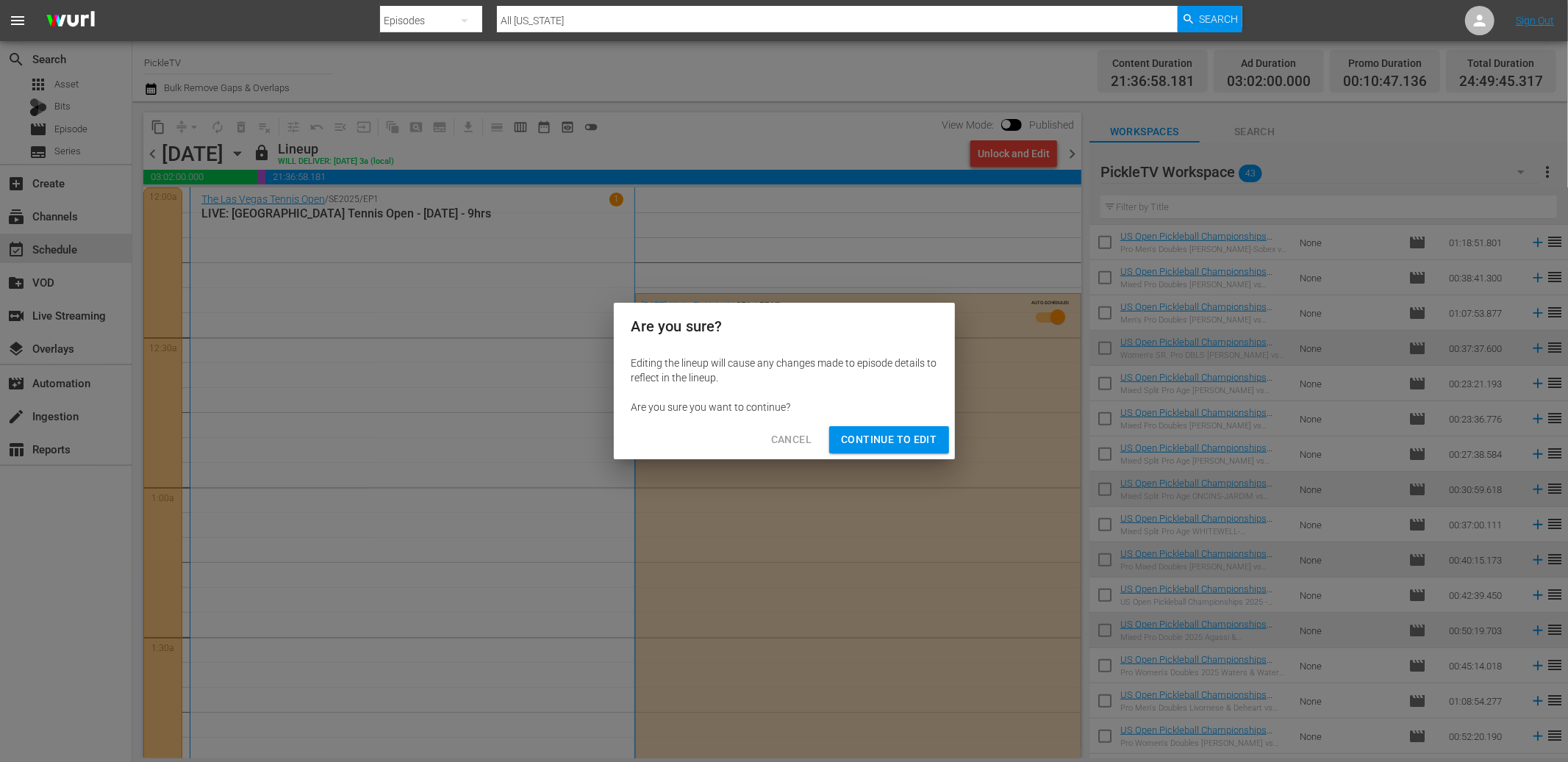
click at [881, 435] on span "Continue to Edit" at bounding box center [888, 439] width 96 height 18
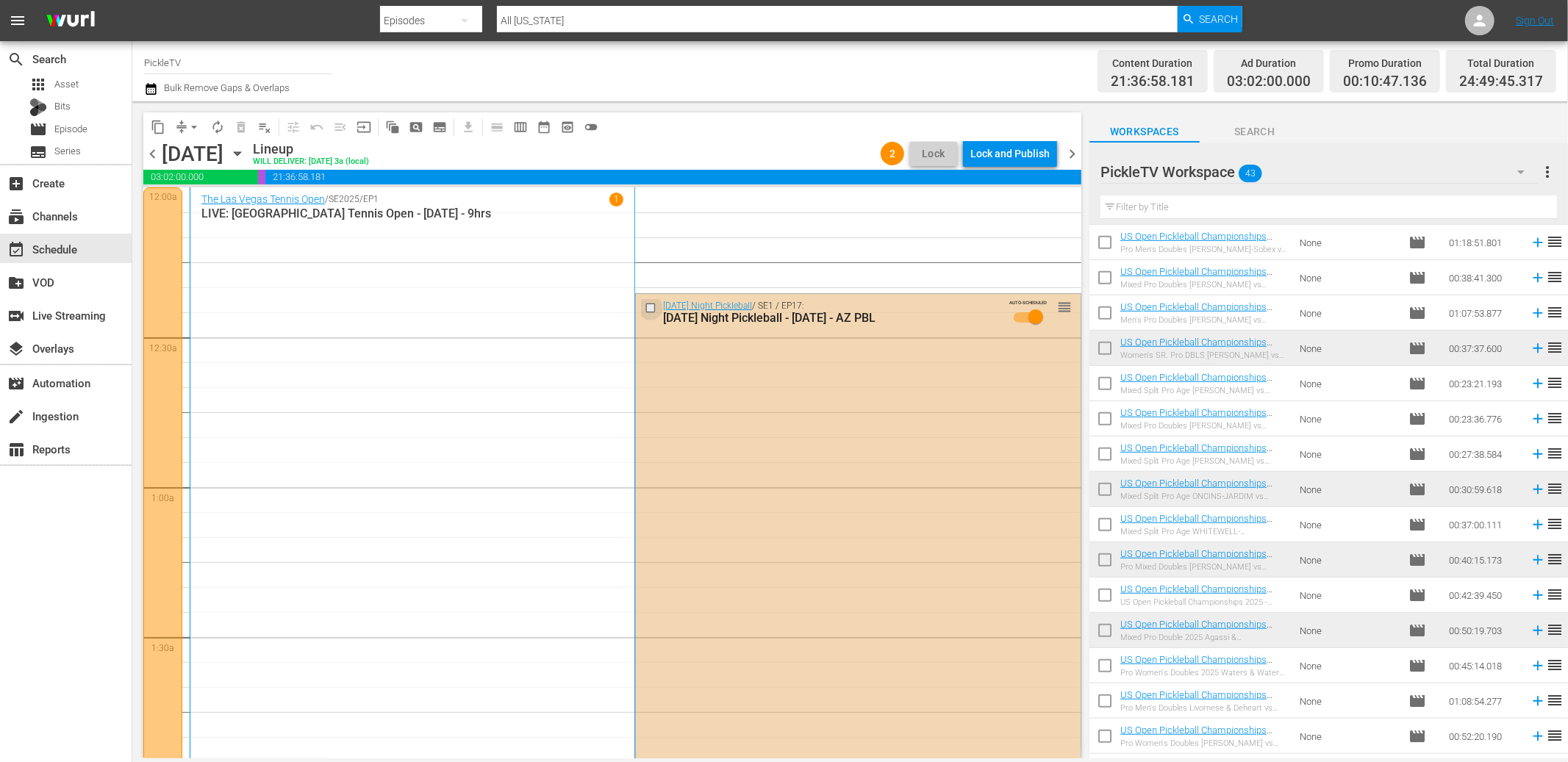
click at [650, 308] on input "checkbox" at bounding box center [652, 308] width 15 height 13
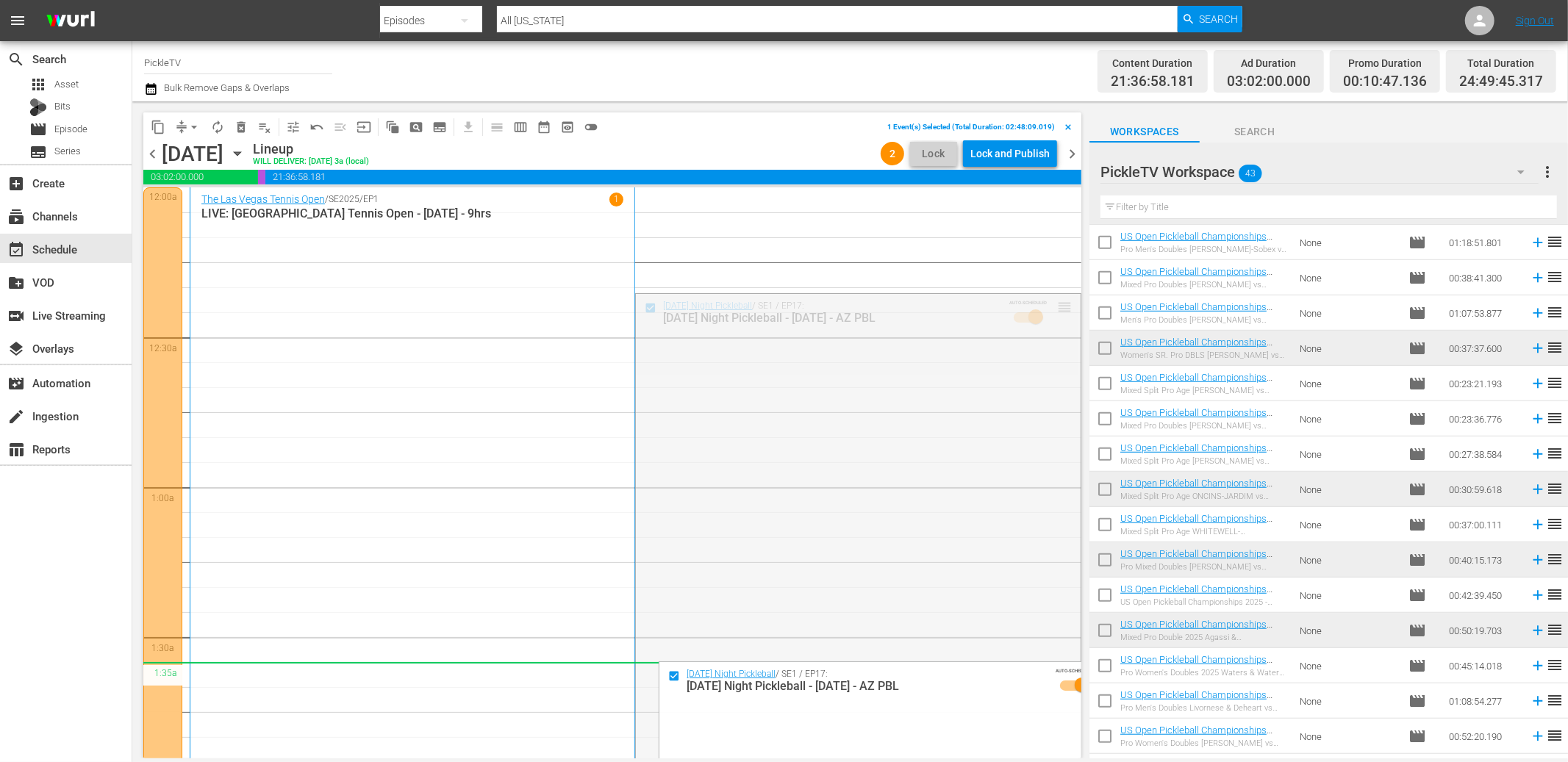
drag, startPoint x: 1058, startPoint y: 307, endPoint x: 971, endPoint y: 680, distance: 383.0
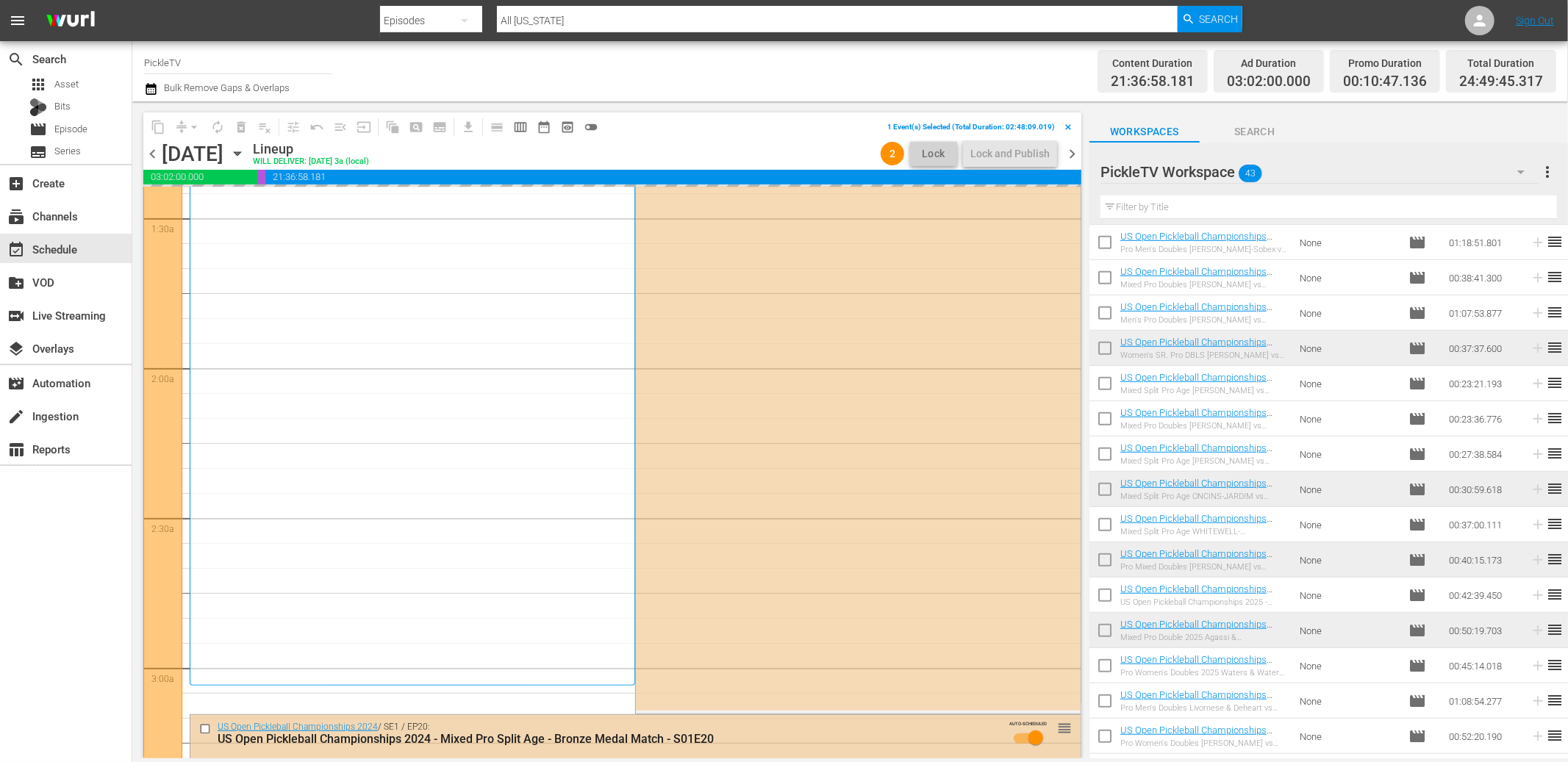
scroll to position [412, 0]
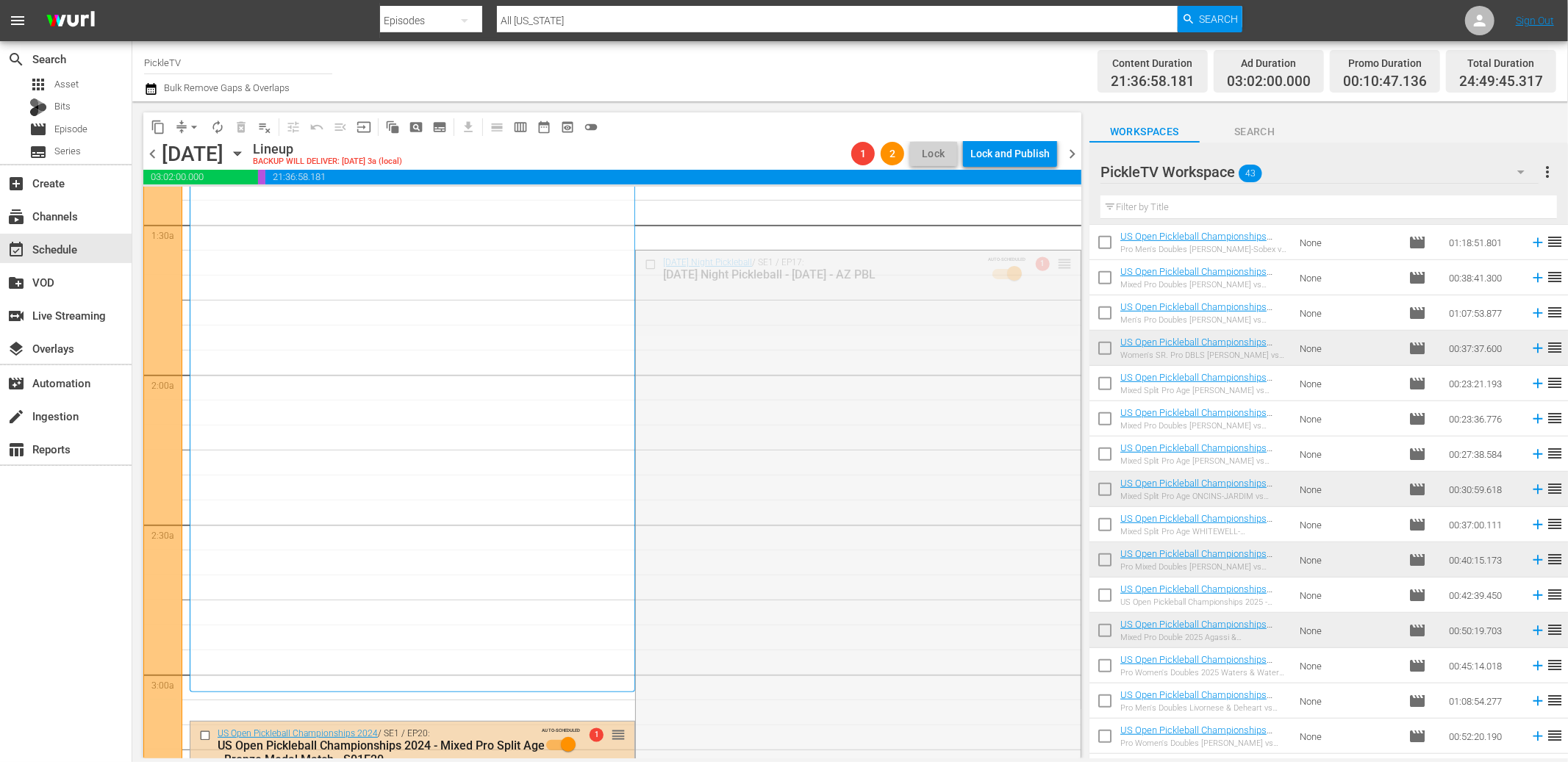
drag, startPoint x: 1062, startPoint y: 260, endPoint x: 967, endPoint y: 698, distance: 448.2
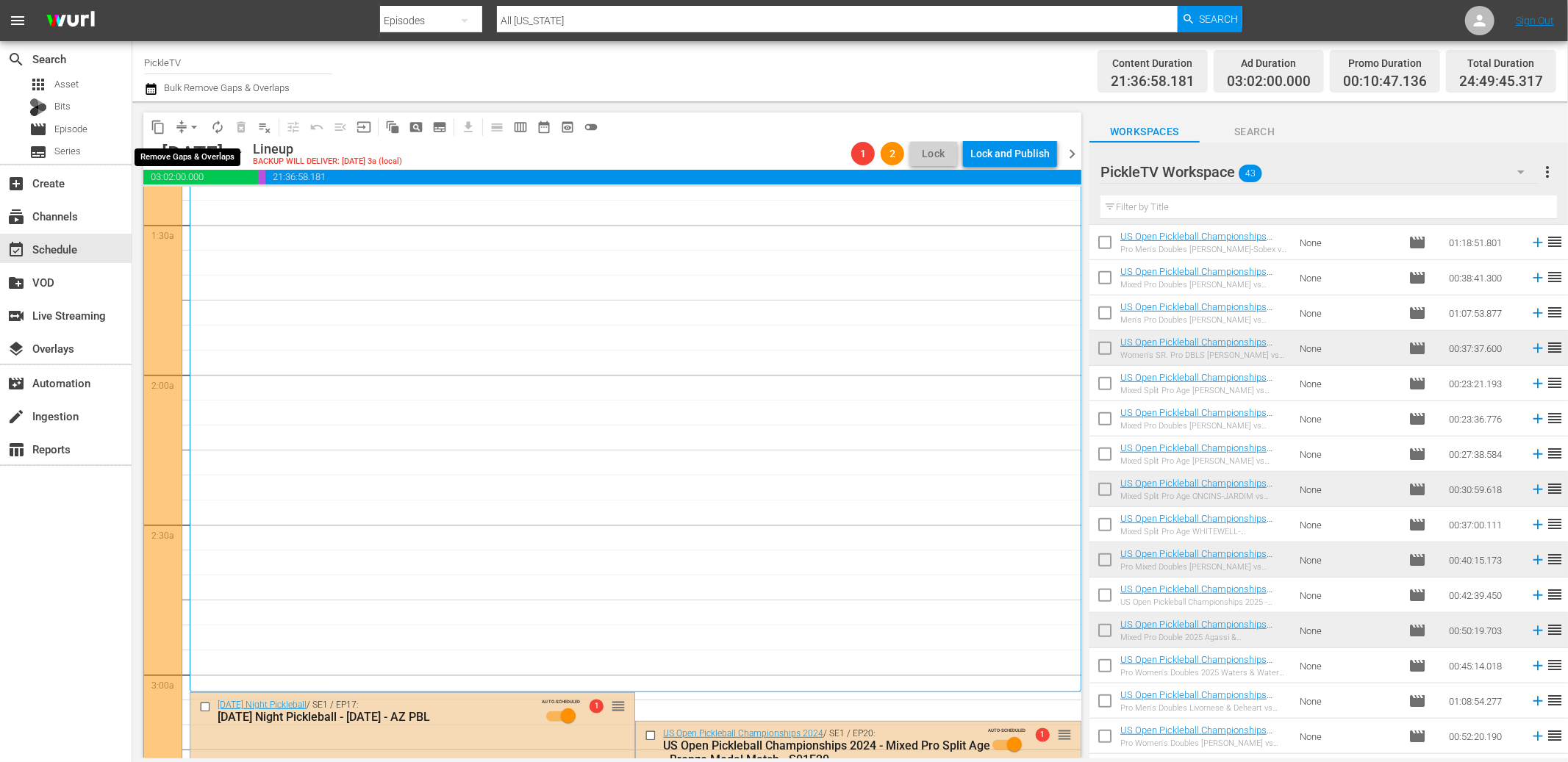
click at [196, 128] on span "arrow_drop_down" at bounding box center [194, 127] width 14 height 14
click at [203, 200] on li "Align to End of Previous Day" at bounding box center [194, 205] width 154 height 24
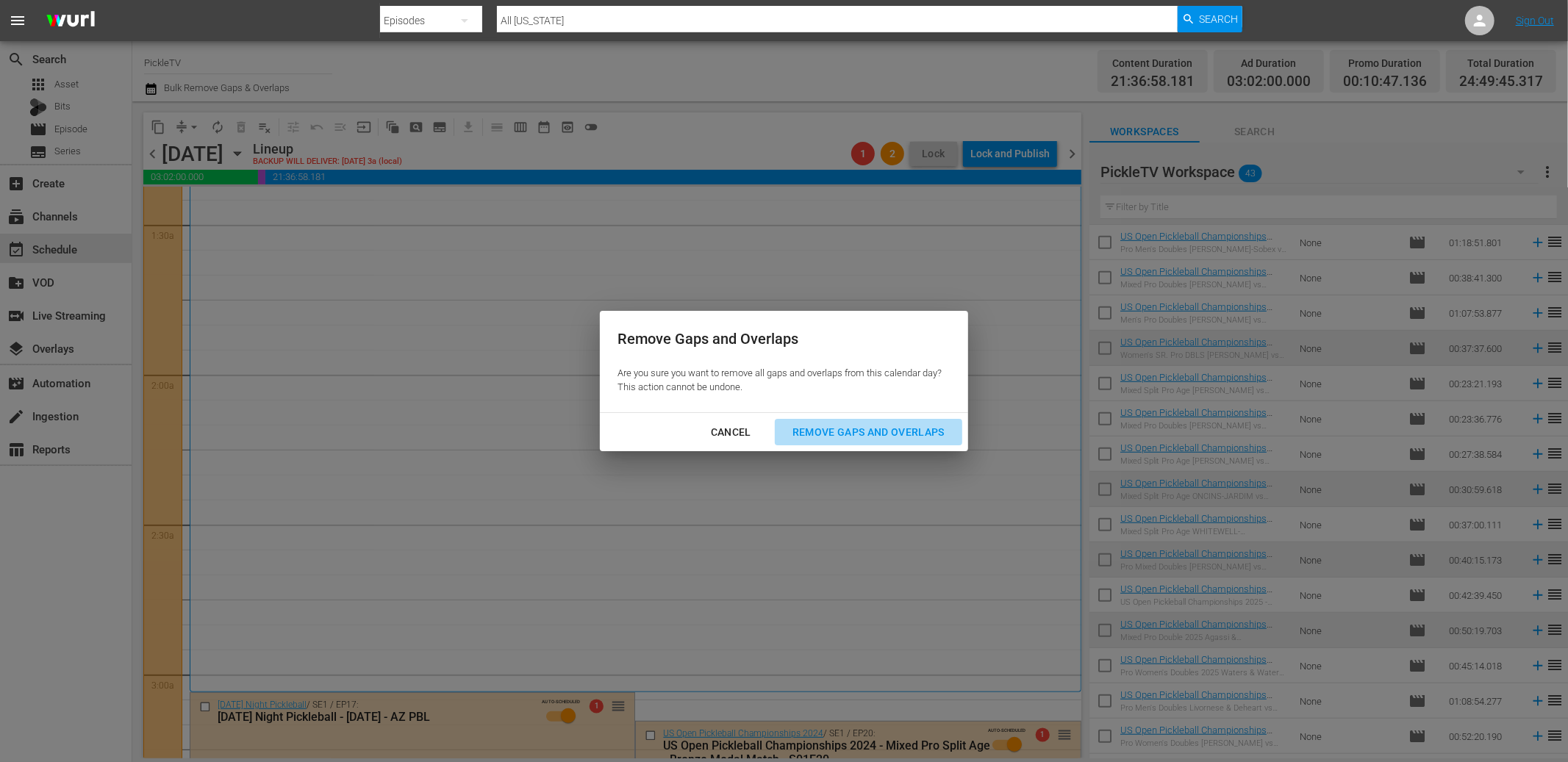
click at [847, 429] on div "Remove Gaps and Overlaps" at bounding box center [868, 432] width 176 height 18
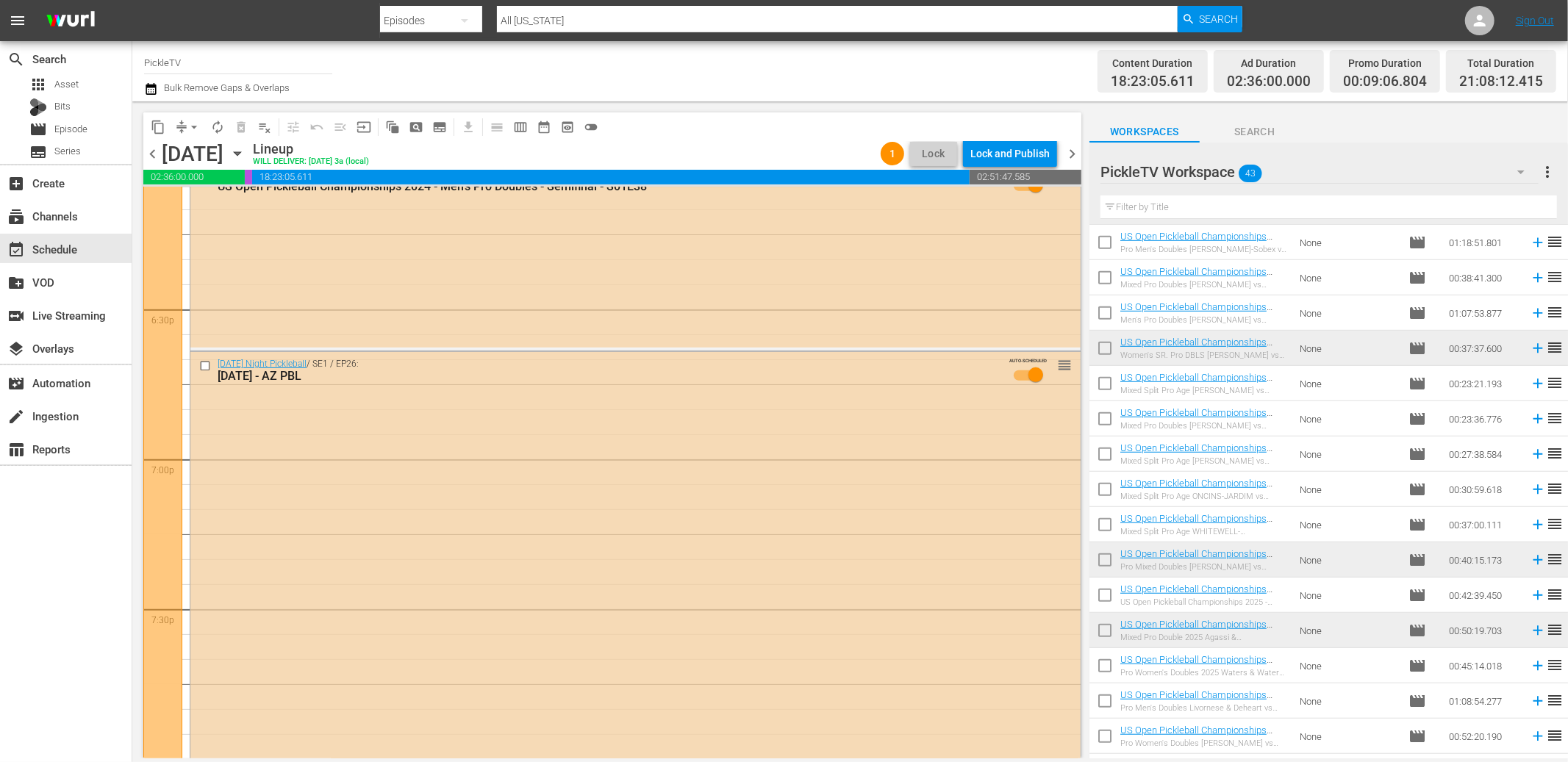
scroll to position [5376, 0]
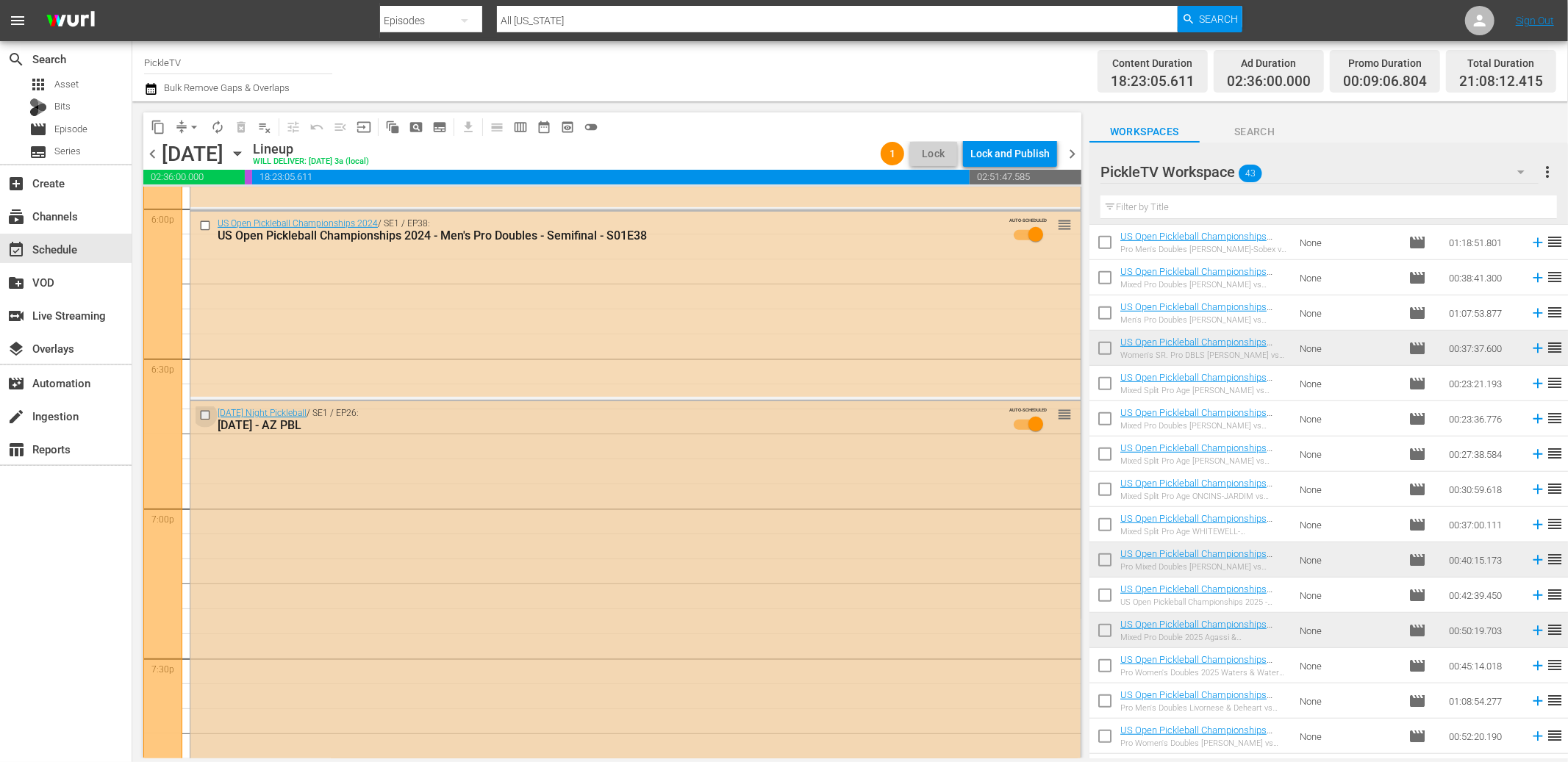
click at [202, 414] on input "checkbox" at bounding box center [206, 416] width 15 height 13
click at [247, 130] on span "delete_forever_outlined" at bounding box center [241, 127] width 14 height 14
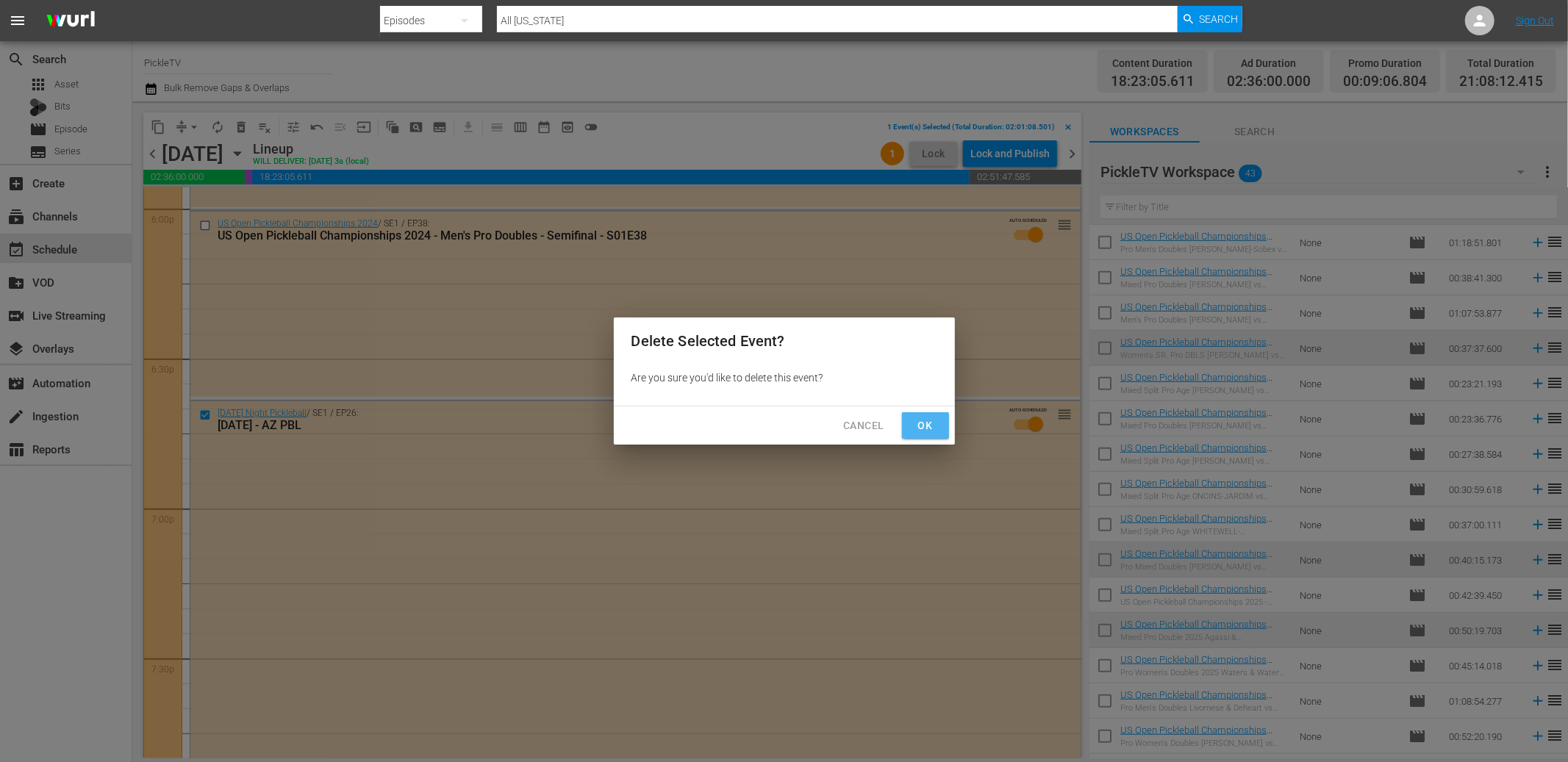
click at [929, 434] on span "Ok" at bounding box center [925, 426] width 23 height 18
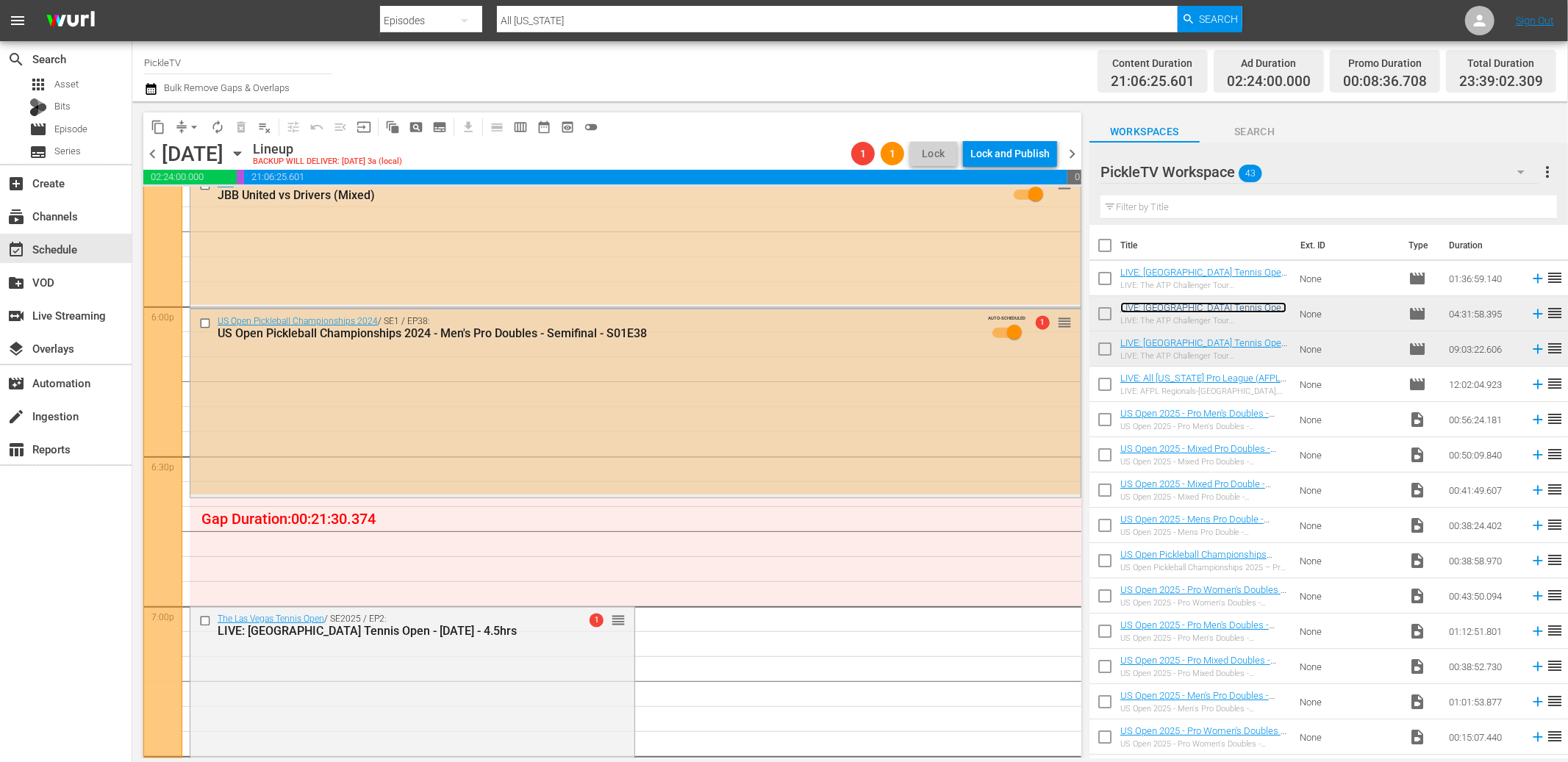
scroll to position [5255, 0]
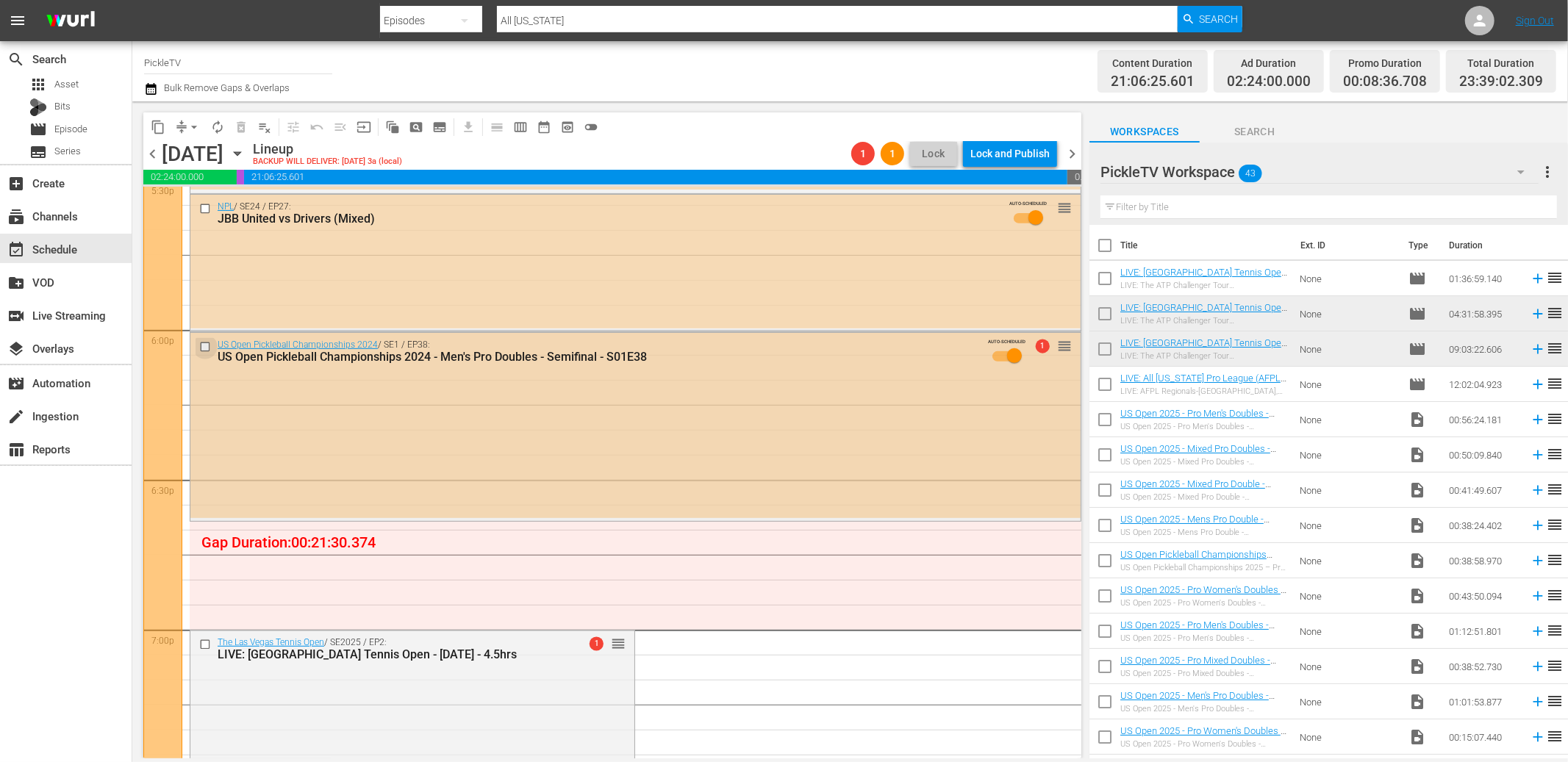
click at [205, 346] on input "checkbox" at bounding box center [206, 347] width 15 height 13
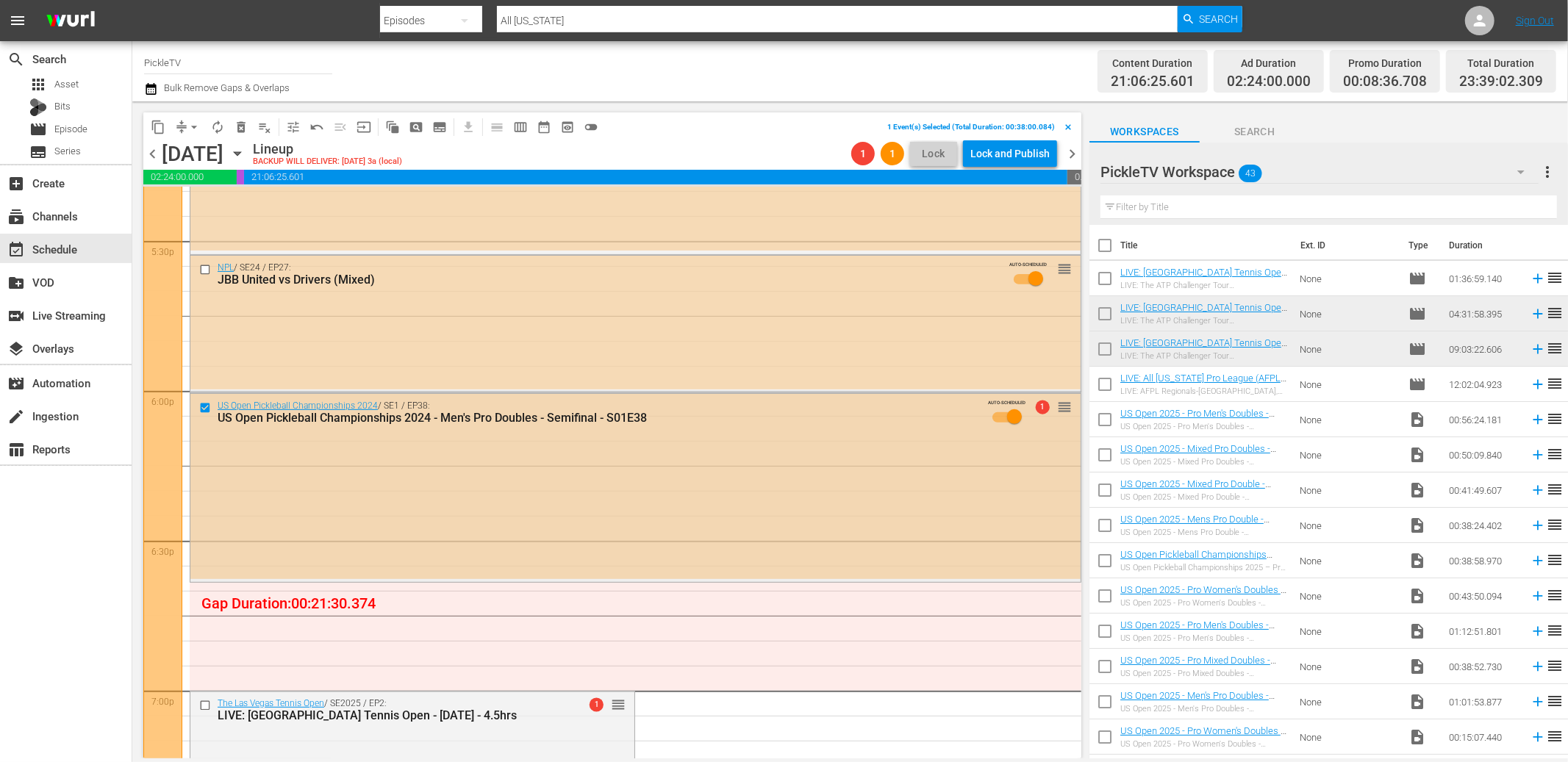
scroll to position [5232, 0]
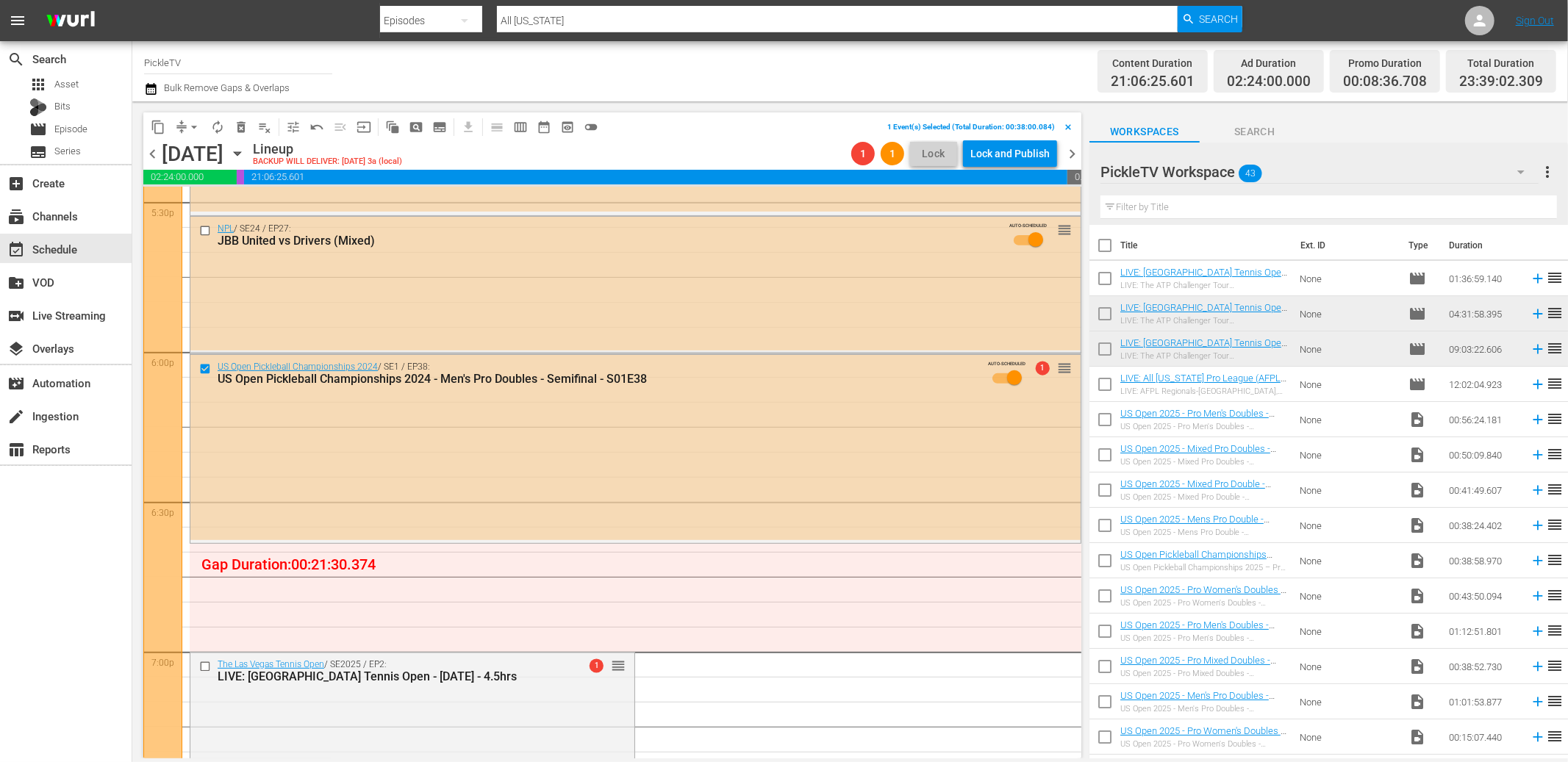
click at [241, 132] on span "delete_forever_outlined" at bounding box center [241, 127] width 14 height 14
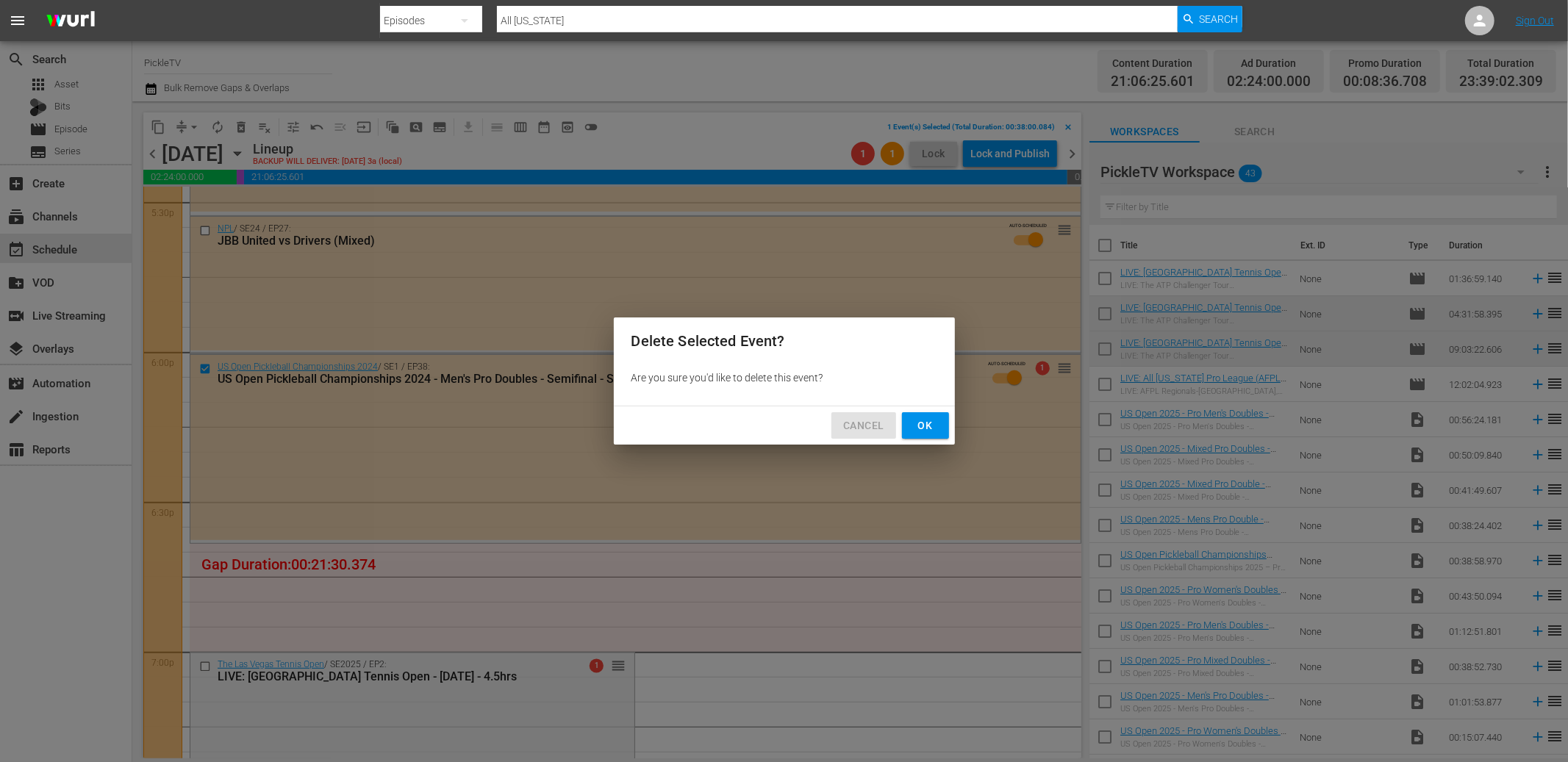
click at [880, 428] on span "Cancel" at bounding box center [864, 426] width 40 height 18
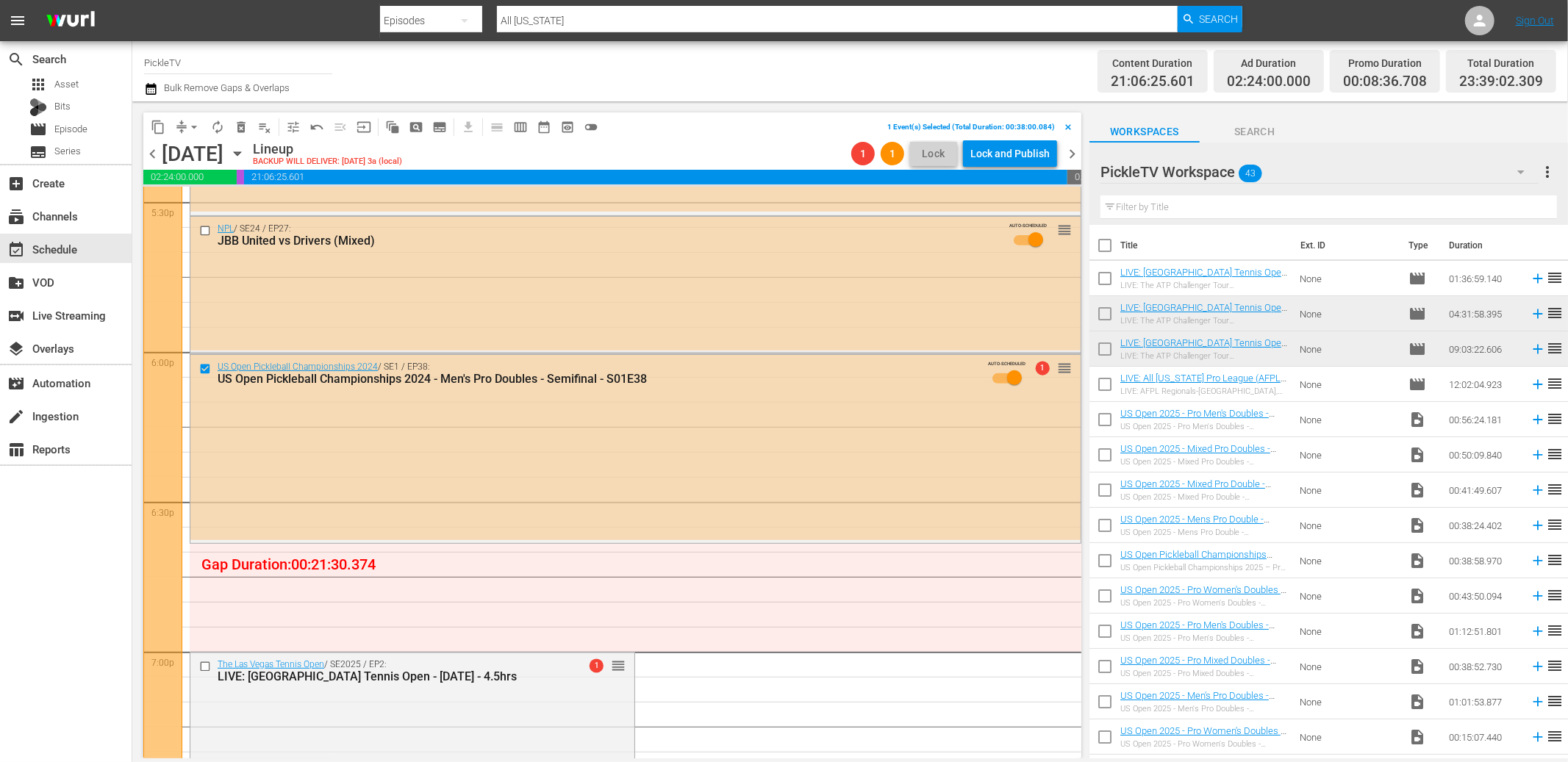
click at [243, 122] on span "delete_forever_outlined" at bounding box center [241, 127] width 14 height 14
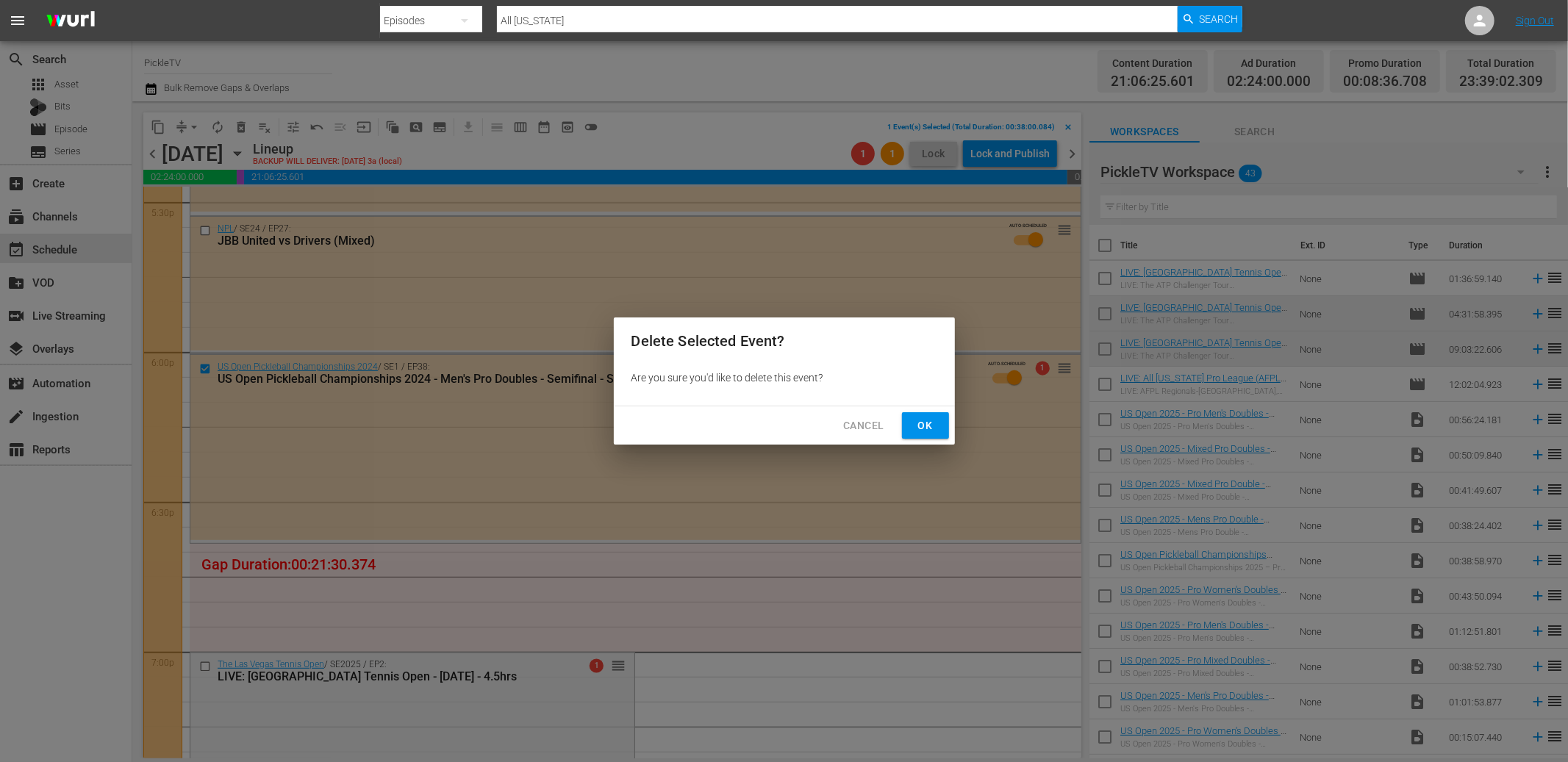
click at [926, 421] on span "Ok" at bounding box center [925, 426] width 23 height 18
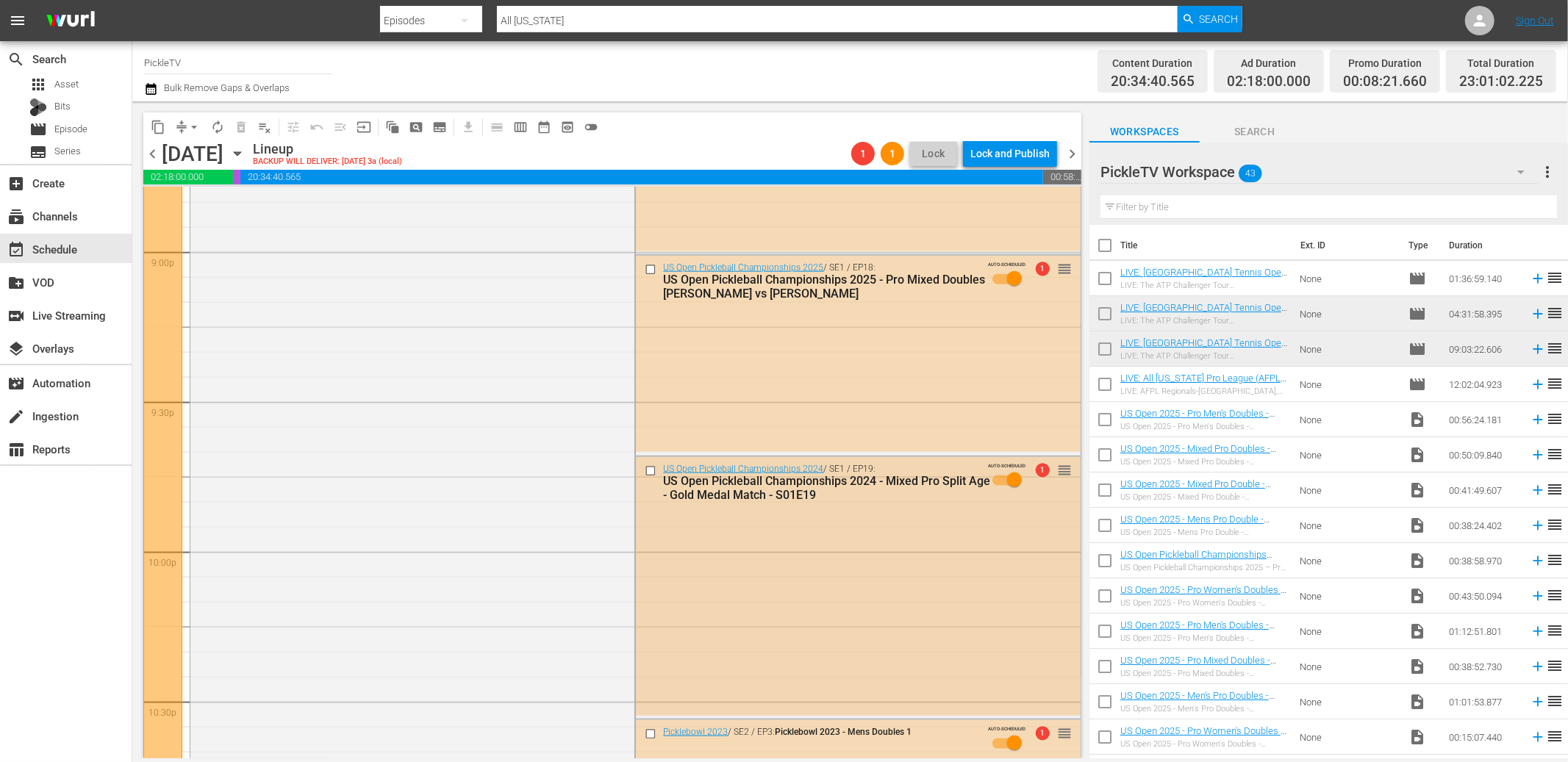
scroll to position [6229, 0]
click at [596, 124] on span "toggle_off" at bounding box center [591, 127] width 14 height 14
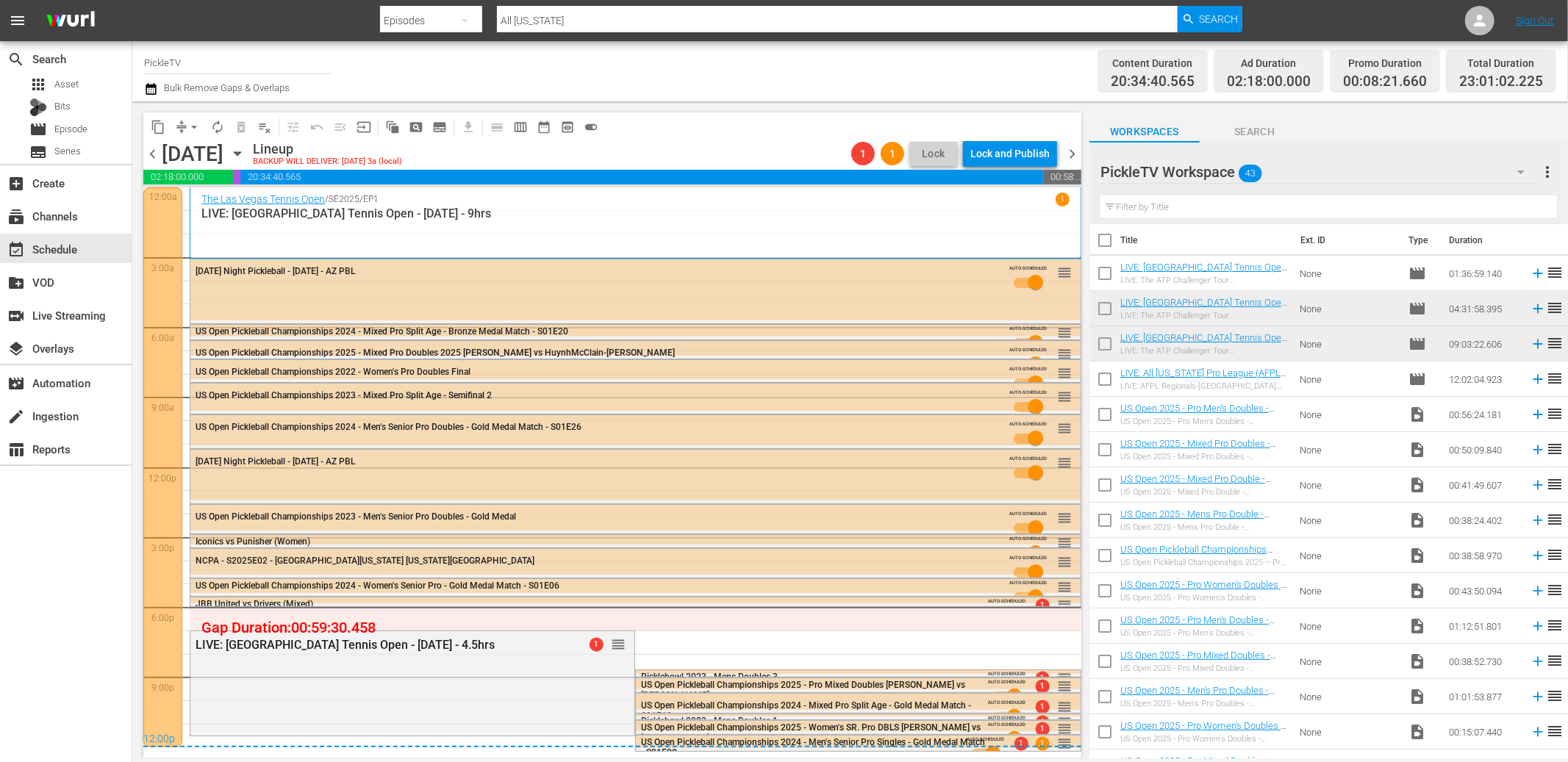
scroll to position [2, 0]
click at [1321, 170] on div "PickleTV Workspace 43" at bounding box center [1319, 172] width 438 height 41
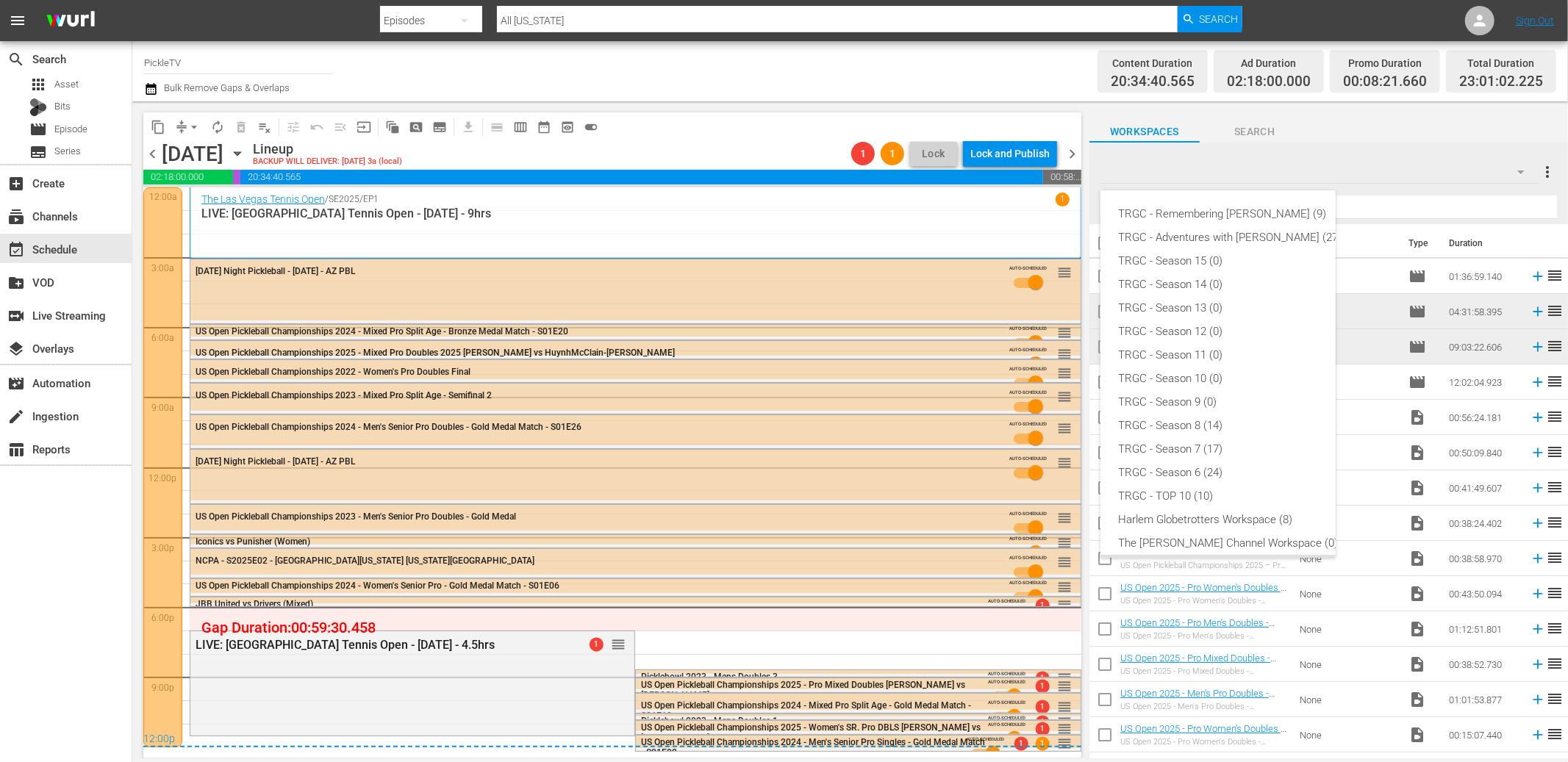
scroll to position [79, 0]
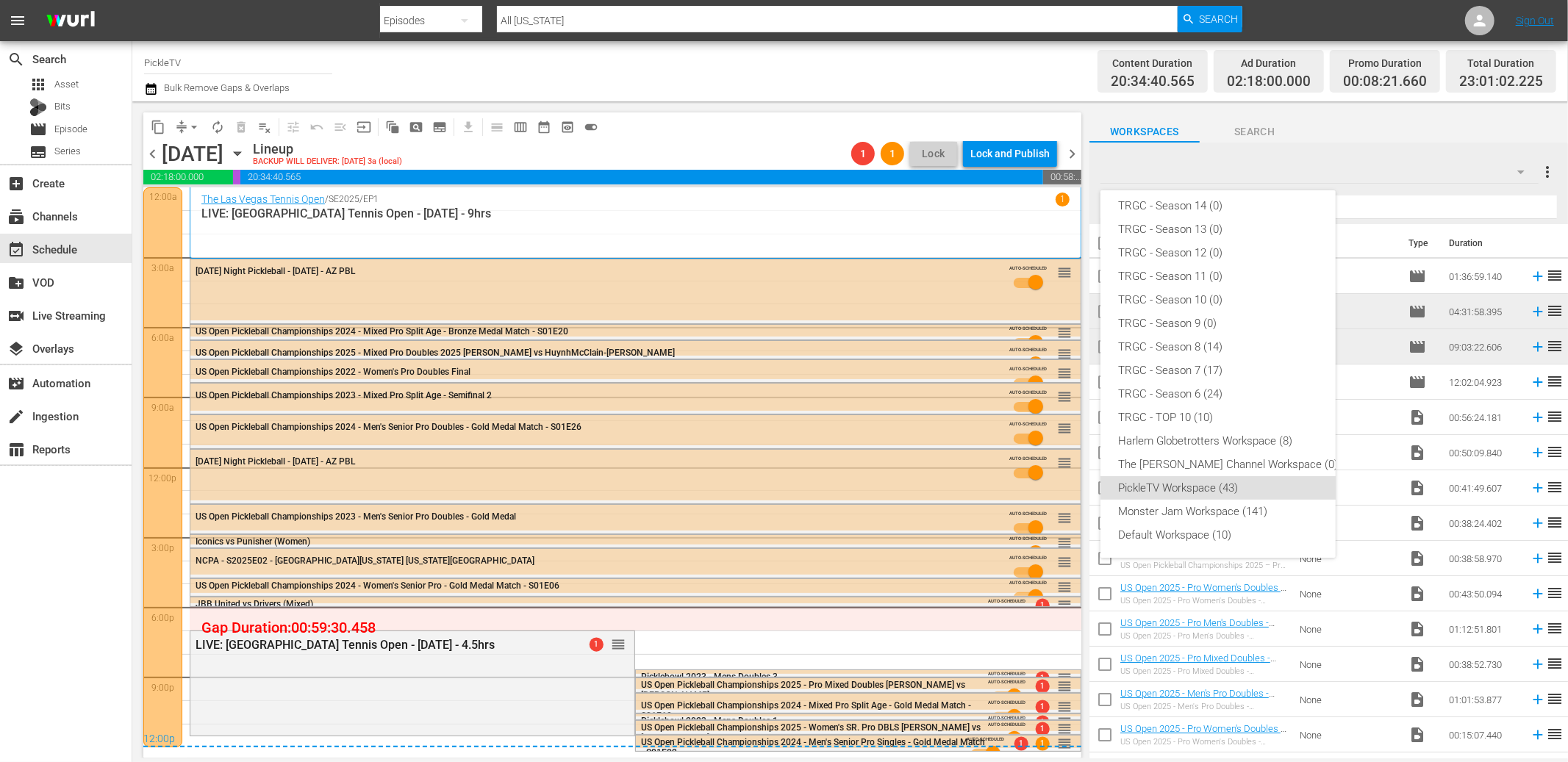
click at [1389, 161] on div "TRGC - Remembering [PERSON_NAME] (9) TRGC - Adventures with Bill (27) TRGC - Se…" at bounding box center [784, 381] width 1568 height 762
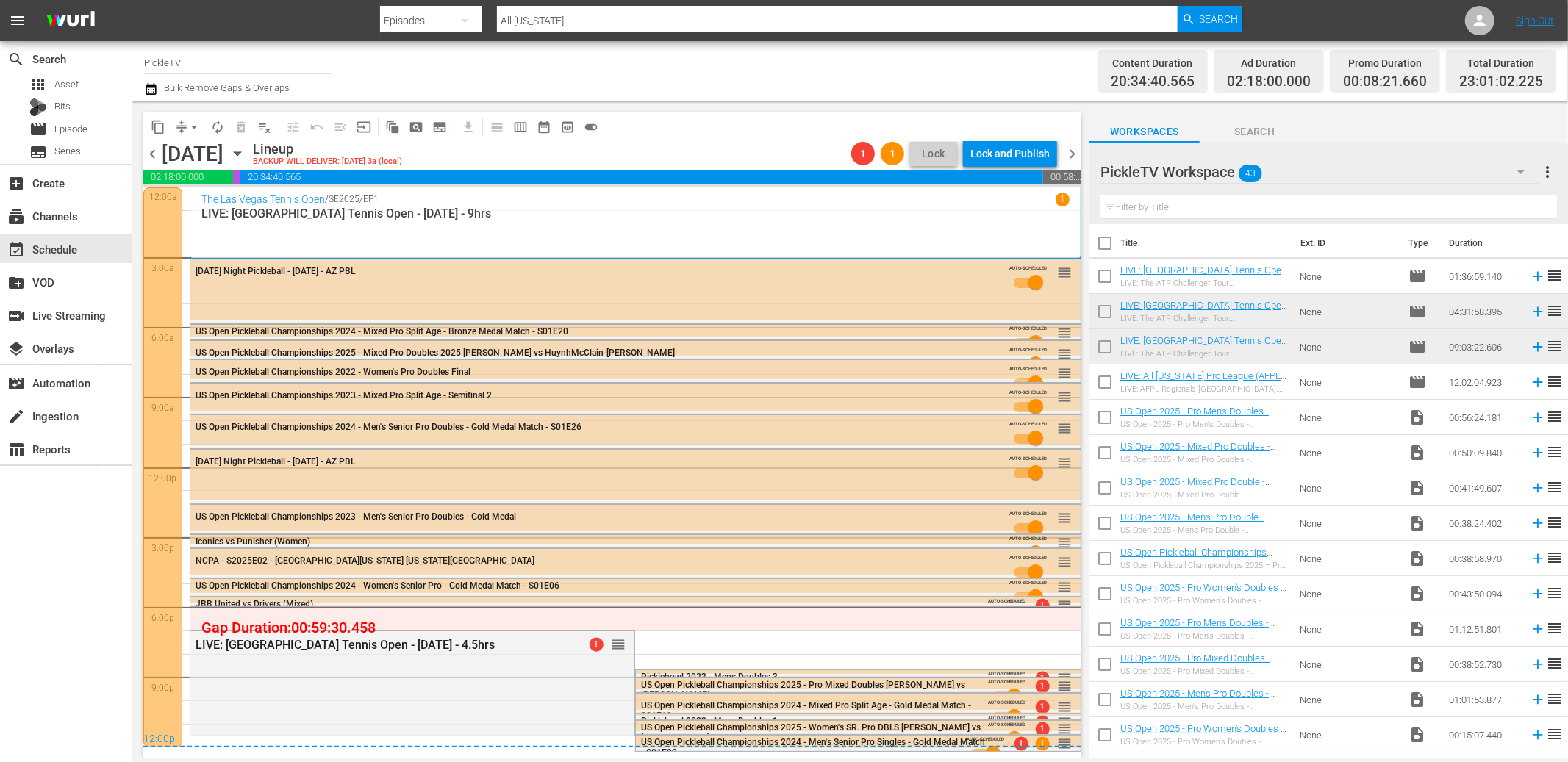
click at [1264, 130] on span "Search" at bounding box center [1255, 132] width 110 height 18
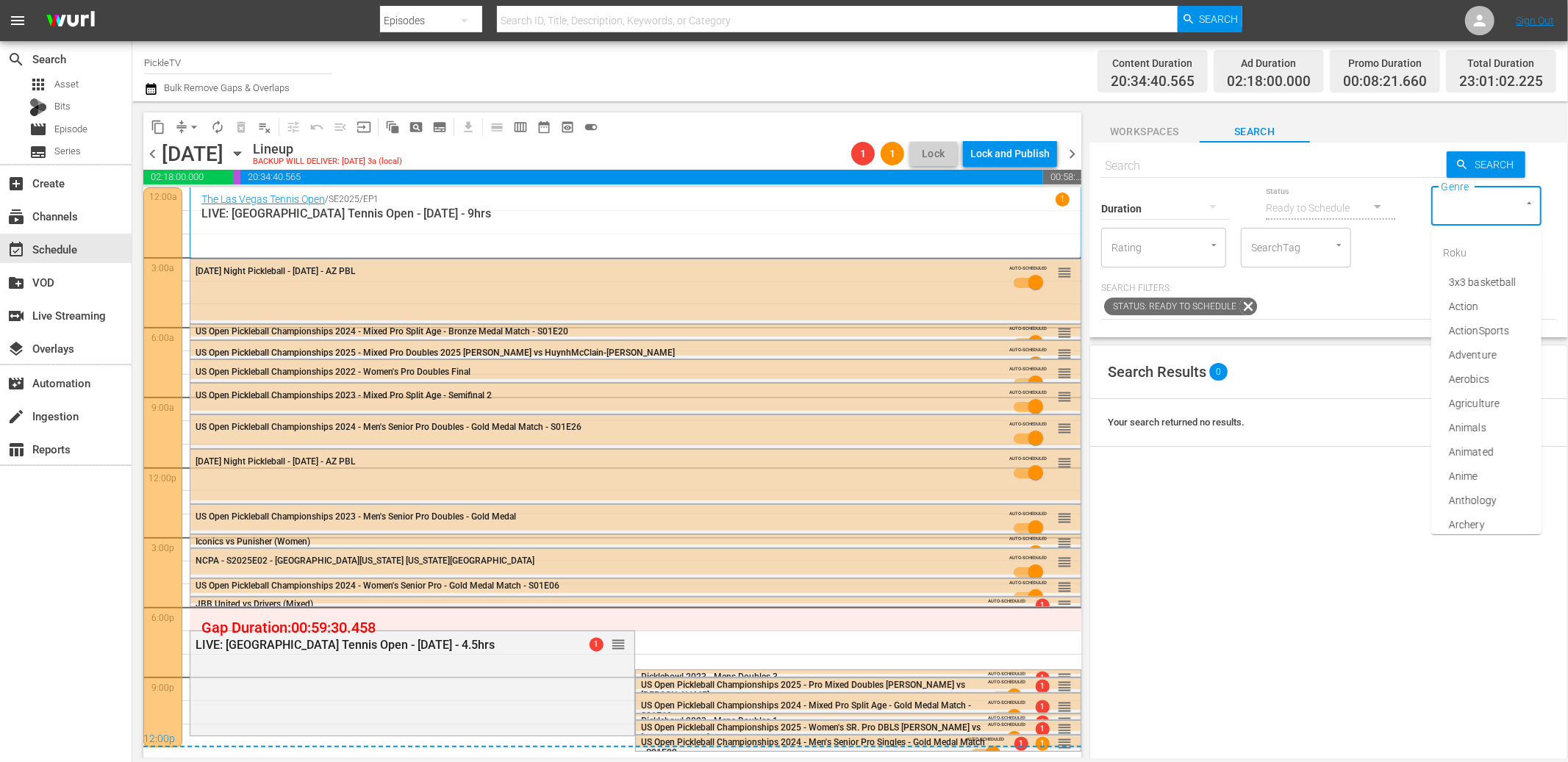
click at [1456, 206] on input "Genre" at bounding box center [1466, 206] width 56 height 26
drag, startPoint x: 1345, startPoint y: 262, endPoint x: 1296, endPoint y: 253, distance: 49.8
click at [1344, 259] on div "SearchTag" at bounding box center [1296, 247] width 110 height 39
click at [1296, 253] on input "SearchTag" at bounding box center [1276, 247] width 56 height 26
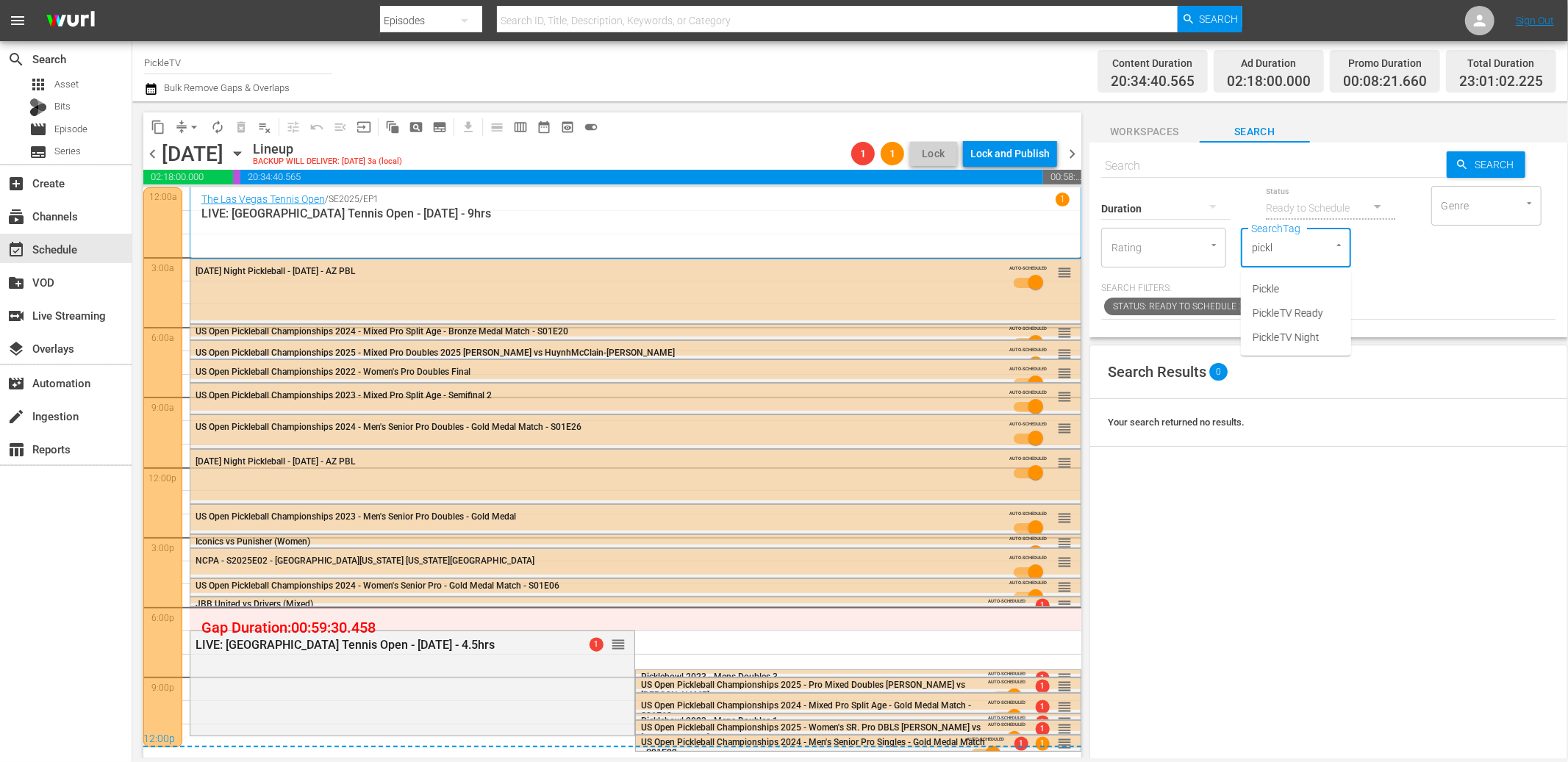
type input "pickle"
click at [1300, 312] on span "PickleTV Ready" at bounding box center [1288, 313] width 71 height 15
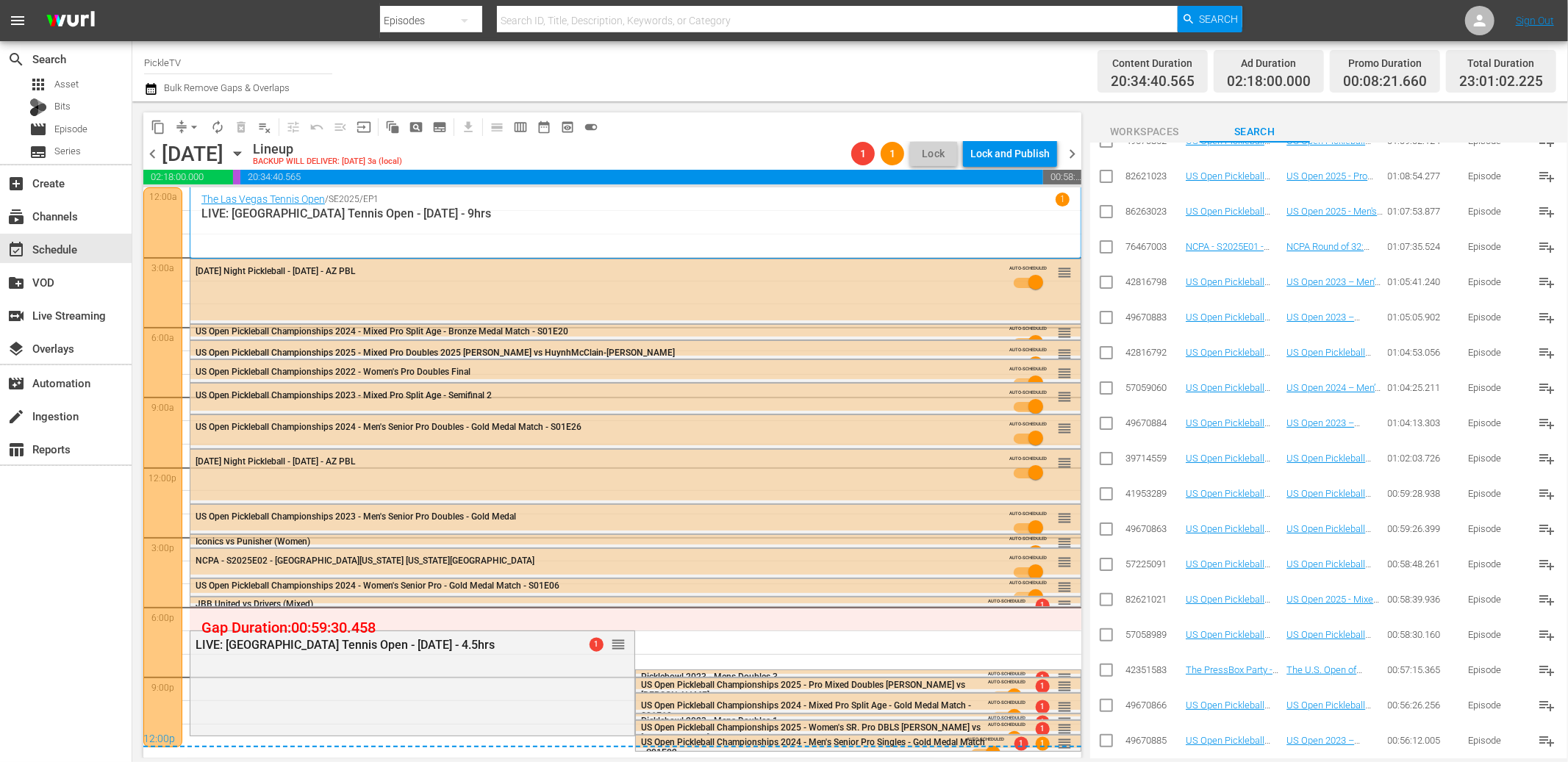
scroll to position [1915, 0]
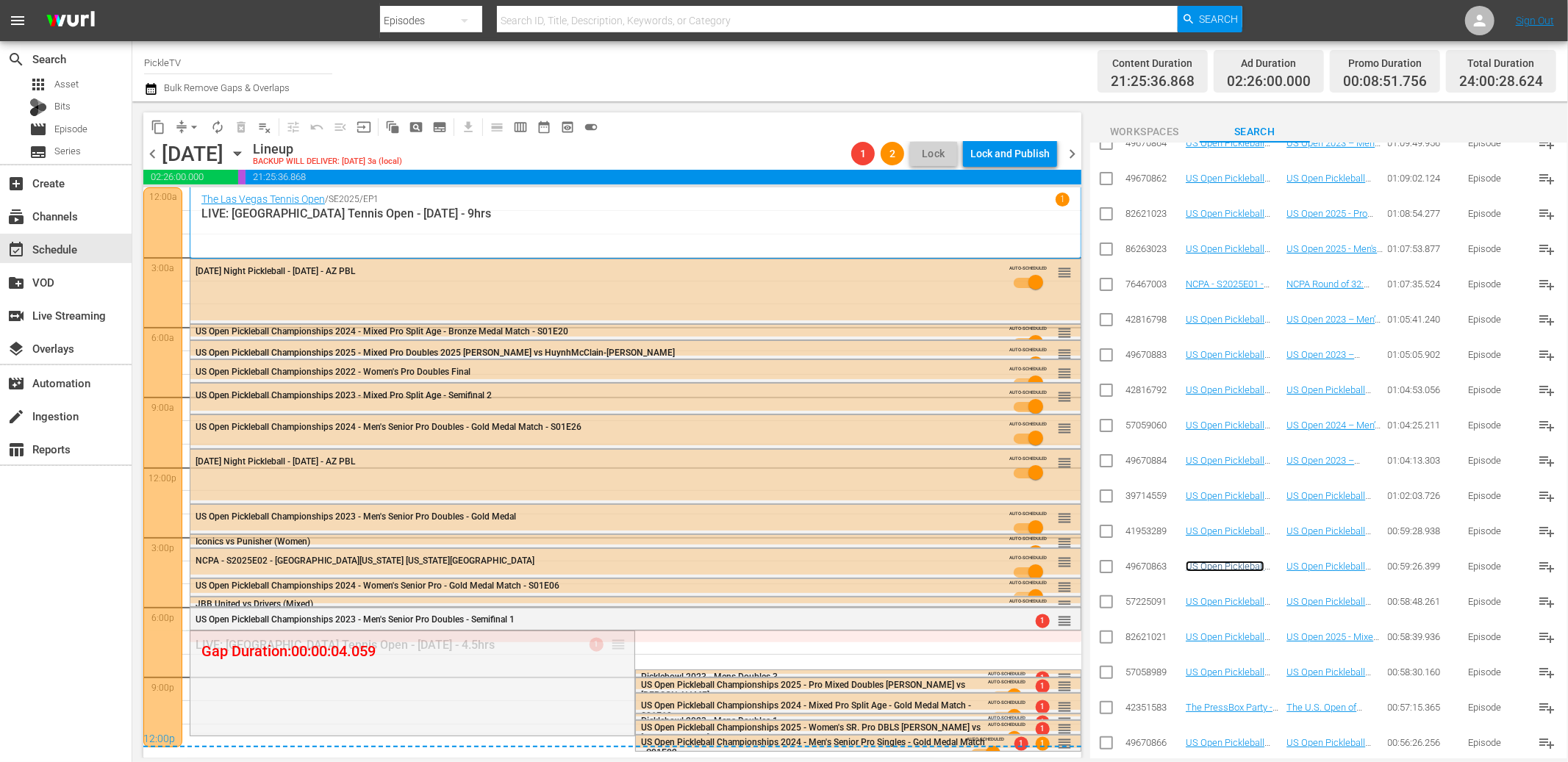
drag, startPoint x: 619, startPoint y: 638, endPoint x: 620, endPoint y: 630, distance: 8.1
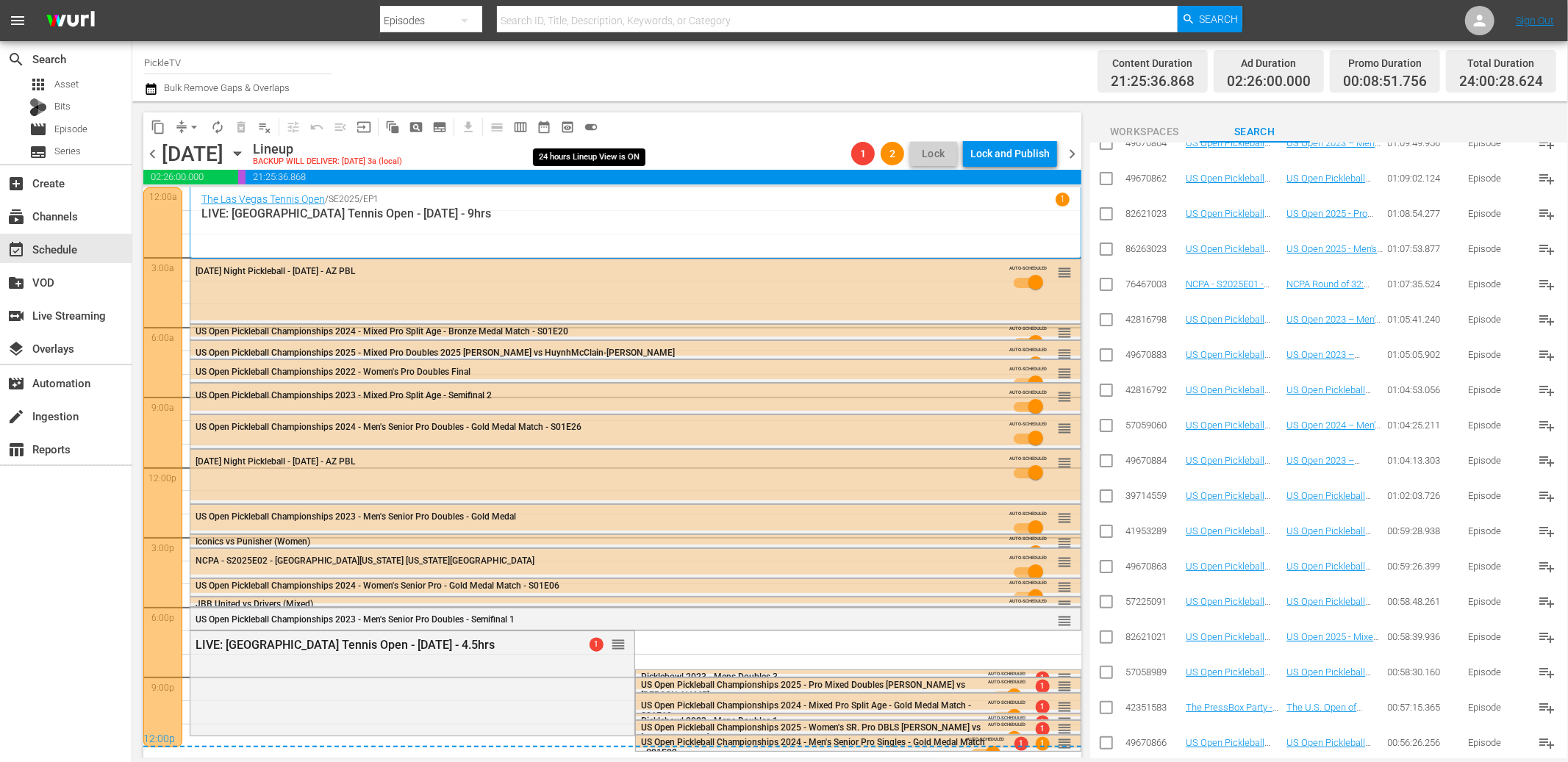
click at [585, 122] on span "toggle_on" at bounding box center [591, 127] width 14 height 14
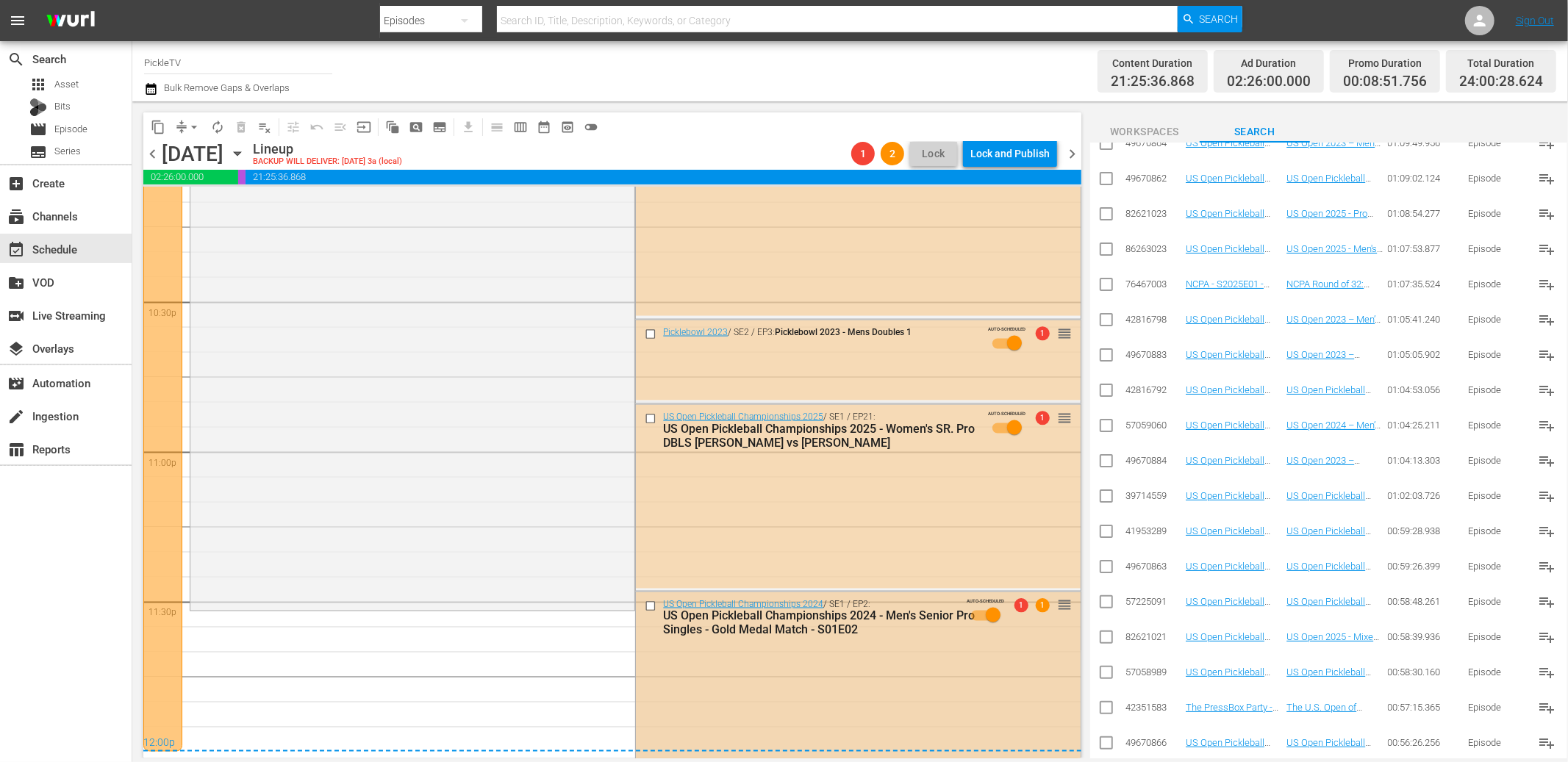
scroll to position [6630, 0]
click at [151, 92] on icon "button" at bounding box center [150, 89] width 14 height 18
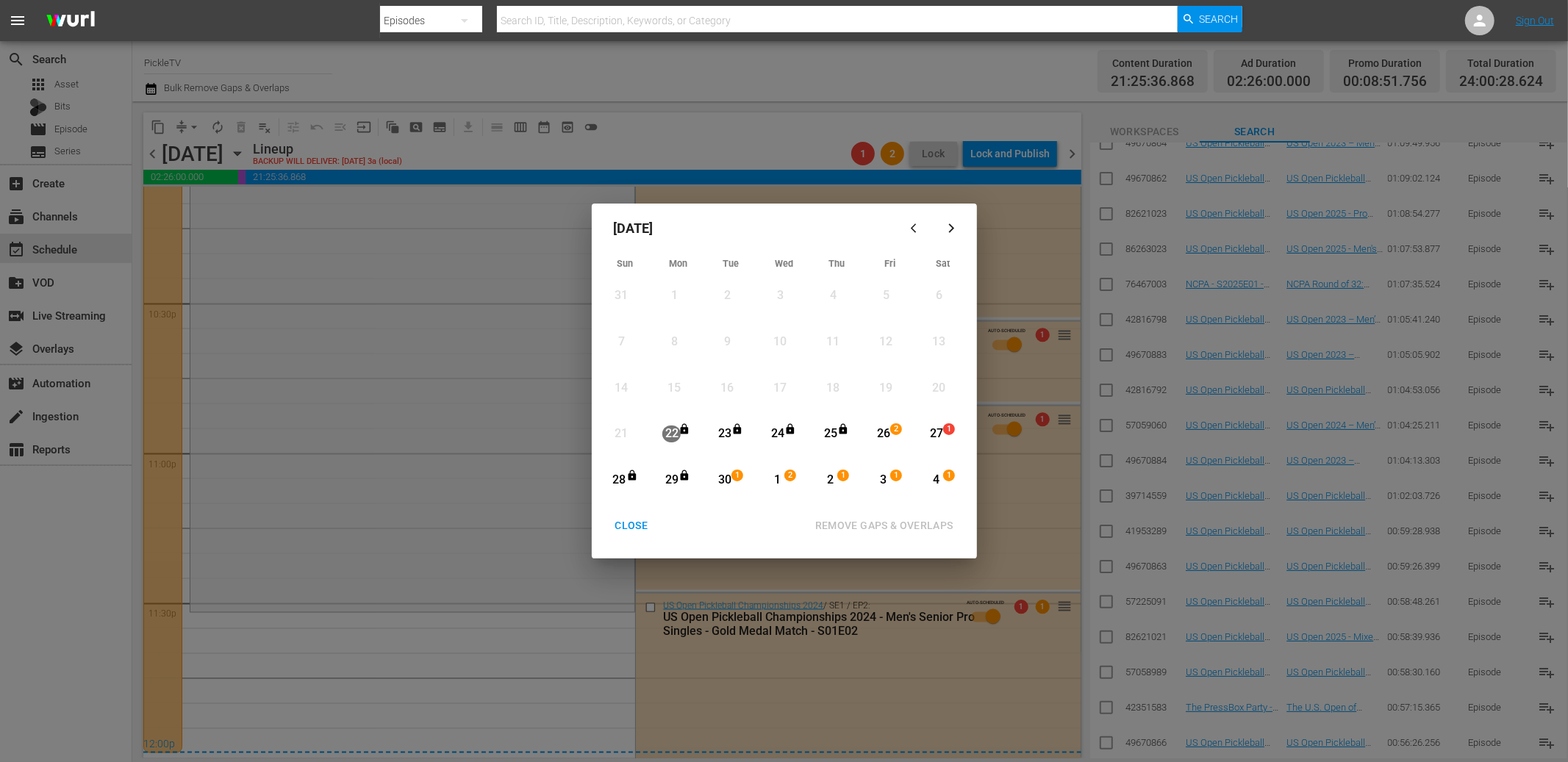
click at [940, 430] on div "27" at bounding box center [936, 434] width 18 height 17
click at [934, 479] on div "4" at bounding box center [936, 480] width 18 height 17
click at [925, 526] on div "REMOVE GAPS & OVERLAPS" at bounding box center [884, 525] width 161 height 18
click at [647, 524] on div "CLOSE" at bounding box center [631, 525] width 56 height 18
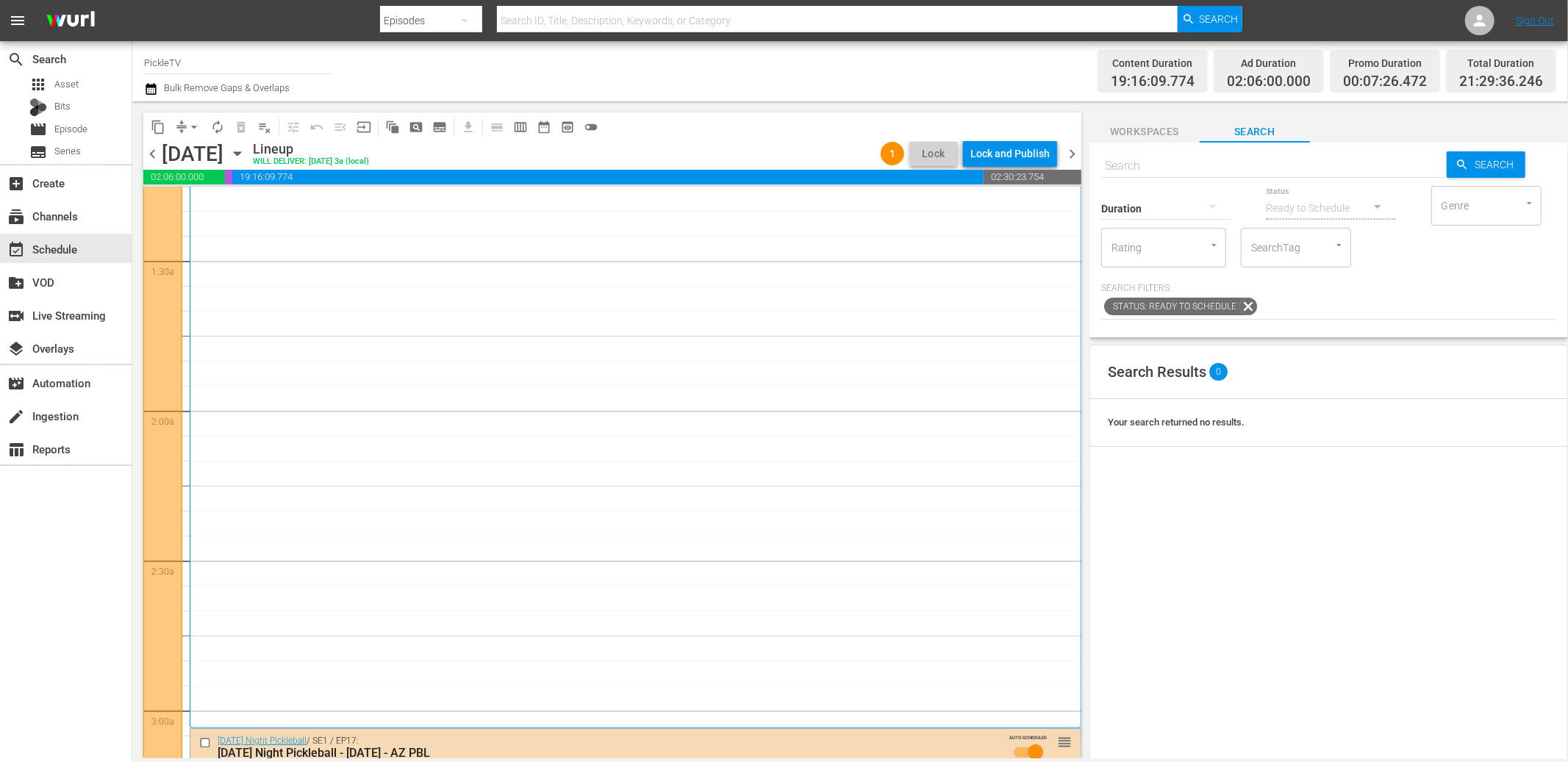
scroll to position [92, 0]
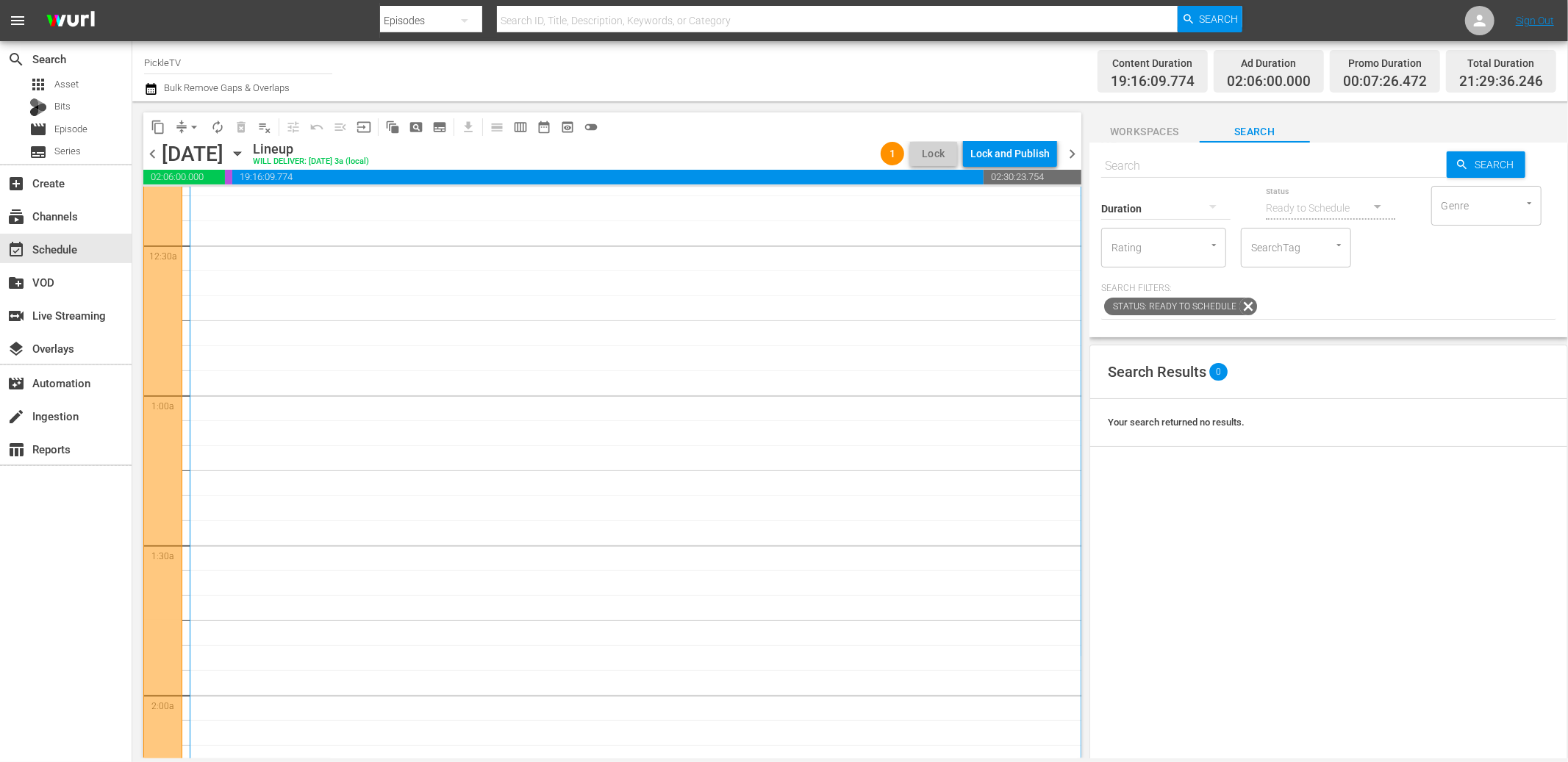
click at [1072, 150] on span "chevron_right" at bounding box center [1072, 153] width 18 height 18
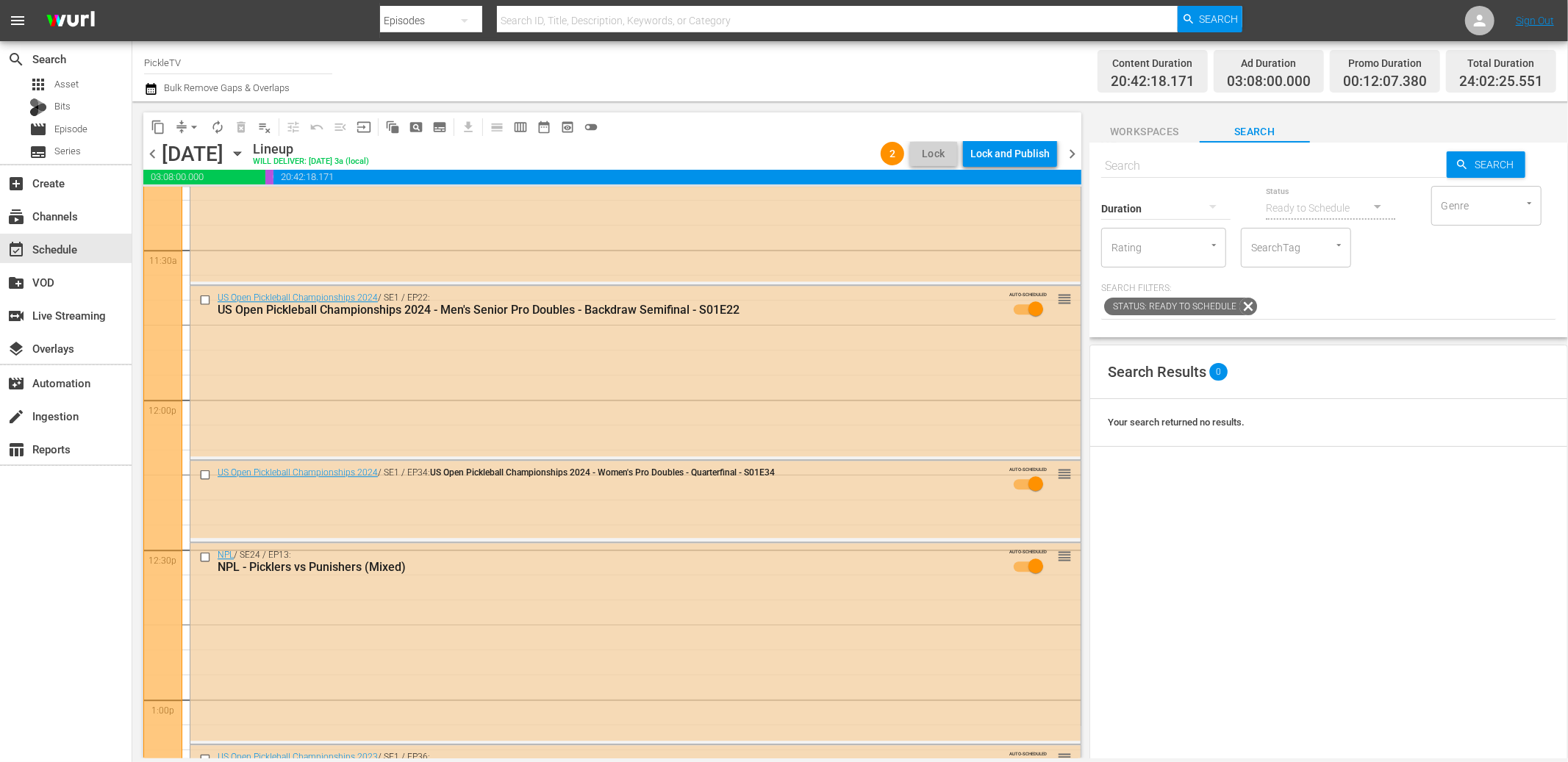
scroll to position [3386, 0]
click at [207, 475] on input "checkbox" at bounding box center [206, 475] width 15 height 13
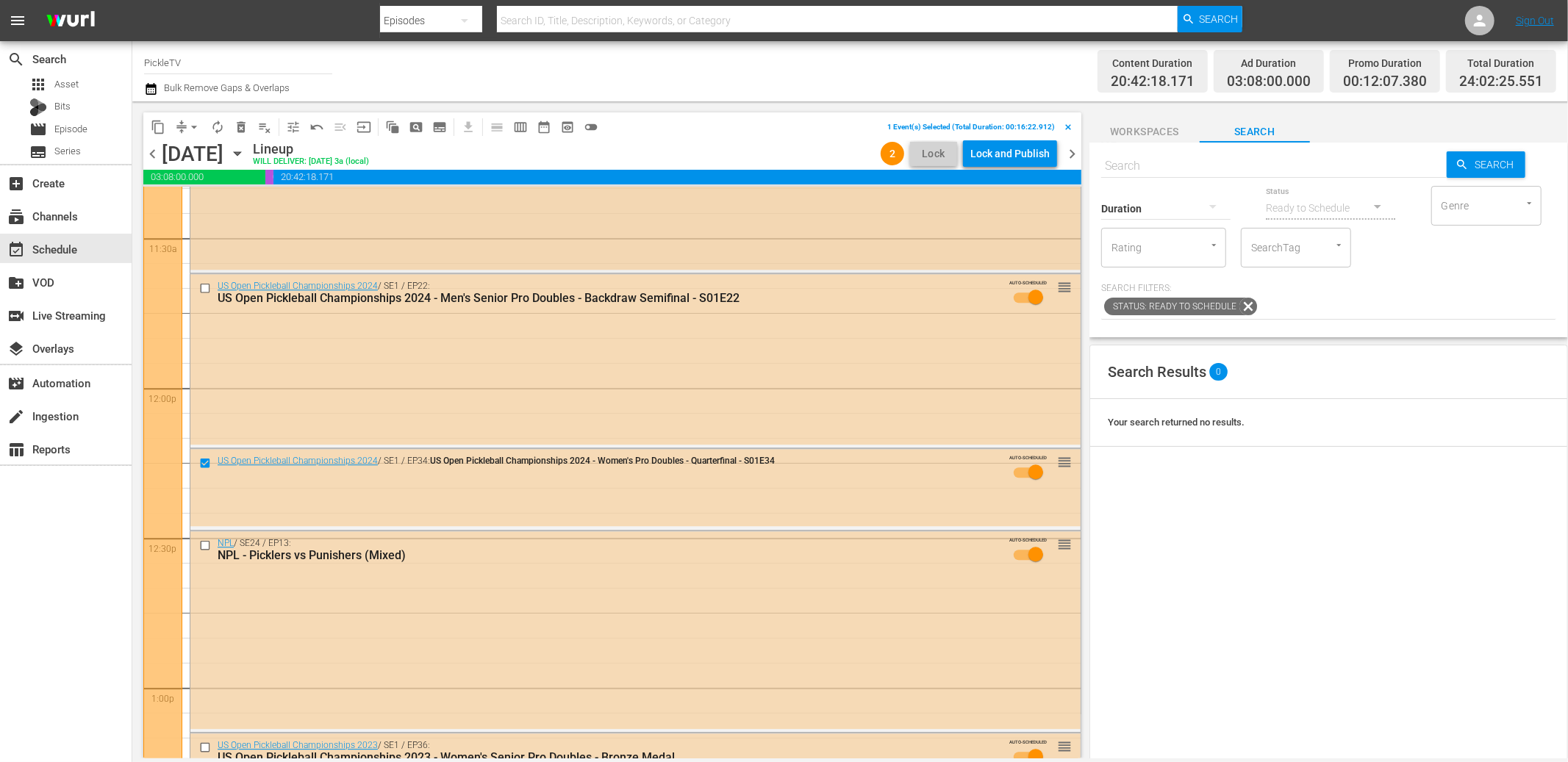
scroll to position [3398, 0]
click at [237, 128] on span "delete_forever_outlined" at bounding box center [241, 127] width 14 height 14
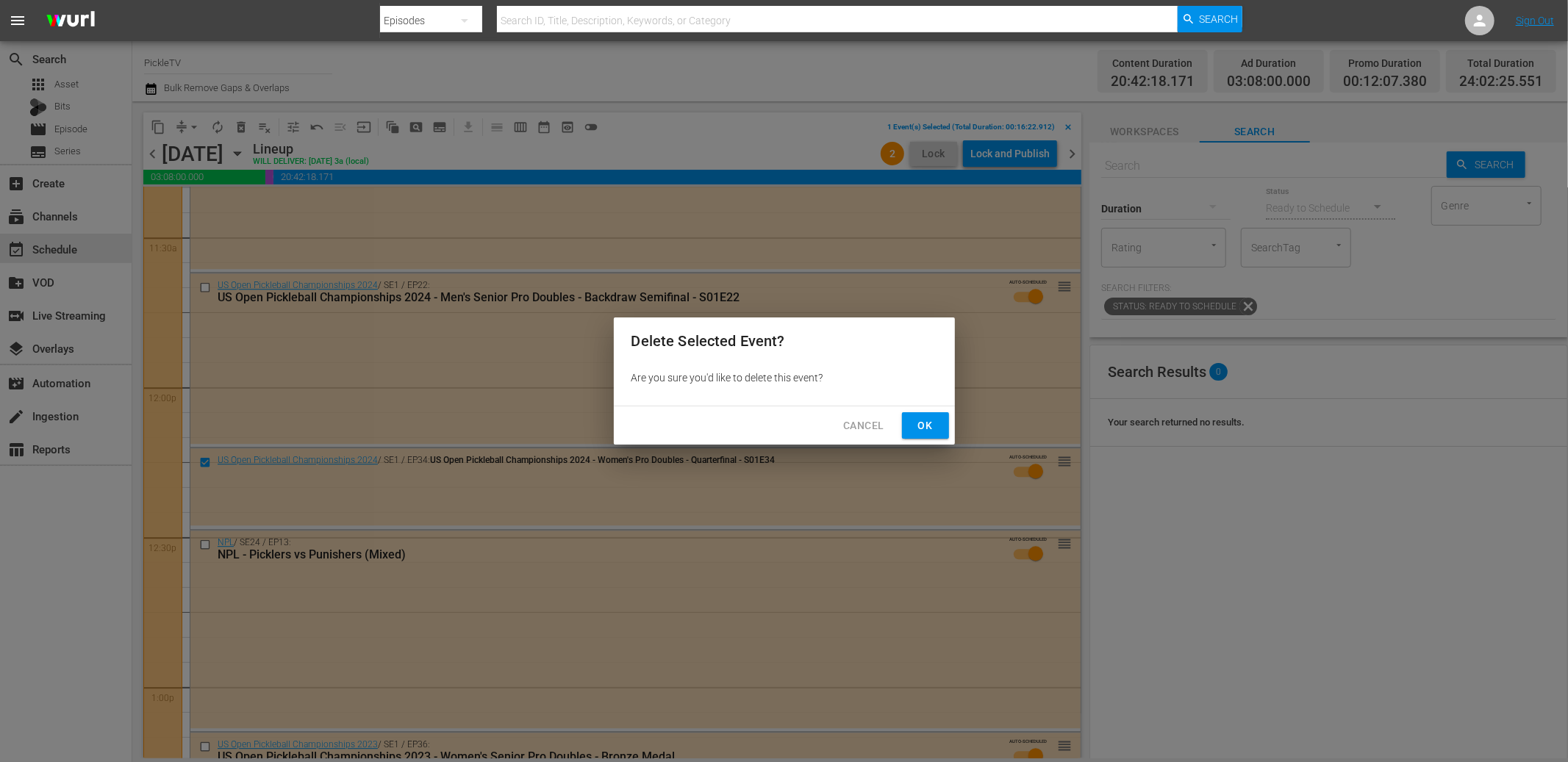
click at [941, 429] on button "Ok" at bounding box center [925, 426] width 47 height 27
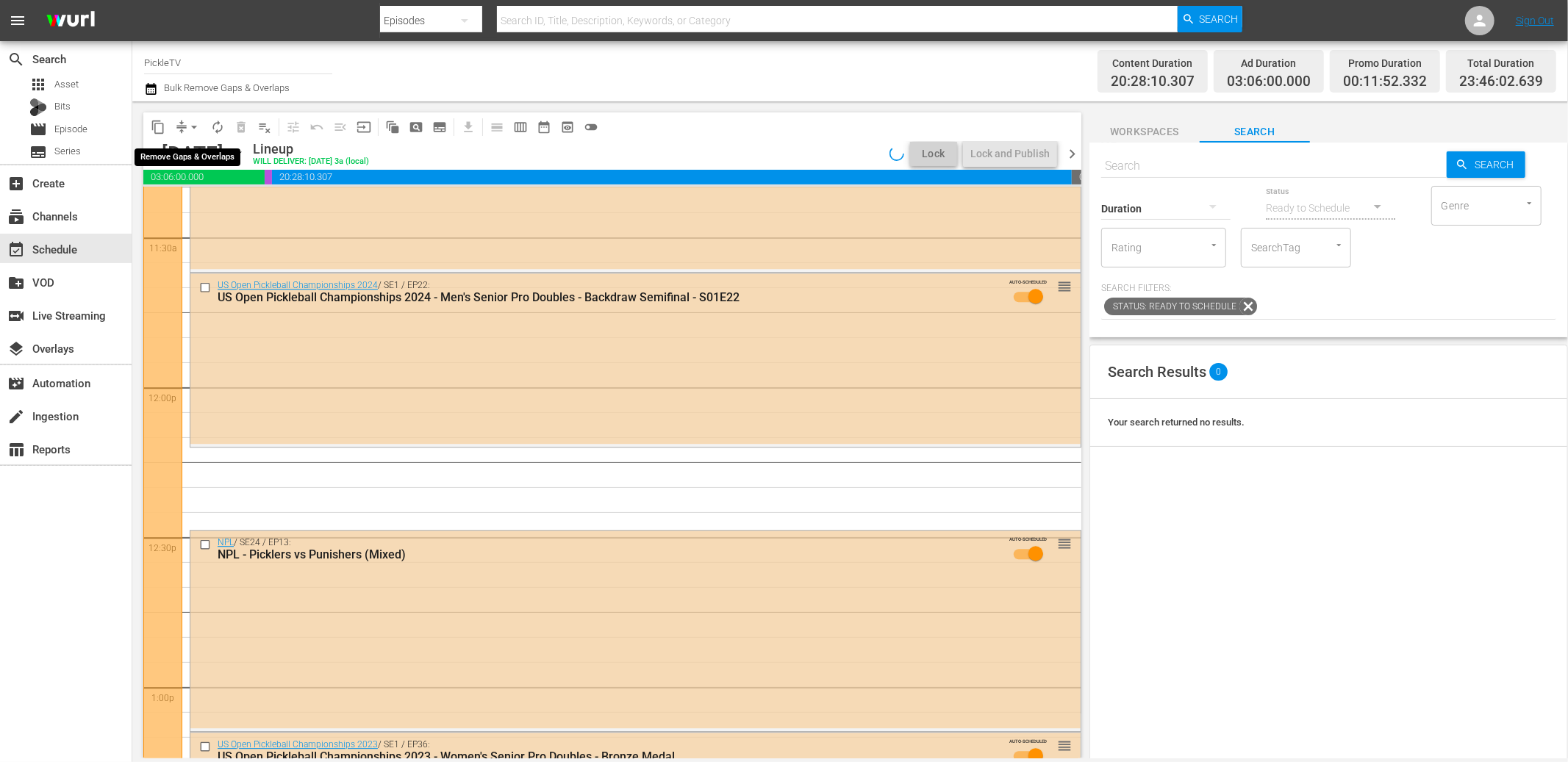
click at [190, 124] on span "arrow_drop_down" at bounding box center [194, 127] width 14 height 14
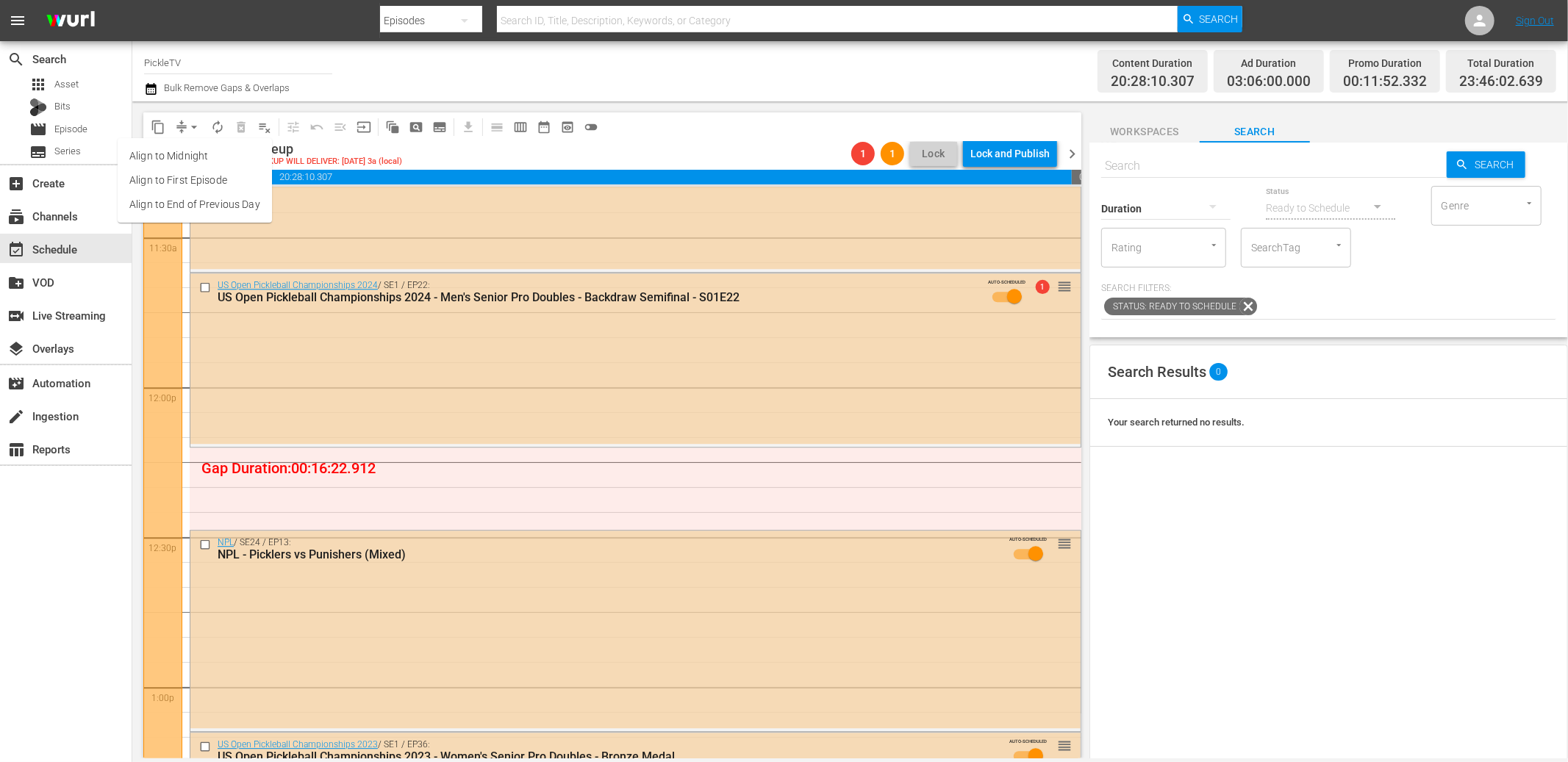
click at [202, 202] on li "Align to End of Previous Day" at bounding box center [194, 205] width 154 height 24
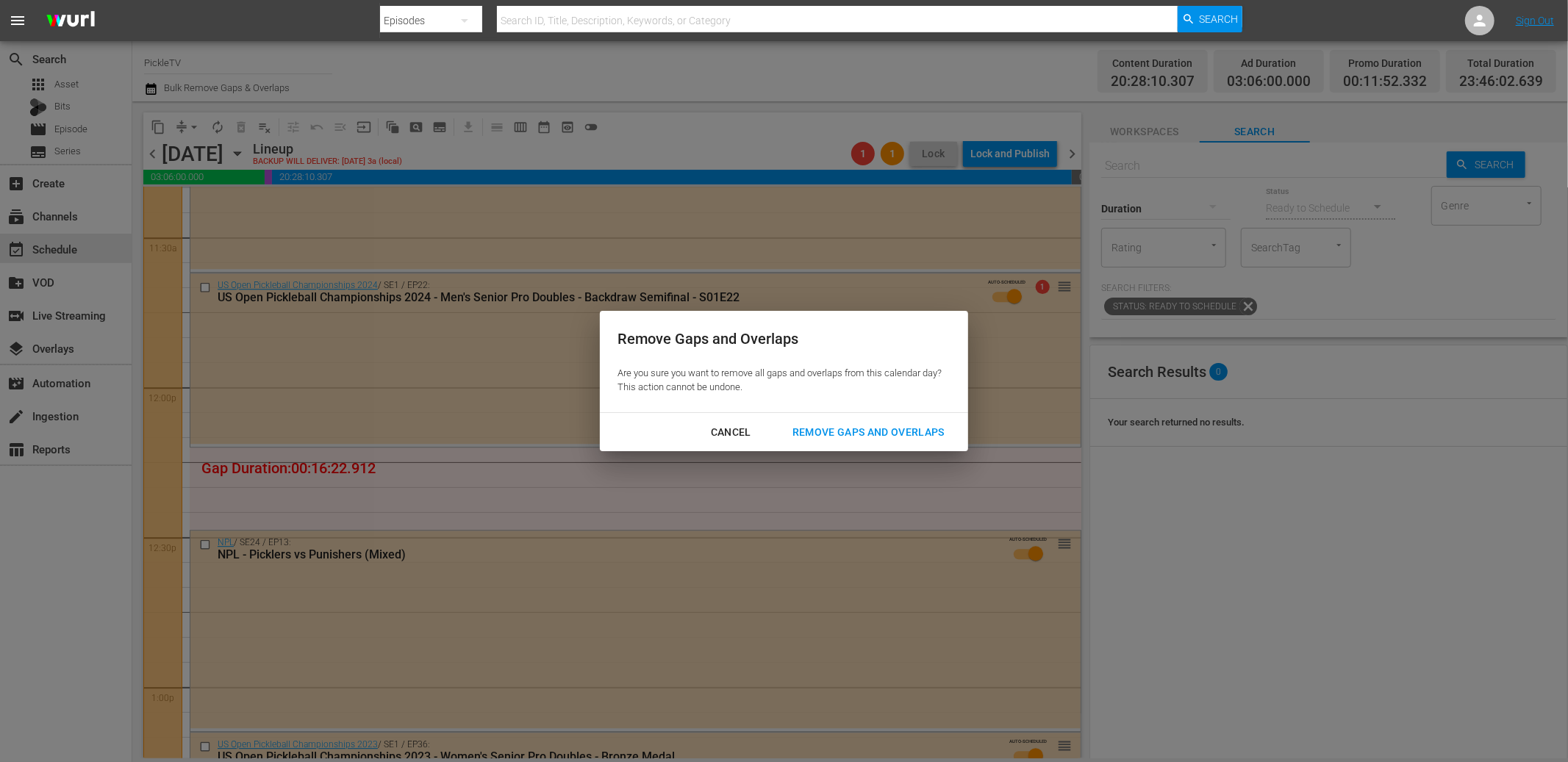
click at [889, 437] on div "Remove Gaps and Overlaps" at bounding box center [868, 432] width 176 height 18
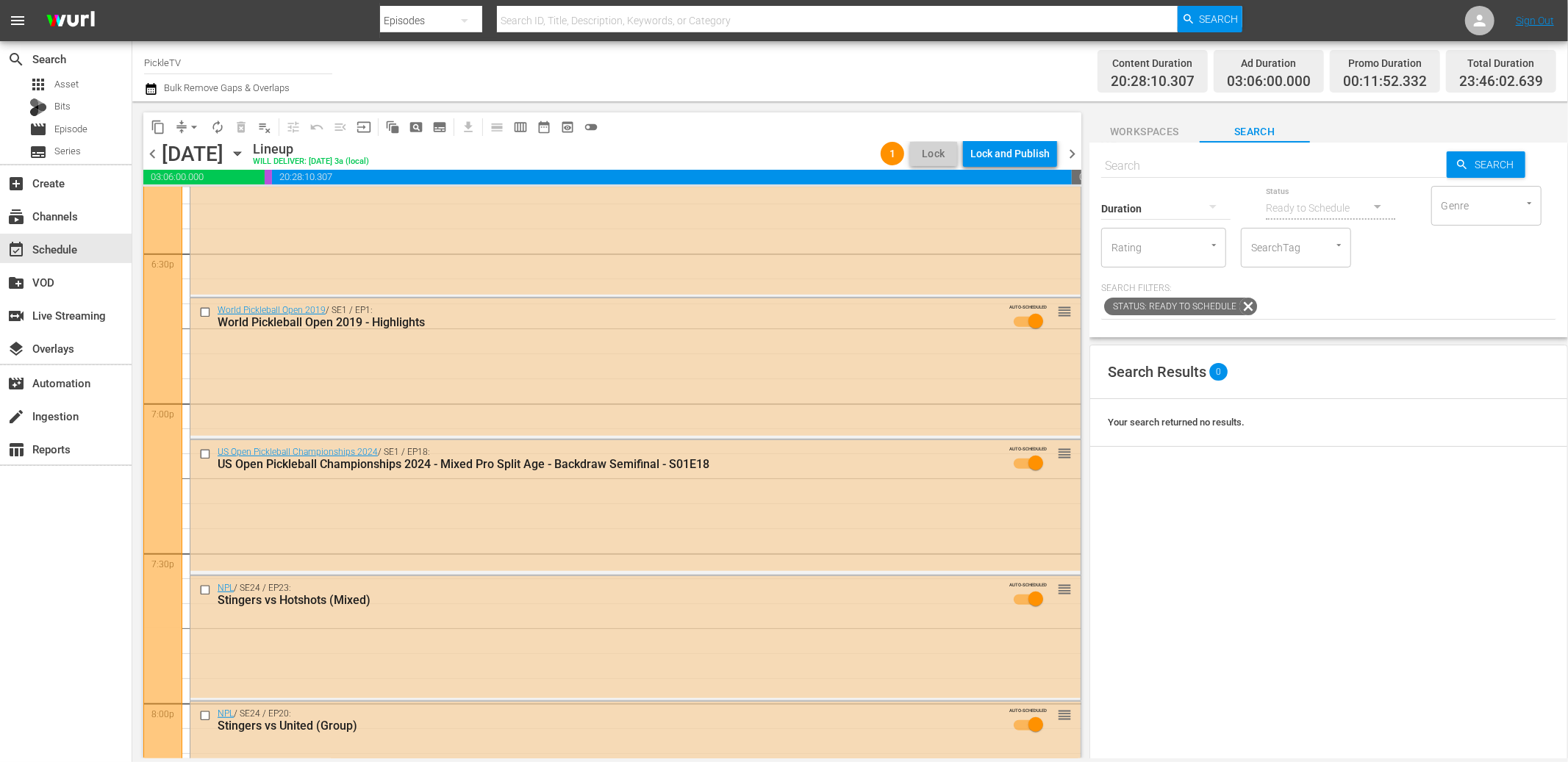
scroll to position [5473, 0]
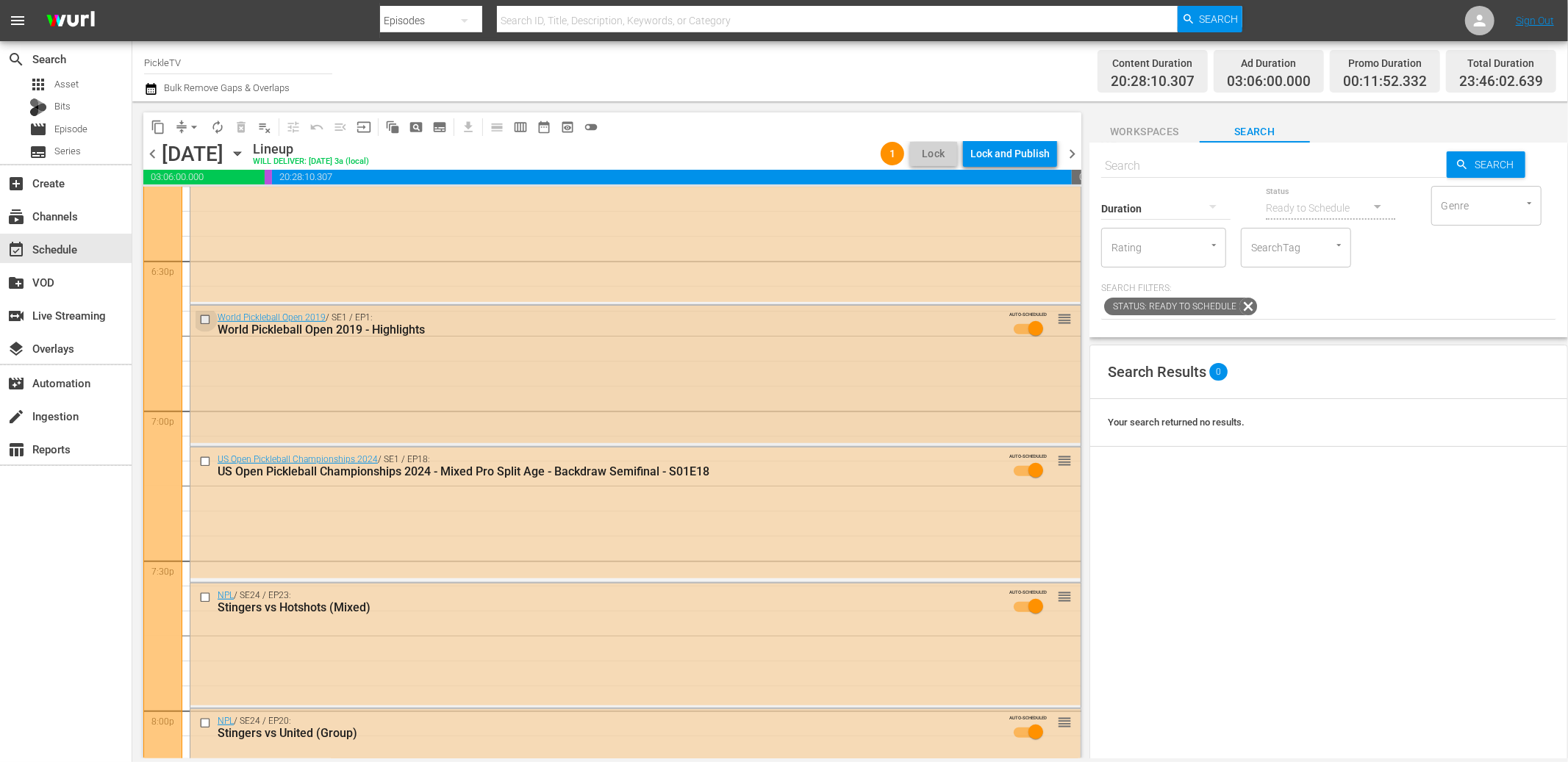
click at [204, 317] on input "checkbox" at bounding box center [206, 320] width 15 height 13
click at [241, 126] on span "delete_forever_outlined" at bounding box center [241, 127] width 14 height 14
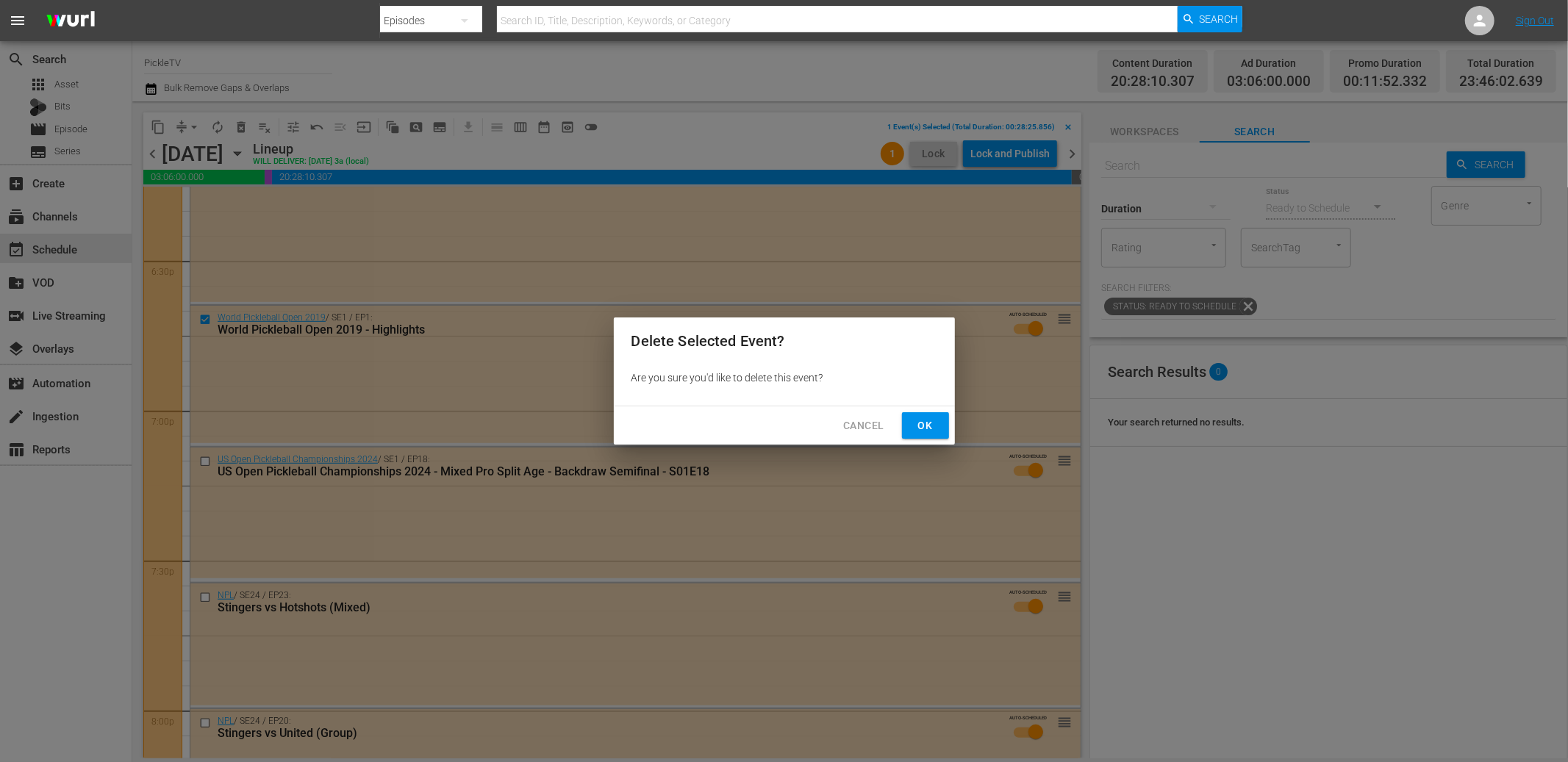
click at [921, 422] on span "Ok" at bounding box center [925, 426] width 23 height 18
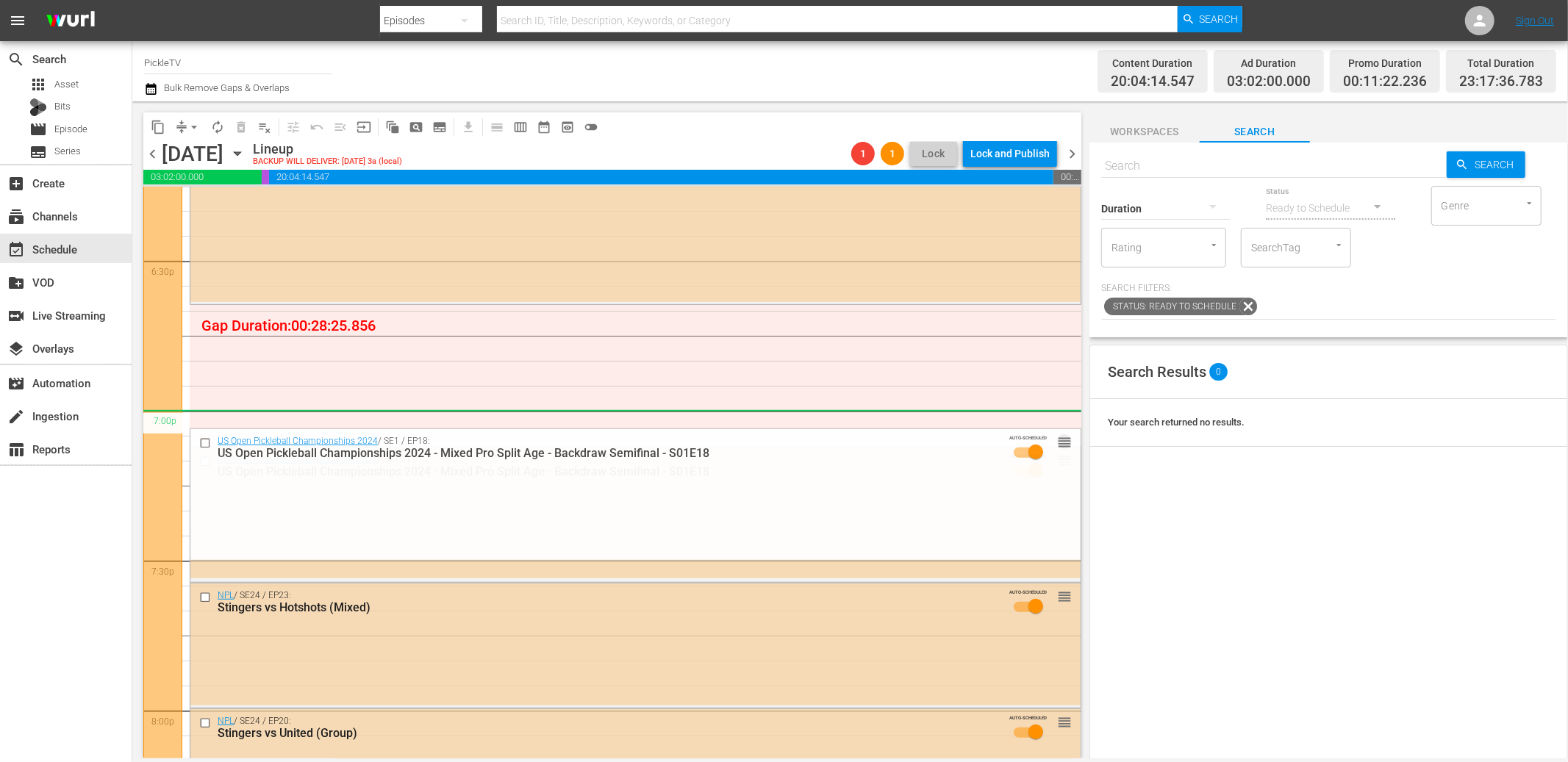
drag, startPoint x: 1065, startPoint y: 460, endPoint x: 1061, endPoint y: 411, distance: 49.2
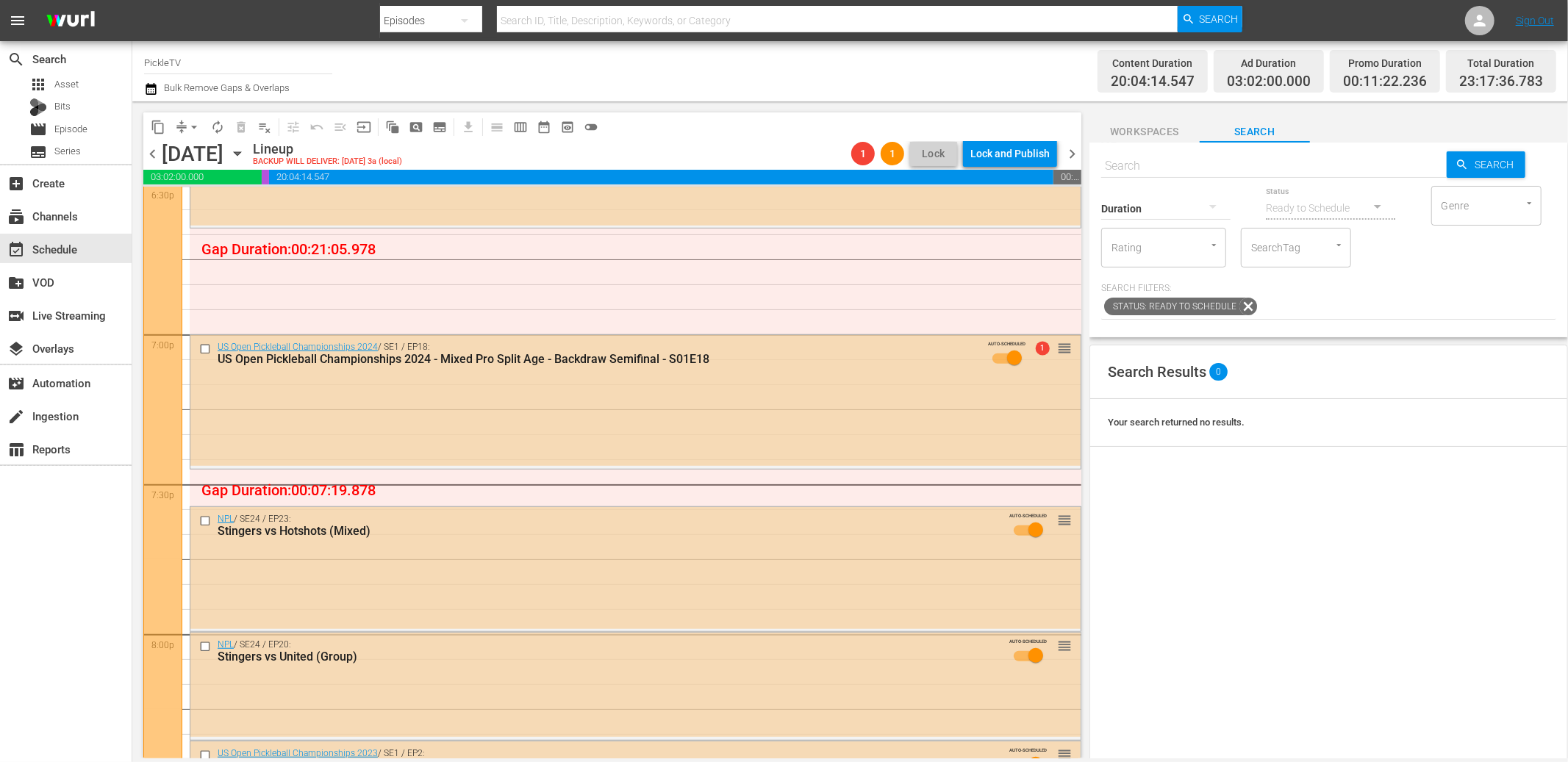
scroll to position [5550, 0]
click at [1304, 238] on div "SearchTag" at bounding box center [1296, 247] width 110 height 39
type input "pickle"
click at [1301, 319] on span "PickleTV Ready" at bounding box center [1288, 313] width 71 height 15
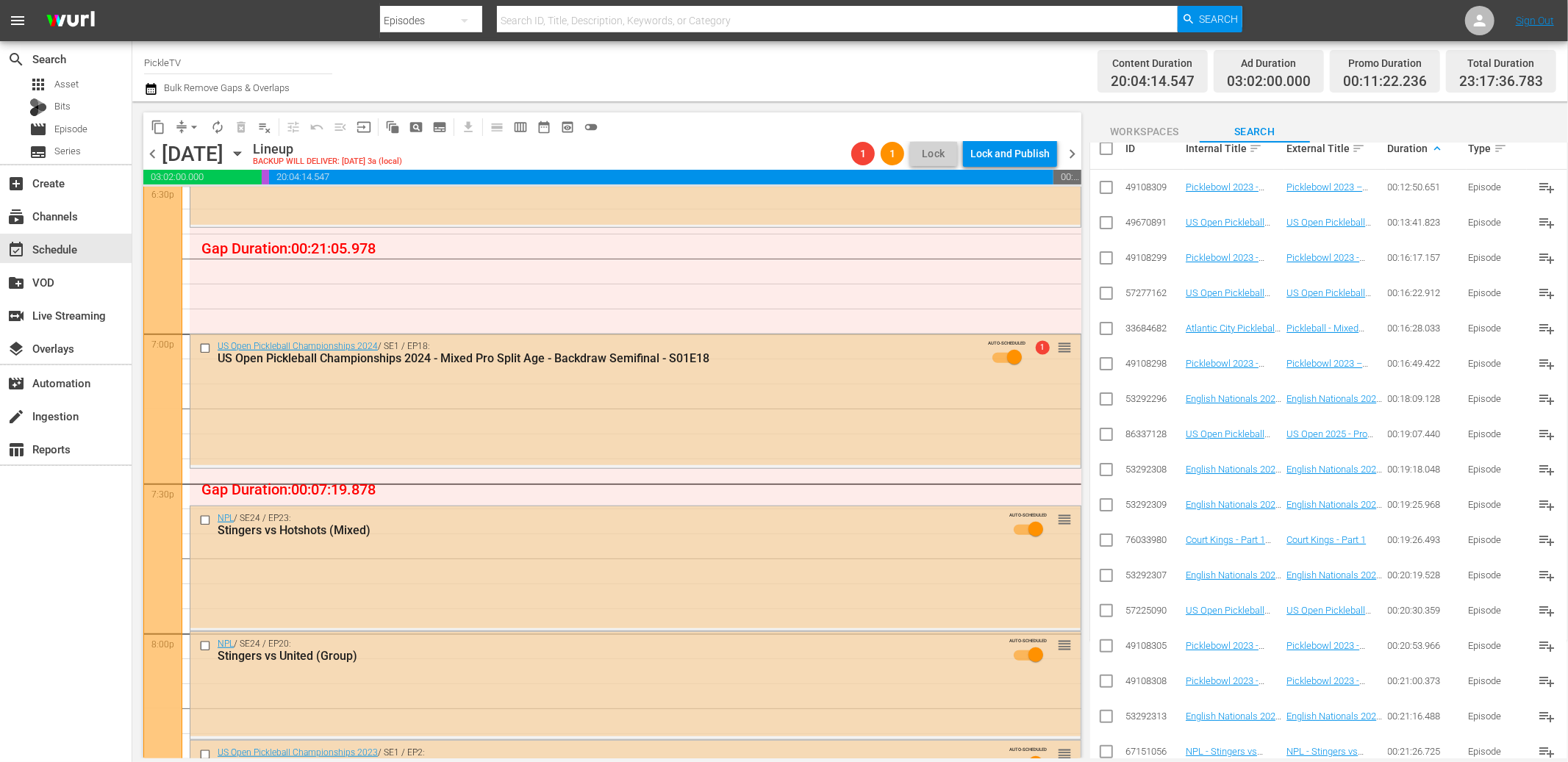
scroll to position [351, 0]
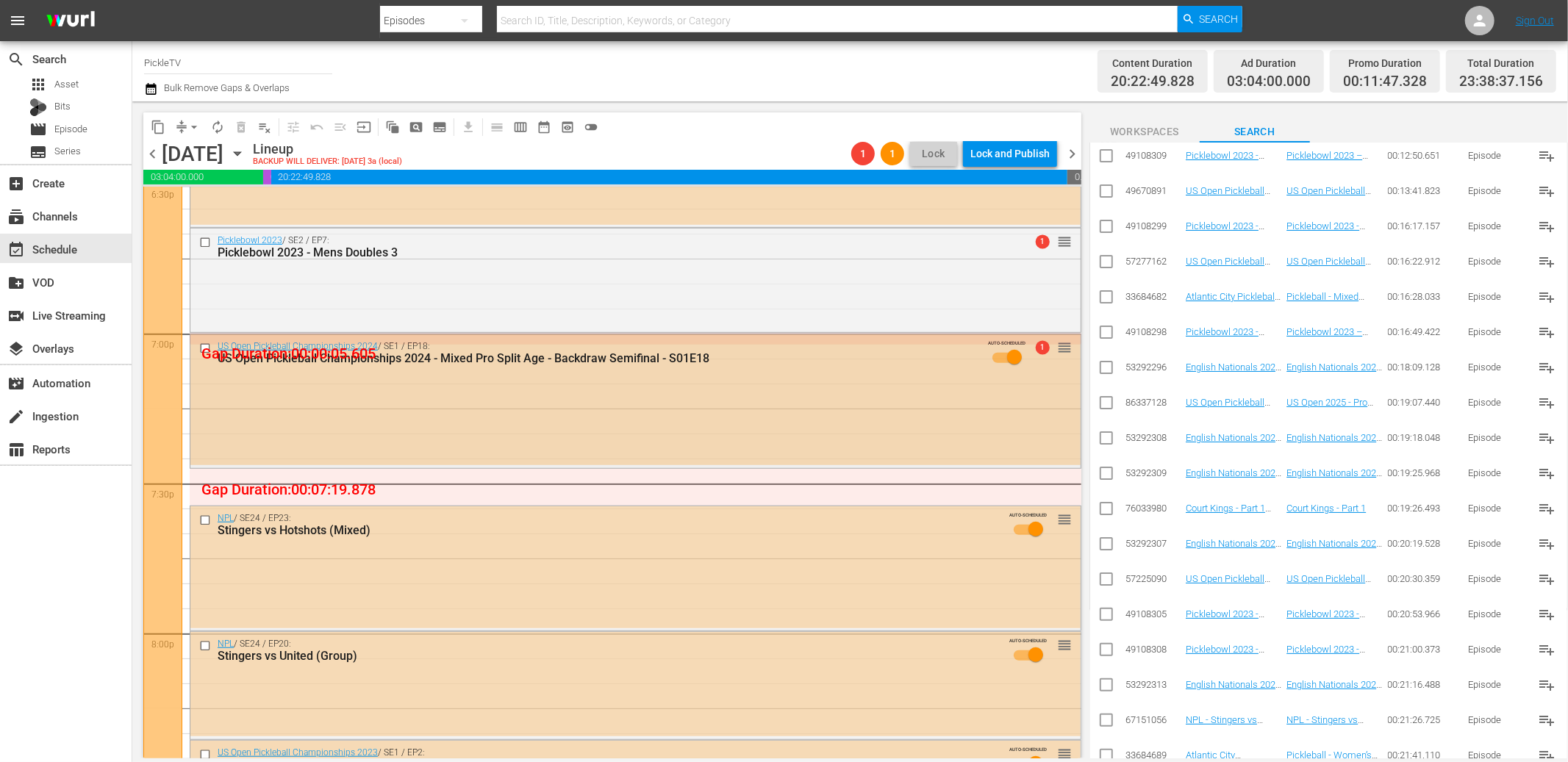
click at [202, 348] on input "checkbox" at bounding box center [206, 348] width 15 height 13
click at [245, 128] on span "delete_forever_outlined" at bounding box center [241, 127] width 14 height 14
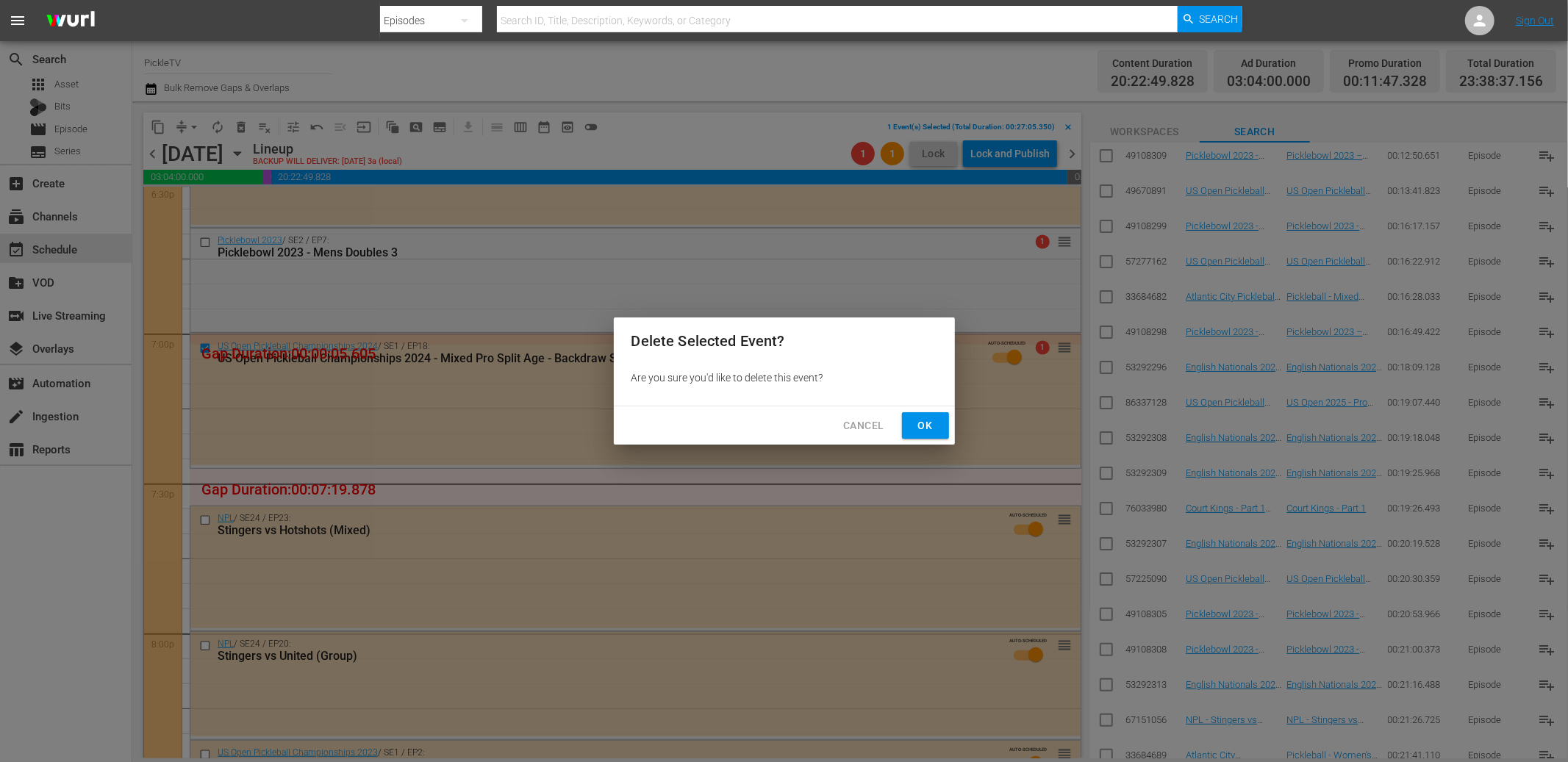
click at [931, 426] on span "Ok" at bounding box center [925, 426] width 23 height 18
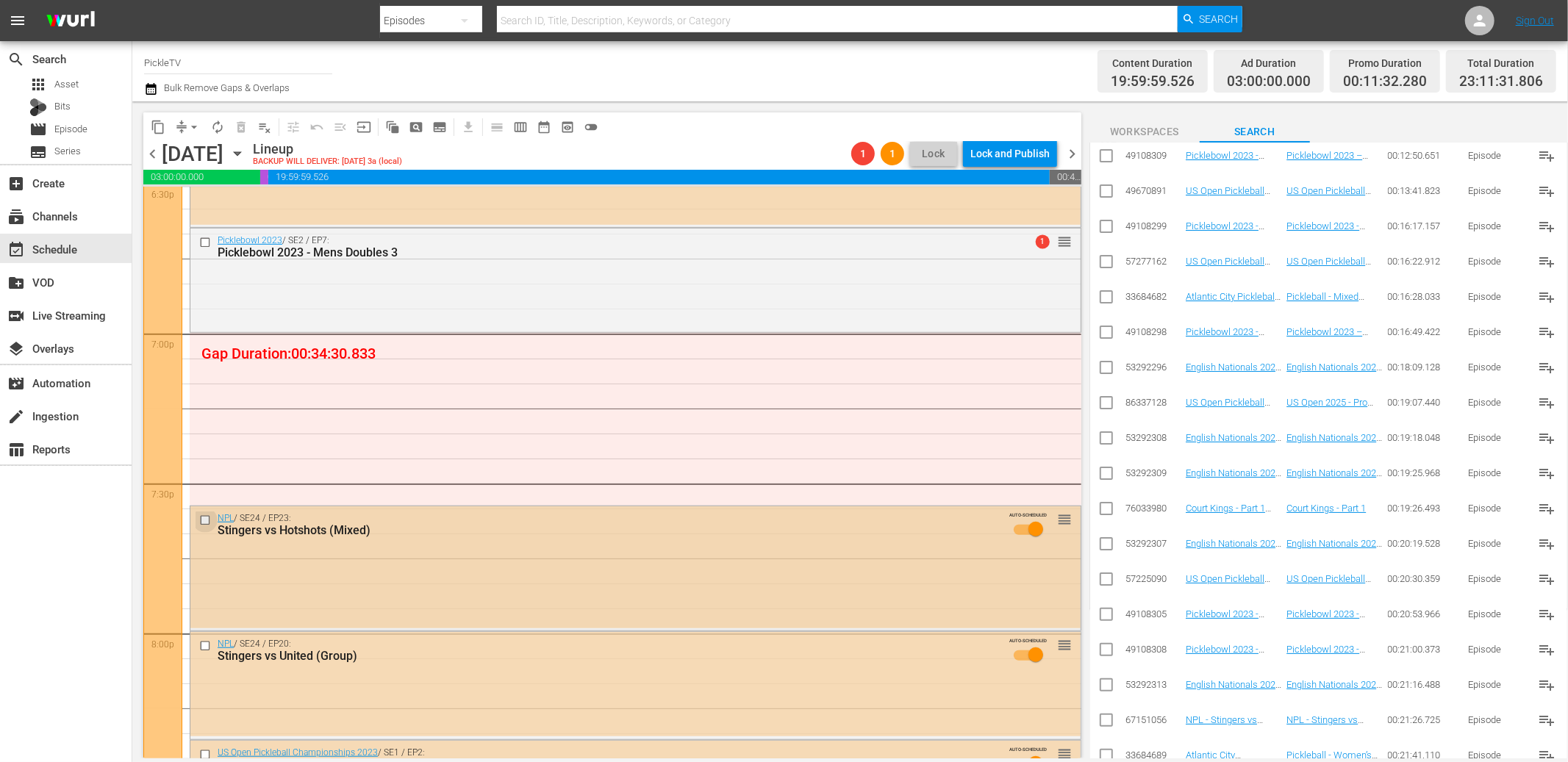
click at [205, 520] on input "checkbox" at bounding box center [206, 521] width 15 height 13
click at [203, 646] on input "checkbox" at bounding box center [206, 646] width 15 height 13
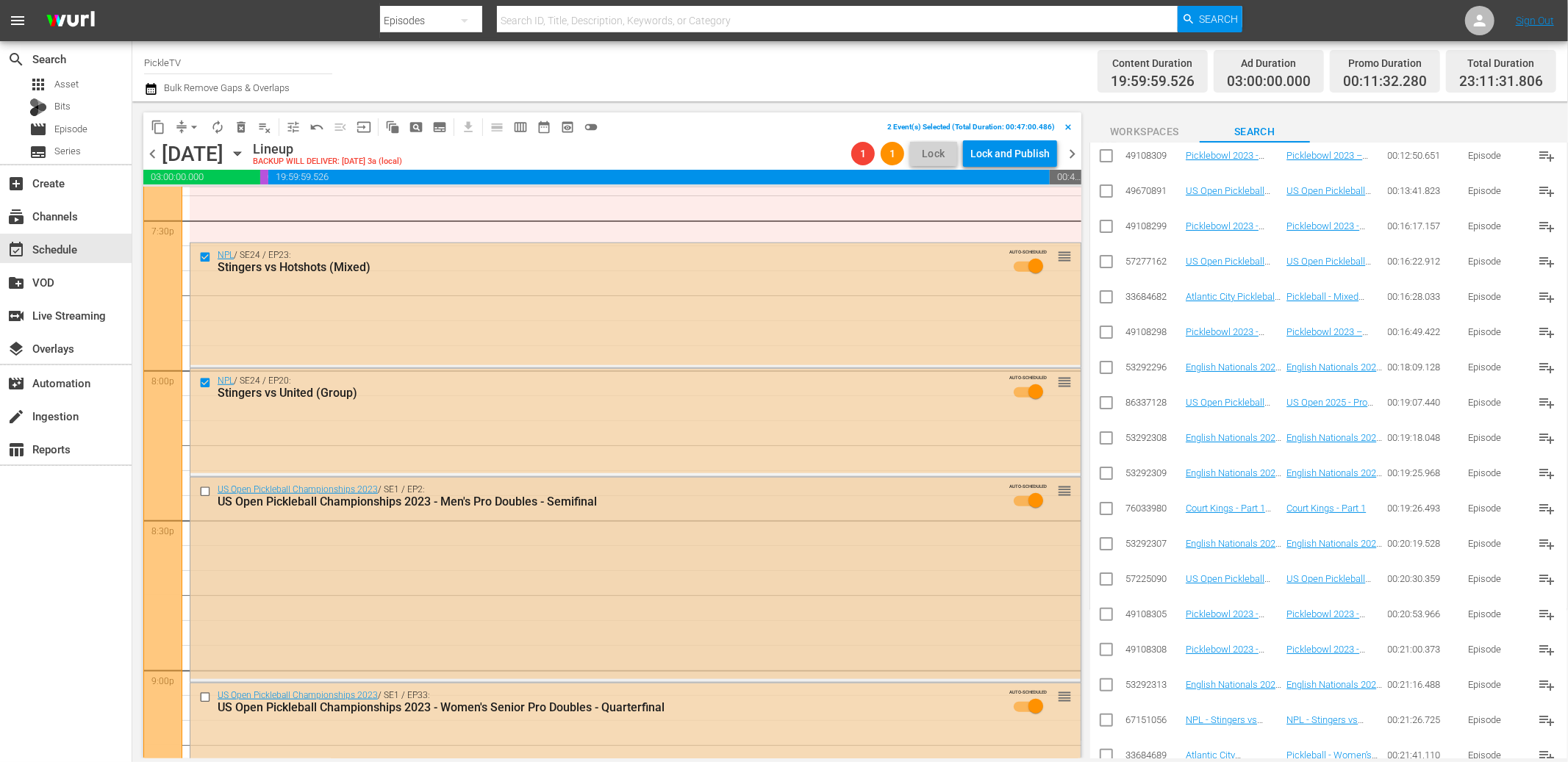
scroll to position [5829, 0]
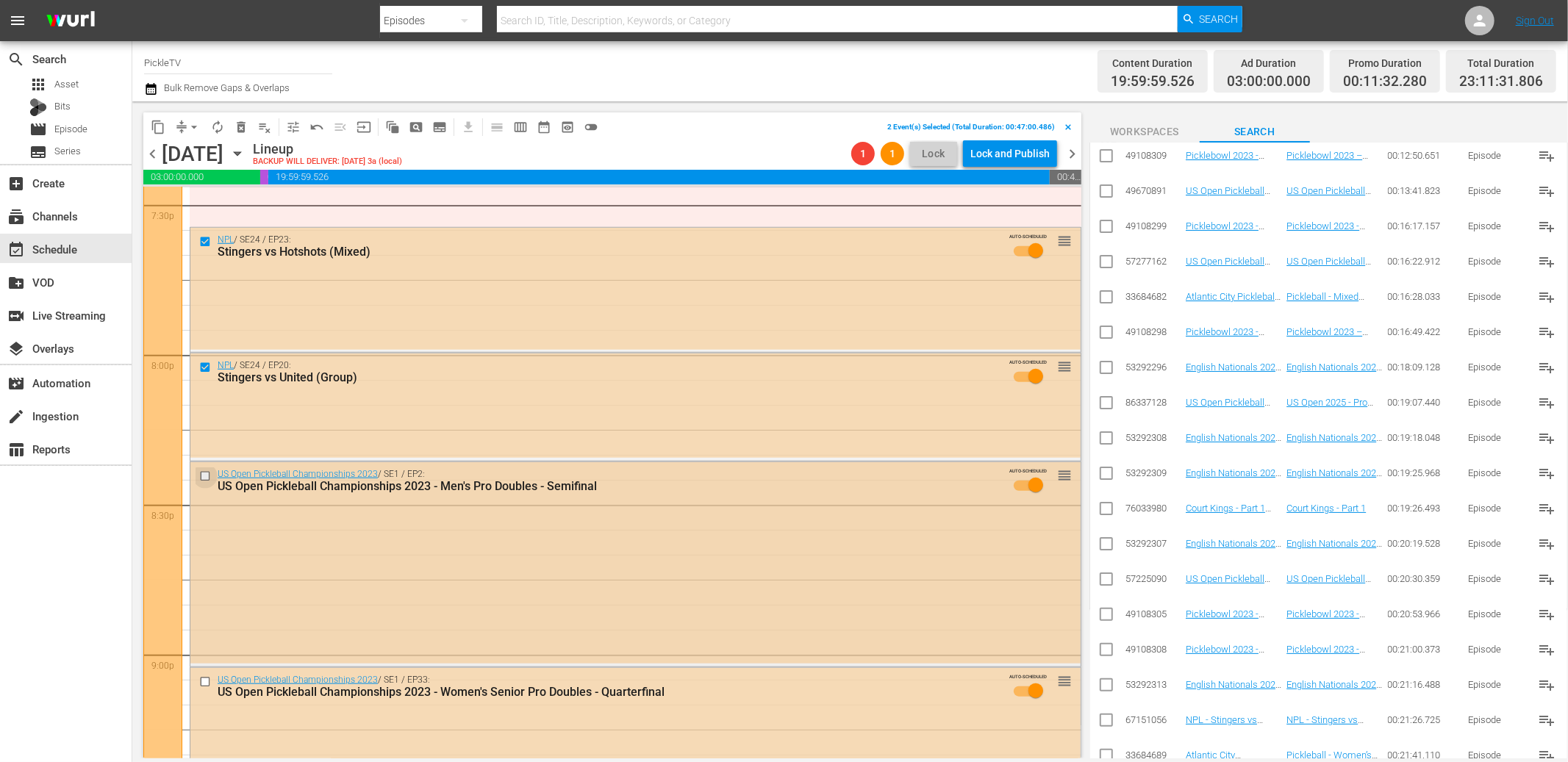
click at [202, 472] on input "checkbox" at bounding box center [206, 477] width 15 height 13
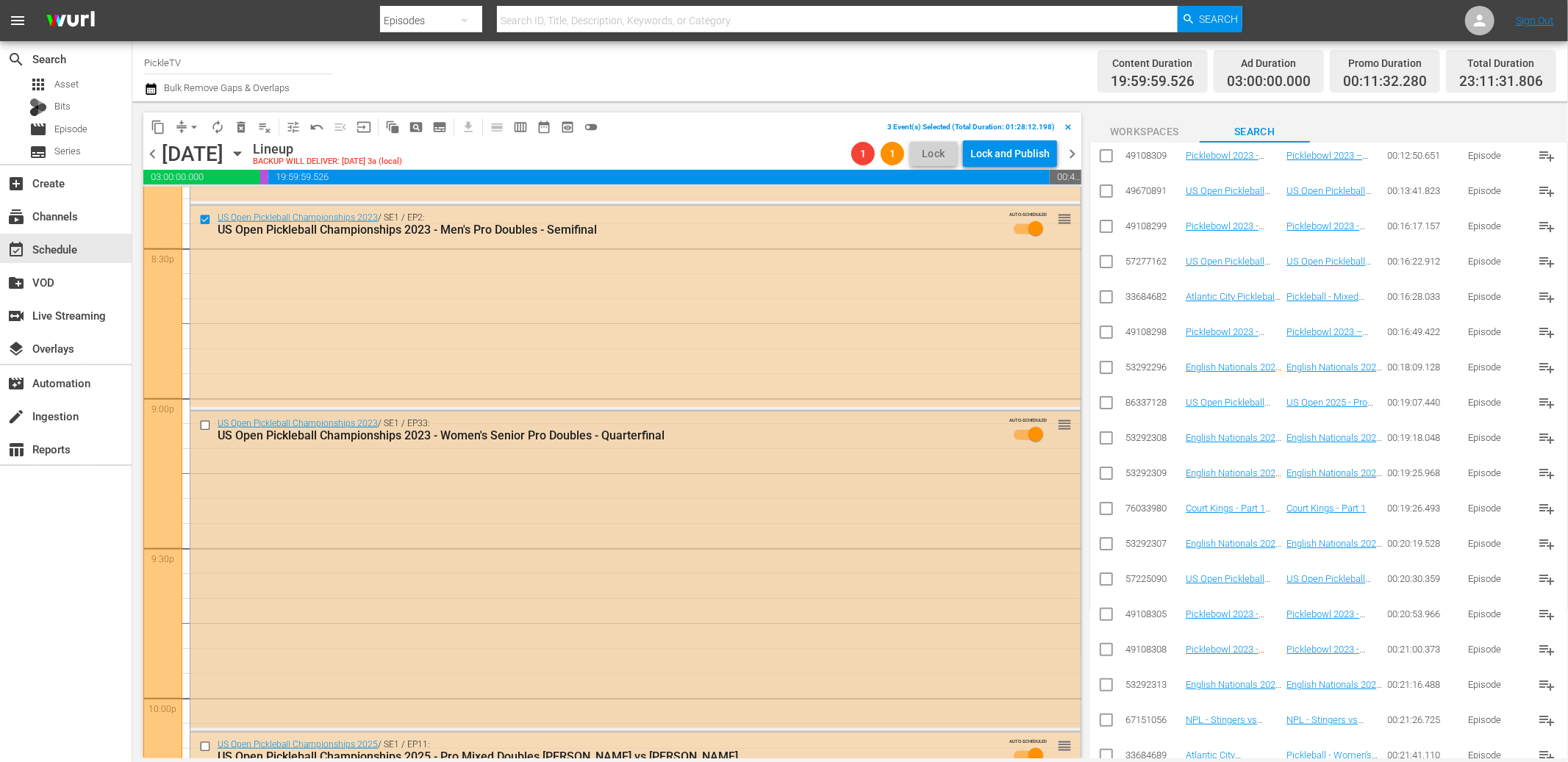
scroll to position [6102, 0]
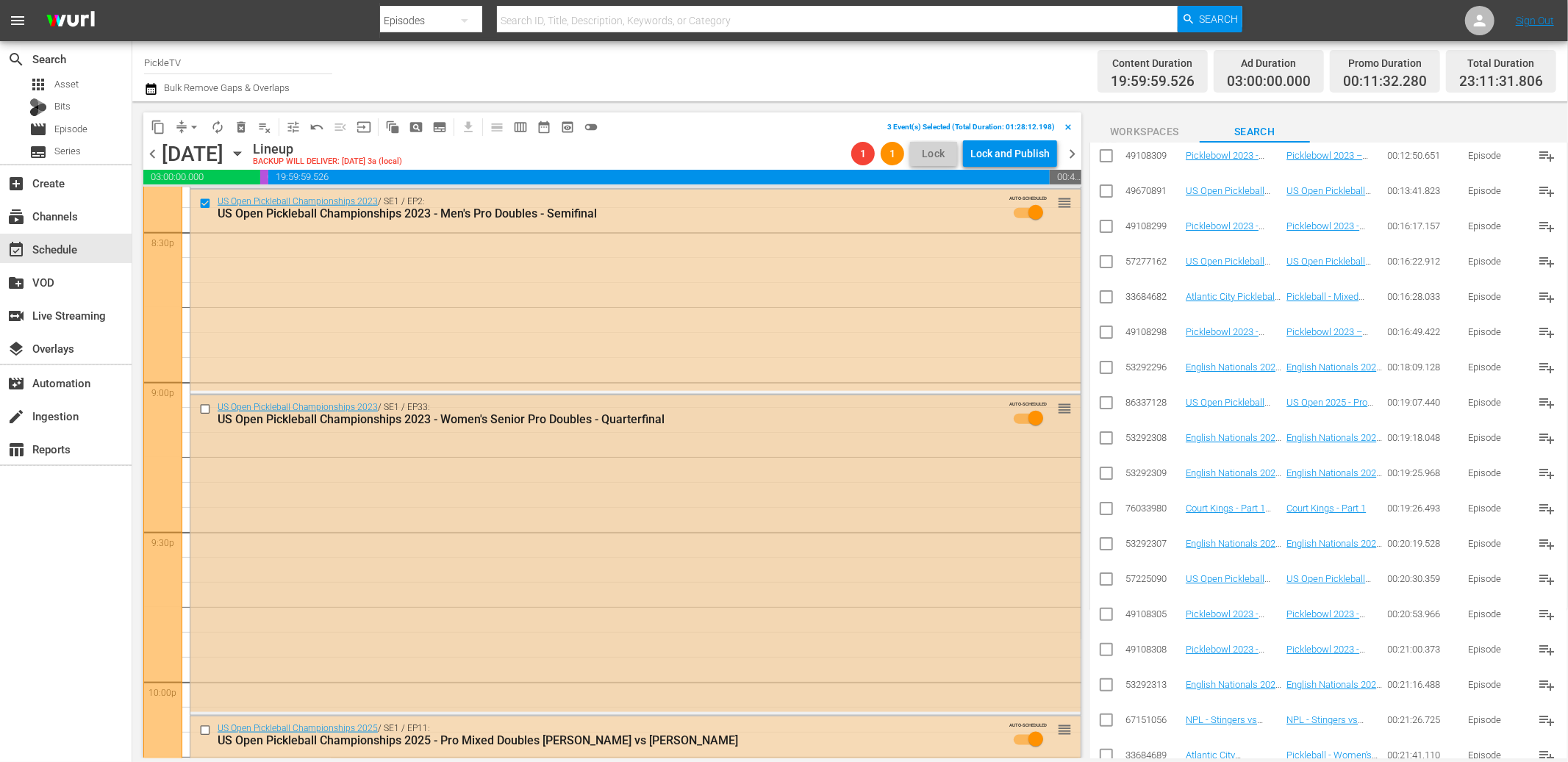
click at [205, 412] on input "checkbox" at bounding box center [206, 410] width 15 height 13
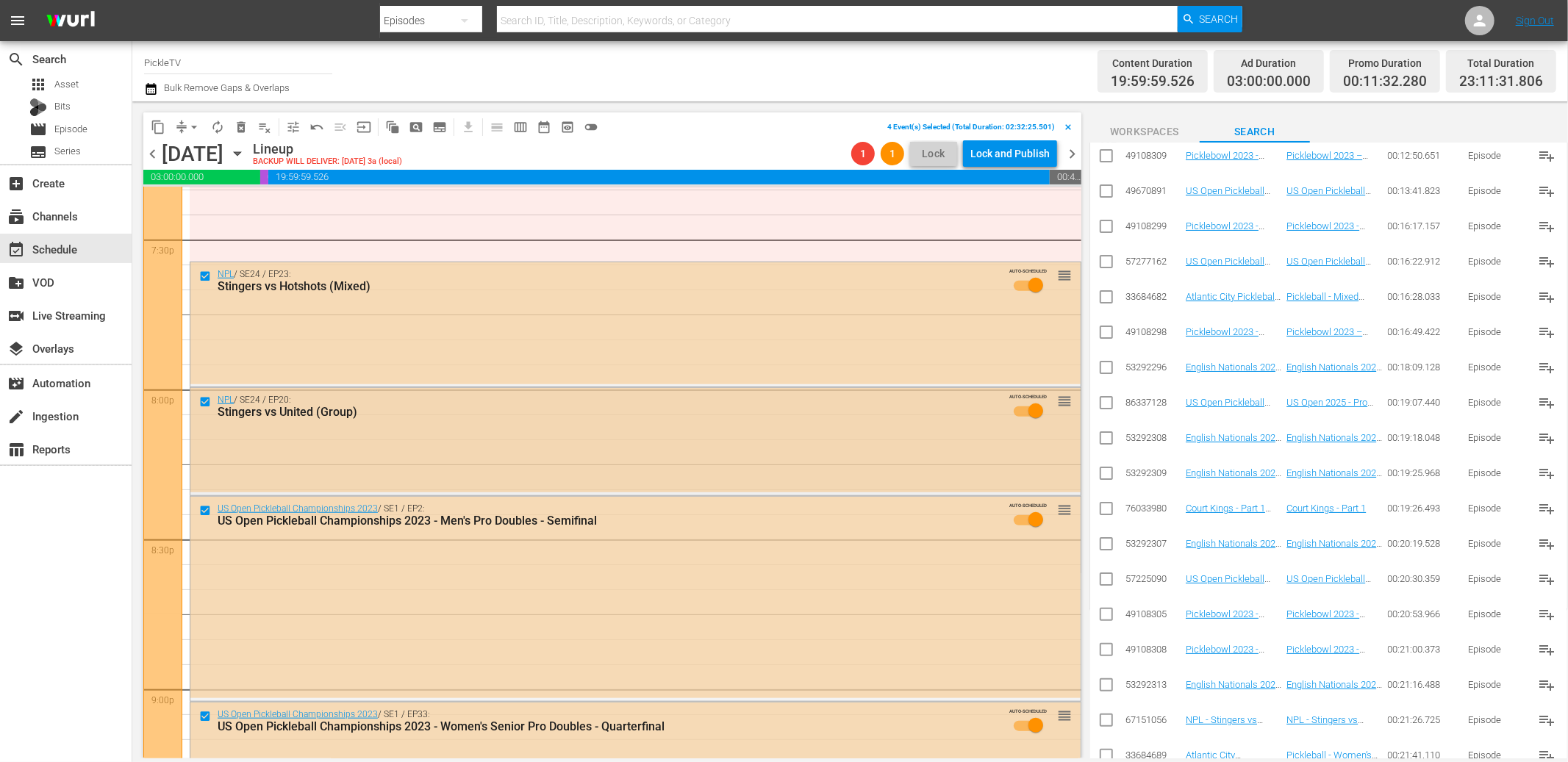
scroll to position [5776, 0]
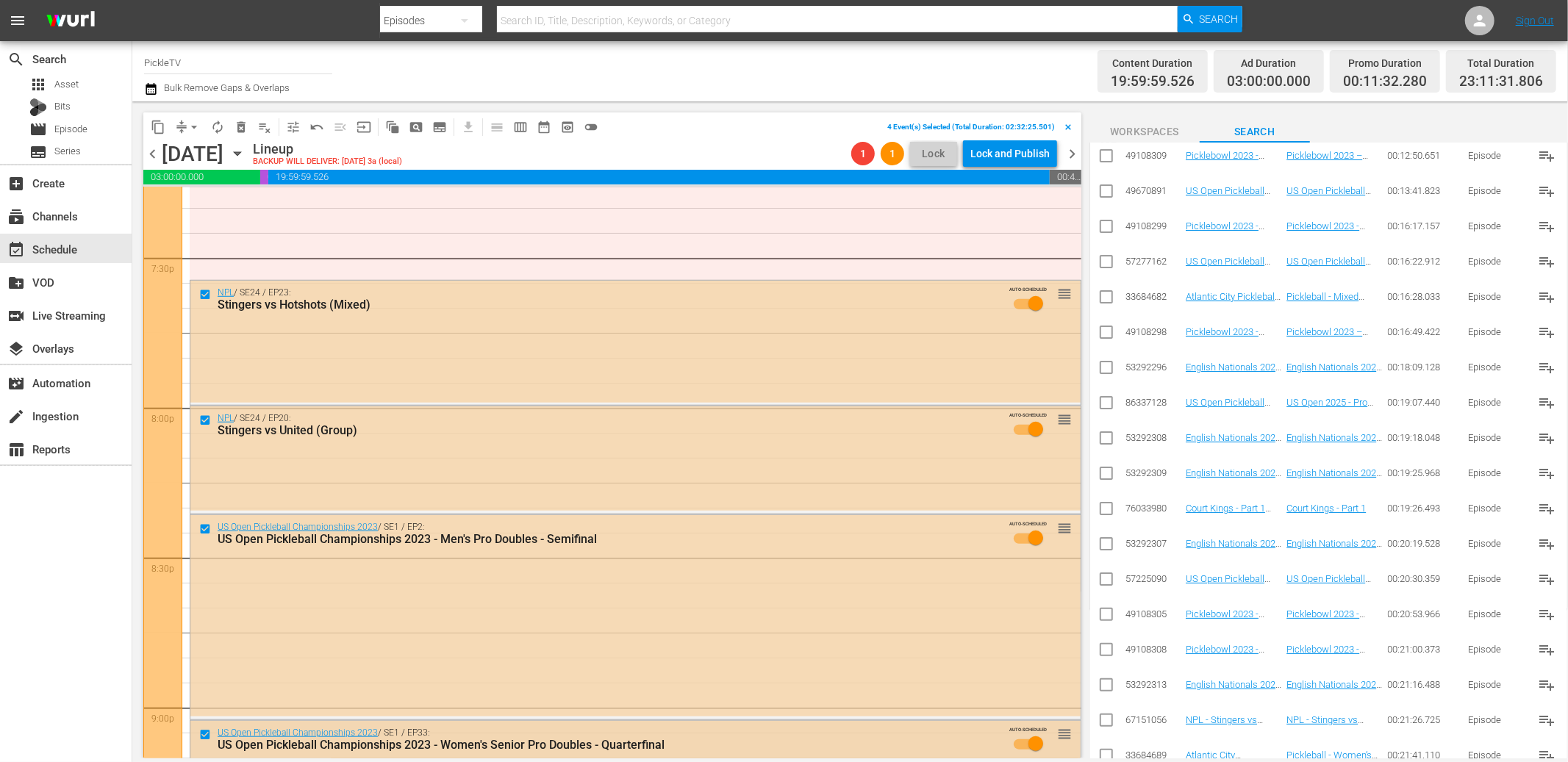
click at [206, 735] on input "checkbox" at bounding box center [206, 736] width 15 height 13
click at [205, 528] on input "checkbox" at bounding box center [206, 530] width 15 height 13
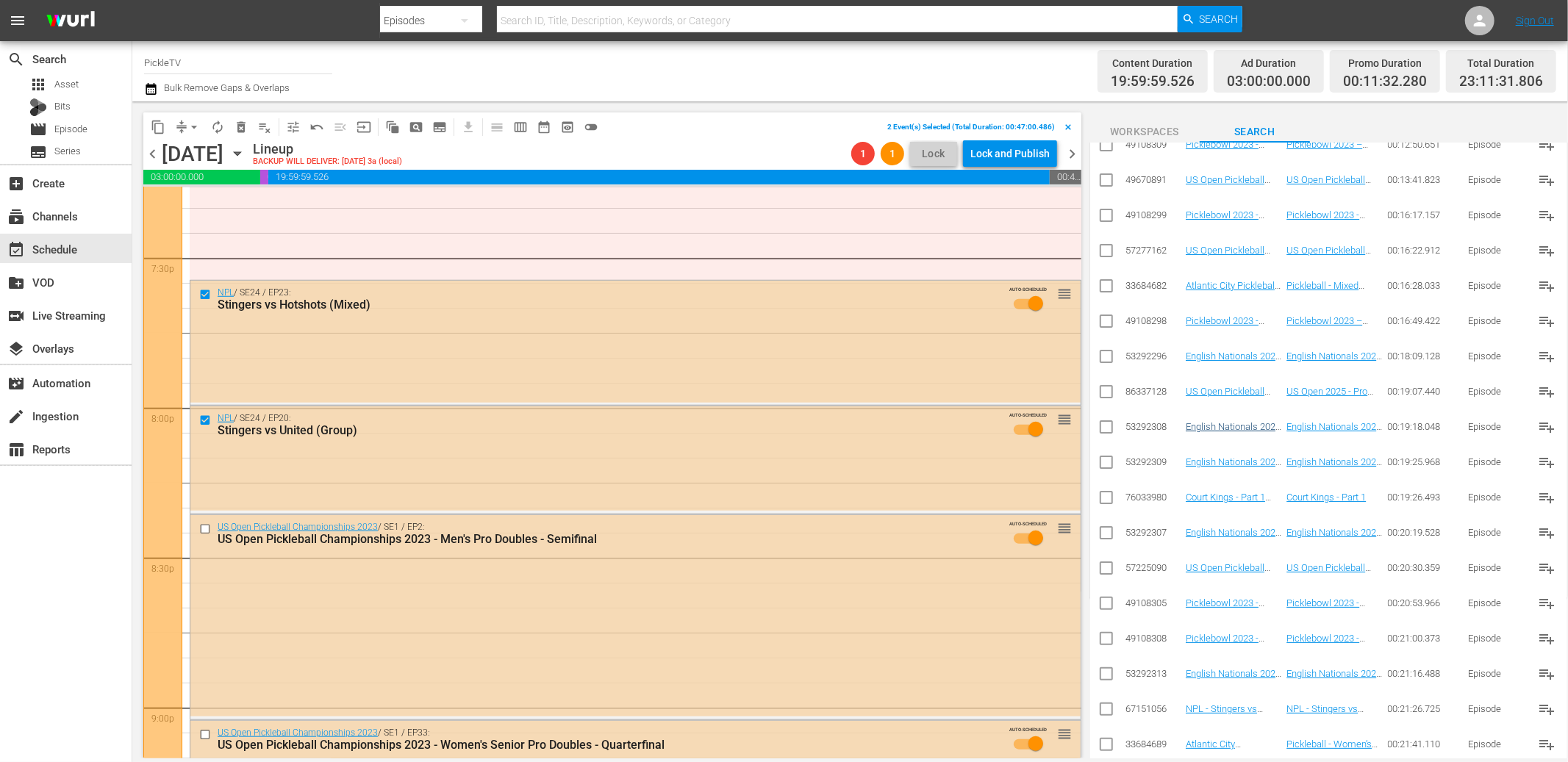
scroll to position [0, 0]
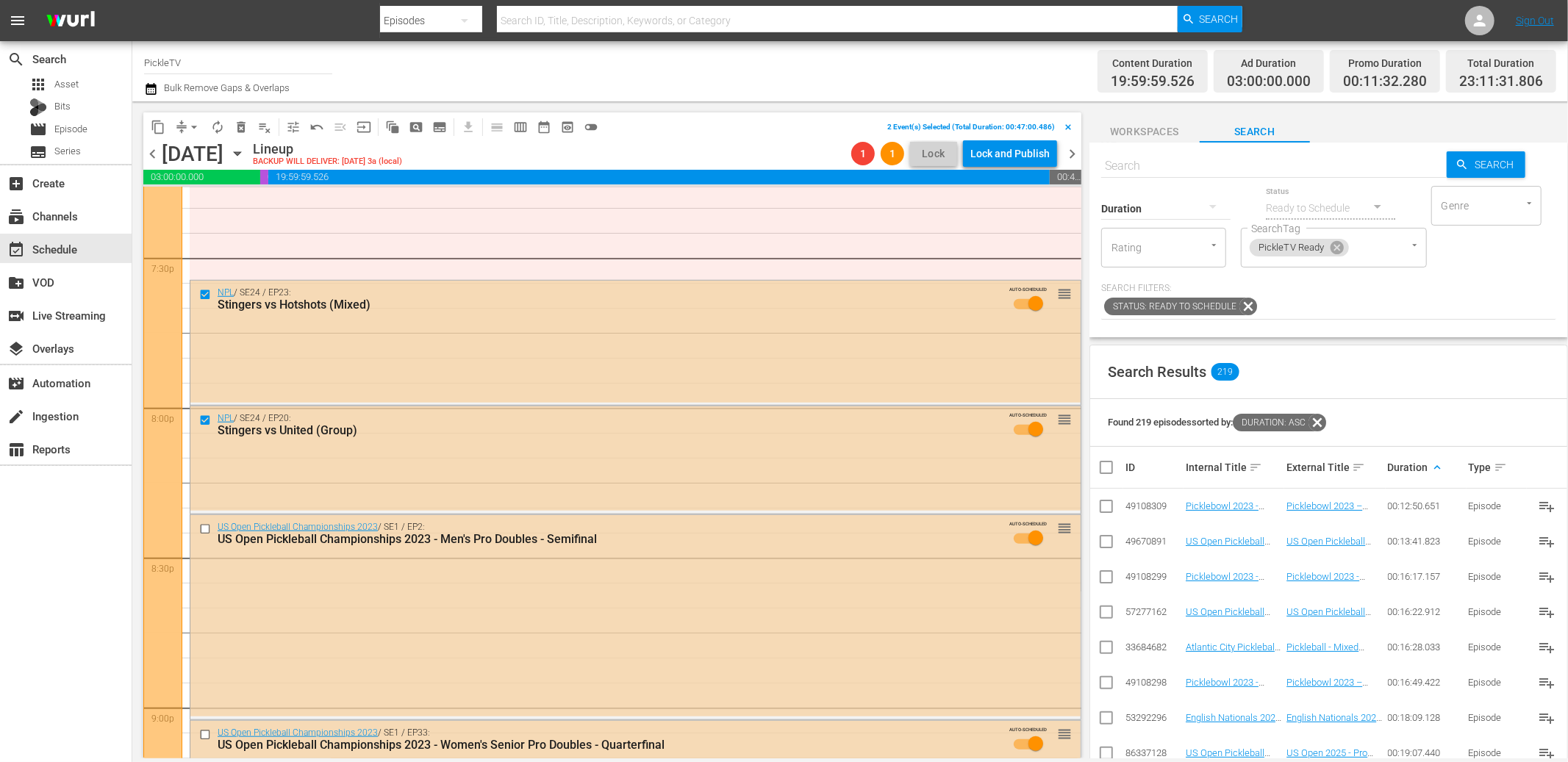
click at [1175, 131] on span "Workspaces" at bounding box center [1144, 132] width 110 height 18
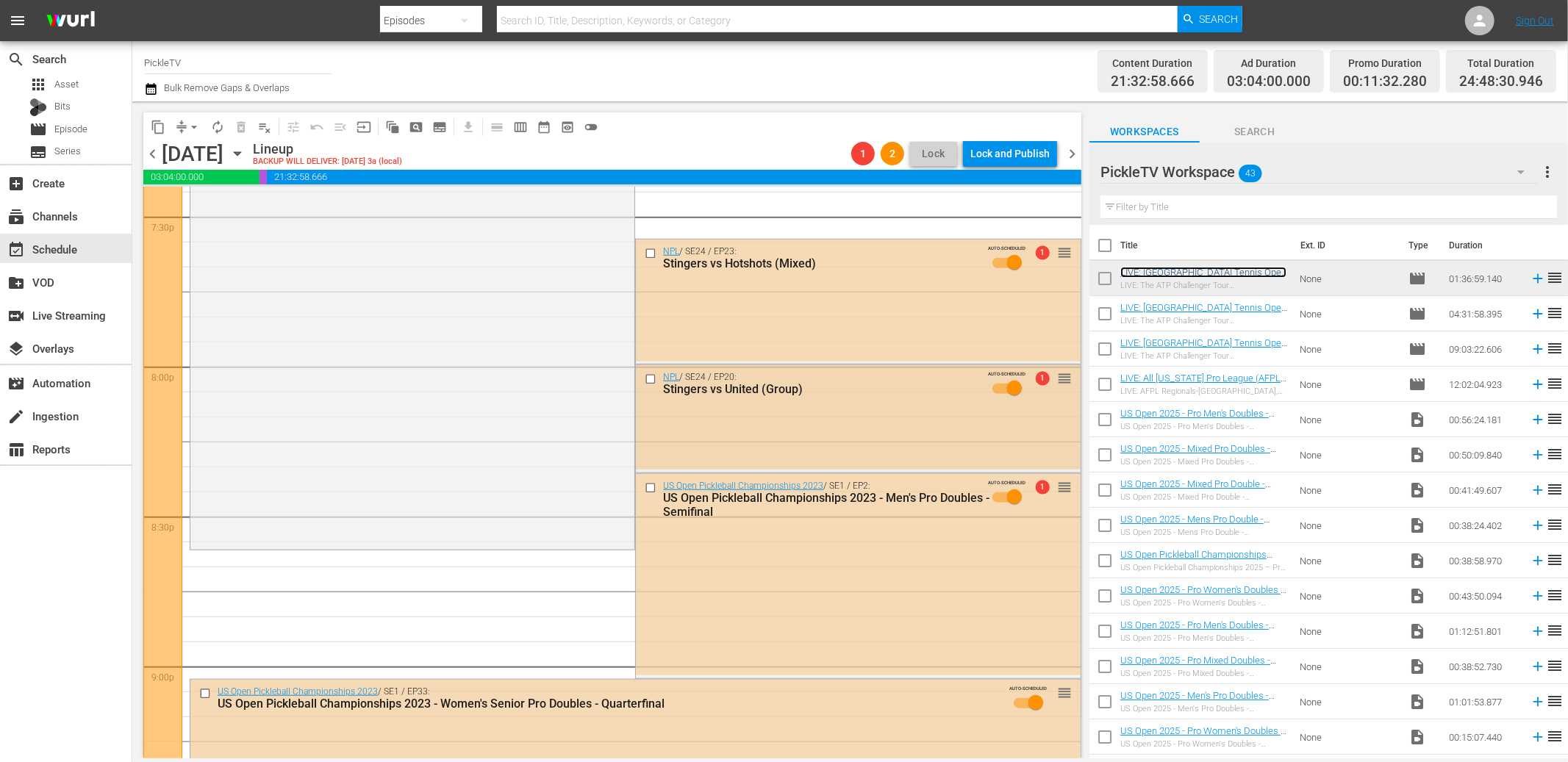
scroll to position [5803, 0]
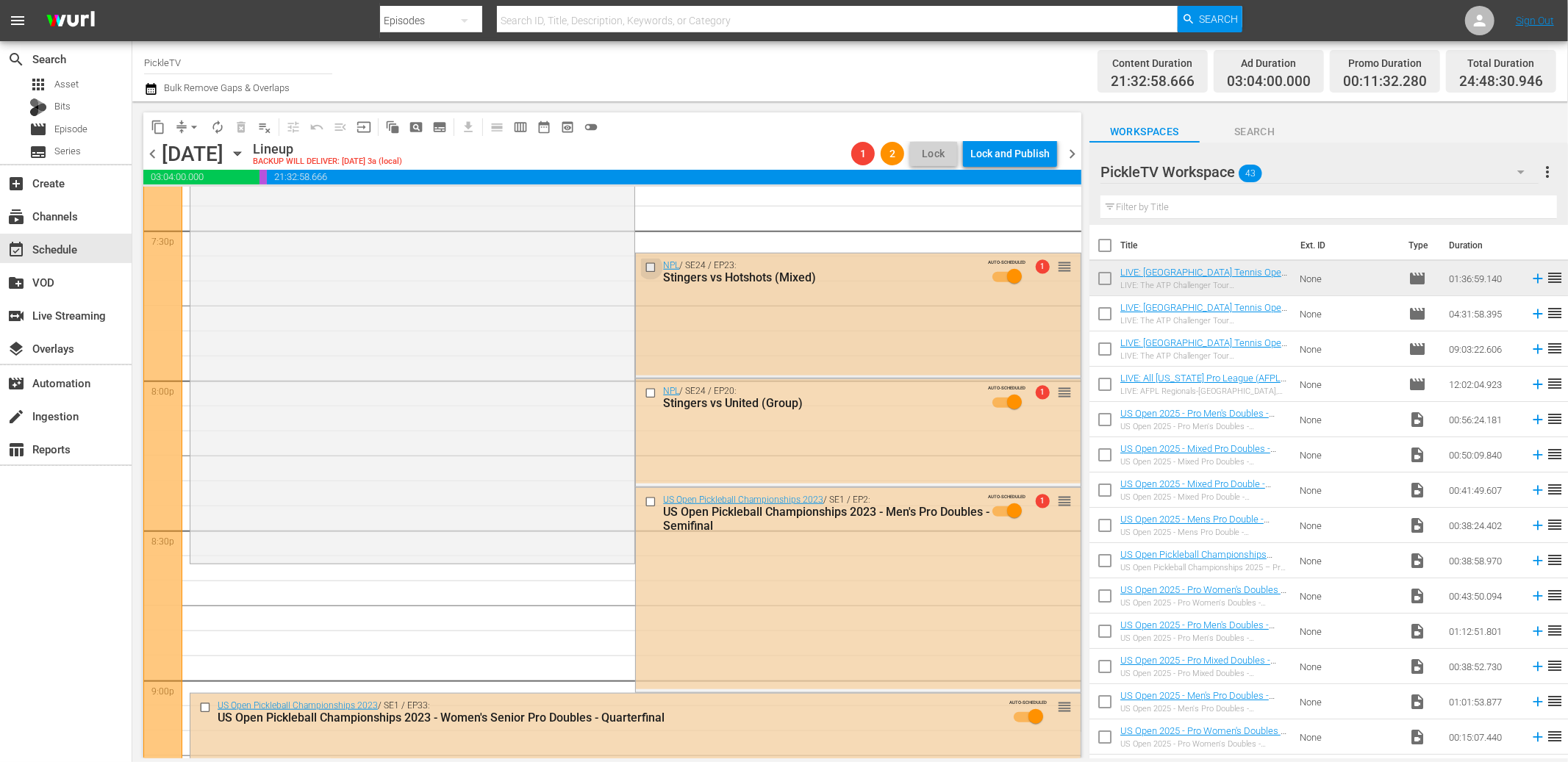
click at [655, 266] on input "checkbox" at bounding box center [652, 268] width 15 height 13
click at [649, 388] on input "checkbox" at bounding box center [652, 393] width 15 height 13
click at [675, 92] on div "Channel Title PickleTV Bulk Remove Gaps & Overlaps" at bounding box center [529, 71] width 770 height 53
click at [188, 125] on span "arrow_drop_down" at bounding box center [194, 127] width 14 height 14
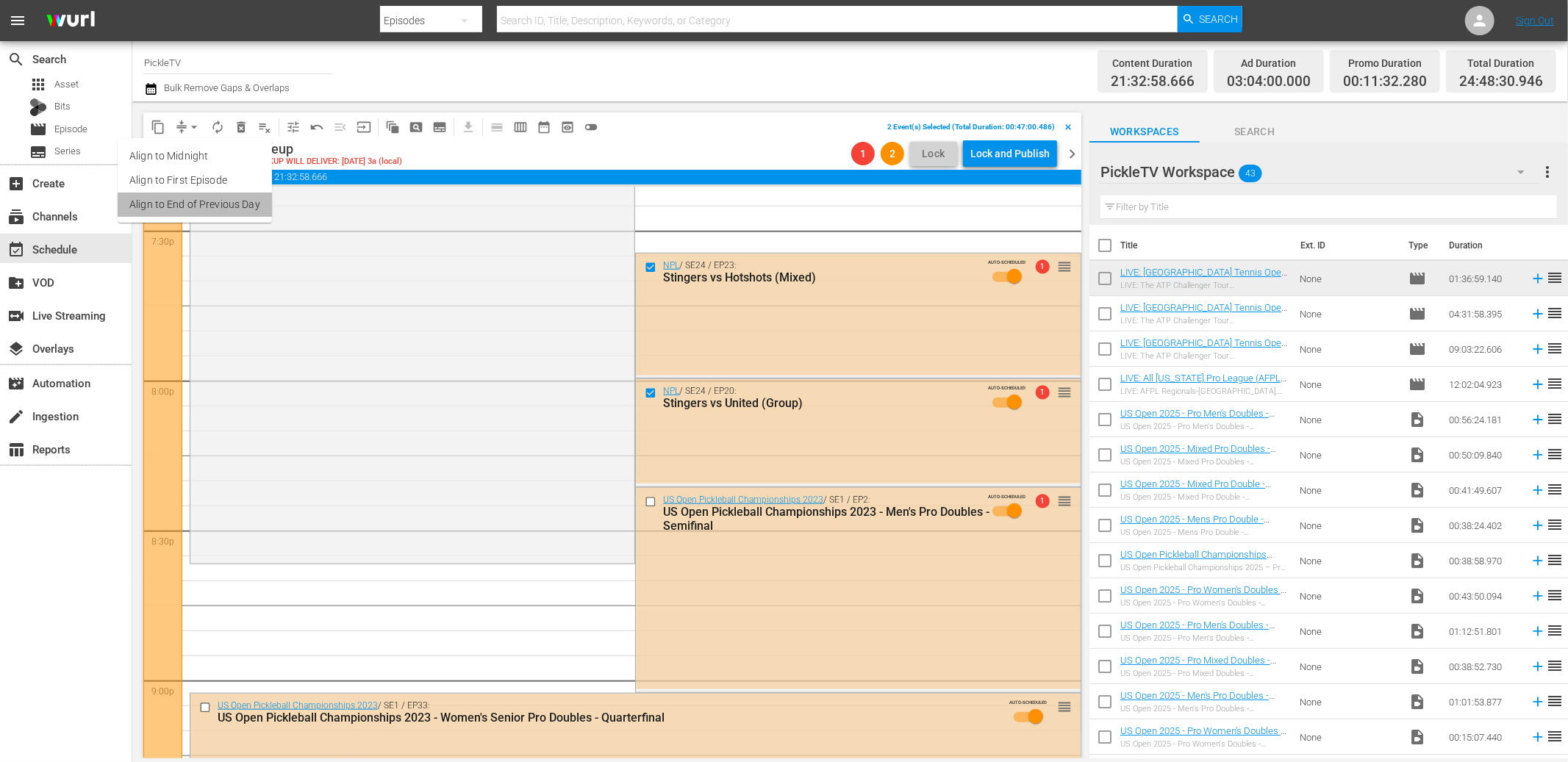
click at [221, 210] on li "Align to End of Previous Day" at bounding box center [194, 205] width 154 height 24
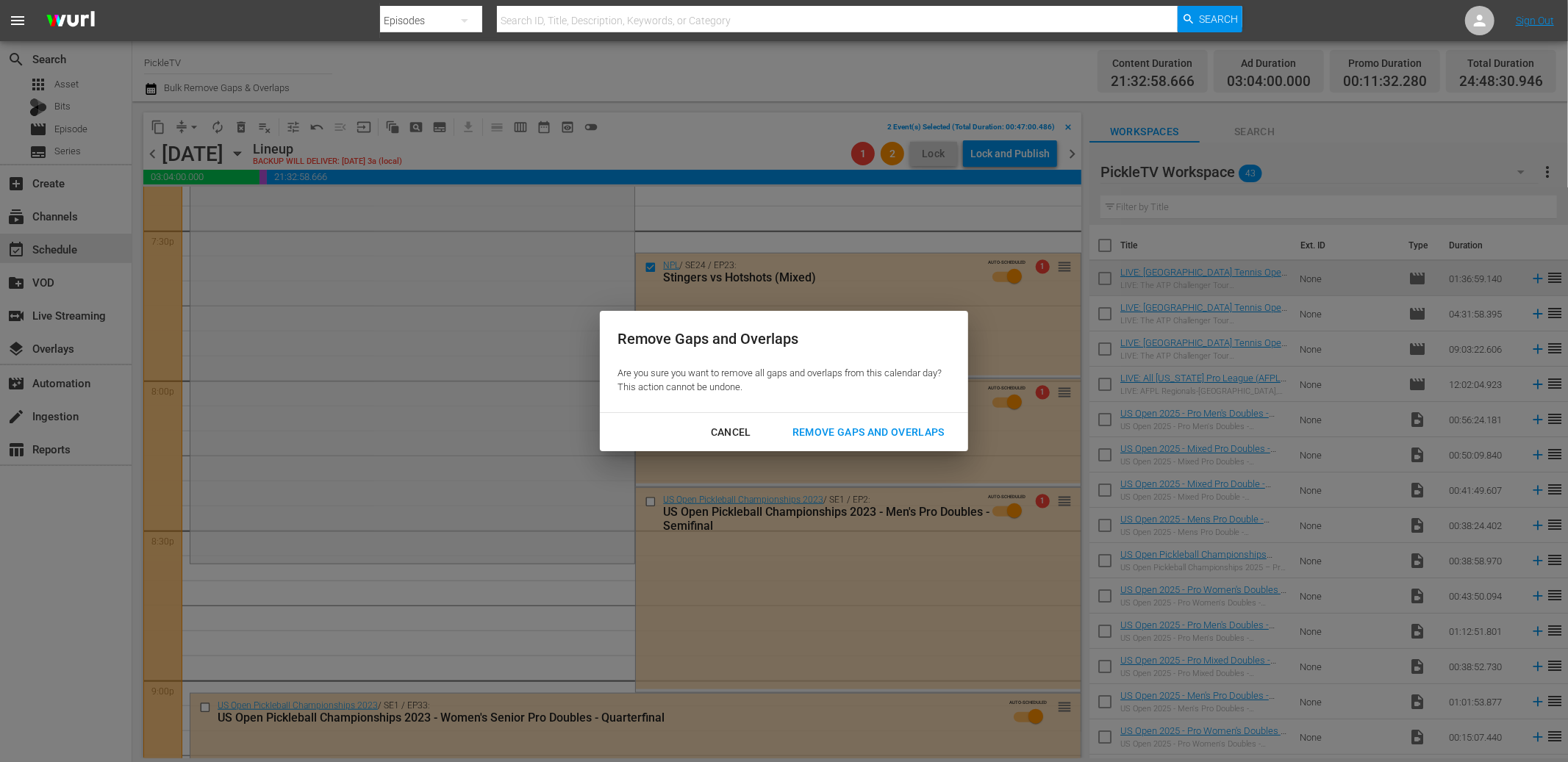
click at [828, 432] on div "Remove Gaps and Overlaps" at bounding box center [868, 432] width 176 height 18
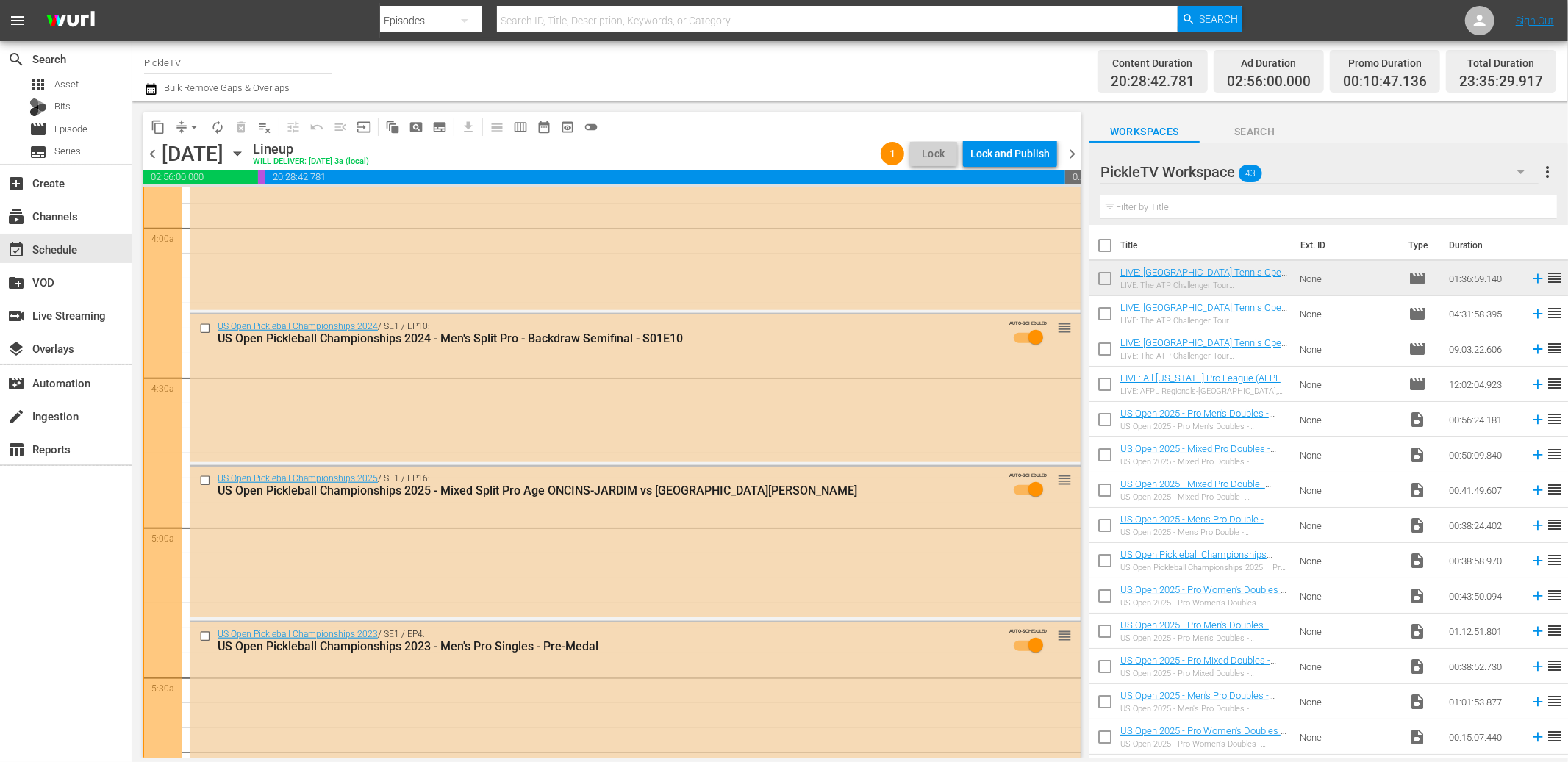
scroll to position [0, 0]
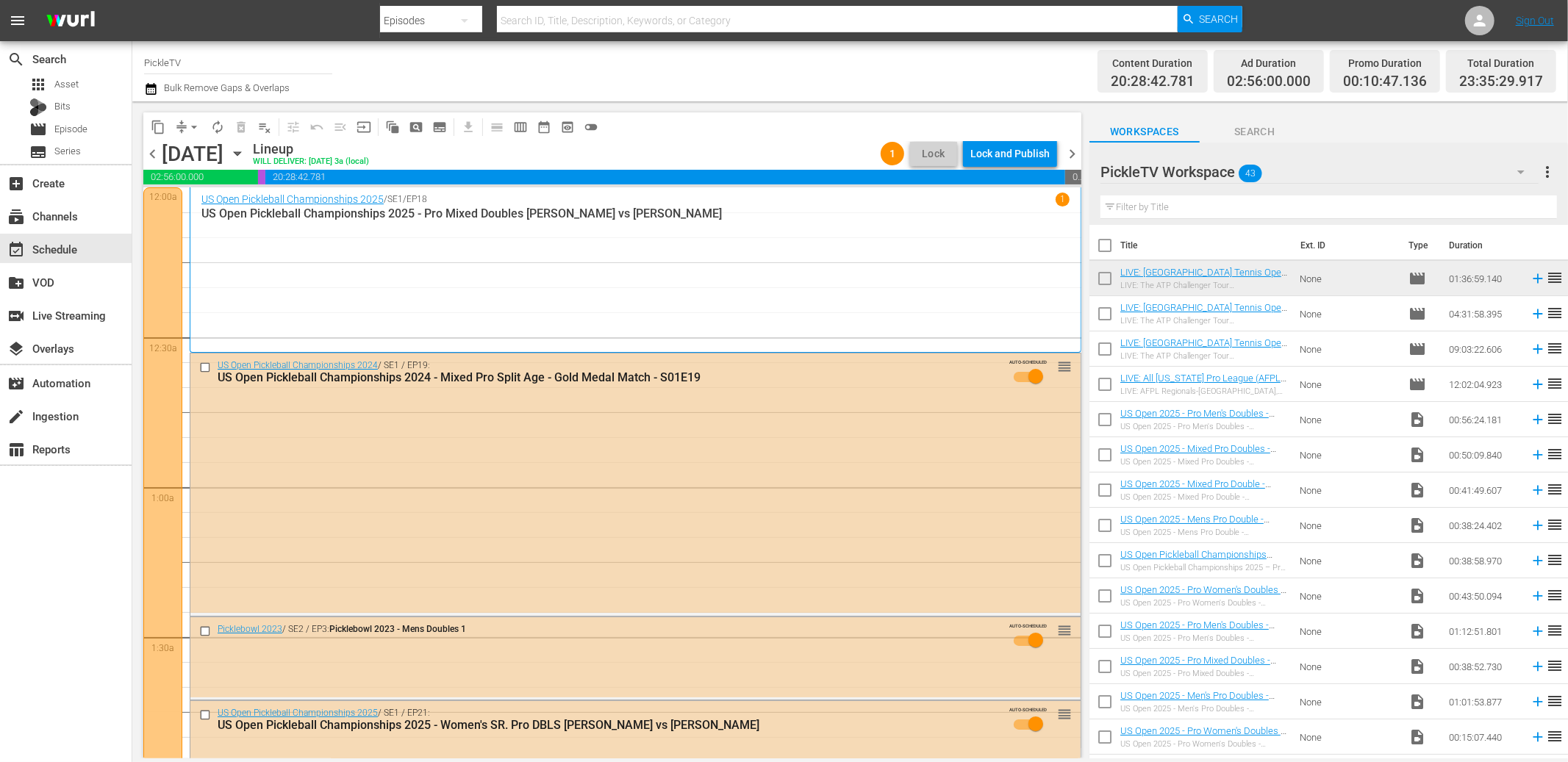
click at [153, 150] on span "chevron_left" at bounding box center [152, 153] width 18 height 18
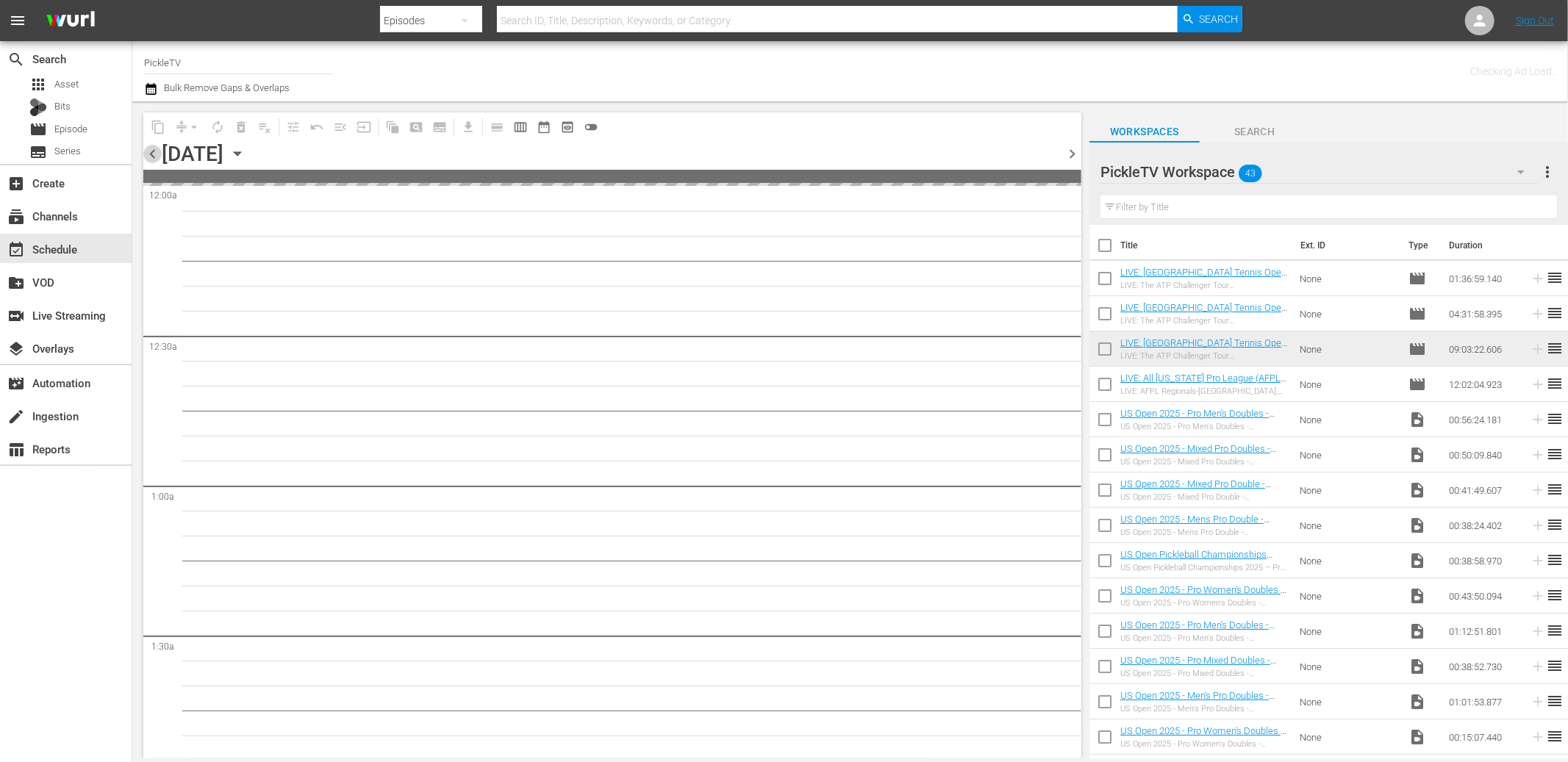
click at [153, 150] on span "chevron_left" at bounding box center [152, 153] width 18 height 18
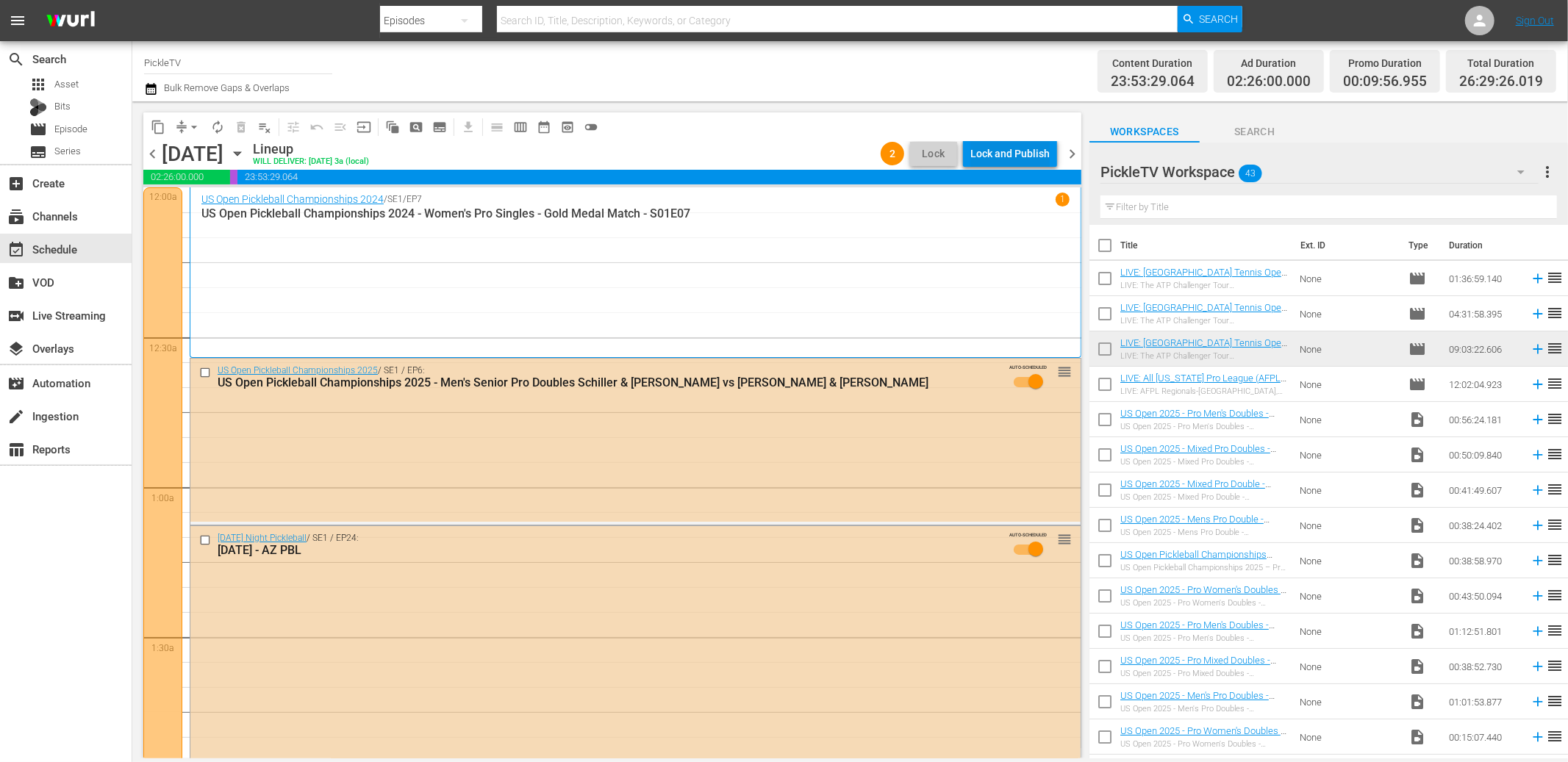
click at [1012, 156] on div "Lock and Publish" at bounding box center [1010, 153] width 80 height 26
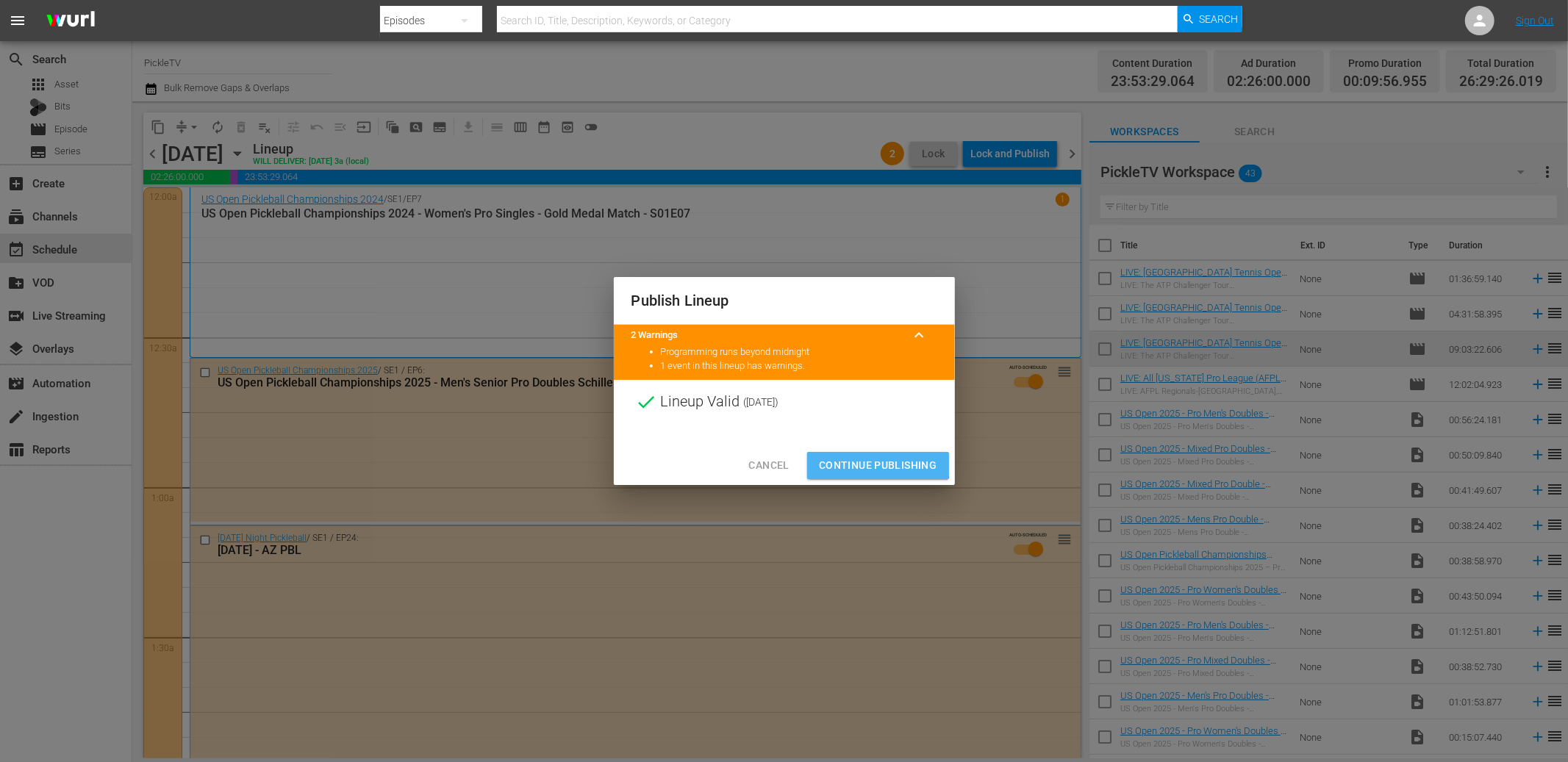
click at [876, 457] on span "Continue Publishing" at bounding box center [878, 465] width 118 height 18
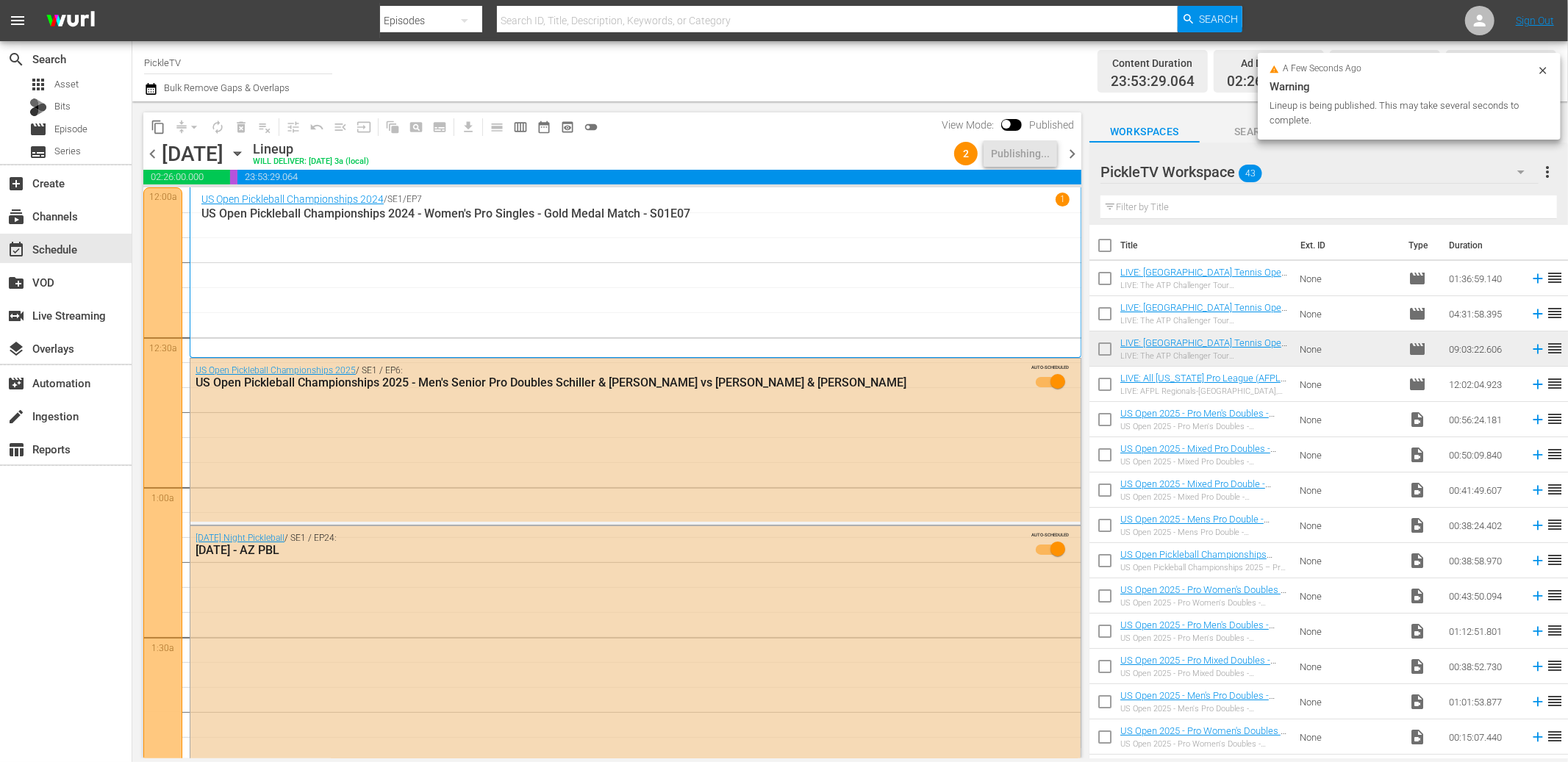
click at [1069, 152] on span "chevron_right" at bounding box center [1072, 153] width 18 height 18
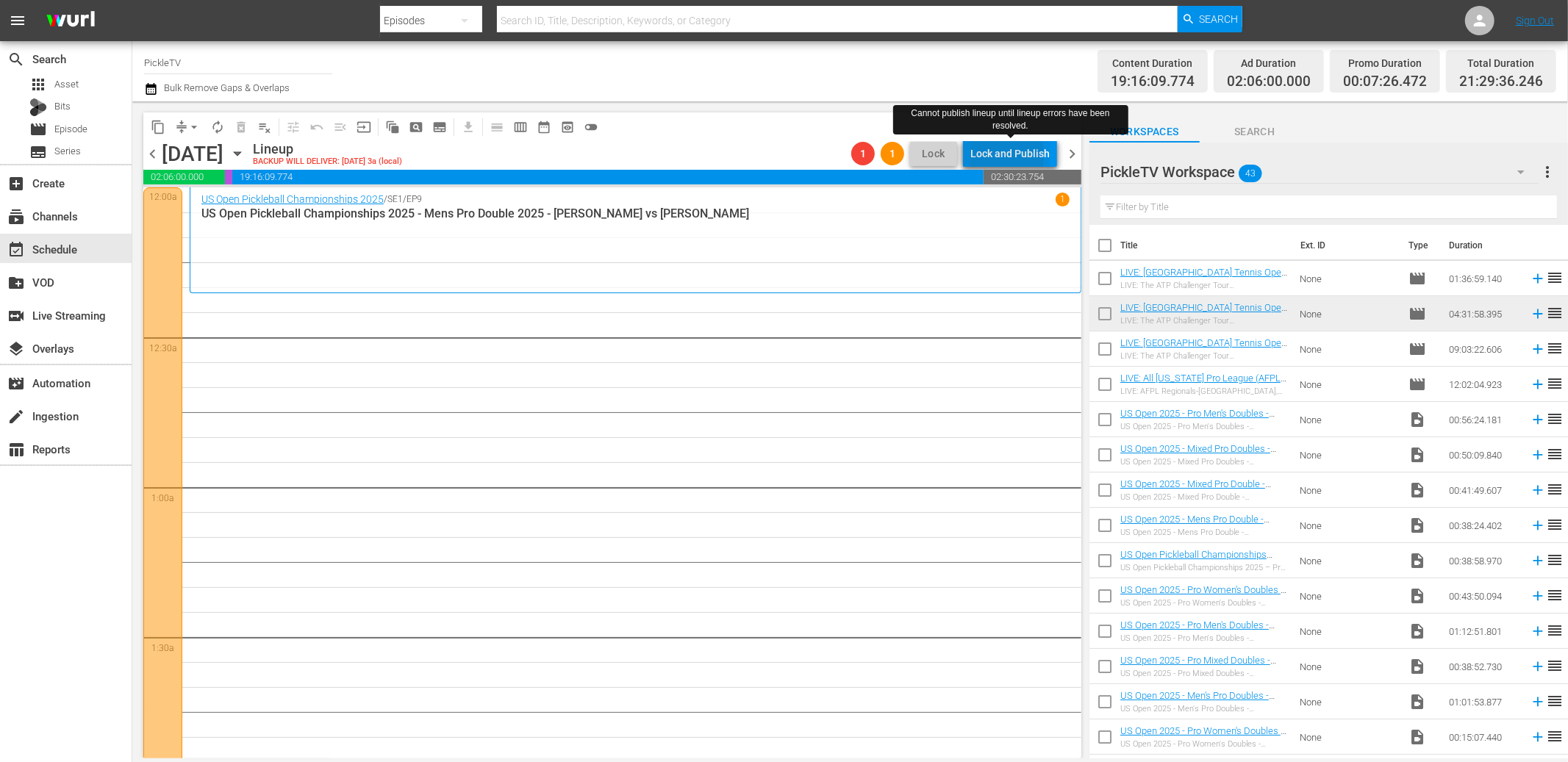
click at [998, 156] on div "Lock and Publish" at bounding box center [1010, 153] width 80 height 26
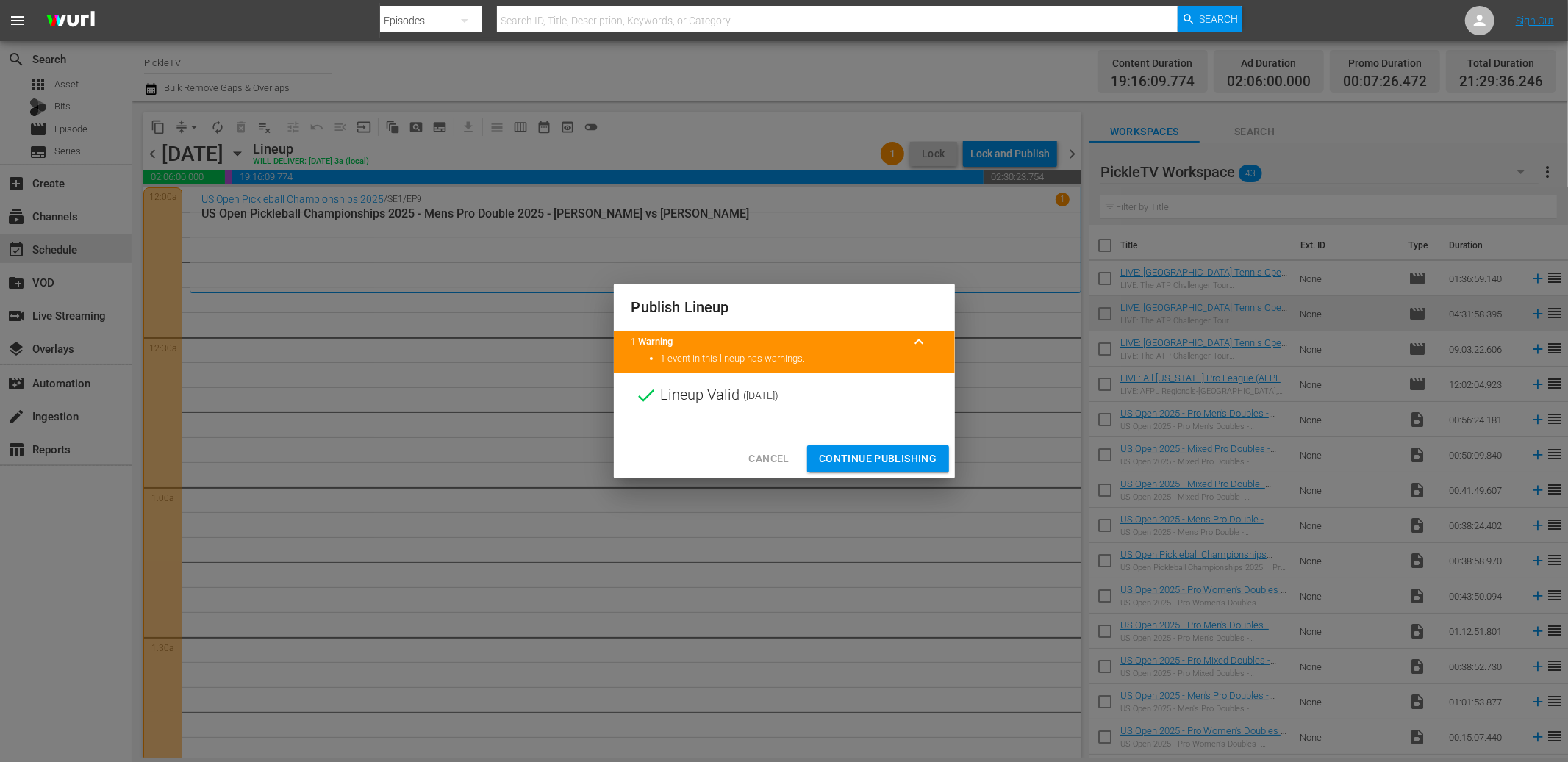
click at [757, 452] on span "Cancel" at bounding box center [769, 458] width 40 height 18
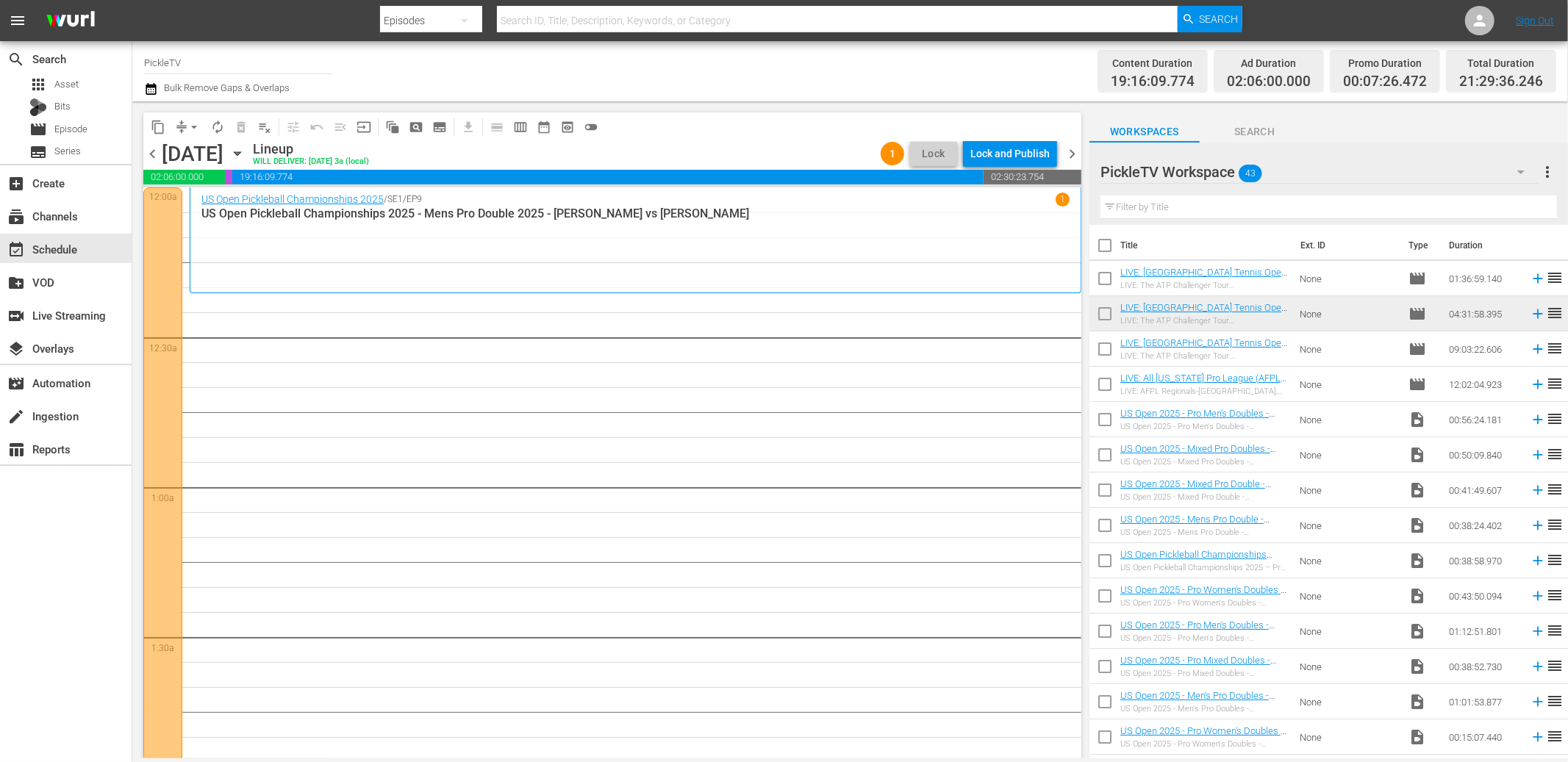
click at [812, 97] on div "Channel Title PickleTV Bulk Remove Gaps & Overlaps" at bounding box center [529, 71] width 770 height 53
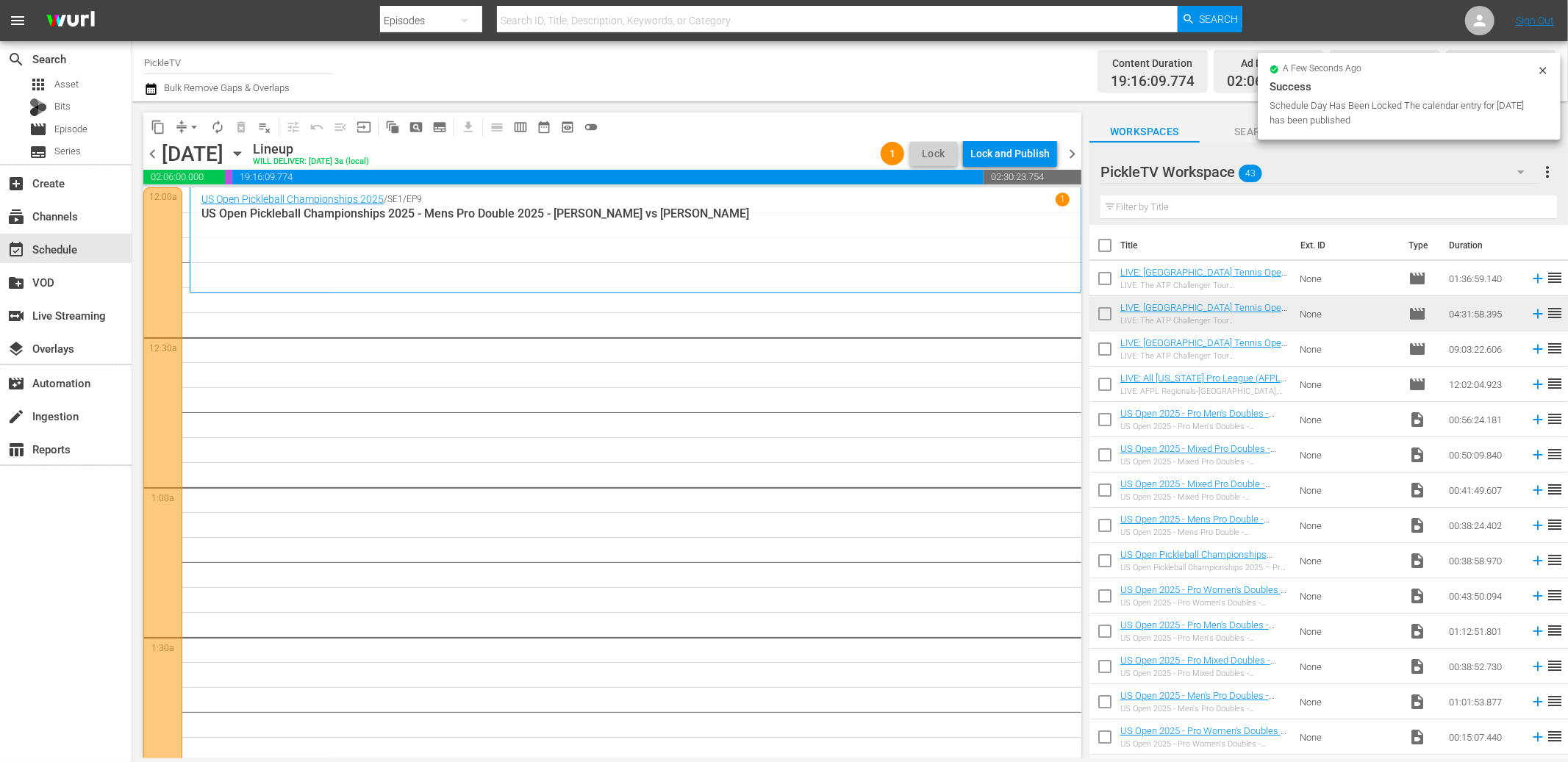
click at [149, 154] on span "chevron_left" at bounding box center [152, 153] width 18 height 18
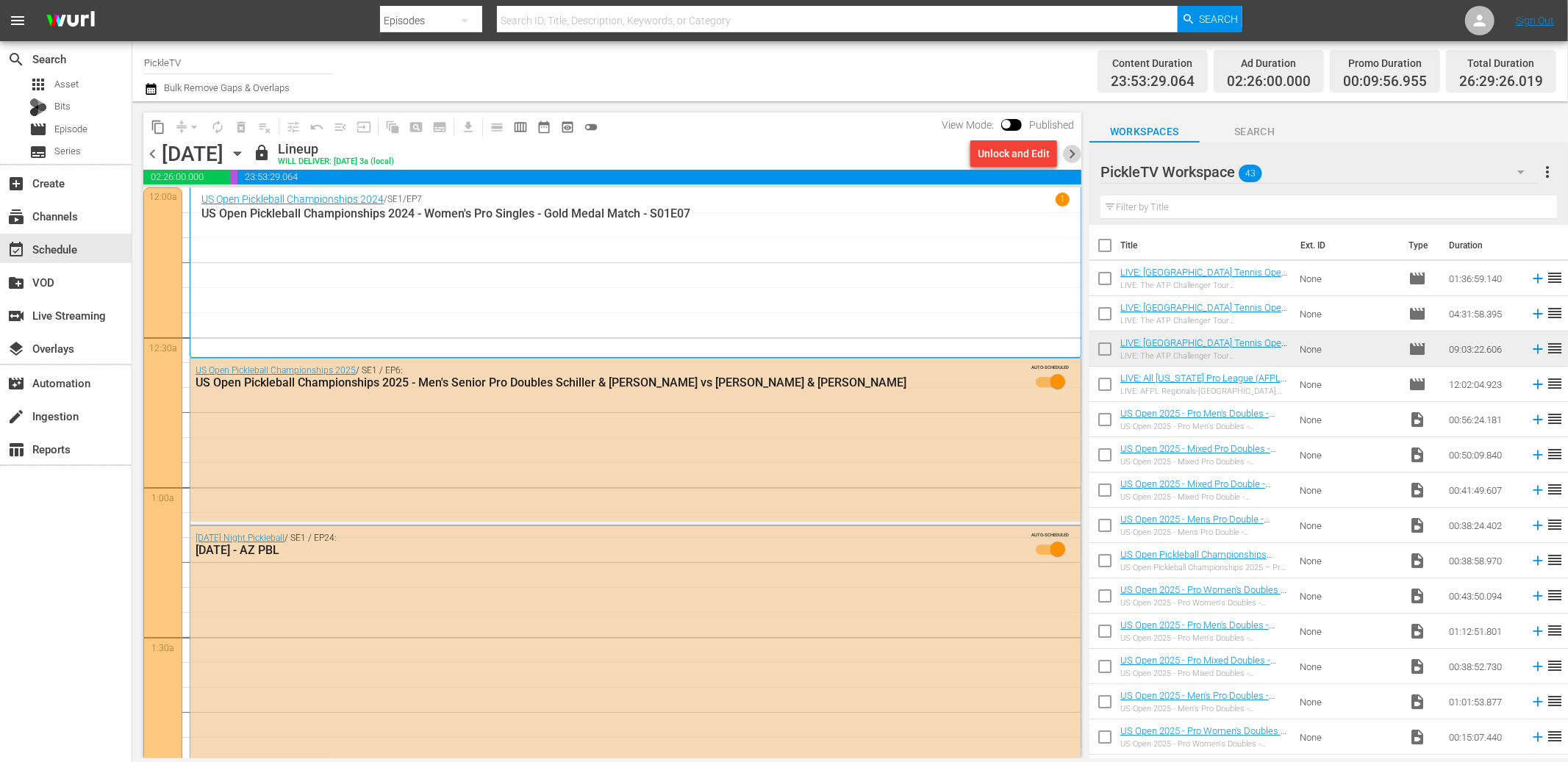
click at [1070, 155] on span "chevron_right" at bounding box center [1072, 153] width 18 height 18
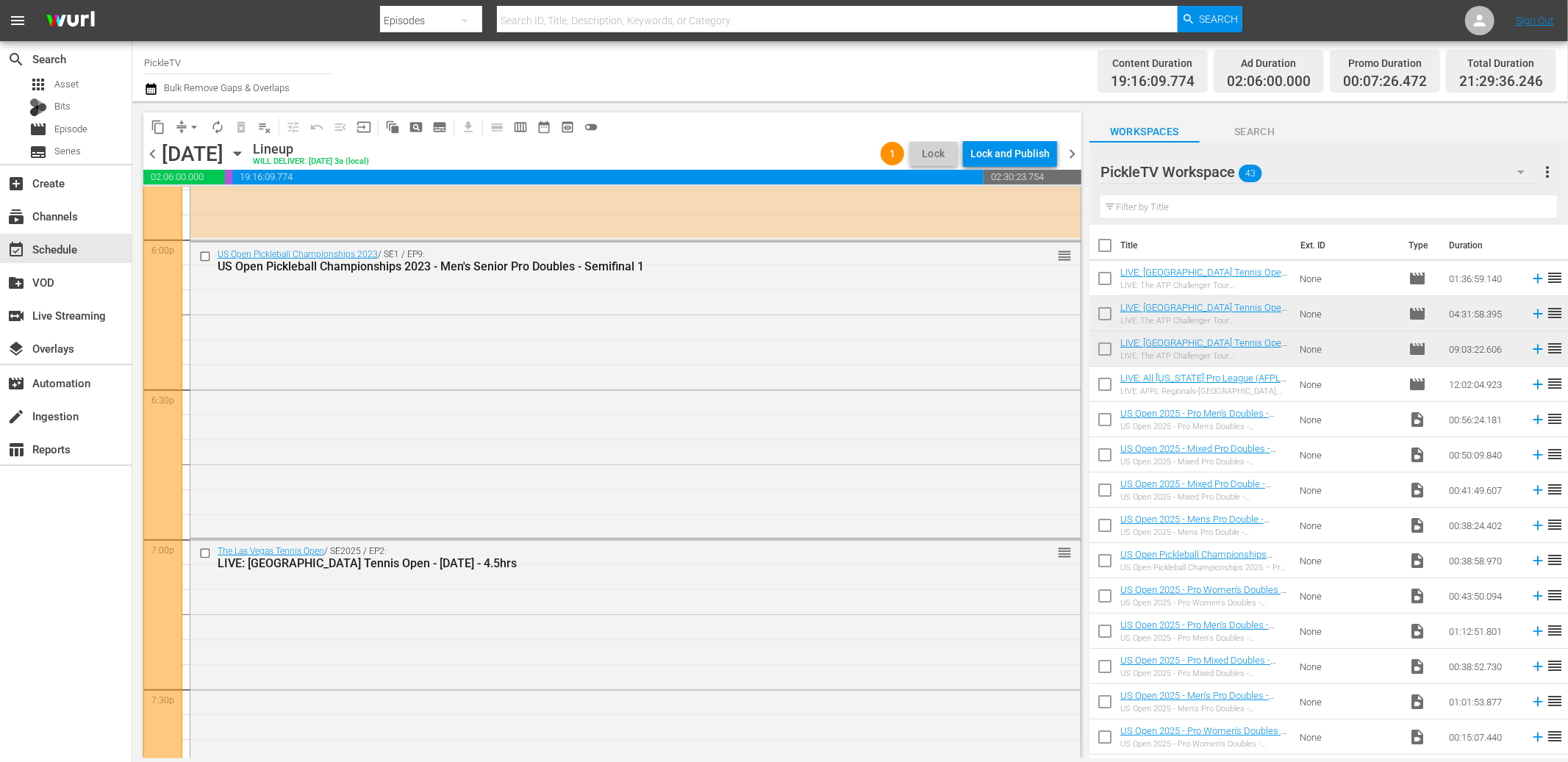
scroll to position [6789, 0]
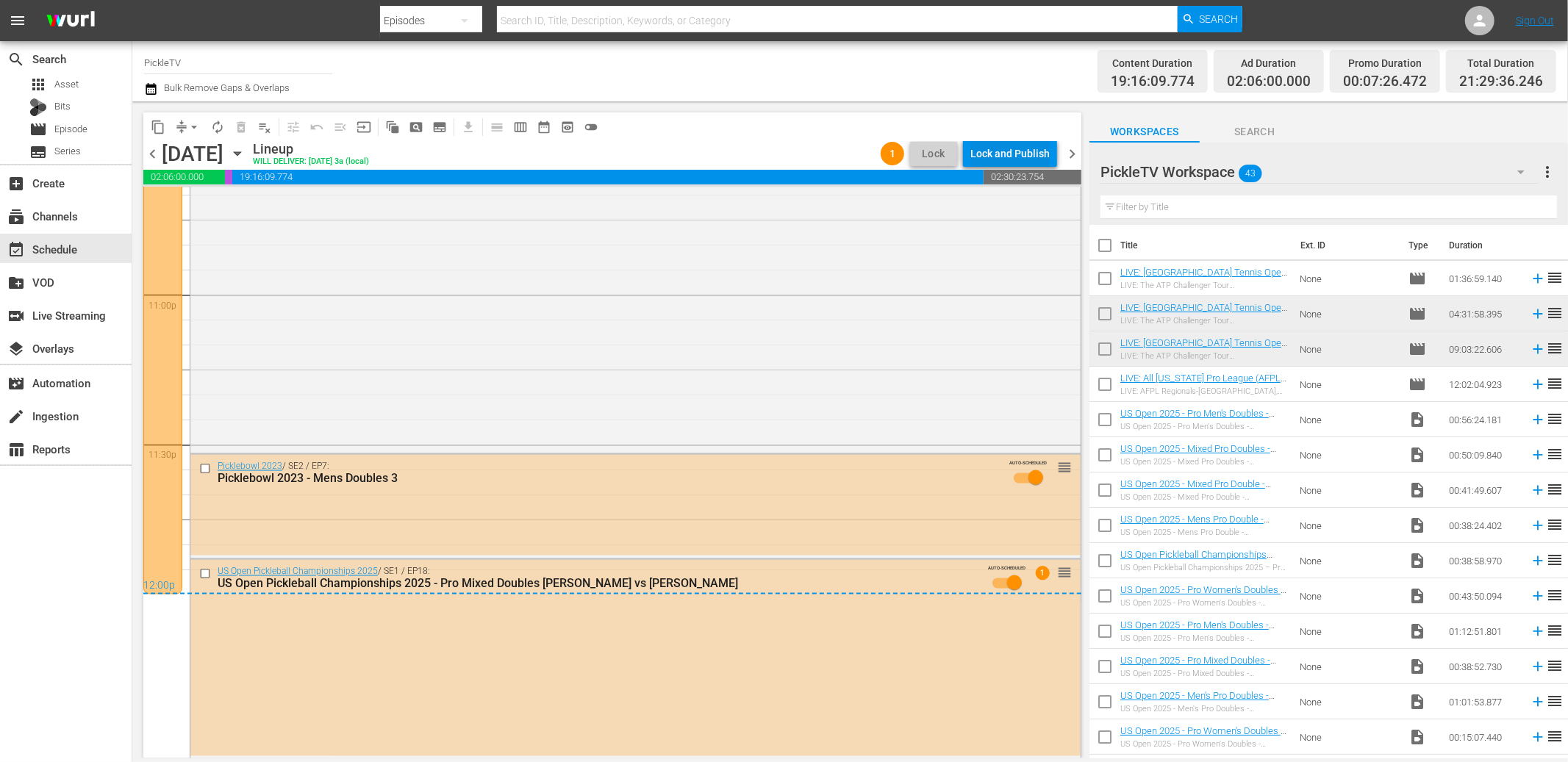
click at [1007, 151] on div "Lock and Publish" at bounding box center [1010, 153] width 80 height 26
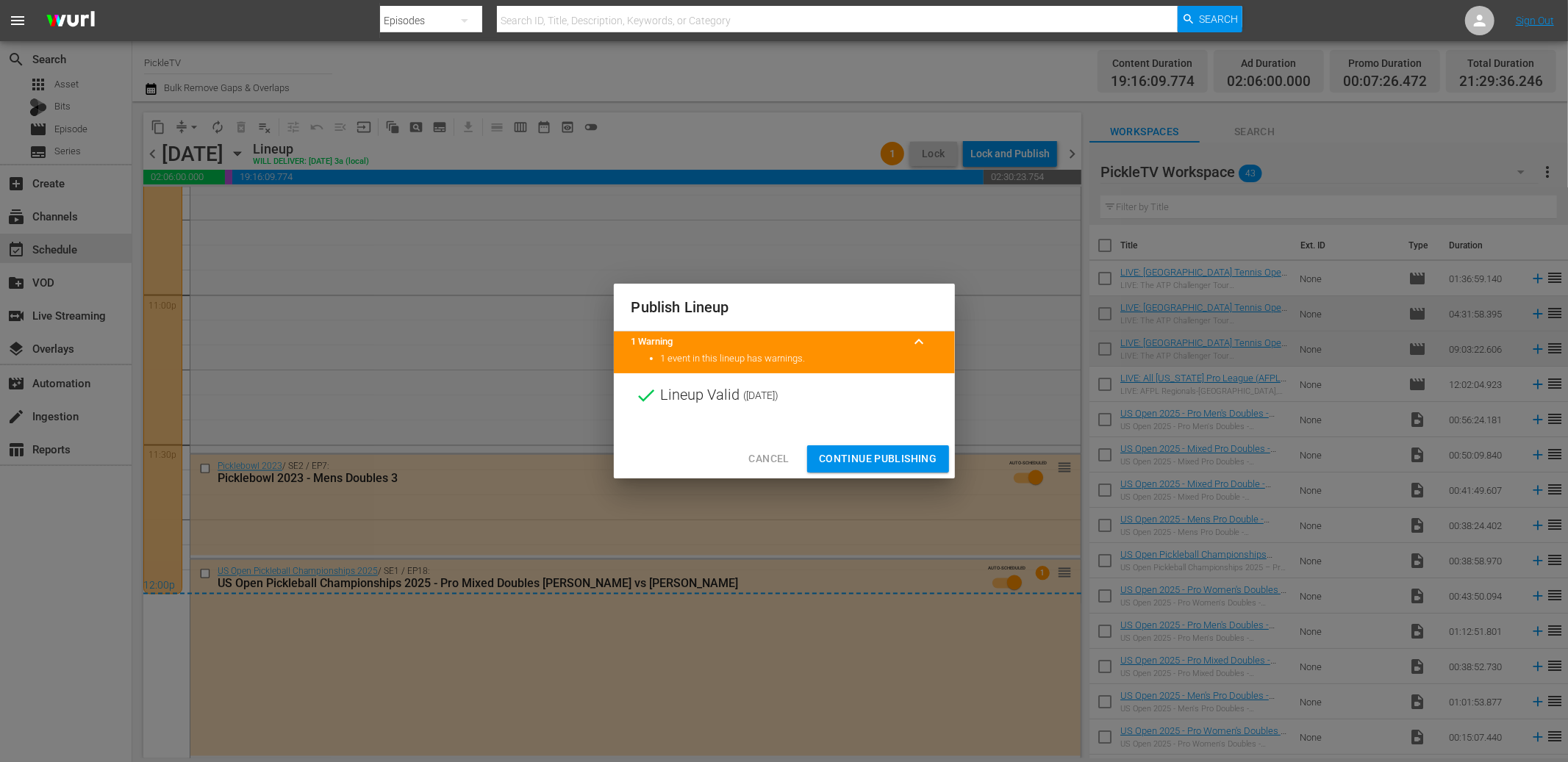
click at [921, 454] on span "Continue Publishing" at bounding box center [878, 458] width 118 height 18
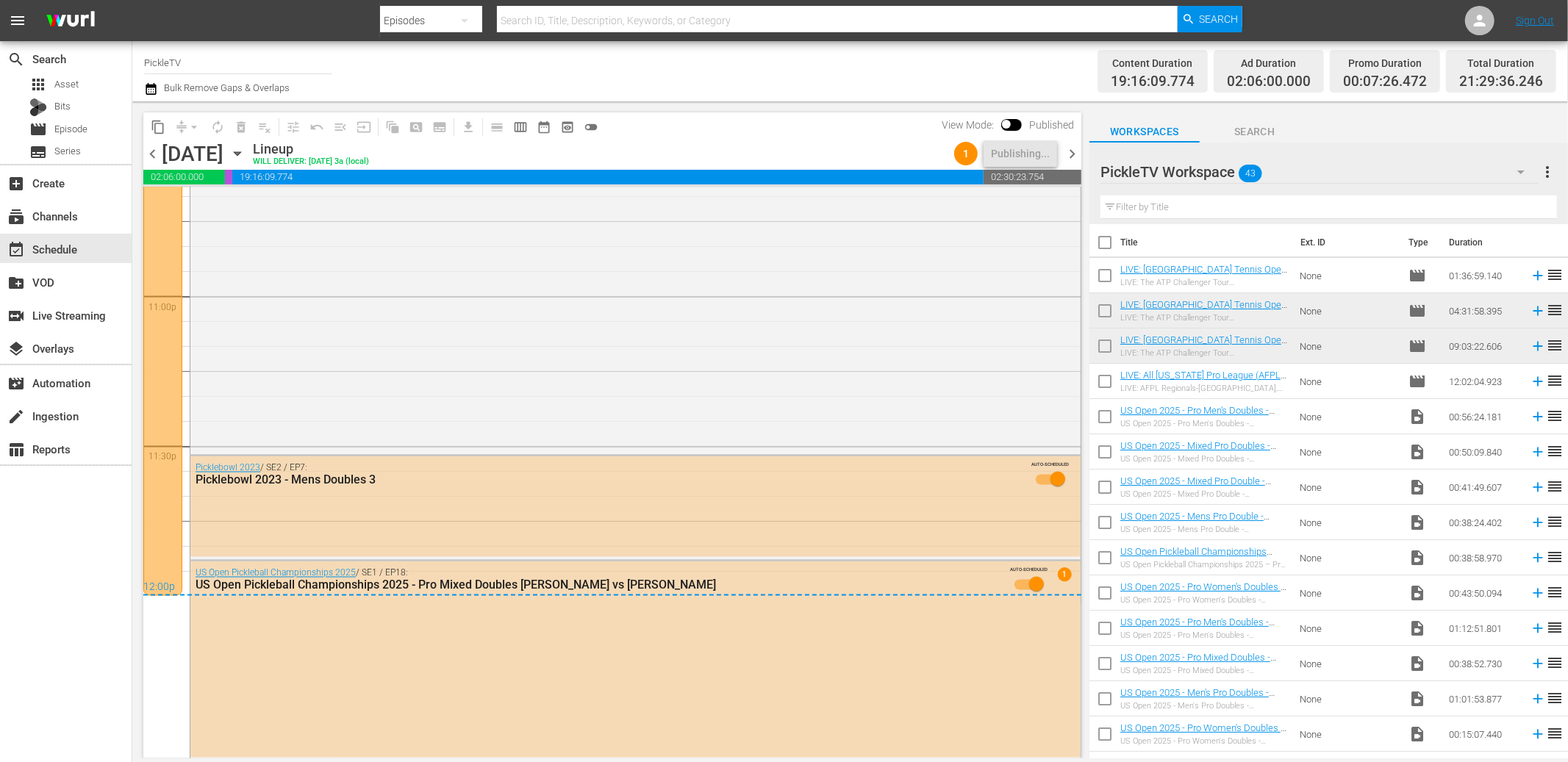
scroll to position [4, 0]
click at [1071, 147] on span "chevron_right" at bounding box center [1072, 153] width 18 height 18
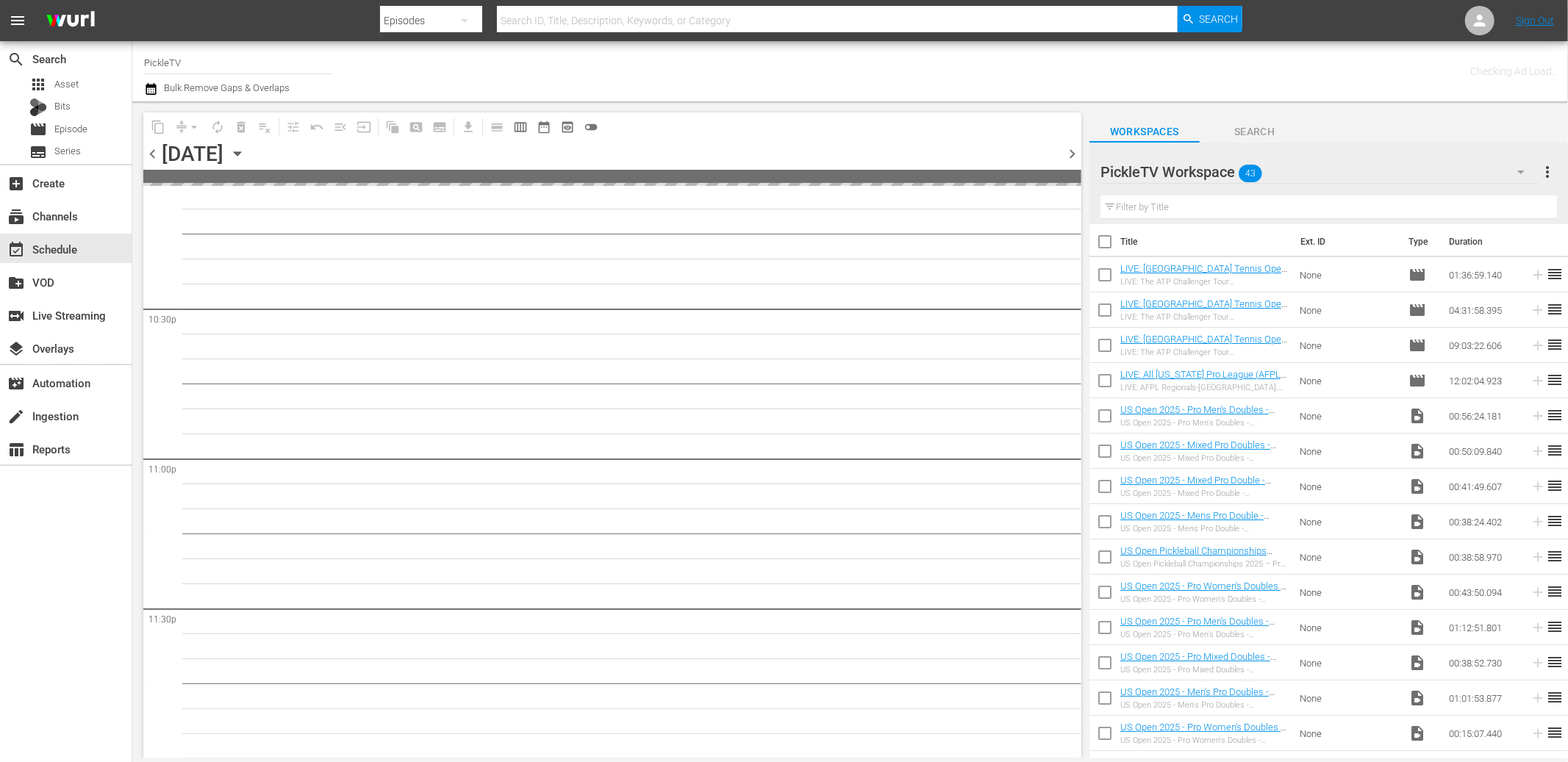
scroll to position [6623, 0]
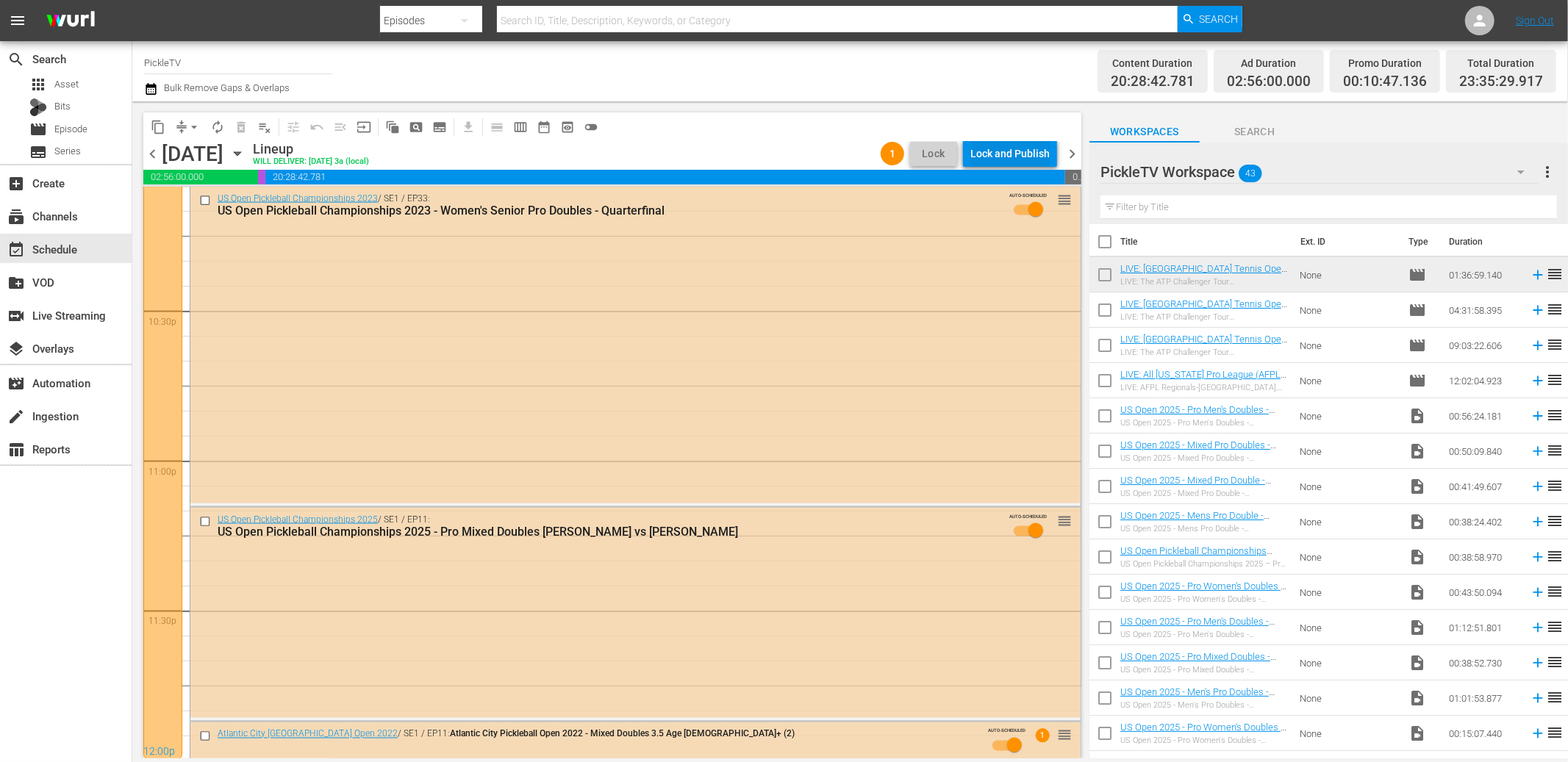
click at [1029, 152] on div "Lock and Publish" at bounding box center [1010, 153] width 80 height 26
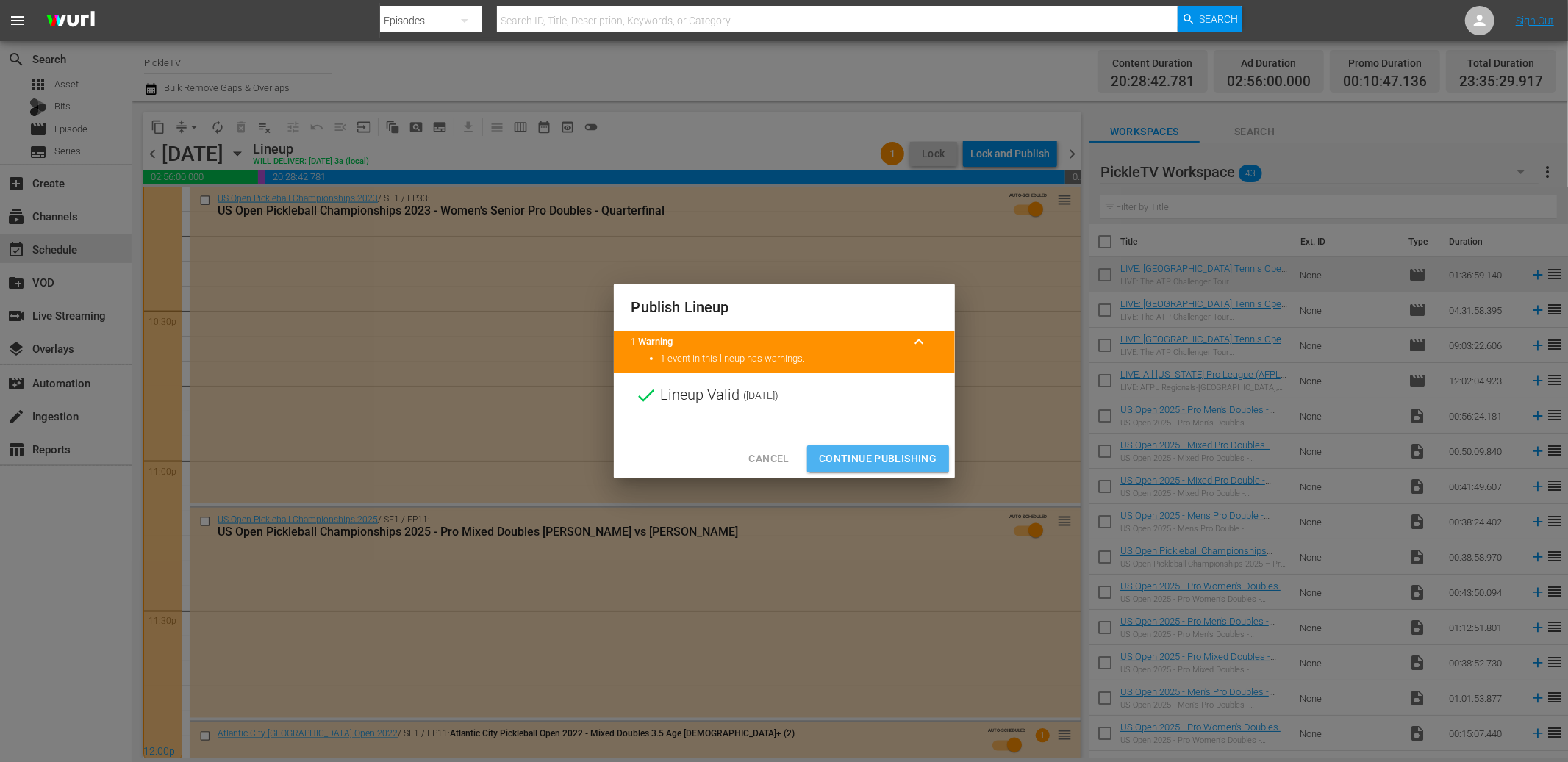
click at [902, 454] on span "Continue Publishing" at bounding box center [878, 458] width 118 height 18
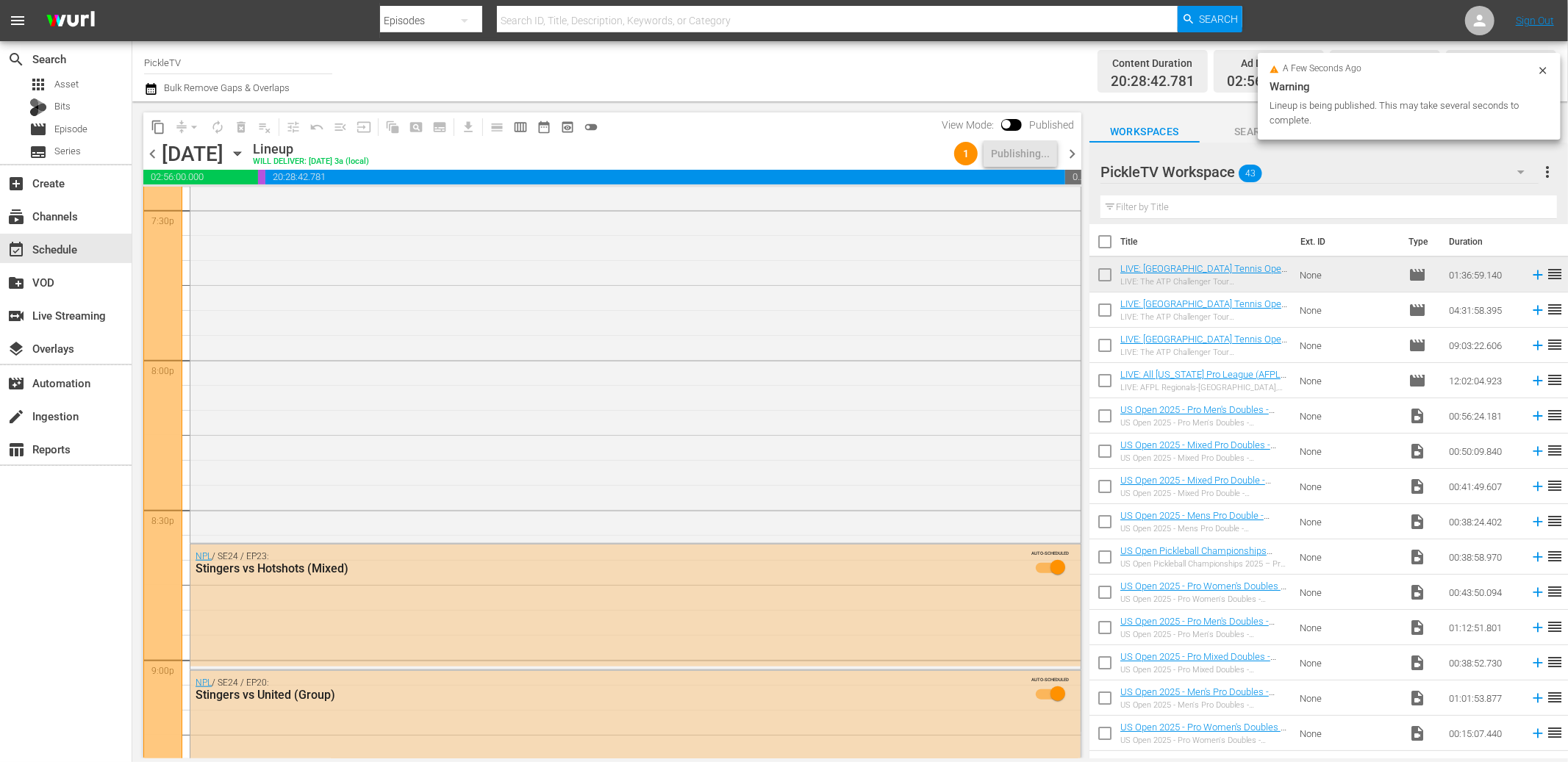
scroll to position [5808, 0]
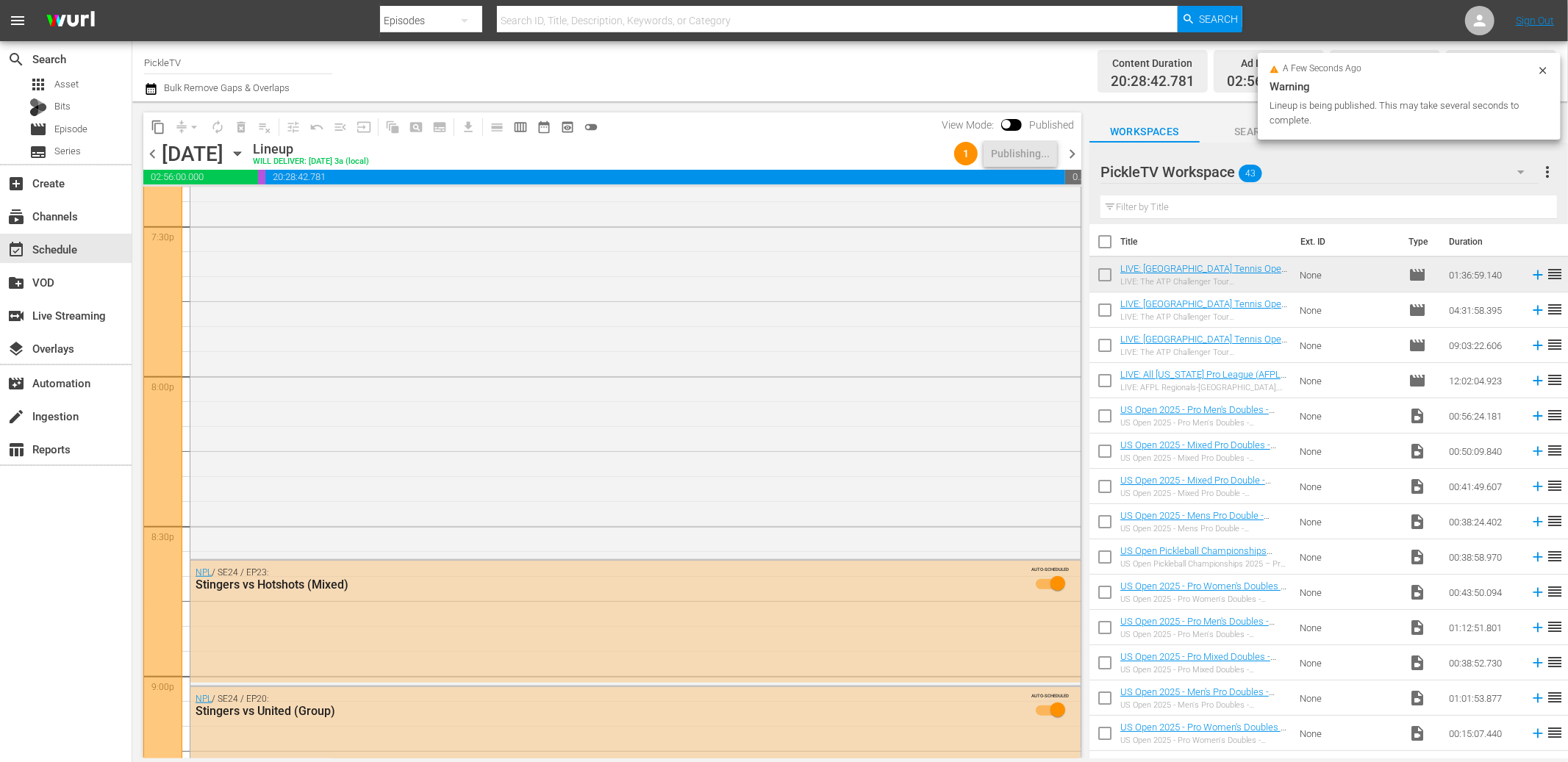
click at [1076, 153] on span "chevron_right" at bounding box center [1072, 153] width 18 height 18
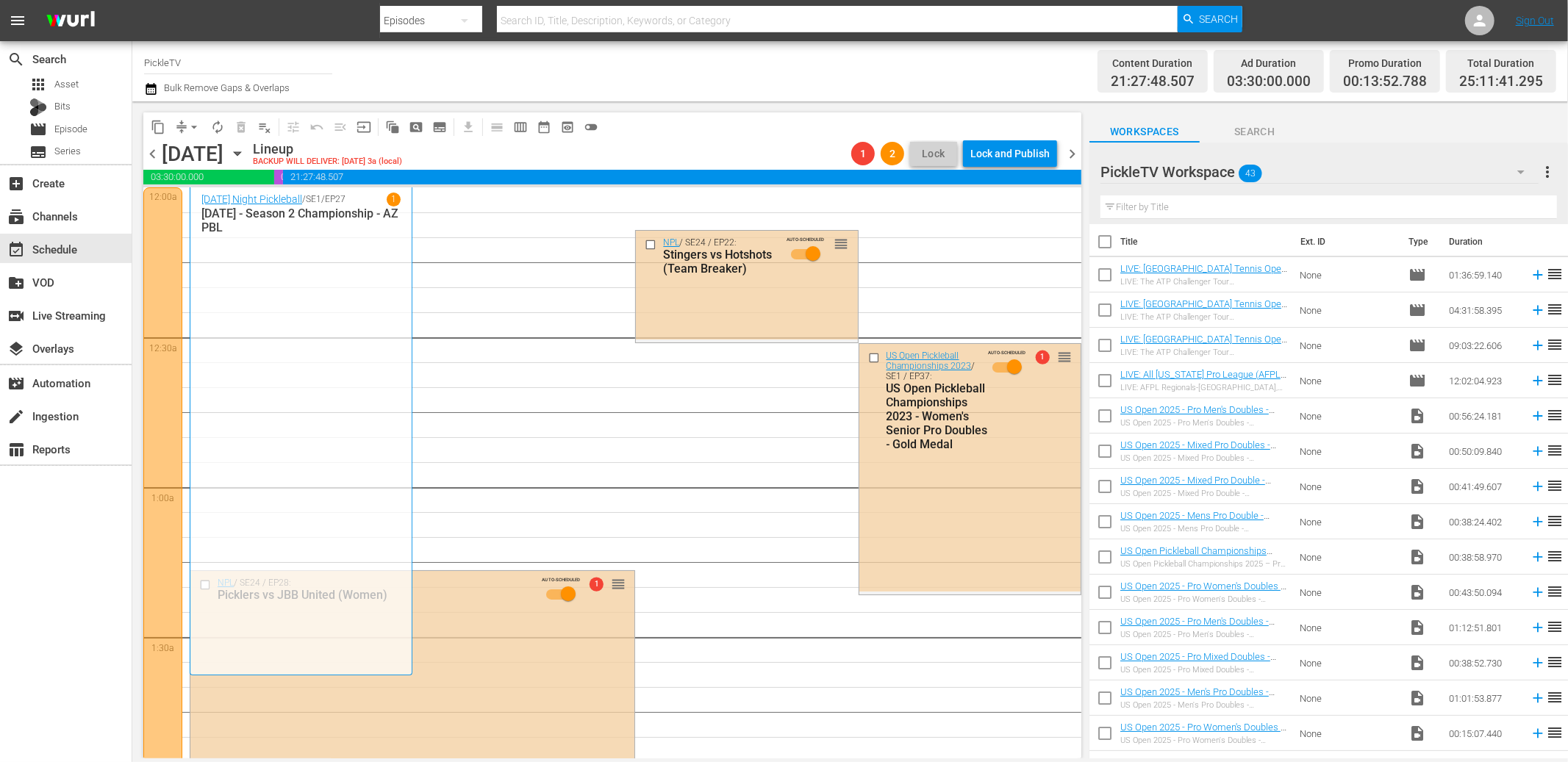
click at [151, 86] on icon "button" at bounding box center [150, 88] width 10 height 12
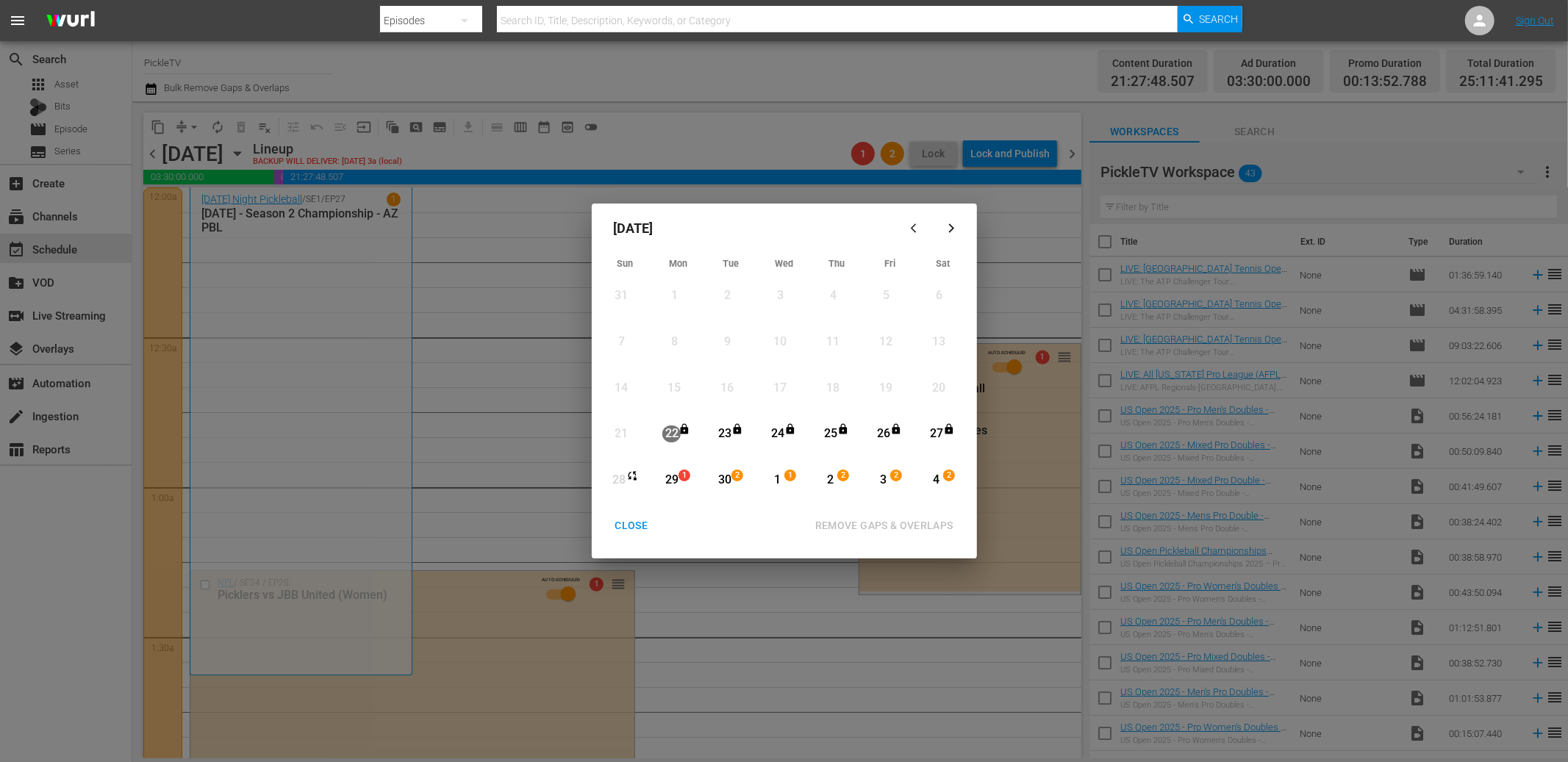
click at [667, 476] on div "29" at bounding box center [672, 480] width 18 height 17
click at [934, 478] on div "4" at bounding box center [936, 480] width 18 height 17
click at [937, 526] on div "REMOVE GAPS & OVERLAPS" at bounding box center [884, 525] width 161 height 18
click at [647, 524] on div "CLOSE" at bounding box center [631, 525] width 56 height 18
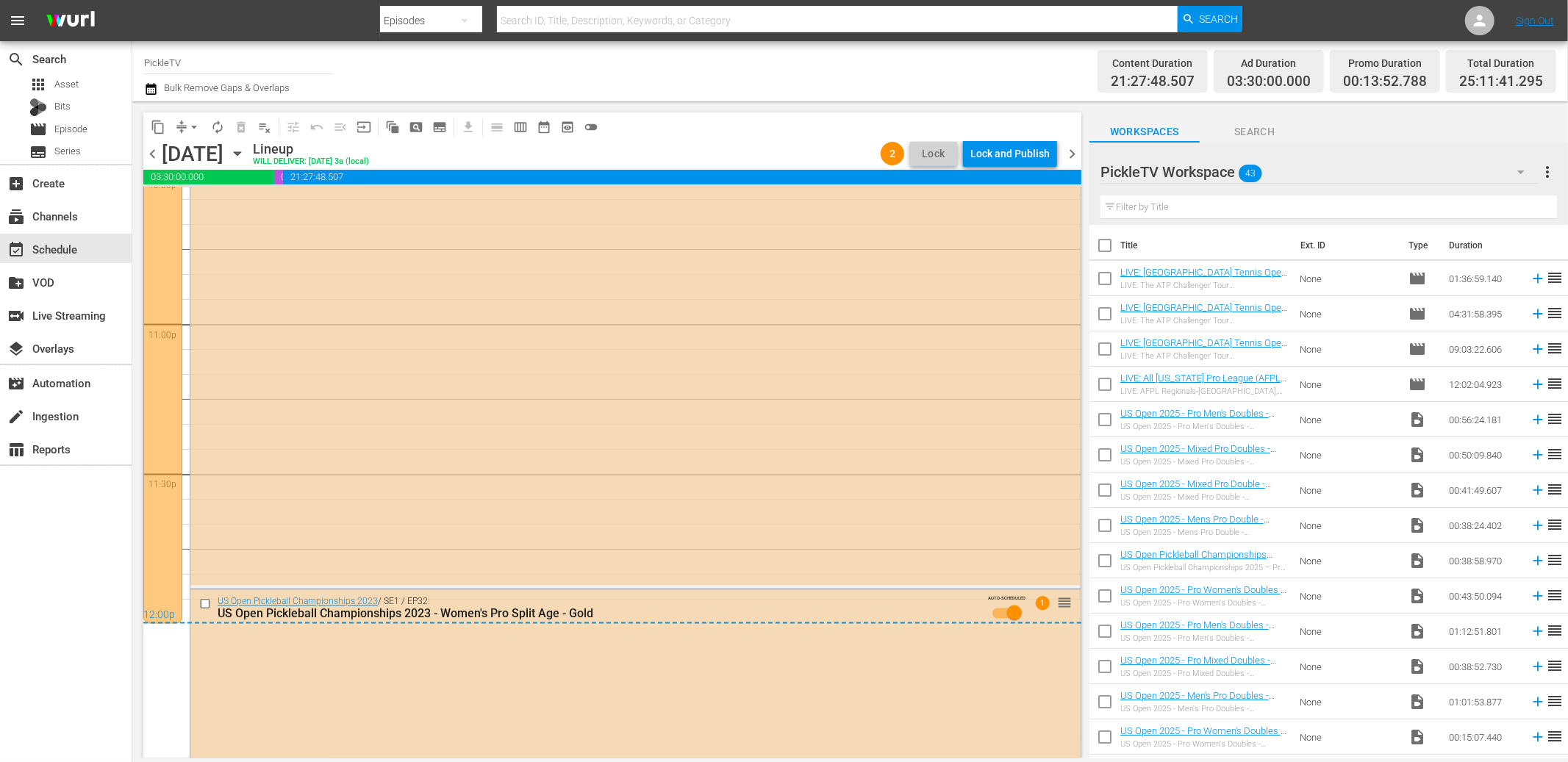
scroll to position [7026, 0]
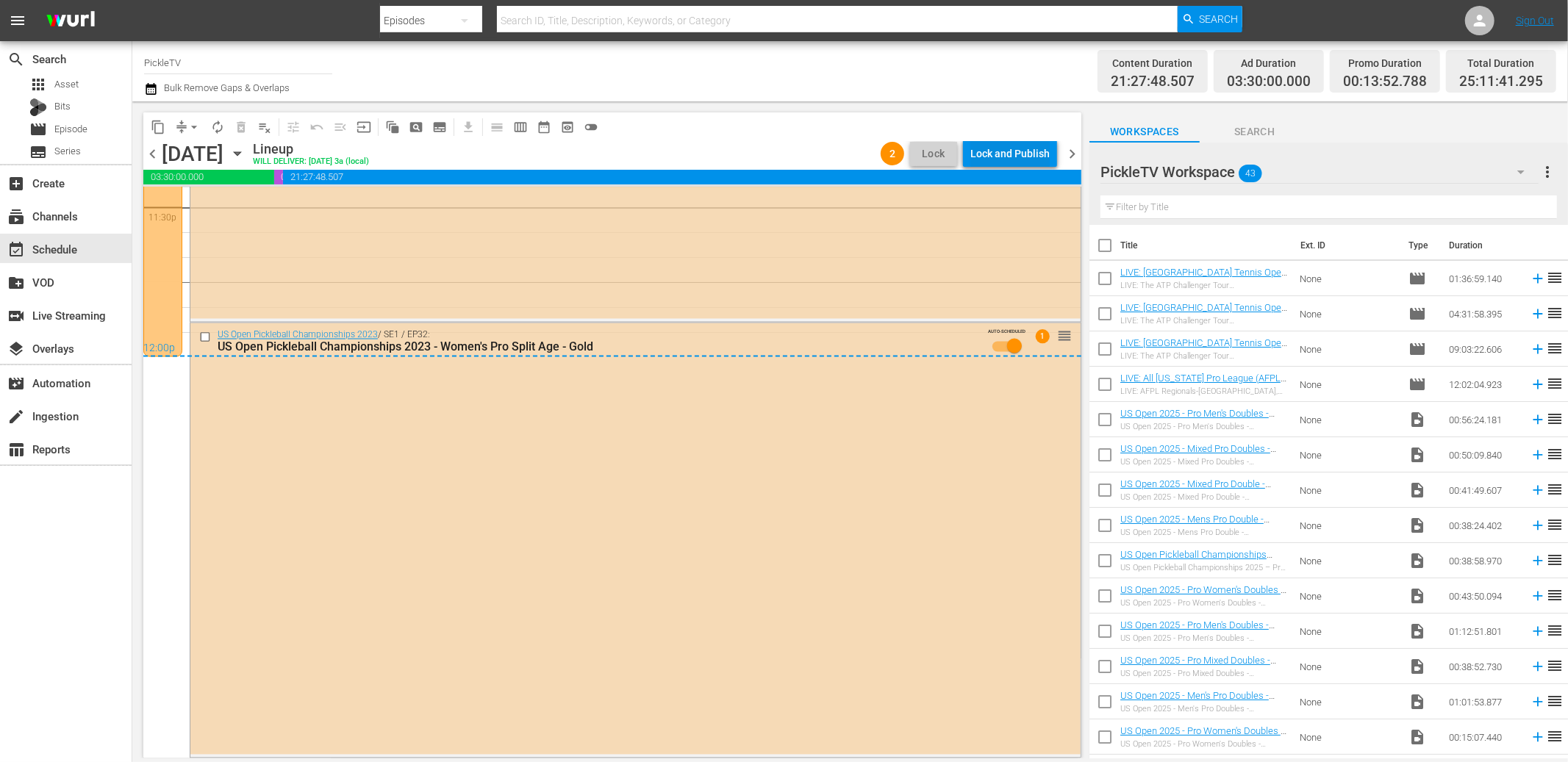
click at [1016, 152] on div "Lock and Publish" at bounding box center [1010, 153] width 80 height 26
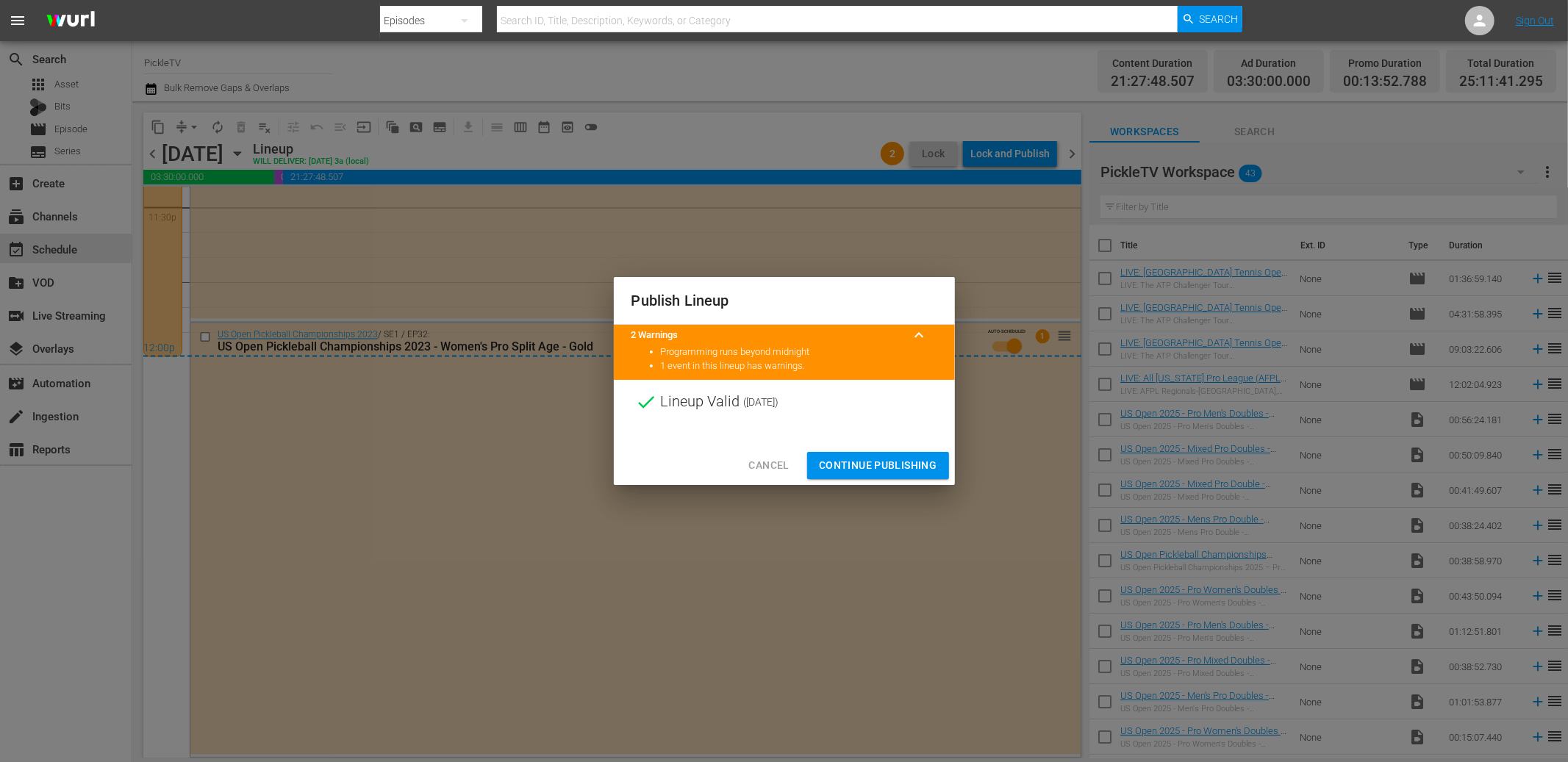
click at [872, 466] on span "Continue Publishing" at bounding box center [878, 465] width 118 height 18
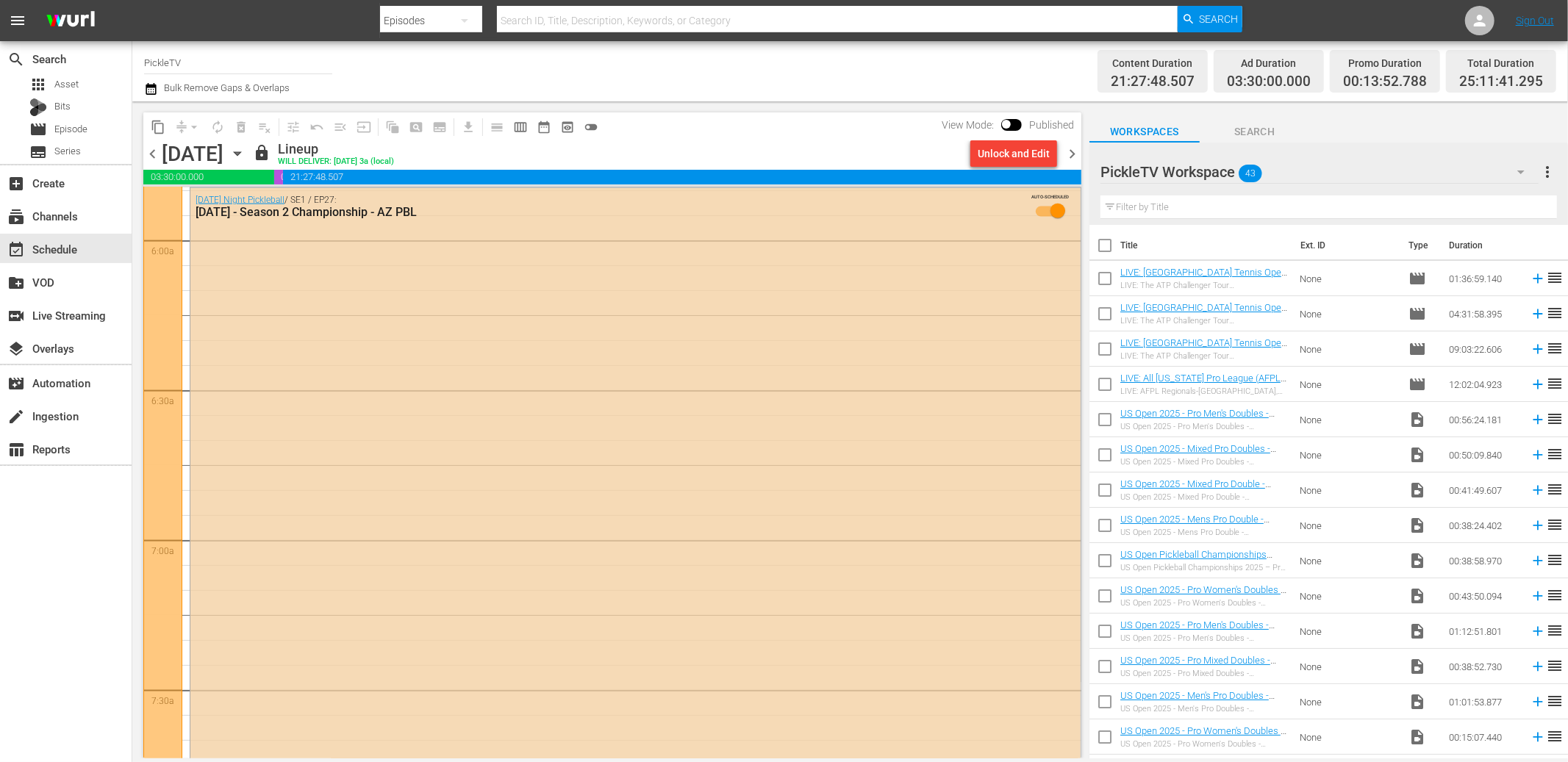
scroll to position [0, 0]
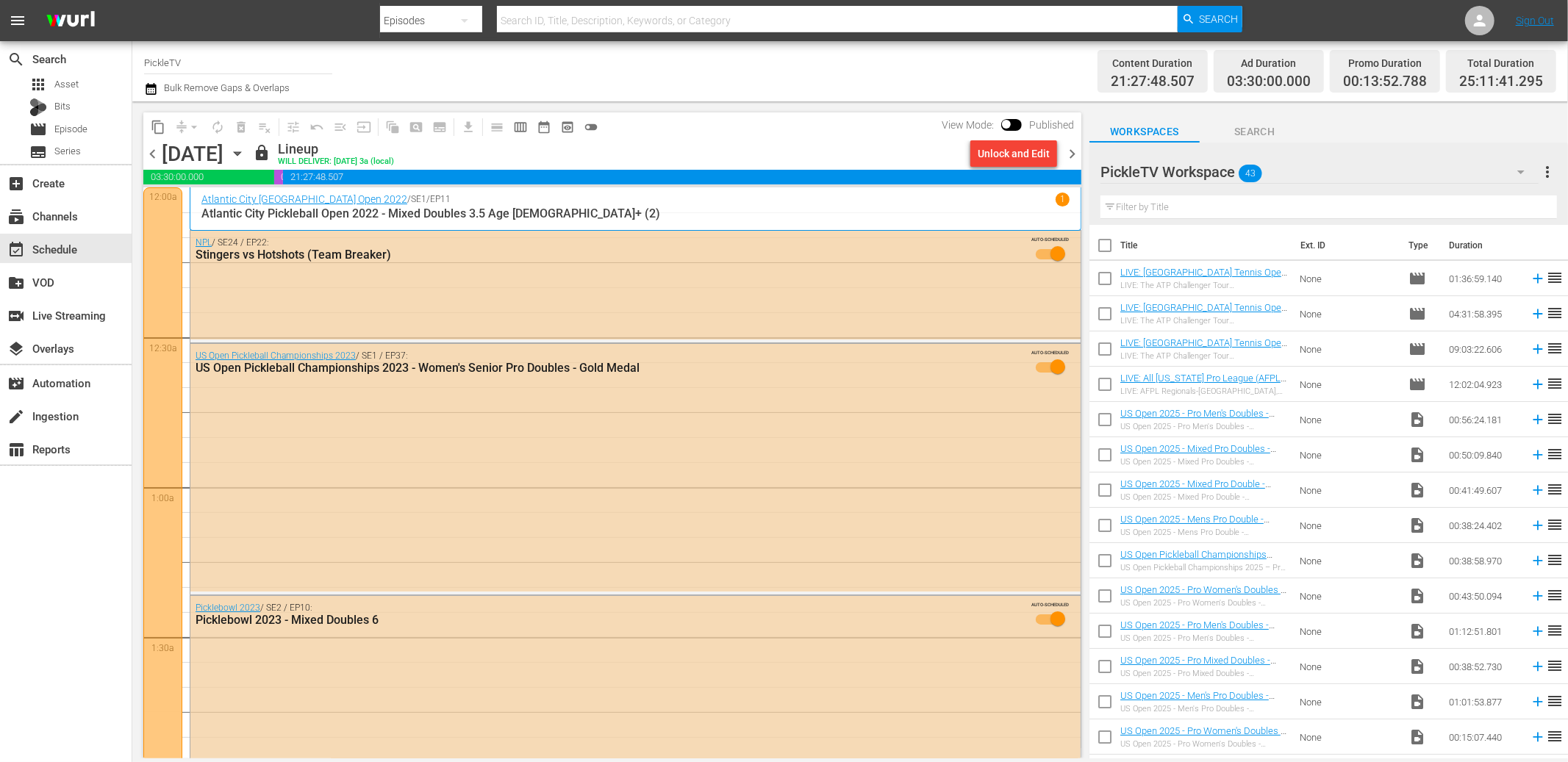
click at [1077, 151] on span "chevron_right" at bounding box center [1072, 153] width 18 height 18
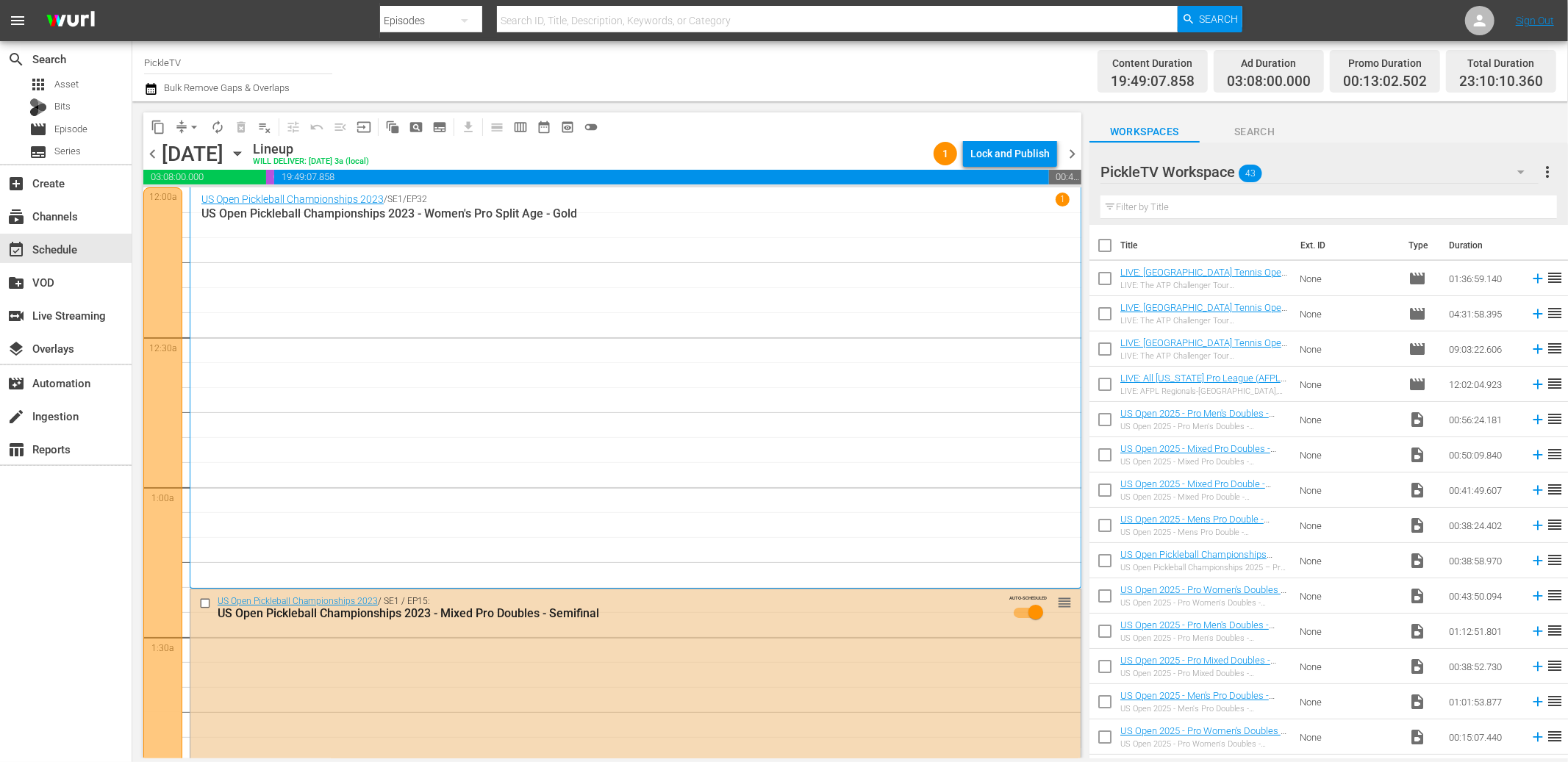
scroll to position [2, 0]
click at [75, 221] on div "subscriptions Channels" at bounding box center [41, 214] width 83 height 13
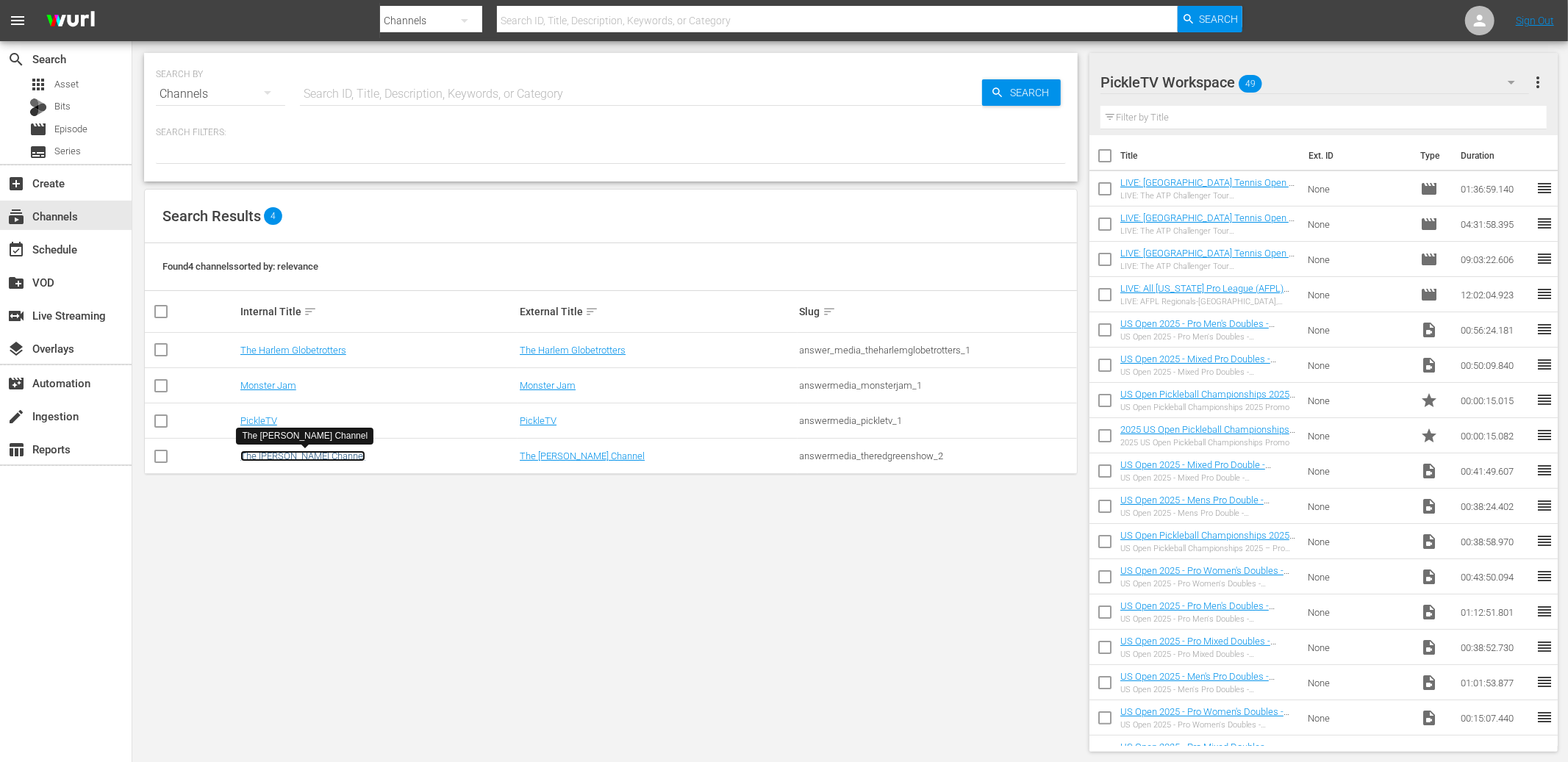
click at [275, 459] on link "The [PERSON_NAME] Channel" at bounding box center [303, 456] width 125 height 11
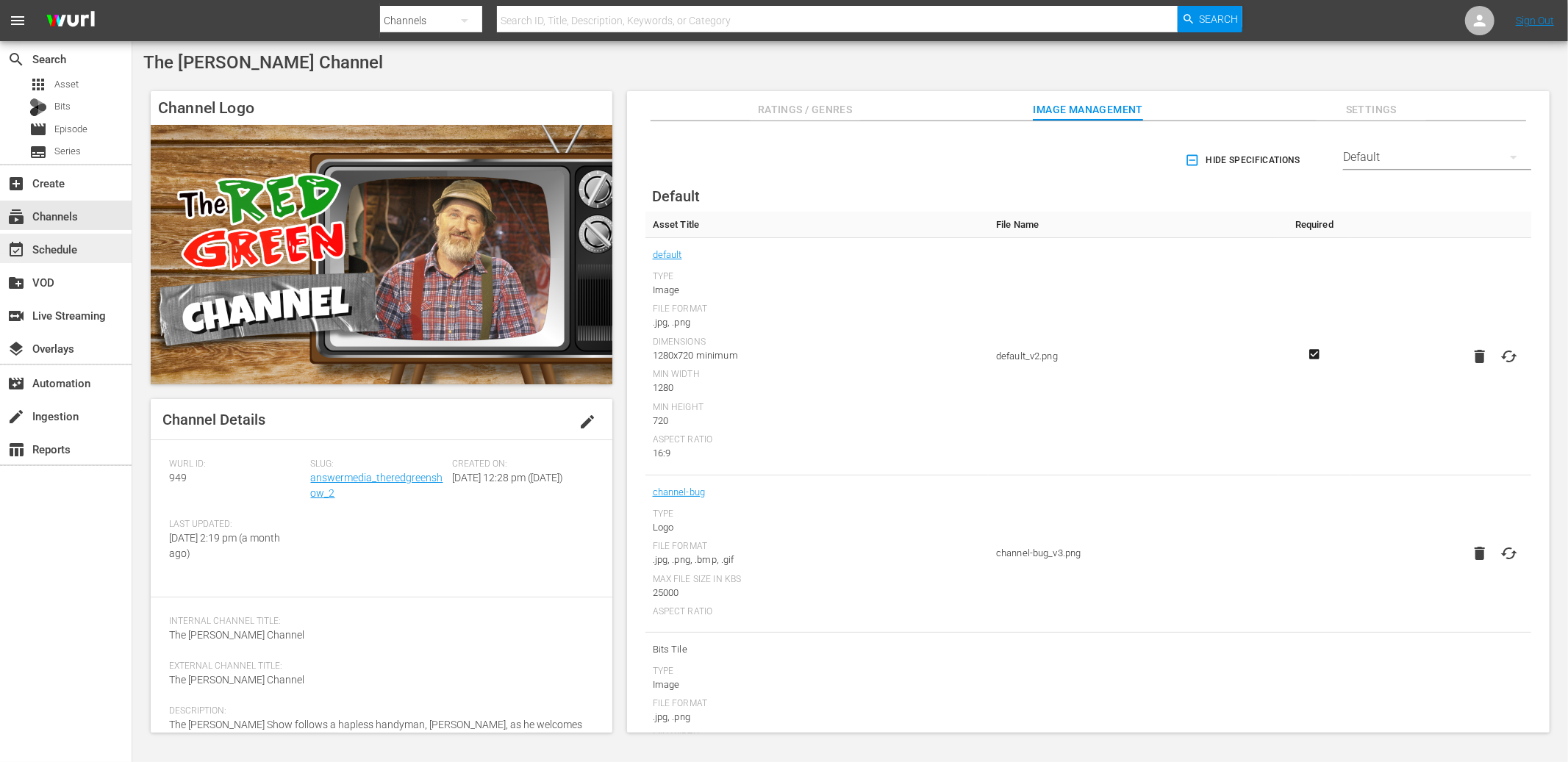
click at [70, 247] on div "event_available Schedule" at bounding box center [41, 247] width 83 height 13
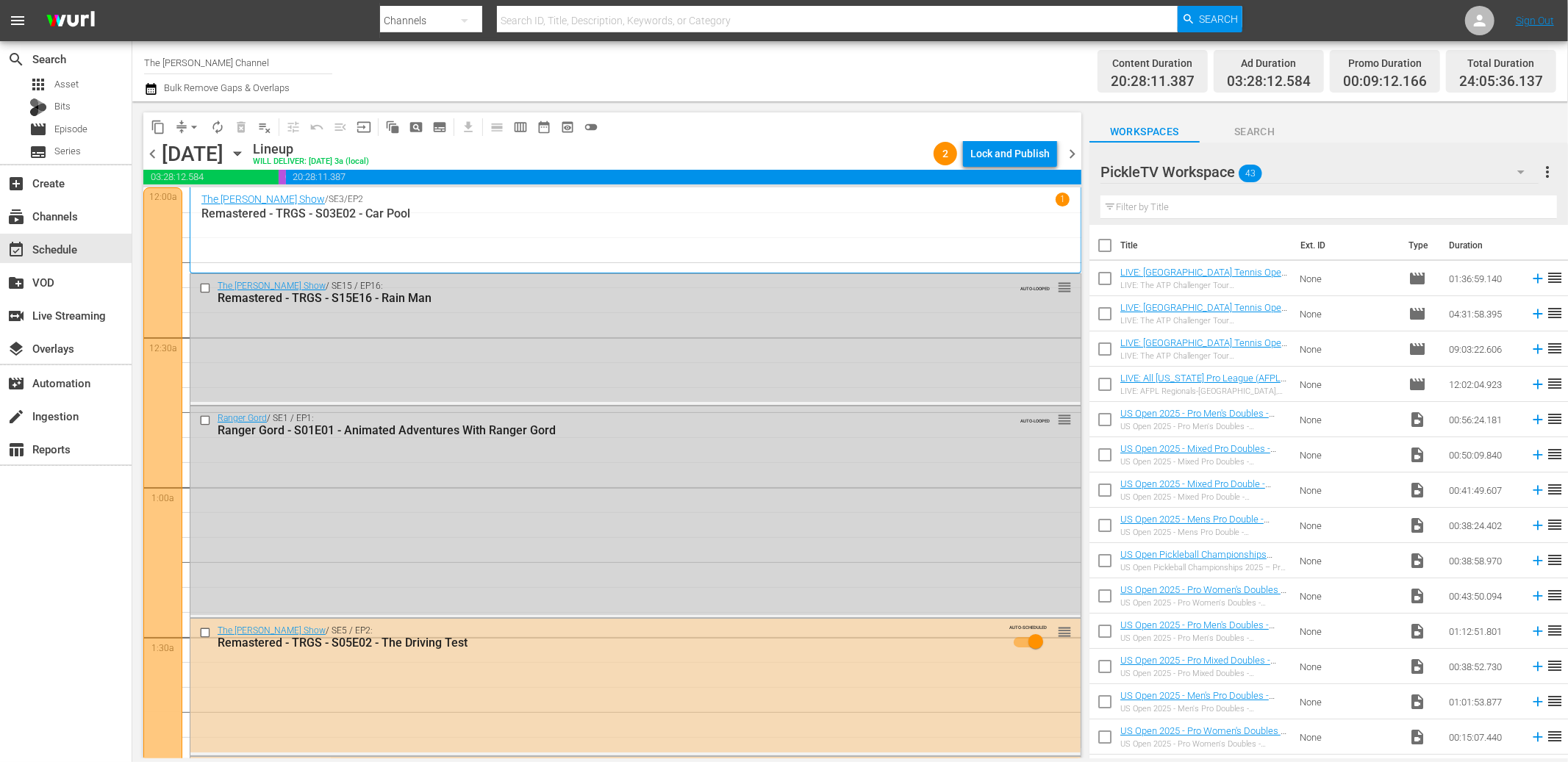
click at [153, 91] on icon "button" at bounding box center [150, 89] width 14 height 18
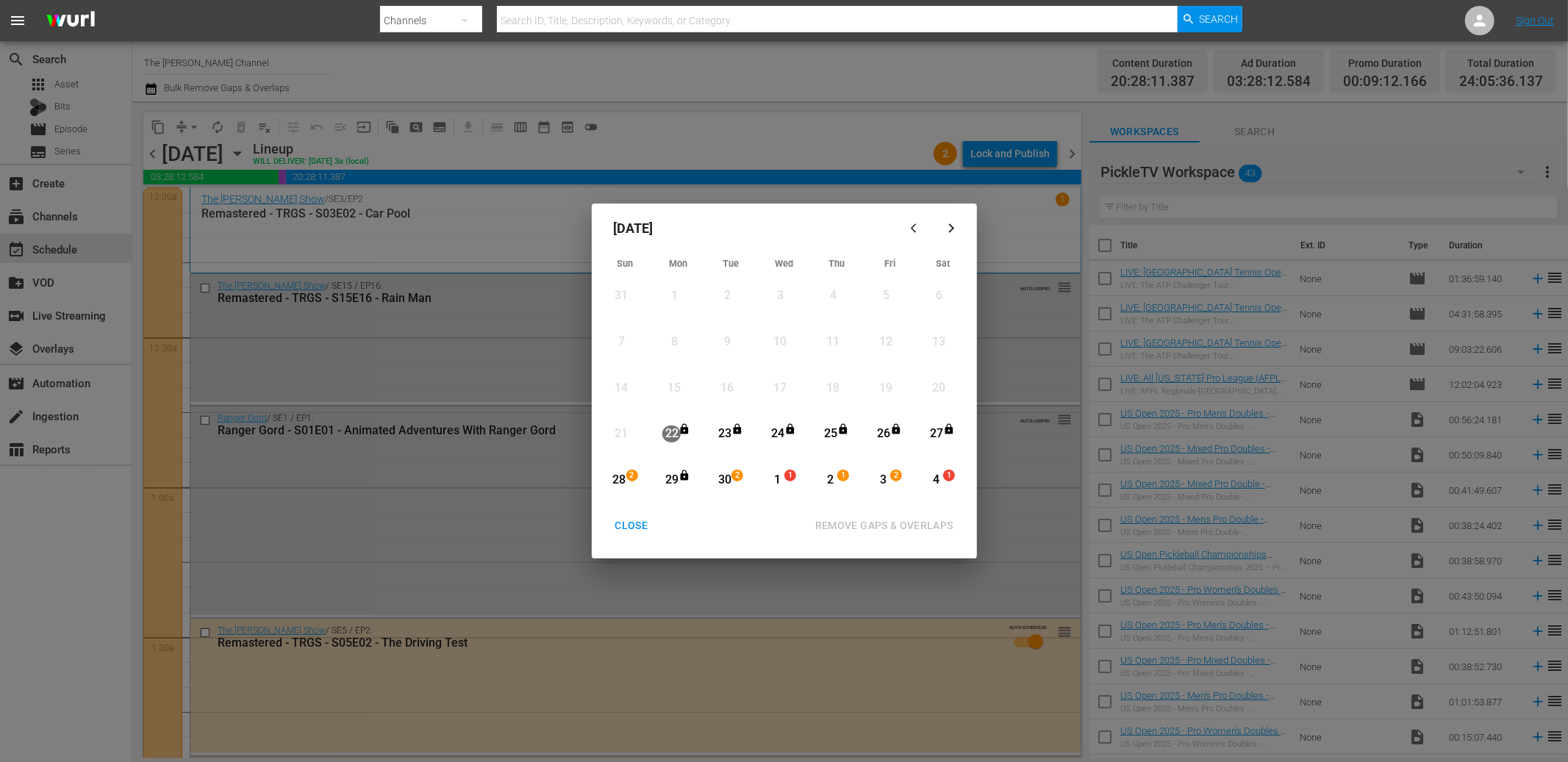
click at [613, 479] on div "28" at bounding box center [619, 480] width 18 height 17
click at [941, 475] on div "4" at bounding box center [936, 480] width 18 height 17
click at [926, 536] on button "REMOVE GAPS & OVERLAPS" at bounding box center [884, 526] width 174 height 27
click at [941, 232] on button "button" at bounding box center [952, 229] width 35 height 35
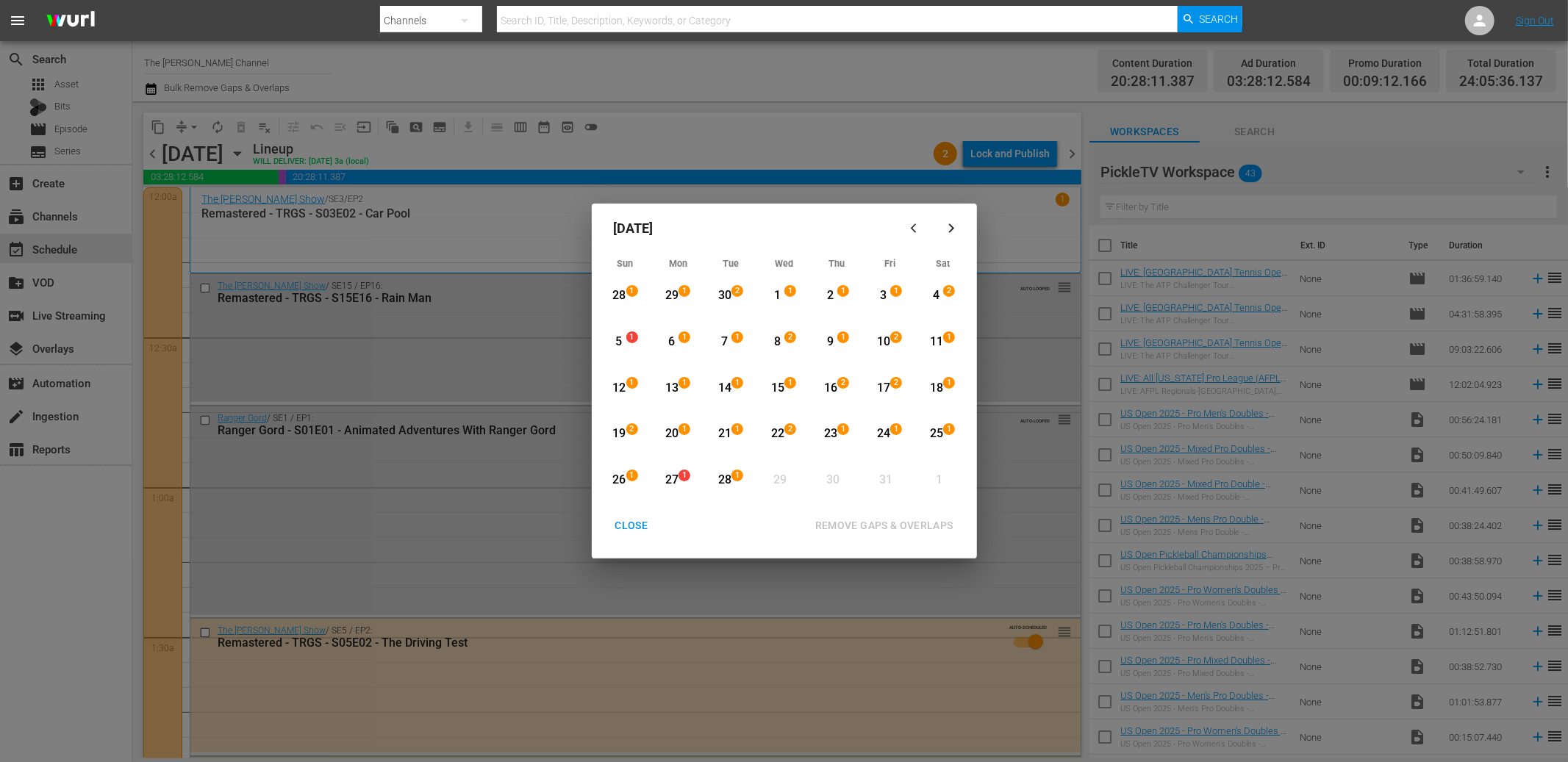
click at [620, 294] on div "28" at bounding box center [619, 295] width 18 height 17
click at [624, 385] on div "12" at bounding box center [619, 388] width 18 height 17
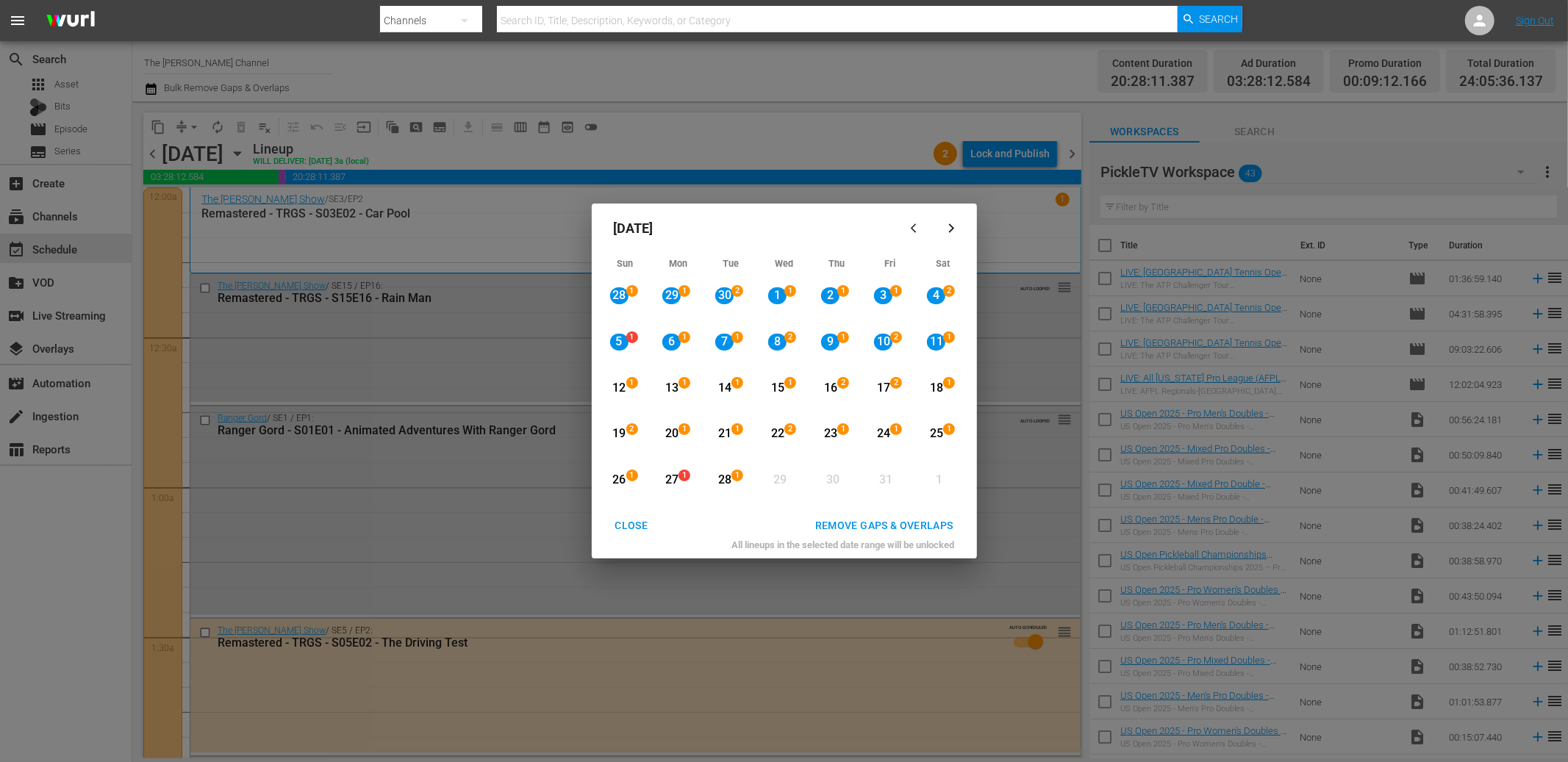
click at [878, 528] on div "REMOVE GAPS & OVERLAPS" at bounding box center [884, 525] width 161 height 18
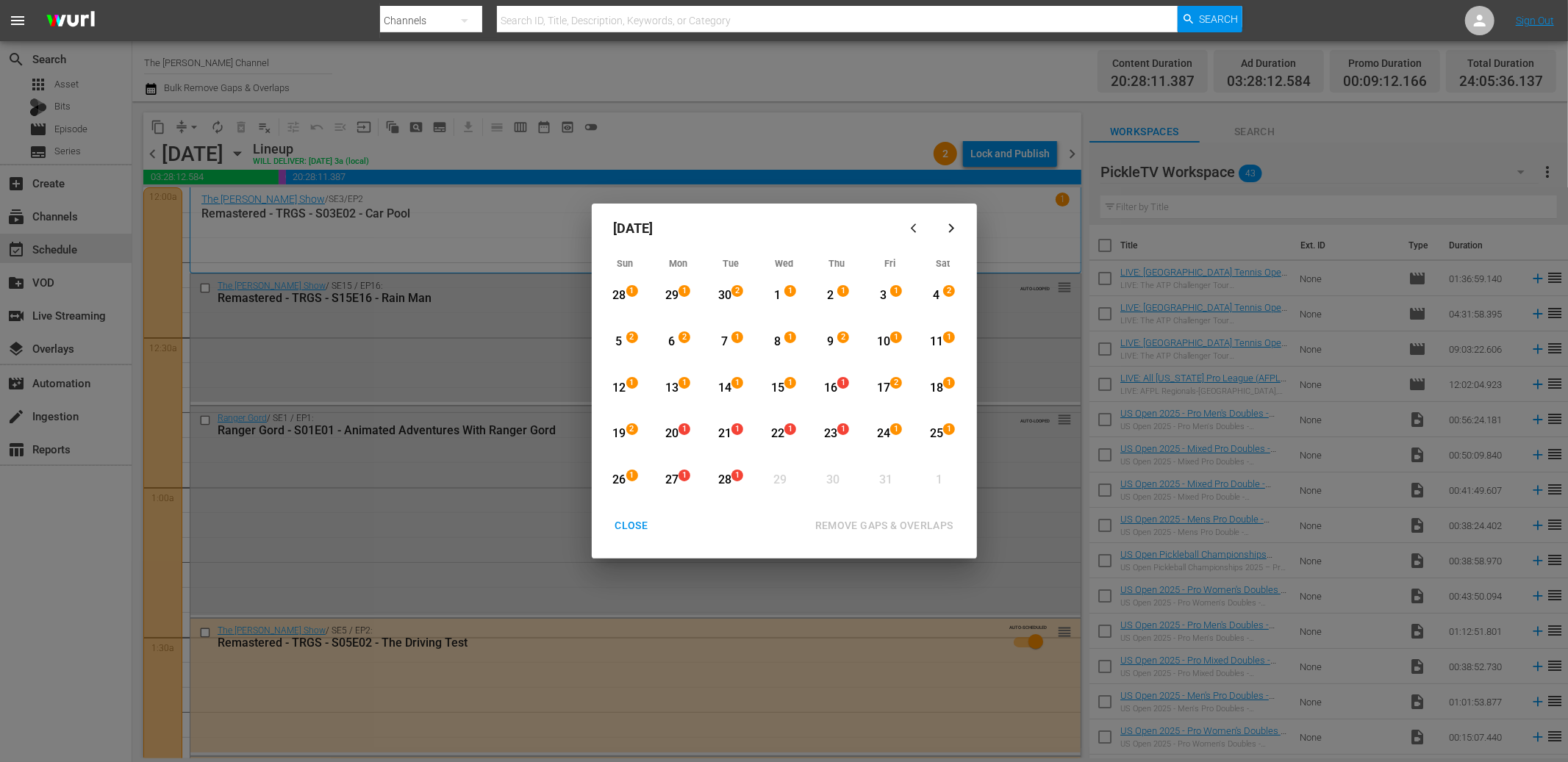
click at [940, 340] on div "11" at bounding box center [936, 341] width 18 height 17
click at [935, 430] on div "25" at bounding box center [936, 434] width 18 height 17
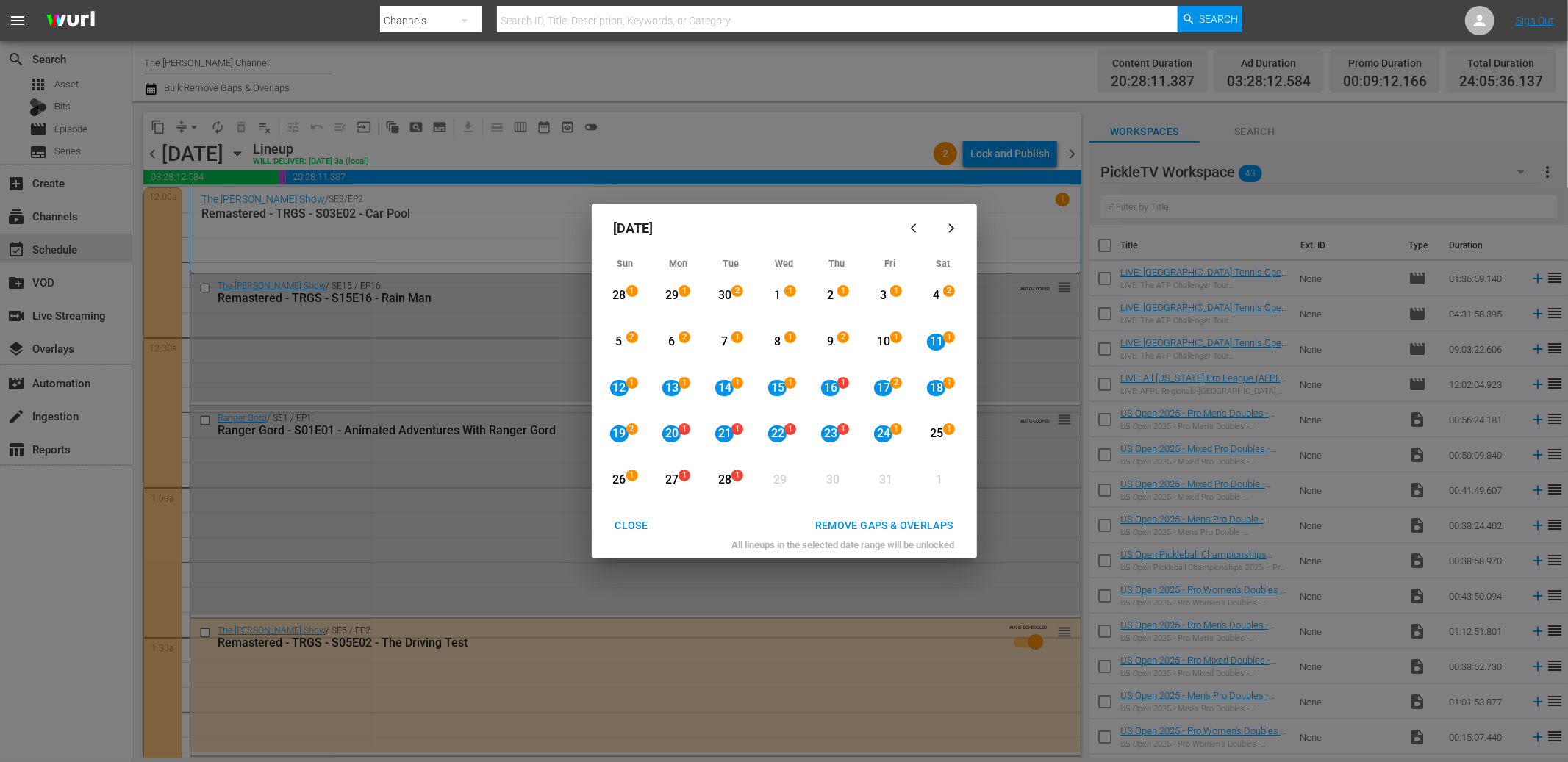
click at [926, 516] on button "REMOVE GAPS & OVERLAPS" at bounding box center [884, 526] width 174 height 27
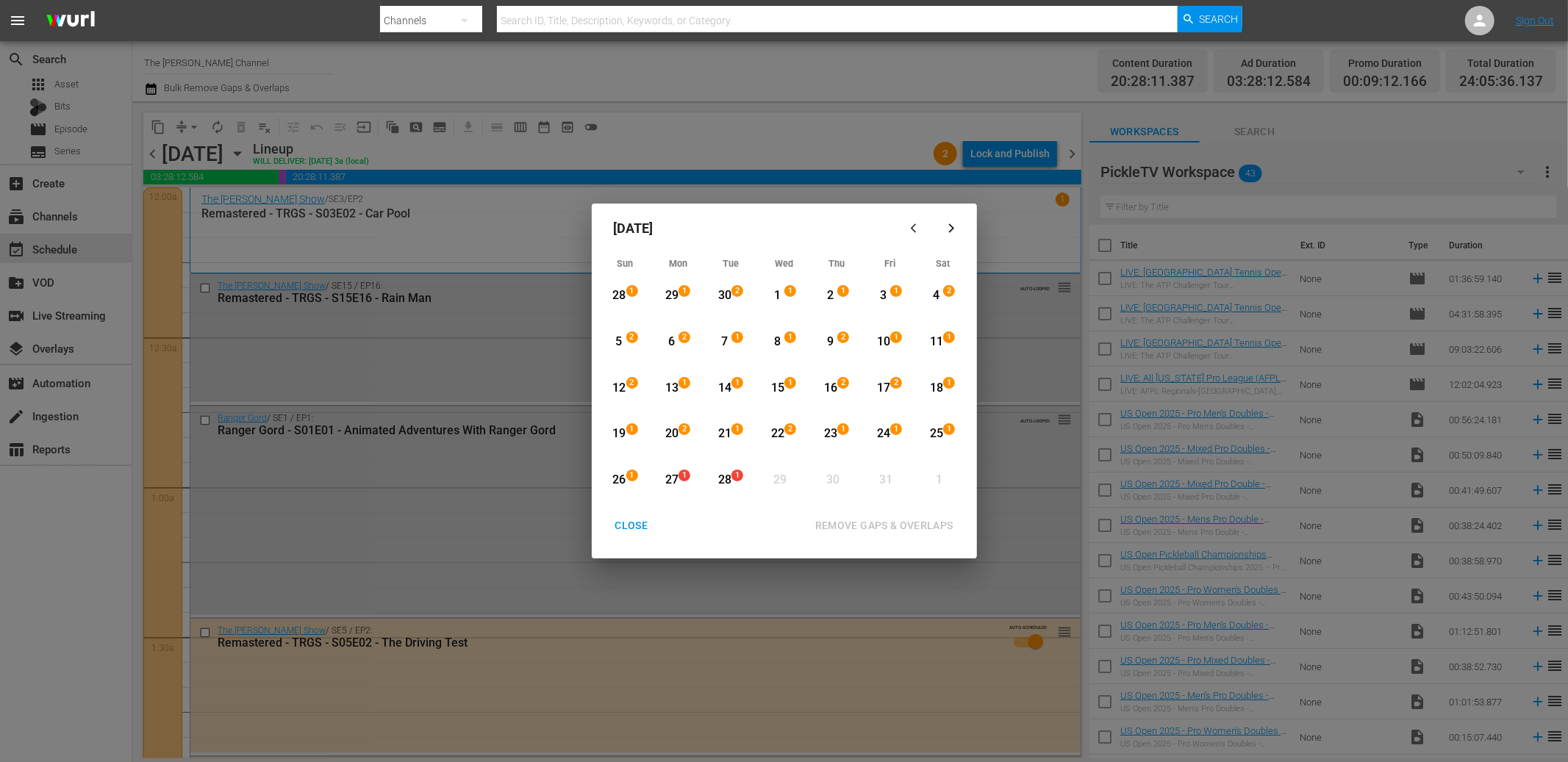
click at [626, 429] on div "19" at bounding box center [619, 434] width 18 height 17
click at [725, 481] on div "28" at bounding box center [724, 480] width 18 height 17
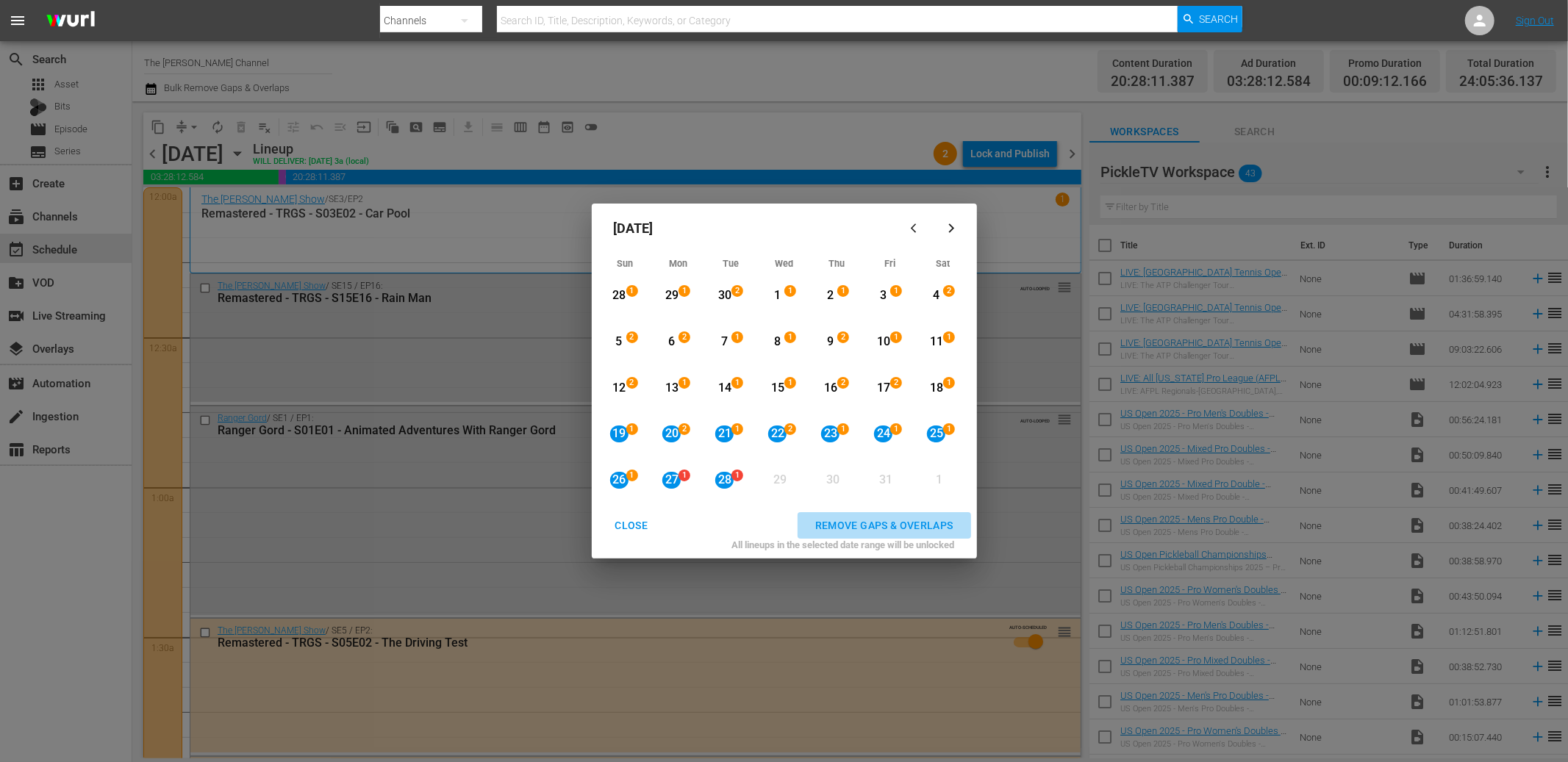
click at [865, 518] on div "REMOVE GAPS & OVERLAPS" at bounding box center [884, 525] width 161 height 18
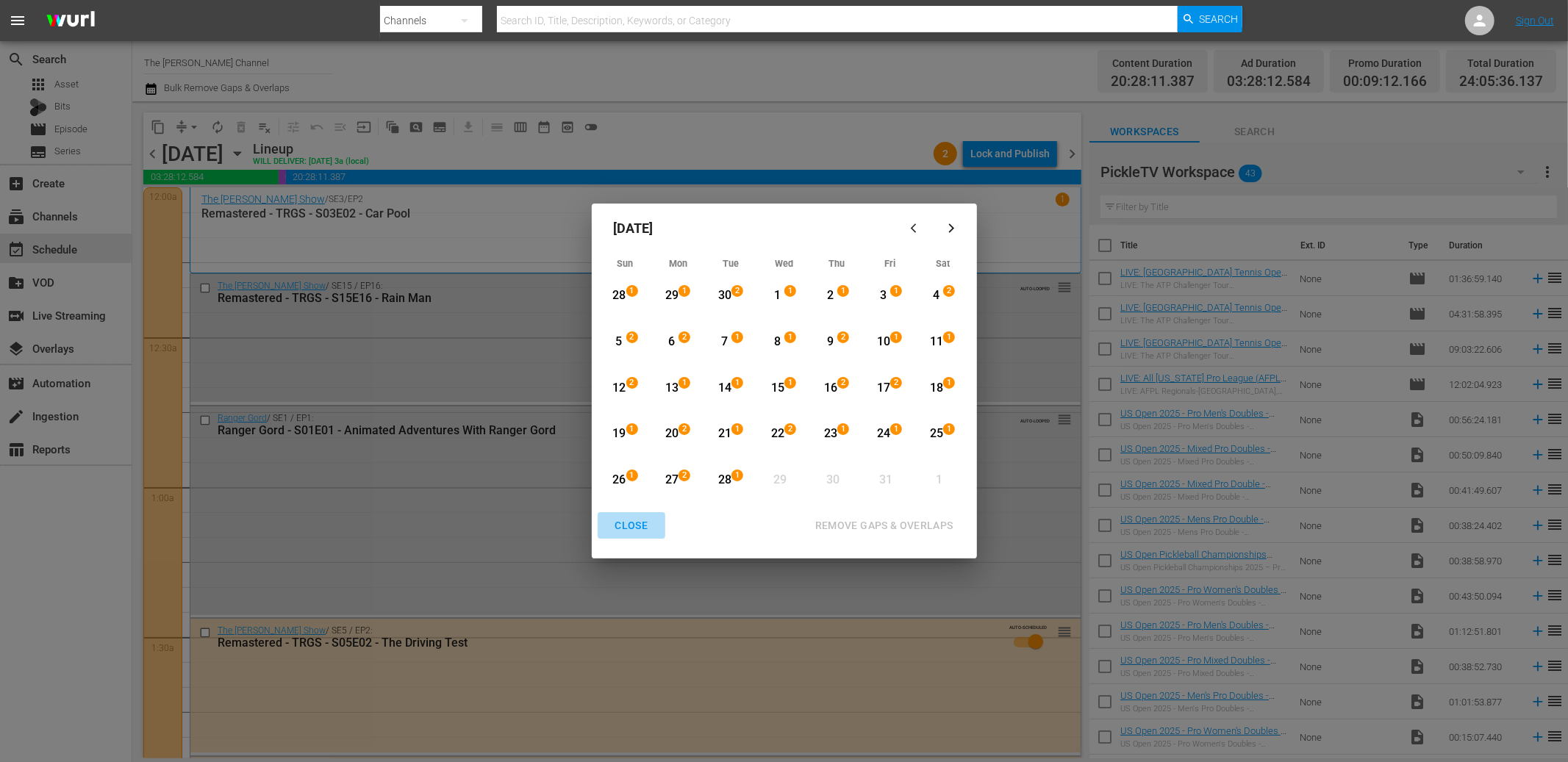
click at [624, 523] on div "CLOSE" at bounding box center [631, 525] width 56 height 18
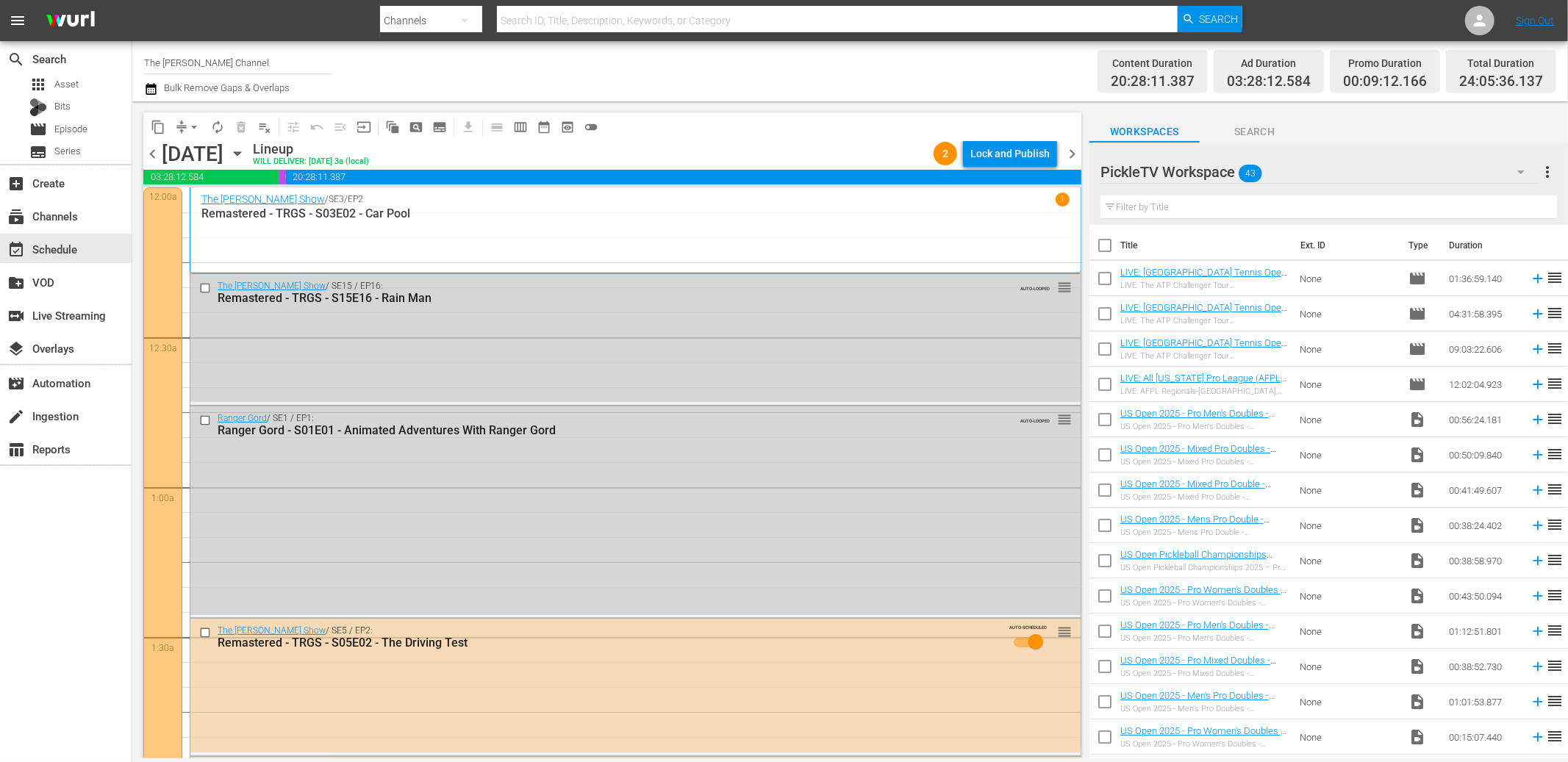
click at [675, 86] on div "Channel Title The Red Green Channel Bulk Remove Gaps & Overlaps" at bounding box center [529, 71] width 770 height 53
click at [146, 88] on icon "button" at bounding box center [150, 88] width 10 height 12
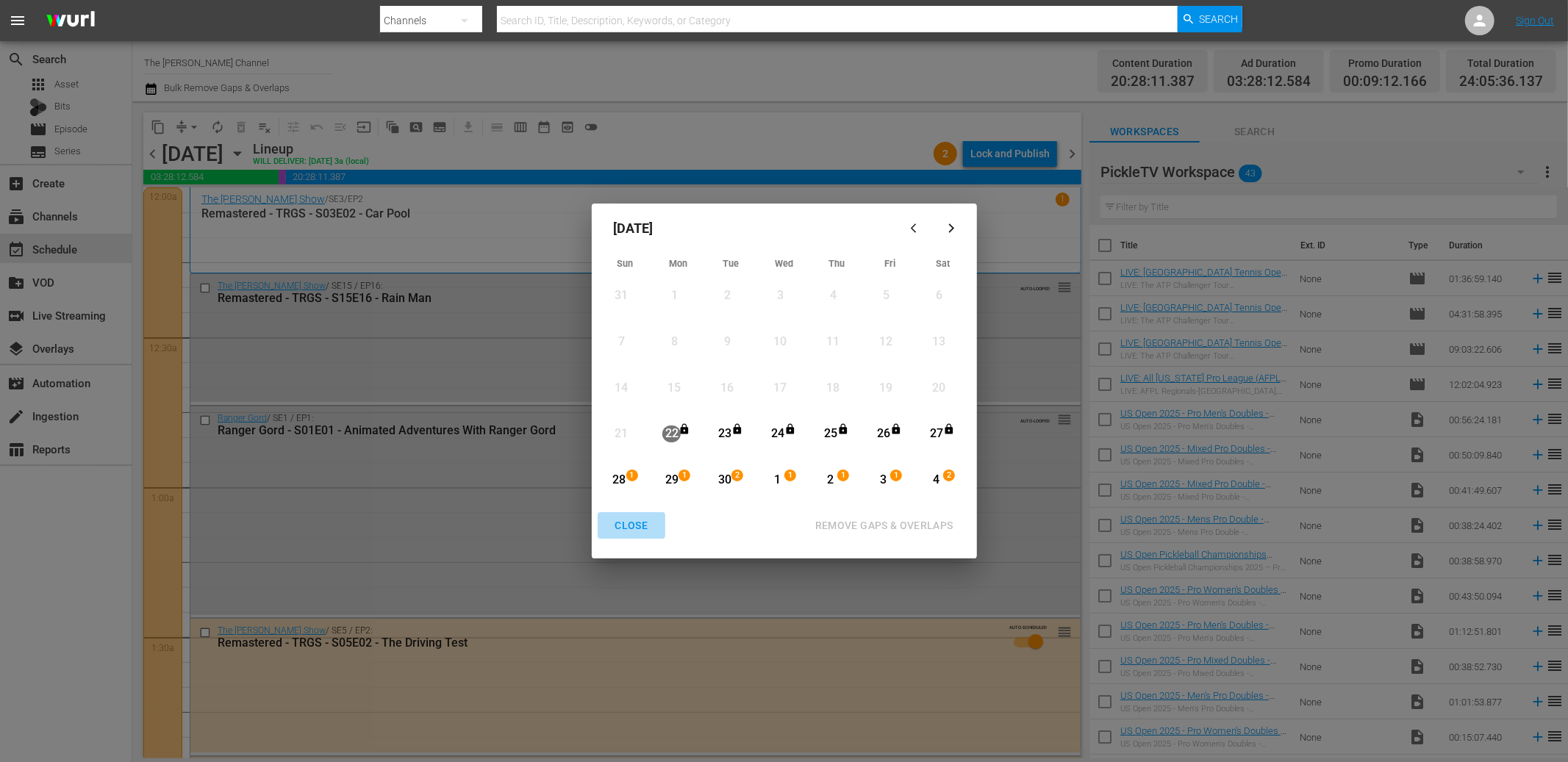
click at [638, 522] on div "CLOSE" at bounding box center [631, 525] width 56 height 18
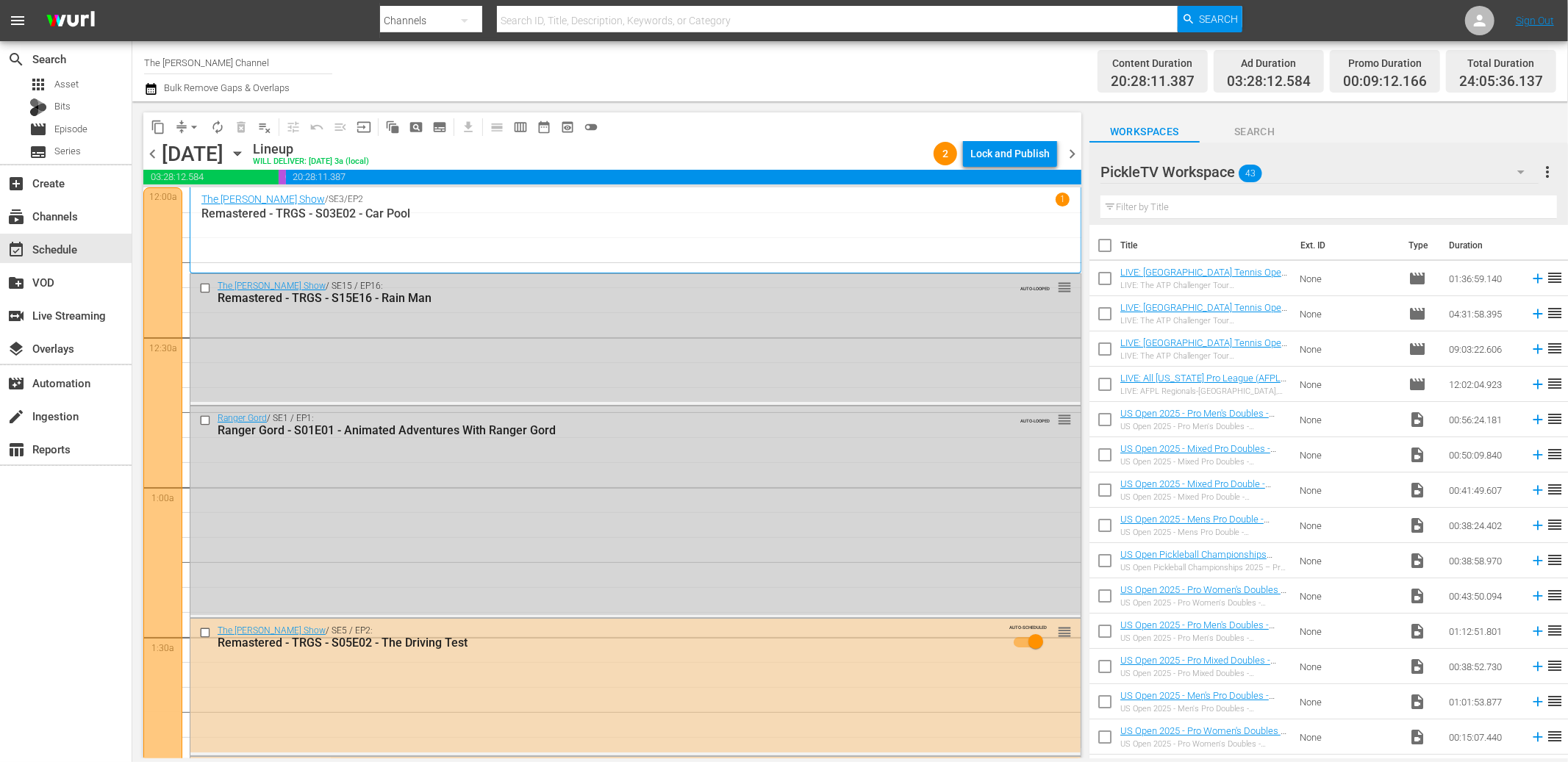
click at [676, 112] on div "content_copy compress arrow_drop_down autorenew_outlined delete_forever_outline…" at bounding box center [612, 127] width 938 height 29
click at [72, 120] on div "movie Episode" at bounding box center [59, 129] width 58 height 21
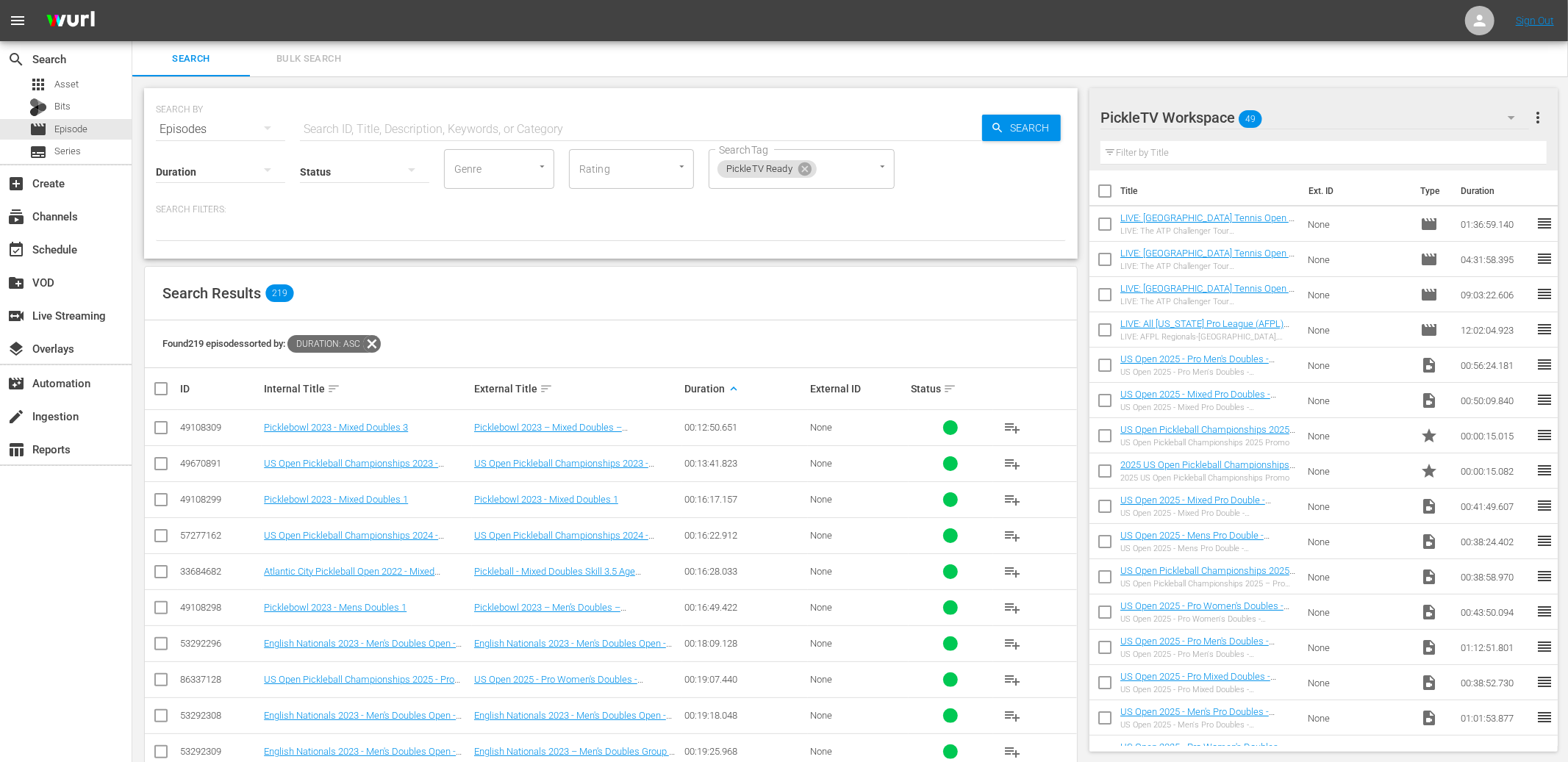
click at [792, 84] on div "SEARCH BY Search By Episodes Search ID, Title, Description, Keywords, or Catego…" at bounding box center [611, 544] width 958 height 936
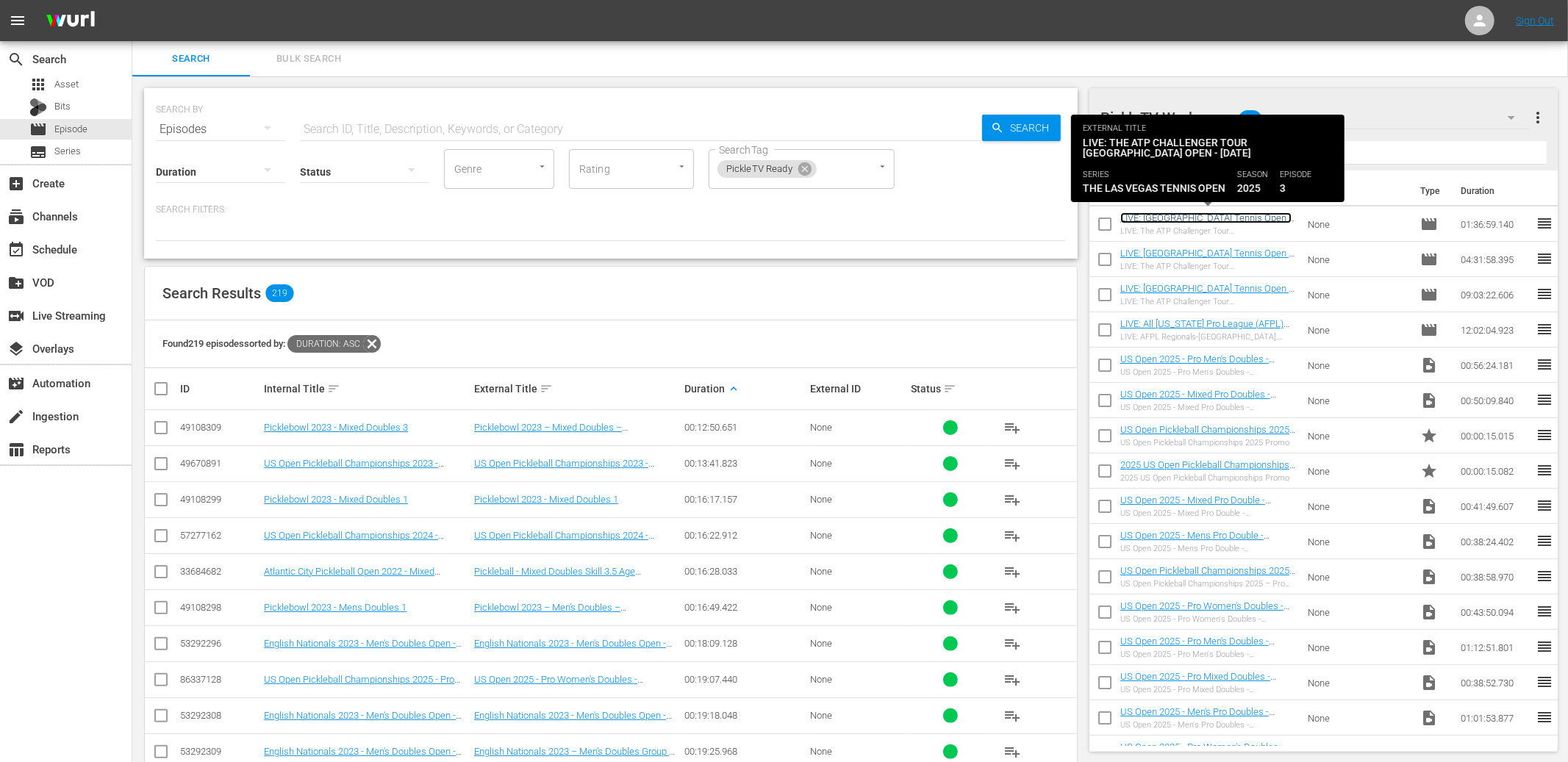
click at [1249, 219] on link "LIVE: [GEOGRAPHIC_DATA] Tennis Open - [DATE] - 1.5hrs" at bounding box center [1206, 222] width 171 height 22
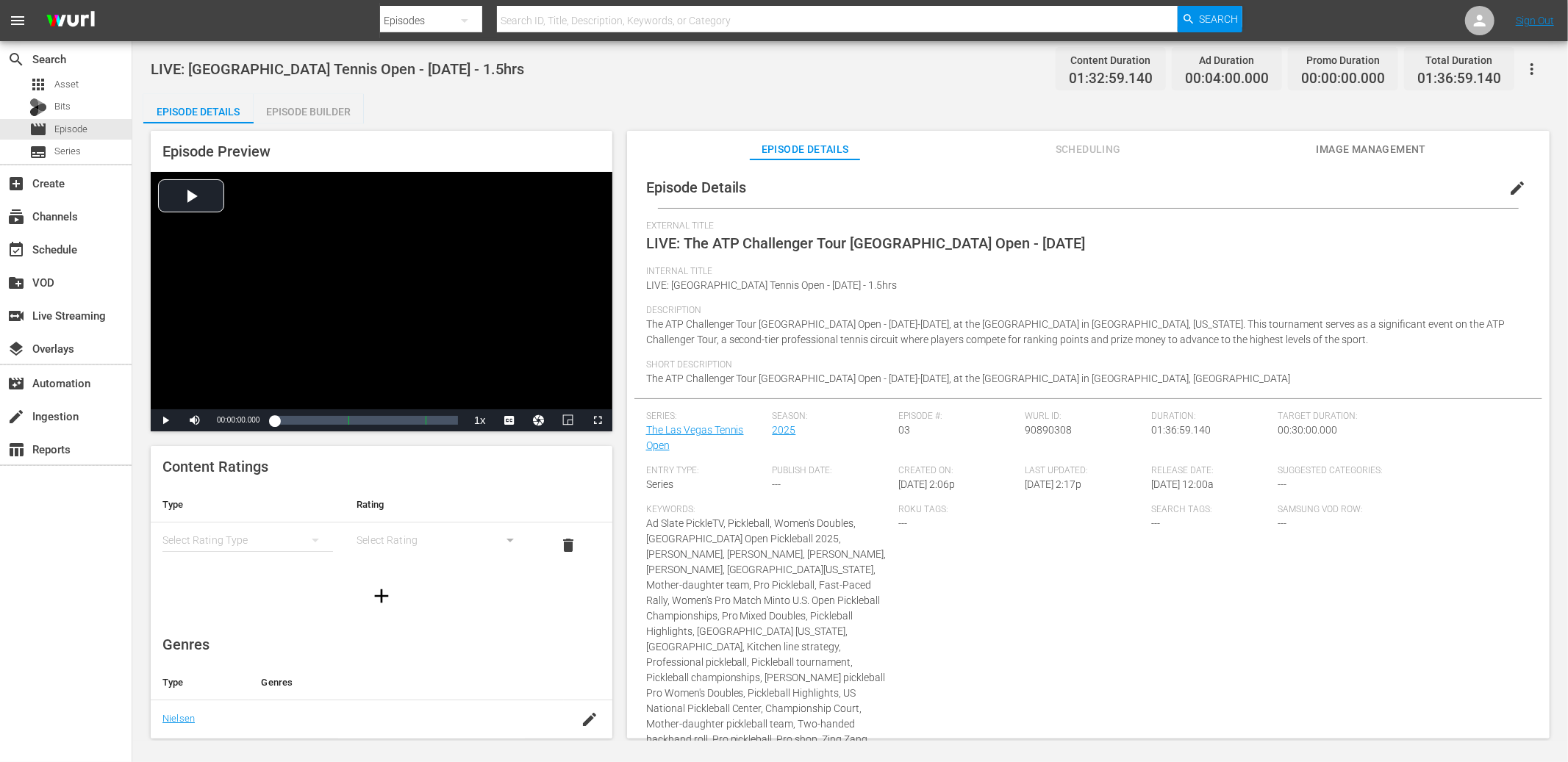
scroll to position [10, 0]
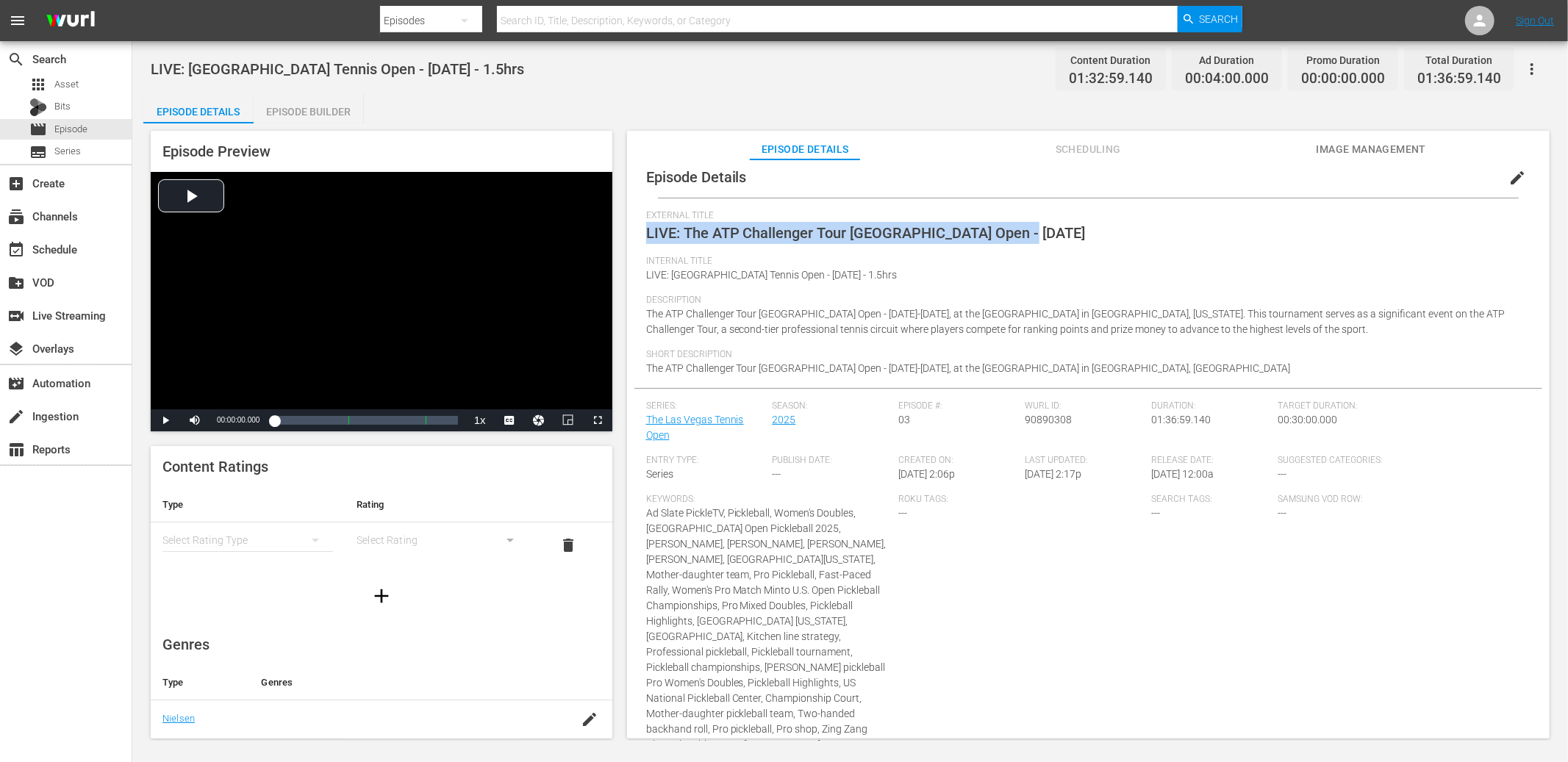
drag, startPoint x: 1030, startPoint y: 230, endPoint x: 644, endPoint y: 226, distance: 386.0
click at [644, 226] on div "Episode Details edit External Title LIVE: The ATP Challenger Tour Las Vegas Ope…" at bounding box center [1088, 493] width 908 height 674
click at [1067, 149] on span "Scheduling" at bounding box center [1088, 149] width 110 height 18
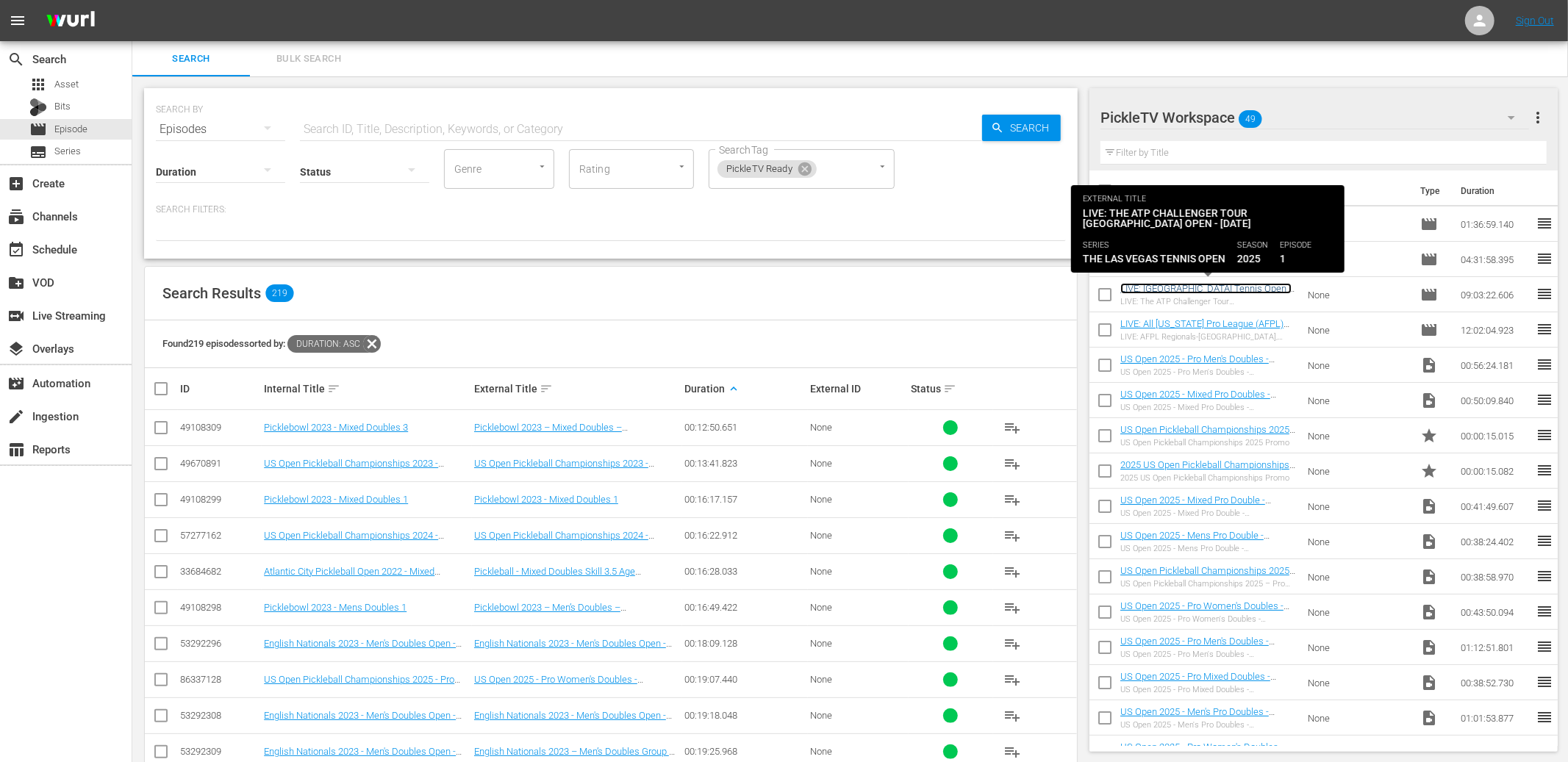
click at [1202, 288] on link "LIVE: [GEOGRAPHIC_DATA] Tennis Open - [DATE] - 9hrs" at bounding box center [1206, 293] width 171 height 22
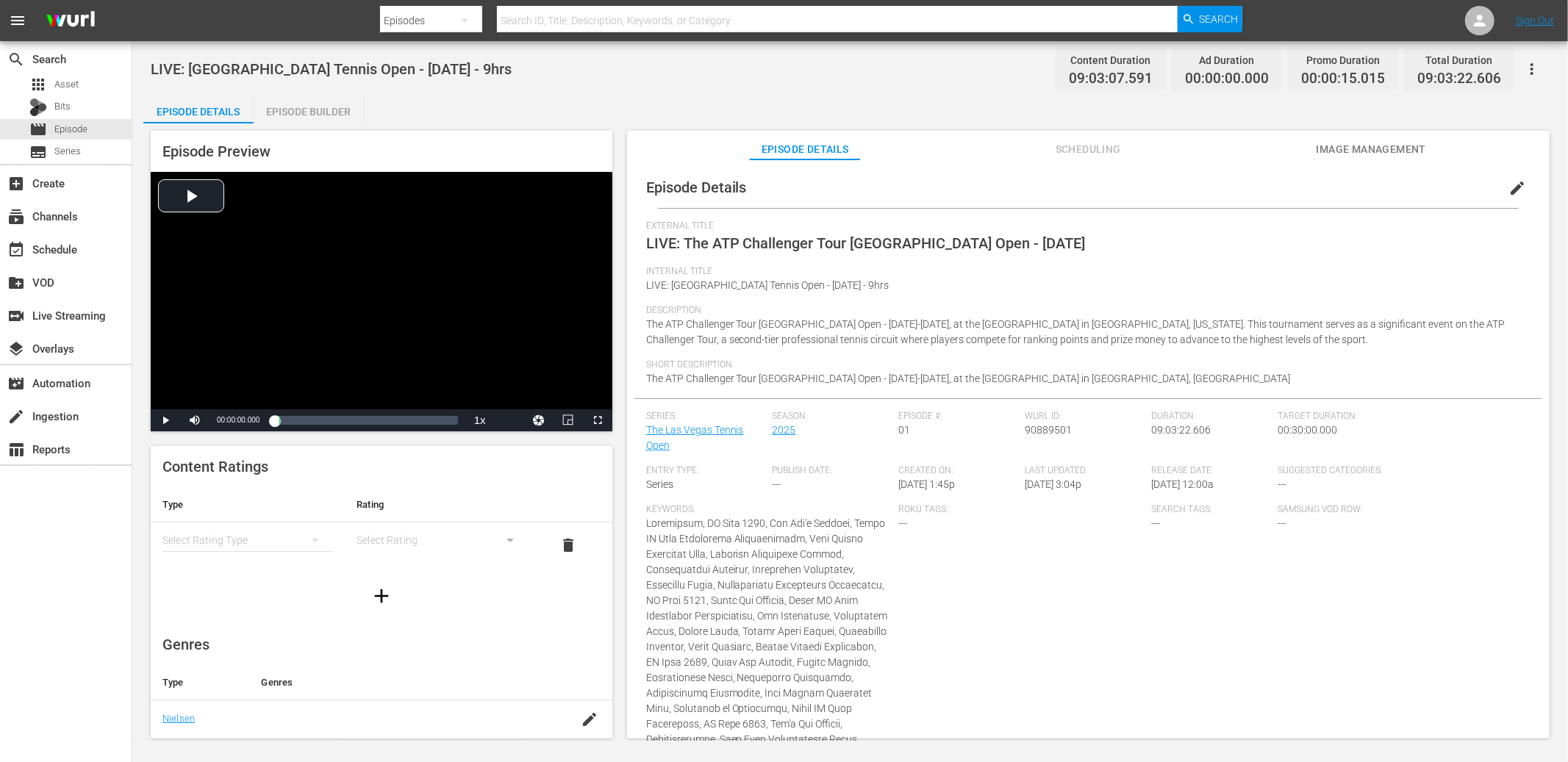
click at [1109, 148] on span "Scheduling" at bounding box center [1088, 149] width 110 height 18
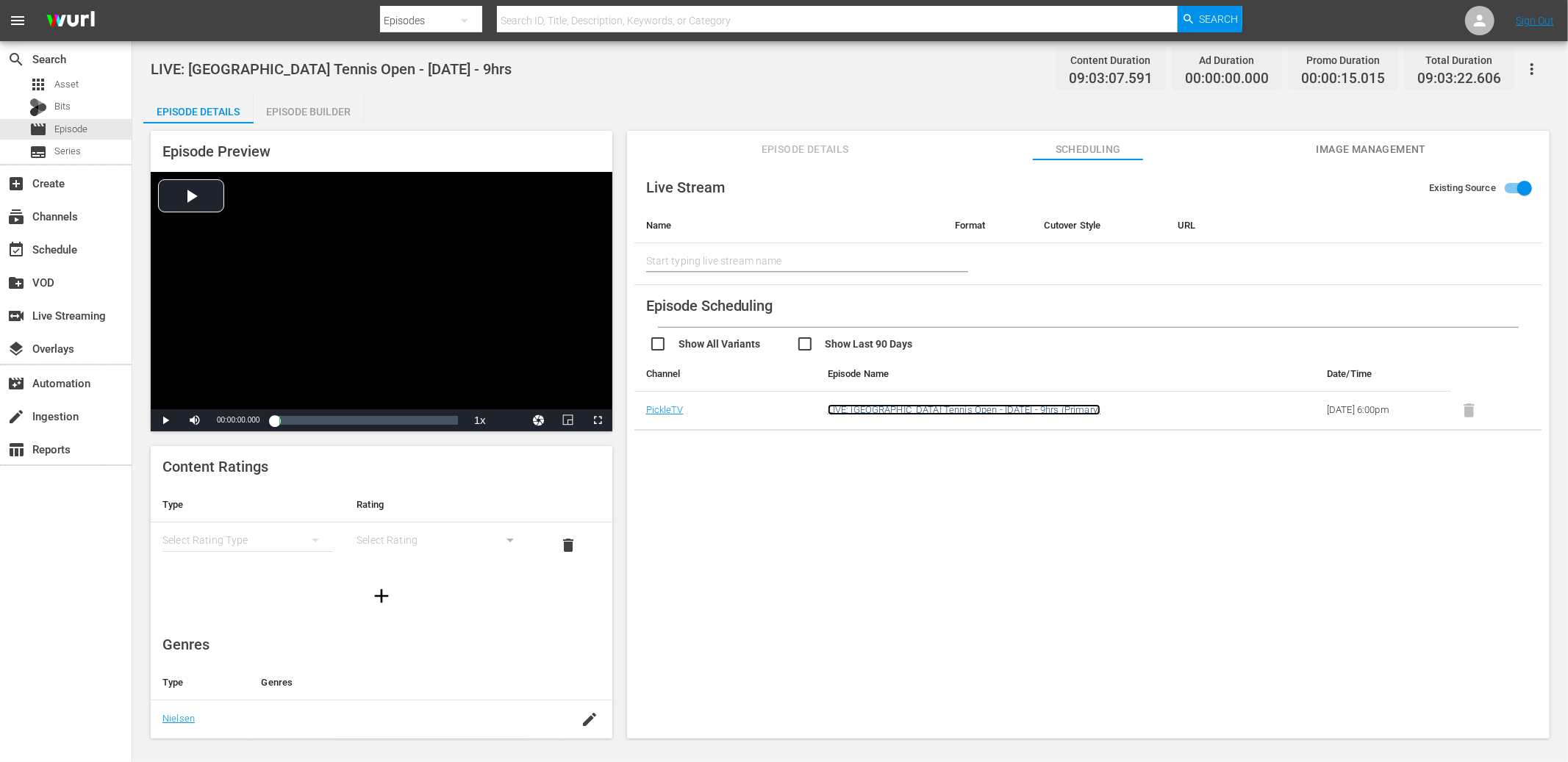
click at [947, 411] on link "LIVE: Las Vegas Tennis Open - 9/26/25 - 9hrs (Primary)" at bounding box center [965, 410] width 273 height 11
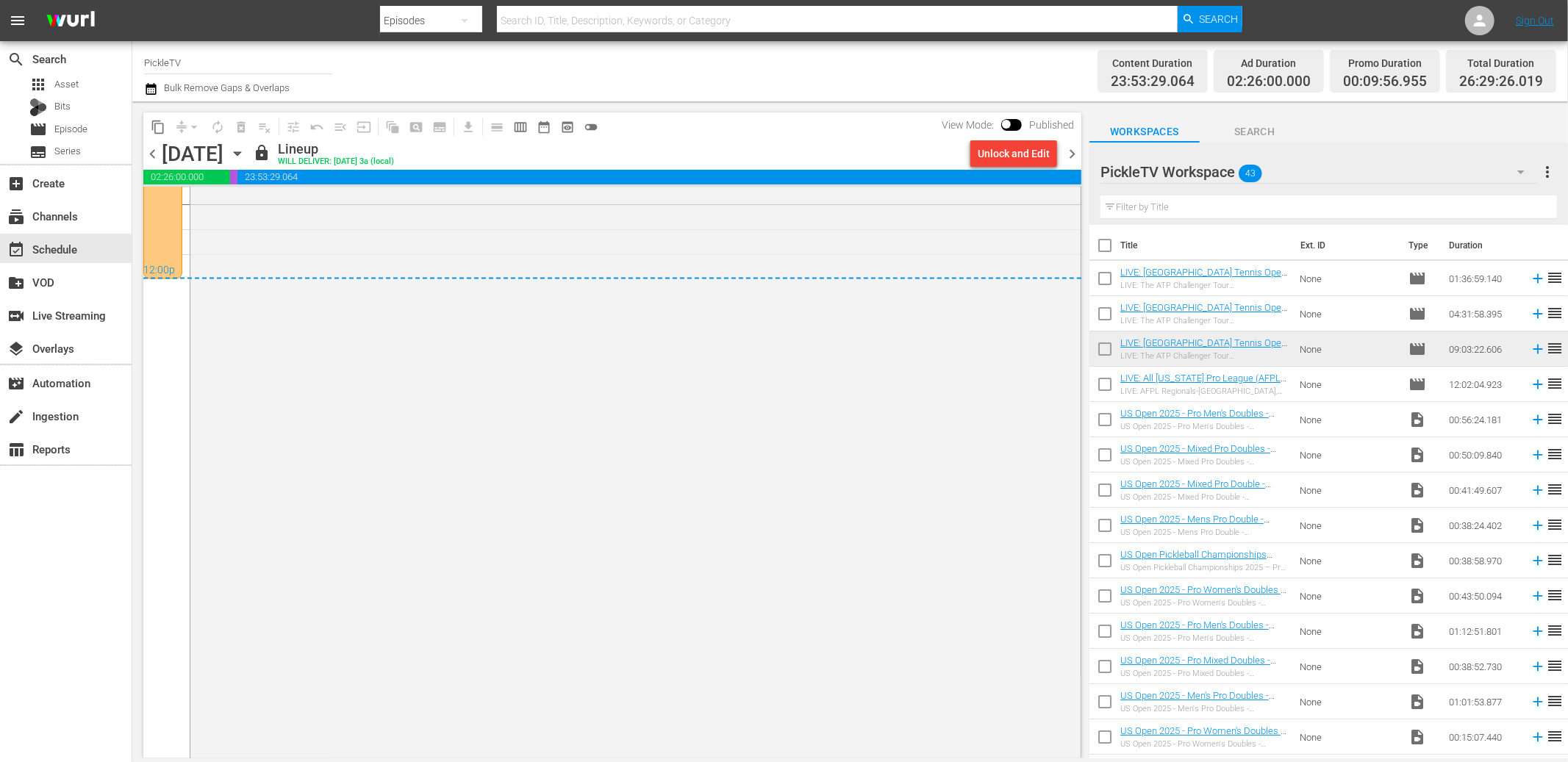
scroll to position [7110, 0]
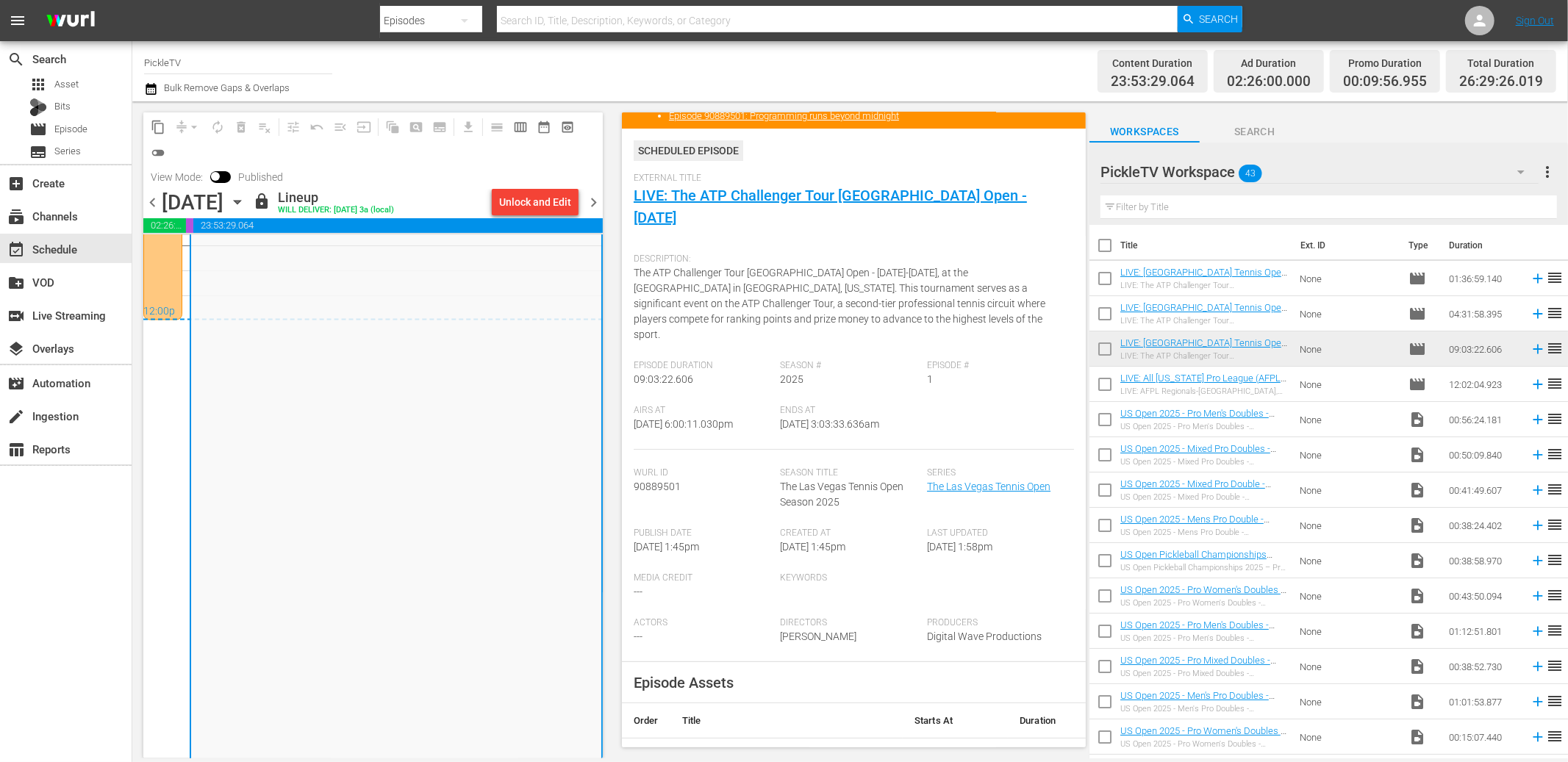
scroll to position [66, 0]
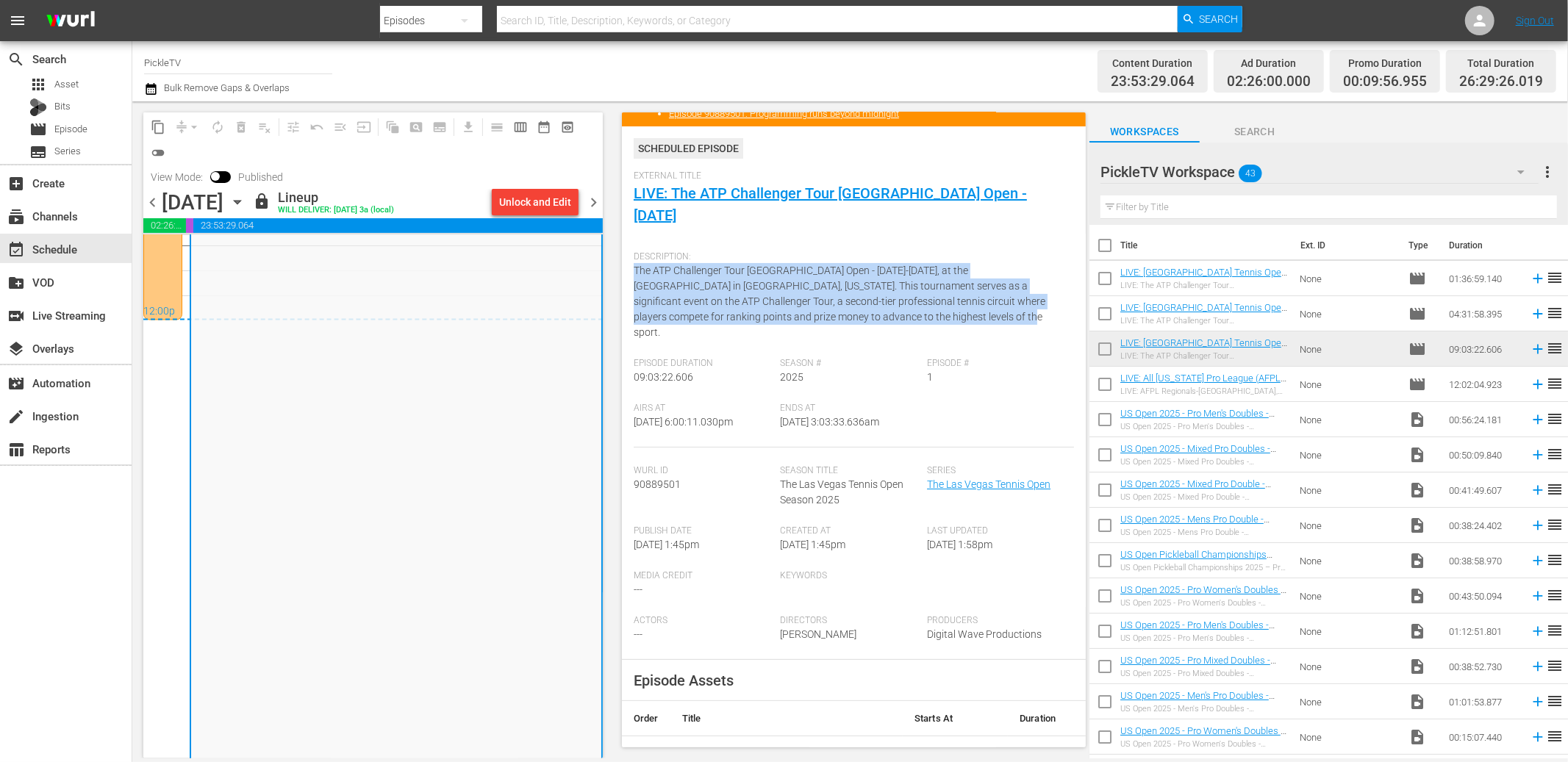
drag, startPoint x: 899, startPoint y: 294, endPoint x: 634, endPoint y: 251, distance: 268.5
click at [634, 251] on div "Description: The ATP Challenger Tour Las Vegas Open - September 22-28, 2025, at…" at bounding box center [854, 301] width 440 height 114
copy span "The ATP Challenger Tour Las Vegas Open - September 22-28, 2025, at the Darling …"
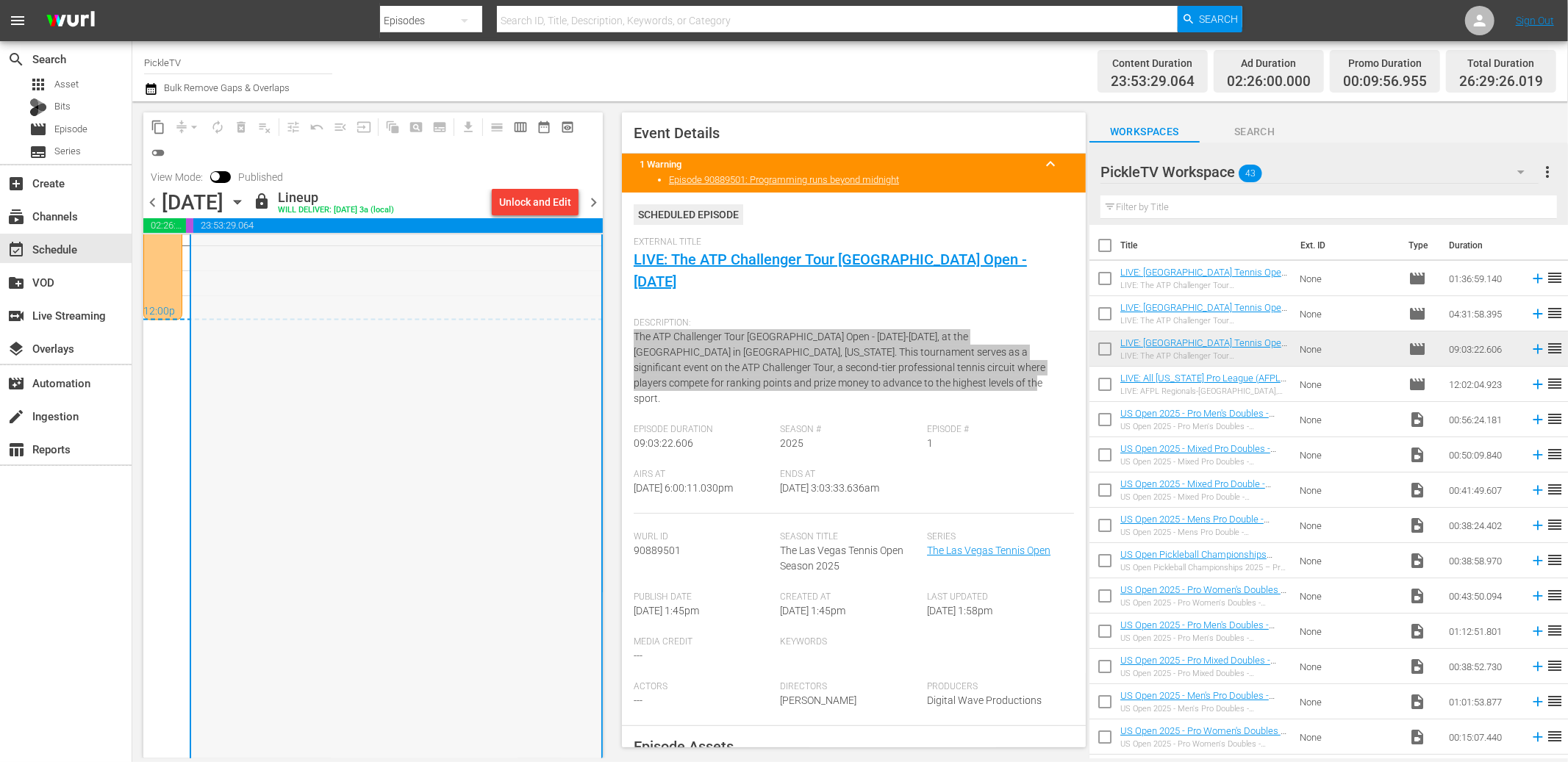
scroll to position [1, 0]
